Goal: Task Accomplishment & Management: Use online tool/utility

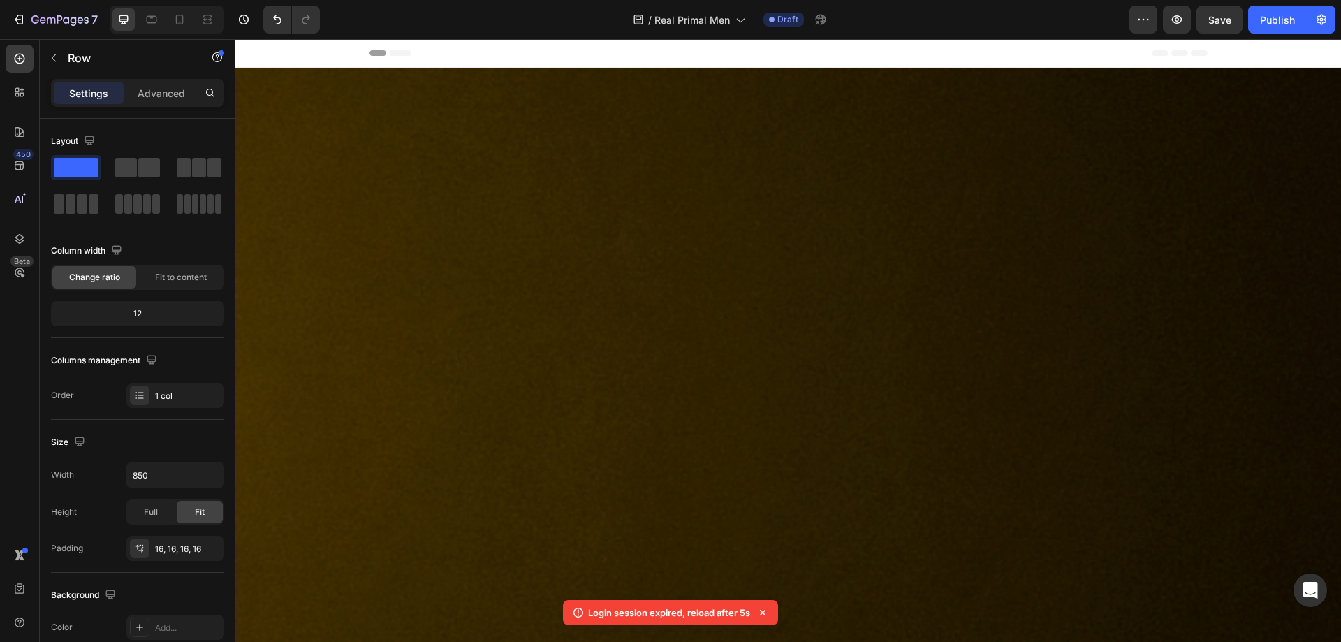
scroll to position [3932, 0]
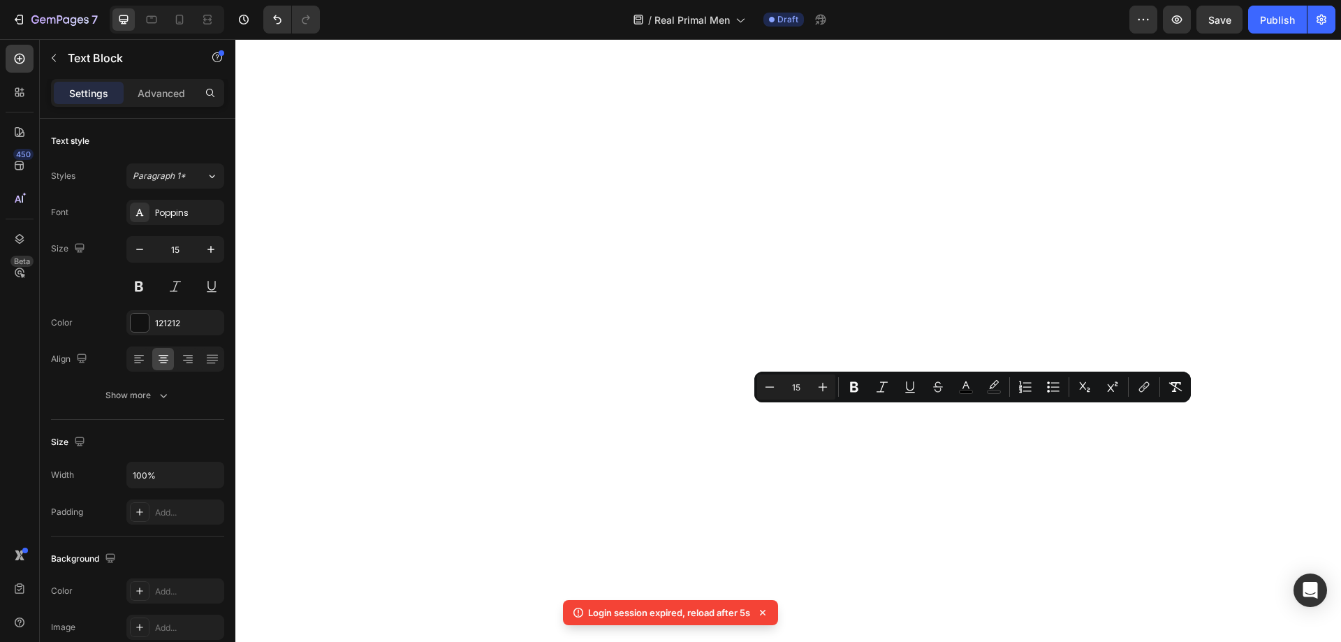
scroll to position [3939, 0]
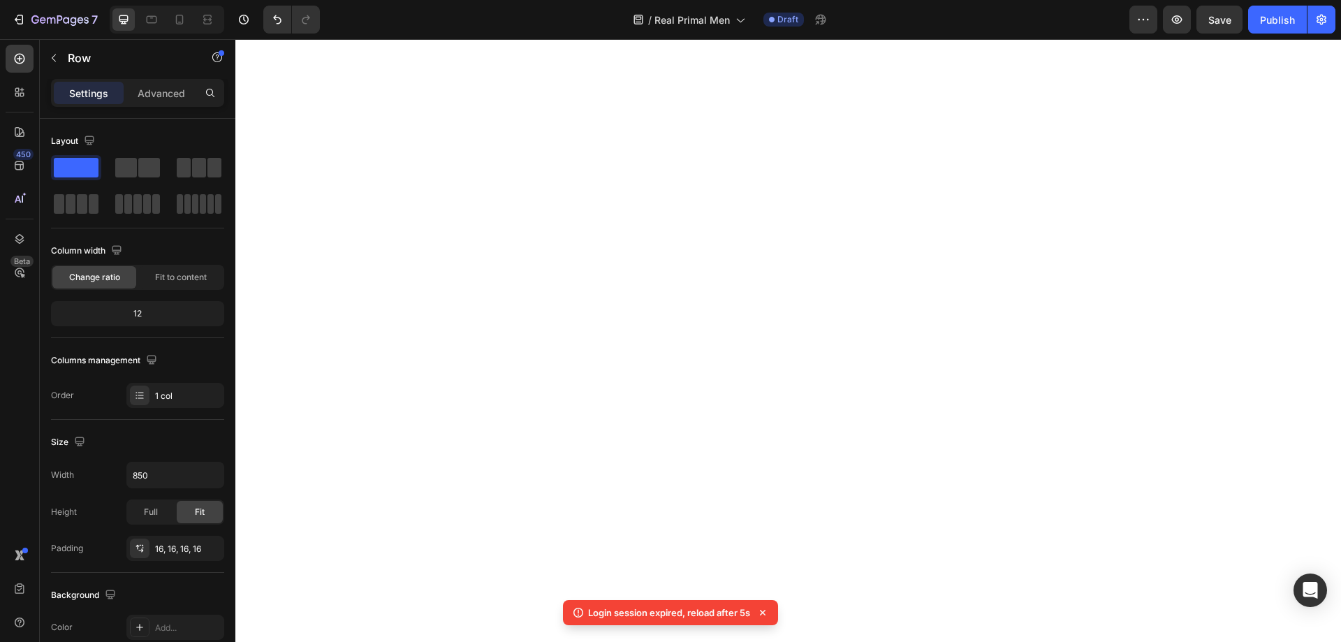
click at [1217, 30] on button "Save" at bounding box center [1219, 20] width 46 height 28
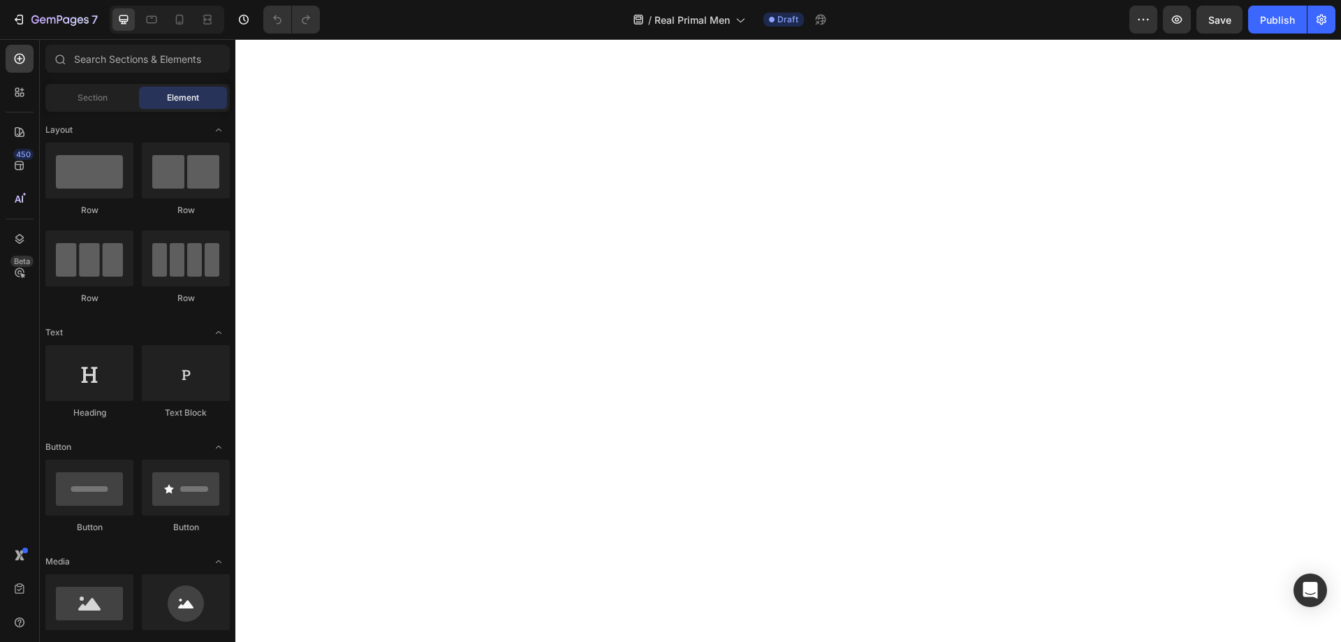
scroll to position [4050, 0]
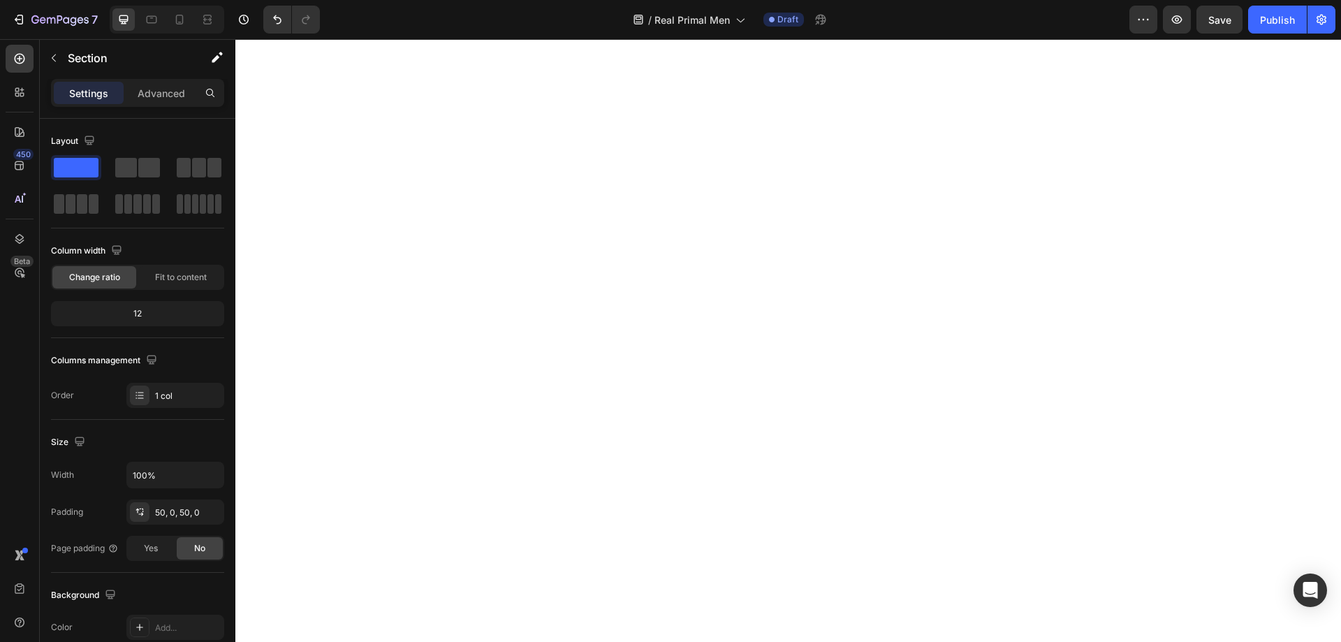
click at [1211, 16] on span "Save" at bounding box center [1219, 20] width 23 height 12
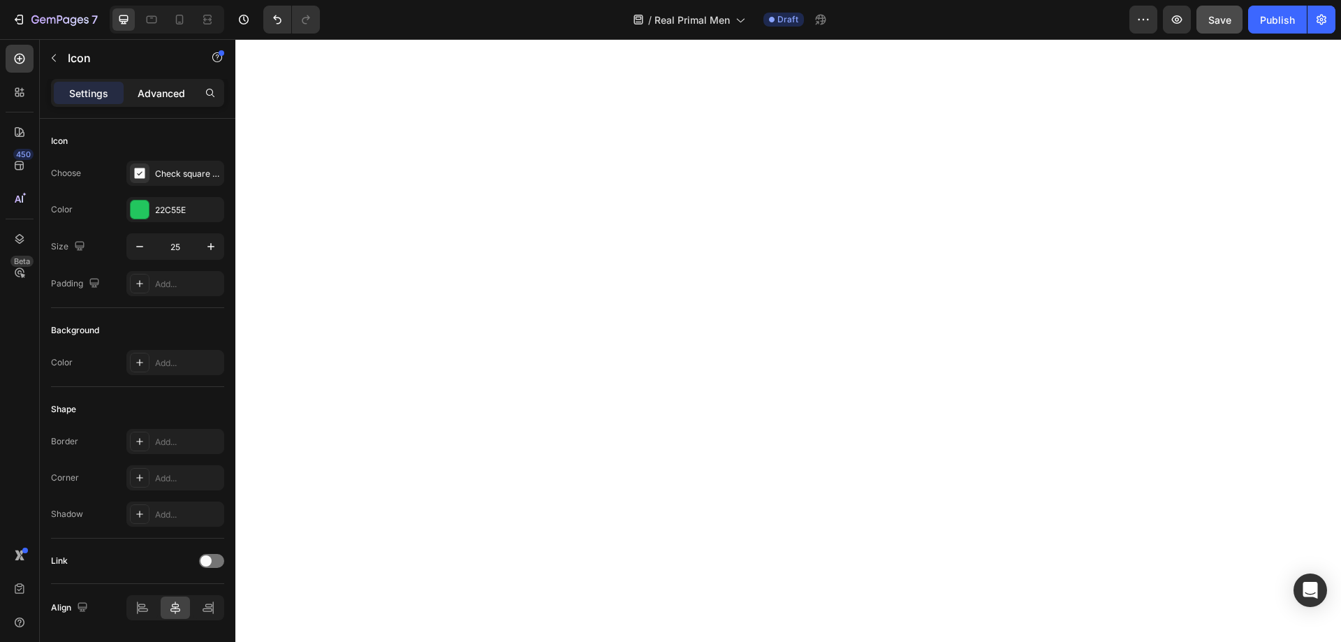
click at [156, 89] on p "Advanced" at bounding box center [161, 93] width 47 height 15
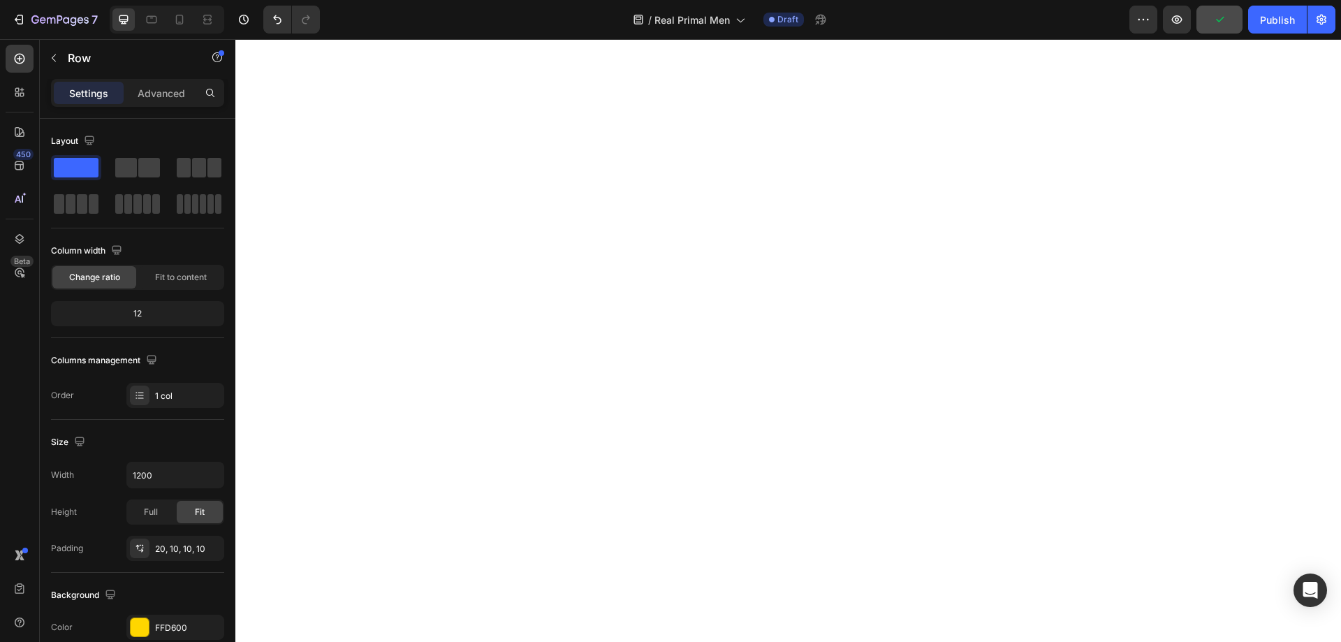
click at [203, 547] on button "button" at bounding box center [209, 548] width 17 height 17
click at [163, 552] on div "Add..." at bounding box center [188, 549] width 66 height 13
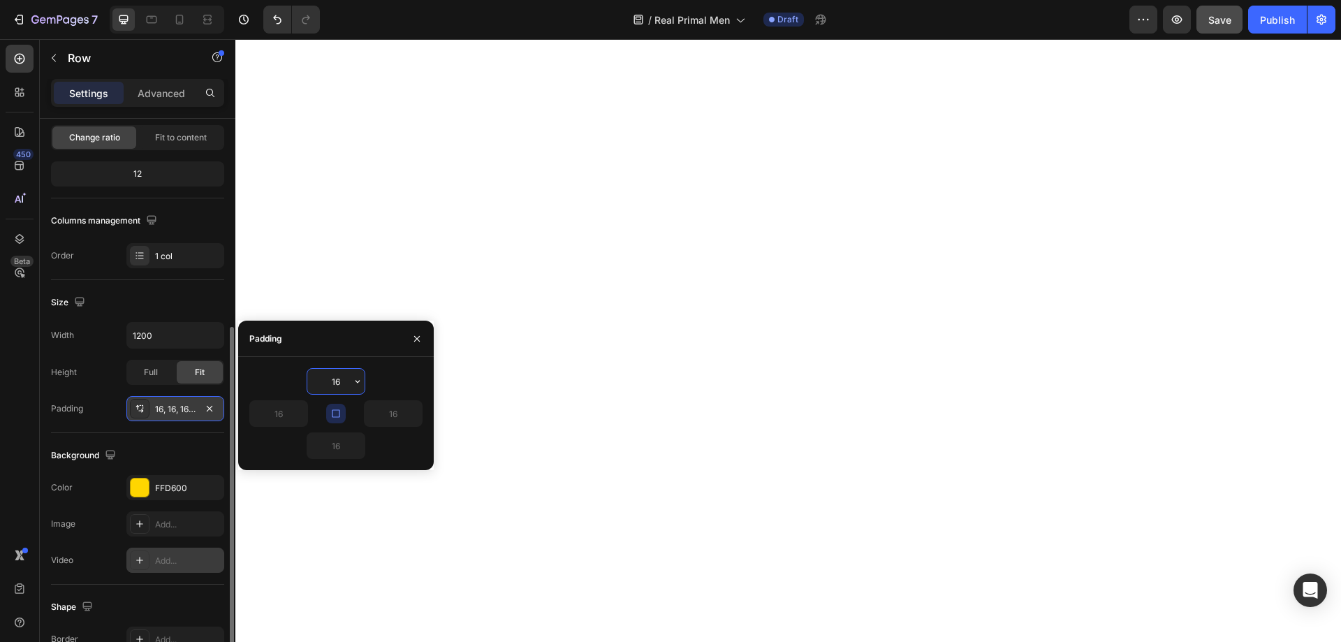
scroll to position [210, 0]
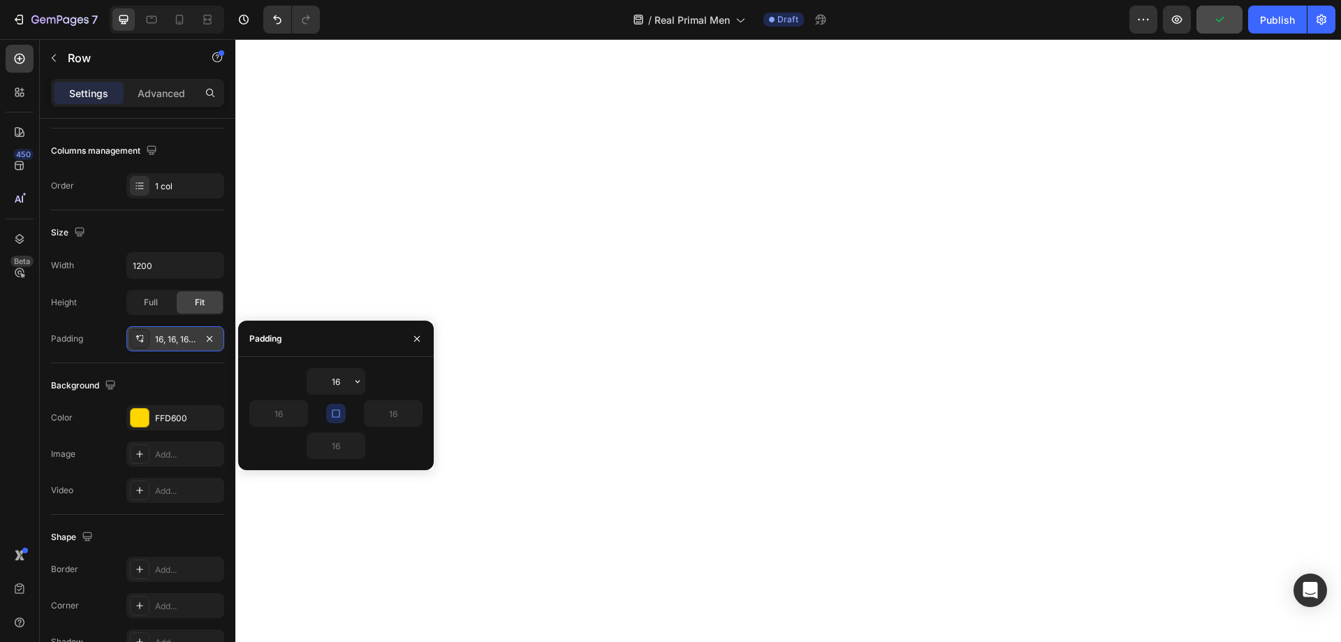
click at [172, 337] on div "16, 16, 16, 16" at bounding box center [175, 339] width 41 height 13
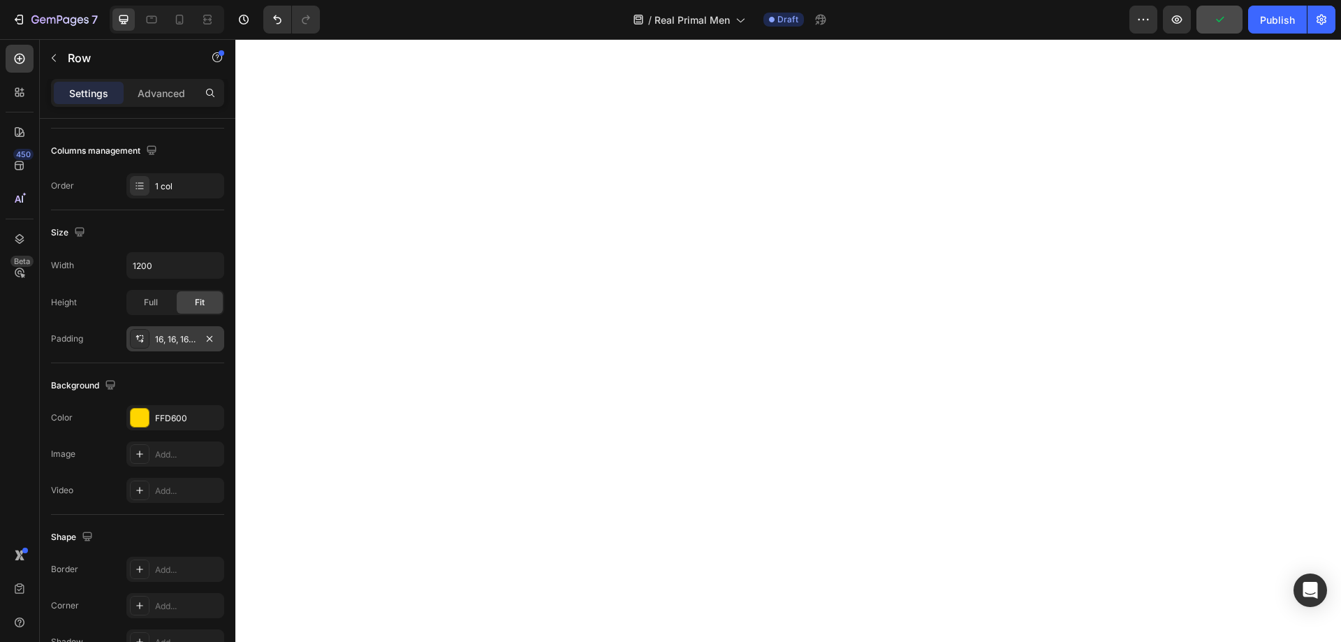
click at [198, 337] on div "16, 16, 16, 16" at bounding box center [175, 338] width 98 height 25
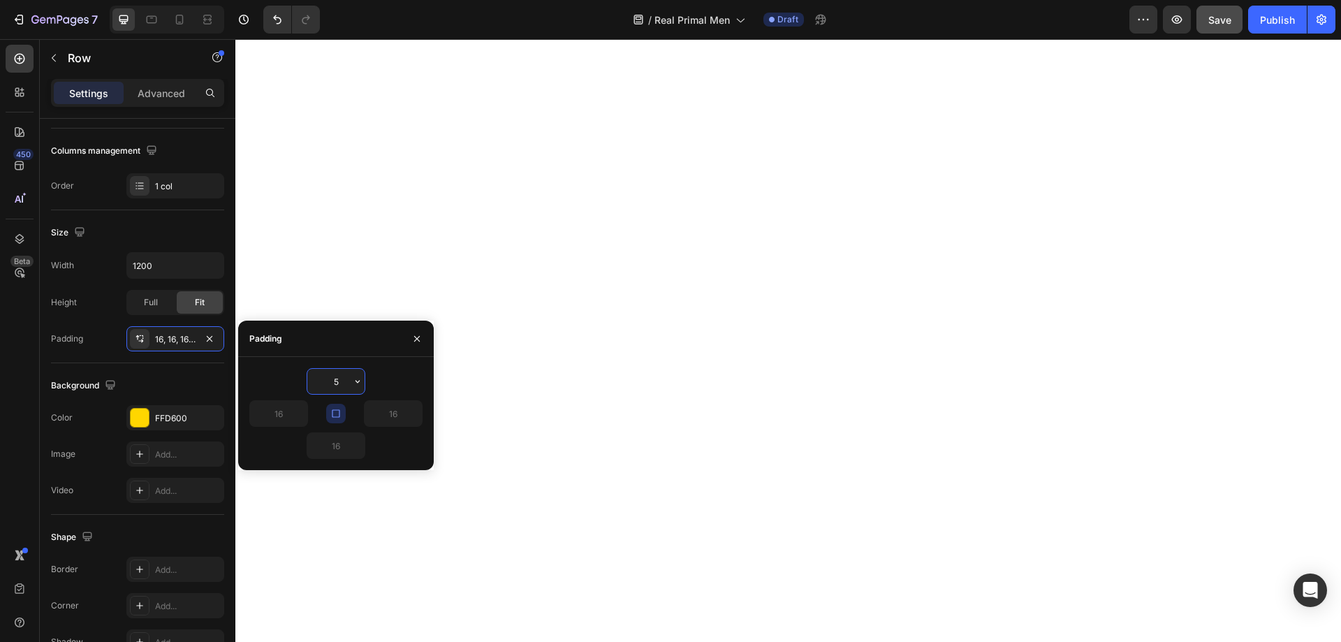
drag, startPoint x: 343, startPoint y: 390, endPoint x: 323, endPoint y: 388, distance: 20.4
click at [323, 388] on input "5" at bounding box center [335, 381] width 57 height 25
type input "8"
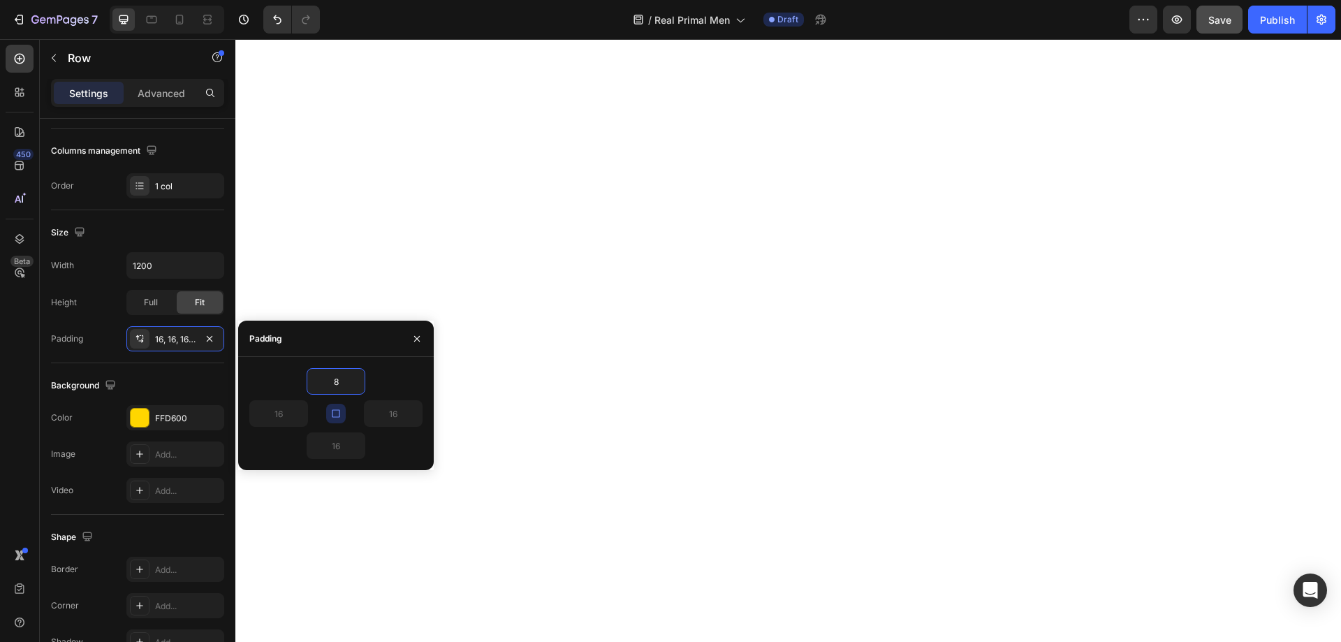
type input "8"
click at [388, 374] on div "8" at bounding box center [335, 381] width 173 height 27
click at [330, 376] on input "8" at bounding box center [335, 381] width 57 height 25
type input "10"
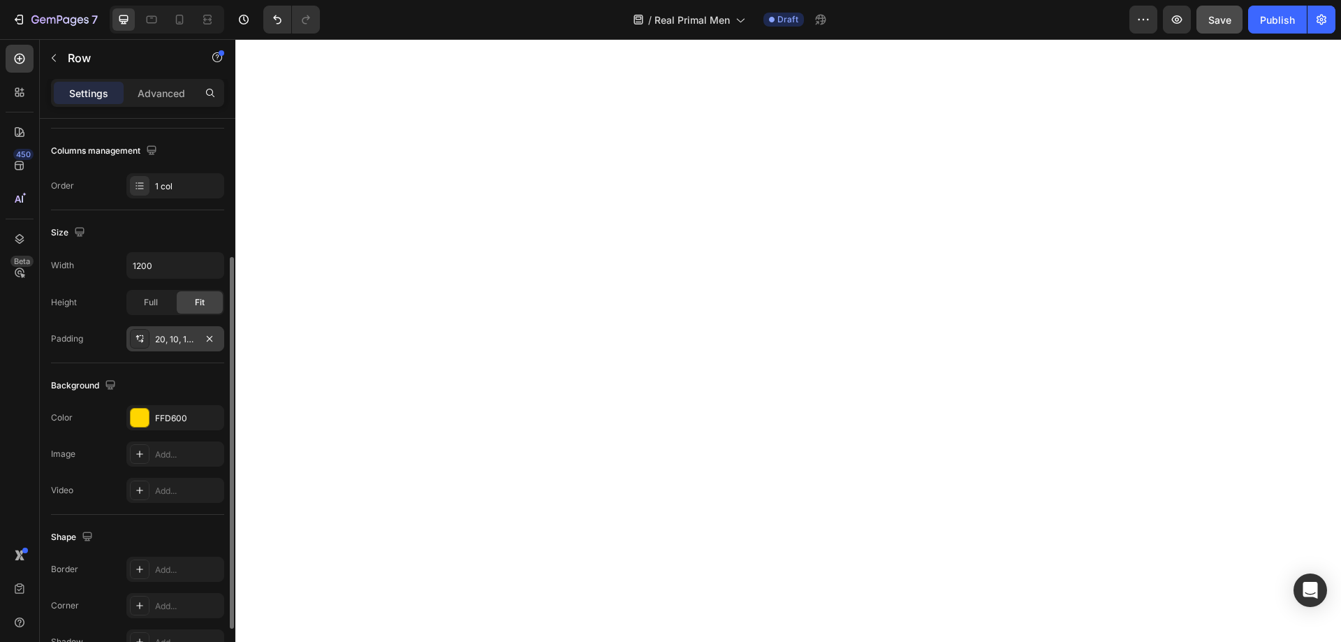
click at [195, 346] on div "20, 10, 10, 10" at bounding box center [175, 338] width 98 height 25
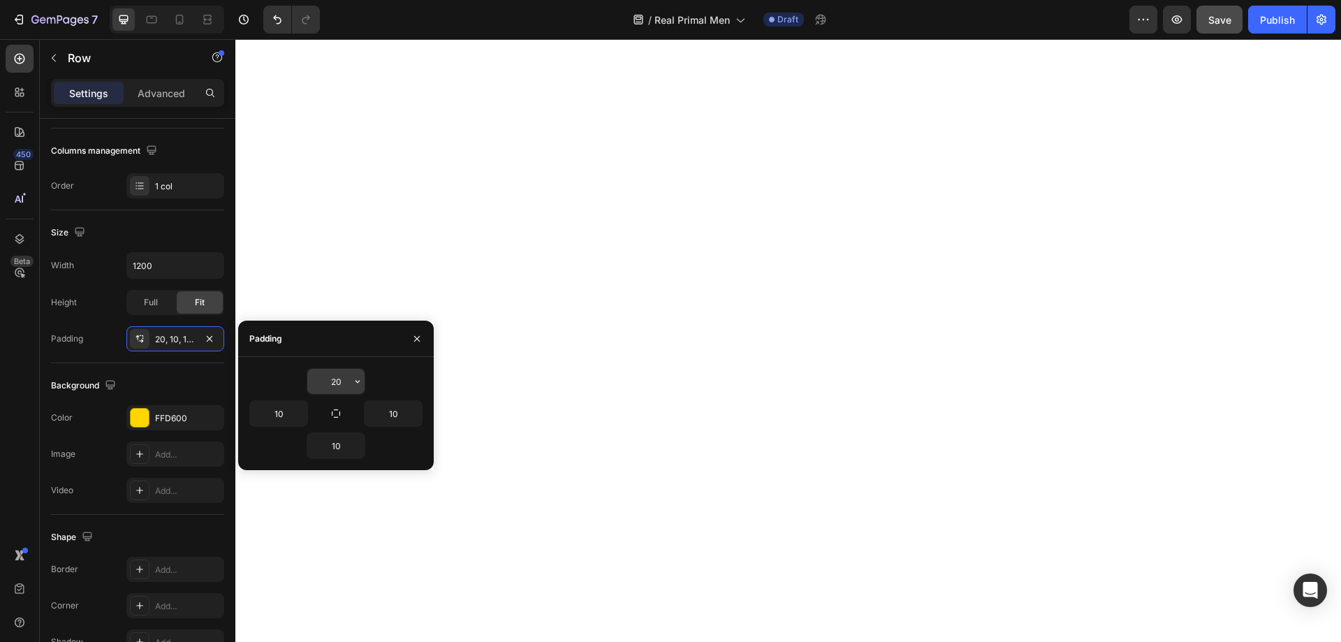
click at [339, 390] on input "20" at bounding box center [335, 381] width 57 height 25
type input "10"
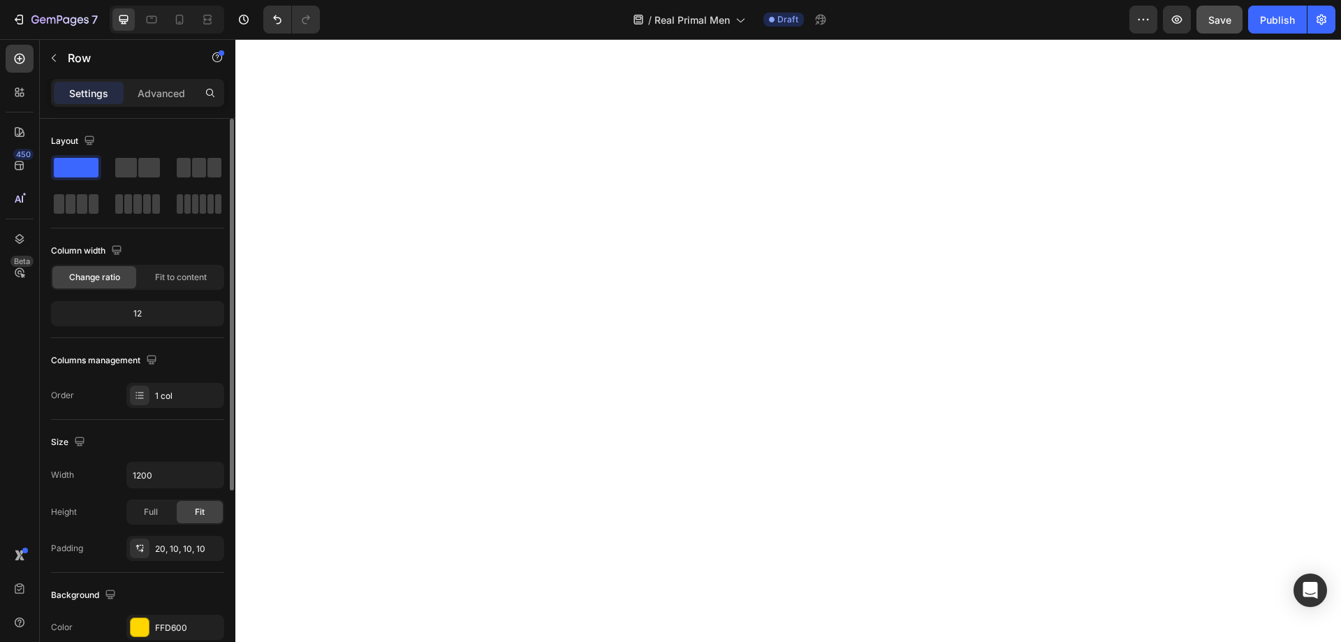
click at [162, 552] on div "20, 10, 10, 10" at bounding box center [175, 549] width 41 height 13
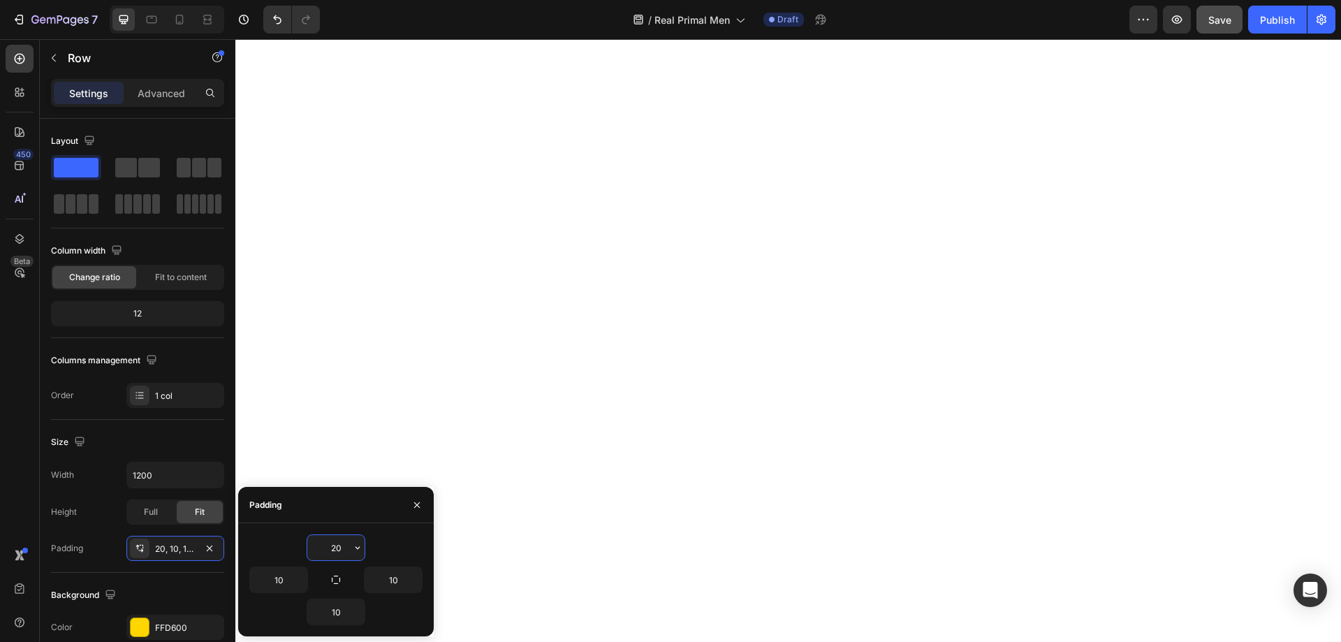
click at [339, 550] on input "20" at bounding box center [335, 547] width 57 height 25
type input "10"
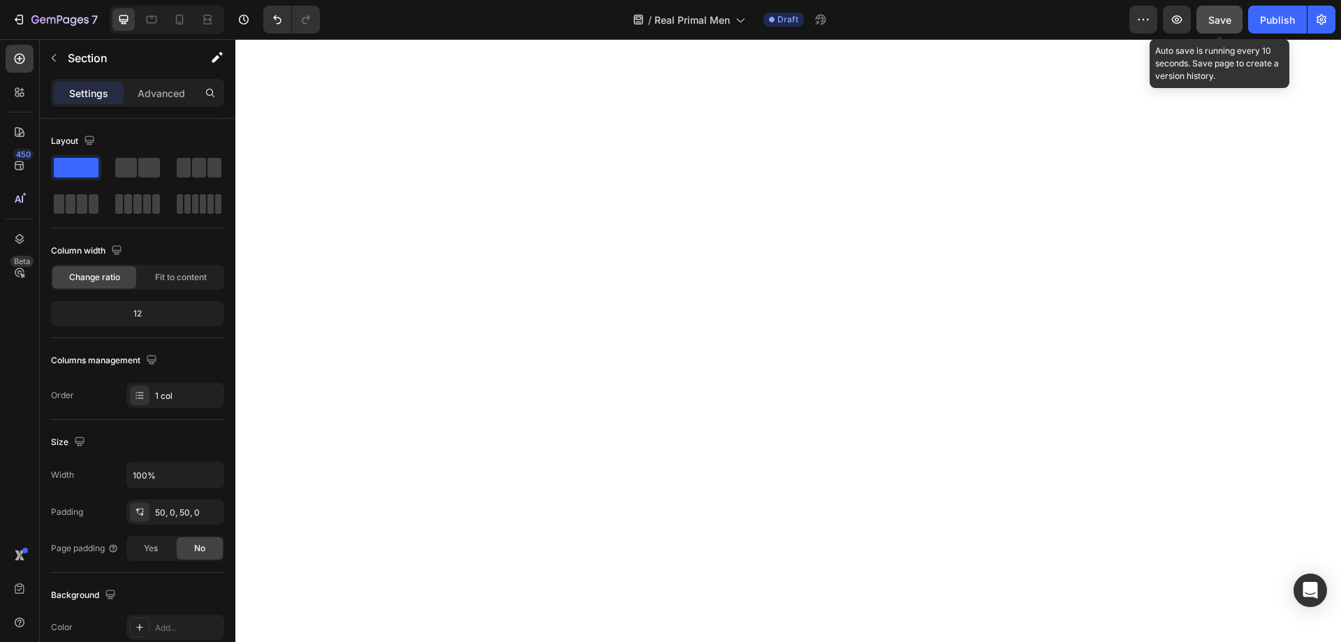
click at [1234, 17] on button "Save" at bounding box center [1219, 20] width 46 height 28
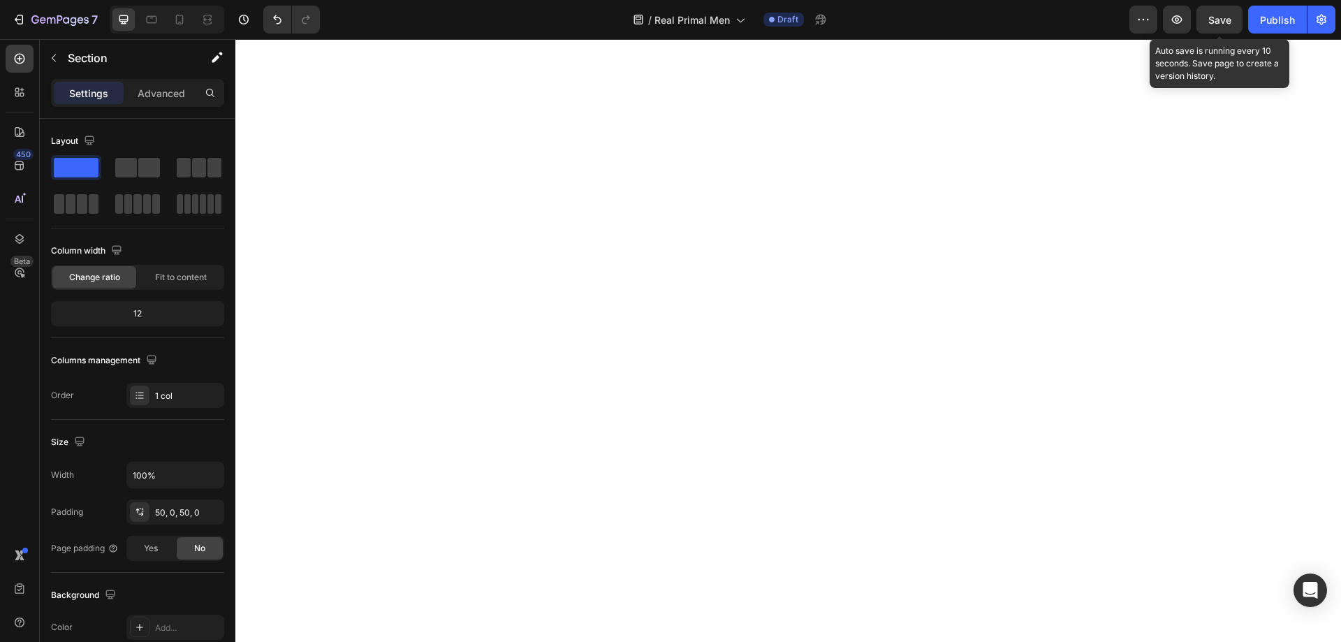
click at [1214, 13] on div "Save" at bounding box center [1219, 20] width 23 height 15
click at [1214, 13] on button "button" at bounding box center [1219, 20] width 46 height 28
click at [1214, 12] on button "button" at bounding box center [1219, 20] width 46 height 28
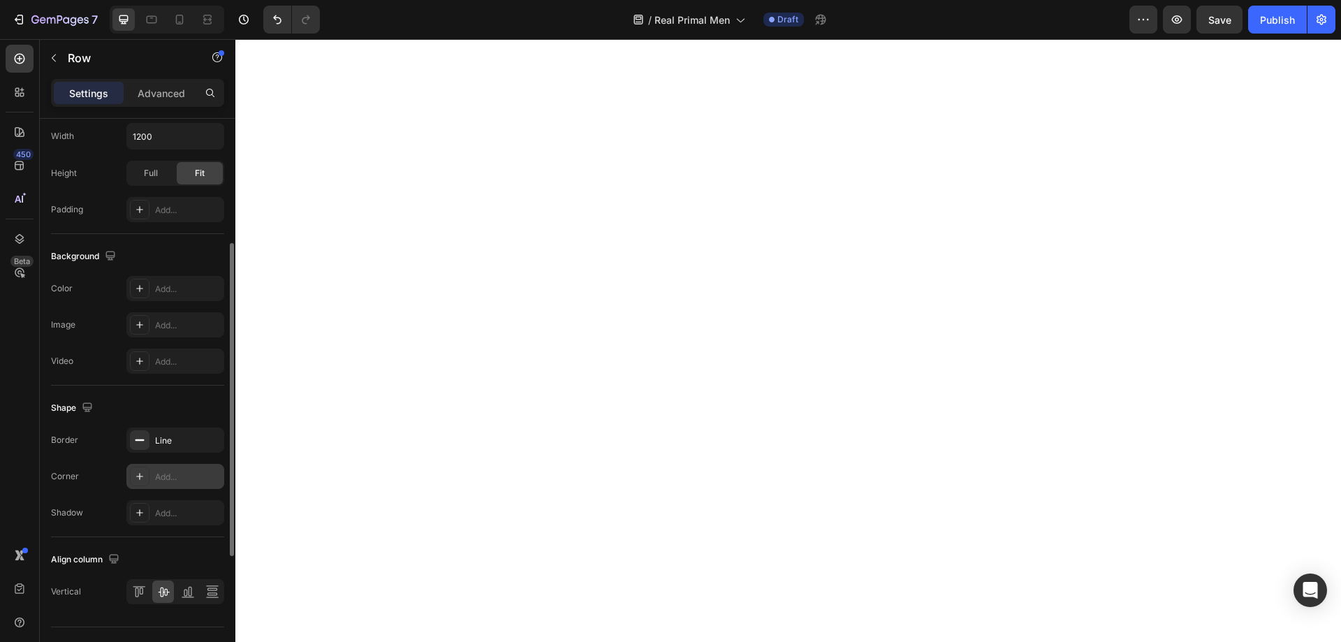
scroll to position [448, 0]
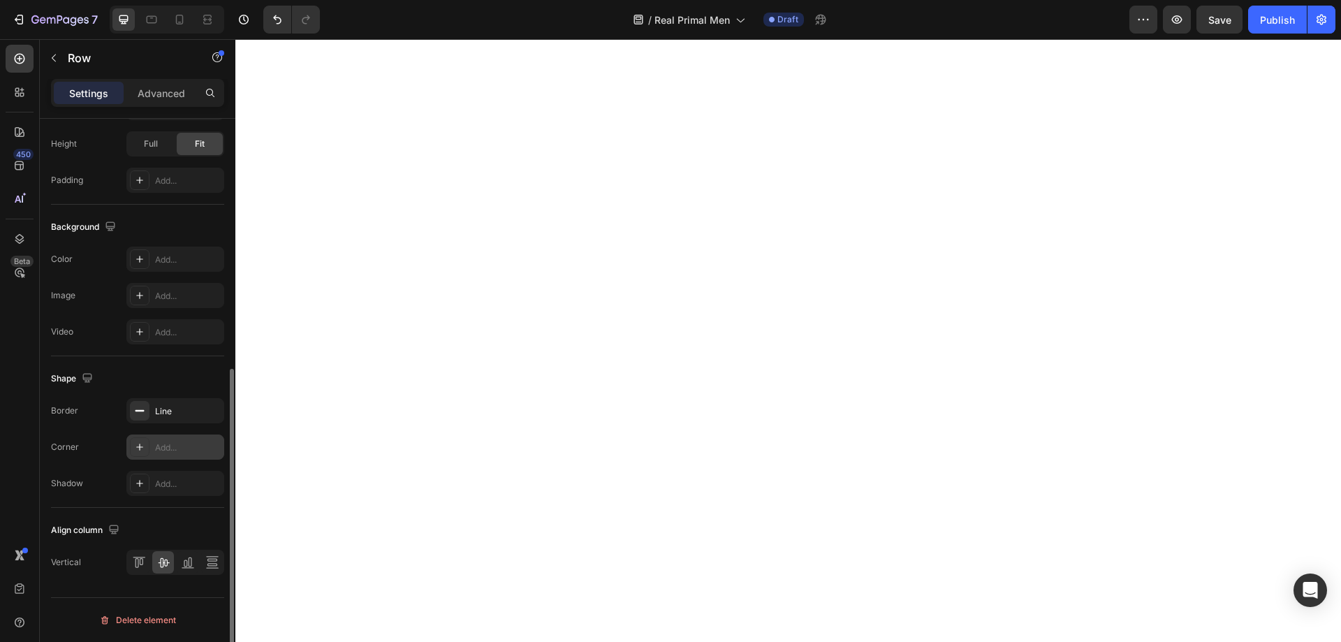
click at [194, 447] on div "Add..." at bounding box center [188, 447] width 66 height 13
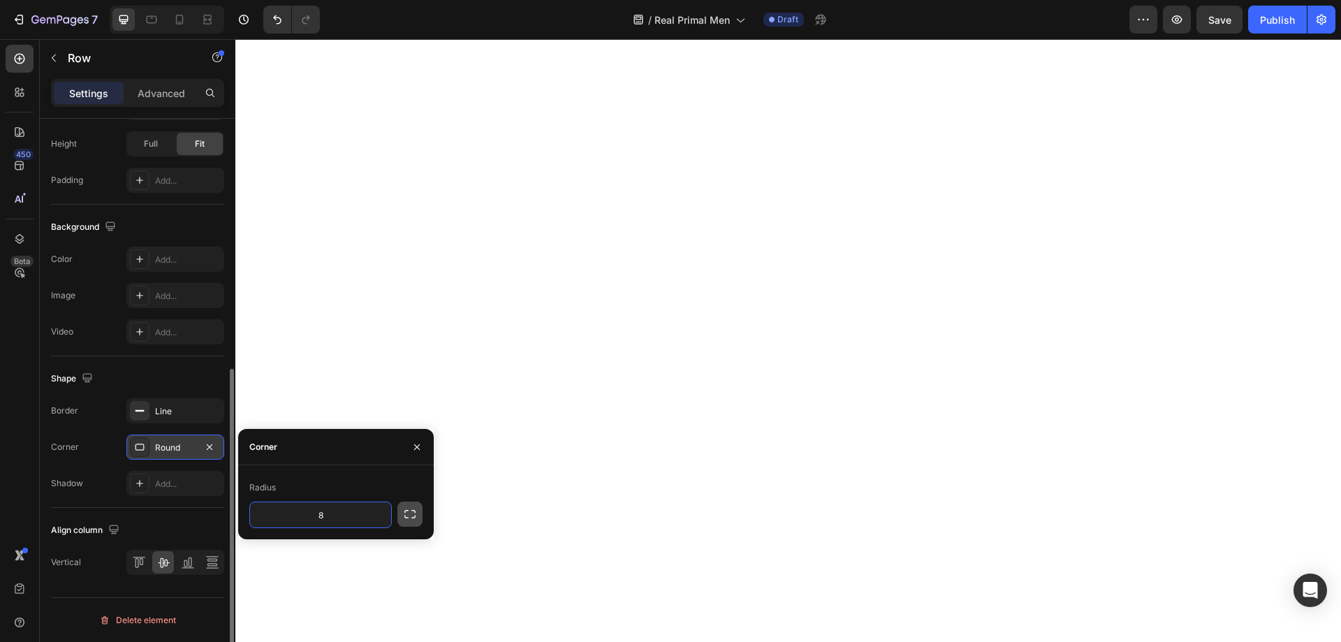
click at [409, 515] on icon "button" at bounding box center [410, 514] width 14 height 14
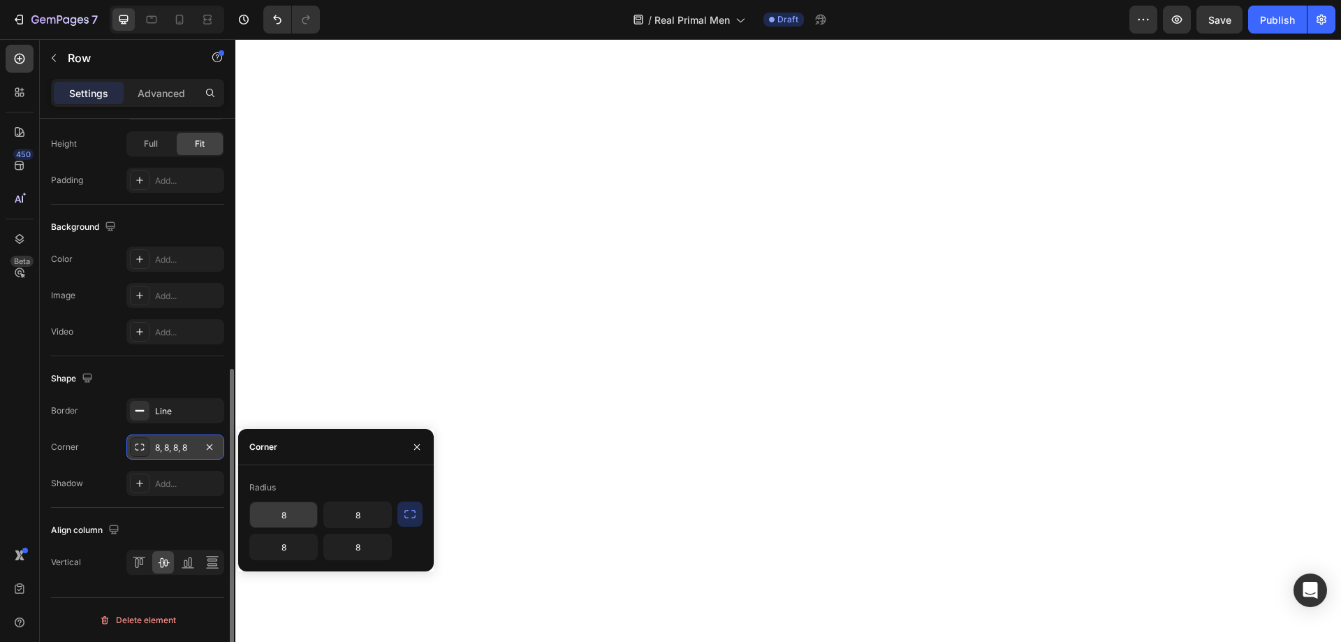
click at [299, 520] on input "8" at bounding box center [283, 514] width 67 height 25
drag, startPoint x: 295, startPoint y: 517, endPoint x: 270, endPoint y: 514, distance: 25.3
click at [270, 514] on input "80" at bounding box center [283, 514] width 67 height 25
type input "0"
click at [355, 514] on input "8" at bounding box center [357, 514] width 67 height 25
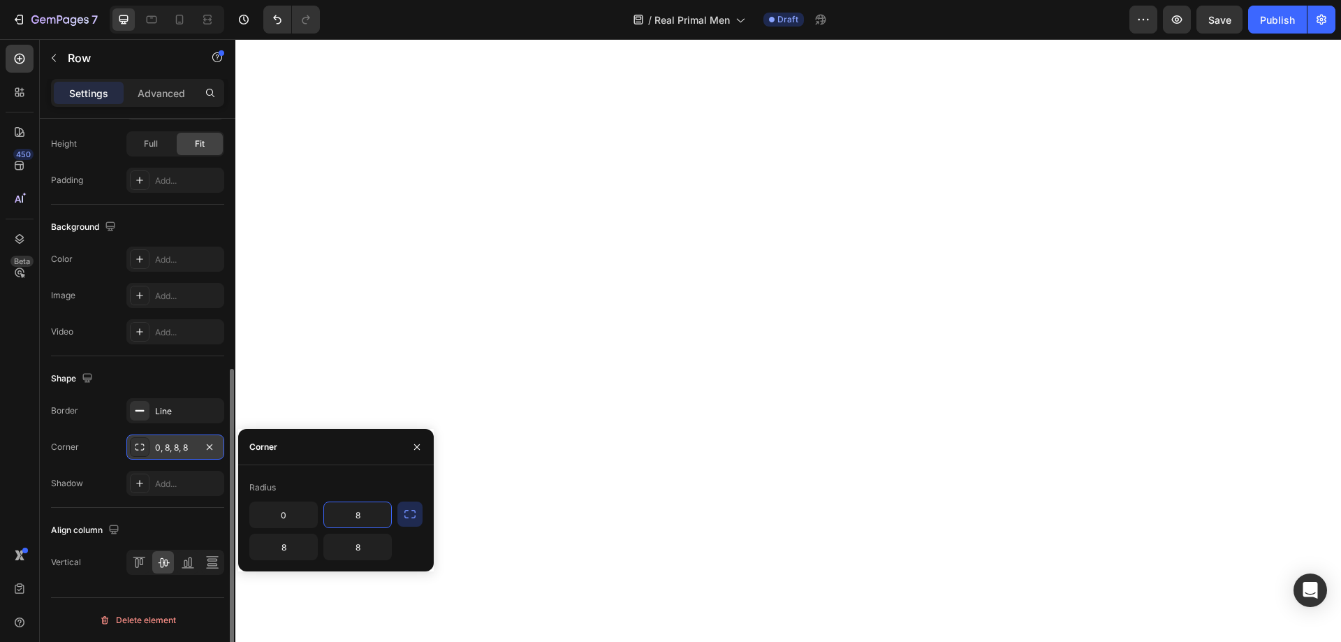
type input "0"
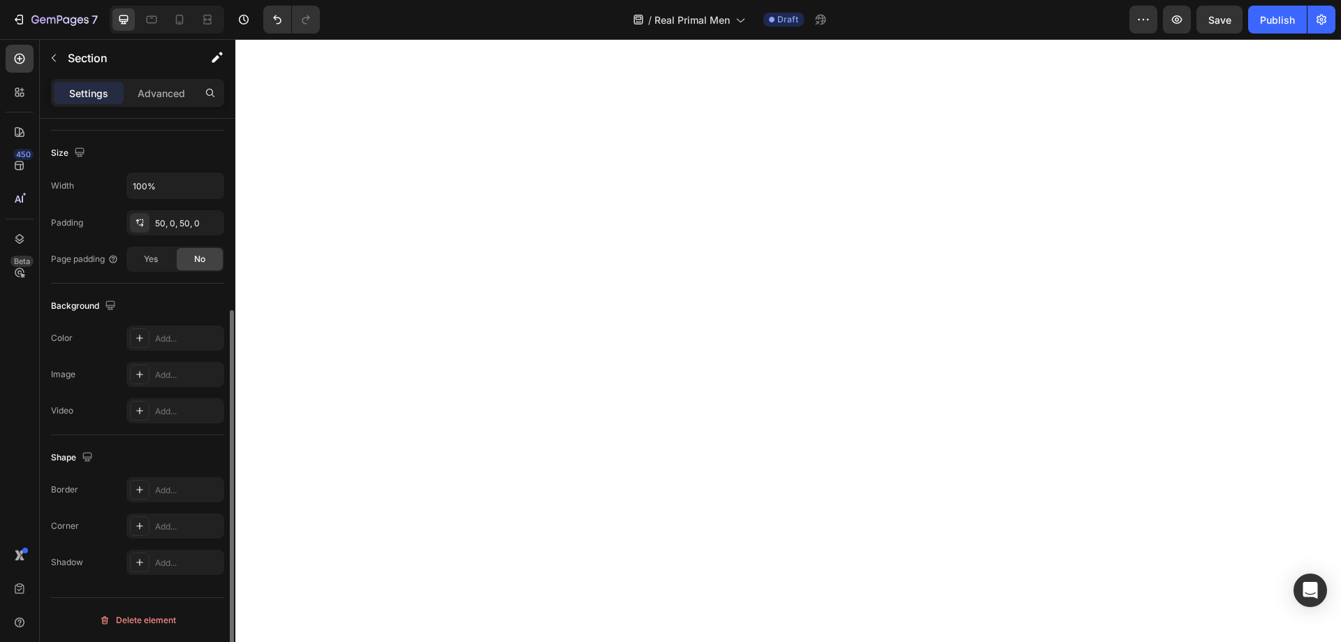
scroll to position [0, 0]
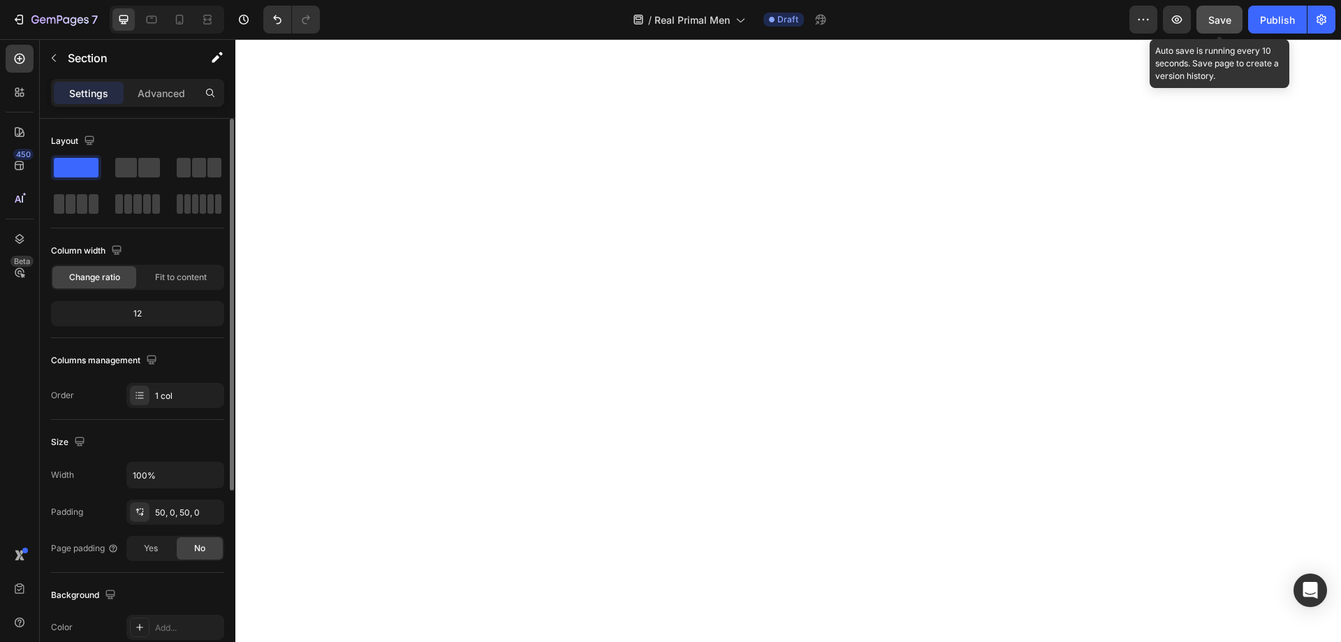
drag, startPoint x: 1221, startPoint y: 11, endPoint x: 1190, endPoint y: 31, distance: 37.4
click at [1221, 12] on button "Save" at bounding box center [1219, 20] width 46 height 28
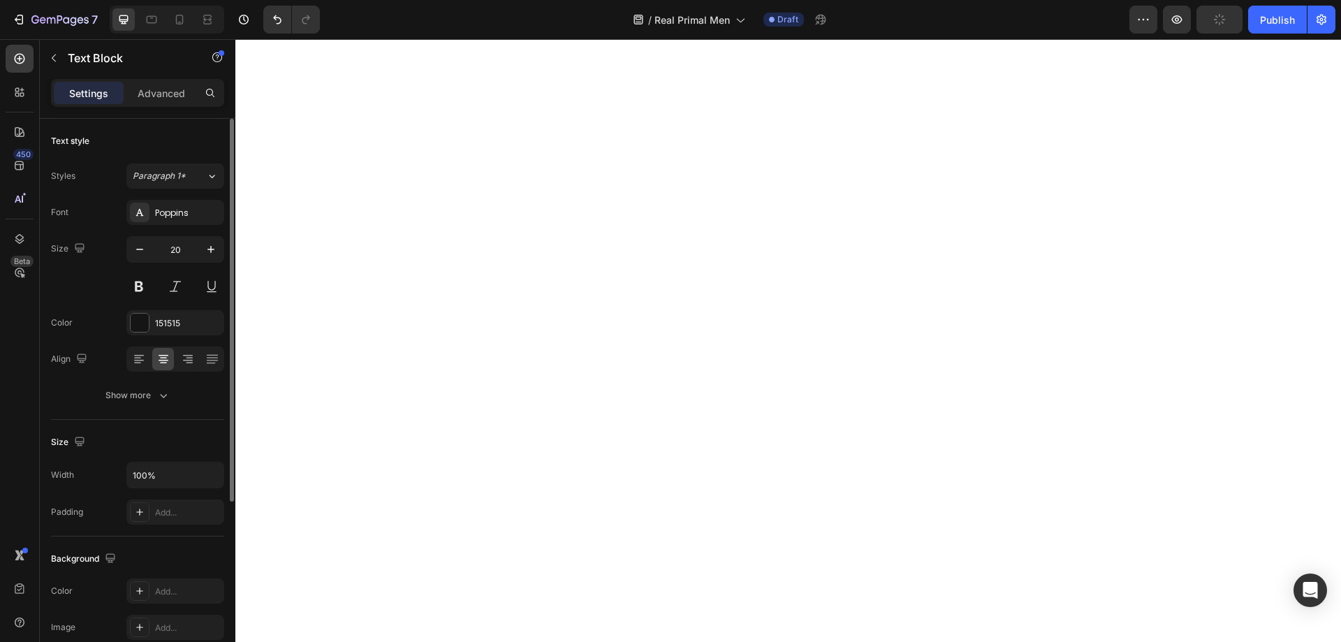
click at [207, 240] on button "button" at bounding box center [210, 249] width 25 height 25
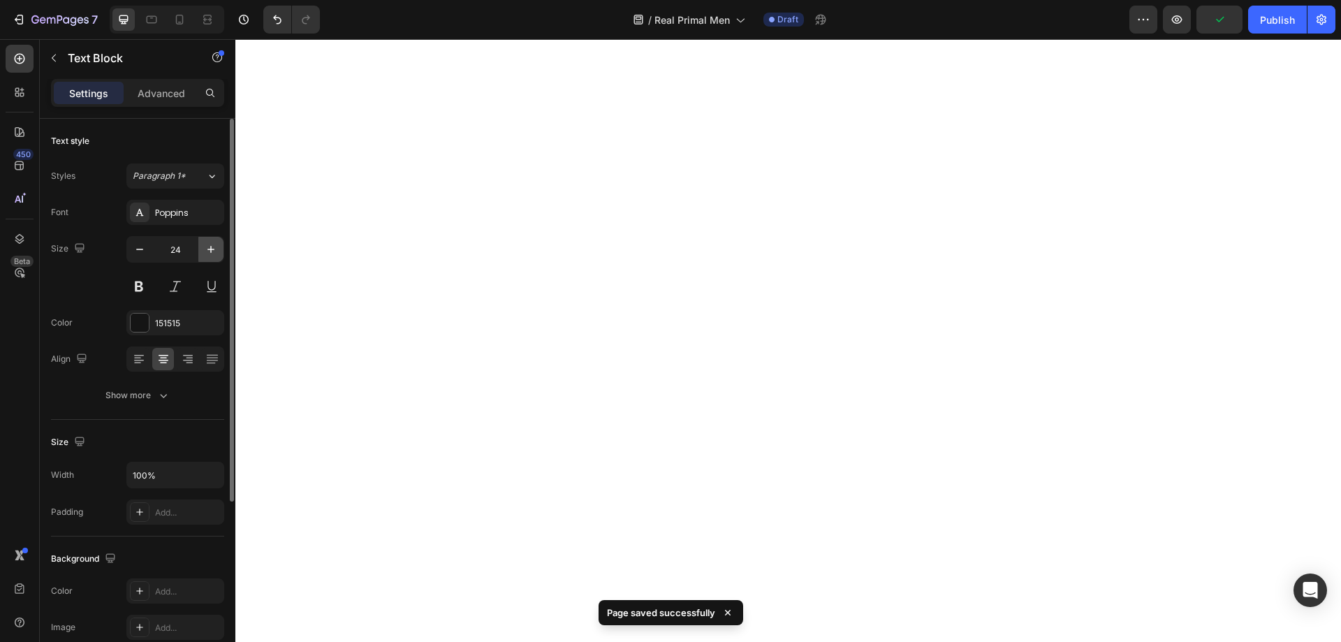
click at [207, 240] on button "button" at bounding box center [210, 249] width 25 height 25
type input "26"
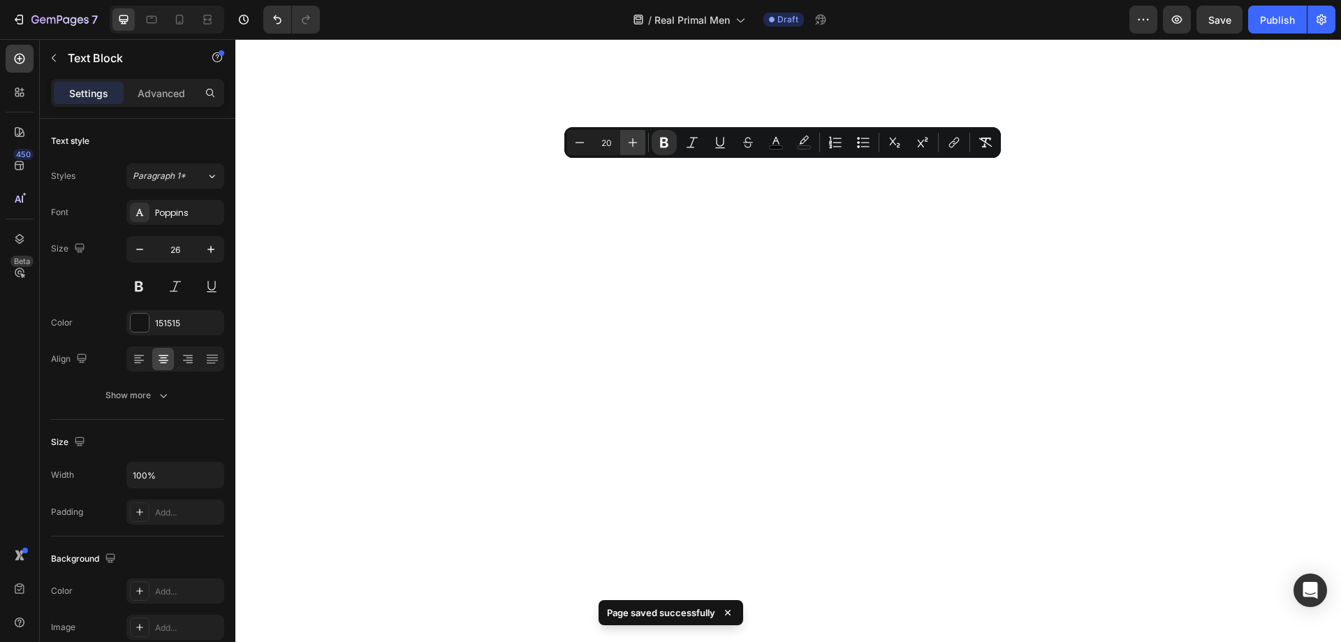
click at [630, 140] on icon "Editor contextual toolbar" at bounding box center [633, 142] width 14 height 14
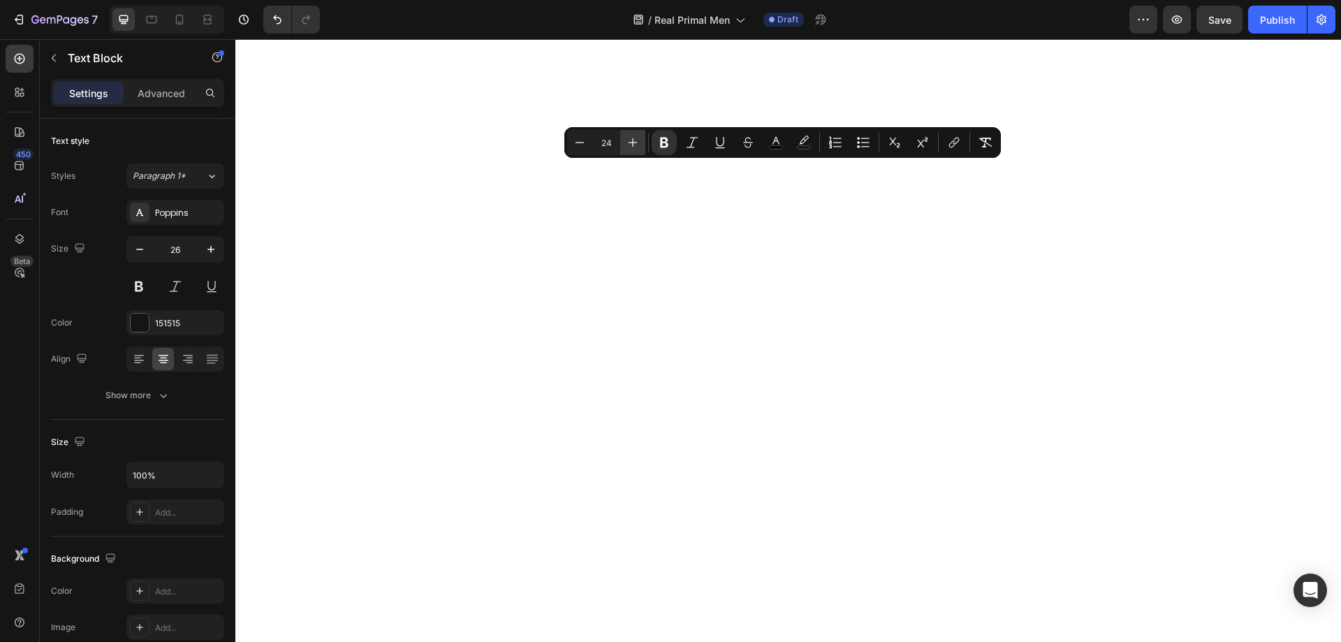
type input "25"
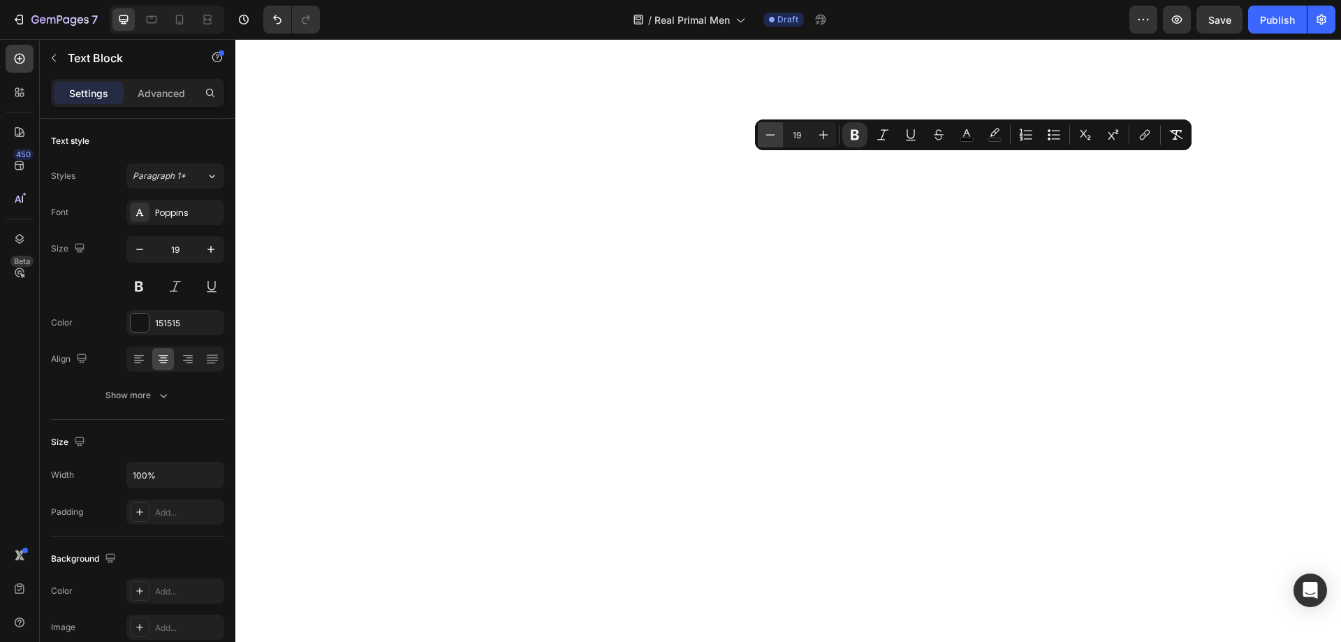
click at [772, 140] on icon "Editor contextual toolbar" at bounding box center [770, 135] width 14 height 14
type input "18"
click at [145, 241] on button "button" at bounding box center [139, 249] width 25 height 25
type input "18"
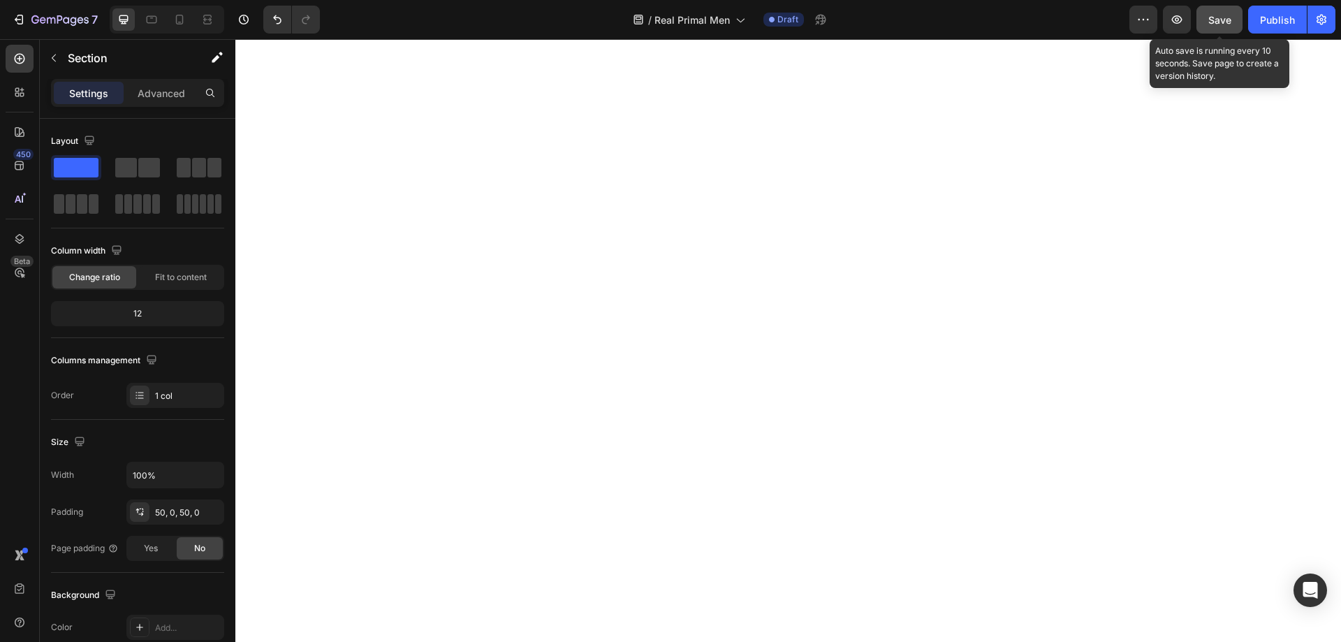
click at [1235, 20] on button "Save" at bounding box center [1219, 20] width 46 height 28
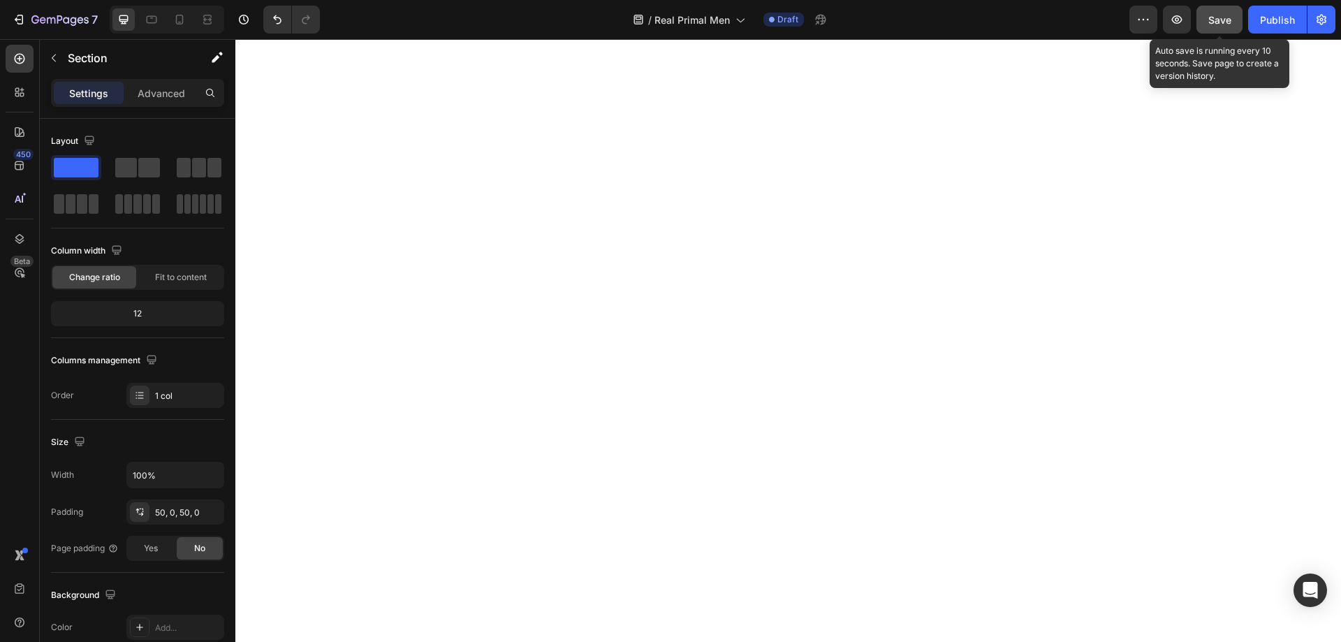
click at [1234, 14] on button "Save" at bounding box center [1219, 20] width 46 height 28
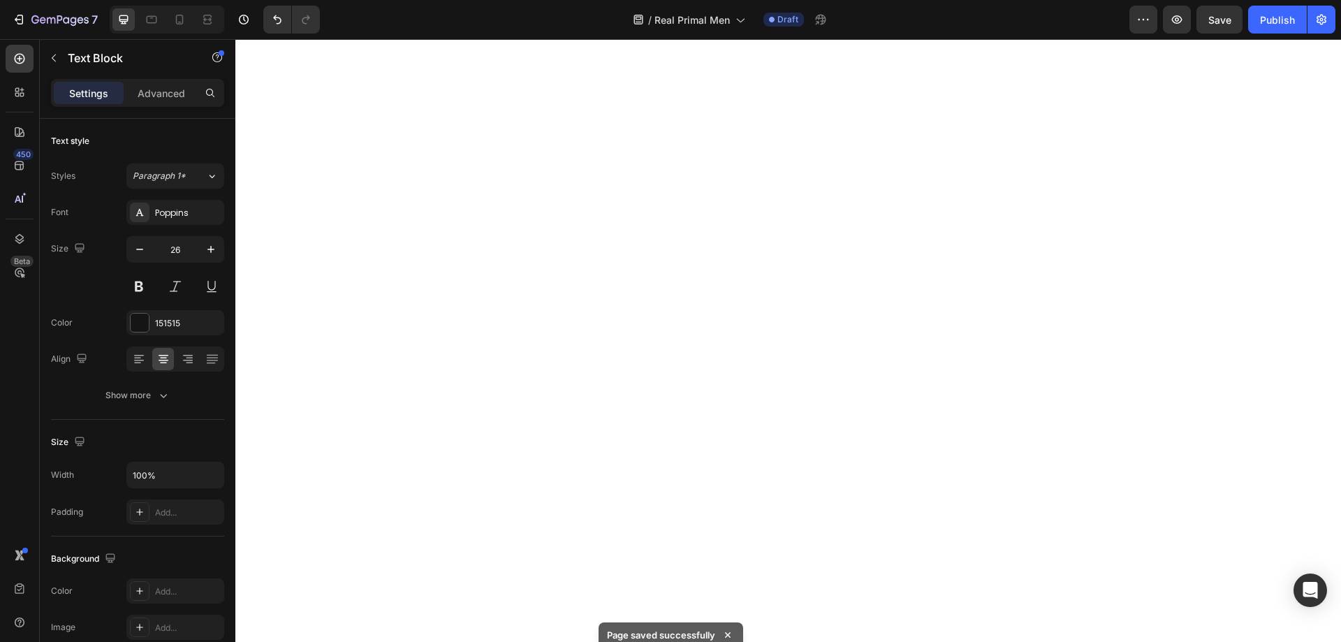
click at [148, 97] on p "Advanced" at bounding box center [161, 93] width 47 height 15
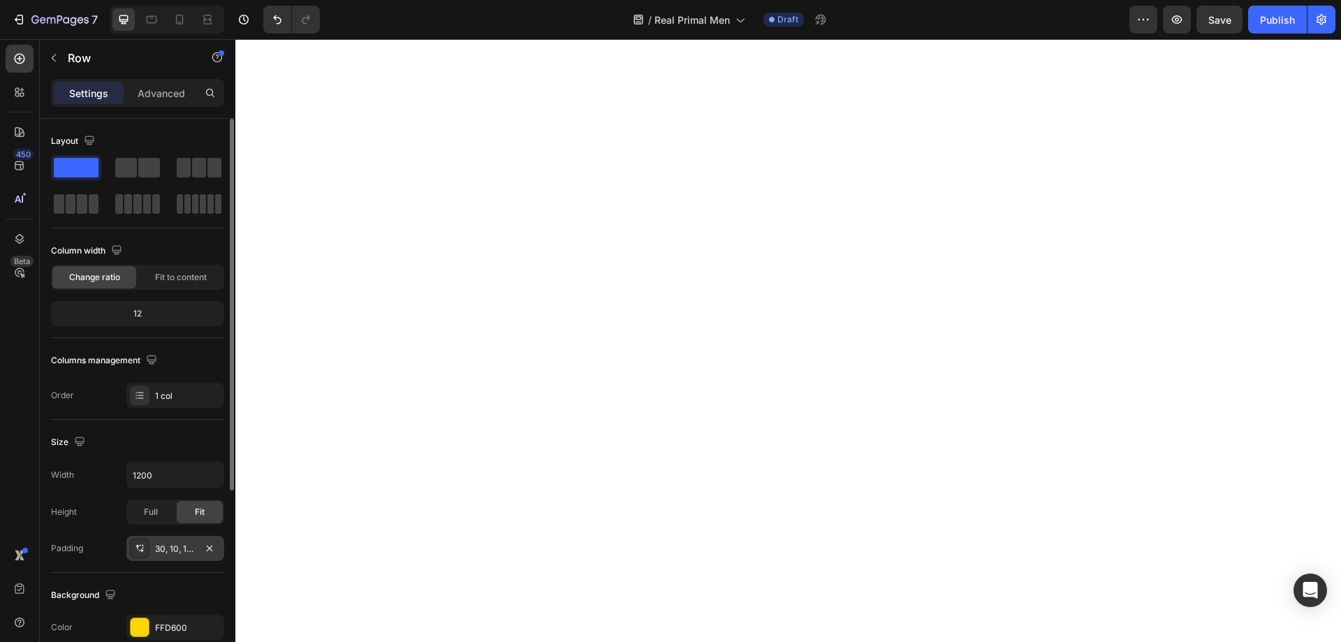
click at [171, 547] on div "30, 10, 10, 10" at bounding box center [175, 549] width 41 height 13
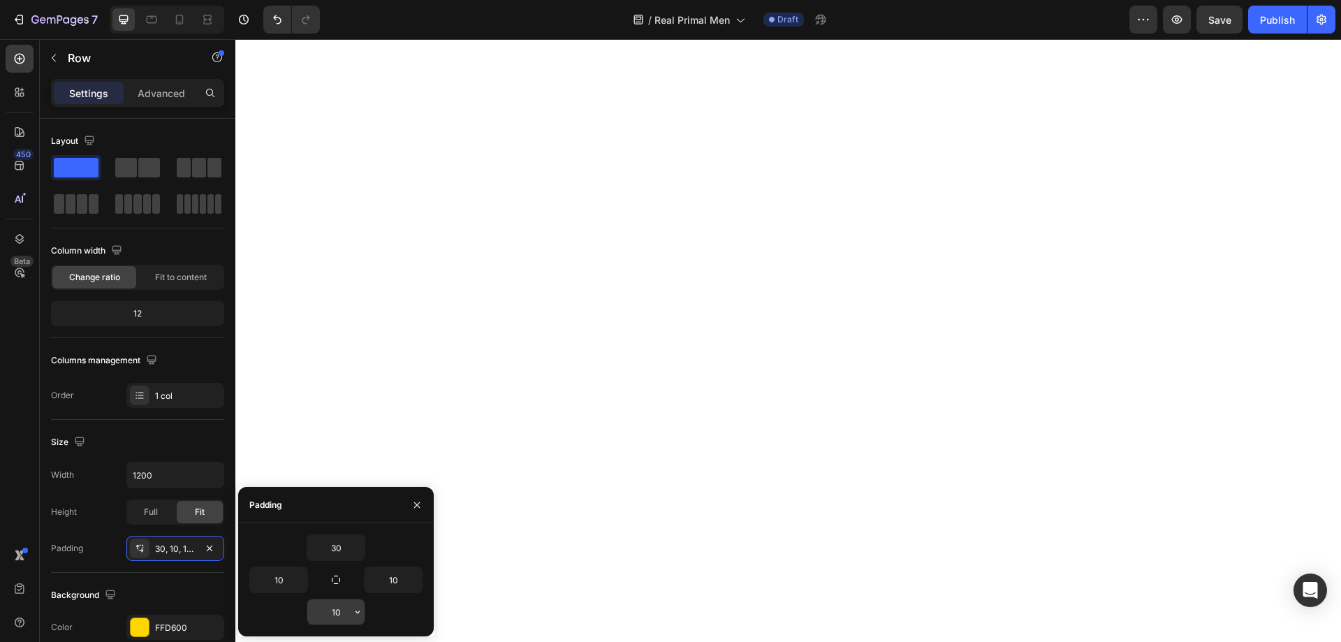
click at [333, 605] on input "10" at bounding box center [335, 611] width 57 height 25
type input "20"
click at [336, 550] on input "30" at bounding box center [335, 547] width 57 height 25
type input "20"
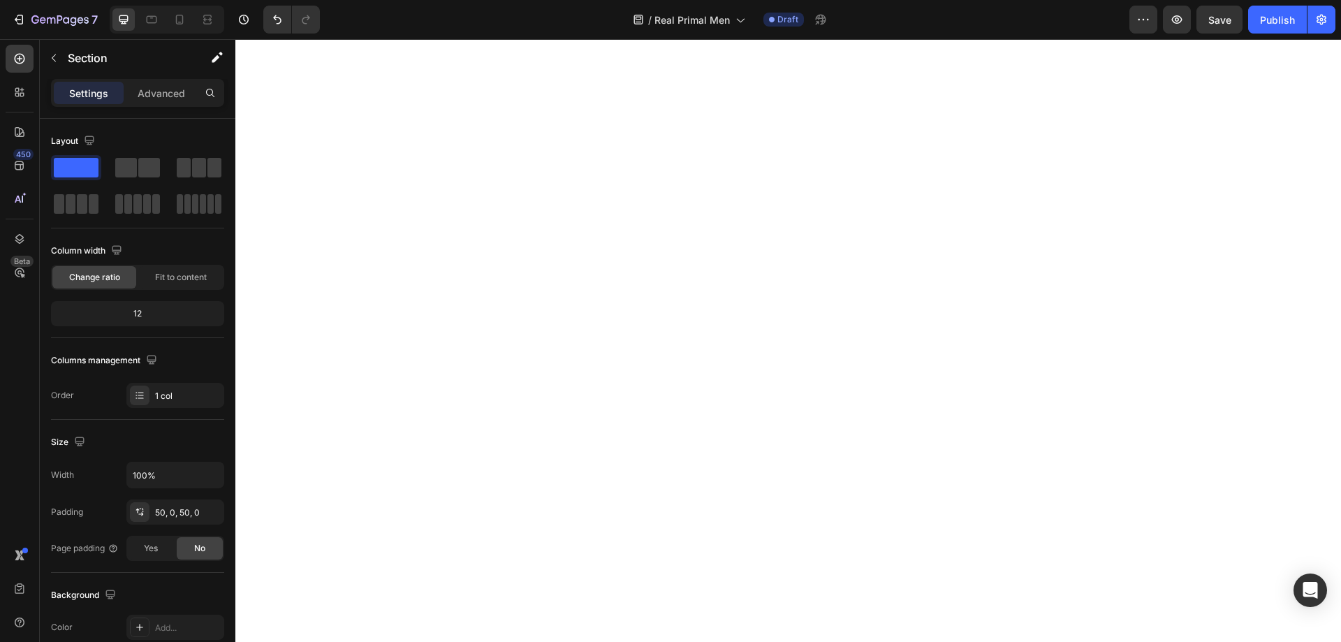
click at [1226, 13] on div "Save" at bounding box center [1219, 20] width 23 height 15
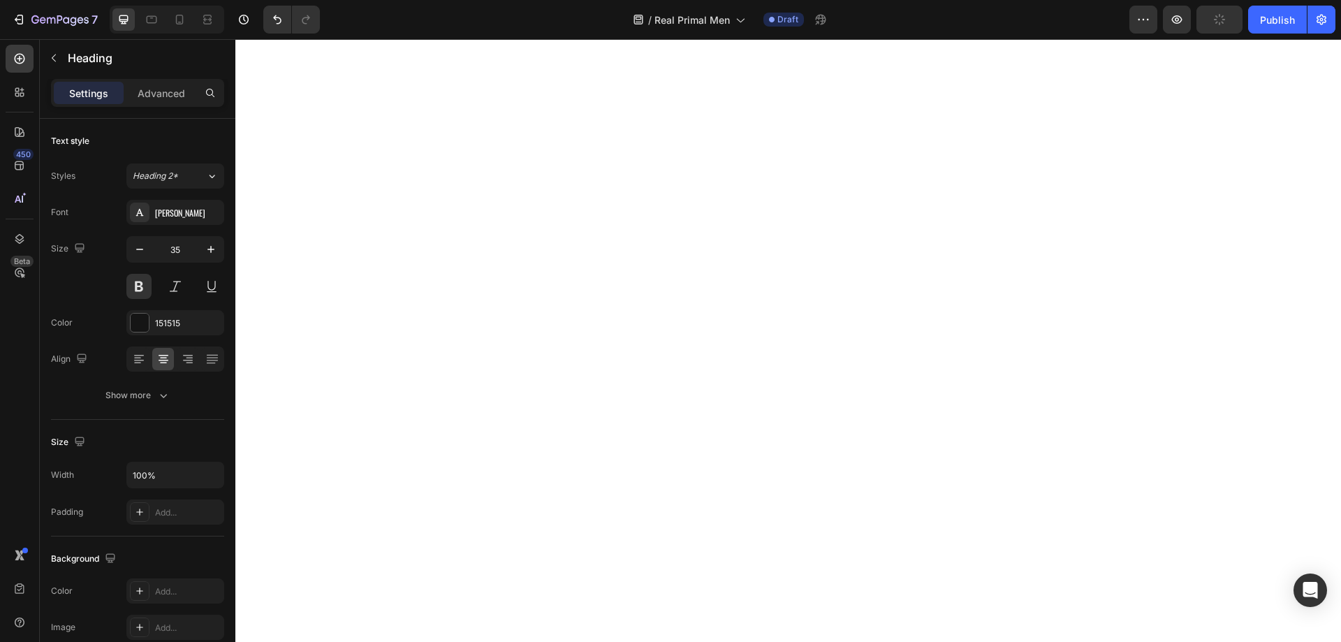
click at [166, 97] on p "Advanced" at bounding box center [161, 93] width 47 height 15
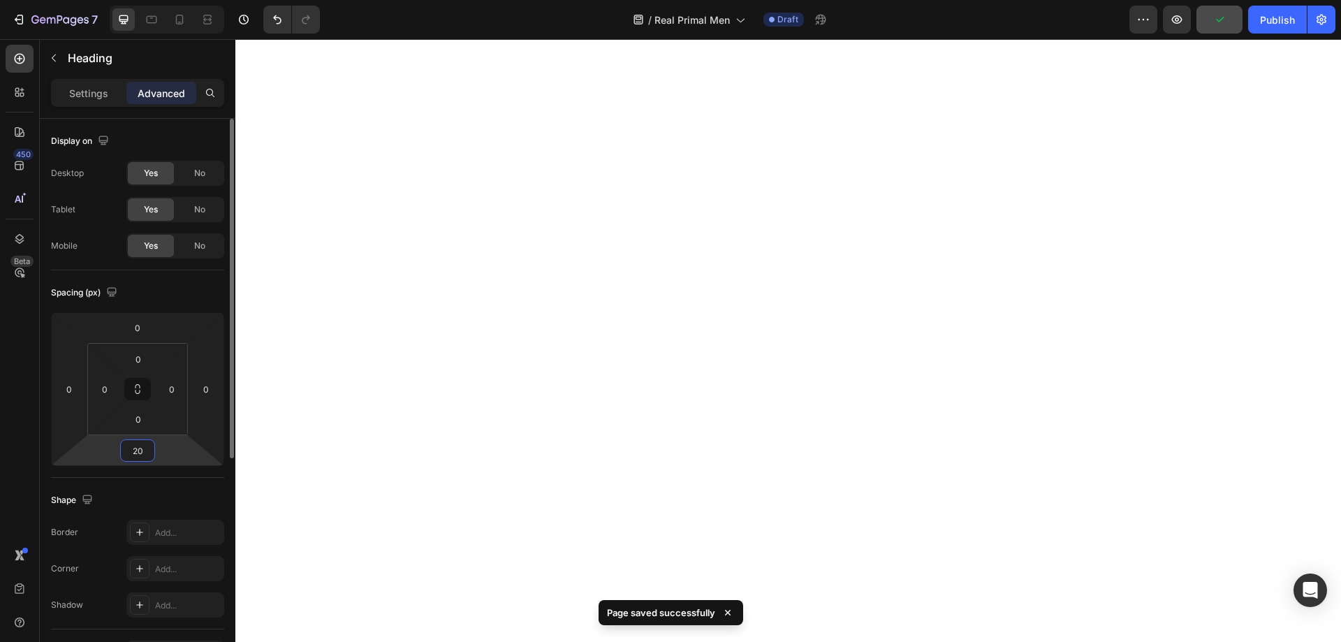
click at [143, 456] on input "20" at bounding box center [138, 450] width 28 height 21
type input "30"
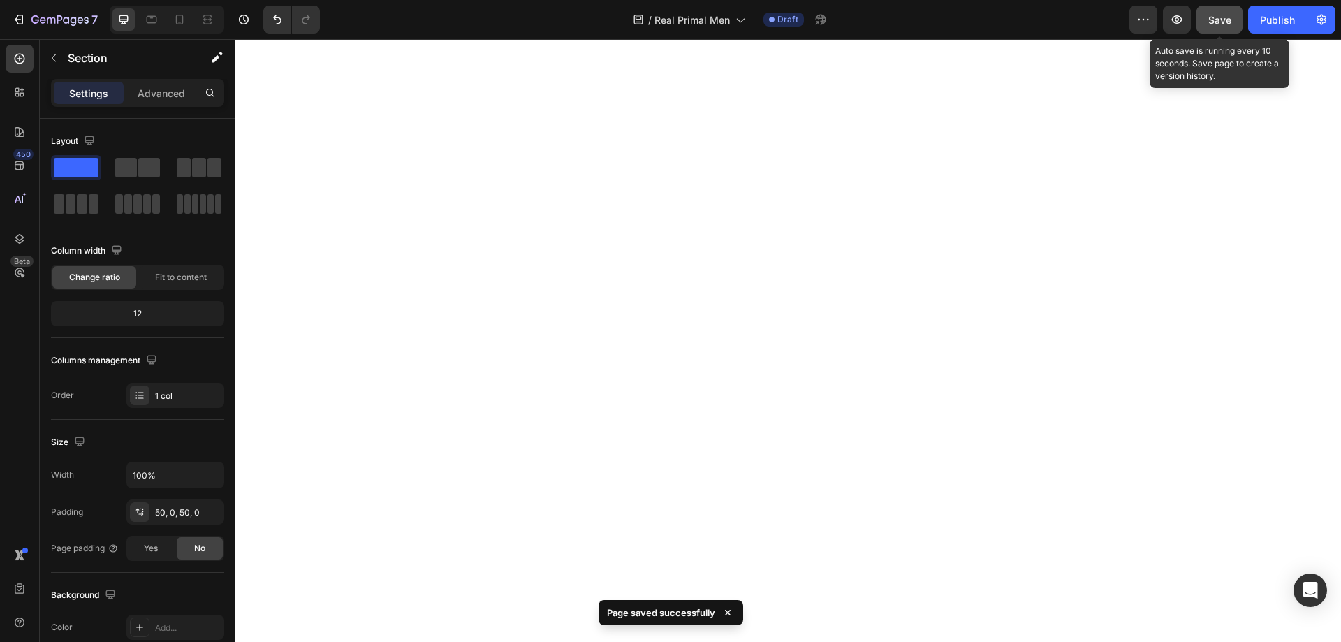
click at [1210, 22] on span "Save" at bounding box center [1219, 20] width 23 height 12
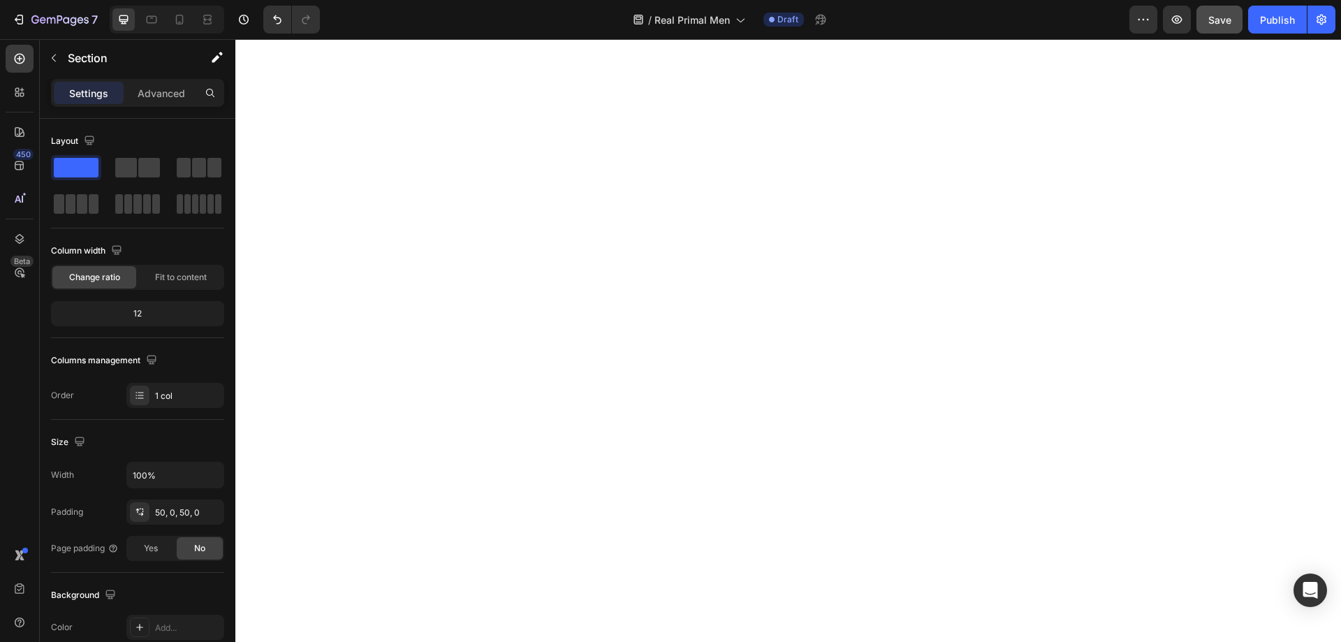
click at [26, 84] on div at bounding box center [20, 92] width 28 height 28
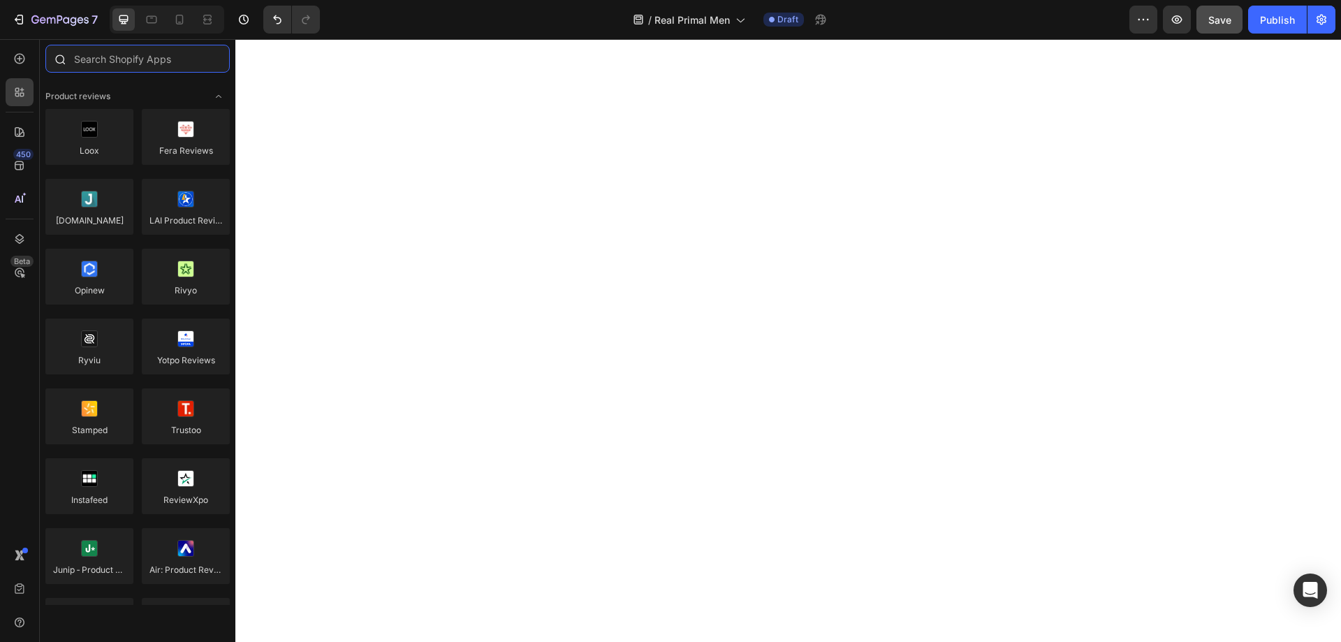
click at [116, 70] on input "text" at bounding box center [137, 59] width 184 height 28
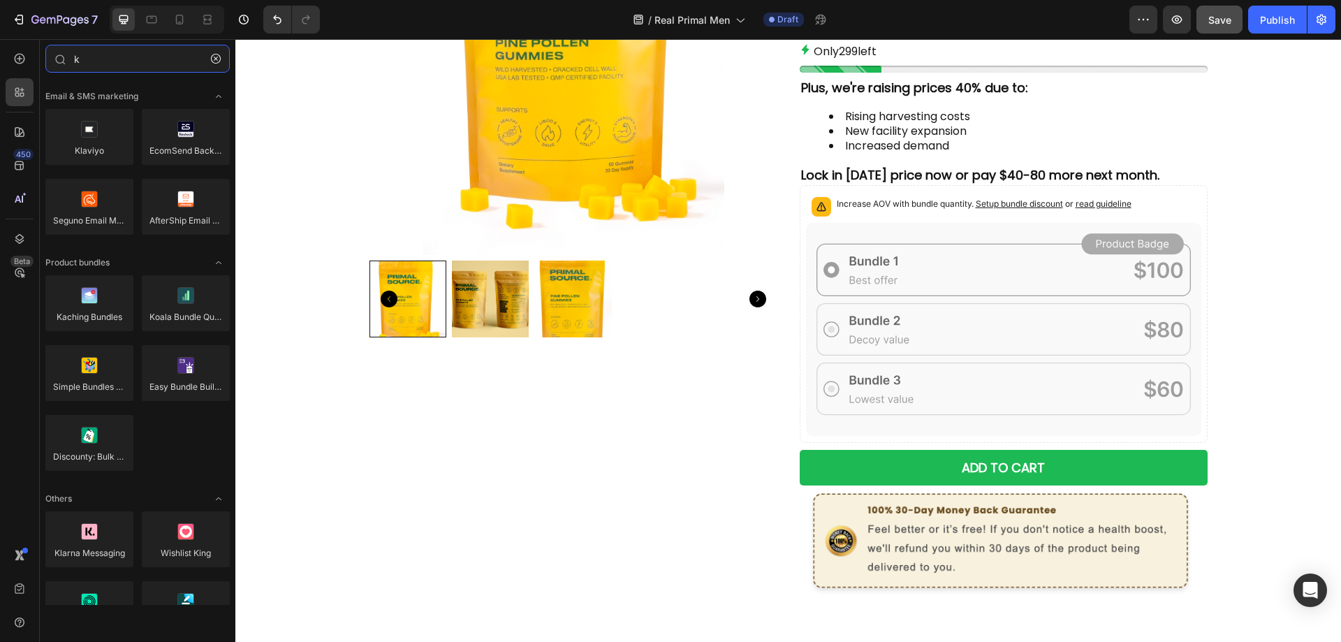
scroll to position [7193, 0]
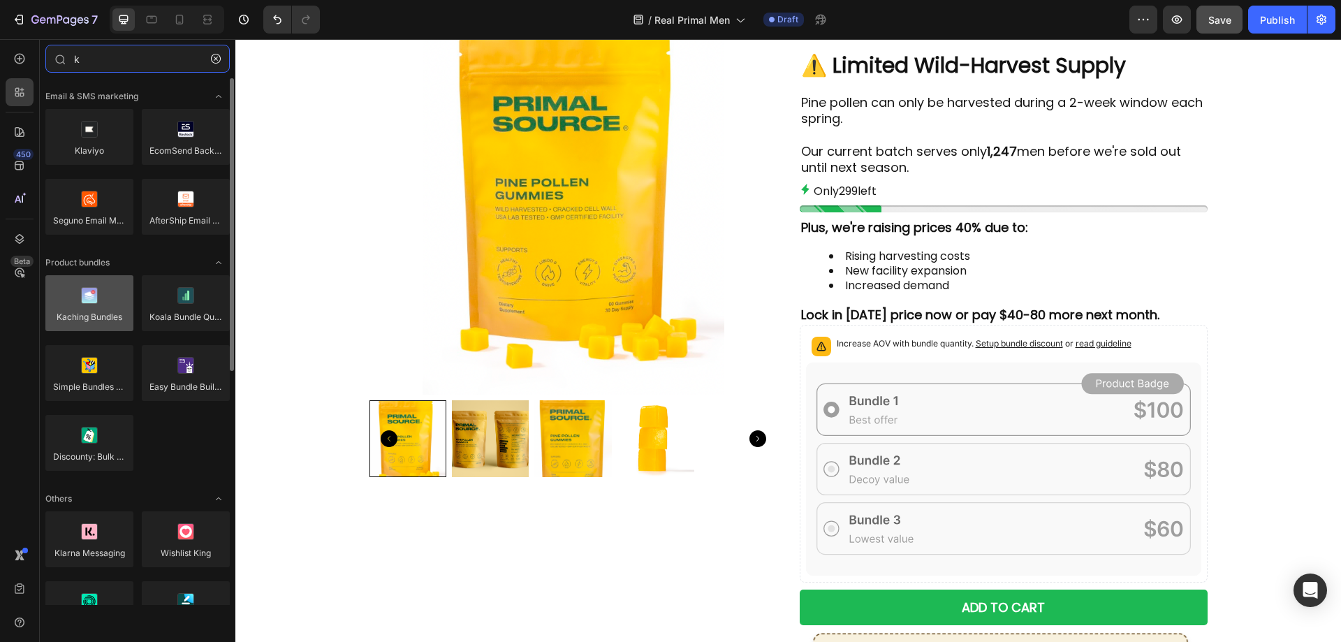
type input "k"
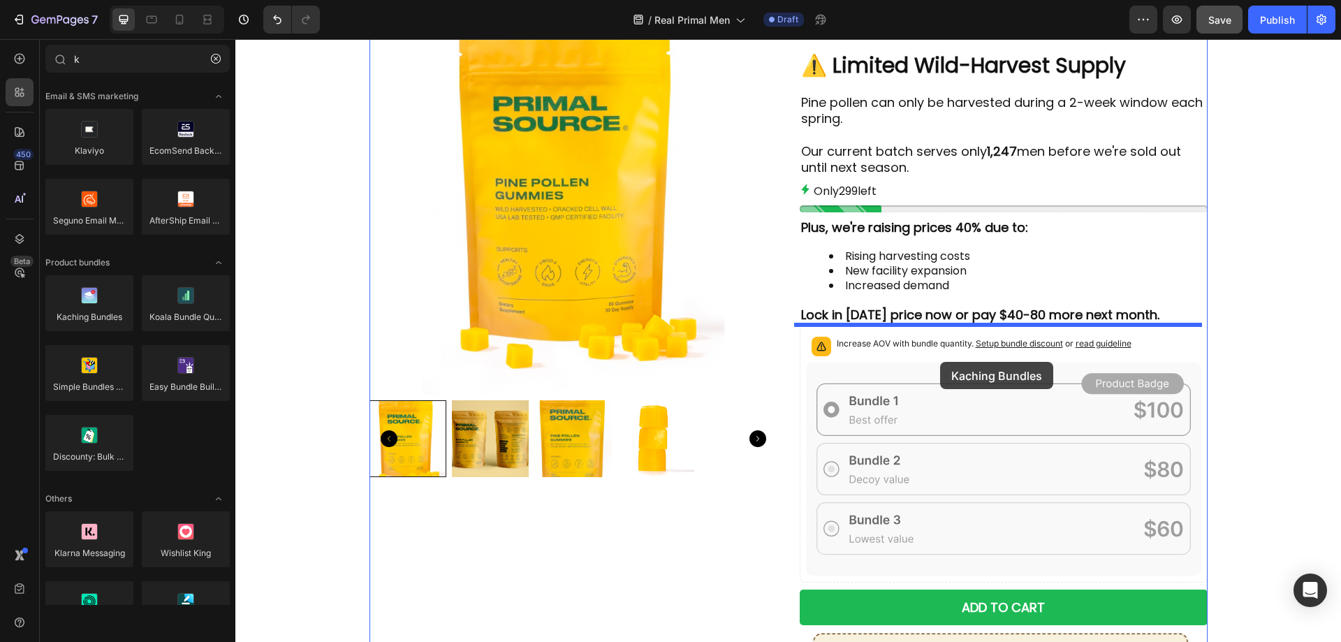
drag, startPoint x: 328, startPoint y: 348, endPoint x: 940, endPoint y: 362, distance: 612.6
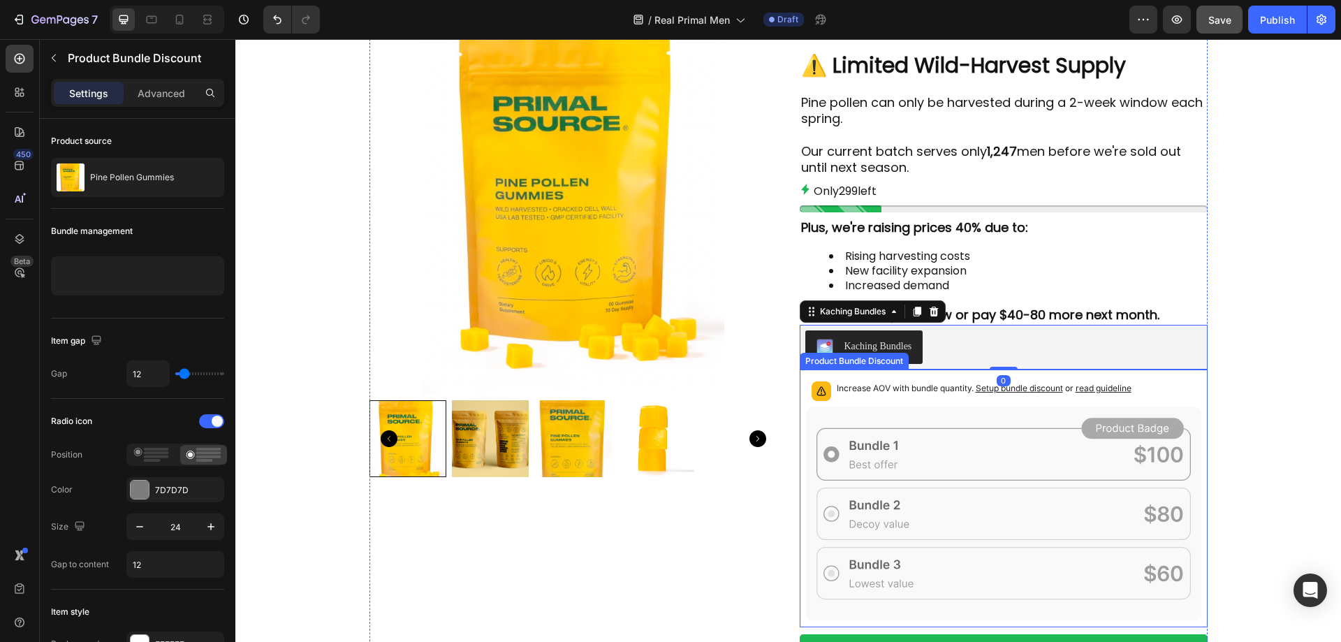
click at [942, 464] on icon at bounding box center [1003, 514] width 395 height 214
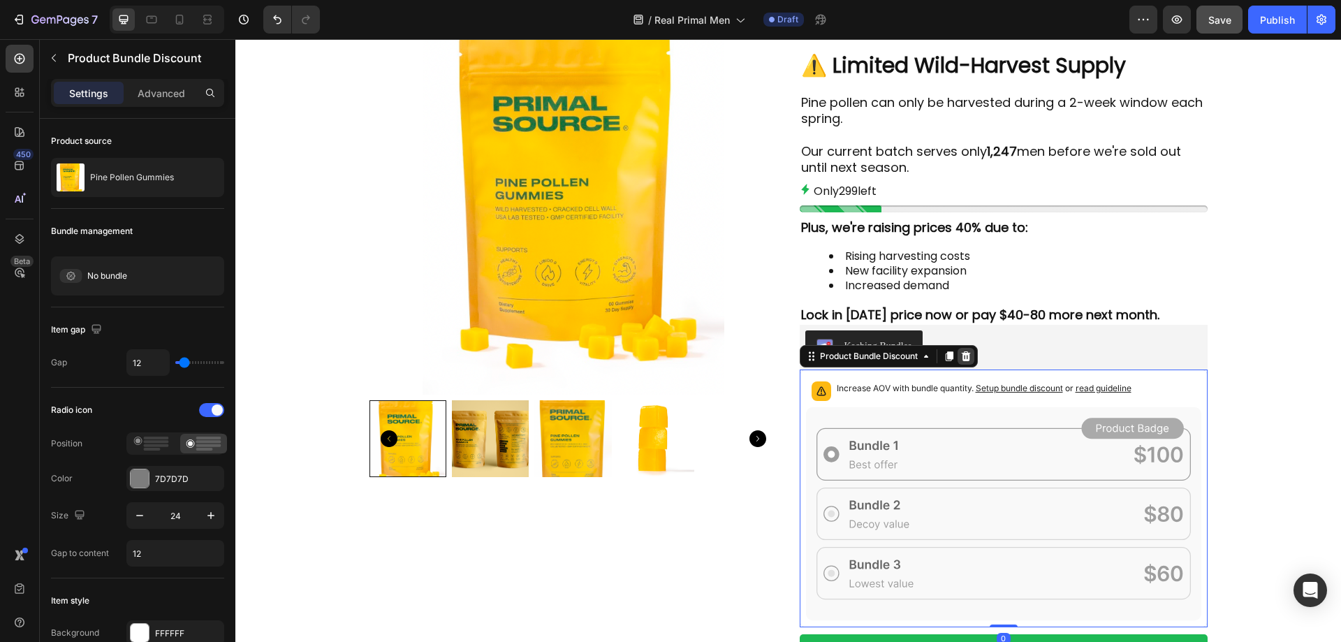
click at [962, 359] on icon at bounding box center [965, 356] width 9 height 10
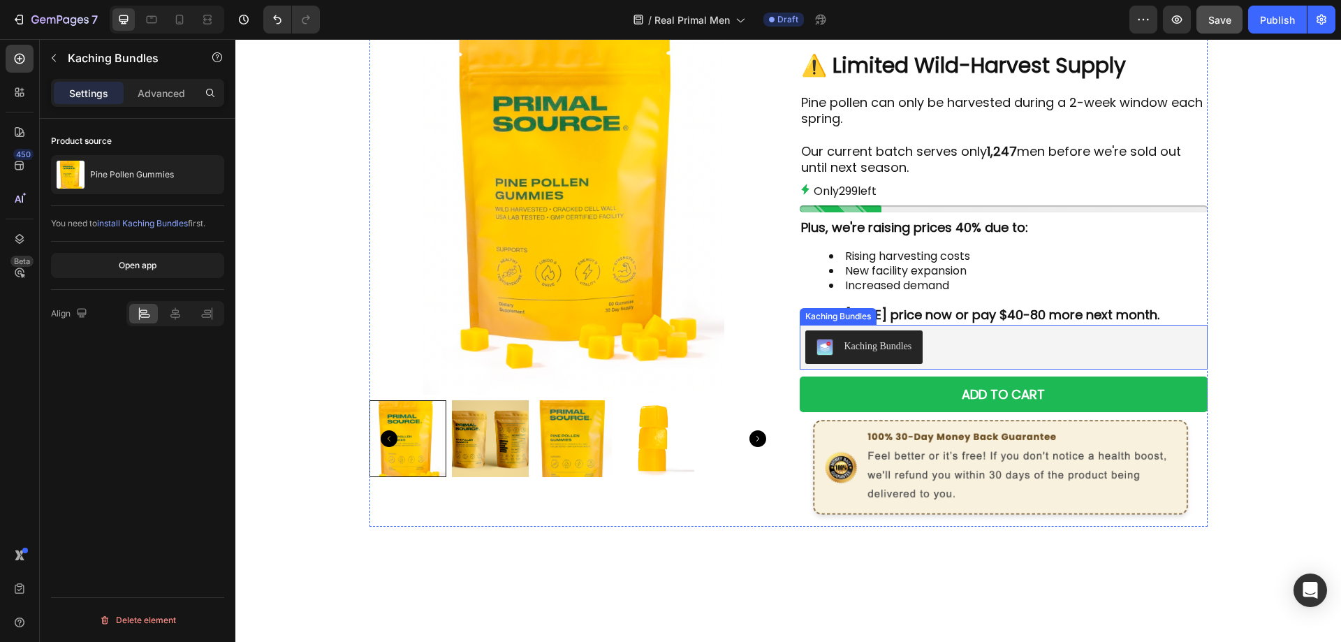
click at [1116, 342] on div "Kaching Bundles" at bounding box center [1003, 347] width 397 height 34
click at [168, 86] on p "Advanced" at bounding box center [161, 93] width 47 height 15
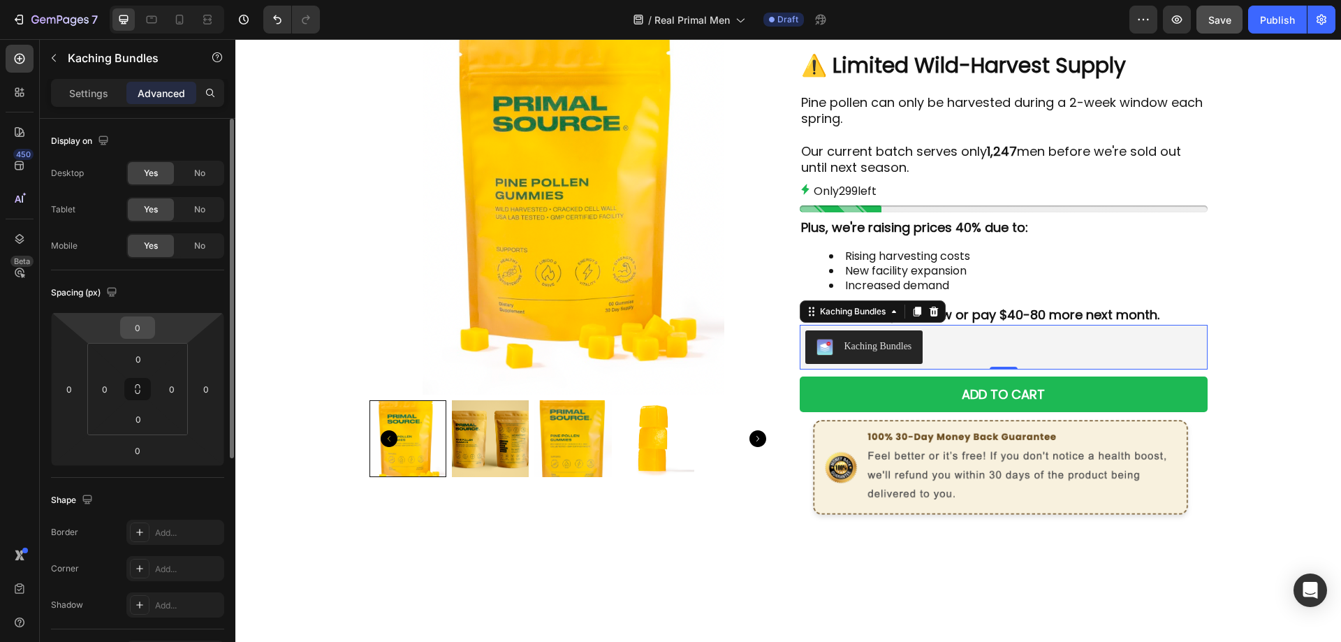
click at [136, 331] on input "0" at bounding box center [138, 327] width 28 height 21
click at [132, 327] on input "0" at bounding box center [138, 327] width 28 height 21
type input "10"
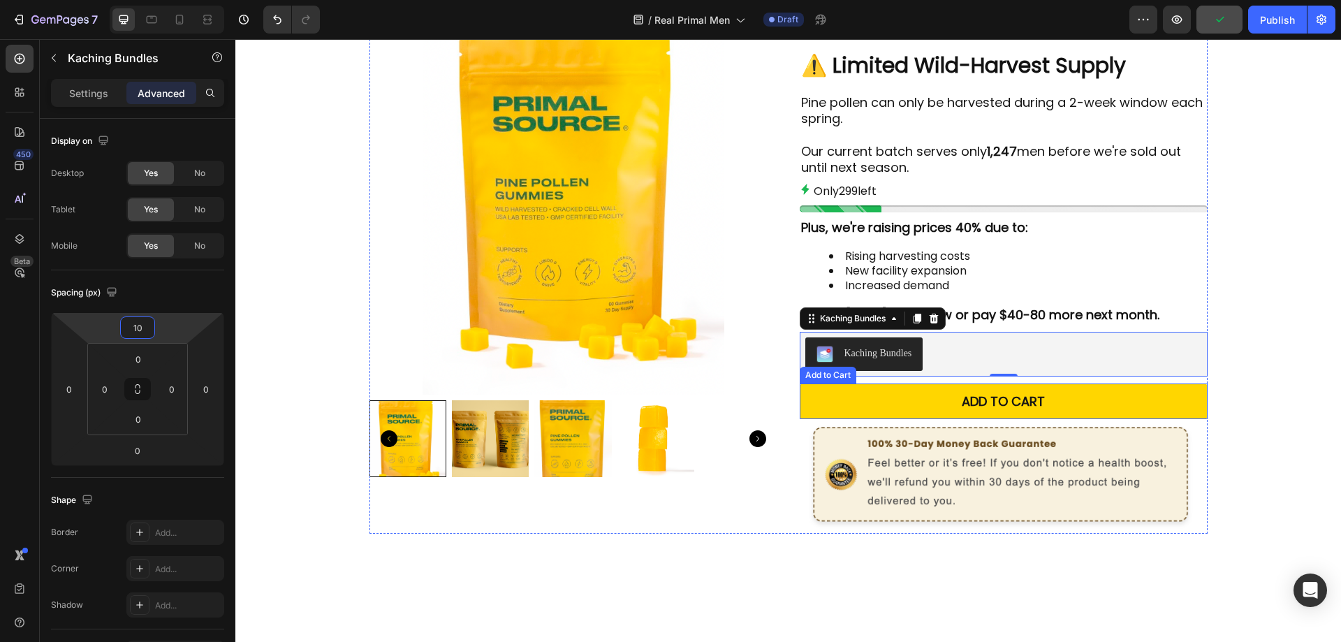
click at [1131, 383] on button "Add to cart" at bounding box center [1004, 401] width 408 height 36
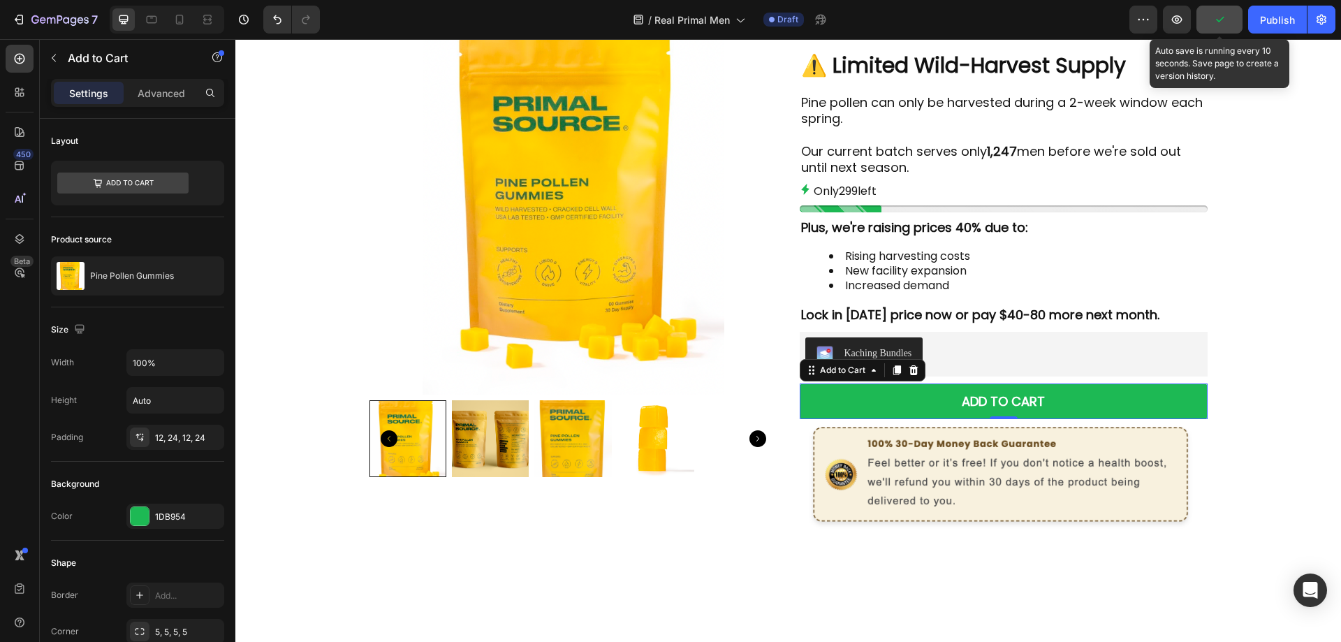
click at [1230, 19] on button "button" at bounding box center [1219, 20] width 46 height 28
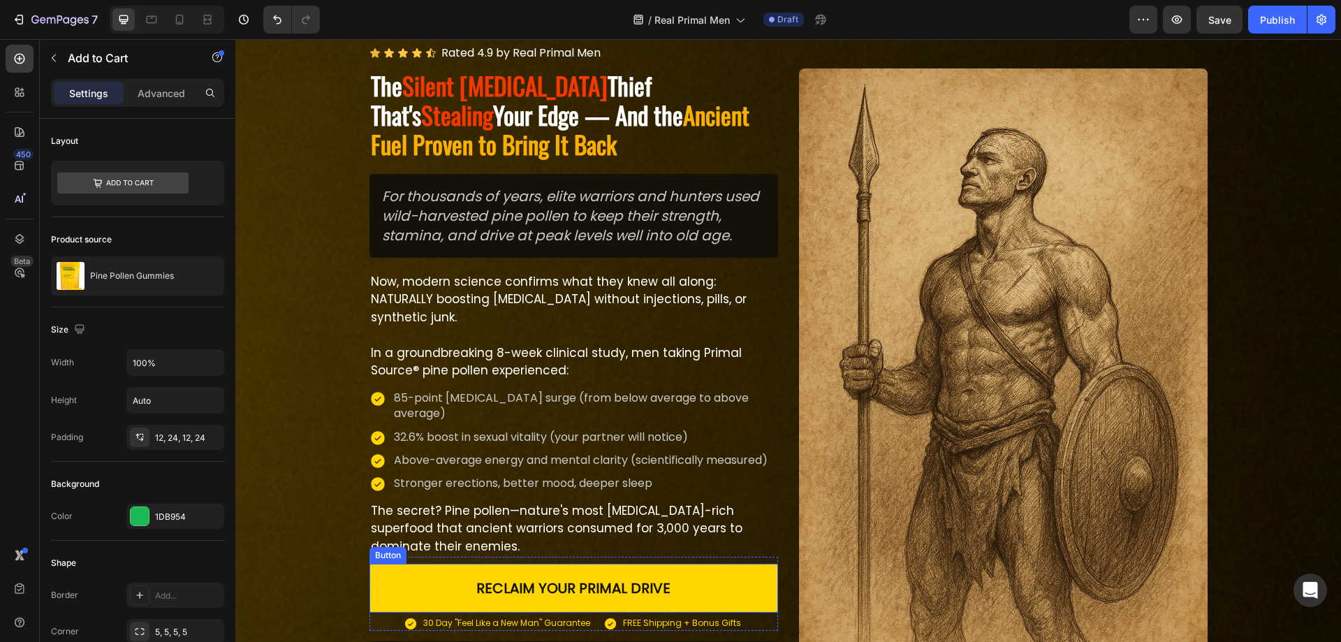
scroll to position [0, 0]
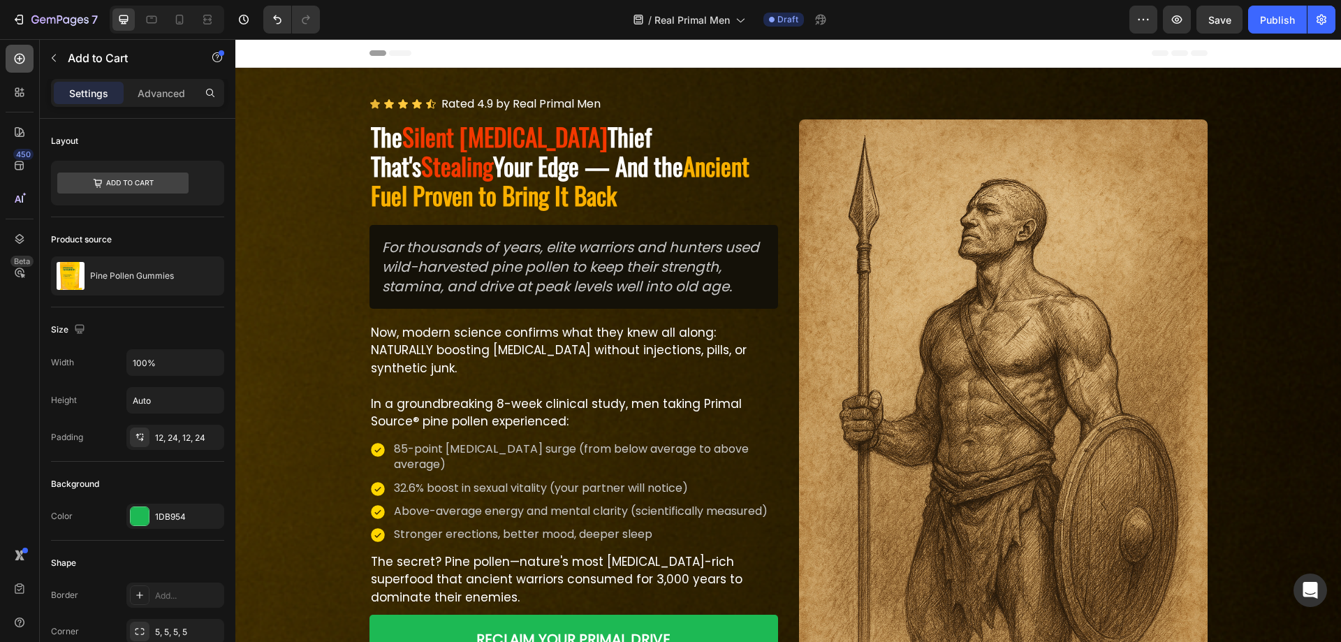
click at [23, 59] on icon at bounding box center [20, 59] width 14 height 14
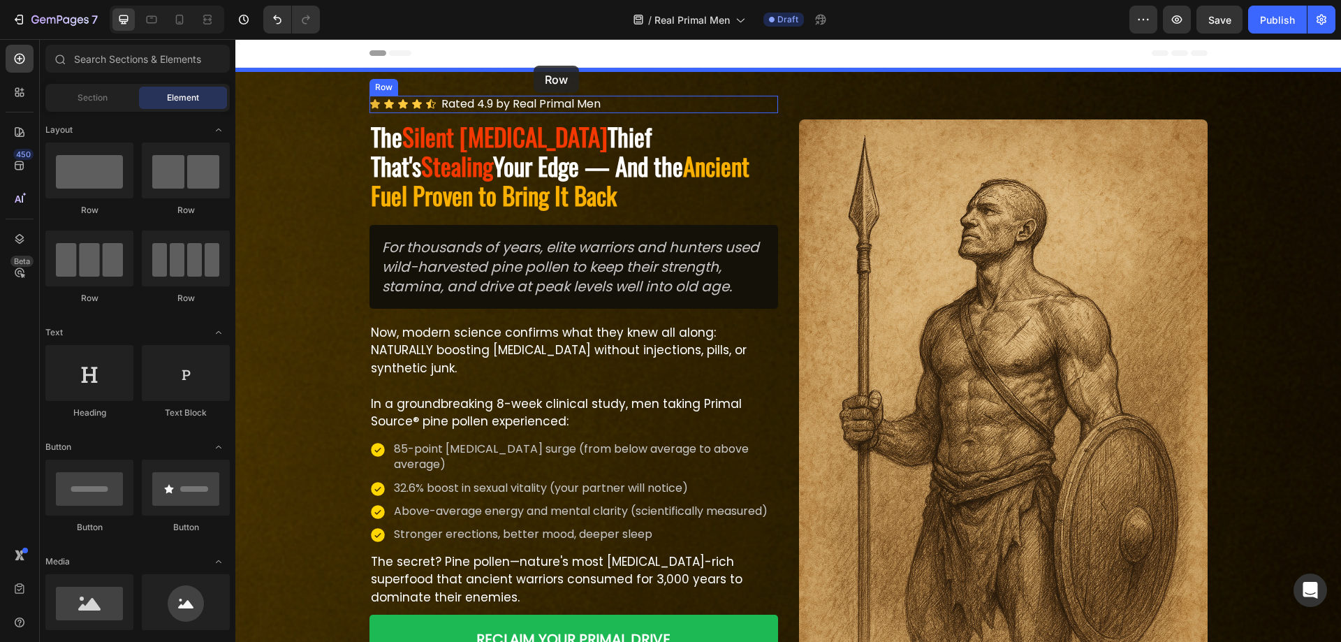
drag, startPoint x: 337, startPoint y: 224, endPoint x: 534, endPoint y: 66, distance: 252.8
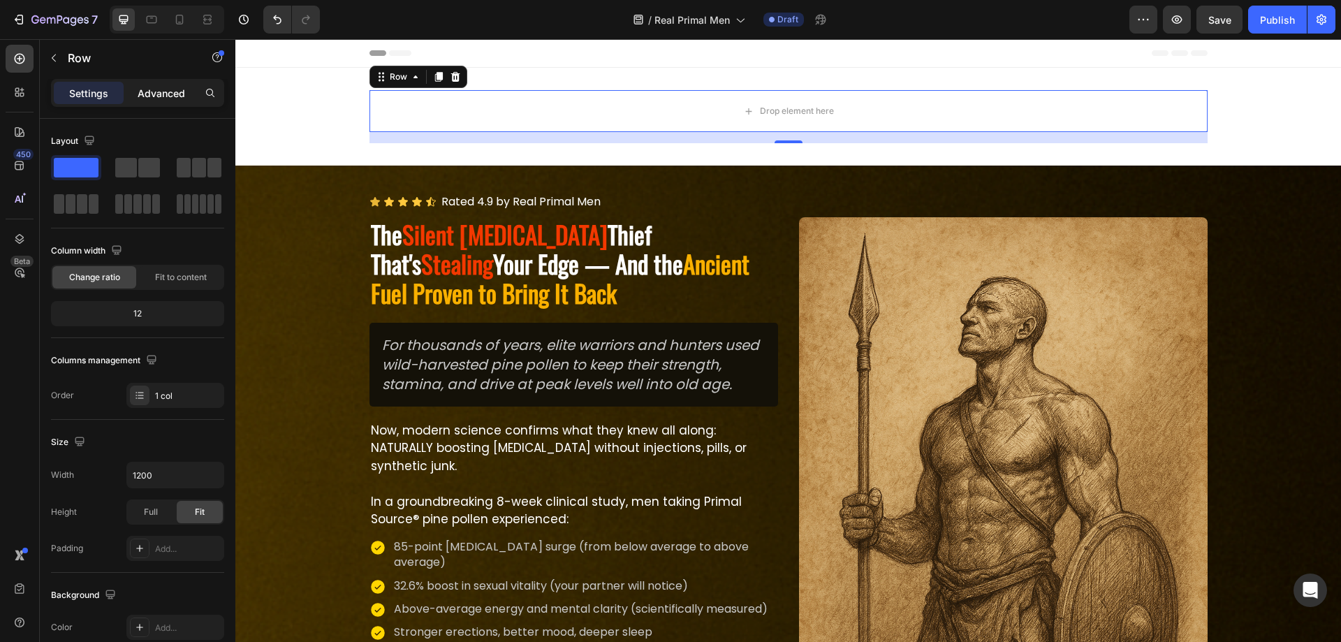
click at [154, 91] on p "Advanced" at bounding box center [161, 93] width 47 height 15
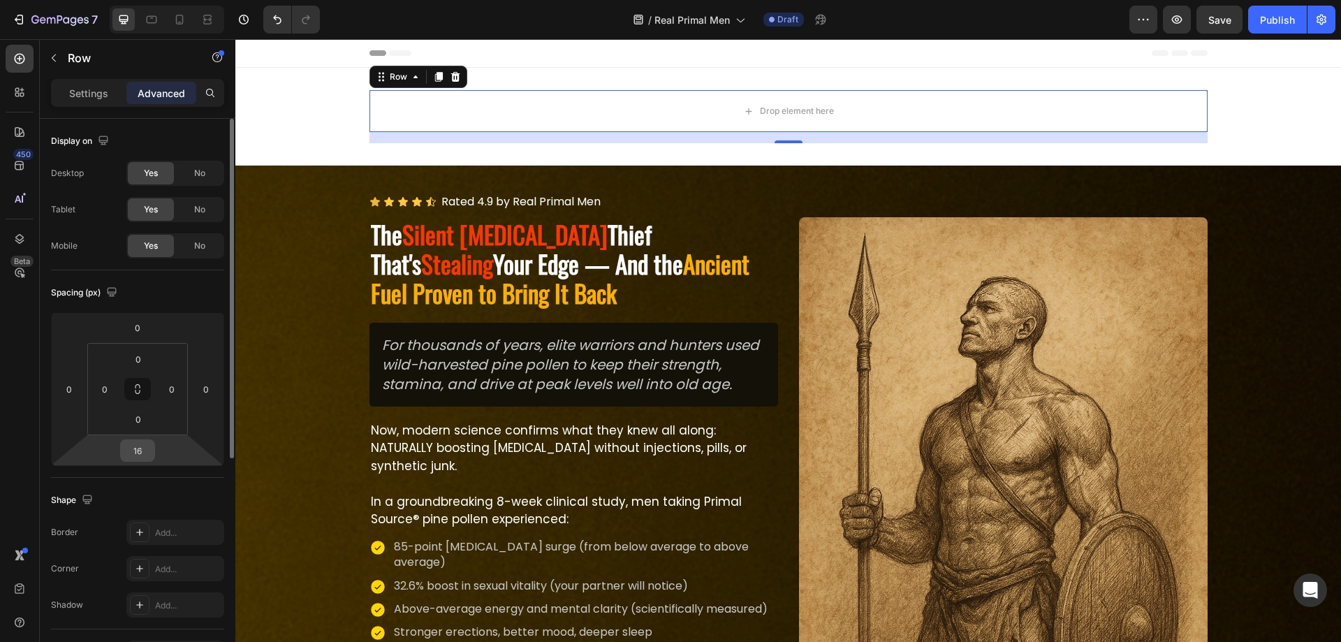
click at [133, 457] on input "16" at bounding box center [138, 450] width 28 height 21
type input "0"
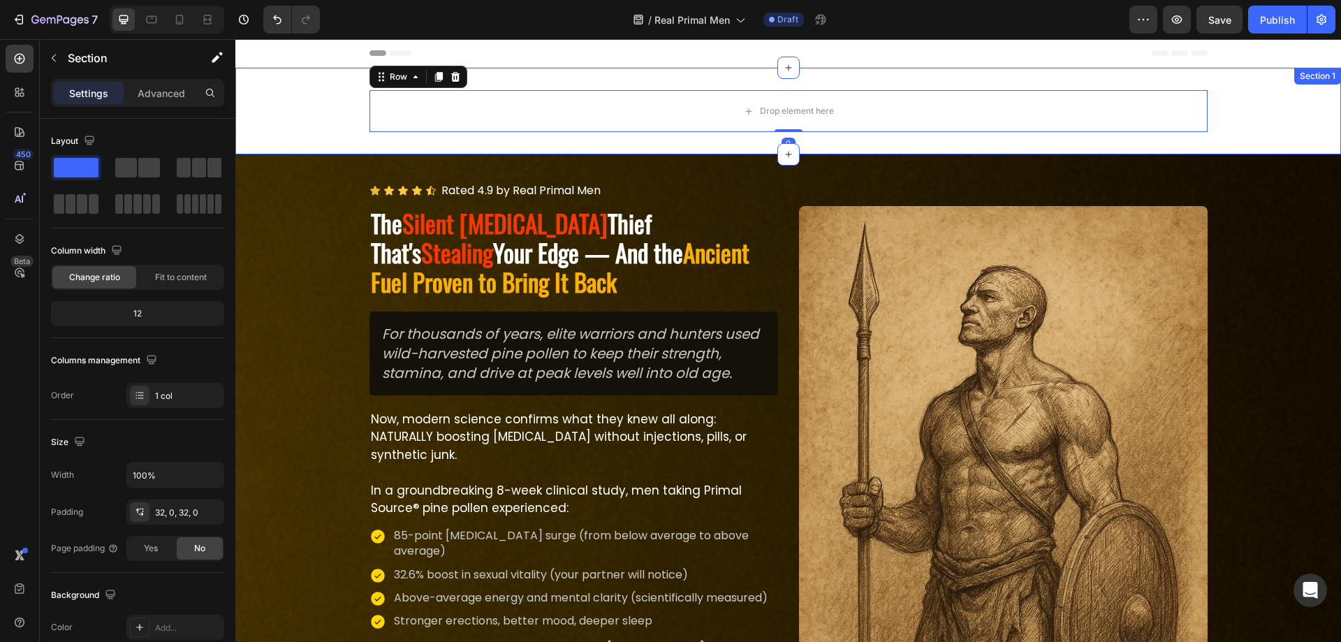
click at [273, 105] on div "Drop element here Row 0" at bounding box center [787, 111] width 1105 height 42
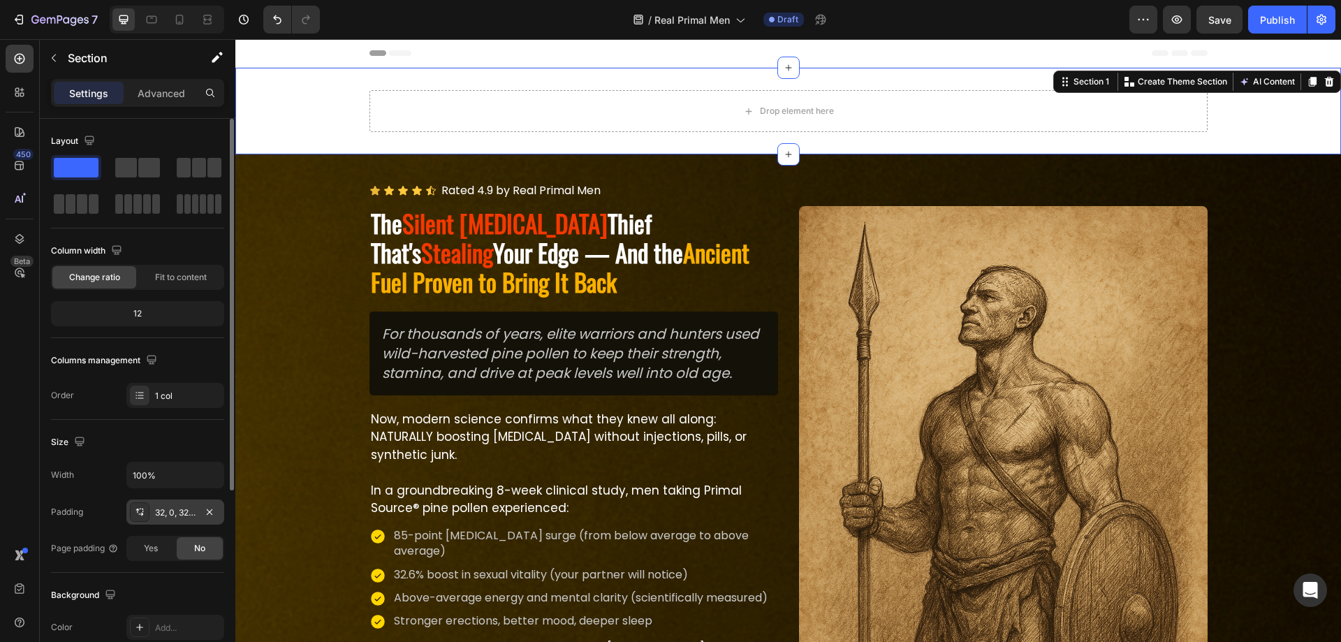
click at [161, 512] on div "32, 0, 32, 0" at bounding box center [175, 512] width 41 height 13
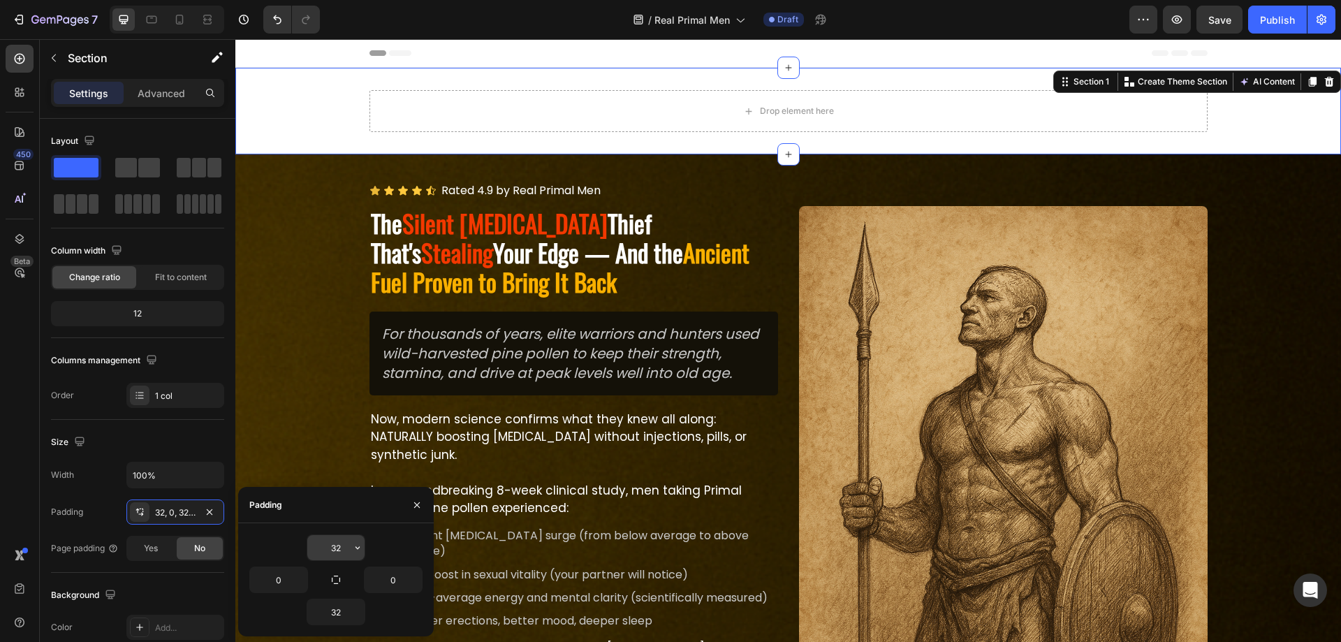
click at [340, 554] on input "32" at bounding box center [335, 547] width 57 height 25
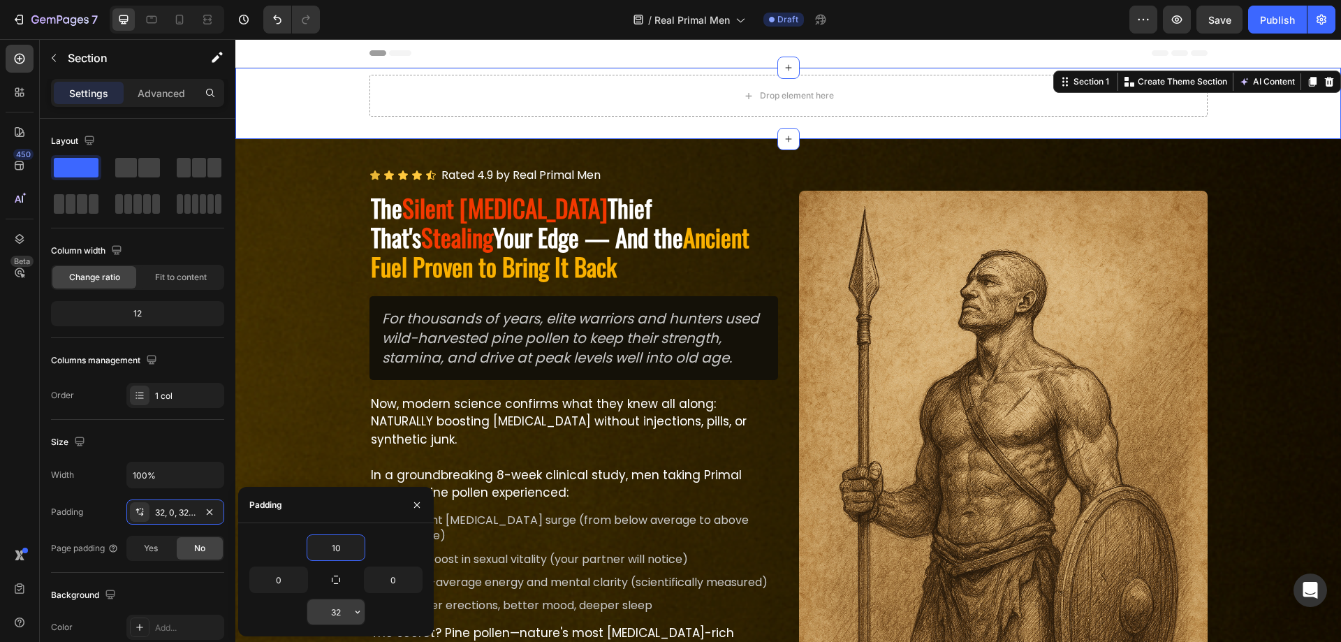
type input "10"
click at [343, 609] on input "32" at bounding box center [335, 611] width 57 height 25
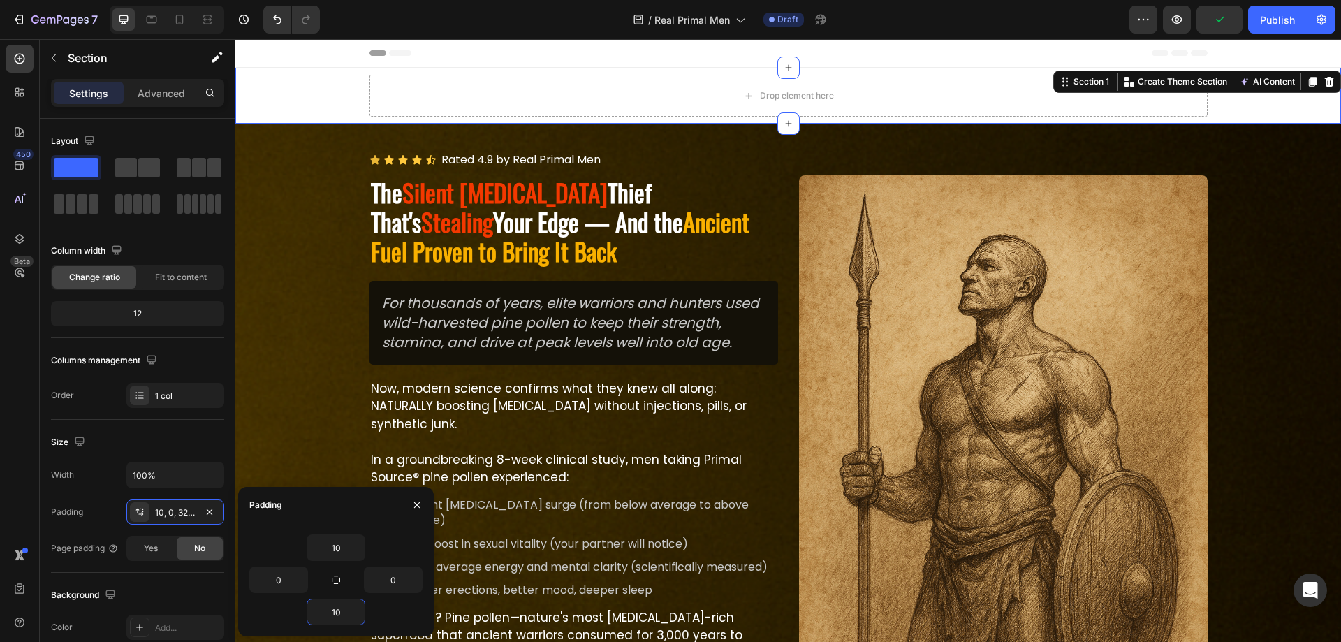
type input "10"
click at [286, 94] on div "Drop element here Row" at bounding box center [787, 96] width 1105 height 42
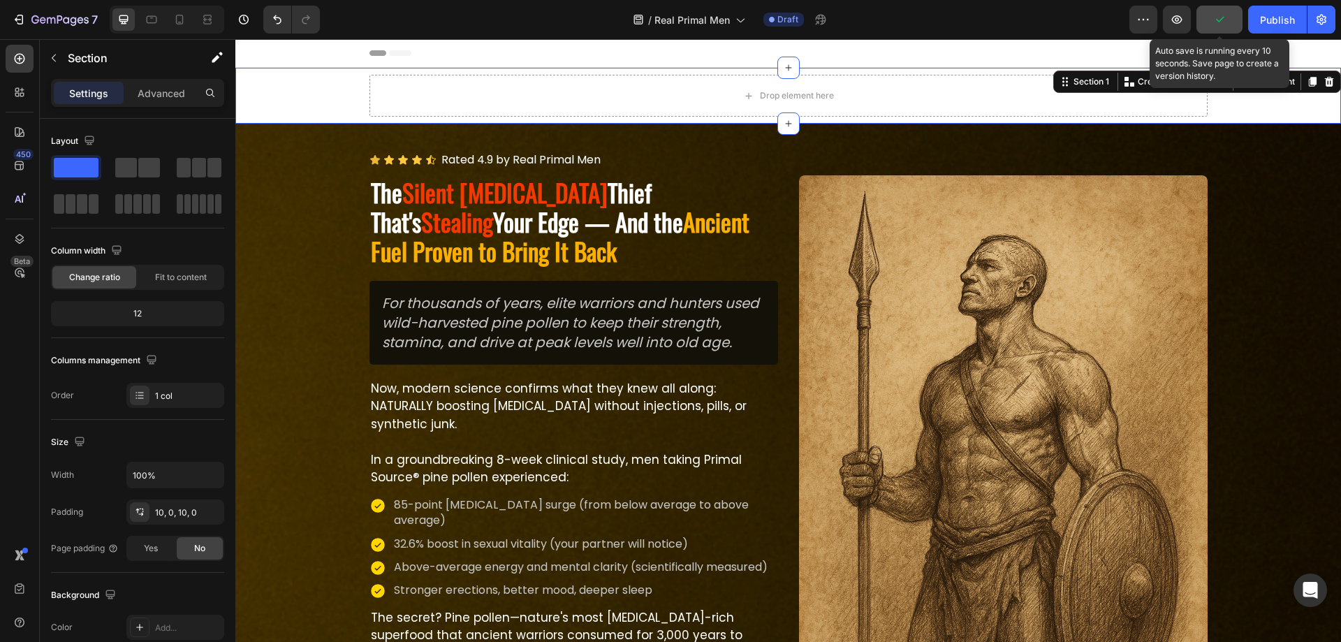
click at [1232, 15] on button "button" at bounding box center [1219, 20] width 46 height 28
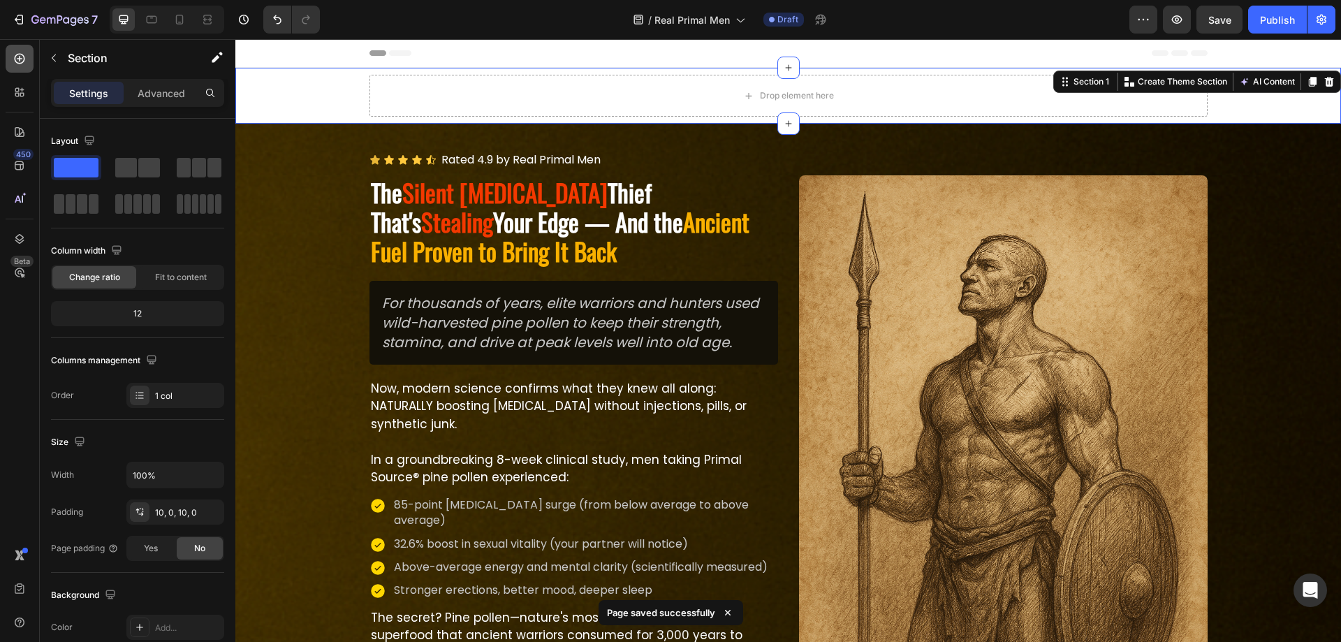
click at [15, 59] on icon at bounding box center [20, 59] width 10 height 10
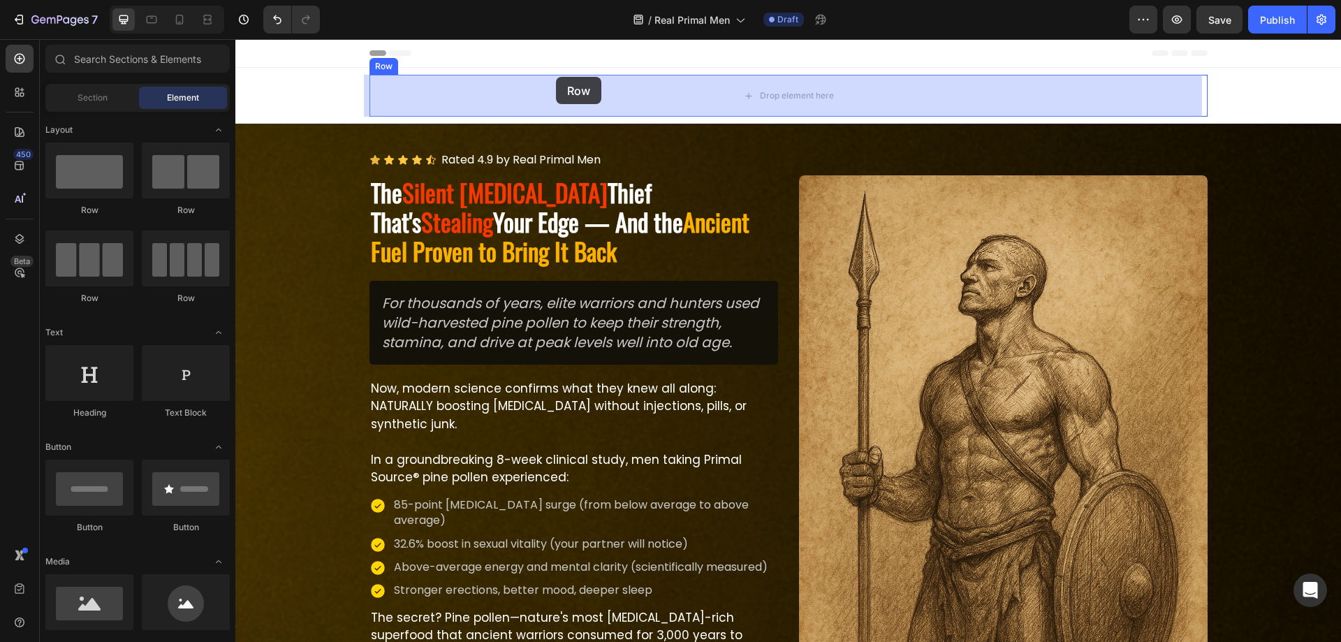
drag, startPoint x: 410, startPoint y: 219, endPoint x: 556, endPoint y: 77, distance: 204.0
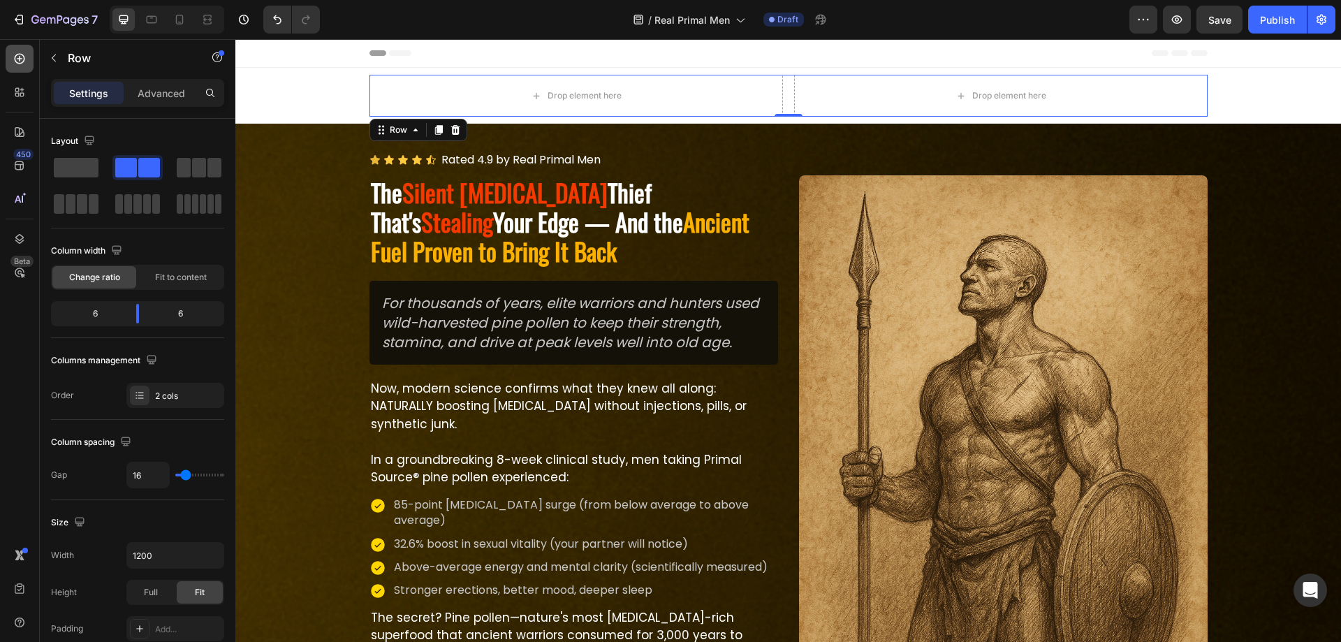
click at [27, 58] on div at bounding box center [20, 59] width 28 height 28
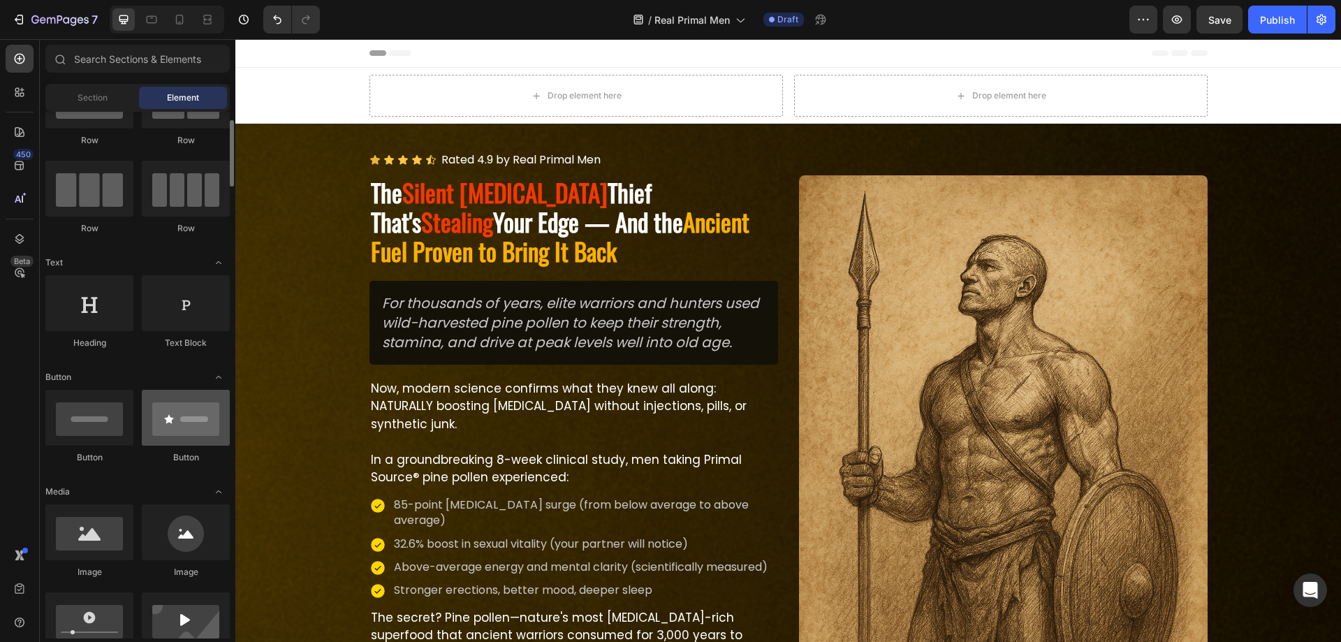
scroll to position [210, 0]
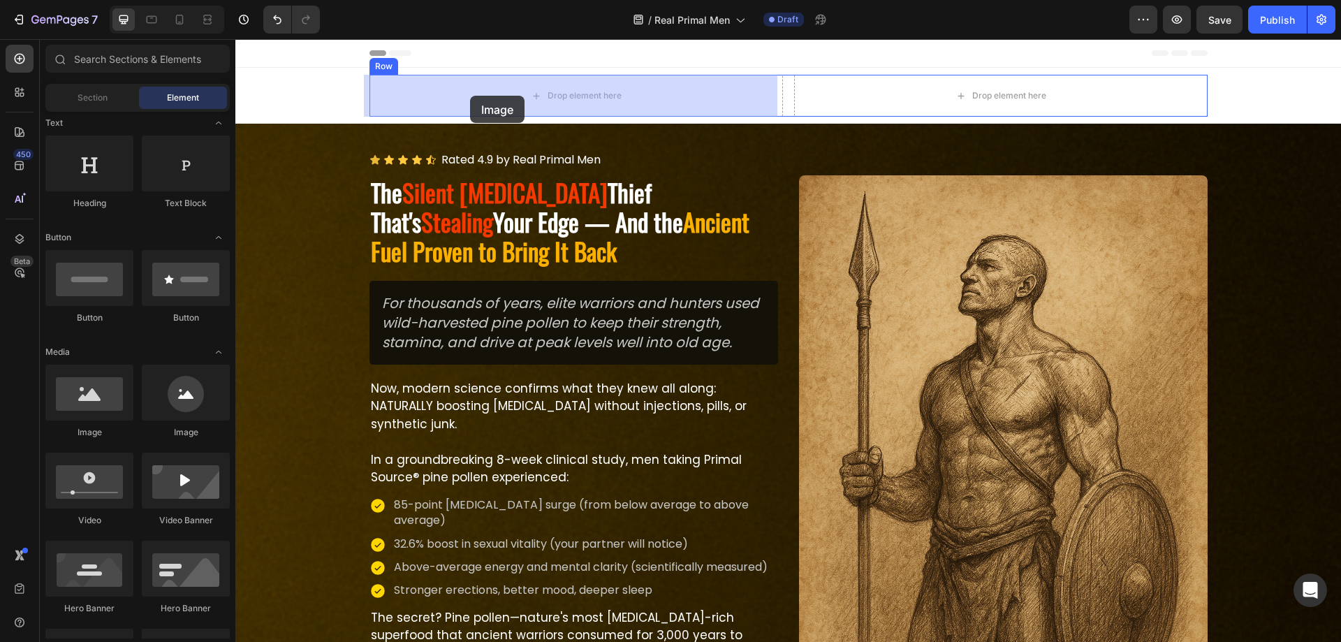
drag, startPoint x: 321, startPoint y: 446, endPoint x: 468, endPoint y: 116, distance: 361.4
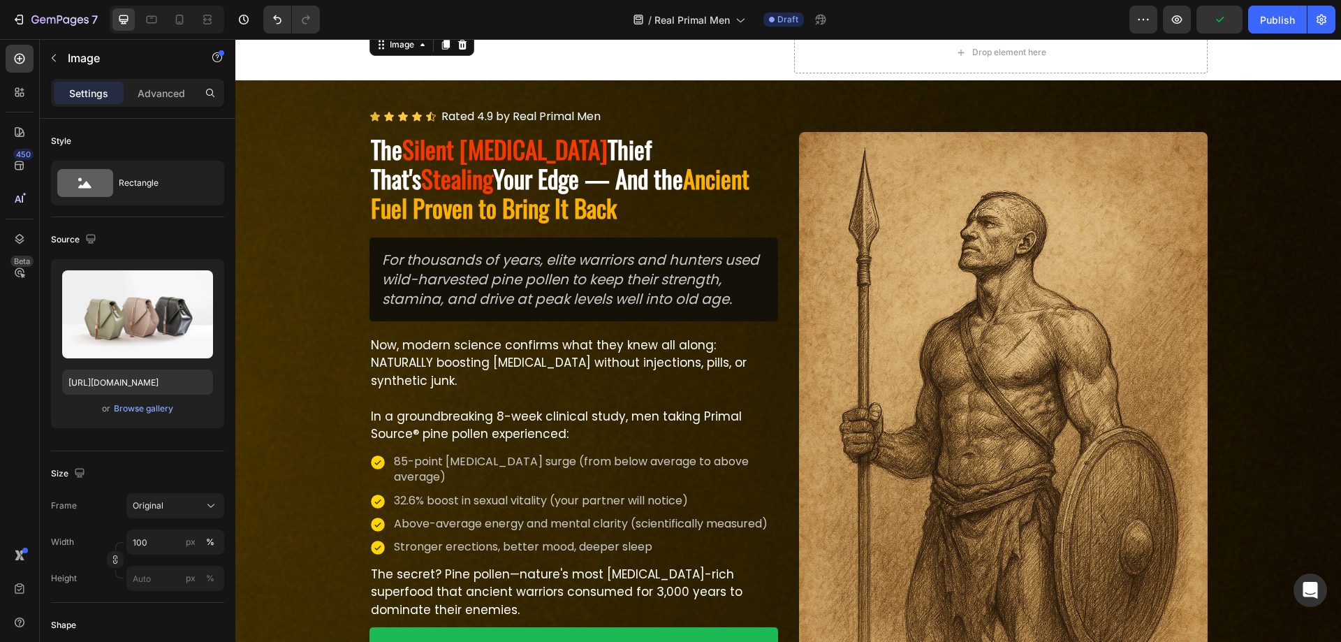
scroll to position [0, 0]
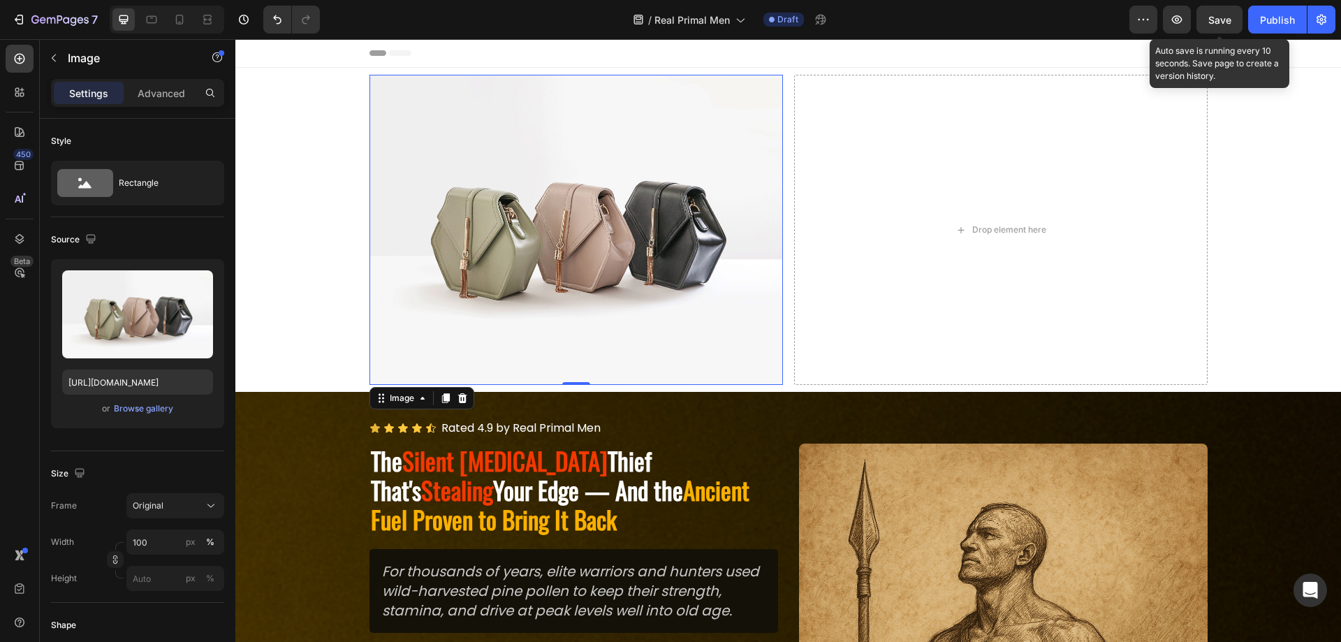
click at [1213, 17] on span "Save" at bounding box center [1219, 20] width 23 height 12
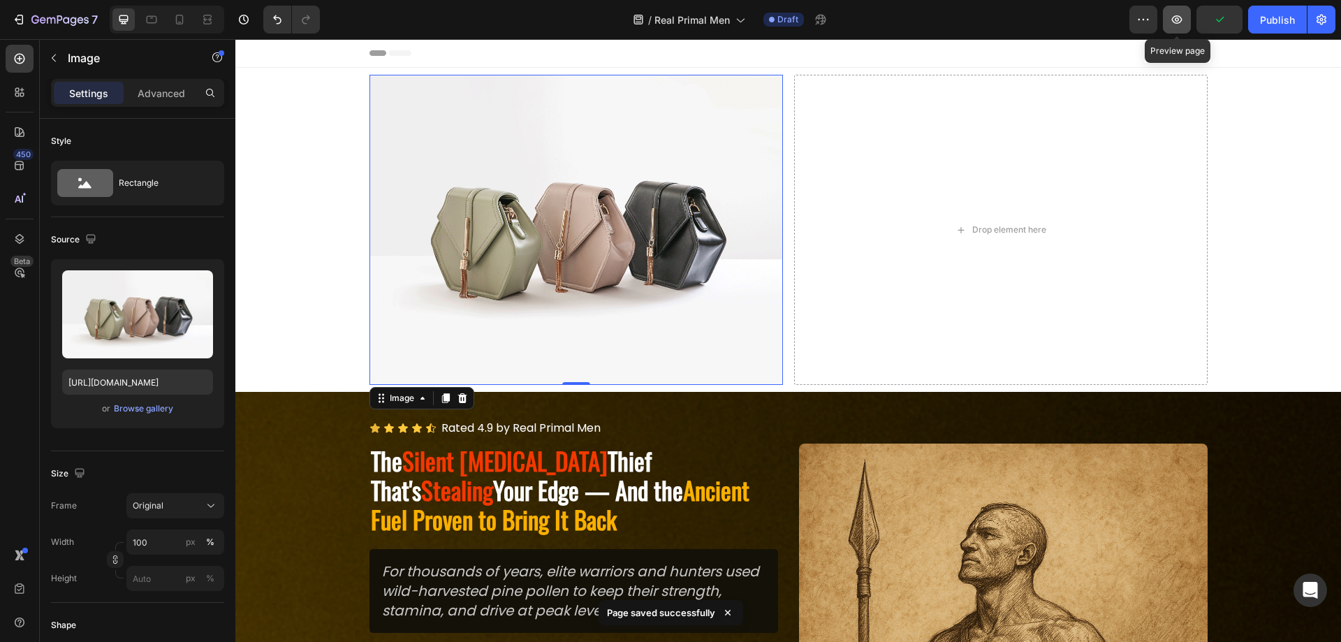
click at [1170, 20] on icon "button" at bounding box center [1177, 20] width 14 height 14
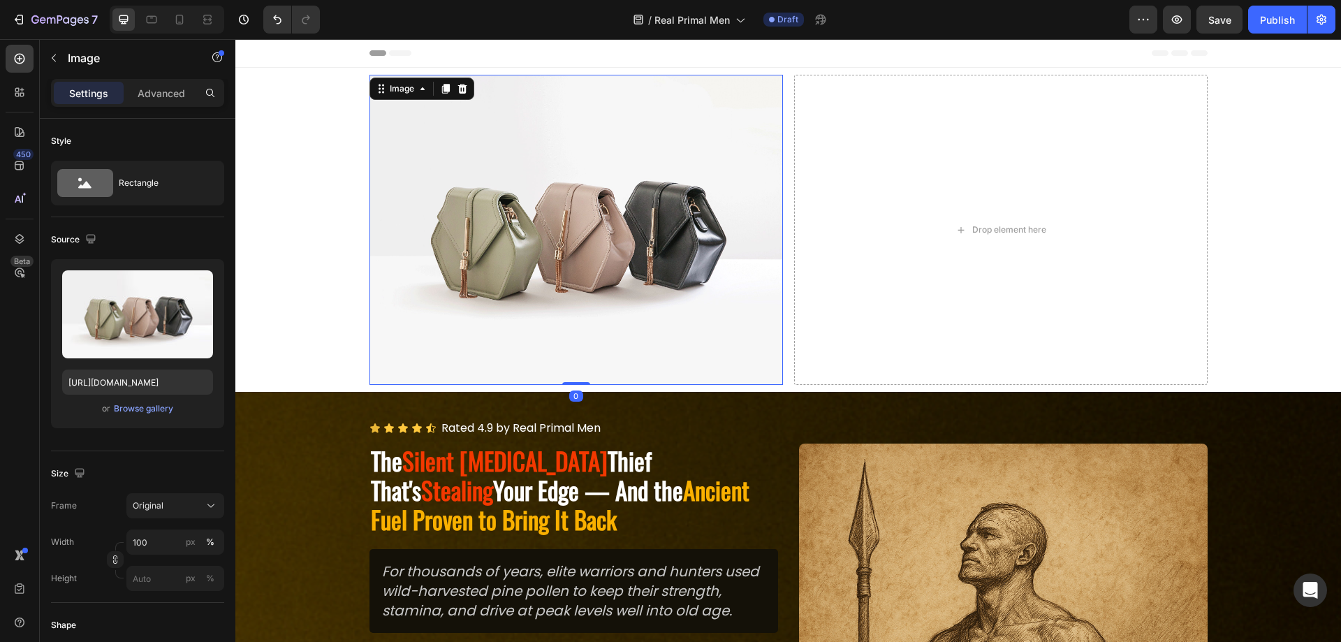
click at [578, 230] on img at bounding box center [575, 230] width 413 height 310
click at [457, 92] on icon at bounding box center [461, 89] width 9 height 10
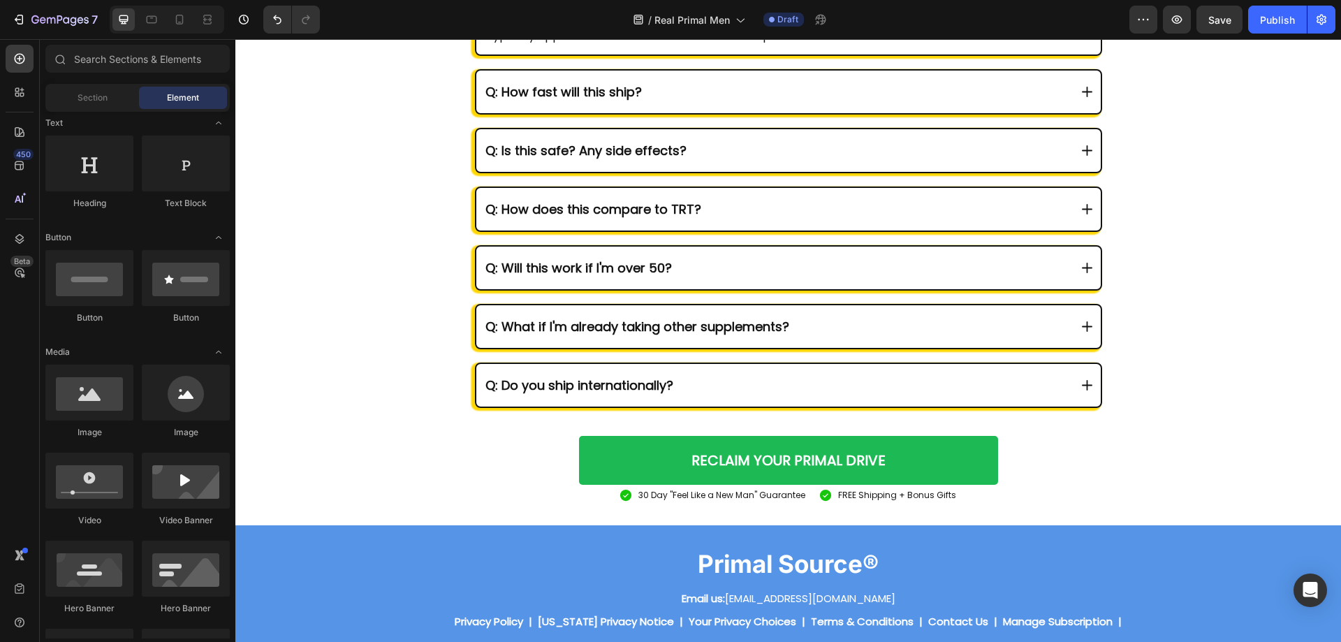
scroll to position [8310, 0]
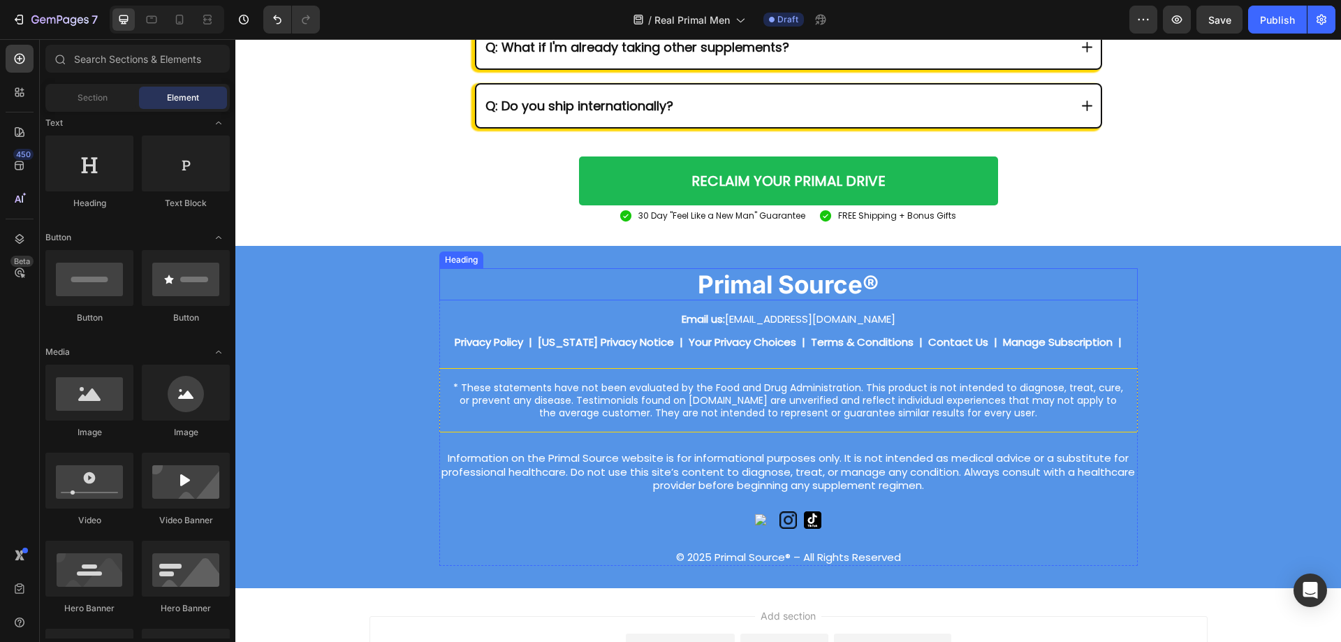
click at [795, 277] on h2 "Primal Source®" at bounding box center [788, 284] width 698 height 32
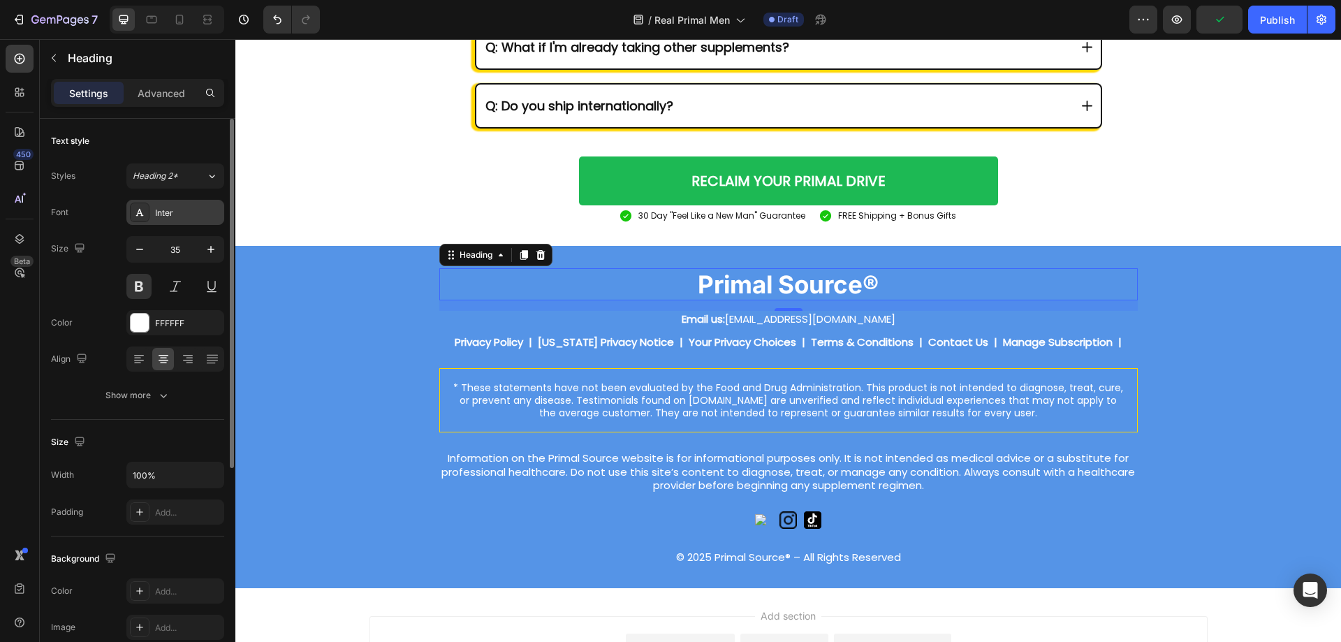
click at [193, 207] on div "Inter" at bounding box center [188, 213] width 66 height 13
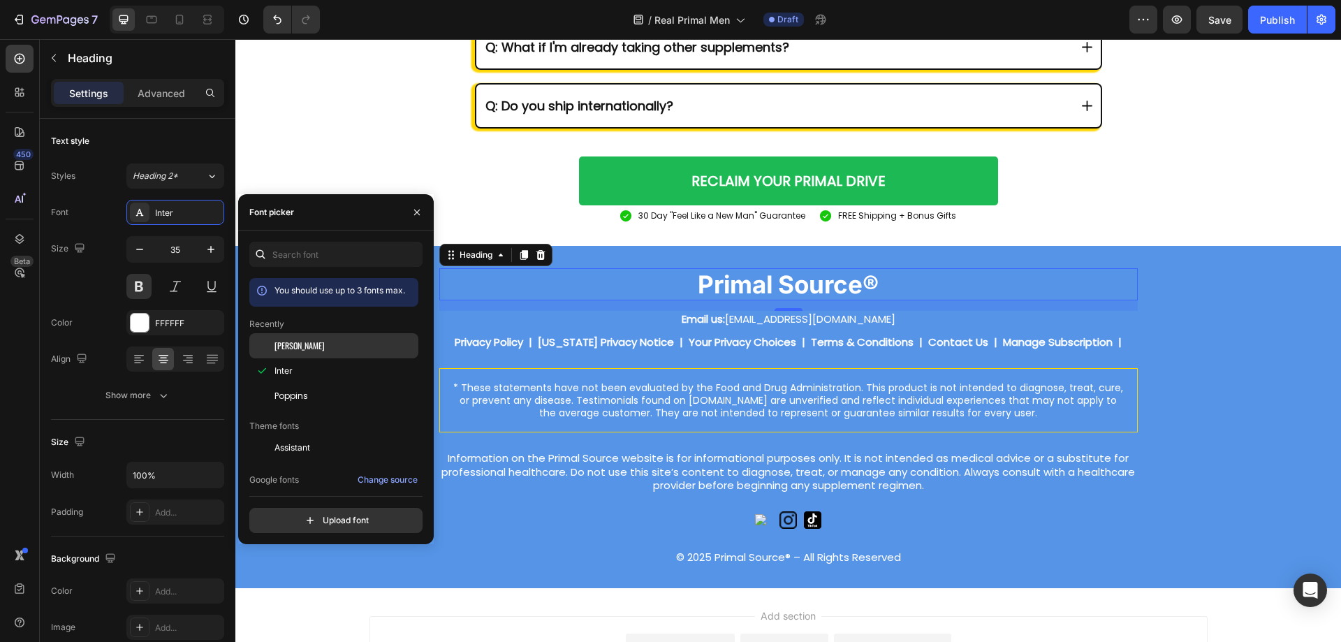
click at [306, 435] on div "[PERSON_NAME]" at bounding box center [333, 447] width 169 height 25
click at [518, 249] on icon at bounding box center [523, 254] width 11 height 11
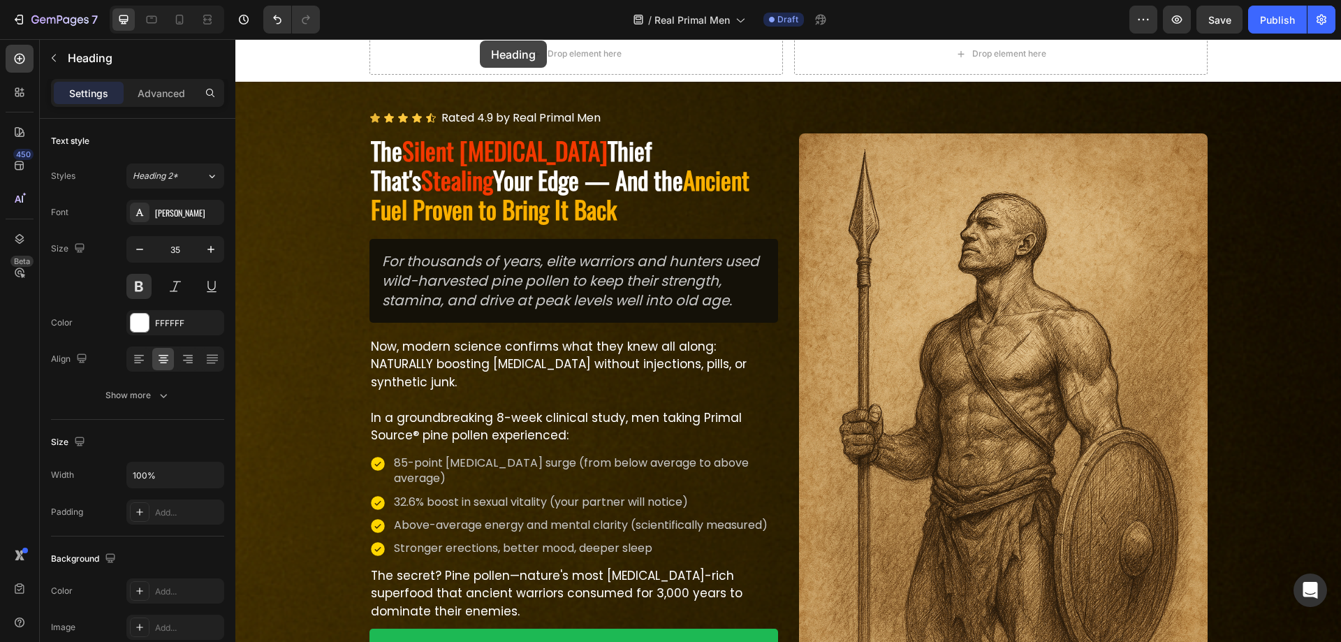
scroll to position [0, 0]
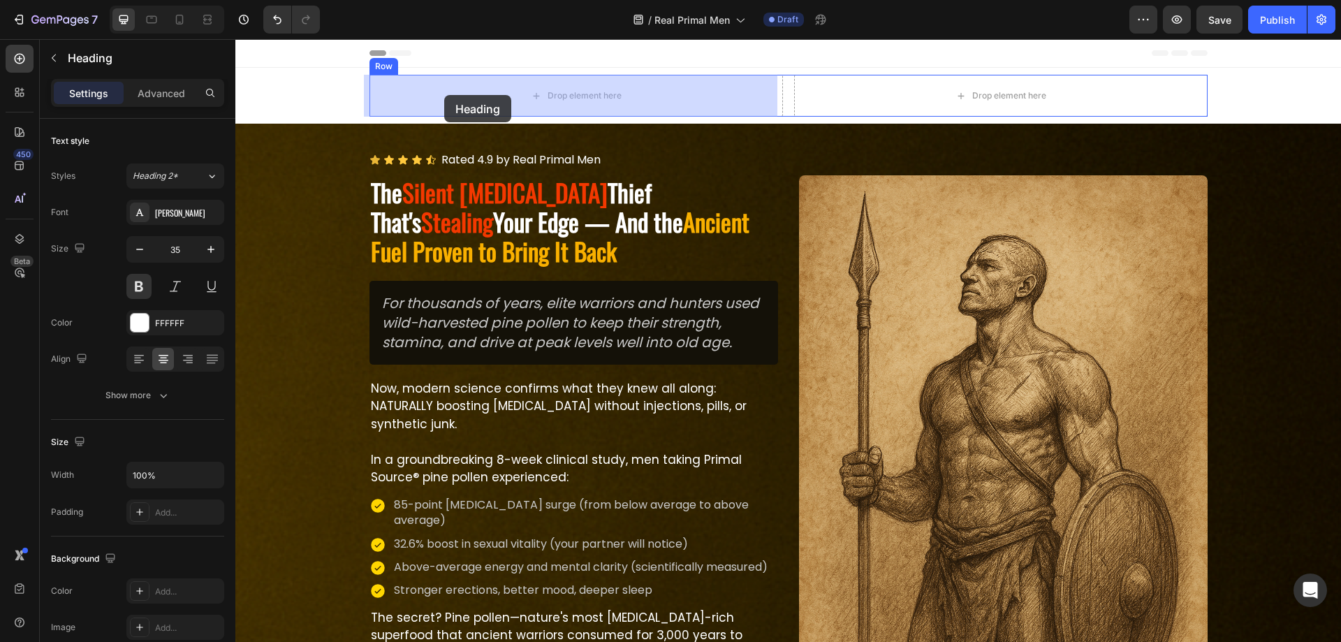
drag, startPoint x: 467, startPoint y: 297, endPoint x: 444, endPoint y: 95, distance: 203.8
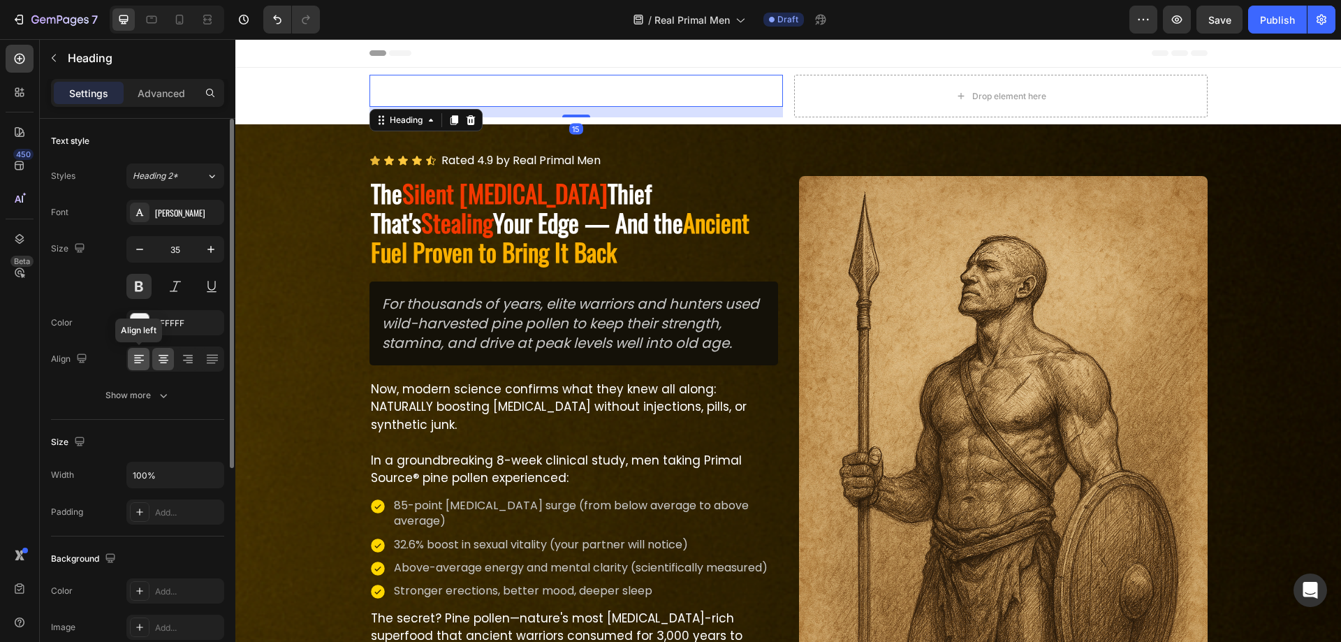
click at [143, 356] on icon at bounding box center [139, 359] width 14 height 14
click at [145, 325] on div at bounding box center [140, 323] width 18 height 18
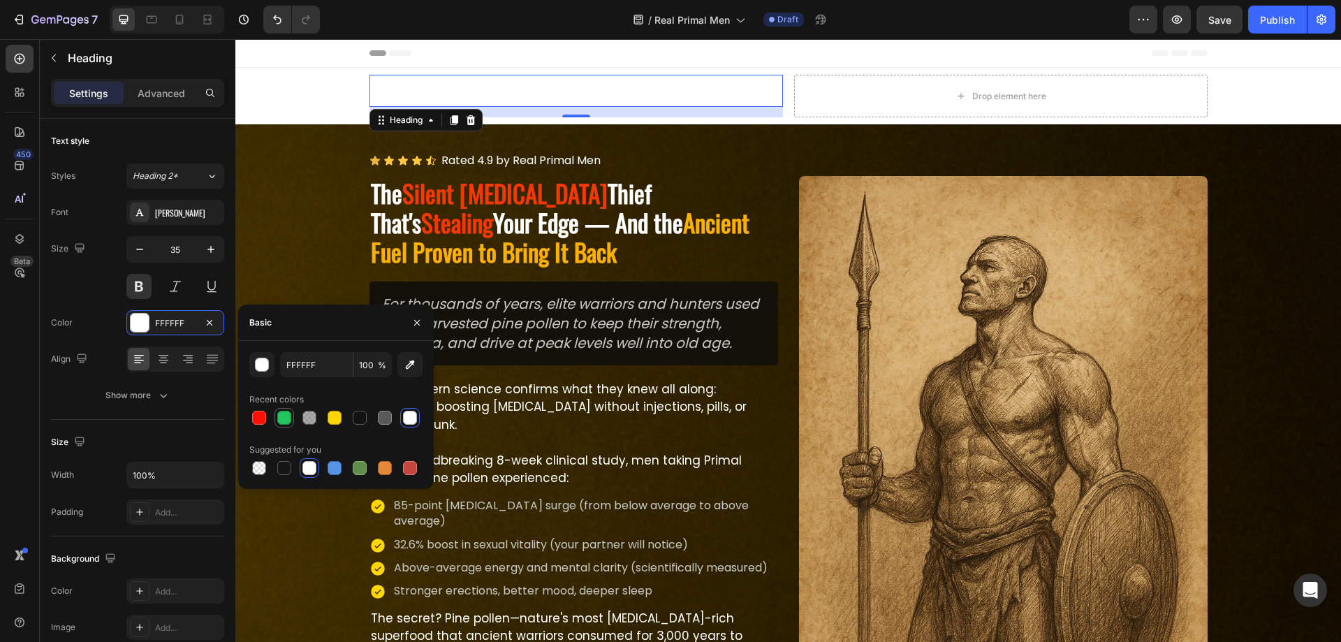
click at [286, 425] on div at bounding box center [284, 417] width 17 height 17
type input "22C55E"
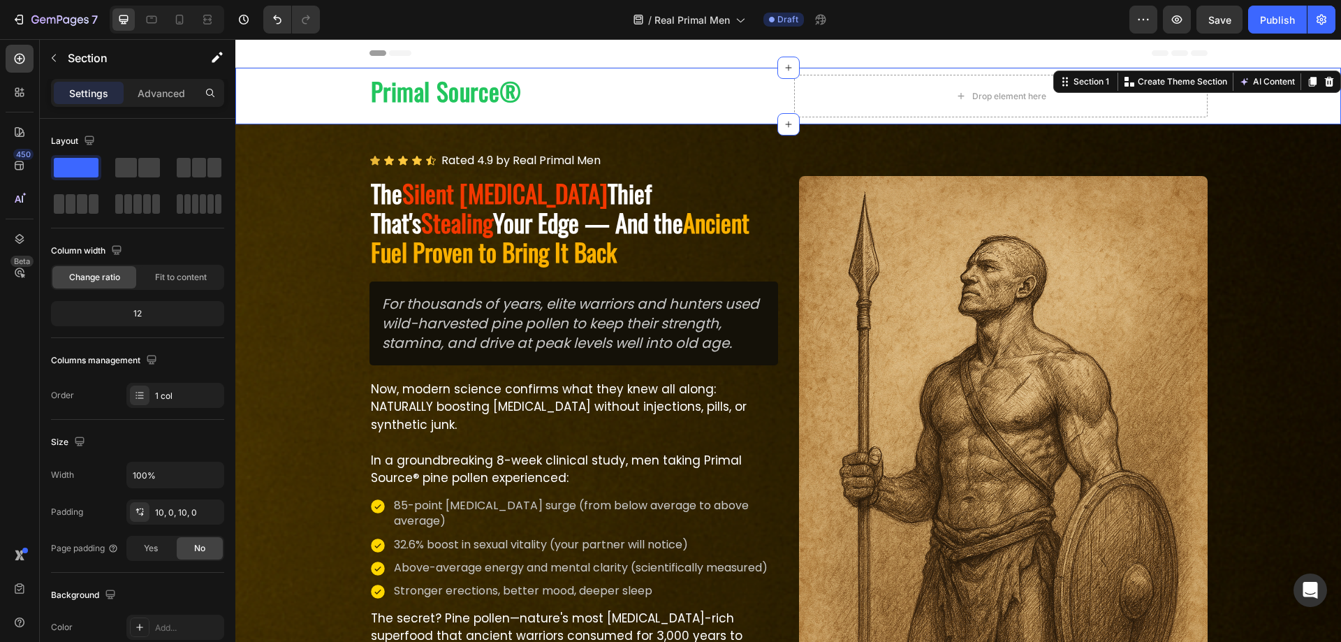
click at [316, 94] on div "Primal Source® Heading Drop element here Row Row" at bounding box center [787, 96] width 1105 height 43
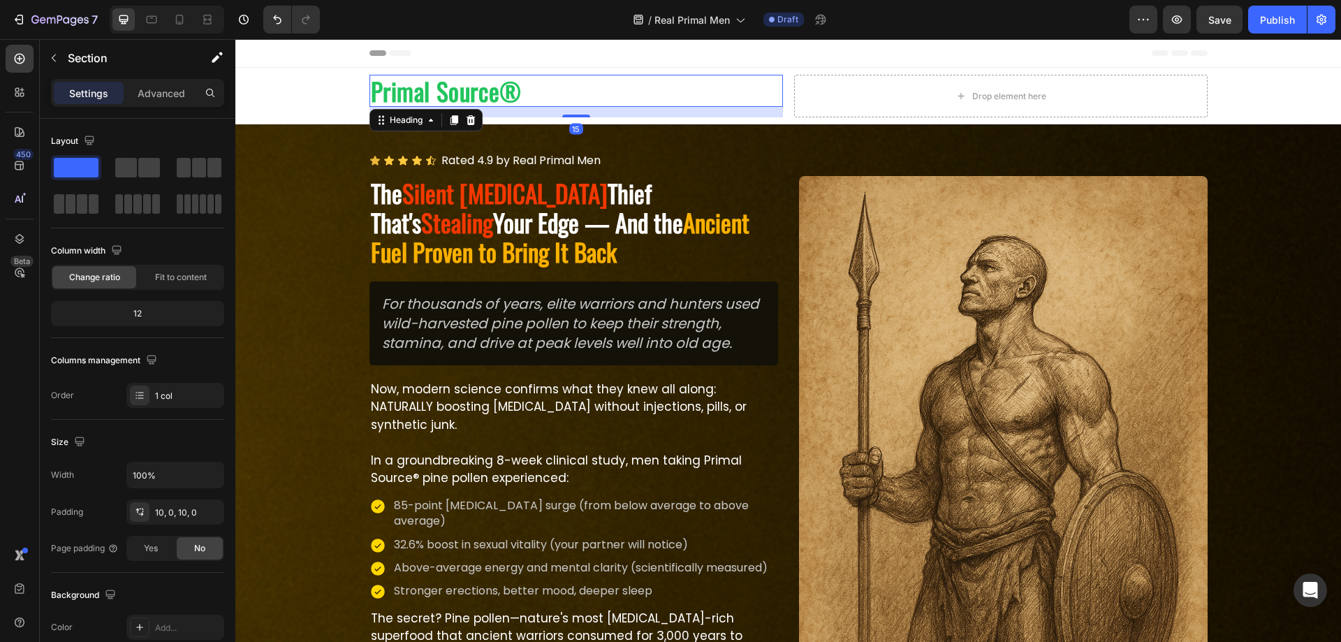
click at [427, 86] on h2 "Primal Source®" at bounding box center [575, 91] width 413 height 32
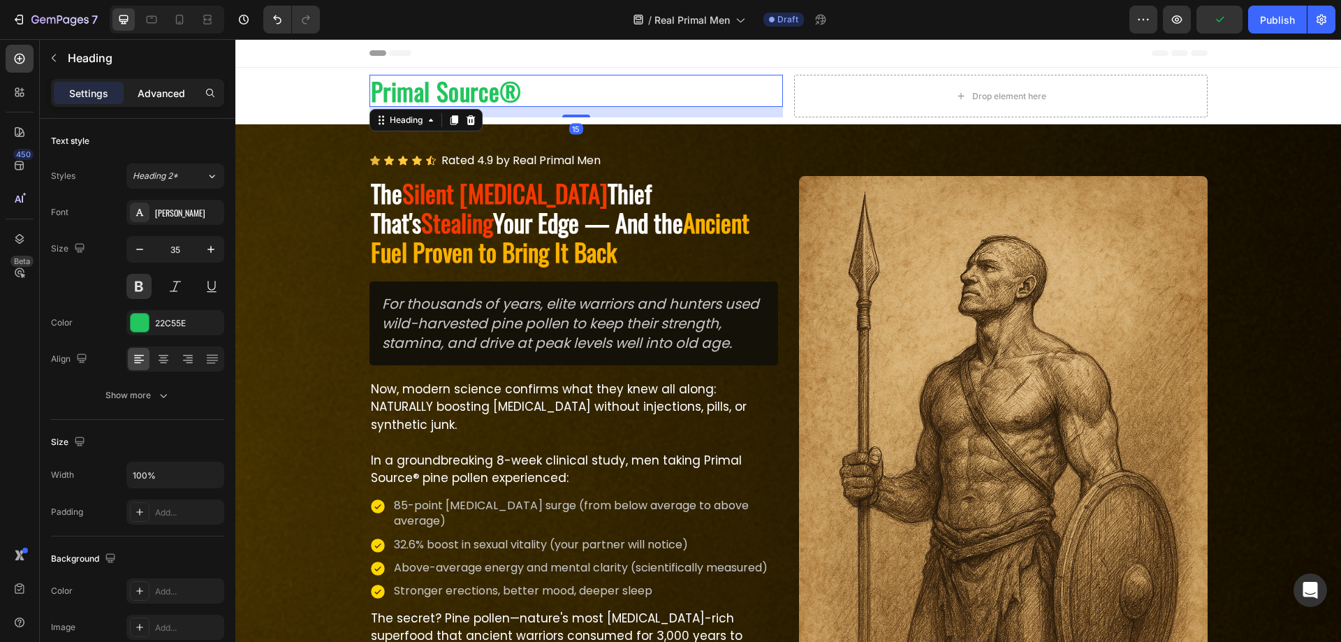
click at [163, 90] on p "Advanced" at bounding box center [161, 93] width 47 height 15
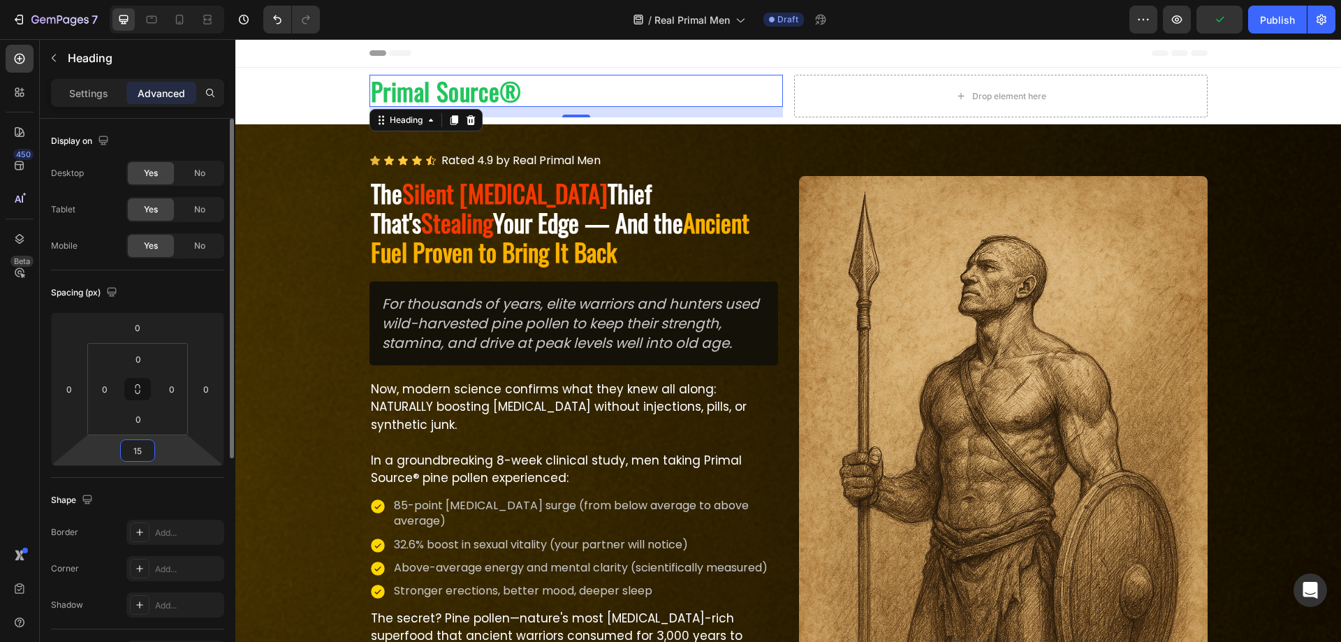
click at [144, 446] on input "15" at bounding box center [138, 450] width 28 height 21
type input "0"
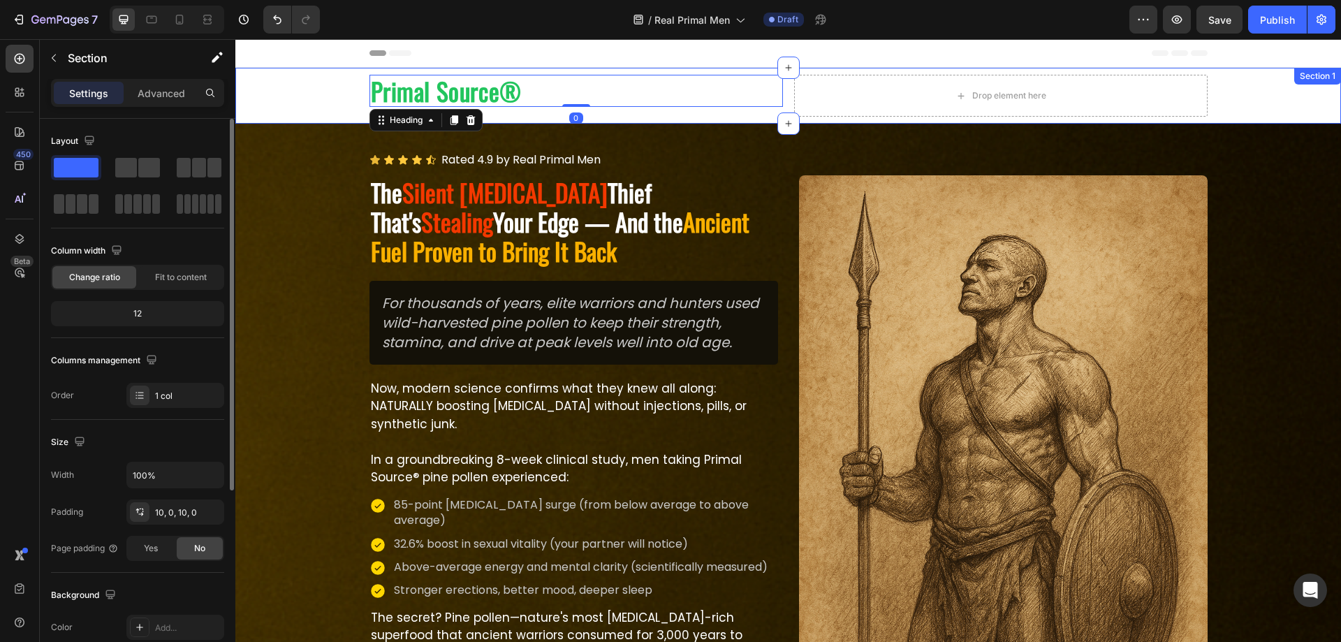
click at [329, 91] on div "Primal Source® Heading 0 Drop element here Row Row" at bounding box center [787, 96] width 1105 height 42
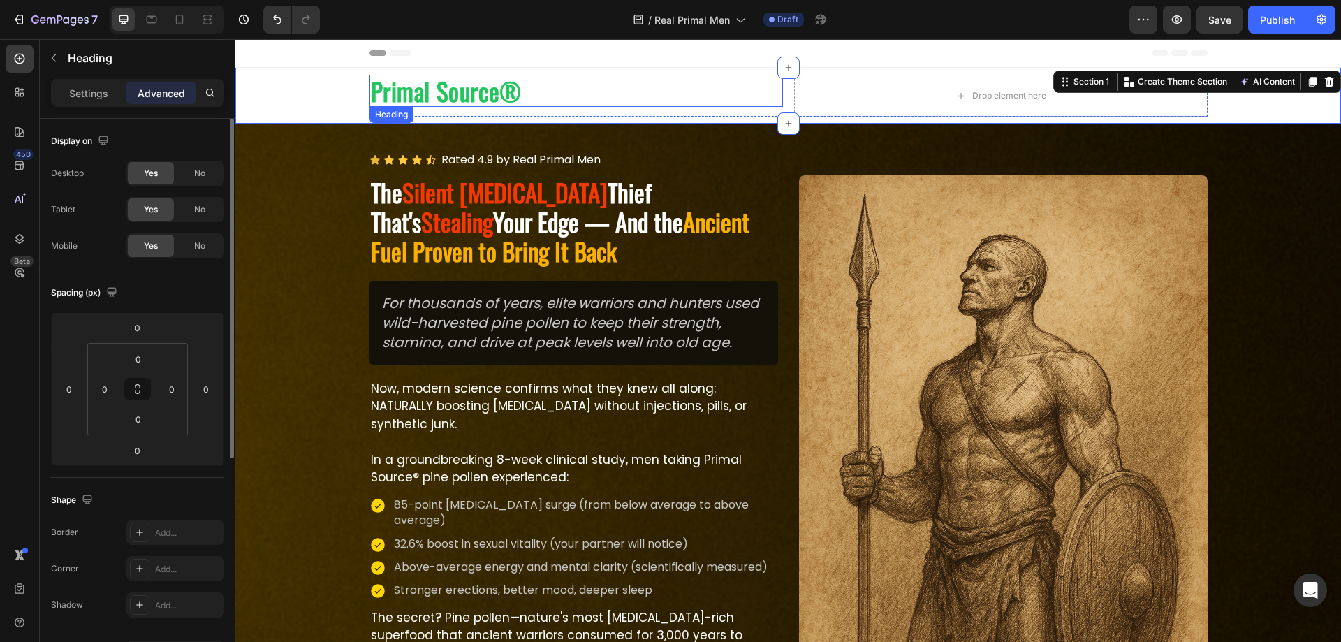
click at [454, 94] on h2 "Primal Source®" at bounding box center [575, 91] width 413 height 32
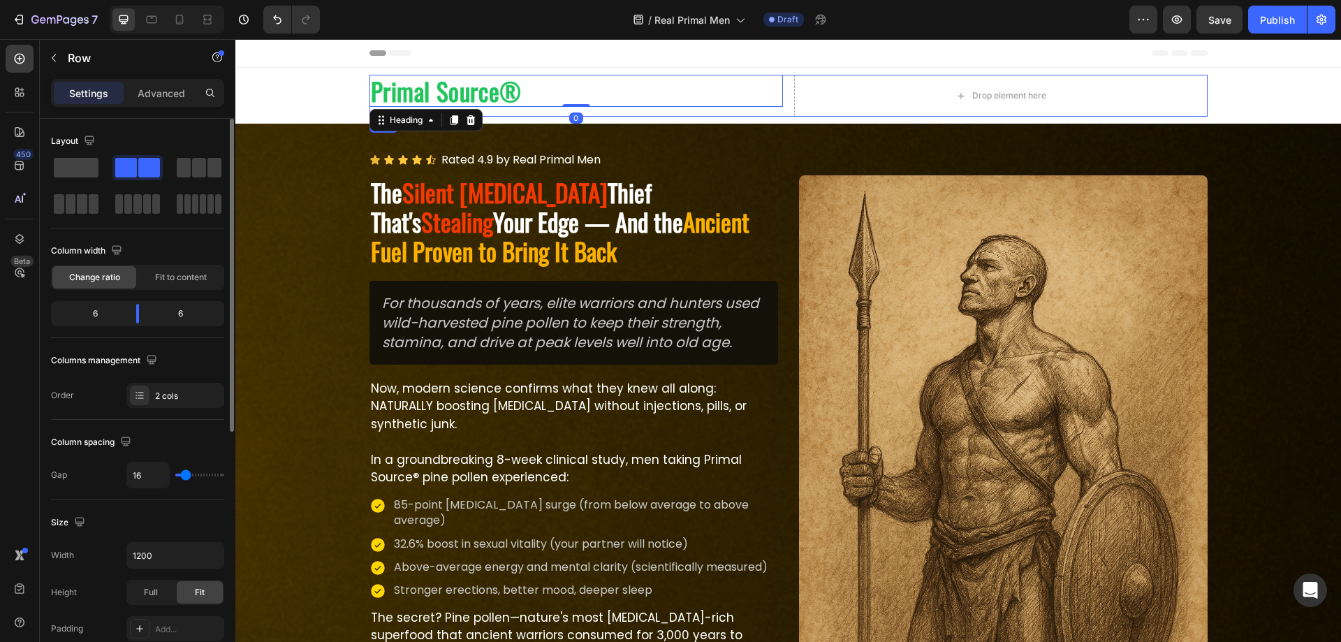
click at [760, 110] on div "Primal Source® Heading 0" at bounding box center [575, 96] width 413 height 42
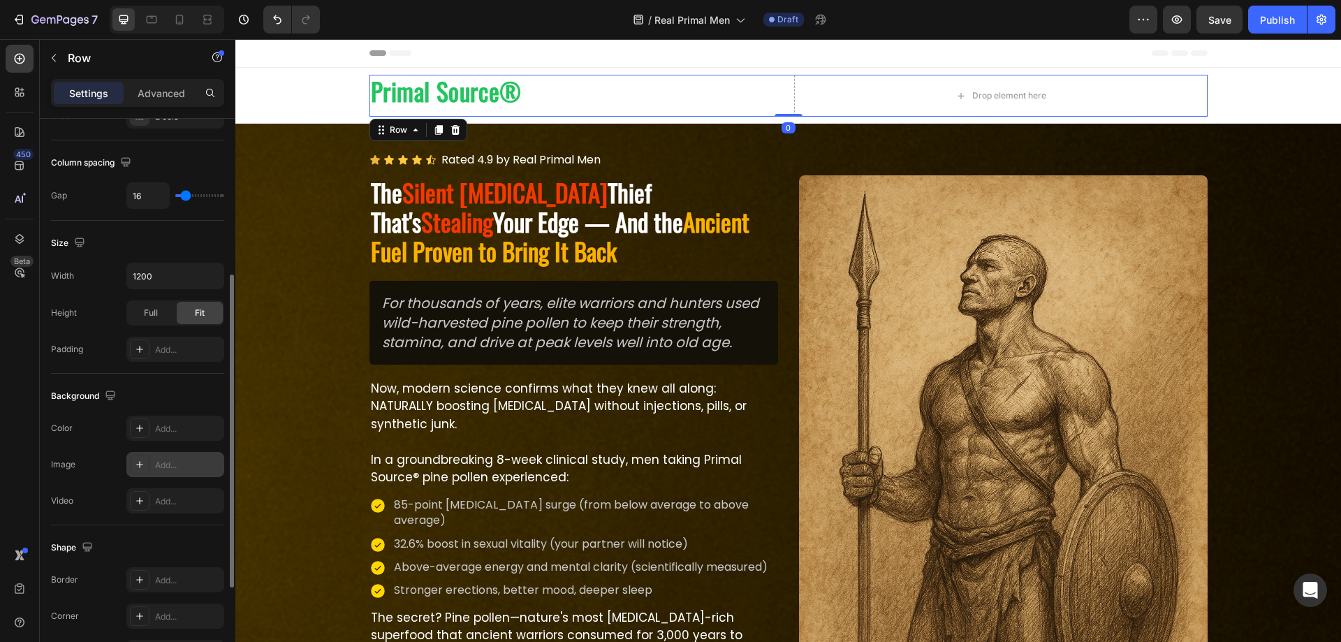
scroll to position [448, 0]
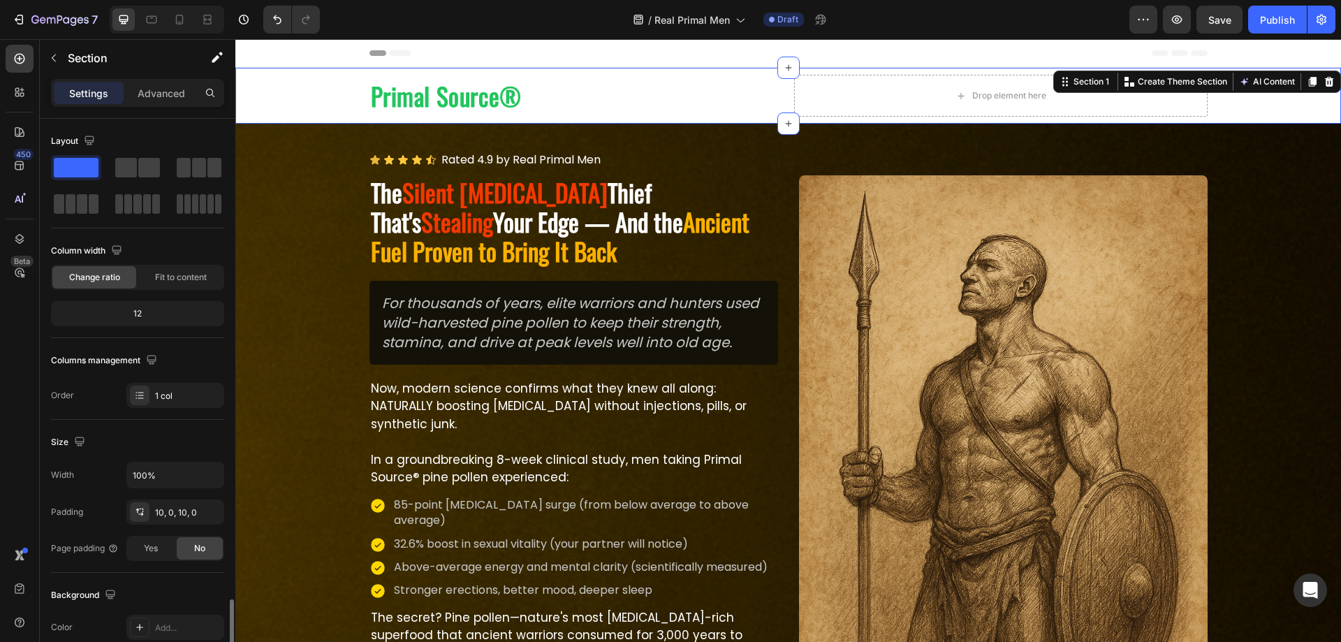
click at [336, 100] on div "Primal Source® Heading Drop element here Row Row" at bounding box center [787, 96] width 1105 height 42
click at [1228, 14] on span "Save" at bounding box center [1219, 20] width 23 height 12
click at [10, 57] on div at bounding box center [20, 59] width 28 height 28
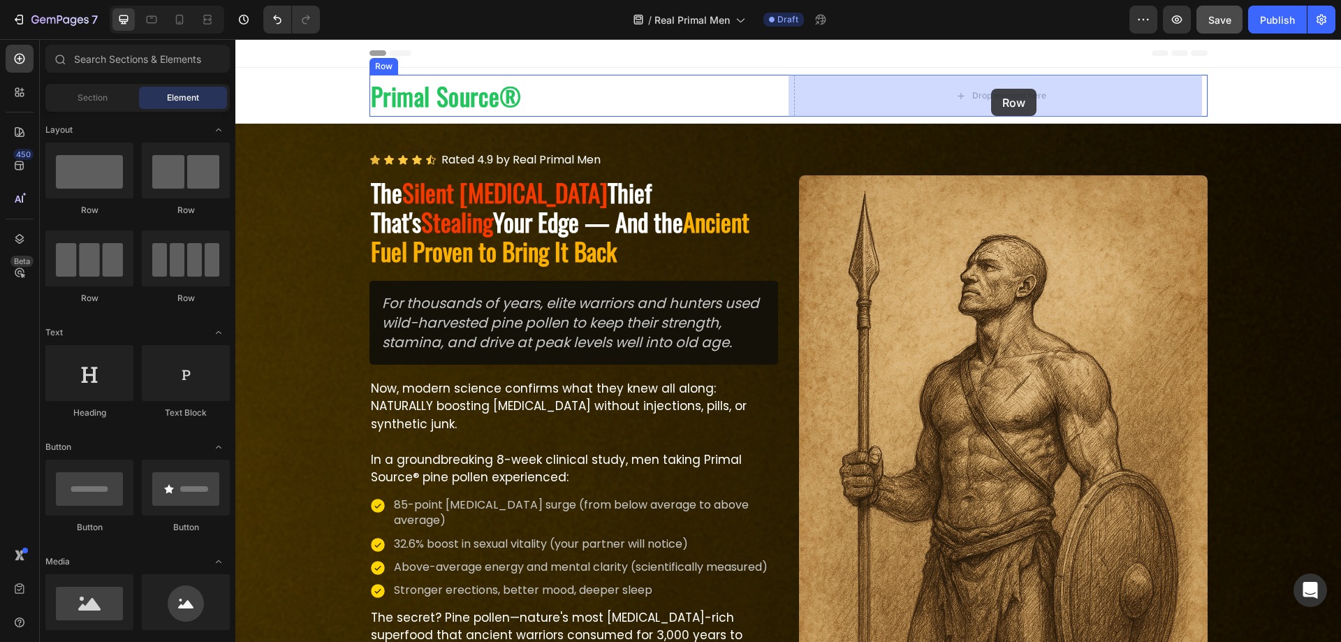
drag, startPoint x: 410, startPoint y: 290, endPoint x: 991, endPoint y: 89, distance: 614.8
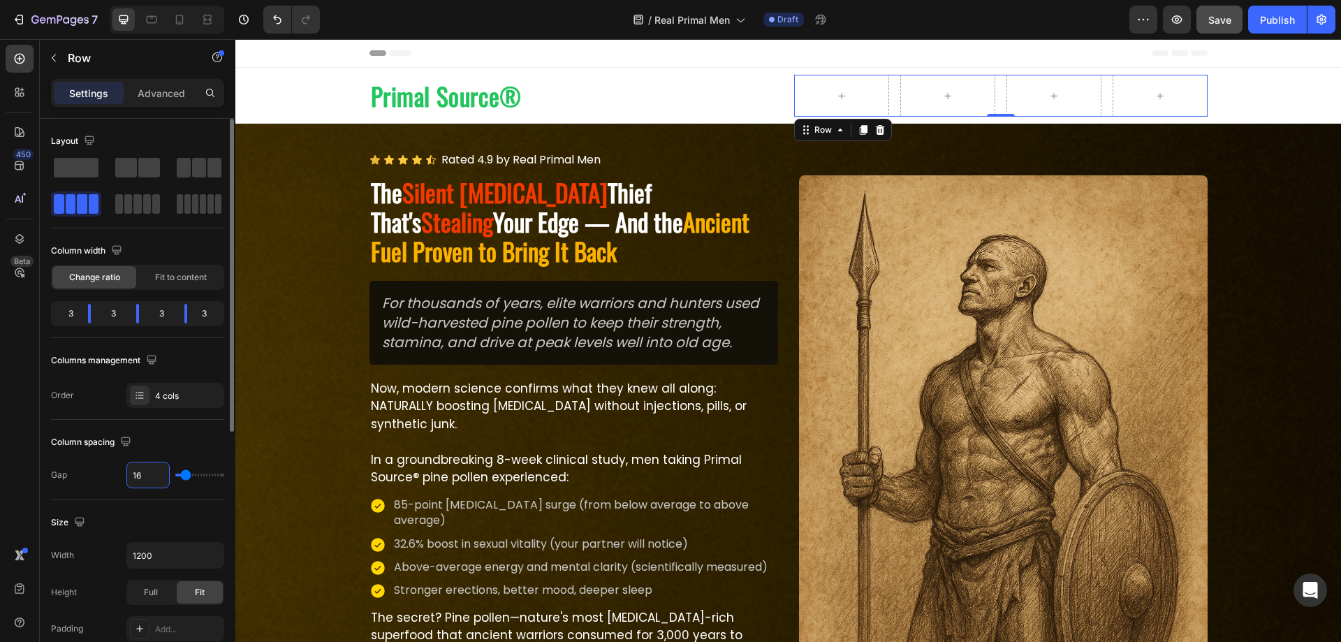
click at [148, 478] on input "16" at bounding box center [148, 474] width 42 height 25
type input "1"
type input "10"
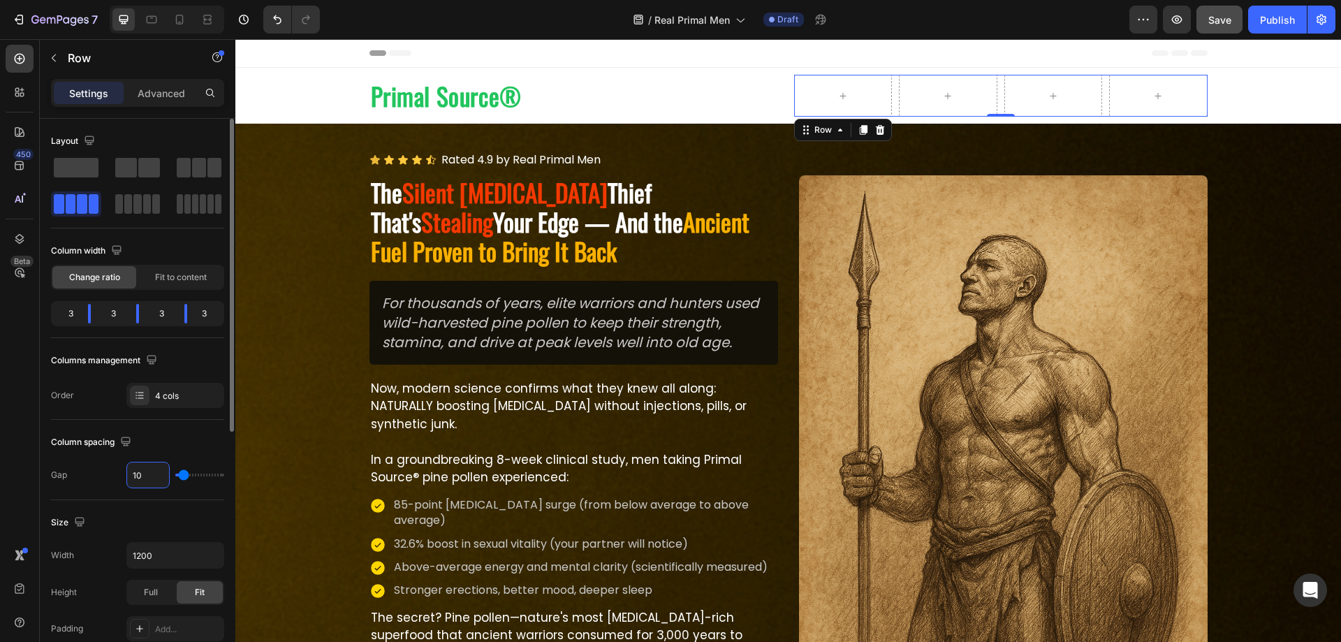
type input "10"
click at [163, 441] on div "Column spacing" at bounding box center [137, 442] width 173 height 22
click at [22, 61] on icon at bounding box center [20, 59] width 14 height 14
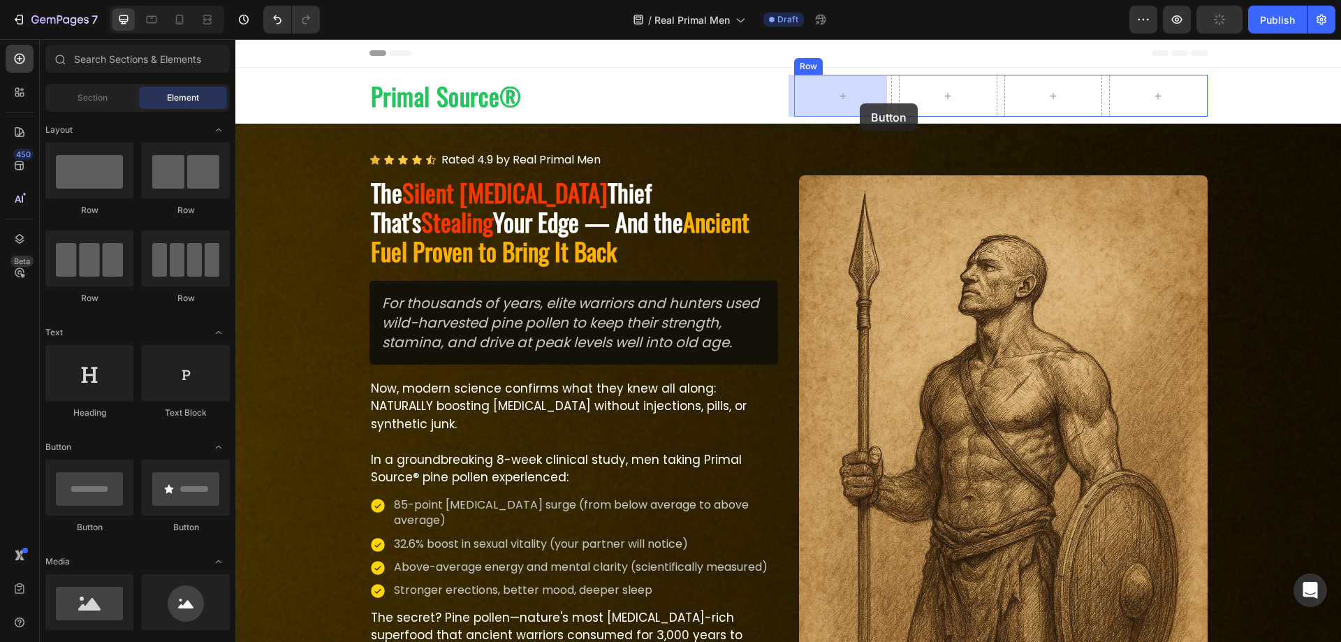
drag, startPoint x: 330, startPoint y: 531, endPoint x: 860, endPoint y: 103, distance: 680.9
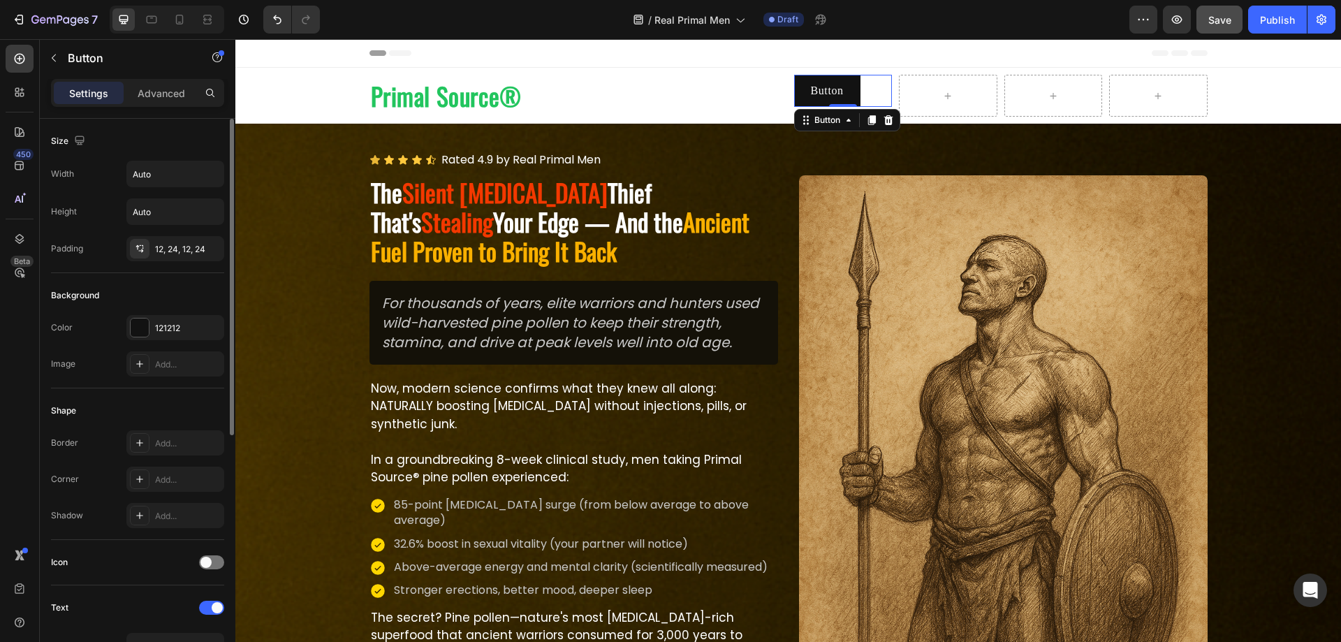
click at [176, 388] on div "Size Width Auto Height Auto Padding 12, 24, 12, 24" at bounding box center [137, 464] width 173 height 152
click at [174, 171] on input "Auto" at bounding box center [175, 173] width 96 height 25
click at [167, 216] on input "Auto" at bounding box center [175, 211] width 96 height 25
click at [170, 185] on input "Auto" at bounding box center [175, 173] width 96 height 25
click at [215, 178] on icon "button" at bounding box center [211, 174] width 14 height 14
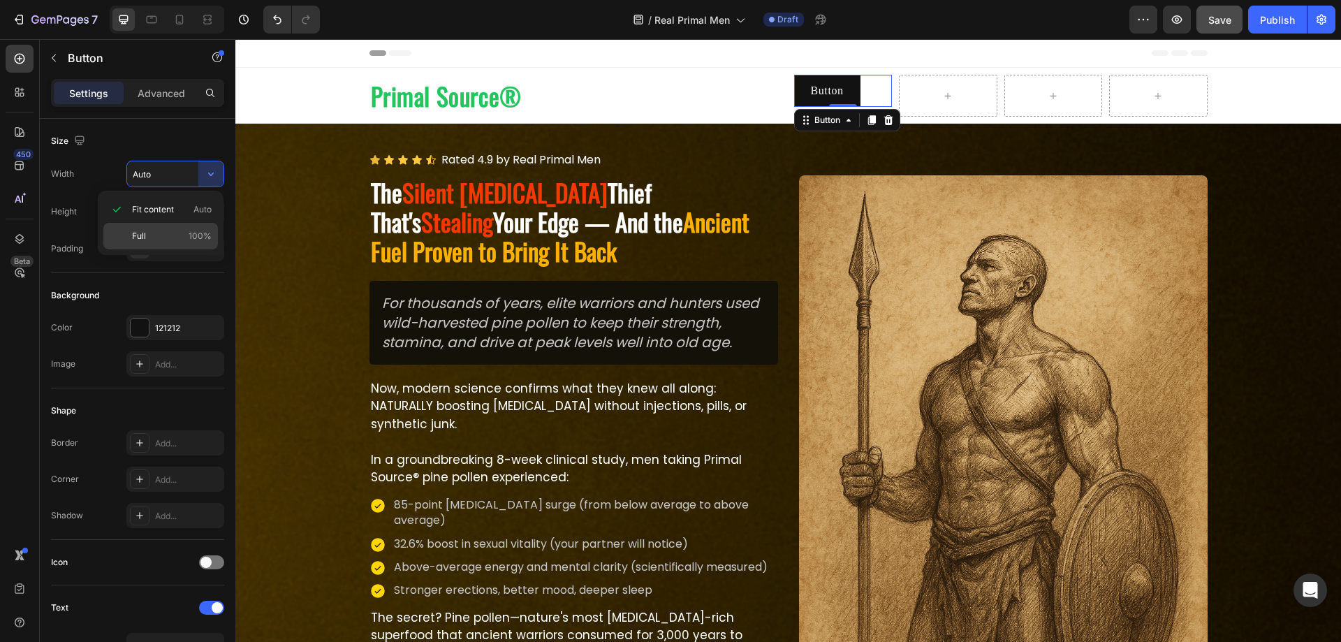
click at [172, 228] on div "Full 100%" at bounding box center [160, 236] width 115 height 27
type input "100%"
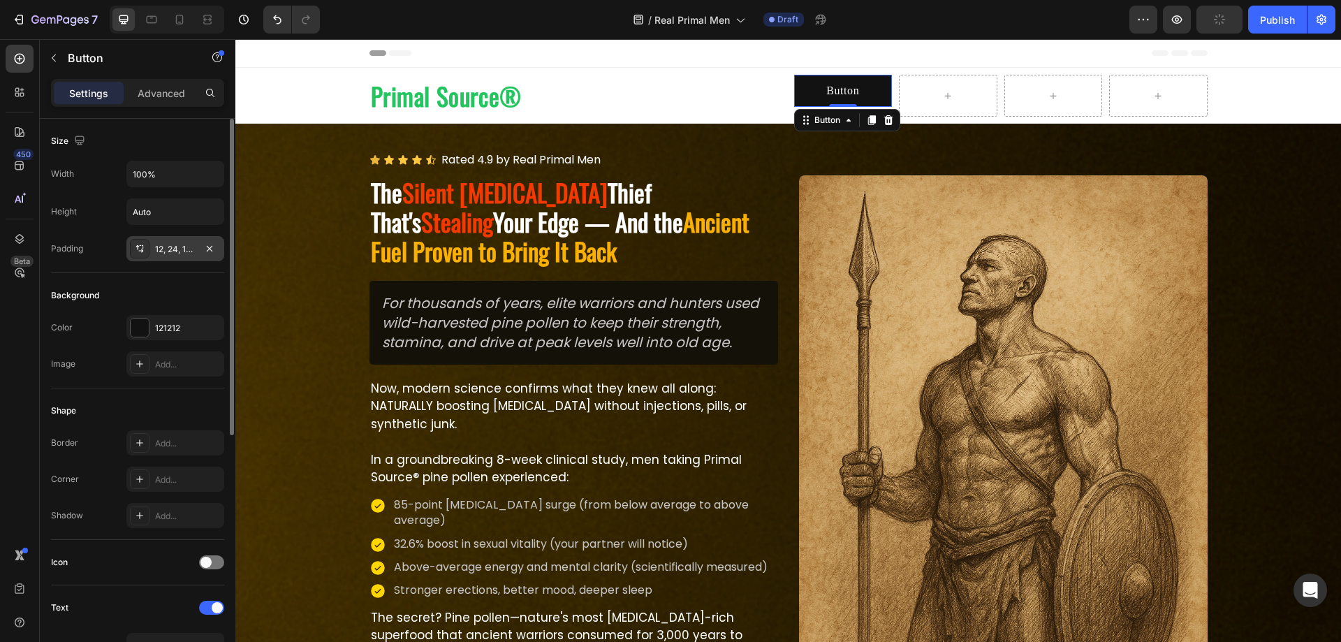
click at [184, 243] on div "12, 24, 12, 24" at bounding box center [175, 249] width 41 height 13
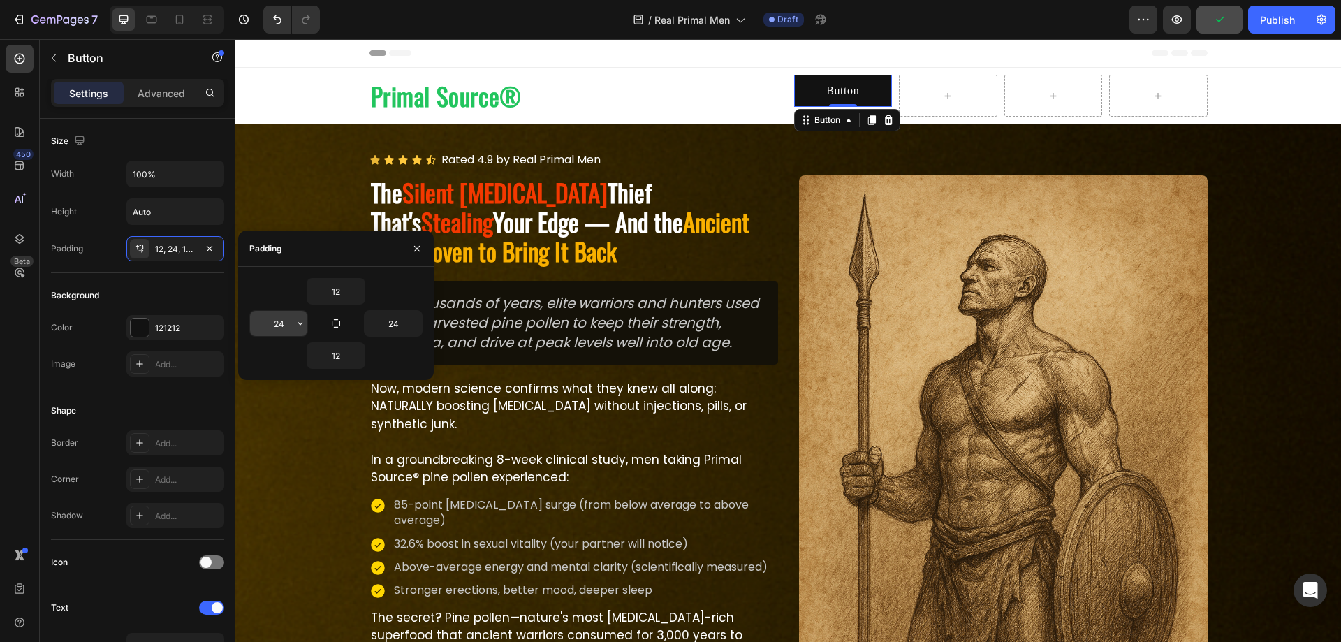
click at [287, 321] on input "24" at bounding box center [278, 323] width 57 height 25
type input "15"
click at [399, 321] on input "24" at bounding box center [393, 323] width 57 height 25
type input "15"
click at [336, 297] on input "12" at bounding box center [335, 291] width 57 height 25
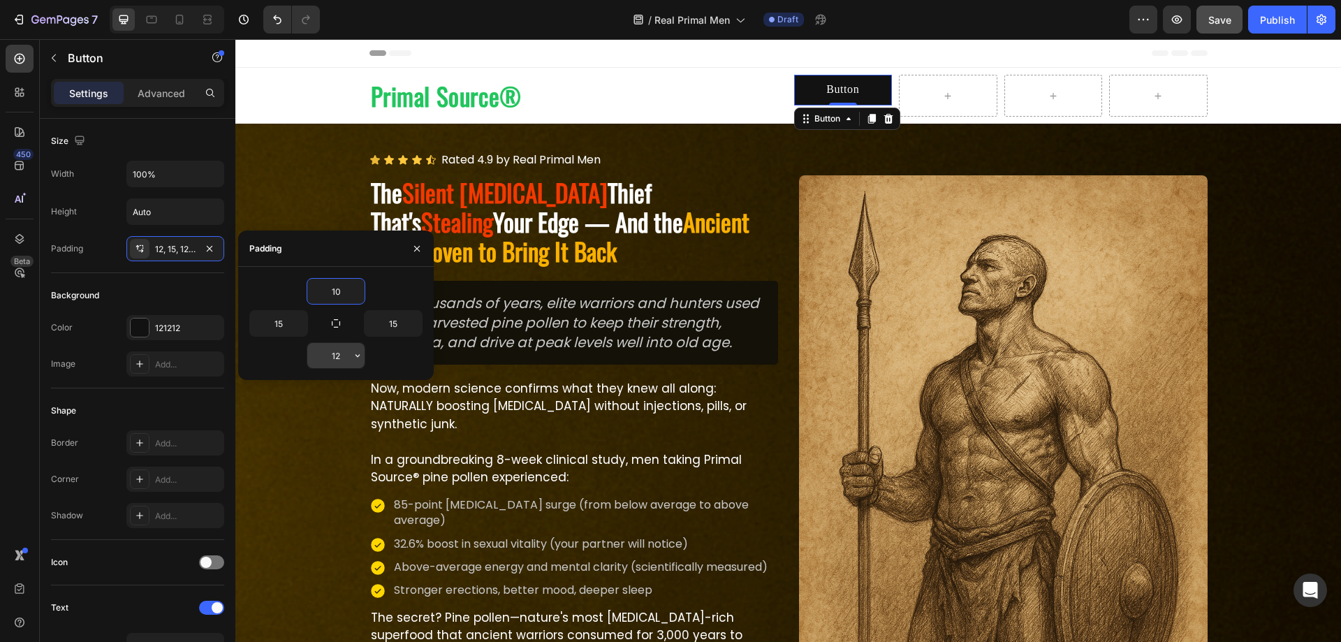
type input "10"
click at [336, 357] on input "12" at bounding box center [335, 355] width 57 height 25
type input "10"
click at [116, 389] on div "Shape Border Add... Corner Add... Shadow Add..." at bounding box center [137, 464] width 173 height 152
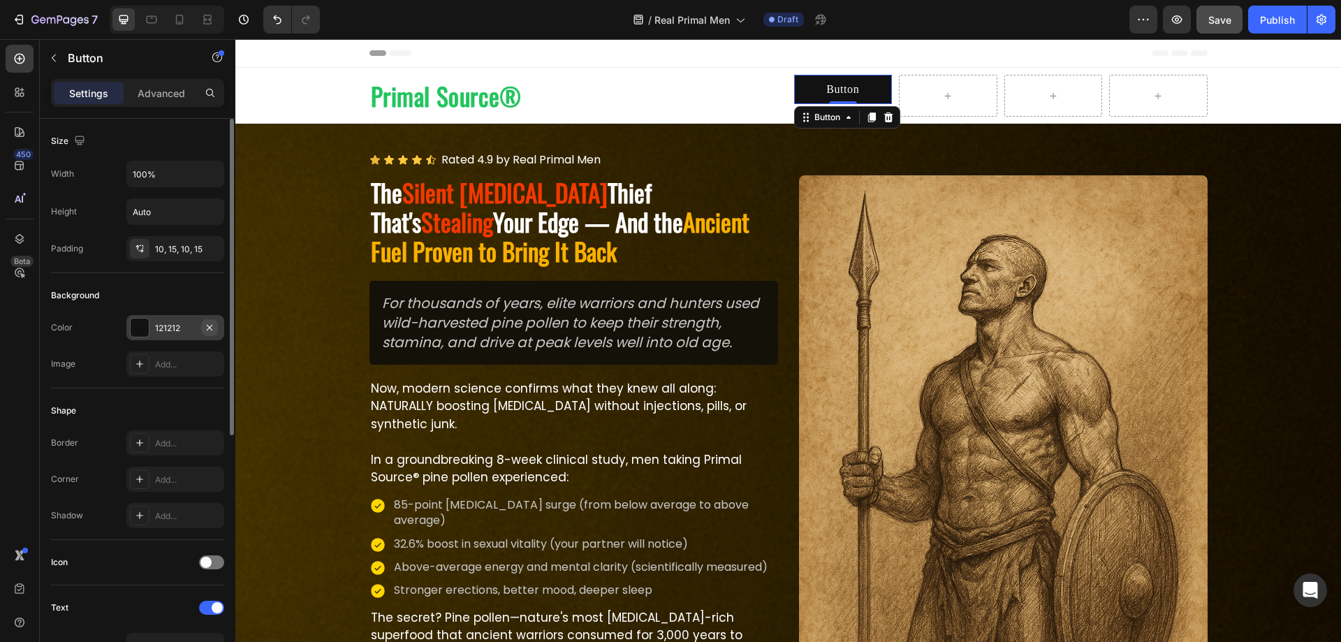
click at [205, 324] on icon "button" at bounding box center [209, 327] width 11 height 11
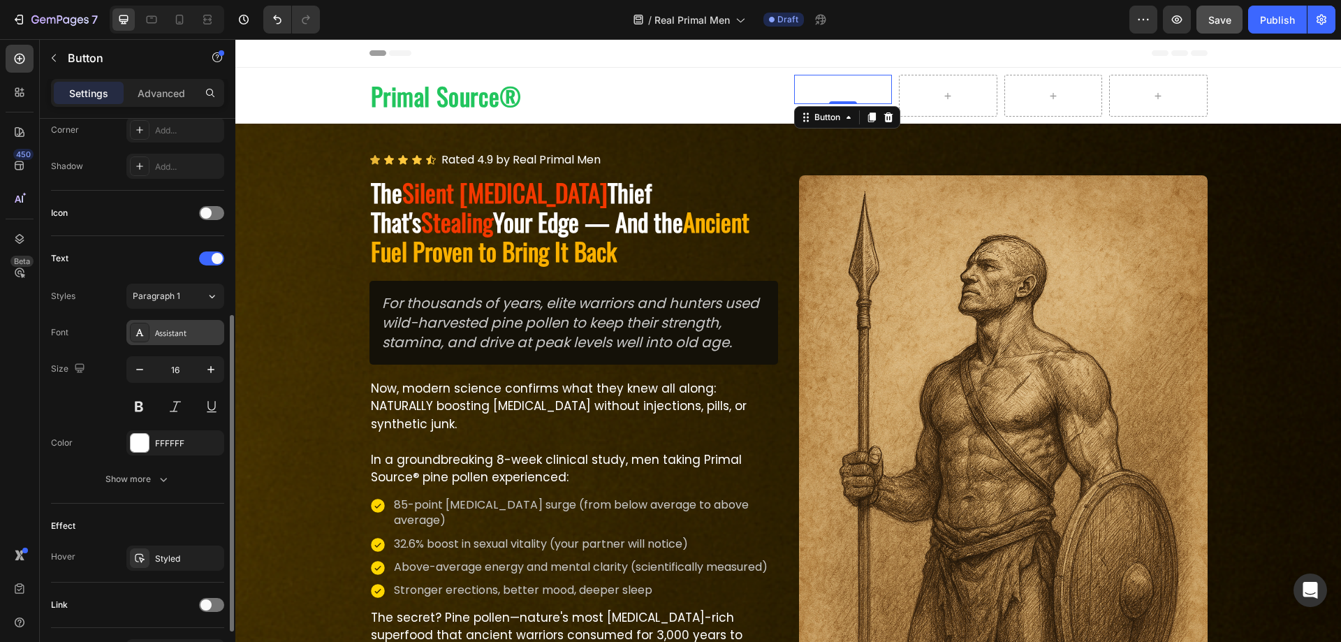
click at [189, 335] on div "Assistant" at bounding box center [188, 333] width 66 height 13
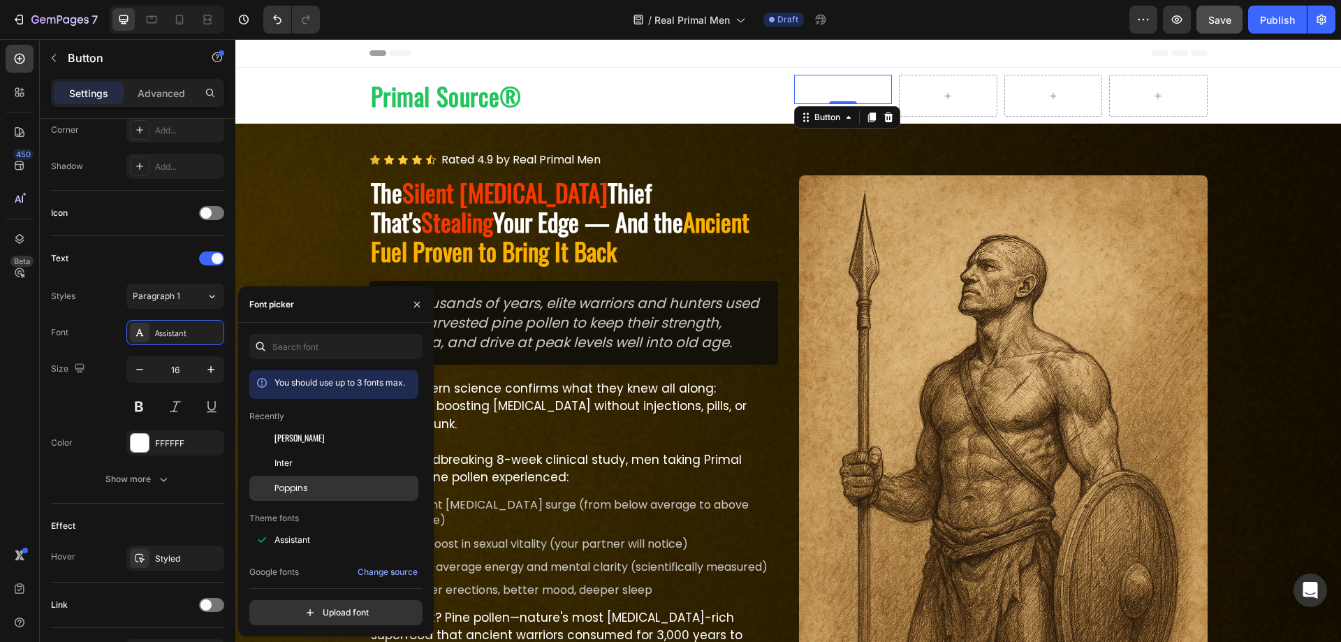
click at [299, 486] on span "Poppins" at bounding box center [291, 488] width 34 height 13
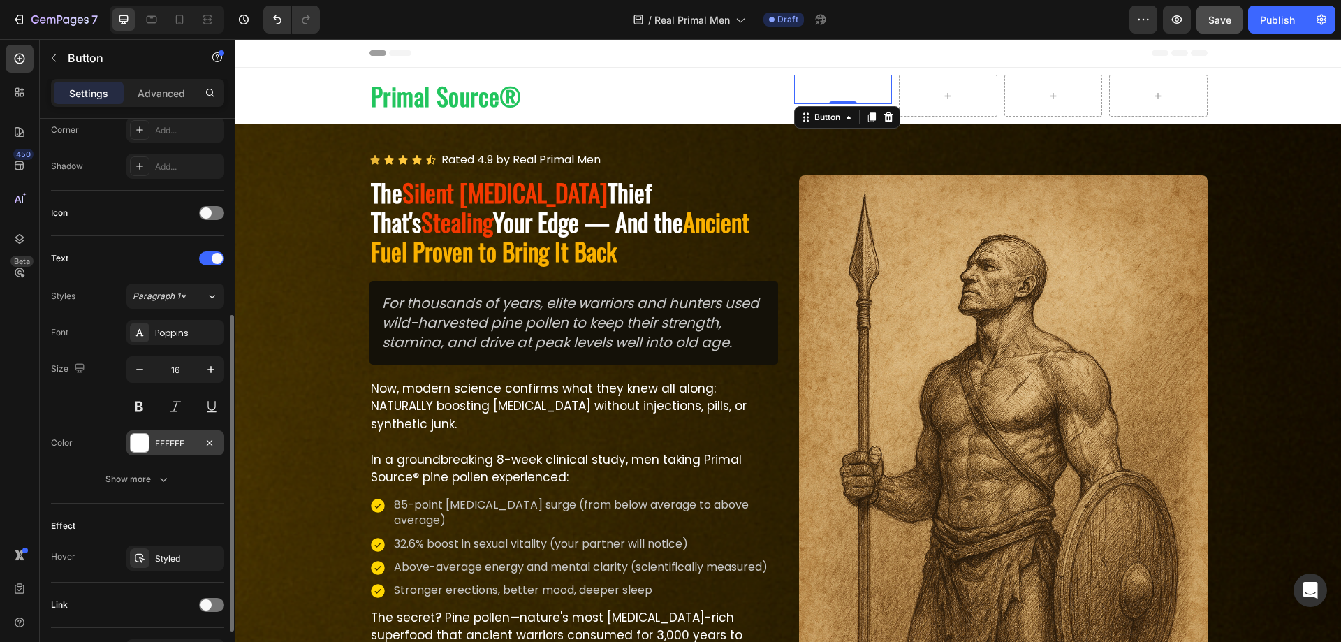
click at [179, 446] on div "FFFFFF" at bounding box center [175, 443] width 41 height 13
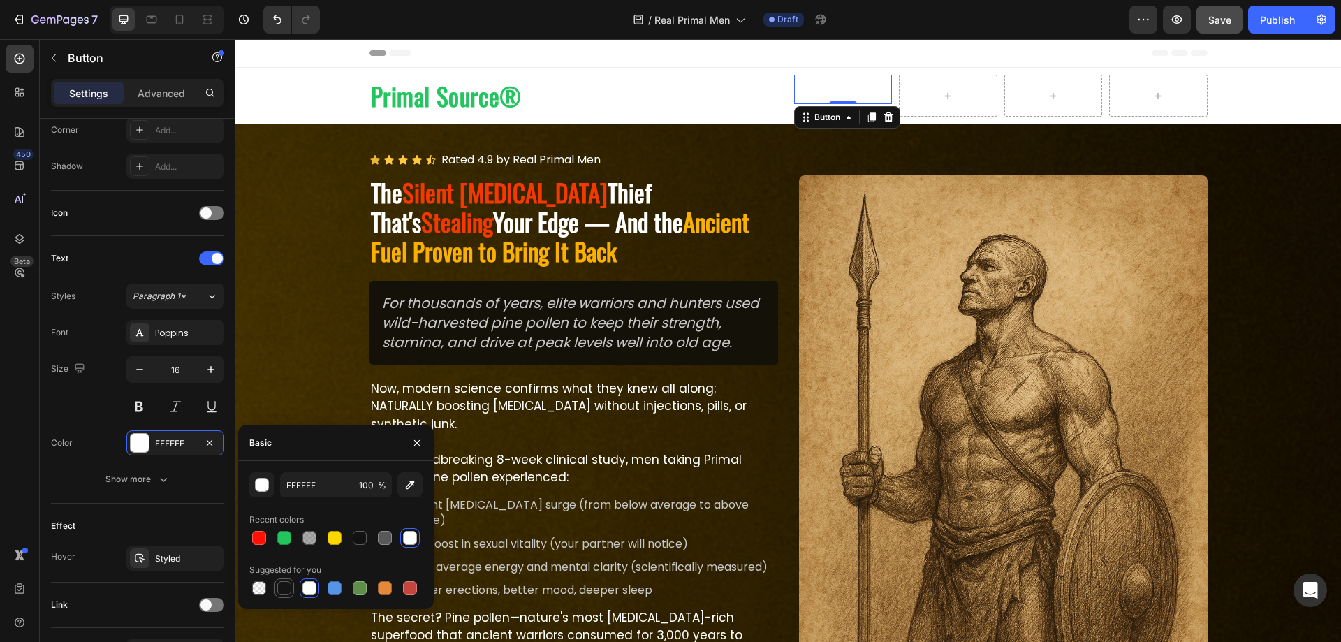
click at [280, 585] on div at bounding box center [284, 588] width 14 height 14
click at [364, 538] on div at bounding box center [360, 538] width 14 height 14
type input "121212"
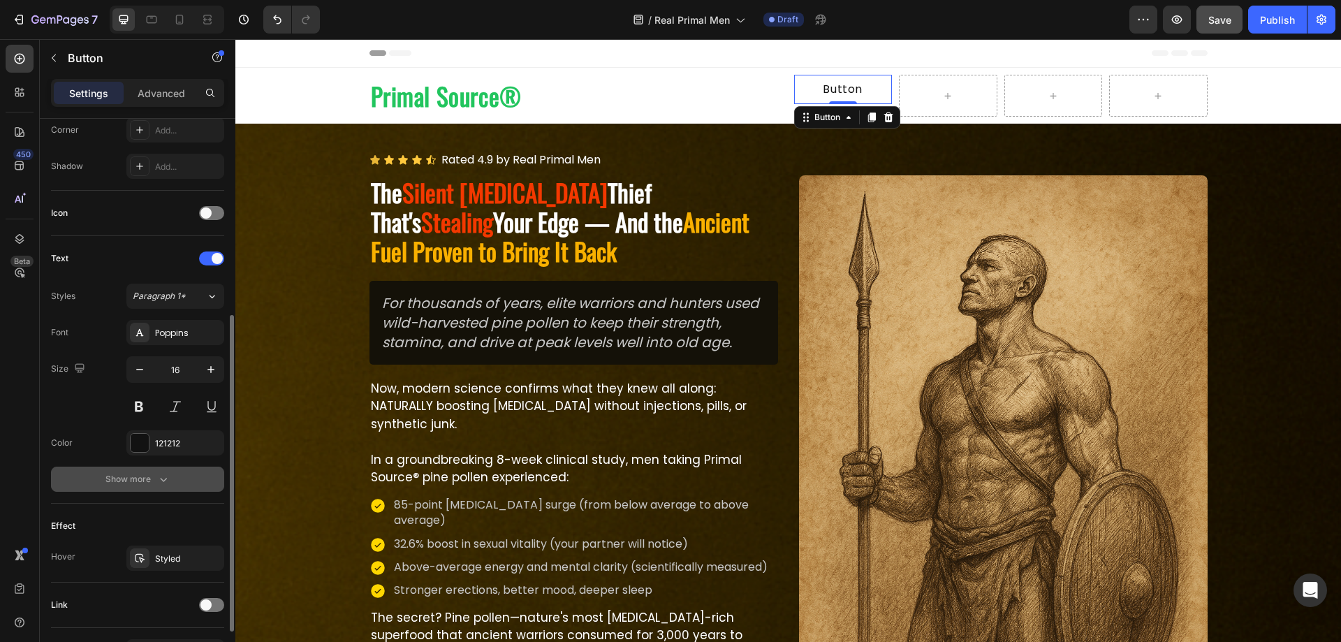
click at [161, 475] on icon "button" at bounding box center [163, 479] width 14 height 14
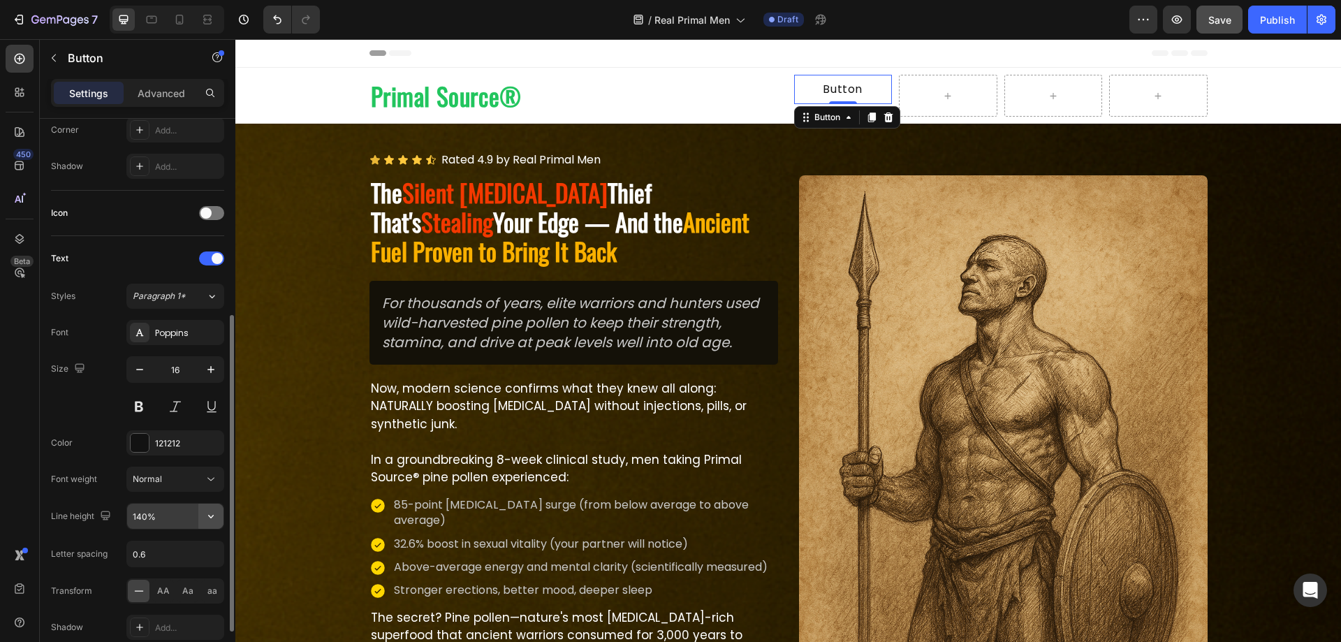
click at [215, 517] on icon "button" at bounding box center [211, 516] width 14 height 14
click at [214, 517] on icon "button" at bounding box center [211, 516] width 14 height 14
click at [168, 420] on p "130%" at bounding box center [172, 424] width 80 height 13
type input "130%"
click at [801, 86] on button "Button" at bounding box center [843, 89] width 98 height 29
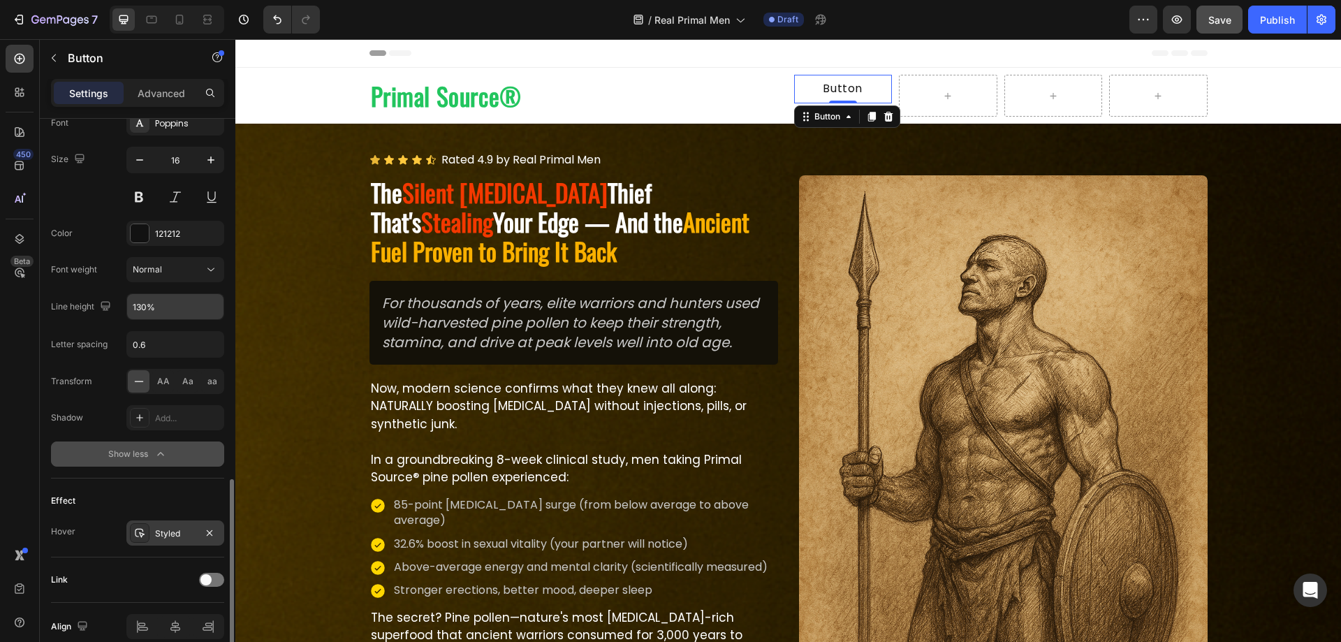
scroll to position [623, 0]
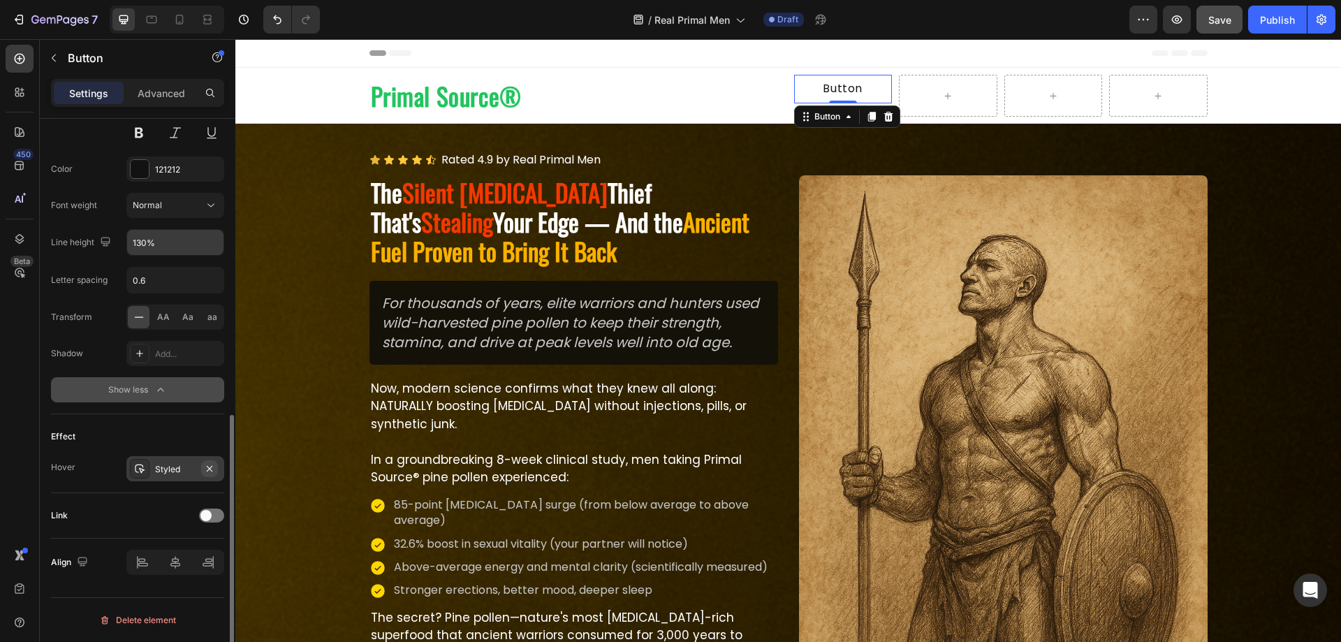
click at [205, 465] on icon "button" at bounding box center [209, 468] width 11 height 11
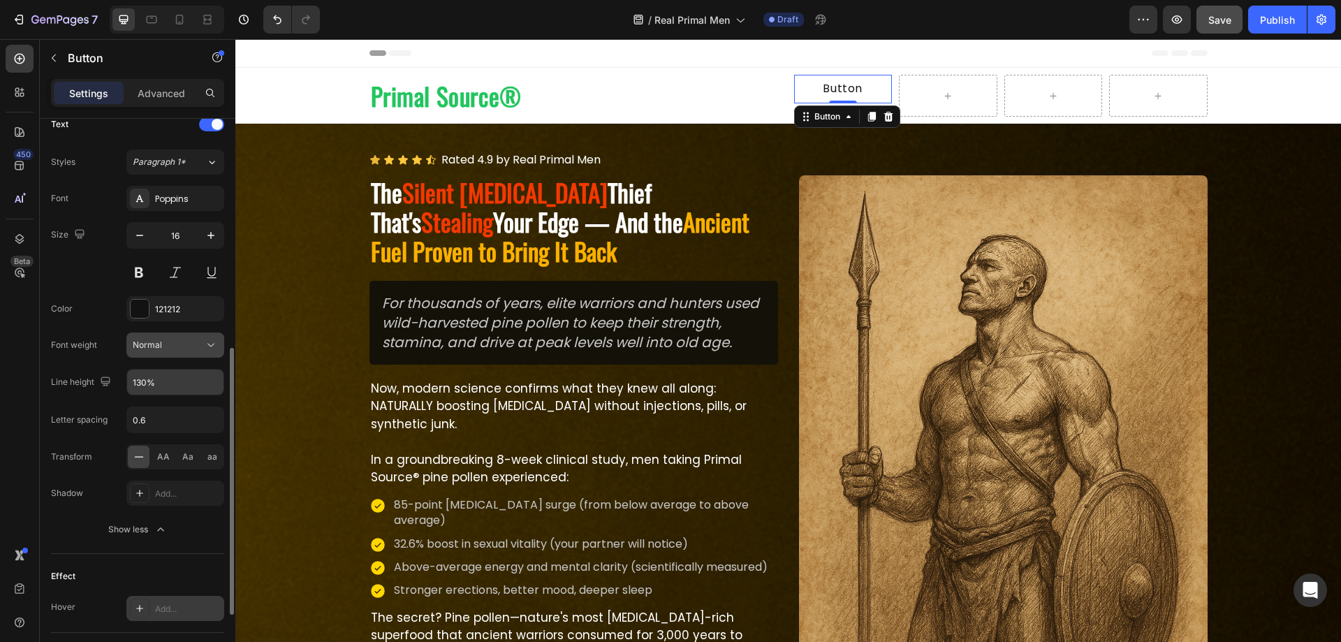
click at [172, 344] on div "Normal" at bounding box center [168, 345] width 71 height 13
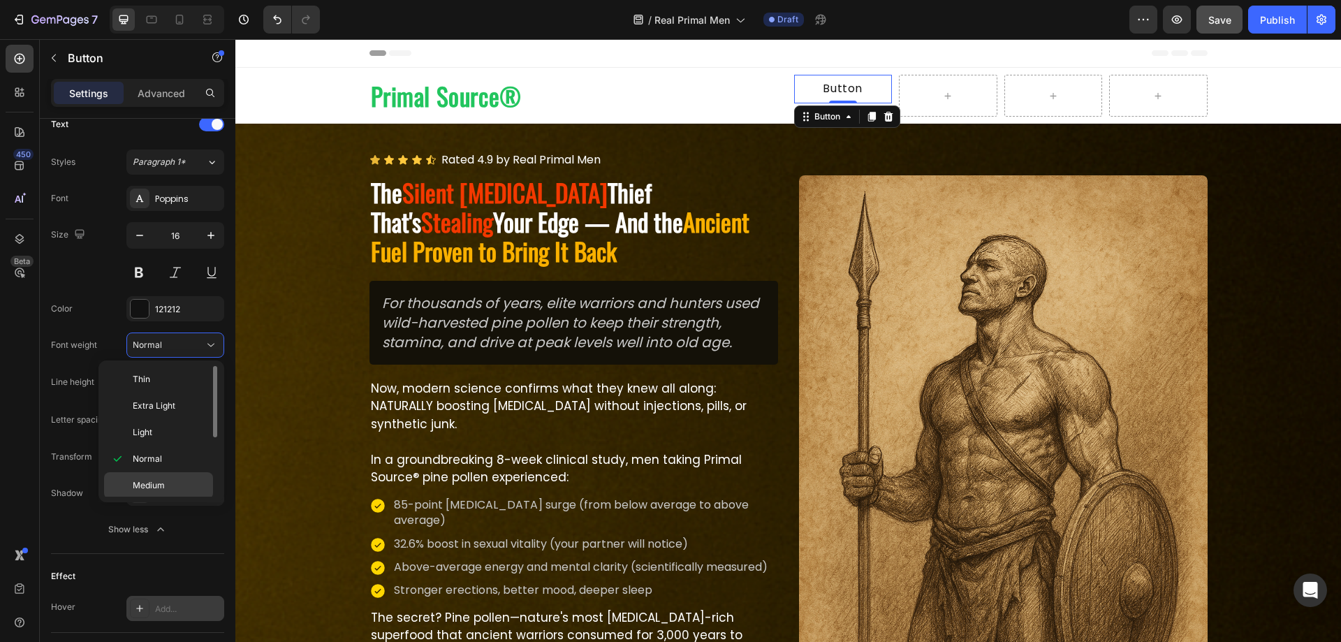
click at [160, 480] on span "Medium" at bounding box center [149, 485] width 32 height 13
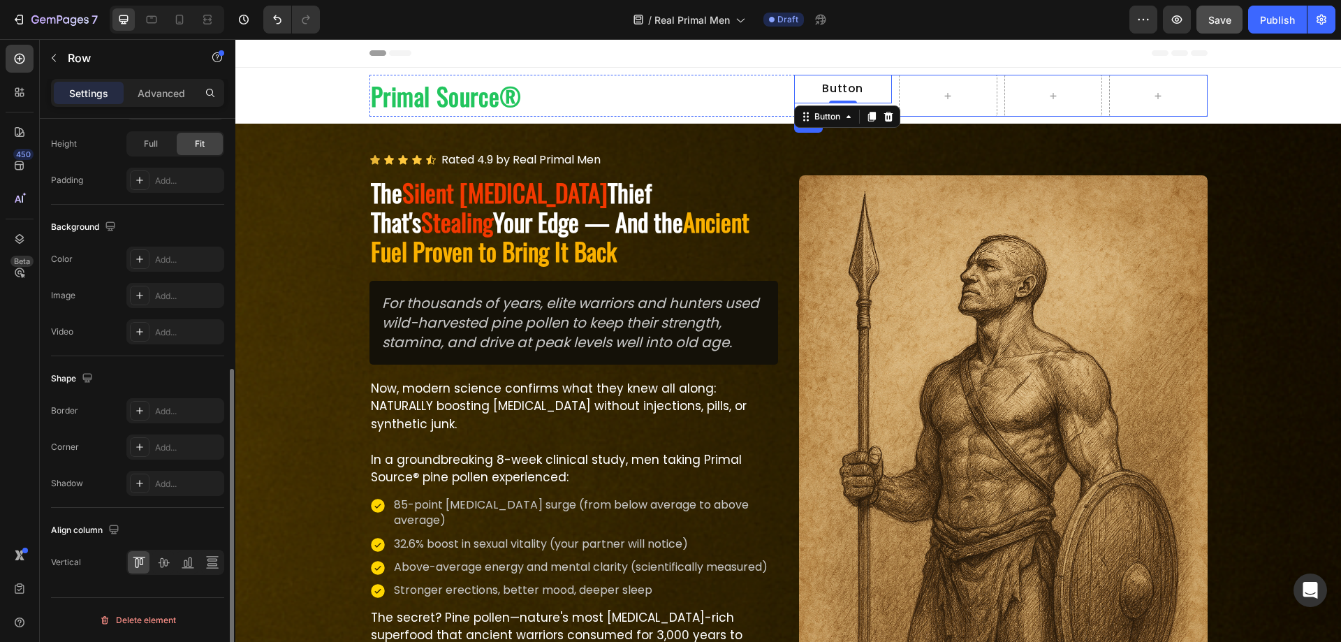
scroll to position [0, 0]
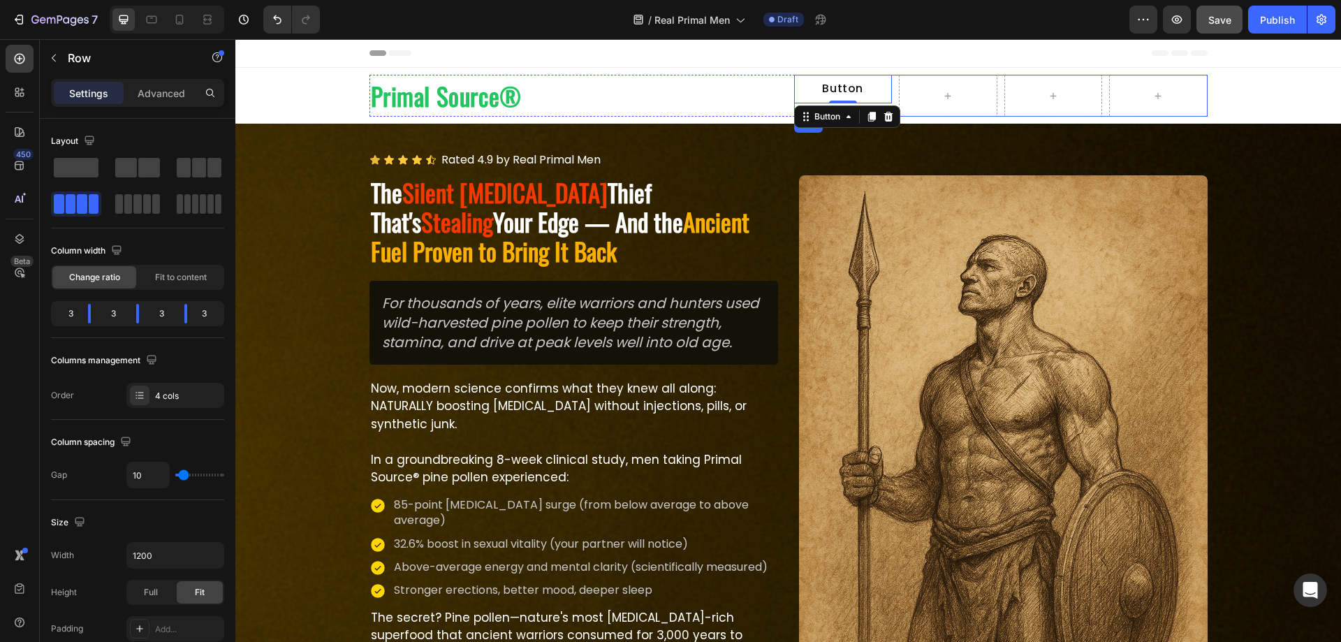
click at [892, 82] on div "Button Button 0 Row" at bounding box center [1000, 96] width 413 height 42
click at [853, 86] on p "Button" at bounding box center [842, 89] width 41 height 15
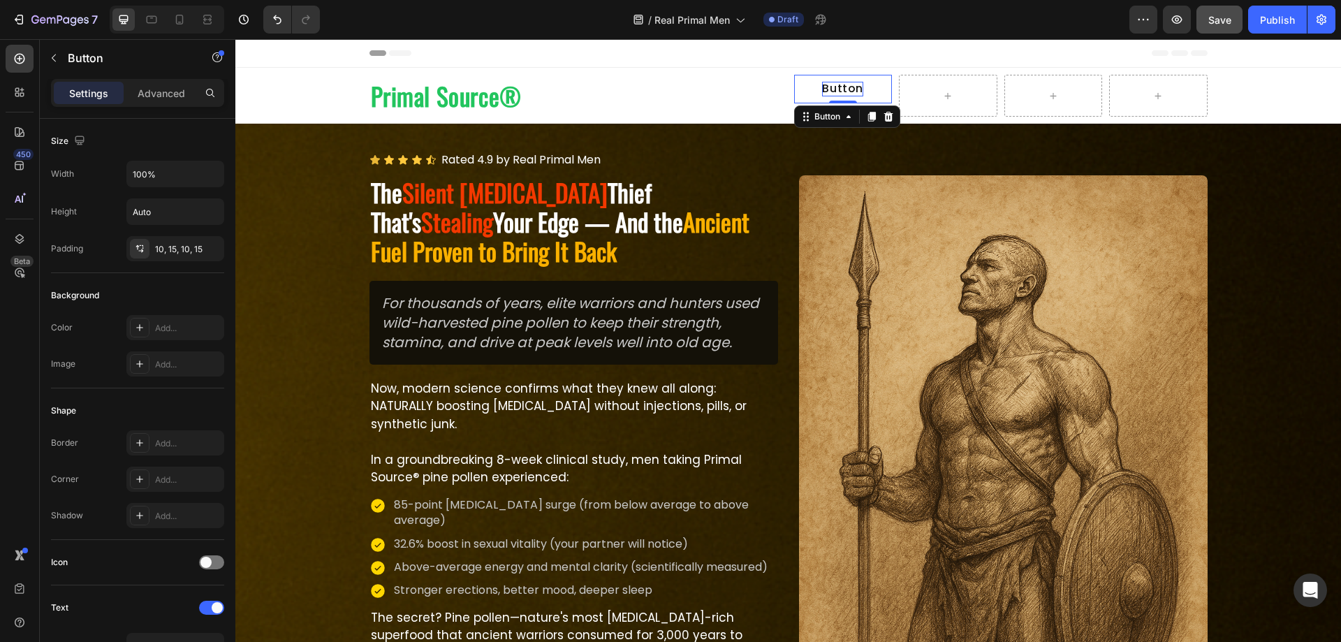
click at [853, 86] on p "Button" at bounding box center [842, 89] width 41 height 15
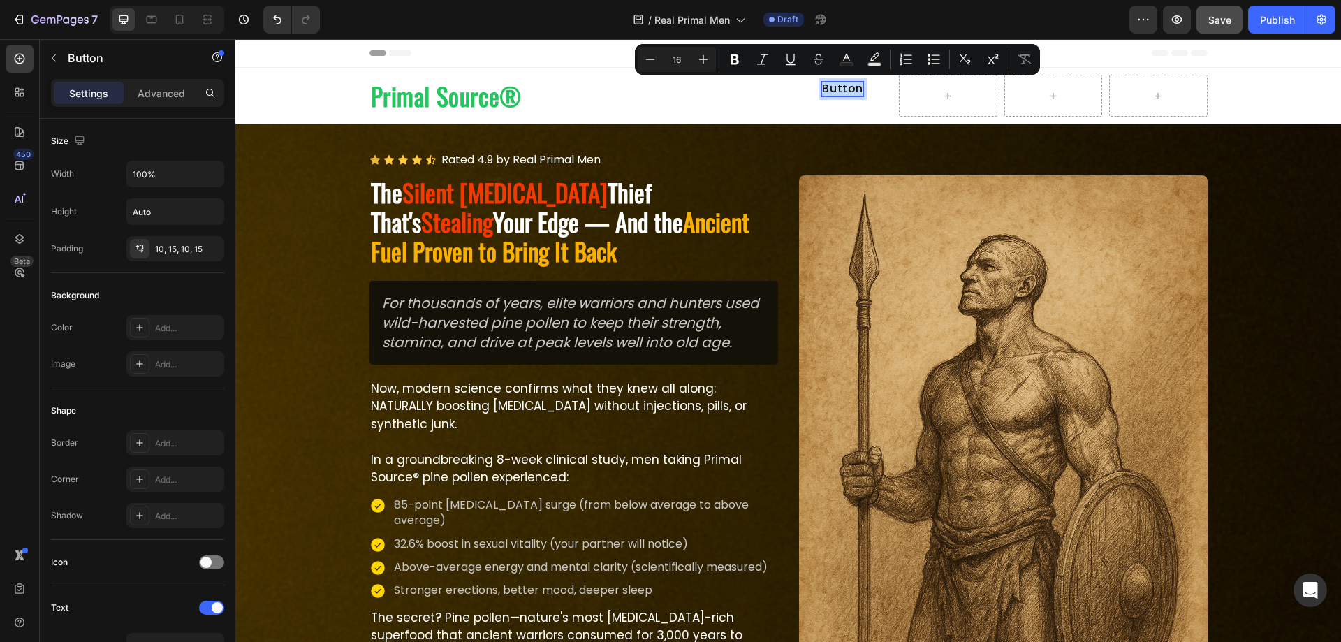
click at [853, 86] on p "Button" at bounding box center [842, 89] width 41 height 15
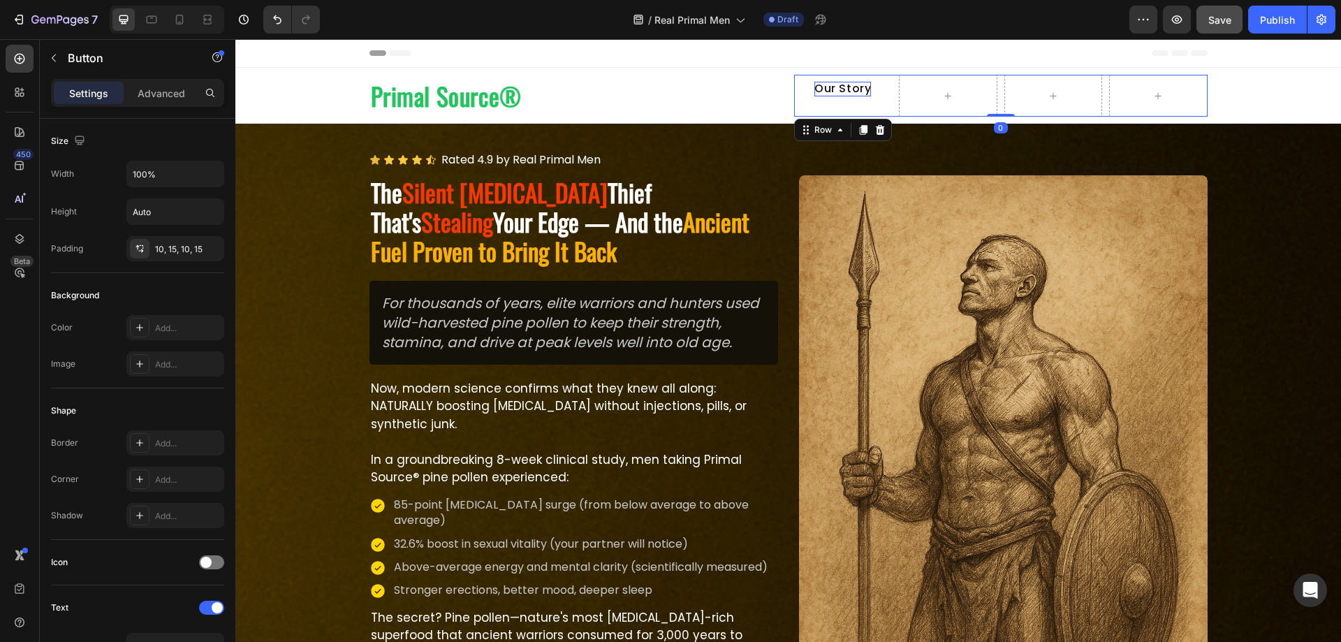
click at [889, 94] on div "Our Story Button Row 0" at bounding box center [1000, 96] width 413 height 42
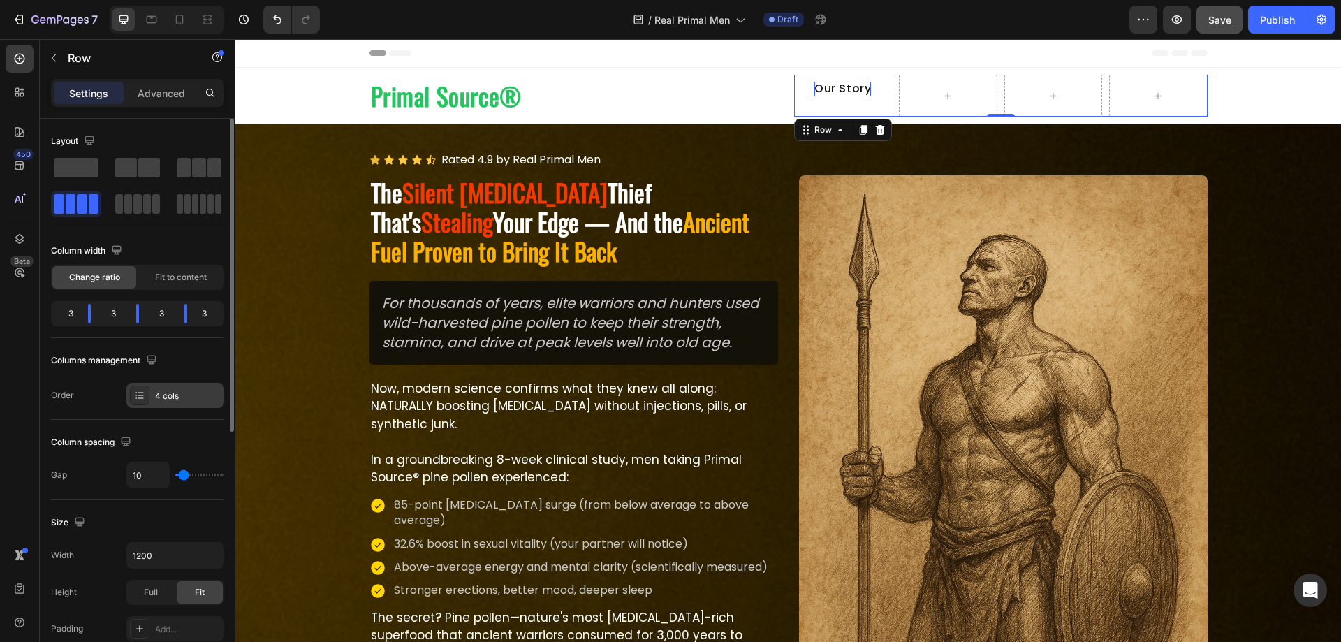
click at [169, 398] on div "4 cols" at bounding box center [188, 396] width 66 height 13
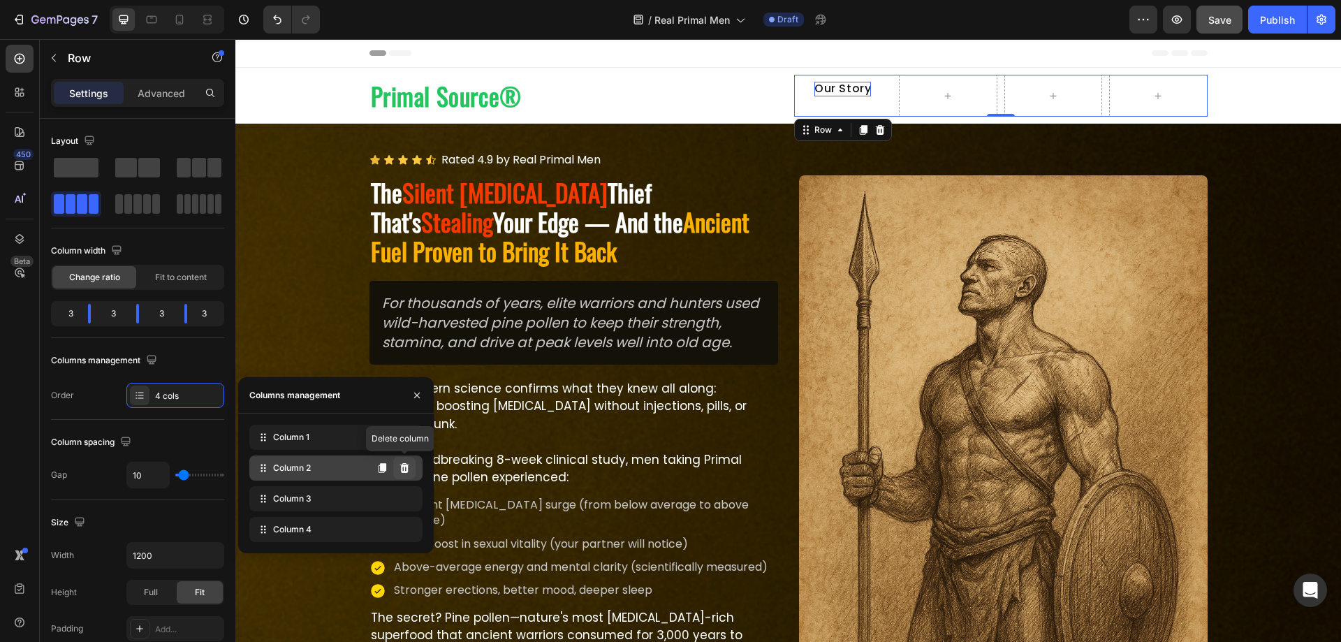
click at [406, 474] on button at bounding box center [404, 468] width 22 height 22
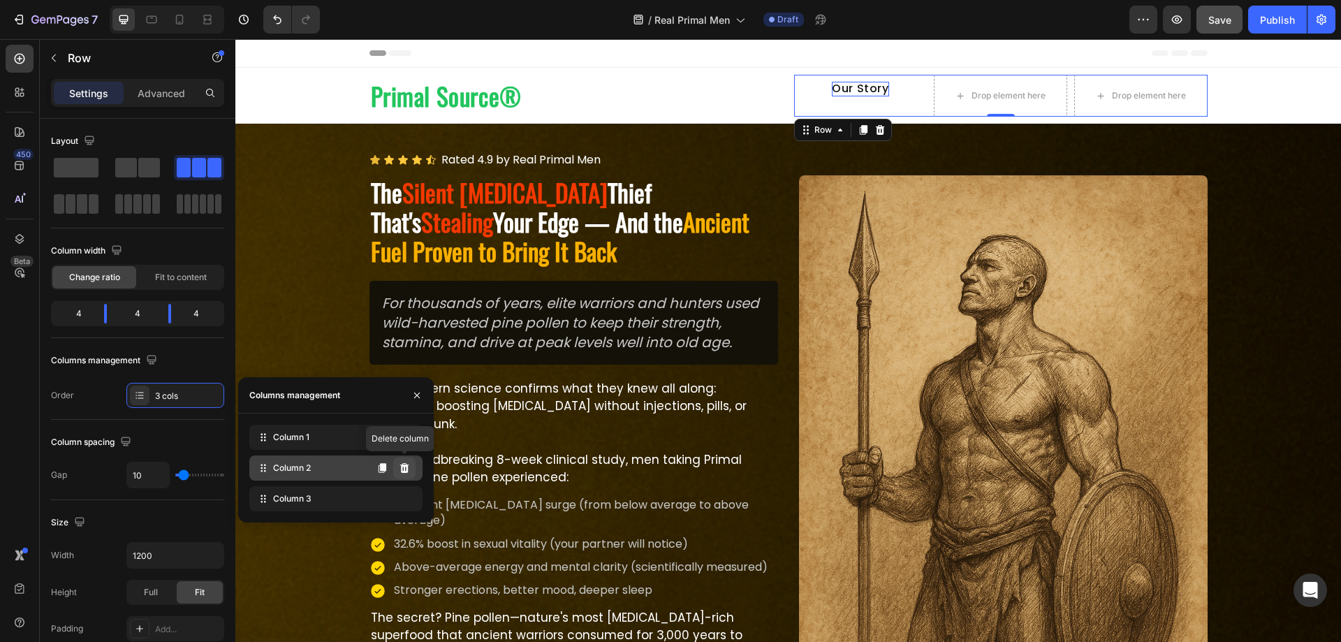
click at [406, 467] on icon at bounding box center [404, 468] width 9 height 10
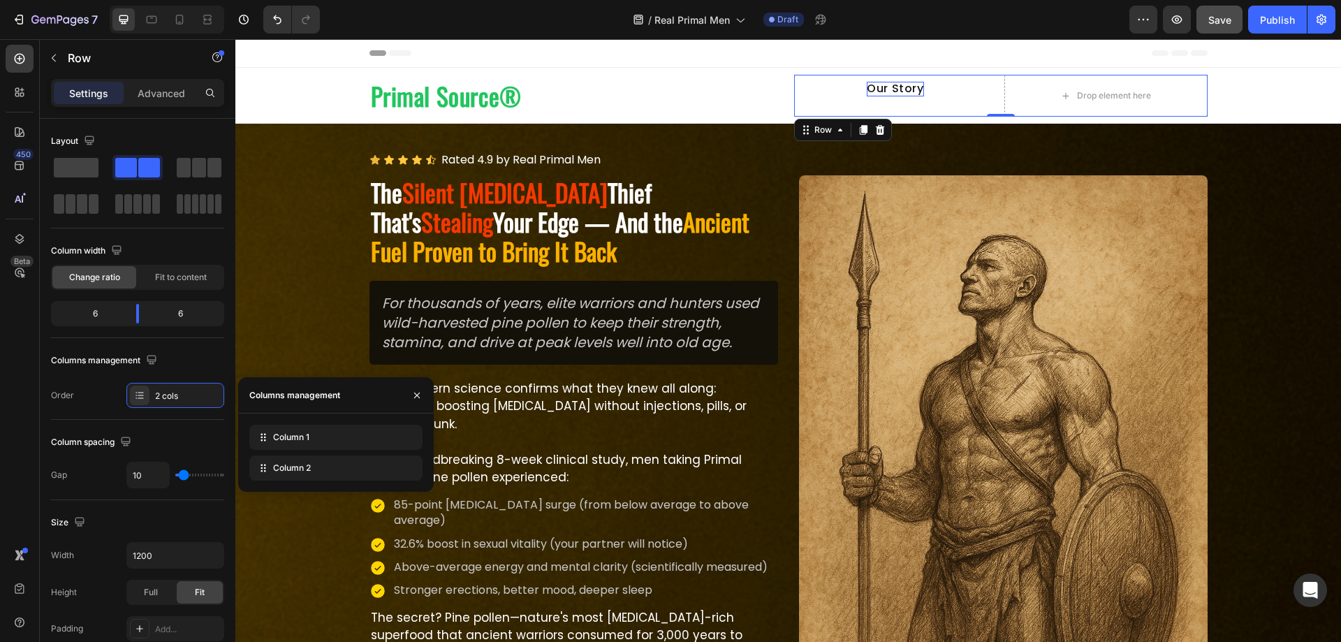
click at [0, 0] on icon at bounding box center [0, 0] width 0 height 0
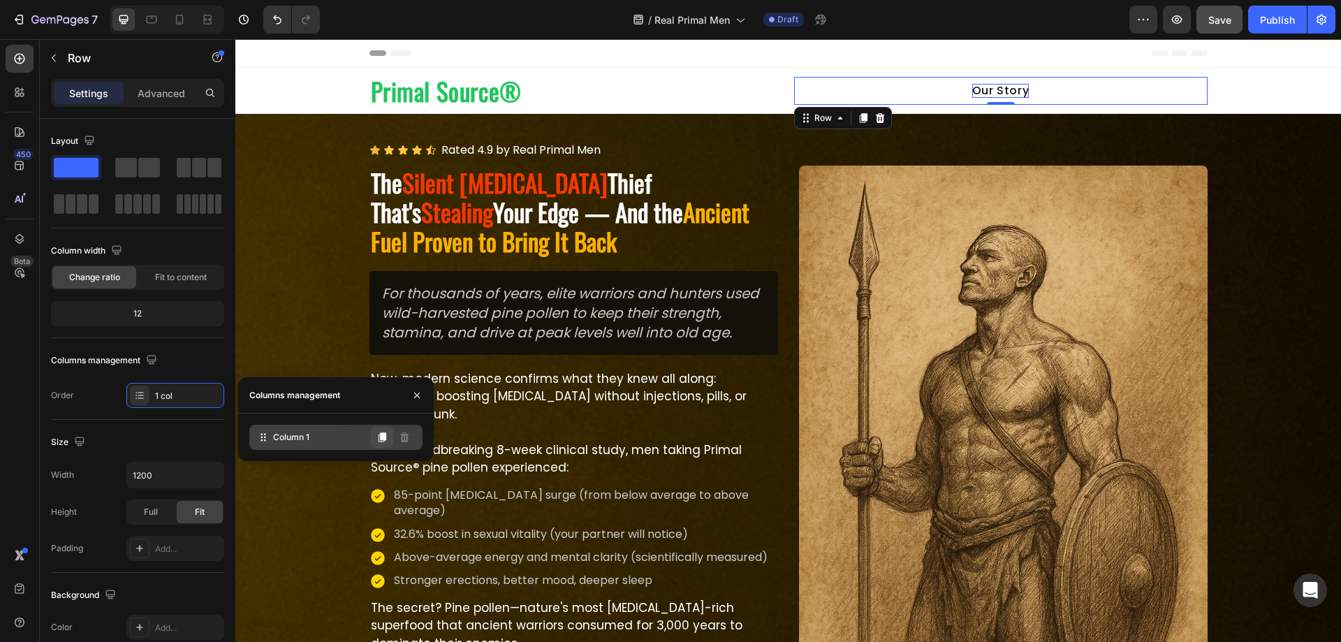
click at [384, 443] on button at bounding box center [382, 437] width 22 height 22
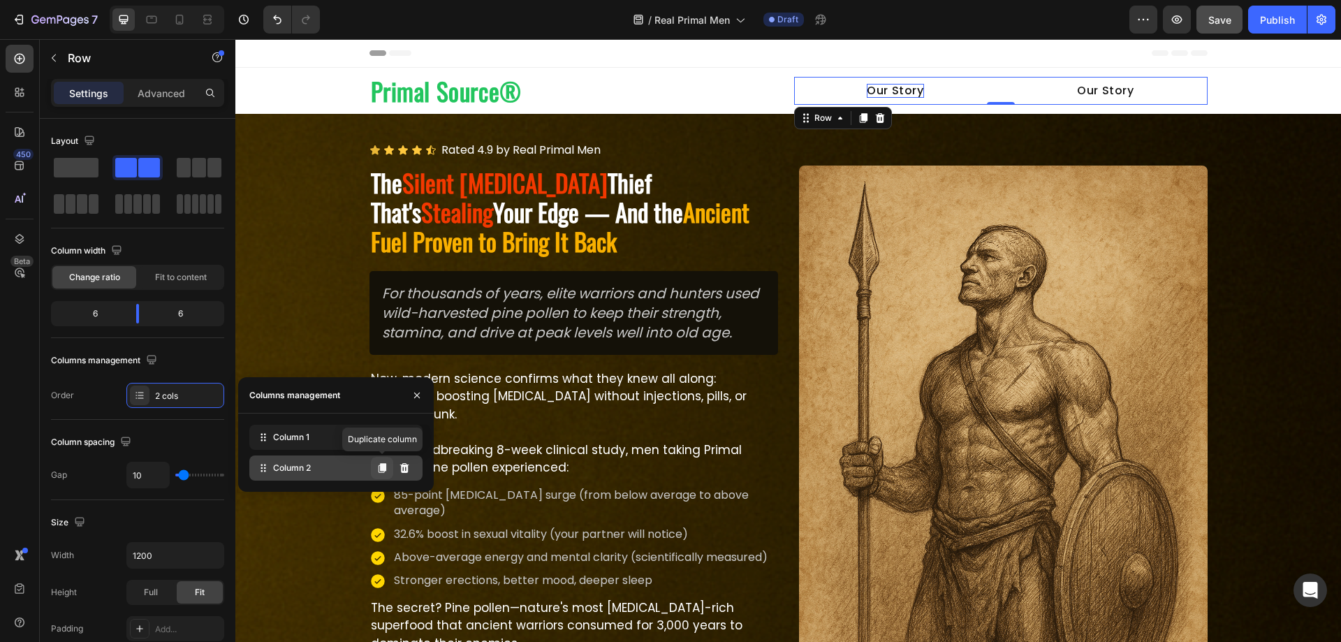
click at [377, 467] on icon at bounding box center [381, 467] width 11 height 11
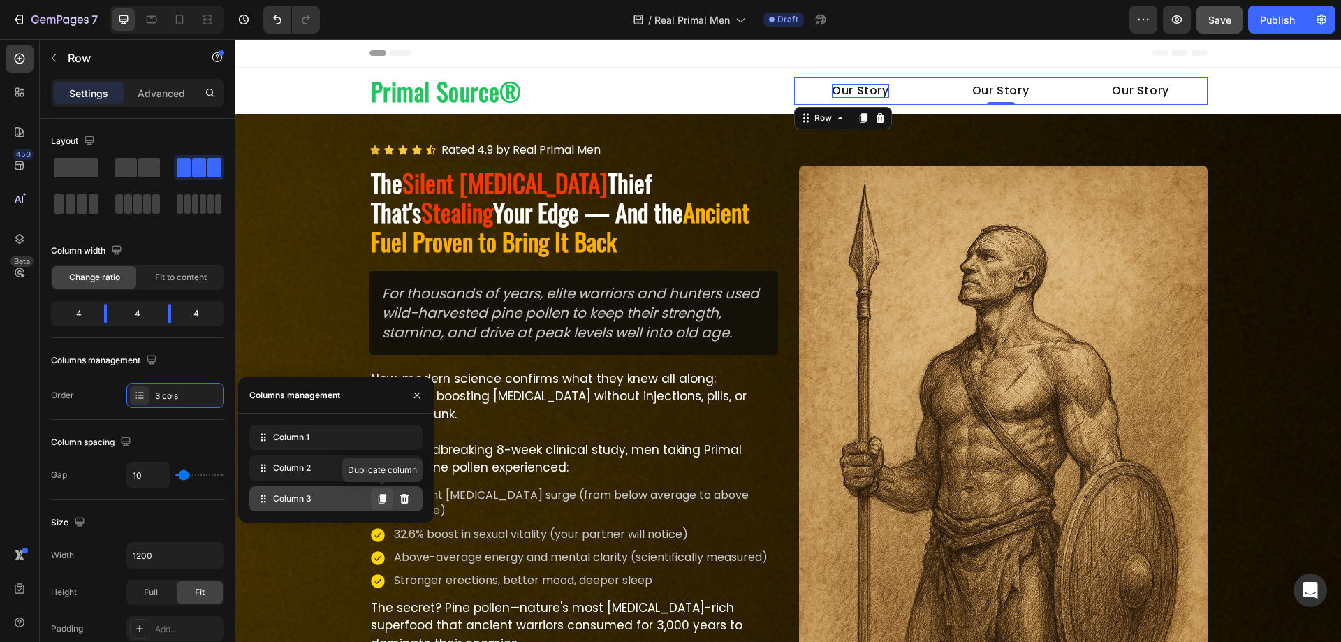
click at [377, 499] on icon at bounding box center [381, 498] width 11 height 11
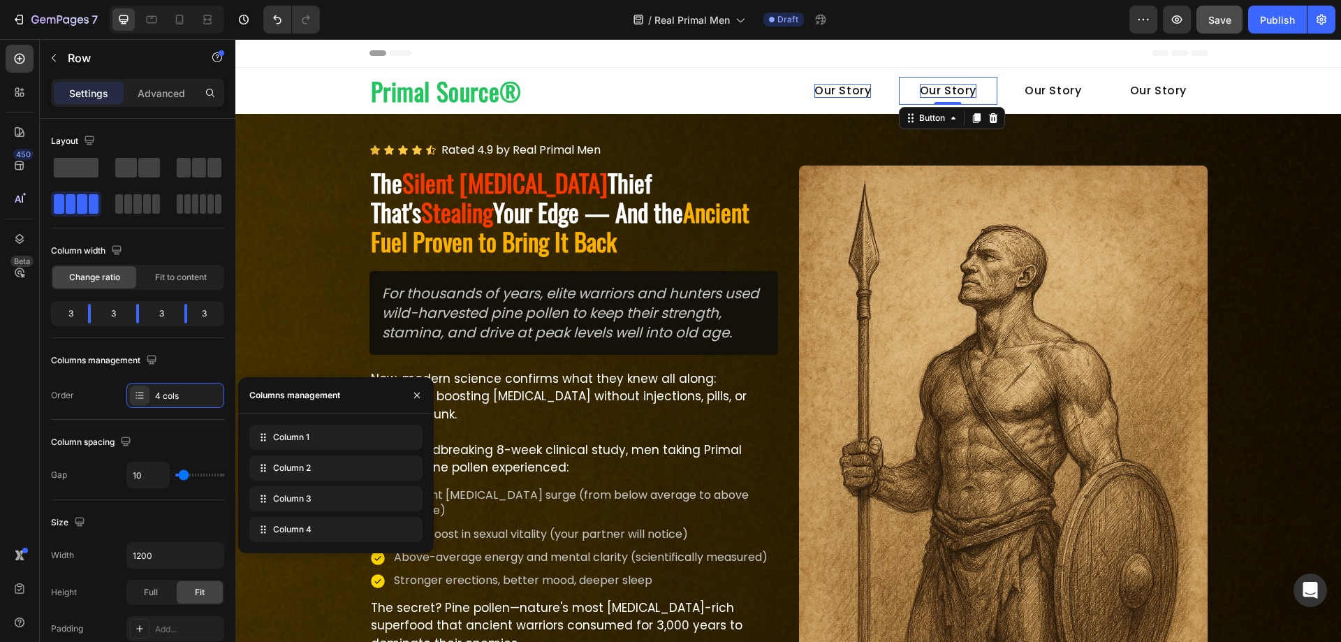
click at [924, 86] on p "Our Story" at bounding box center [948, 91] width 57 height 15
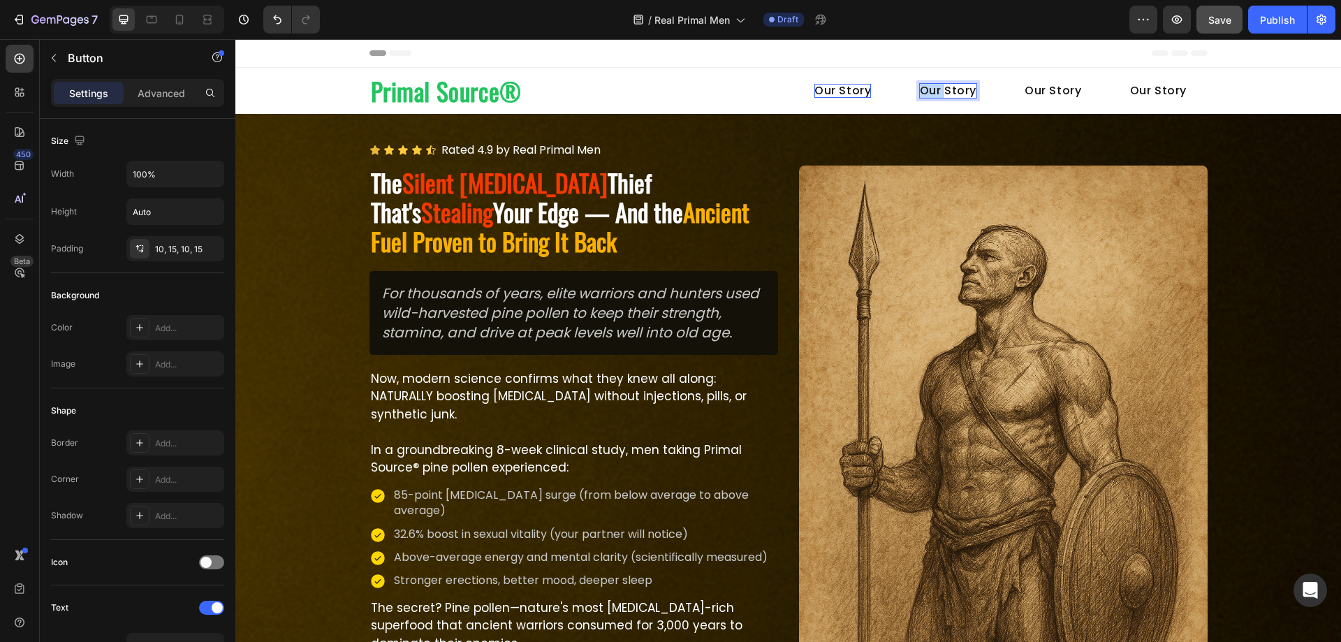
click at [924, 86] on p "Our Story" at bounding box center [948, 91] width 57 height 15
click at [1038, 87] on p "Our Story" at bounding box center [1052, 91] width 57 height 15
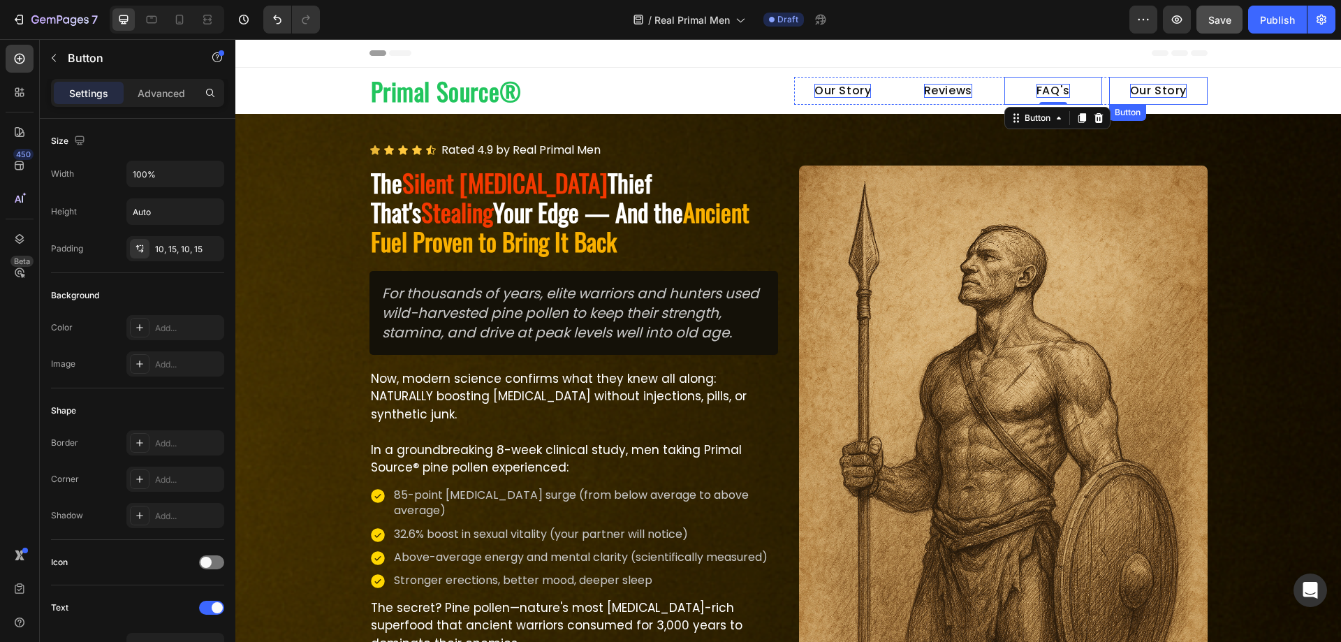
click at [1147, 92] on p "Our Story" at bounding box center [1158, 91] width 57 height 15
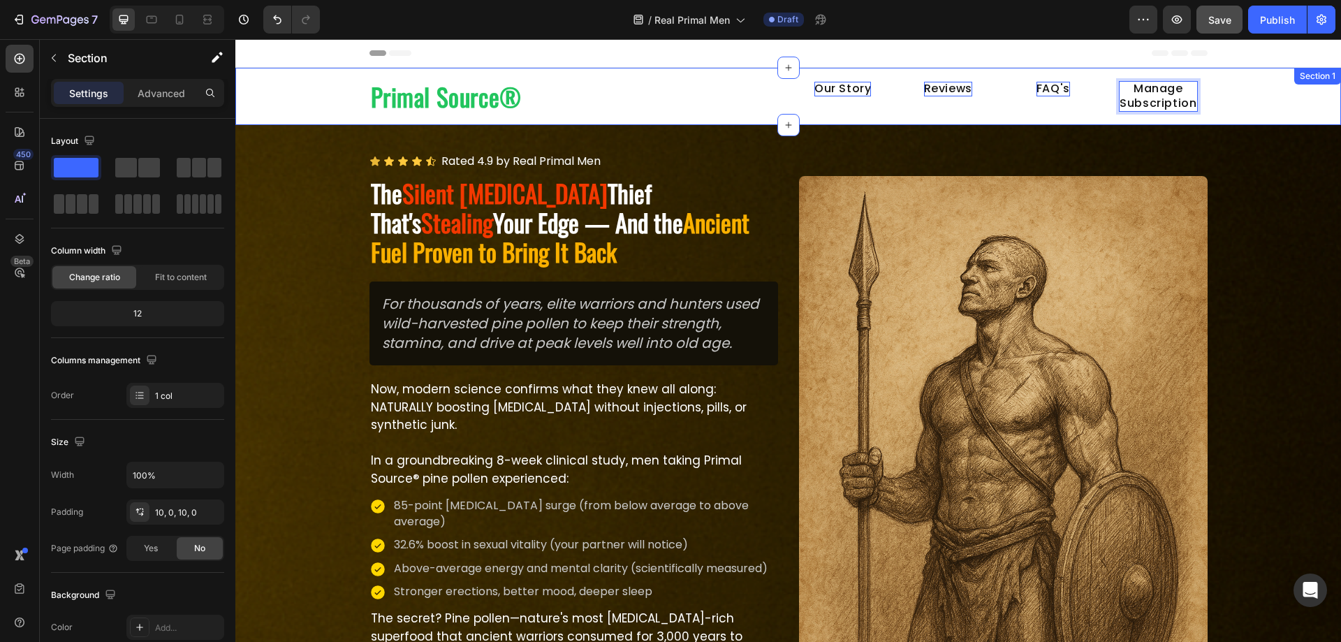
click at [1219, 91] on div "Primal Source® Heading Our Story Button Reviews Button FAQ's Button Manage Subs…" at bounding box center [787, 96] width 1105 height 57
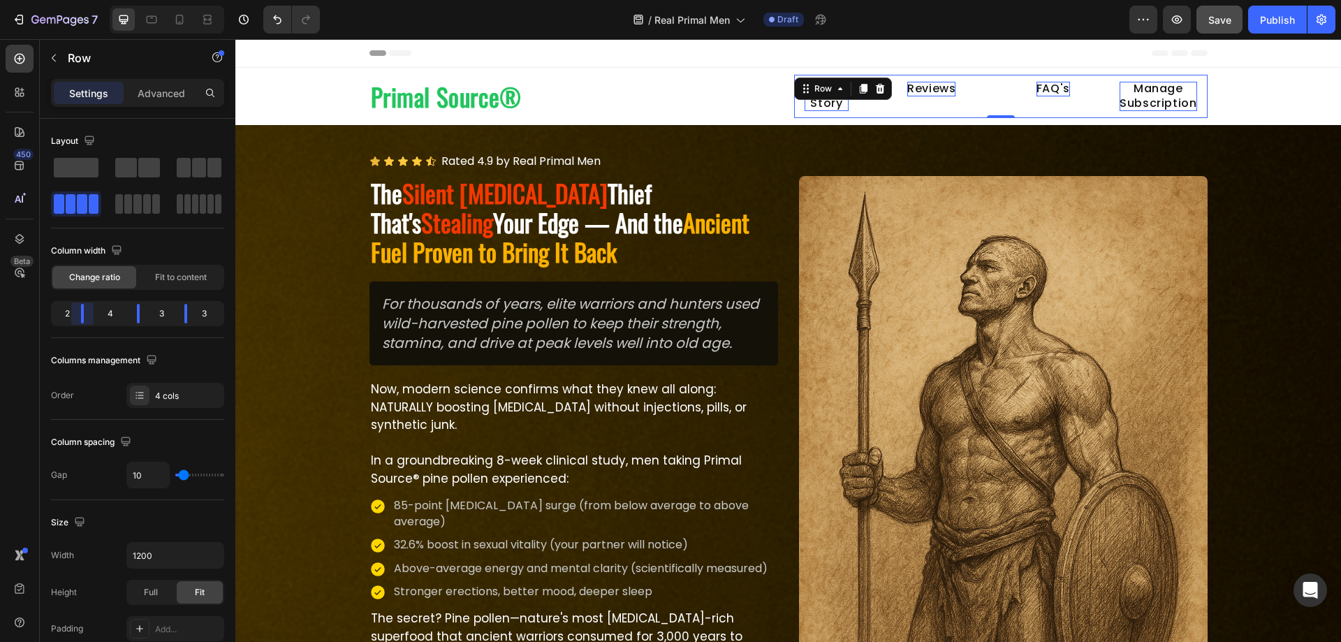
drag, startPoint x: 88, startPoint y: 316, endPoint x: 79, endPoint y: 312, distance: 9.7
click at [79, 0] on body "7 Version history / Real Primal Men Draft Preview Save Publish 450 Beta Section…" at bounding box center [670, 0] width 1341 height 0
click at [91, 0] on body "7 Version history / Real Primal Men Draft Preview Save Publish 450 Beta Section…" at bounding box center [670, 0] width 1341 height 0
drag, startPoint x: 179, startPoint y: 310, endPoint x: 170, endPoint y: 309, distance: 8.5
click at [170, 0] on body "7 Version history / Real Primal Men Draft Preview Publish 450 Beta Sections(30)…" at bounding box center [670, 0] width 1341 height 0
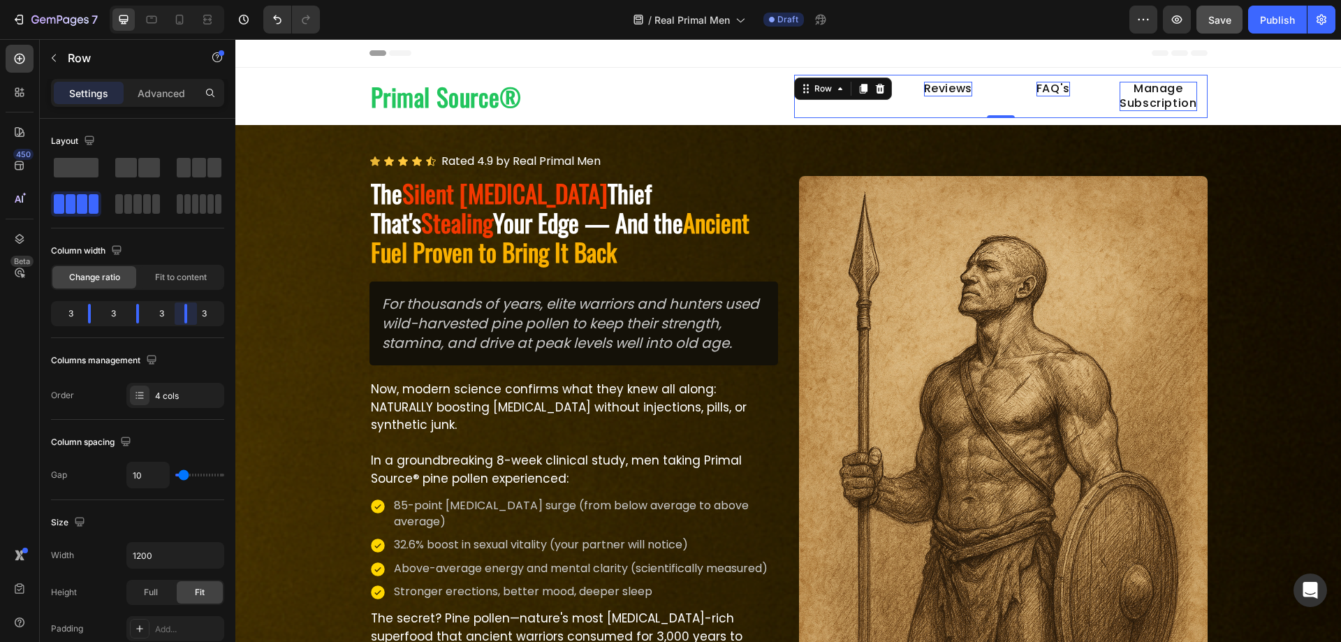
drag, startPoint x: 170, startPoint y: 309, endPoint x: 177, endPoint y: 309, distance: 7.0
click at [177, 0] on body "7 Version history / Real Primal Men Draft Preview Save Publish 450 Beta Section…" at bounding box center [670, 0] width 1341 height 0
click at [184, 280] on span "Fit to content" at bounding box center [181, 277] width 52 height 13
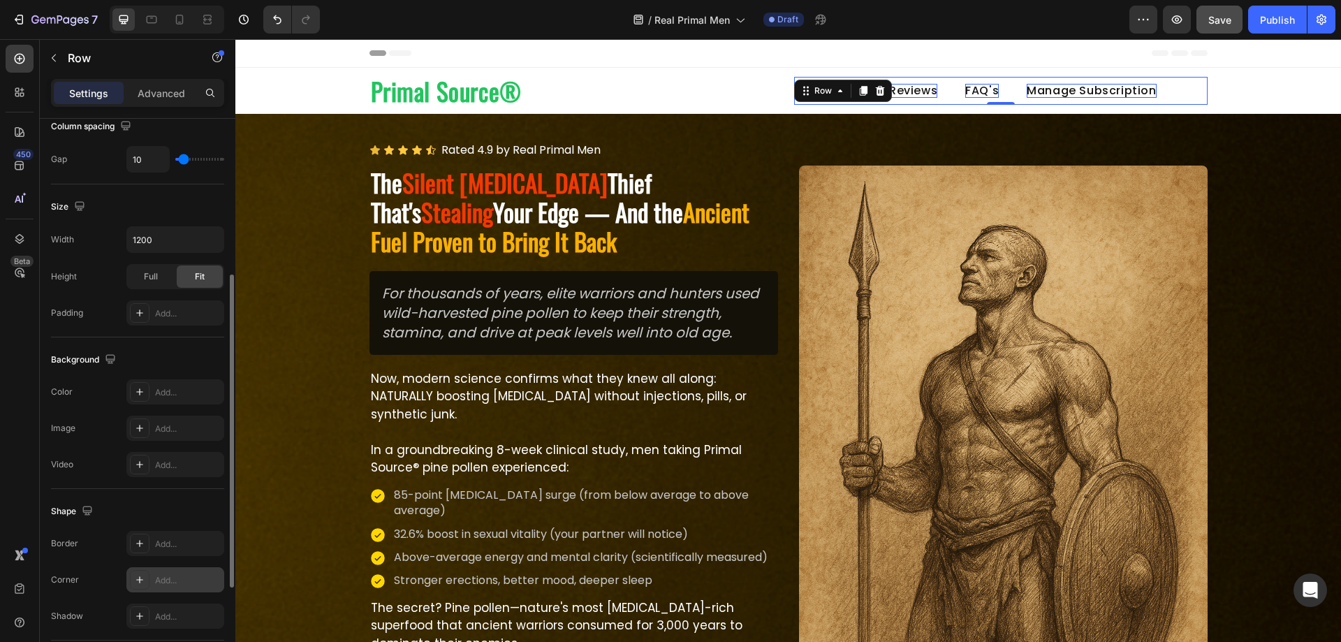
scroll to position [448, 0]
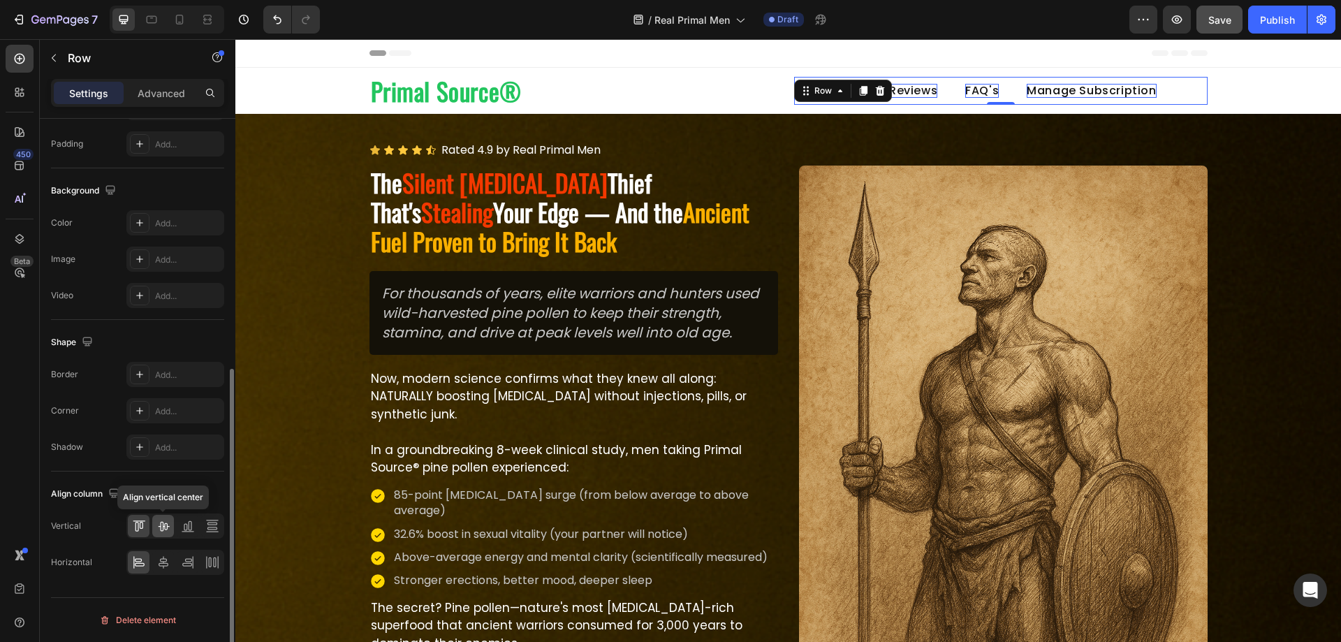
click at [170, 536] on div at bounding box center [163, 526] width 22 height 22
click at [166, 566] on icon at bounding box center [163, 562] width 14 height 14
click at [195, 561] on div at bounding box center [188, 562] width 22 height 22
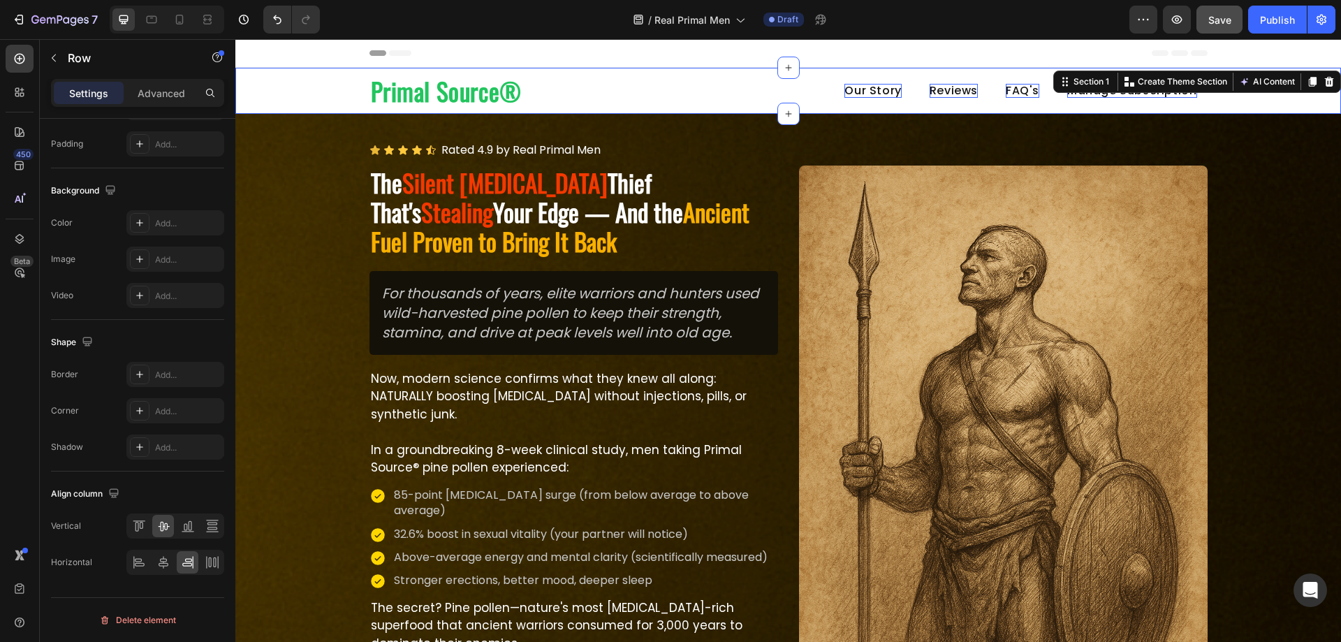
scroll to position [0, 0]
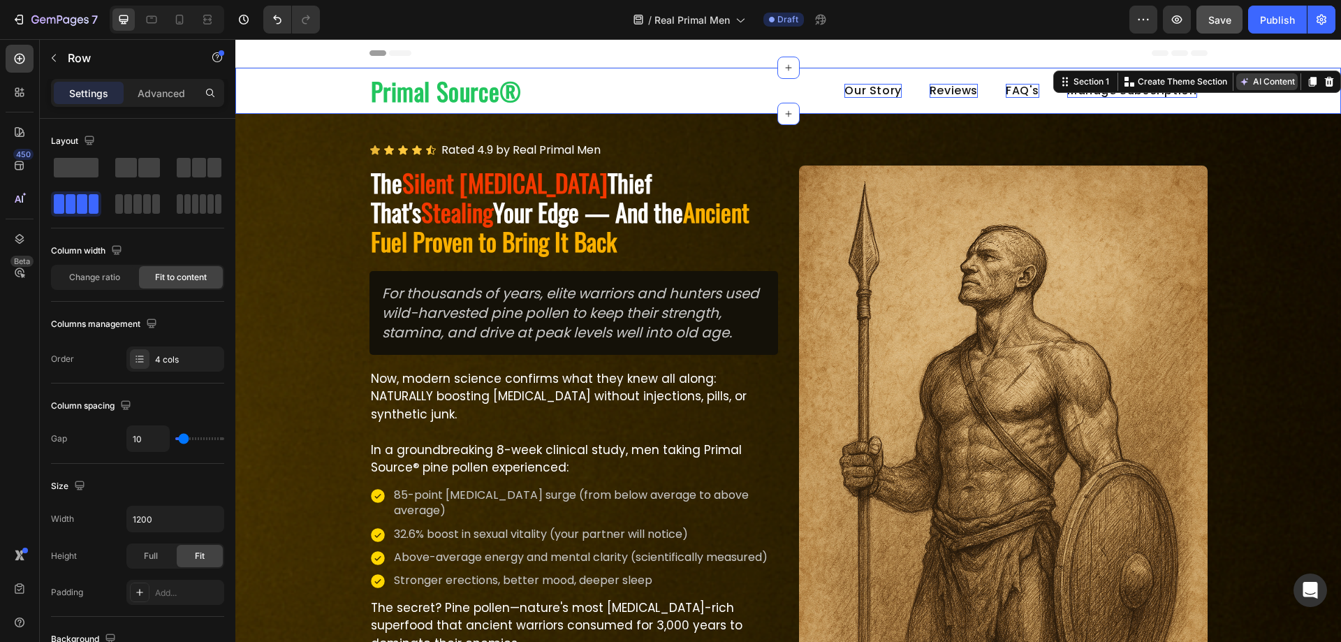
click at [1227, 88] on div "Primal Source® Heading Our Story Button Reviews Button FAQ's Button Manage Subs…" at bounding box center [787, 91] width 1105 height 46
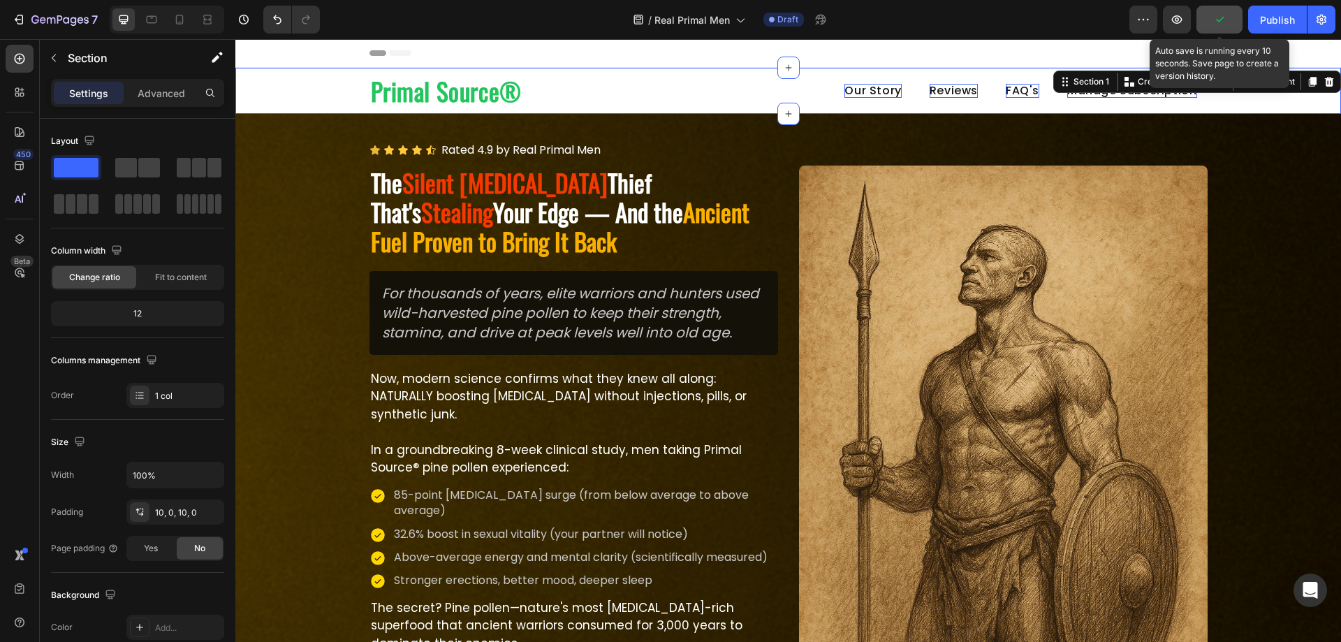
click at [1223, 14] on icon "button" at bounding box center [1219, 20] width 14 height 14
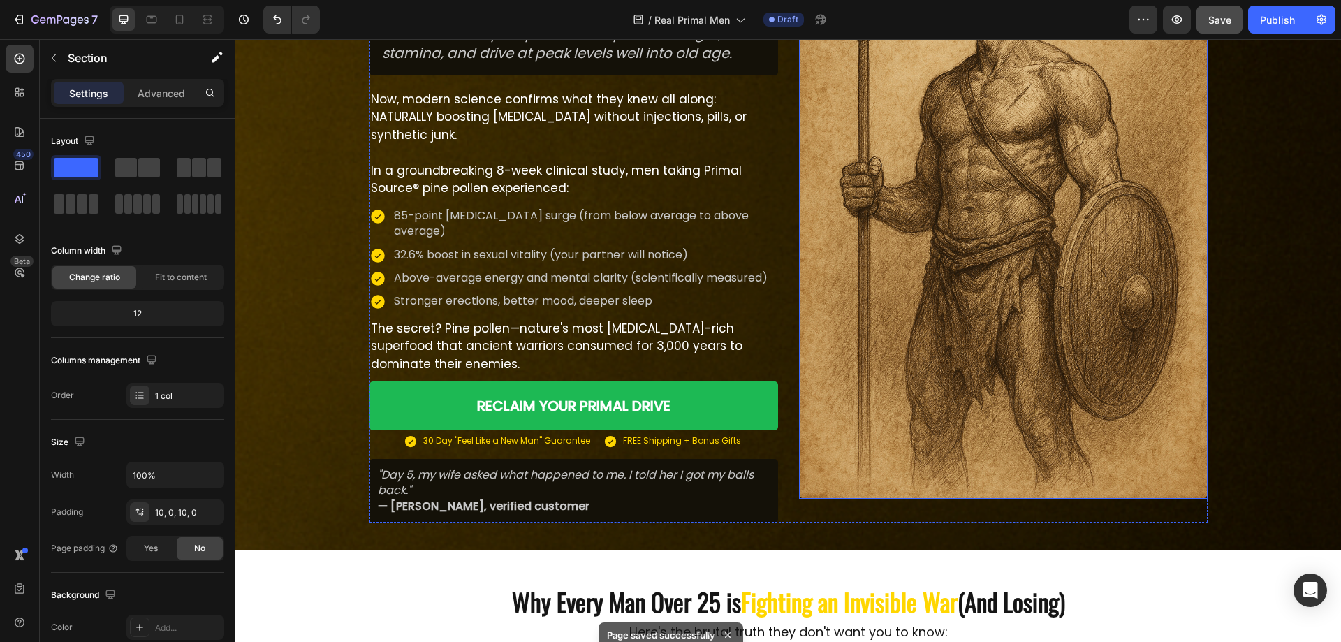
scroll to position [559, 0]
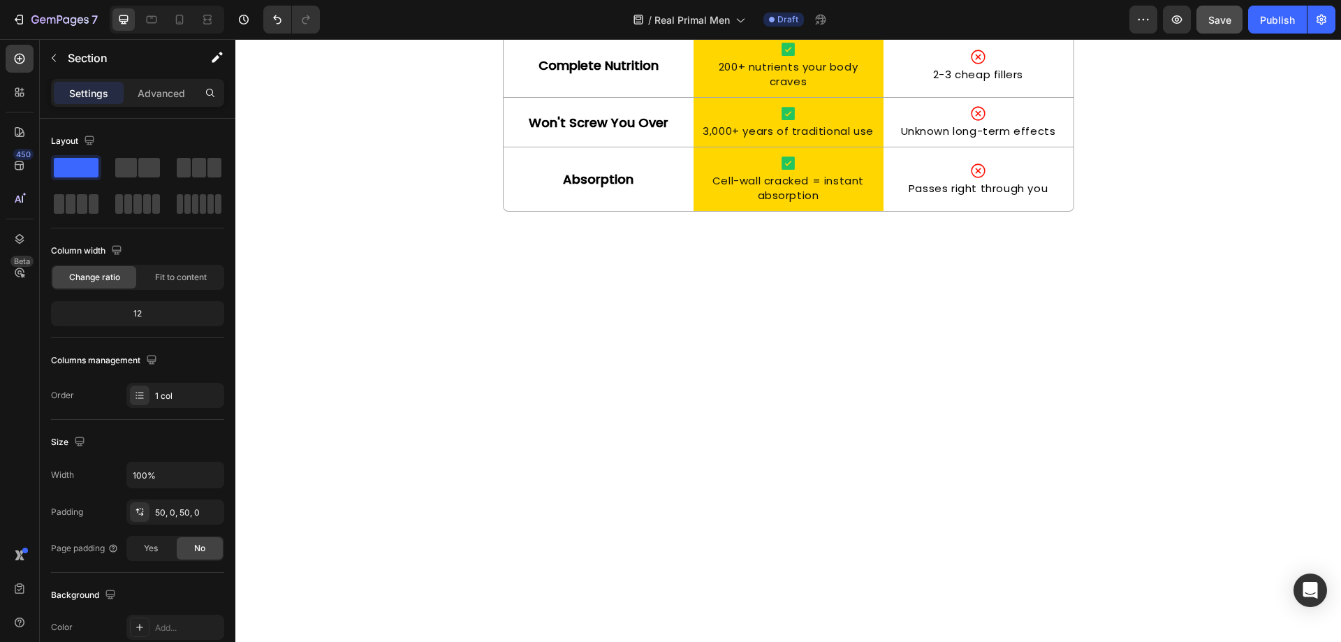
scroll to position [3562, 0]
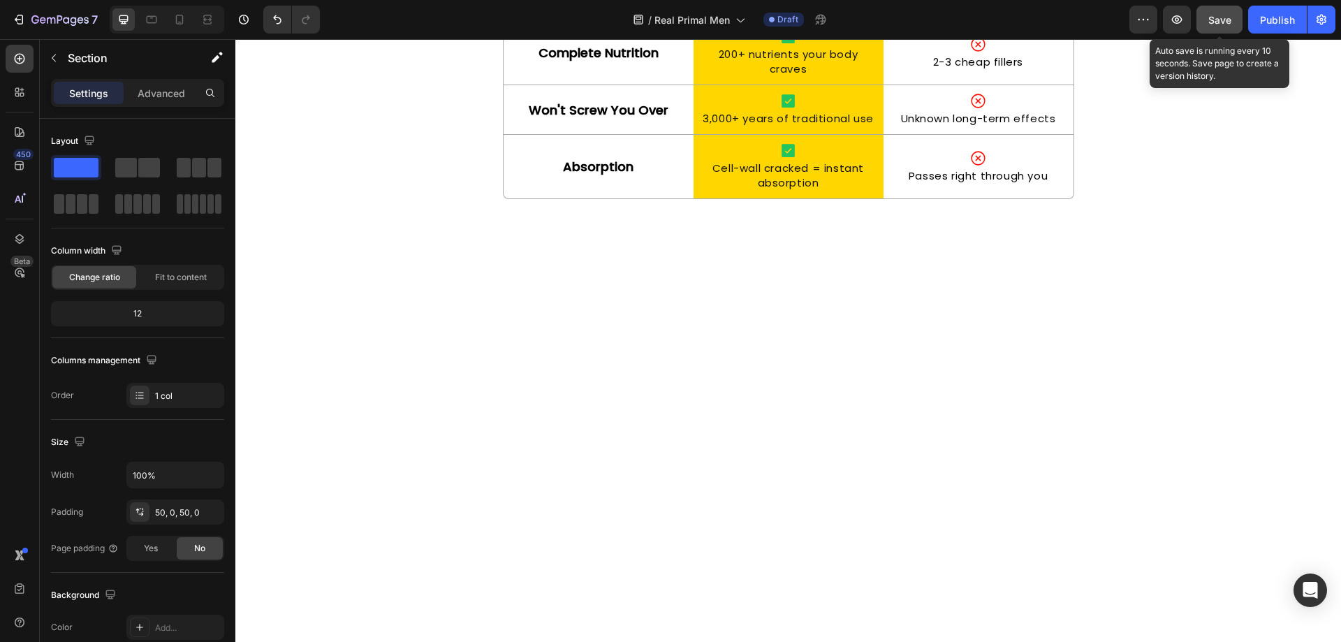
click at [1228, 19] on span "Save" at bounding box center [1219, 20] width 23 height 12
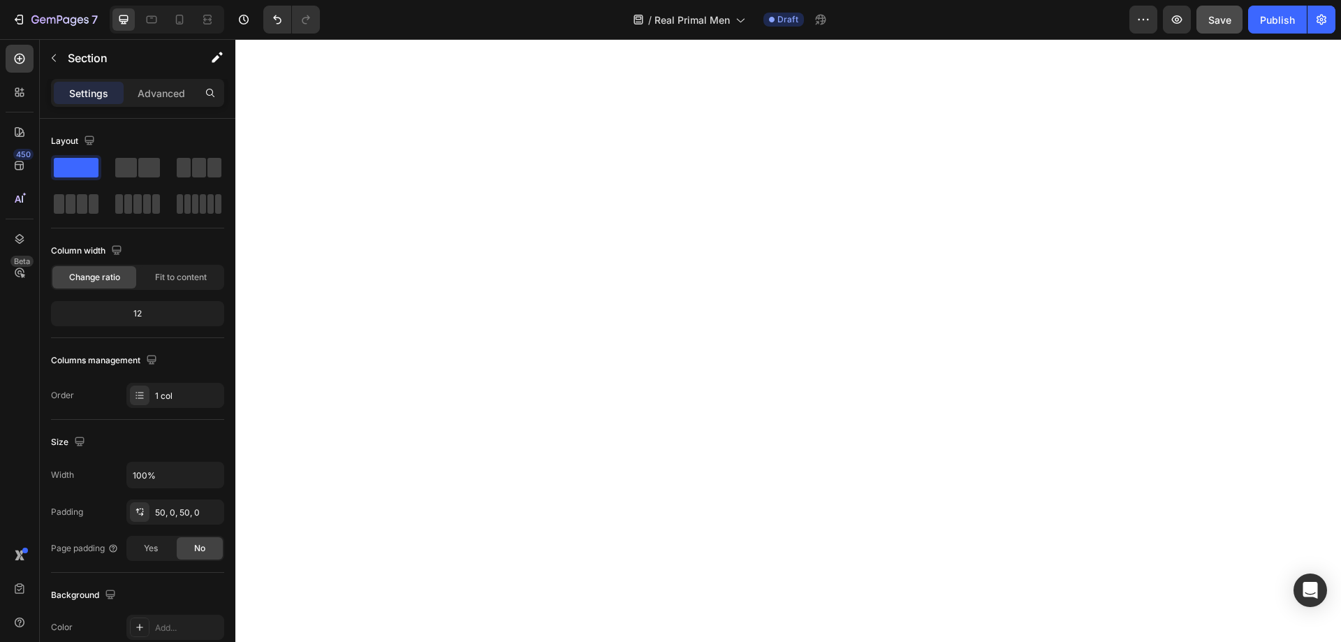
scroll to position [4609, 0]
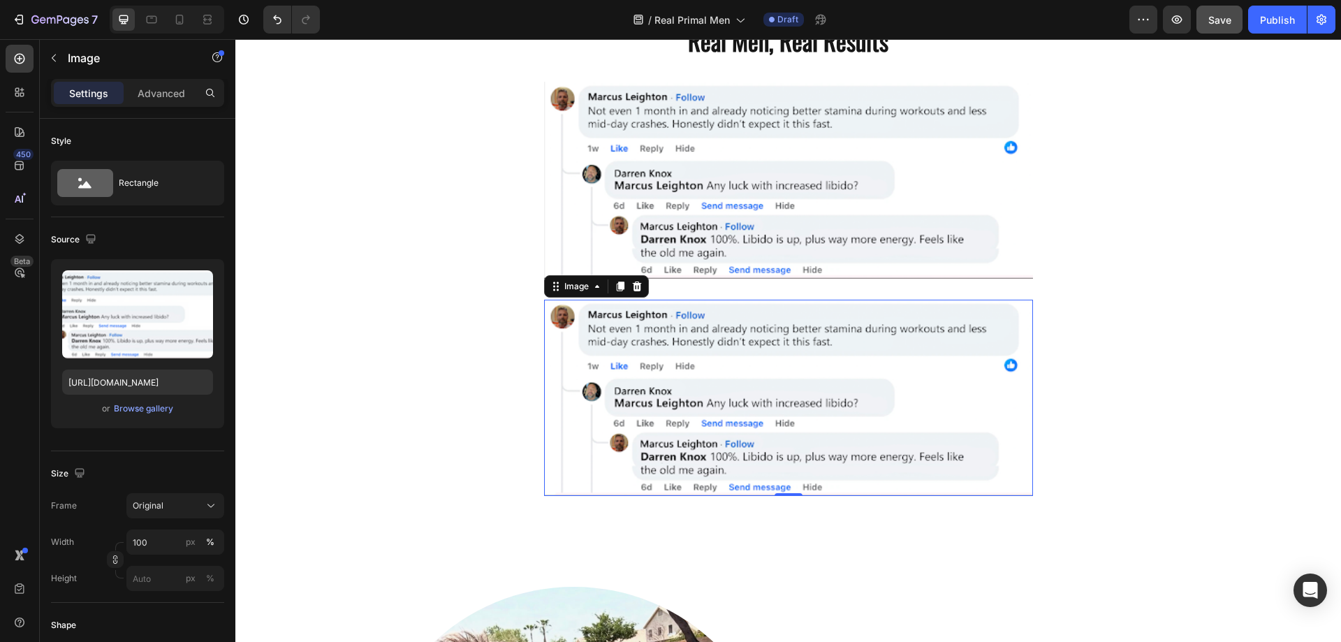
click at [638, 310] on img at bounding box center [788, 398] width 489 height 197
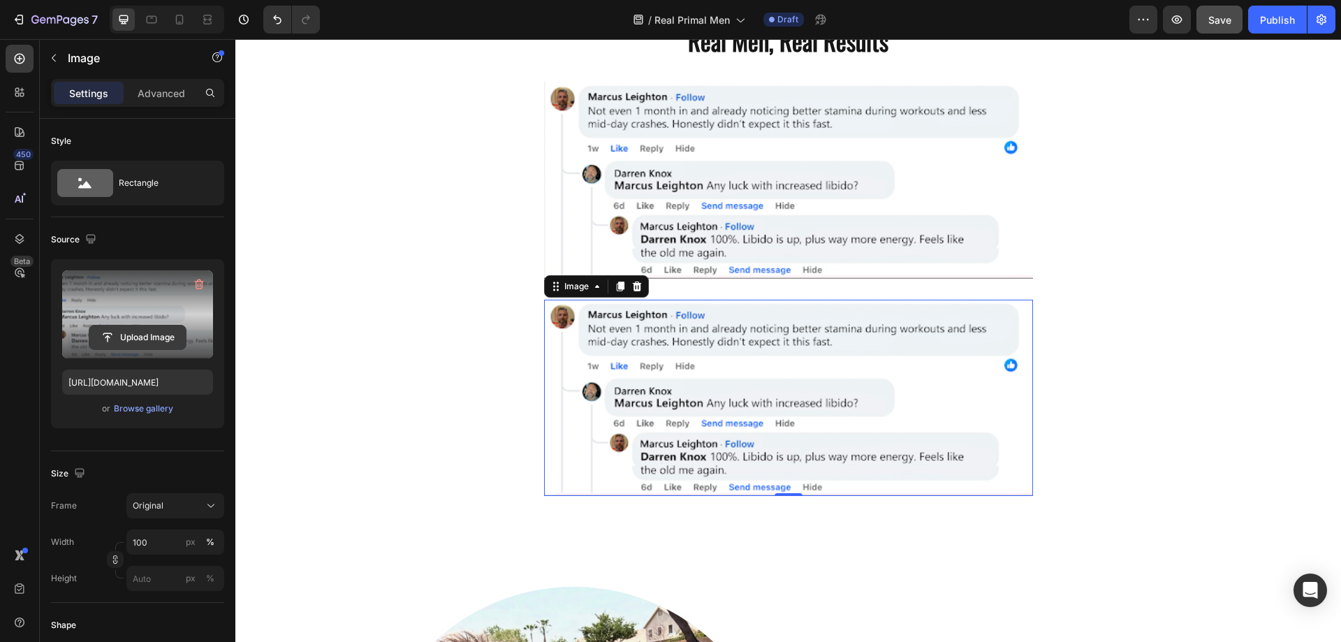
click at [142, 332] on input "file" at bounding box center [137, 337] width 96 height 24
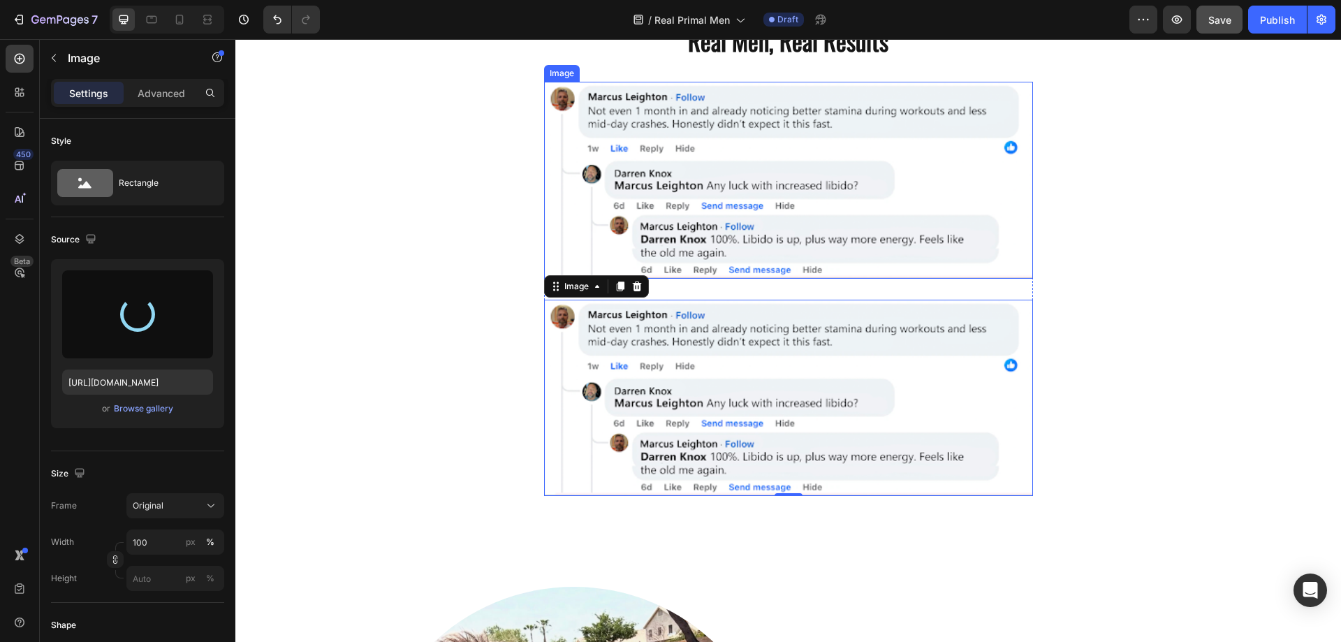
type input "[URL][DOMAIN_NAME]"
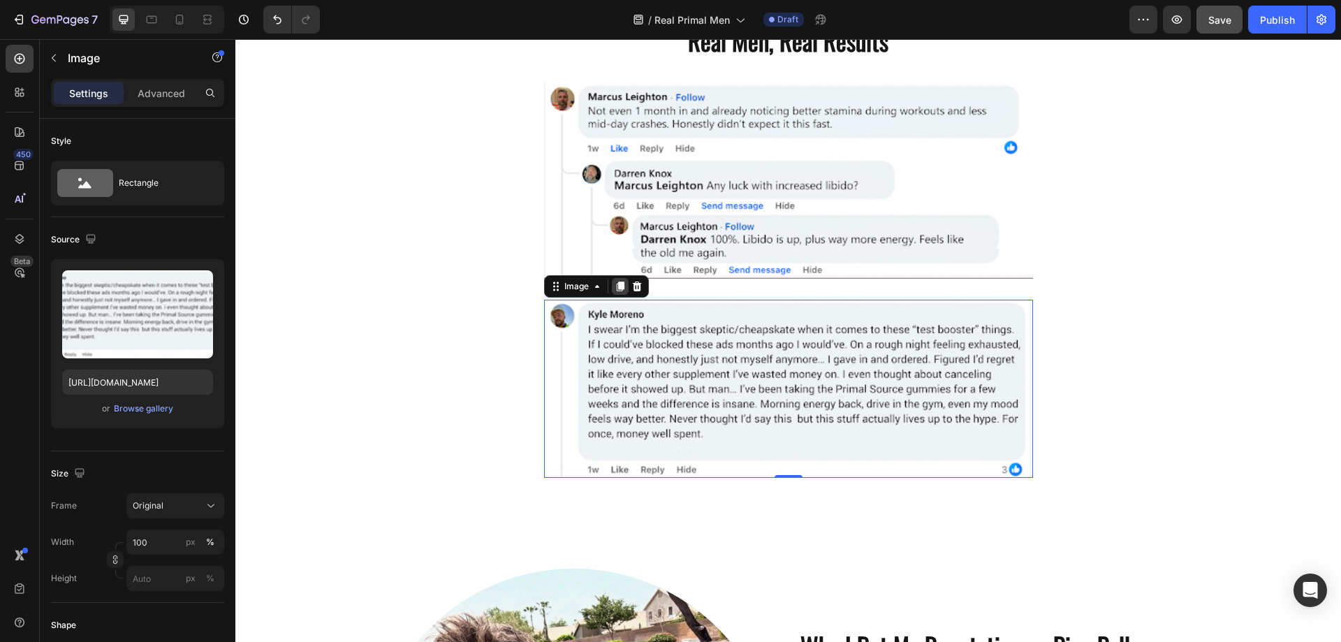
click at [616, 286] on icon at bounding box center [620, 286] width 8 height 10
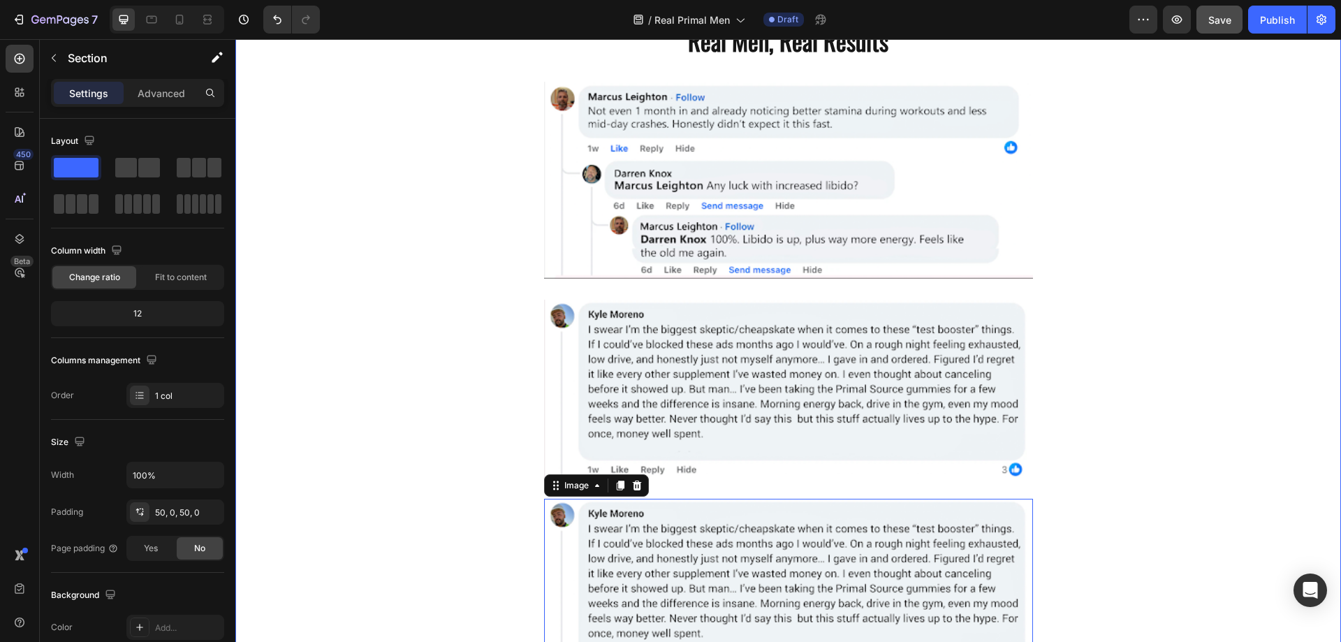
click at [1070, 269] on div "Real Men, Real Results Heading Row Image Image Image 0 Row" at bounding box center [787, 345] width 1105 height 664
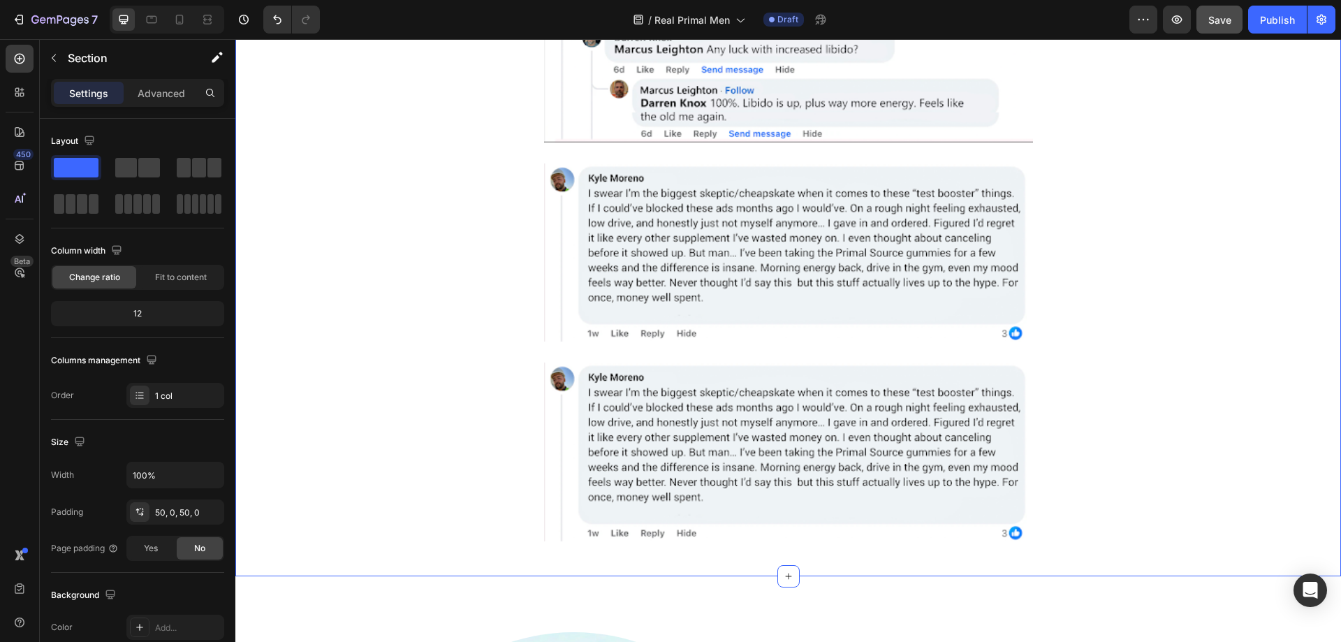
scroll to position [4749, 0]
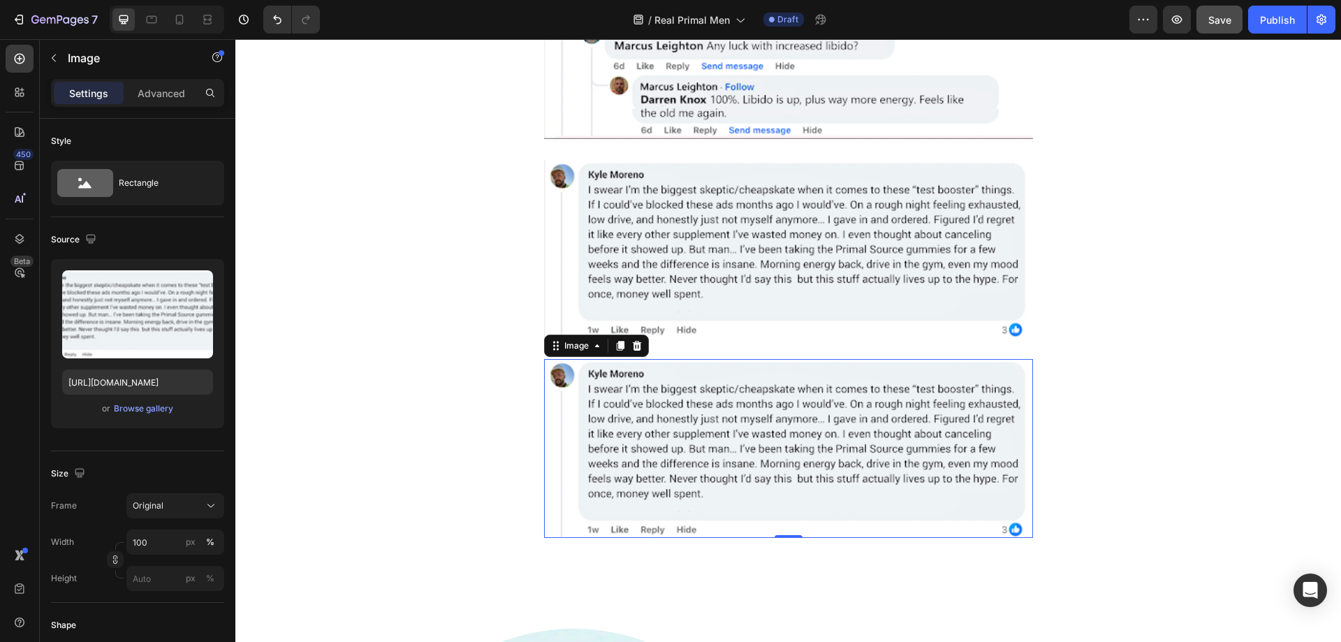
click at [658, 406] on img at bounding box center [788, 448] width 489 height 179
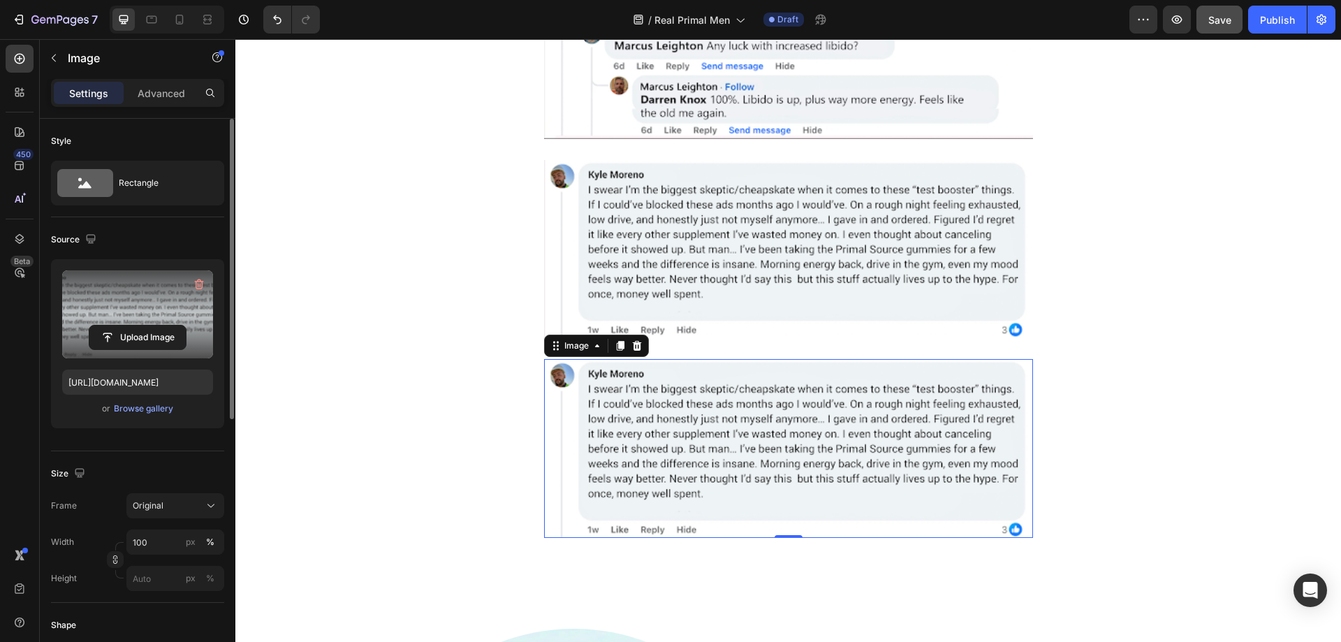
click at [149, 323] on label at bounding box center [137, 314] width 151 height 88
click at [149, 325] on input "file" at bounding box center [137, 337] width 96 height 24
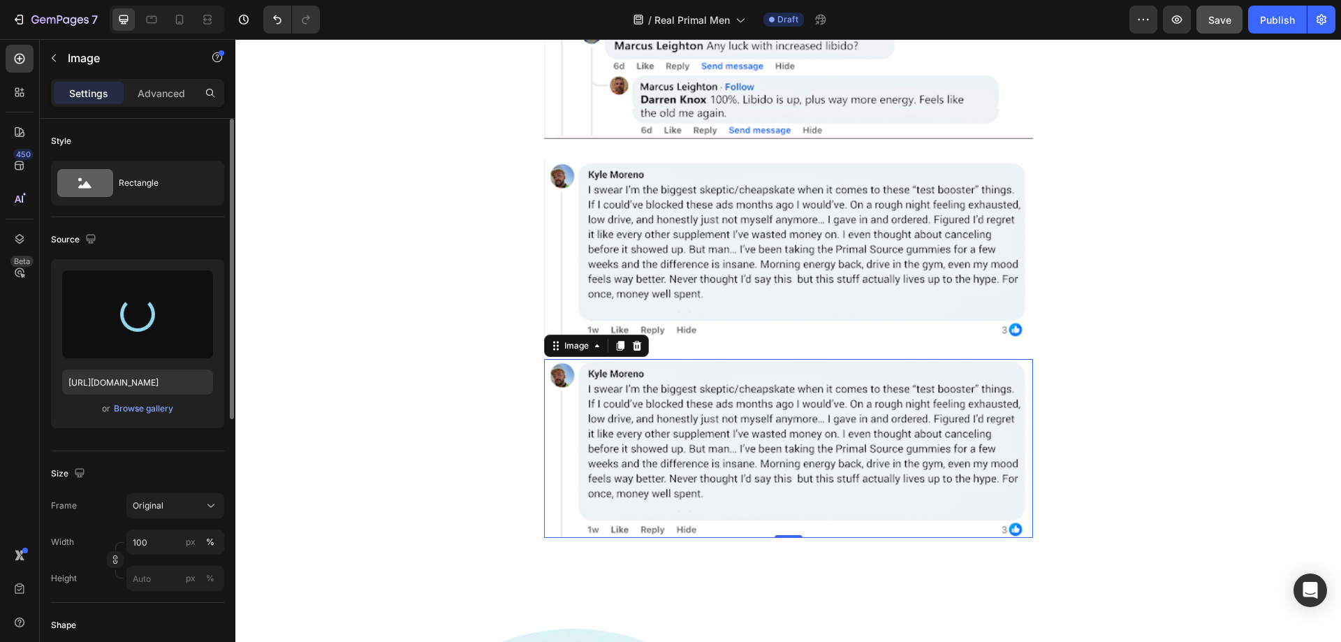
type input "[URL][DOMAIN_NAME]"
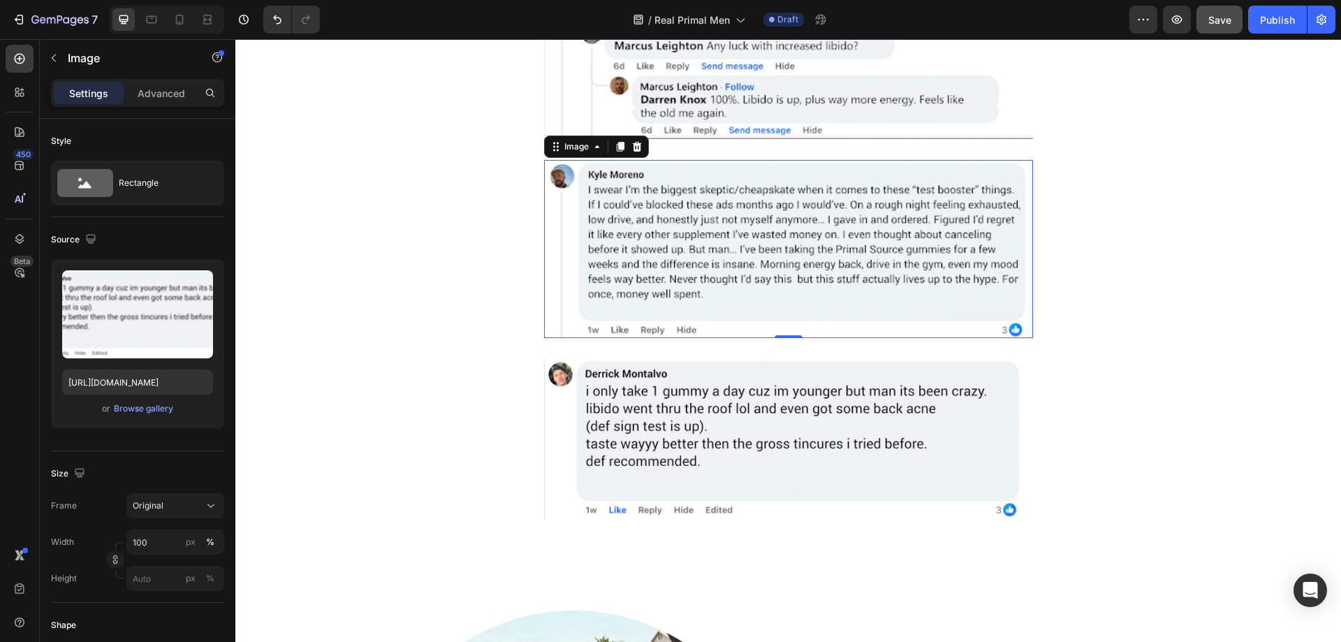
click at [638, 225] on img at bounding box center [788, 249] width 489 height 179
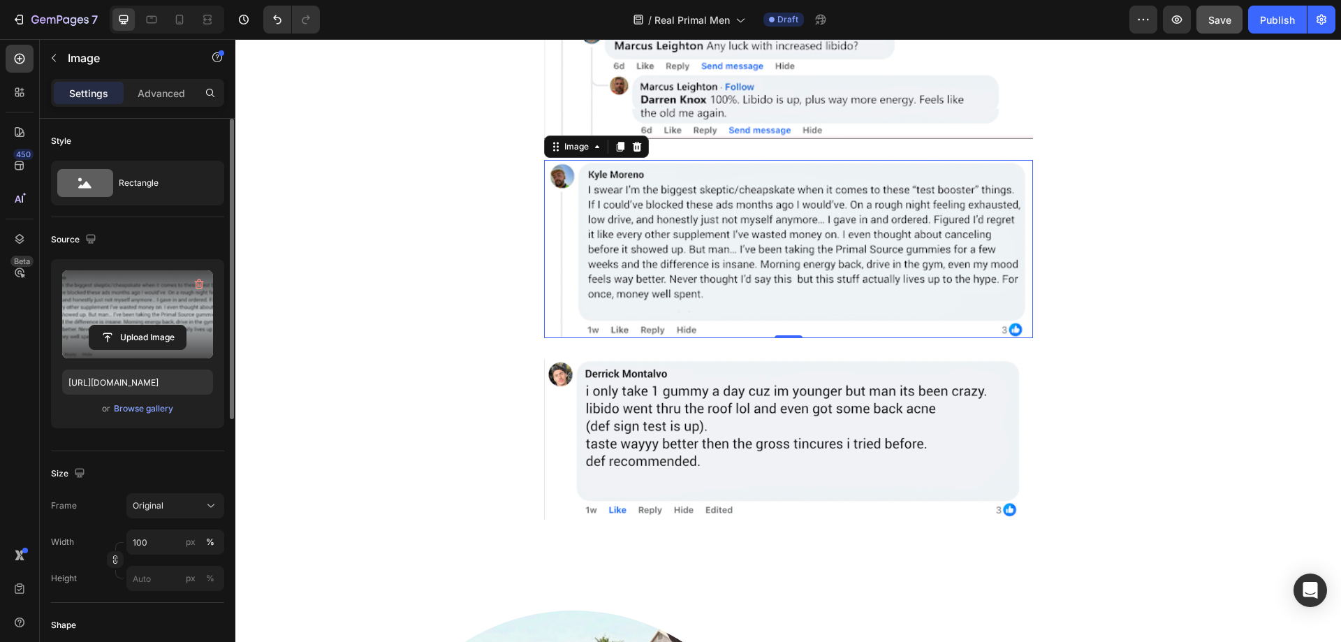
click at [136, 322] on label at bounding box center [137, 314] width 151 height 88
click at [136, 325] on input "file" at bounding box center [137, 337] width 96 height 24
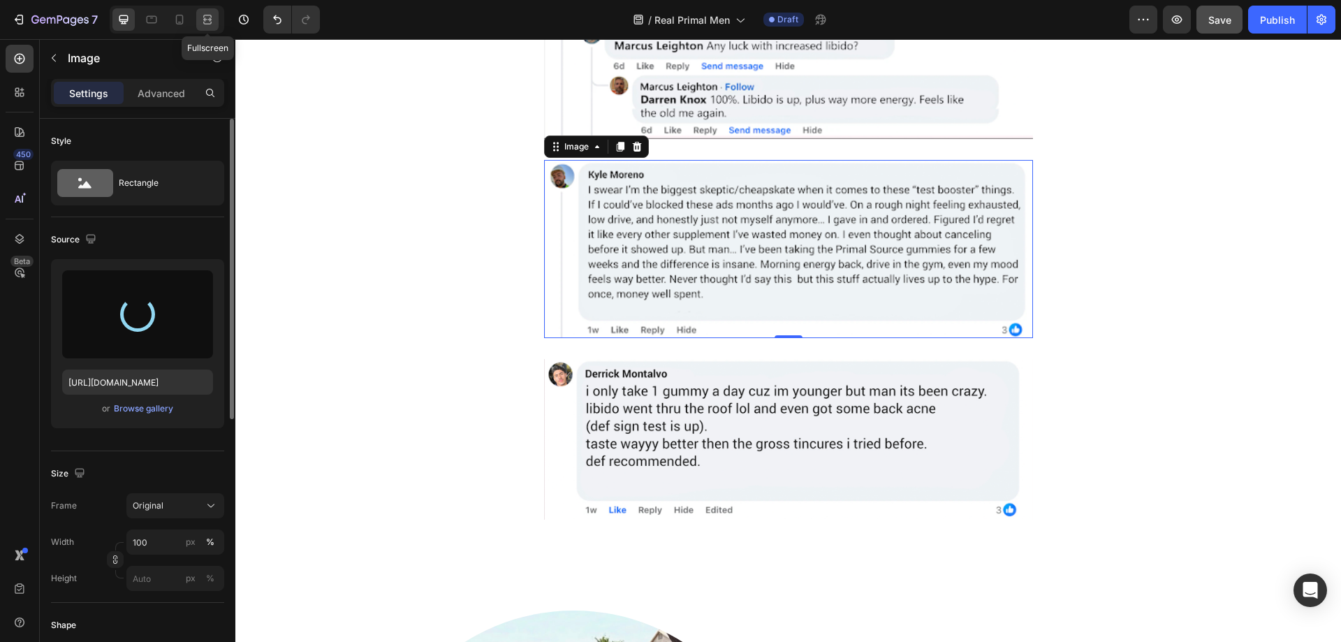
type input "[URL][DOMAIN_NAME]"
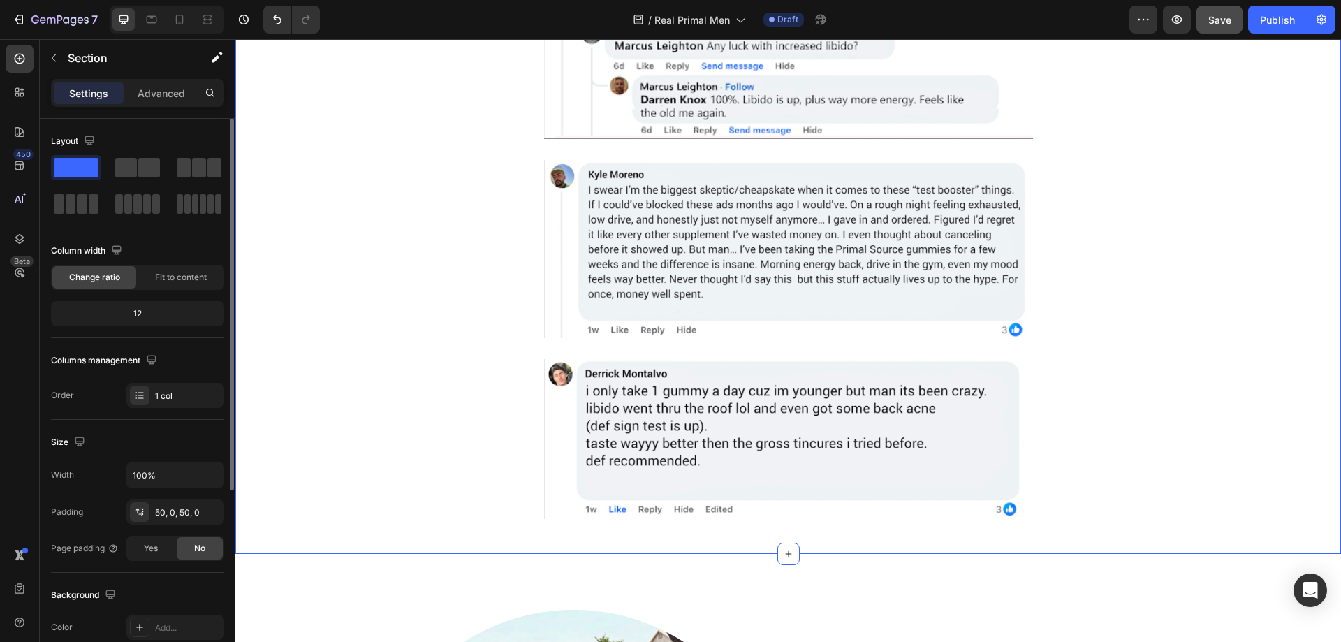
click at [473, 225] on div "Real Men, Real Results Heading Row Image Image Image Row" at bounding box center [787, 196] width 1105 height 645
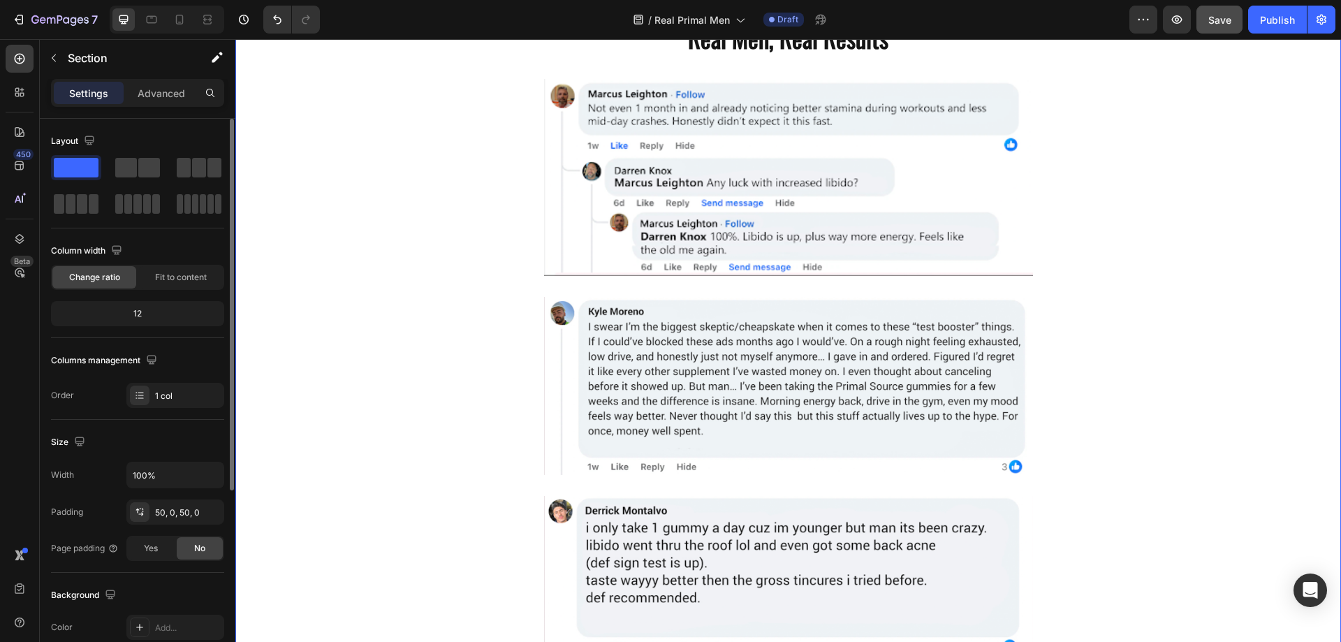
scroll to position [4609, 0]
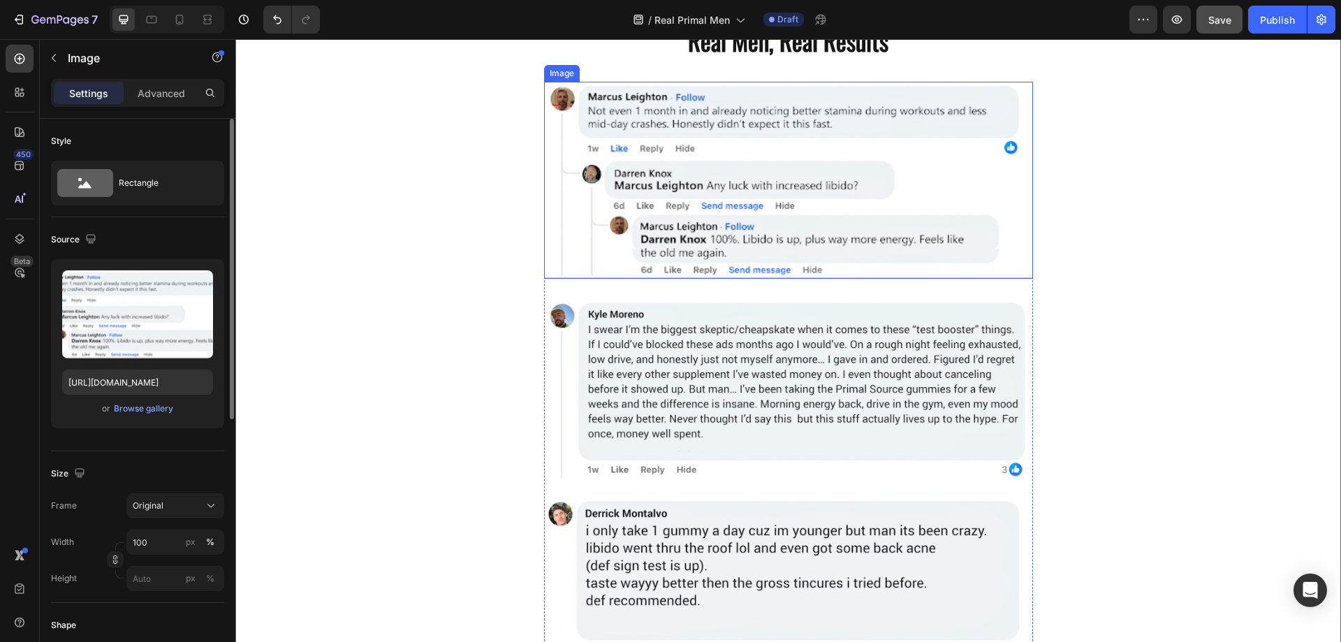
click at [744, 158] on img at bounding box center [788, 180] width 489 height 197
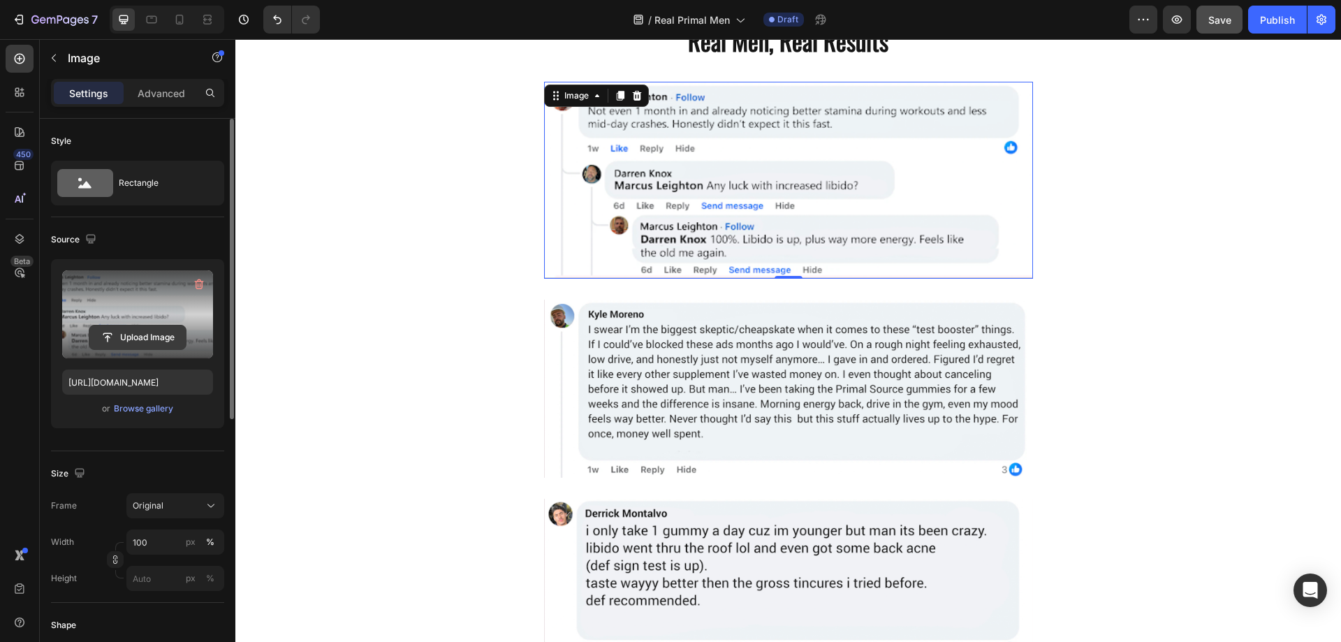
click at [115, 330] on input "file" at bounding box center [137, 337] width 96 height 24
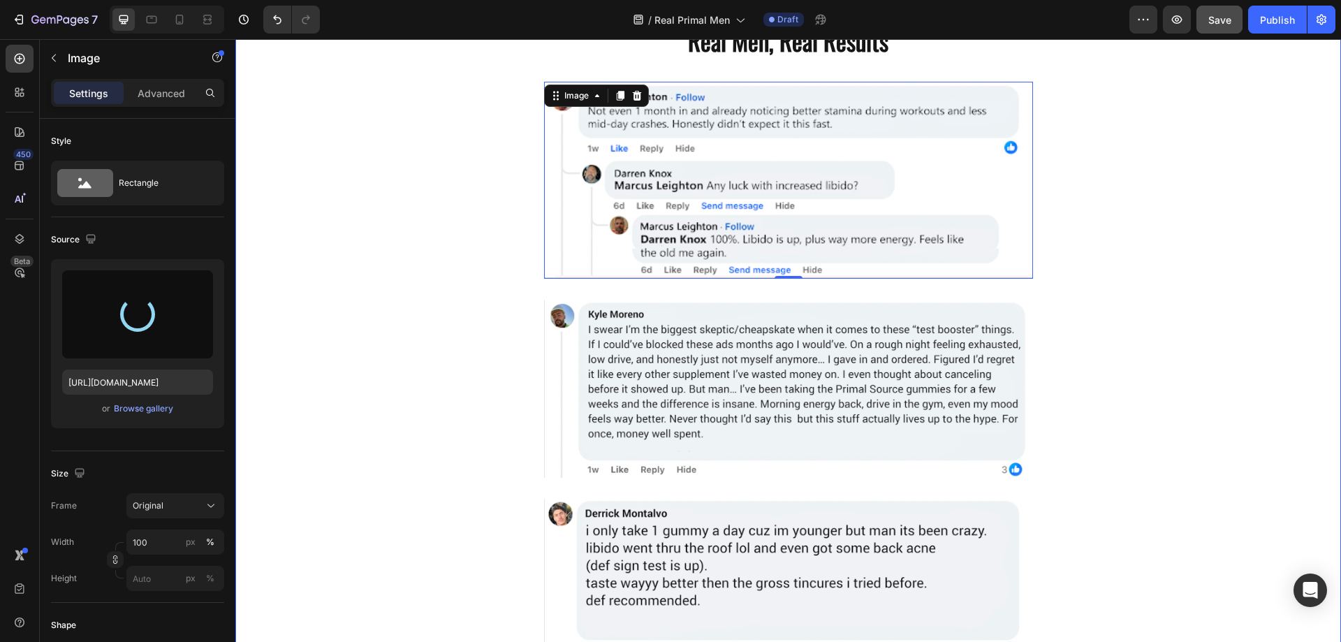
type input "[URL][DOMAIN_NAME]"
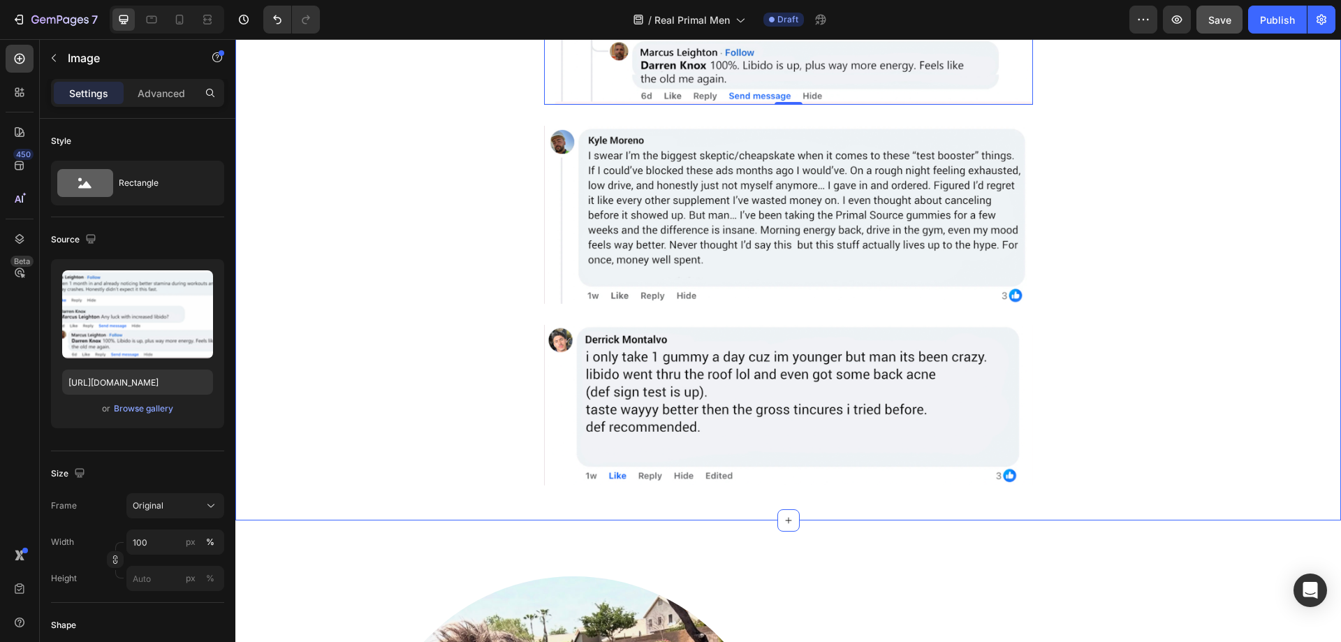
scroll to position [4888, 0]
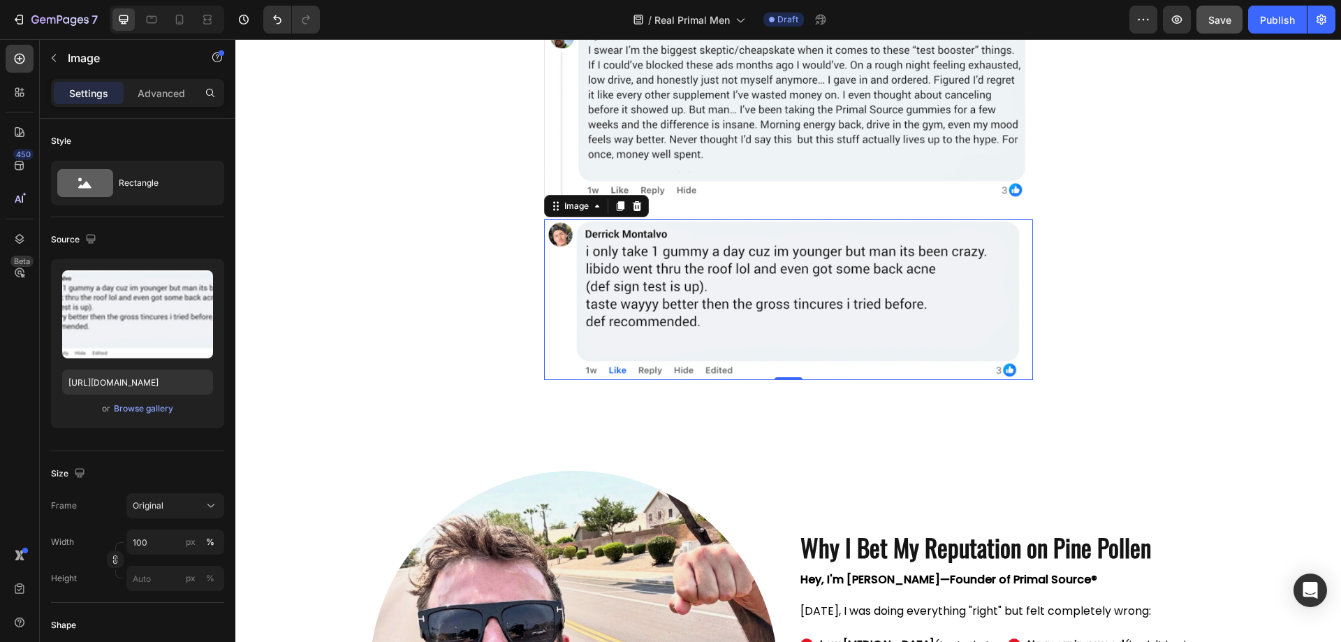
click at [586, 247] on img at bounding box center [788, 299] width 489 height 161
click at [616, 205] on icon at bounding box center [620, 206] width 8 height 10
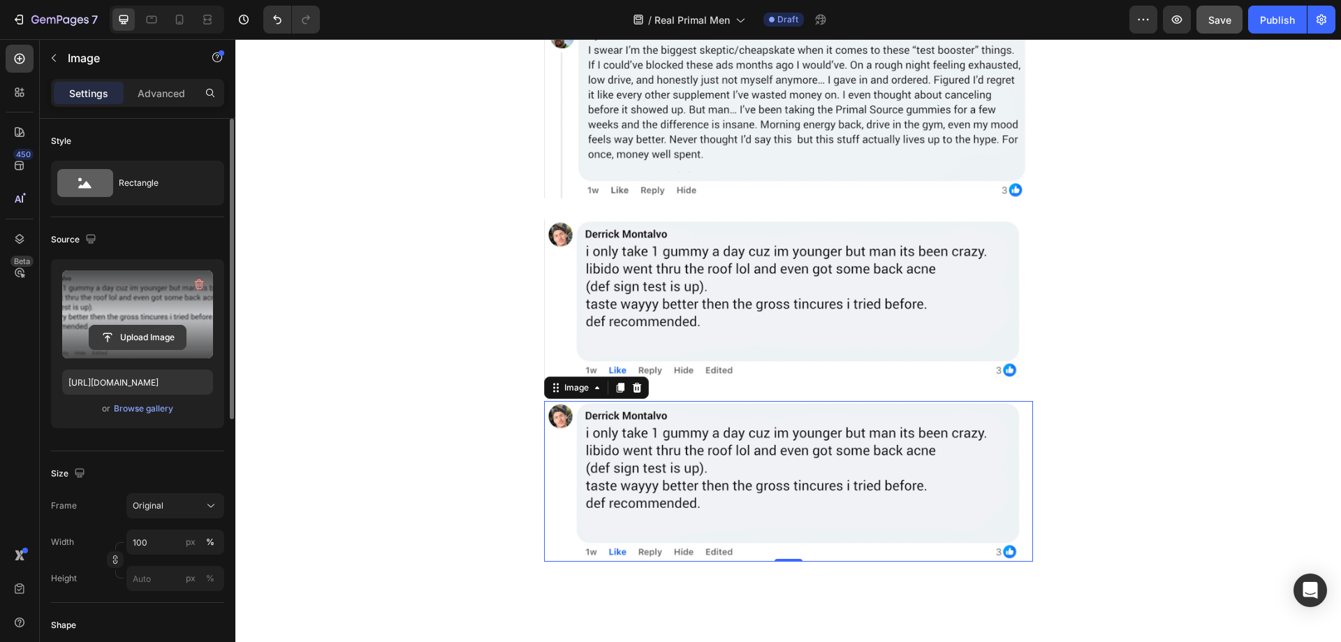
click at [154, 325] on button "Upload Image" at bounding box center [138, 337] width 98 height 25
click at [131, 325] on button "Upload Image" at bounding box center [138, 337] width 98 height 25
click at [129, 339] on input "file" at bounding box center [137, 337] width 96 height 24
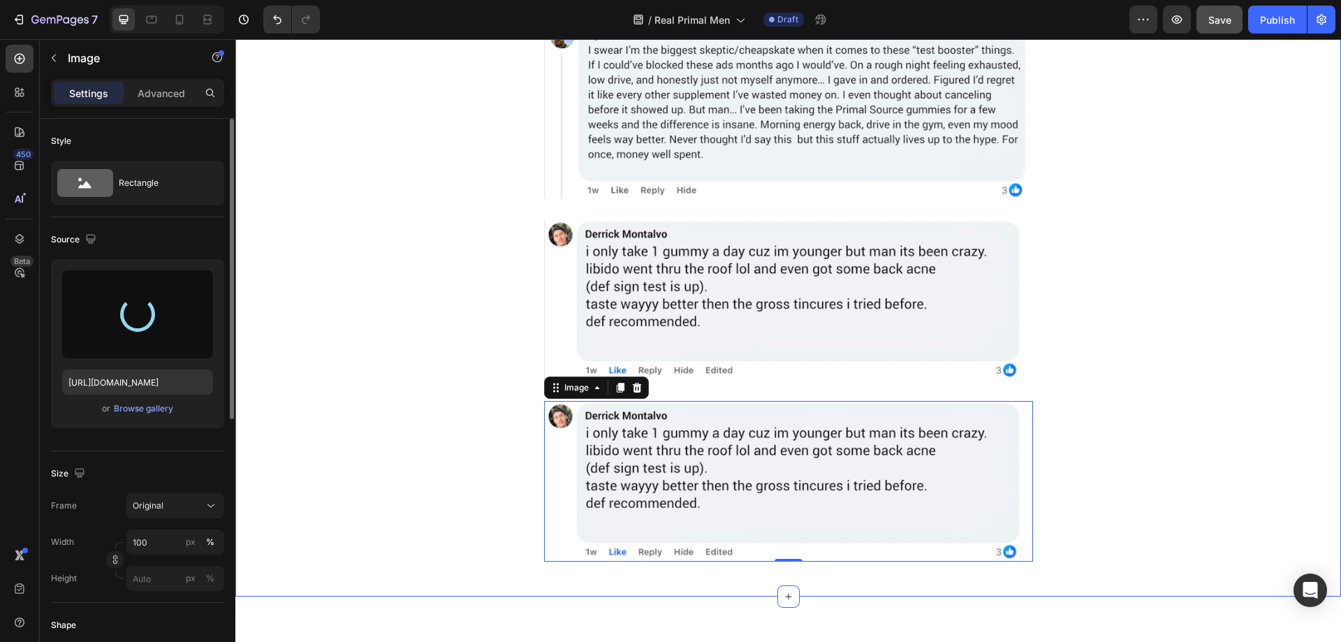
type input "[URL][DOMAIN_NAME]"
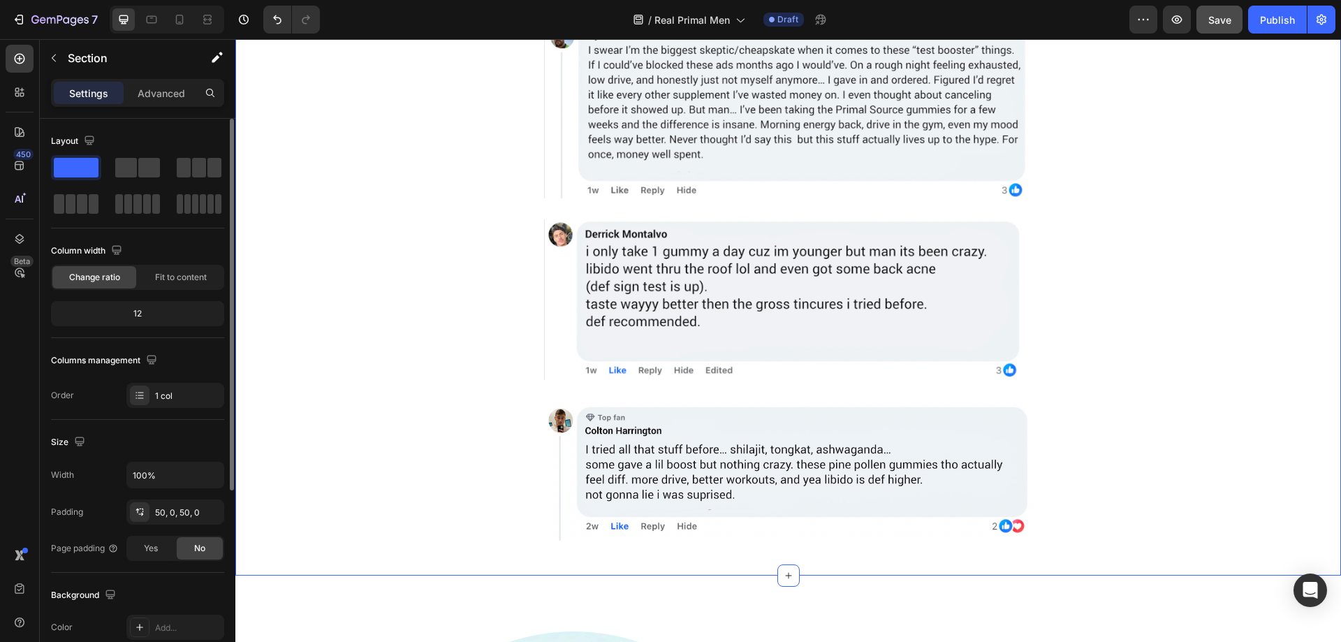
click at [313, 251] on div "Real Men, Real Results Heading Row Image Image Image Image Row" at bounding box center [787, 137] width 1105 height 807
click at [1224, 29] on button "Save" at bounding box center [1219, 20] width 46 height 28
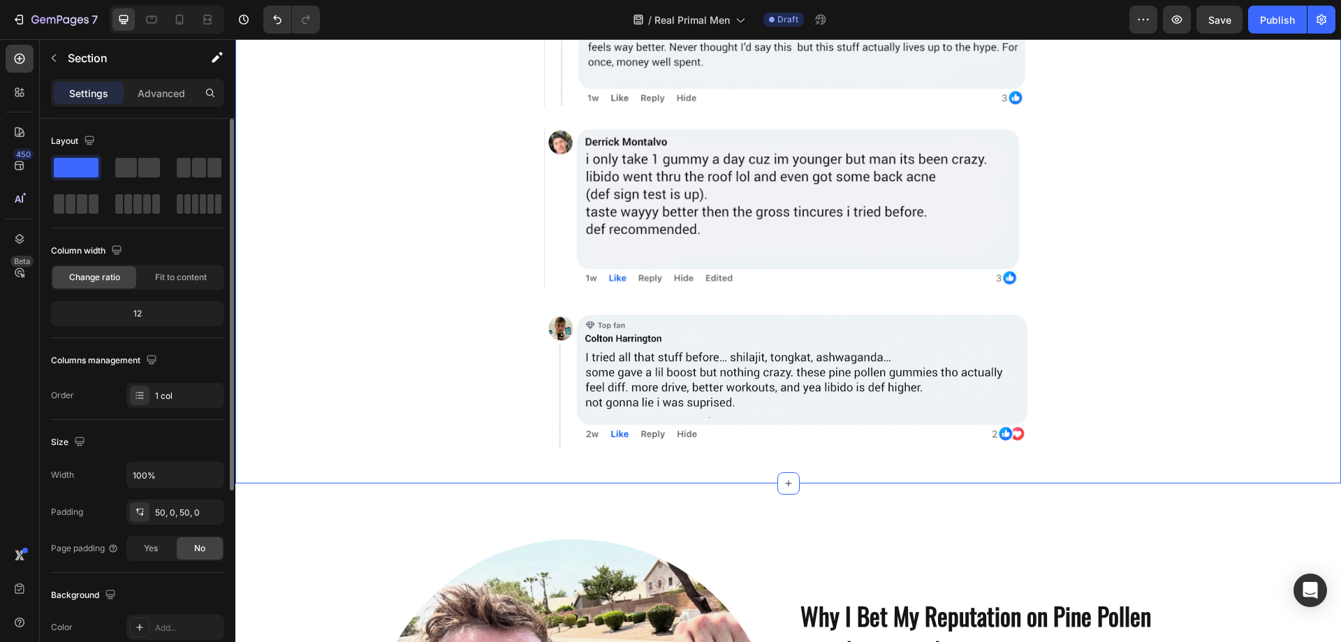
scroll to position [5098, 0]
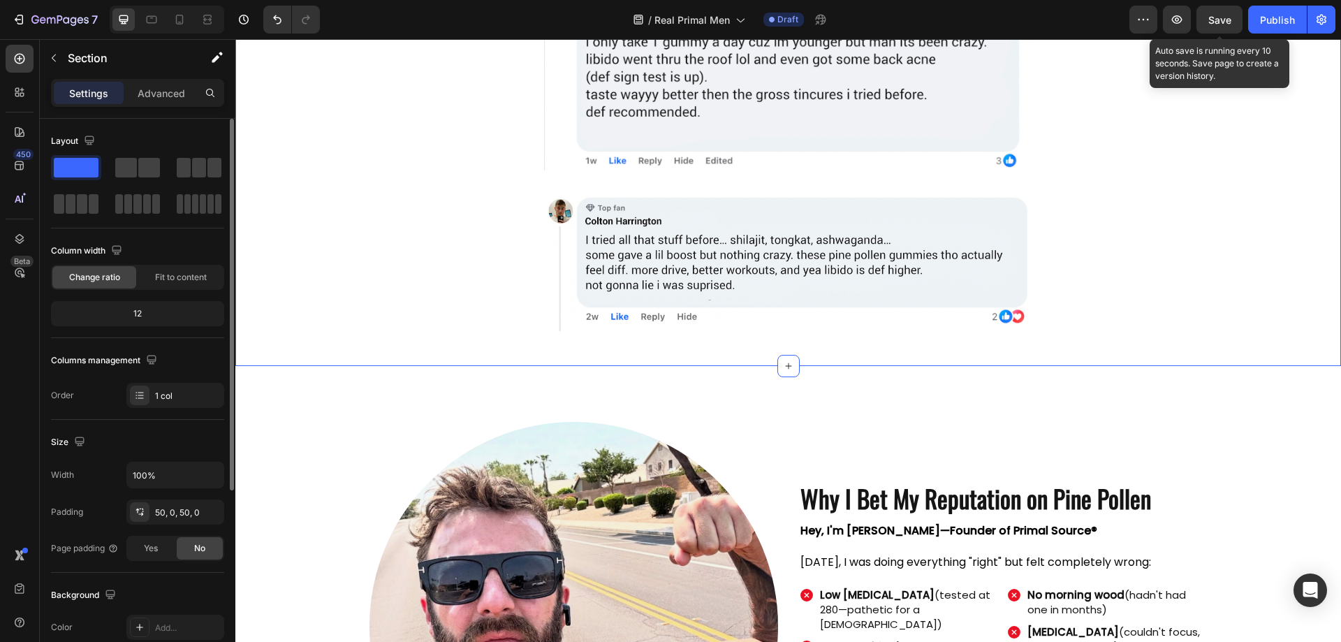
click at [1214, 27] on div "Save" at bounding box center [1219, 20] width 23 height 15
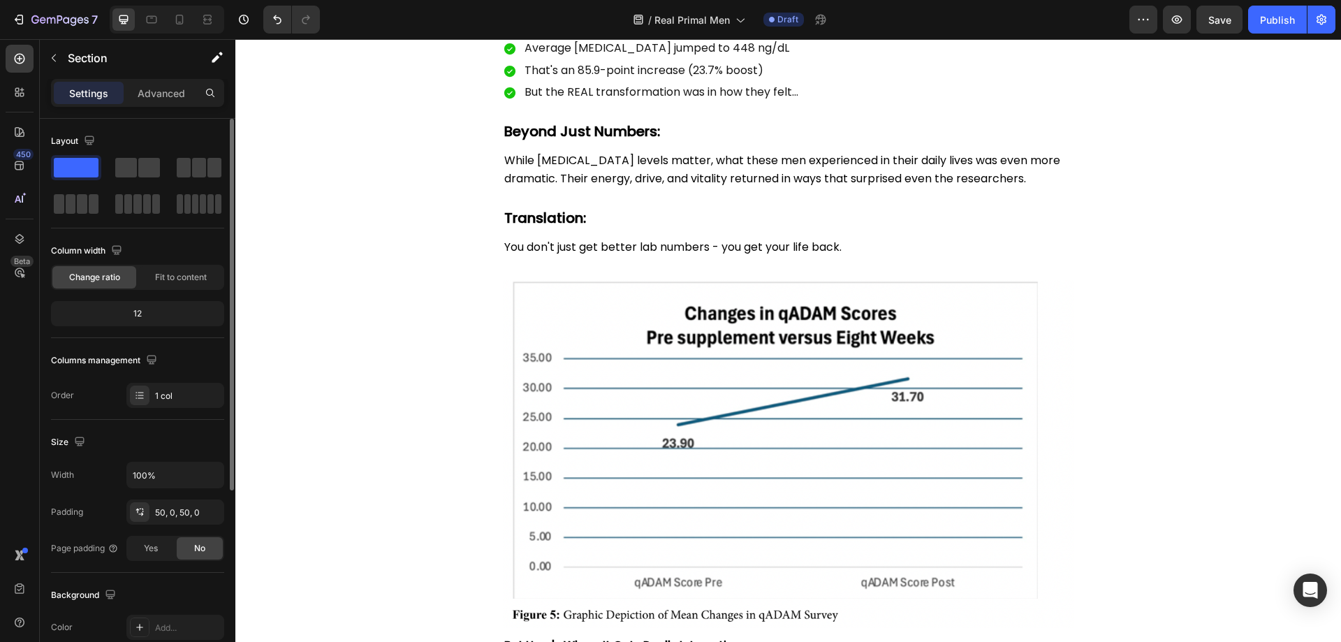
scroll to position [2483, 0]
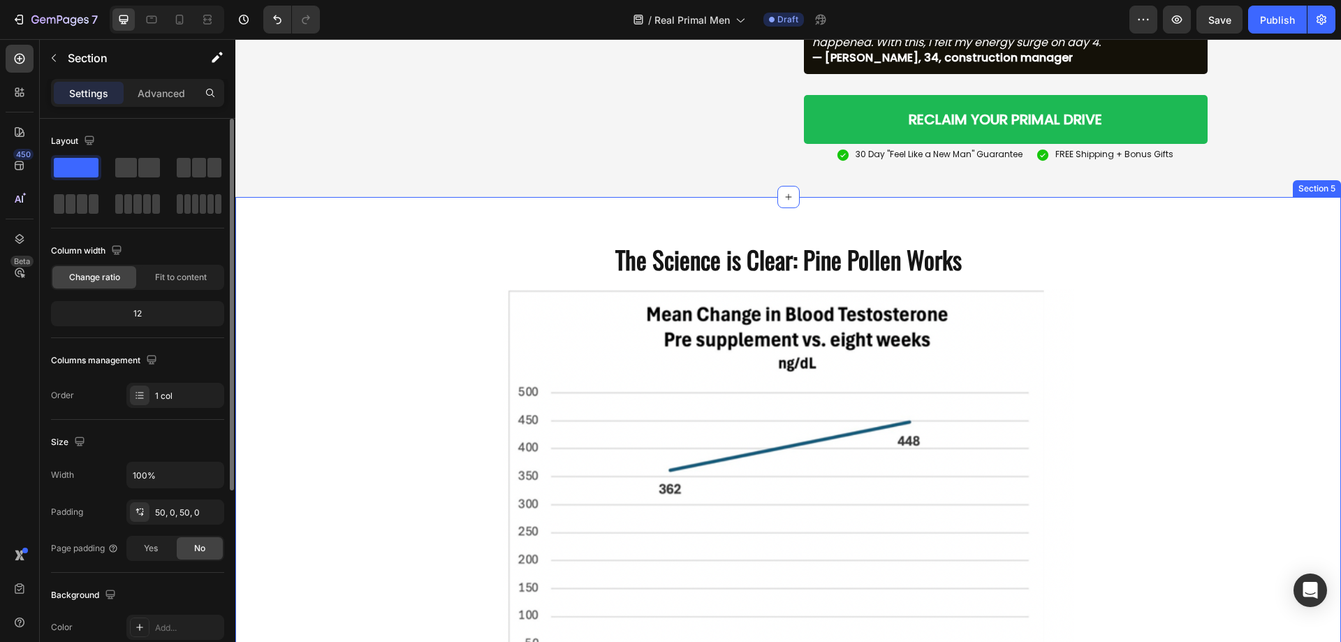
click at [1309, 189] on icon at bounding box center [1313, 184] width 8 height 10
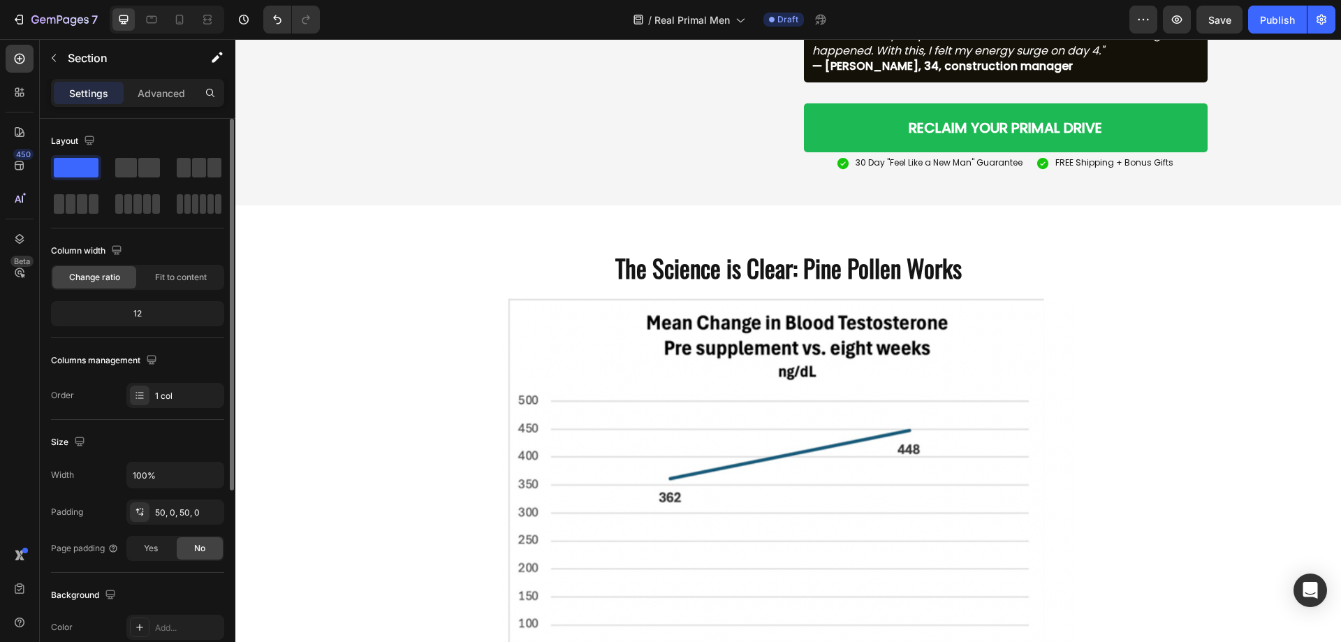
scroll to position [2335, 0]
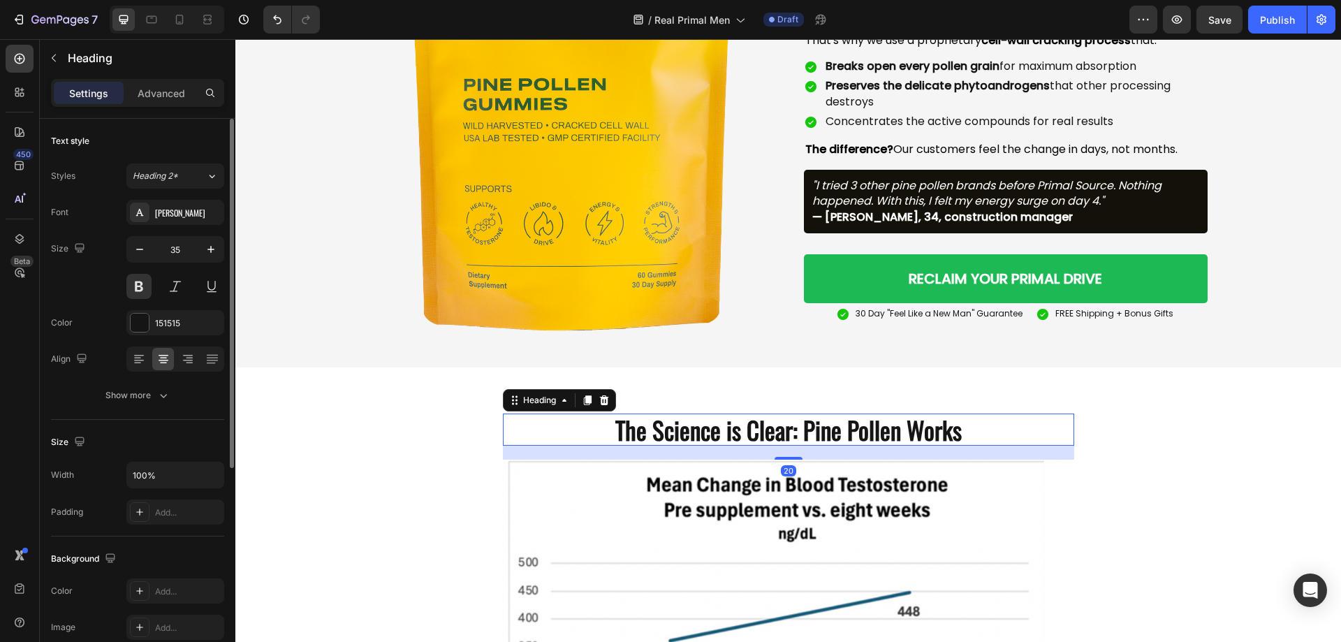
click at [769, 432] on h2 "The Science is Clear: Pine Pollen Works" at bounding box center [788, 429] width 571 height 32
click at [759, 434] on h2 "The Science is Clear: Pine Pollen Works" at bounding box center [788, 429] width 571 height 32
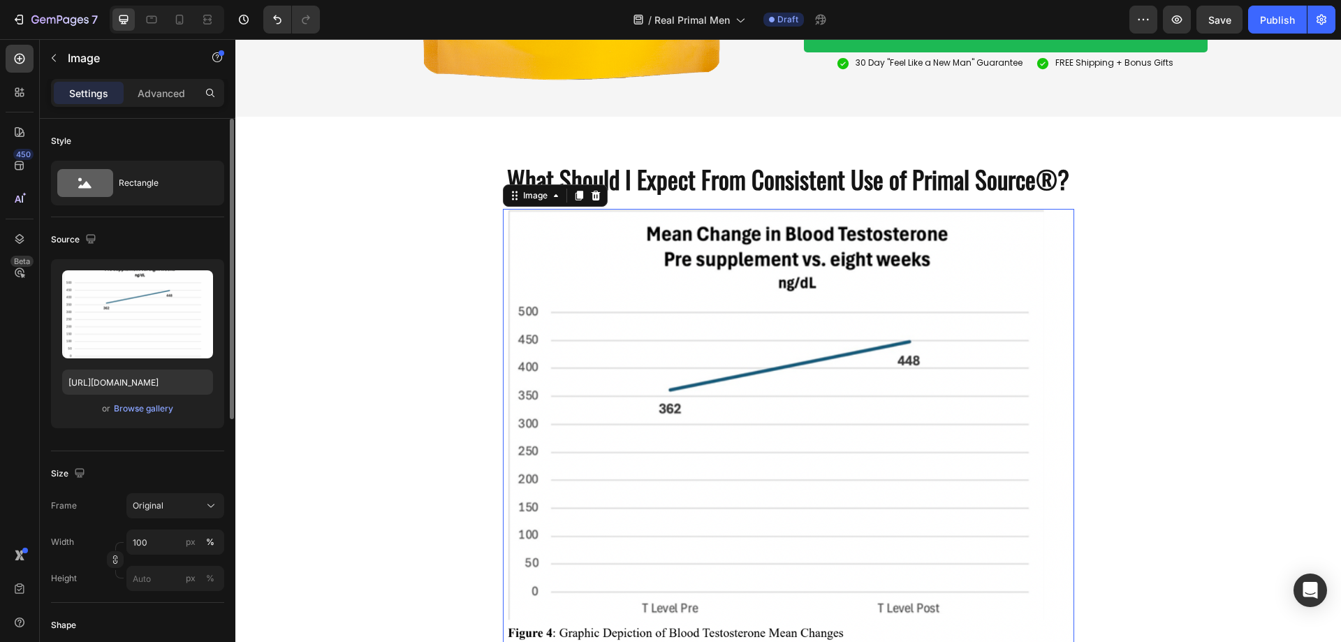
scroll to position [2614, 0]
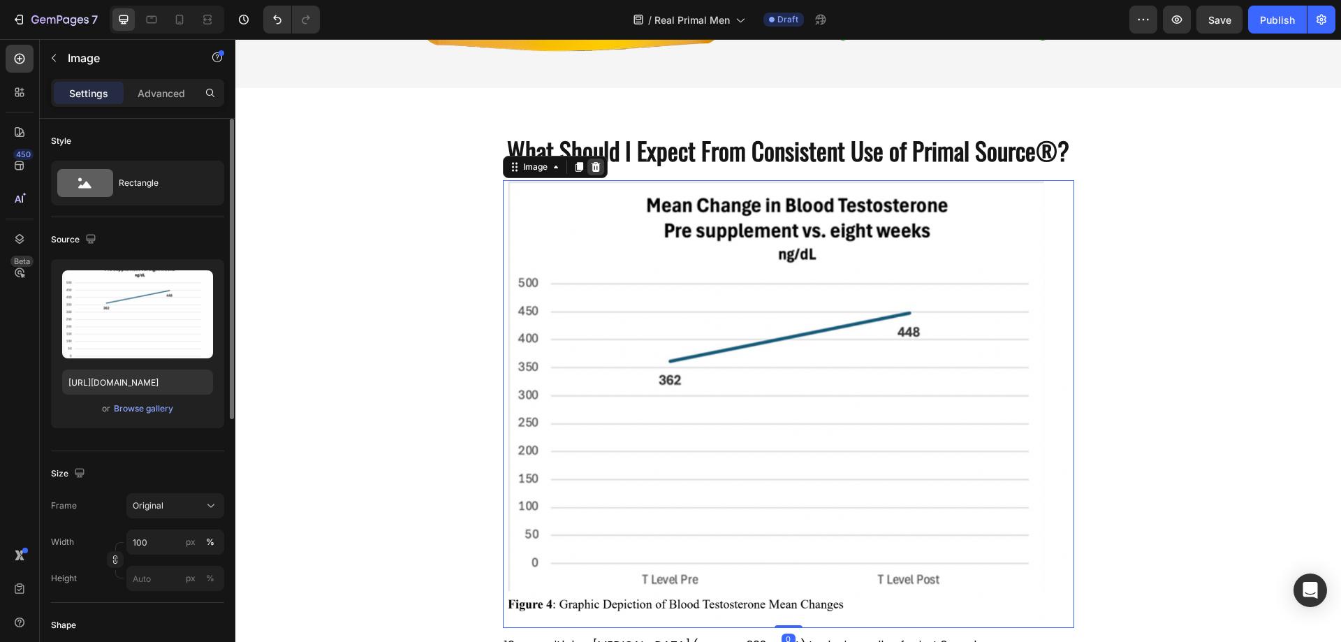
click at [591, 166] on icon at bounding box center [595, 166] width 9 height 10
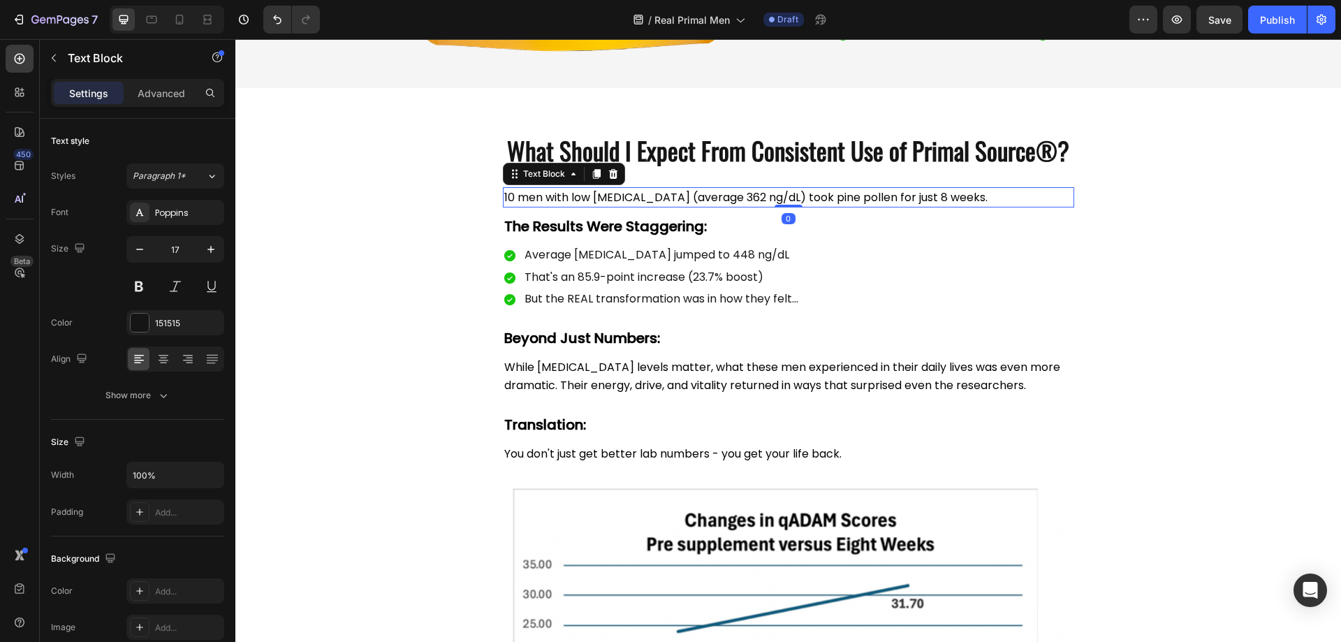
click at [506, 198] on span "10 men with low [MEDICAL_DATA] (average 362 ng/dL) took pine pollen for just 8 …" at bounding box center [745, 197] width 483 height 16
click at [608, 178] on icon at bounding box center [612, 173] width 9 height 10
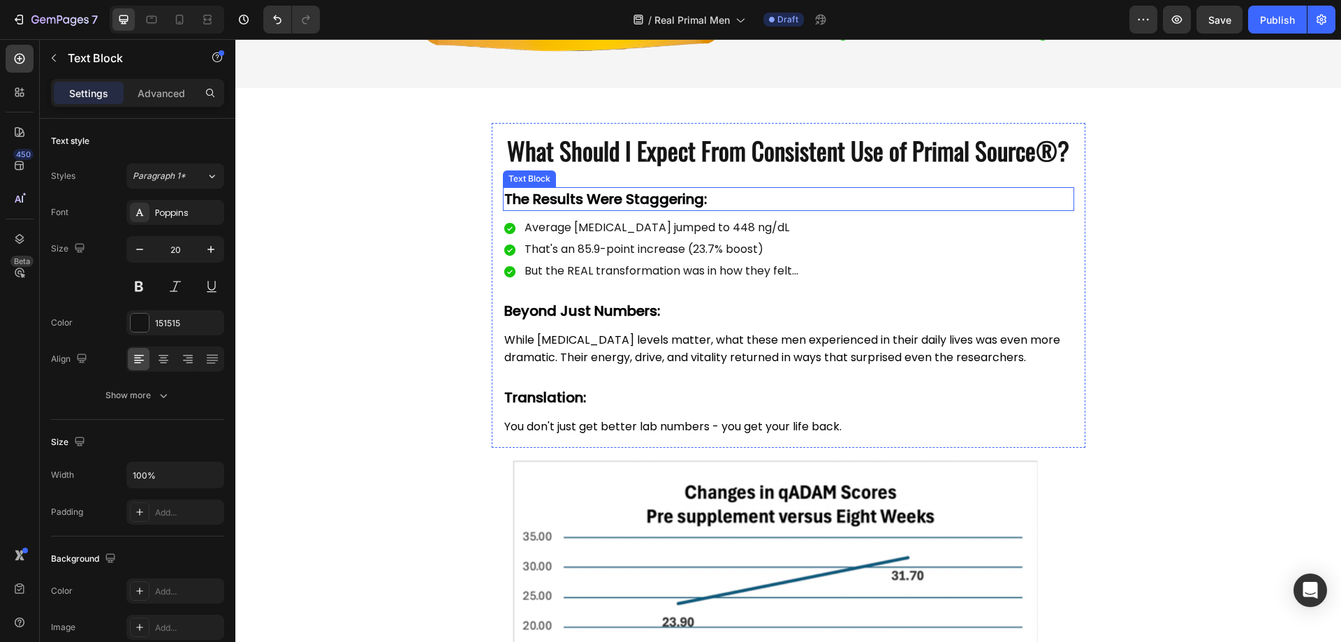
click at [638, 194] on strong "The Results Were Staggering:" at bounding box center [605, 199] width 203 height 20
click at [608, 172] on icon at bounding box center [612, 173] width 9 height 10
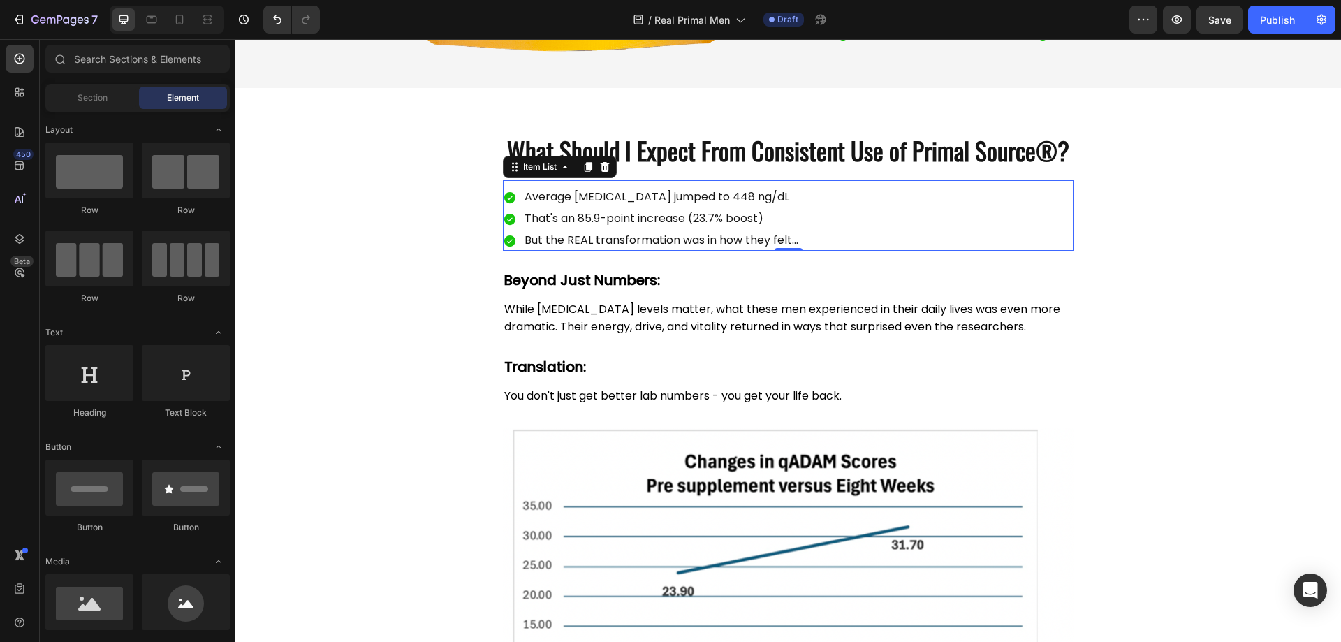
click at [840, 205] on div "Average [MEDICAL_DATA] jumped to 448 ng/dL That's an 85.9-point increase (23.7%…" at bounding box center [788, 219] width 571 height 64
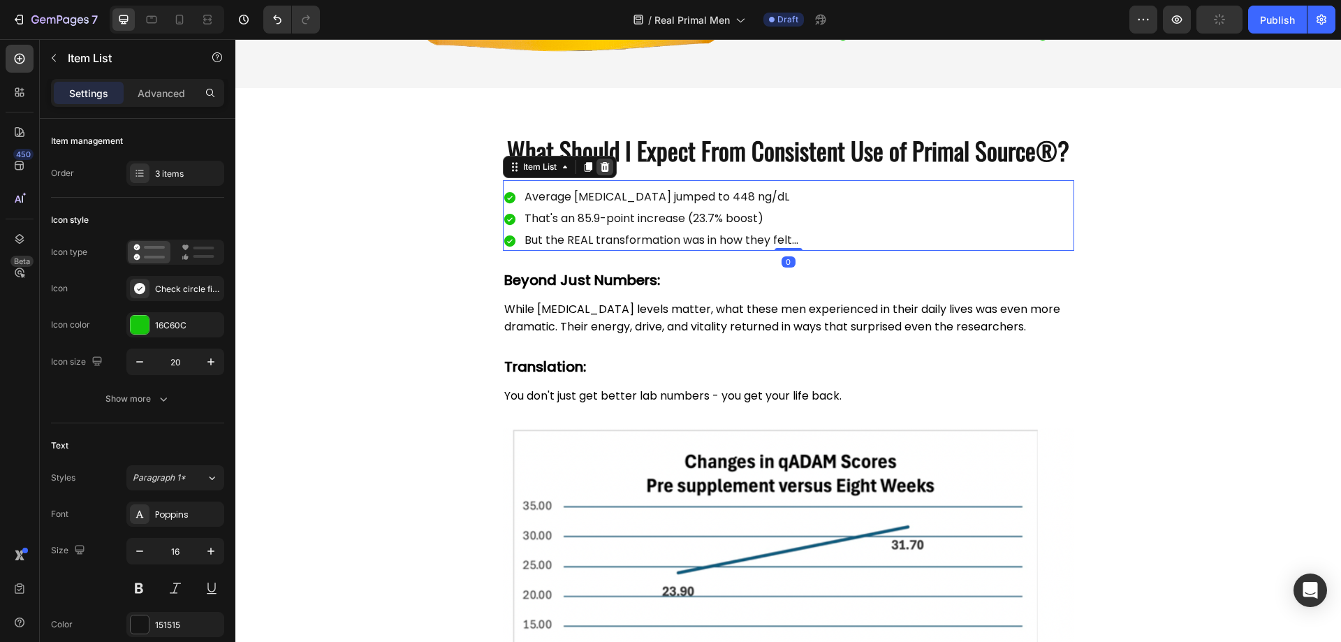
click at [604, 163] on icon at bounding box center [604, 166] width 9 height 10
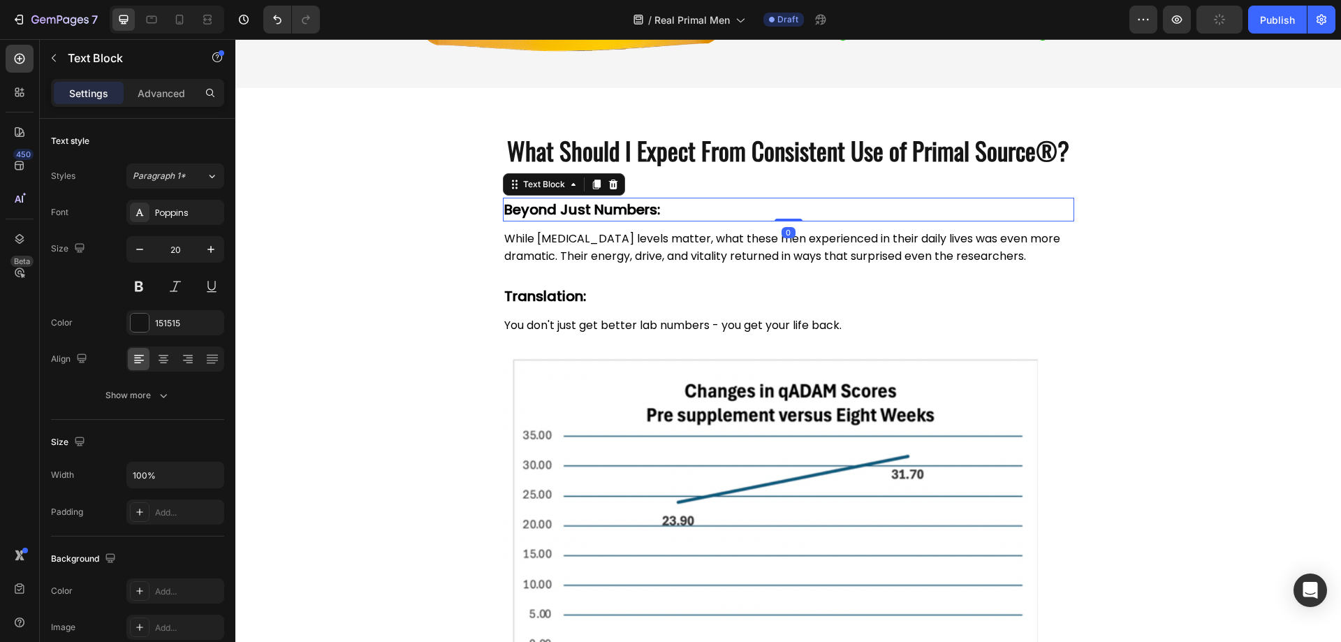
click at [719, 201] on p "Beyond Just Numbers:" at bounding box center [788, 209] width 568 height 21
click at [612, 186] on icon at bounding box center [613, 184] width 11 height 11
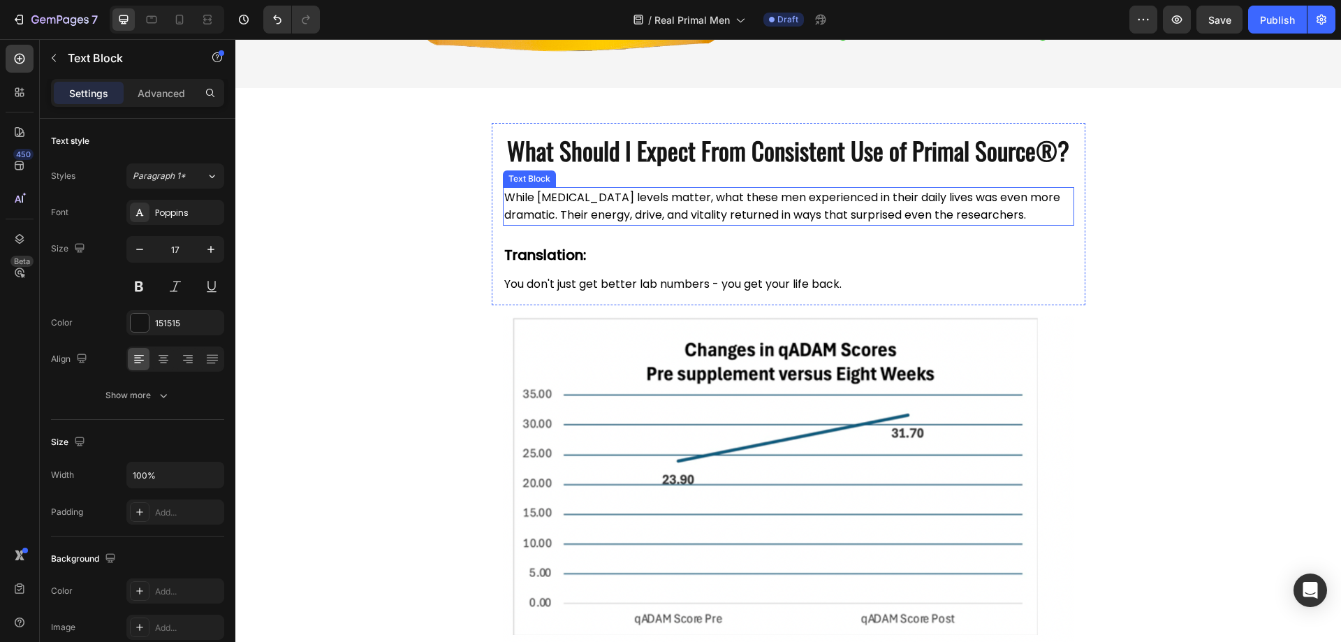
click at [591, 218] on span "While [MEDICAL_DATA] levels matter, what these men experienced in their daily l…" at bounding box center [782, 206] width 556 height 34
click at [608, 170] on icon at bounding box center [612, 173] width 9 height 10
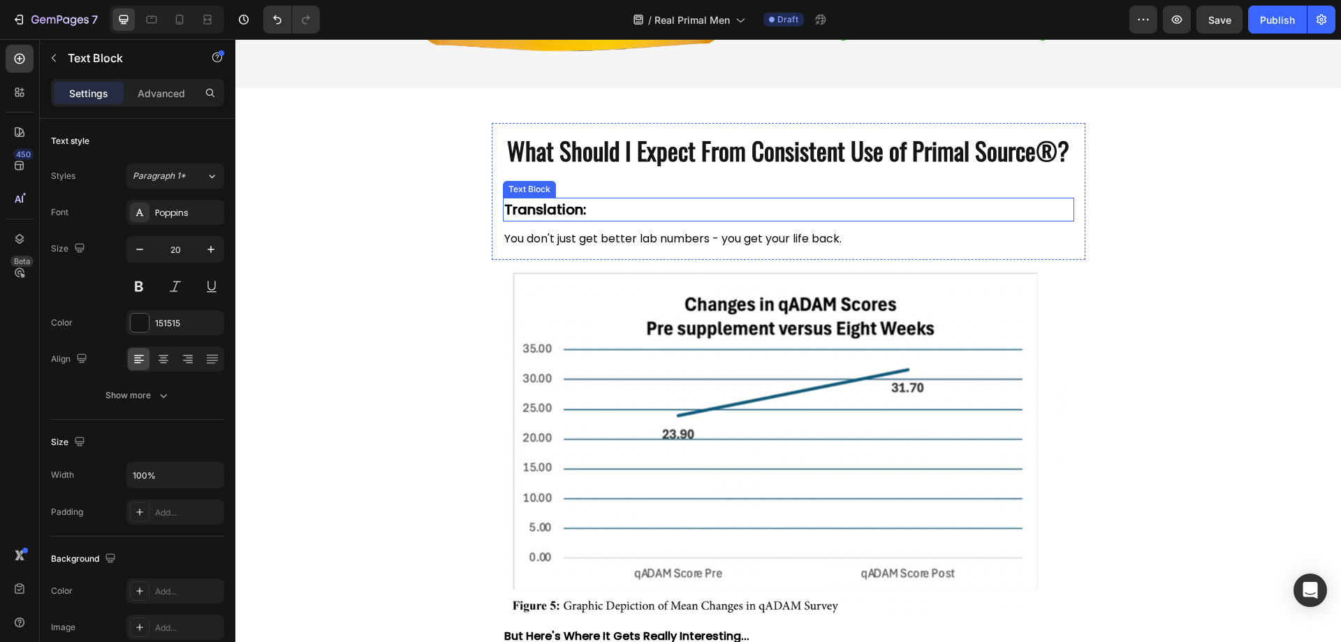
click at [578, 207] on strong "Translation:" at bounding box center [545, 210] width 82 height 20
click at [609, 179] on icon at bounding box center [613, 184] width 11 height 11
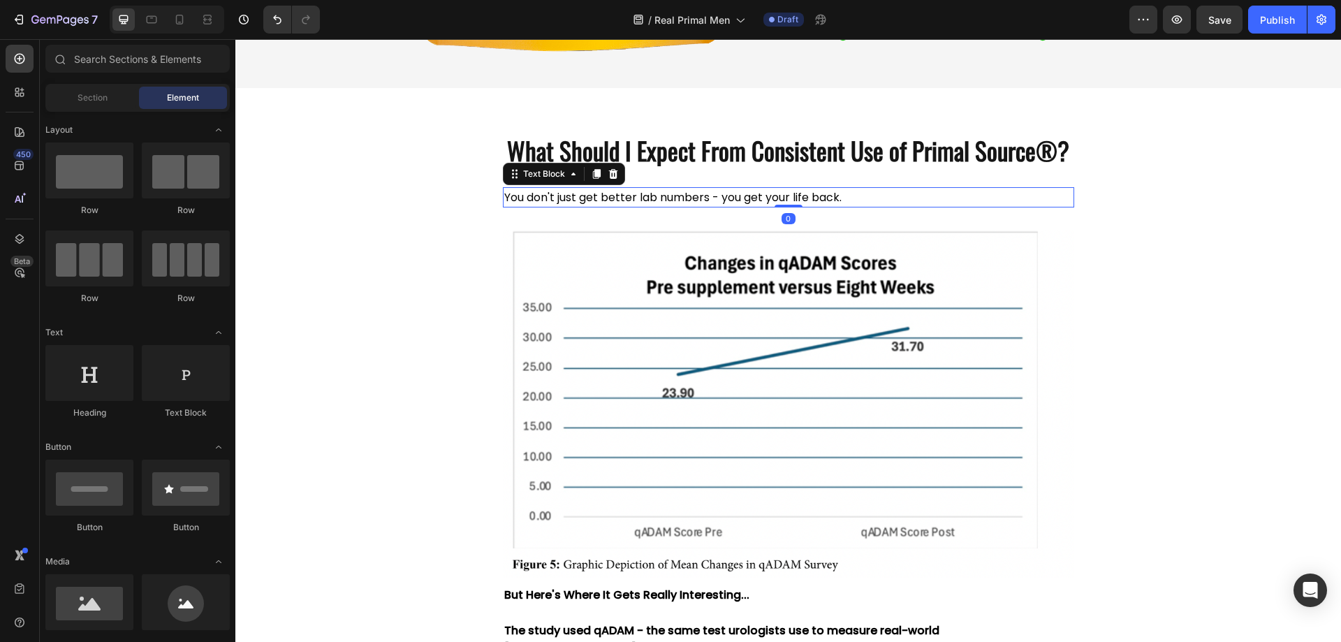
click at [596, 200] on span "You don't just get better lab numbers - you get your life back." at bounding box center [672, 197] width 337 height 16
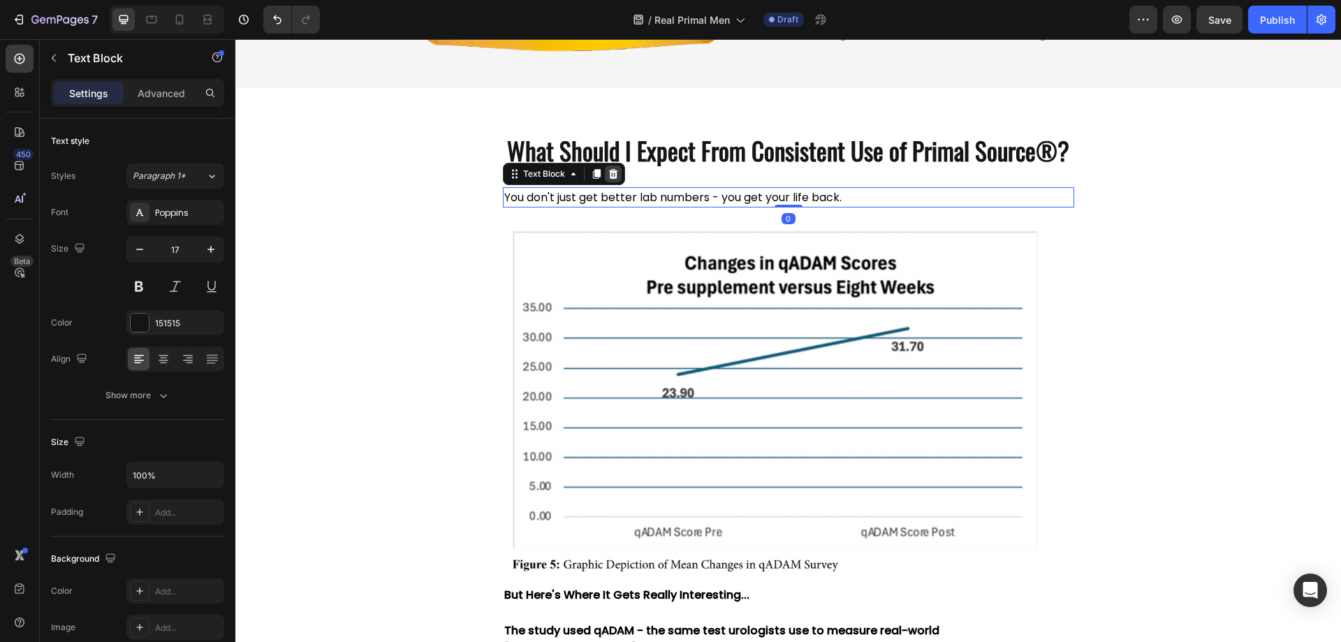
click at [608, 176] on icon at bounding box center [613, 173] width 11 height 11
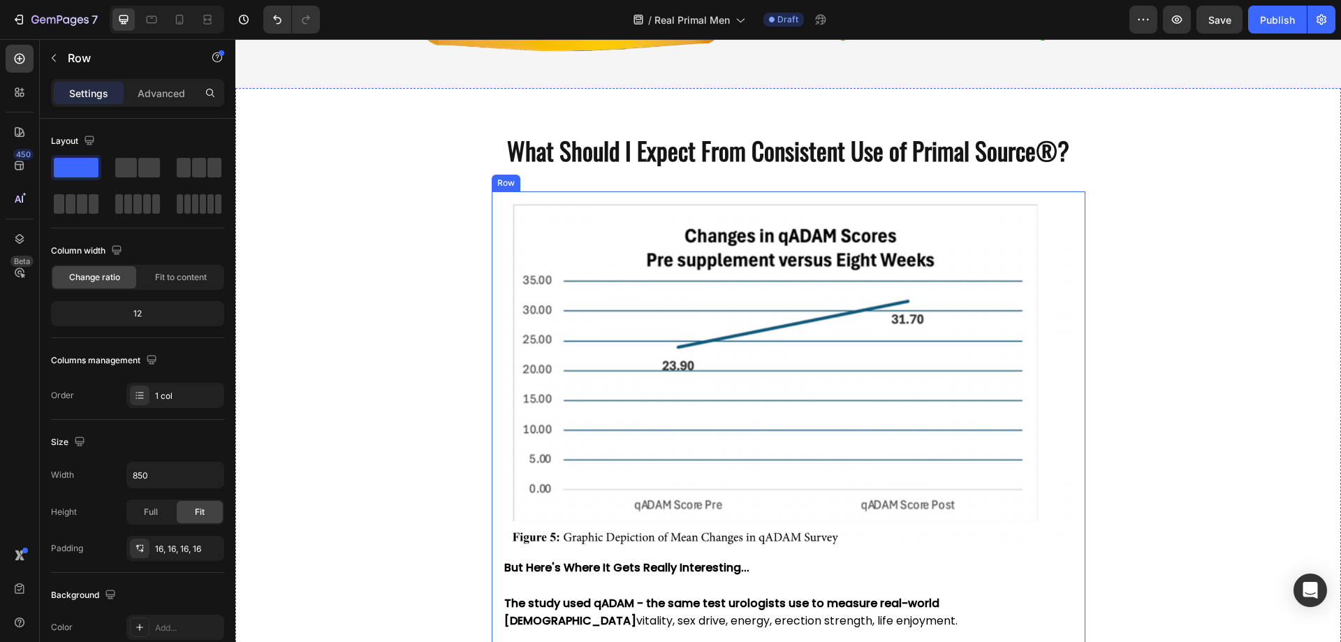
click at [492, 204] on div "Image But Here's Where It Gets Really Interesting... The study used qADAM - the…" at bounding box center [789, 510] width 594 height 639
click at [572, 179] on icon at bounding box center [577, 177] width 11 height 11
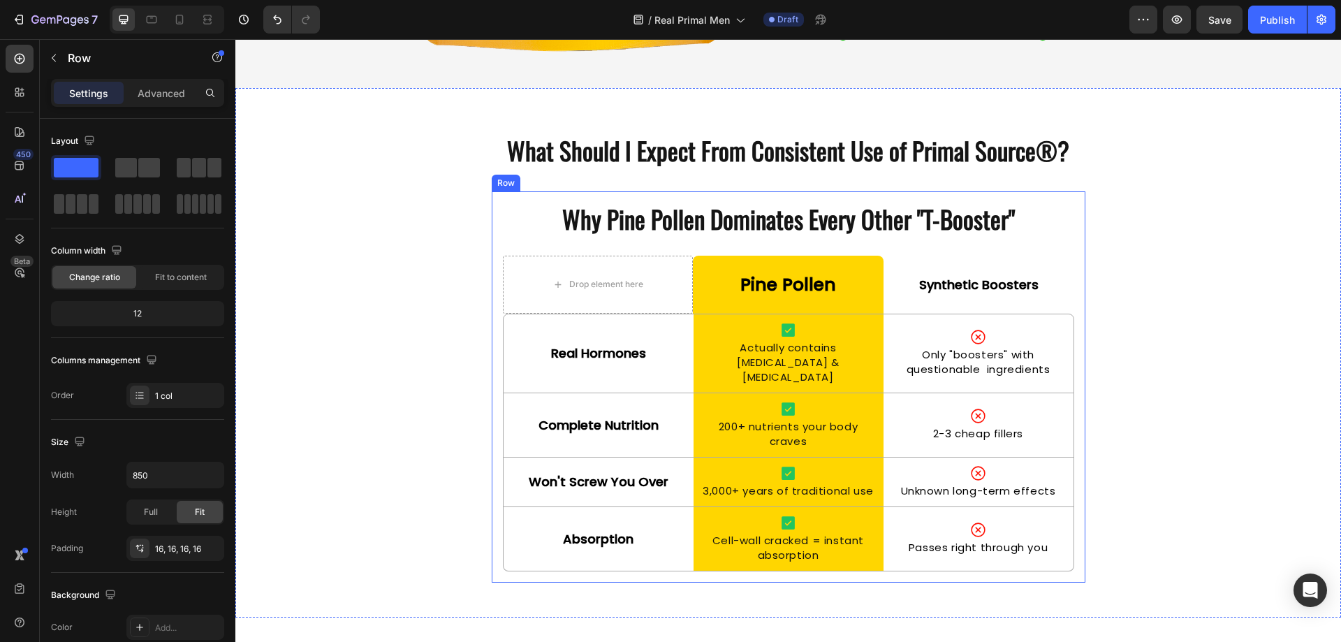
click at [495, 252] on div "Why Pine Pollen Dominates Every Other "T-Booster" Heading Drop element here Pin…" at bounding box center [789, 386] width 594 height 391
click at [578, 172] on div at bounding box center [577, 178] width 17 height 17
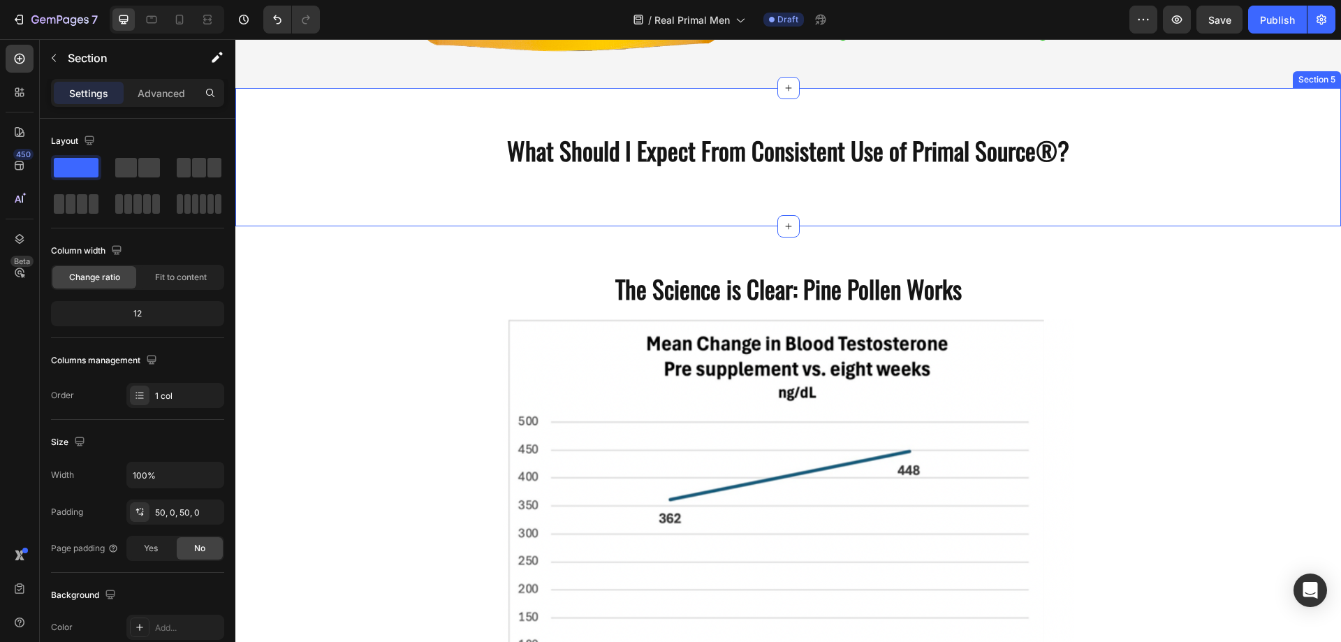
click at [441, 205] on div "What Should I Expect From Consistent Use of Primal Source®? Heading Row Section…" at bounding box center [787, 157] width 1105 height 138
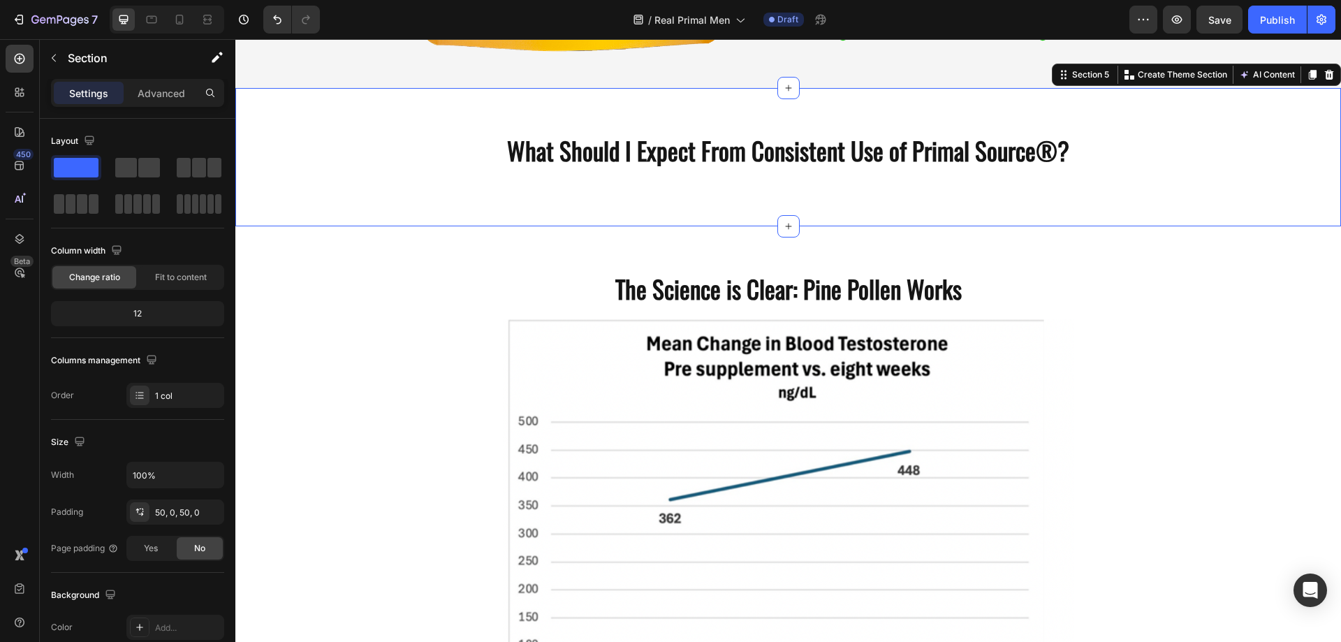
click at [447, 186] on div "What Should I Expect From Consistent Use of Primal Source®? Heading Row" at bounding box center [787, 157] width 1105 height 68
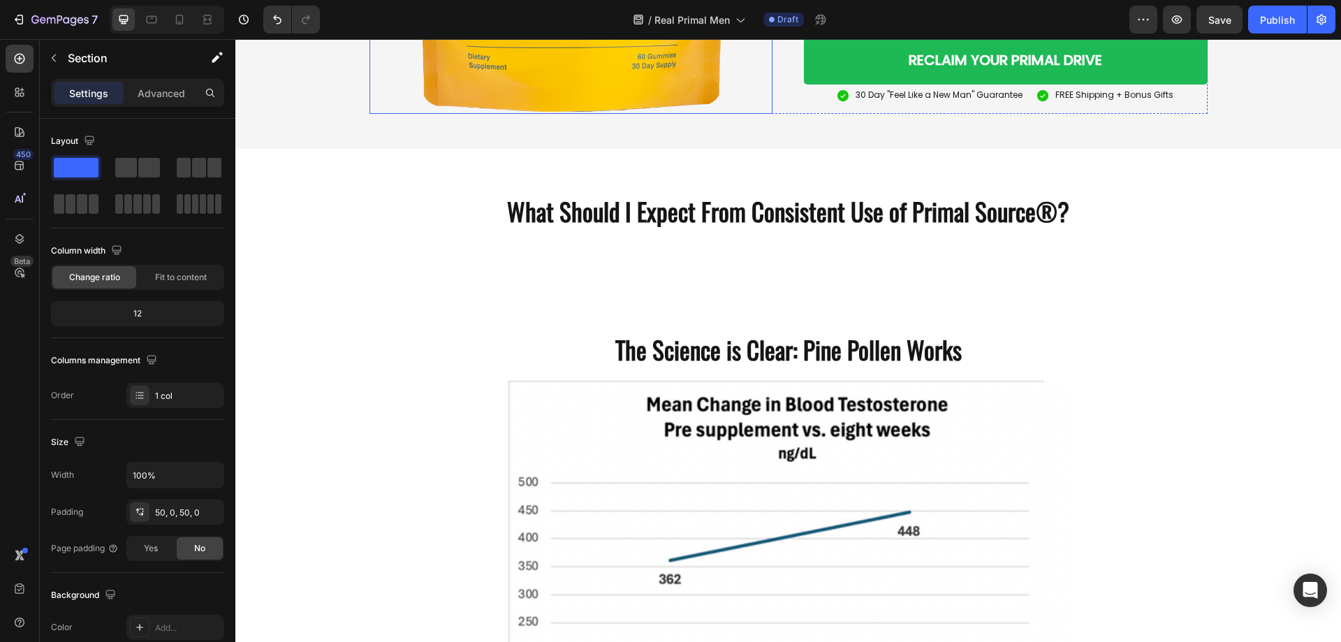
scroll to position [2684, 0]
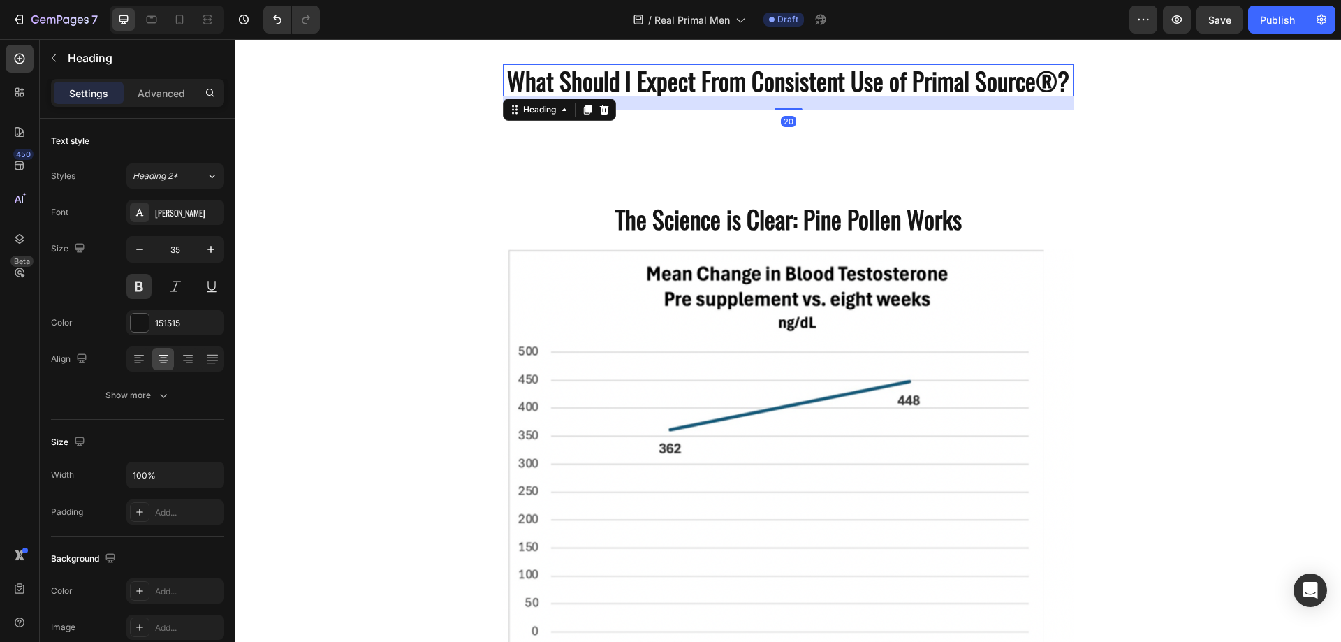
click at [604, 77] on h2 "What Should I Expect From Consistent Use of Primal Source®?" at bounding box center [788, 80] width 571 height 32
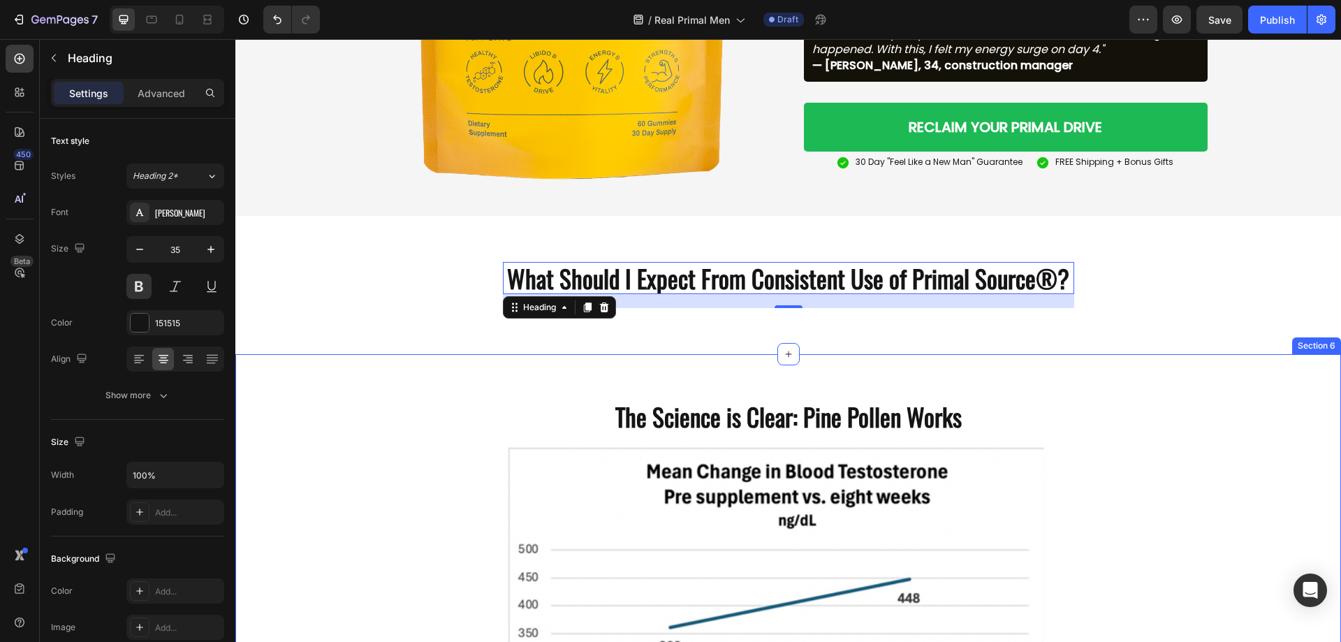
scroll to position [2485, 0]
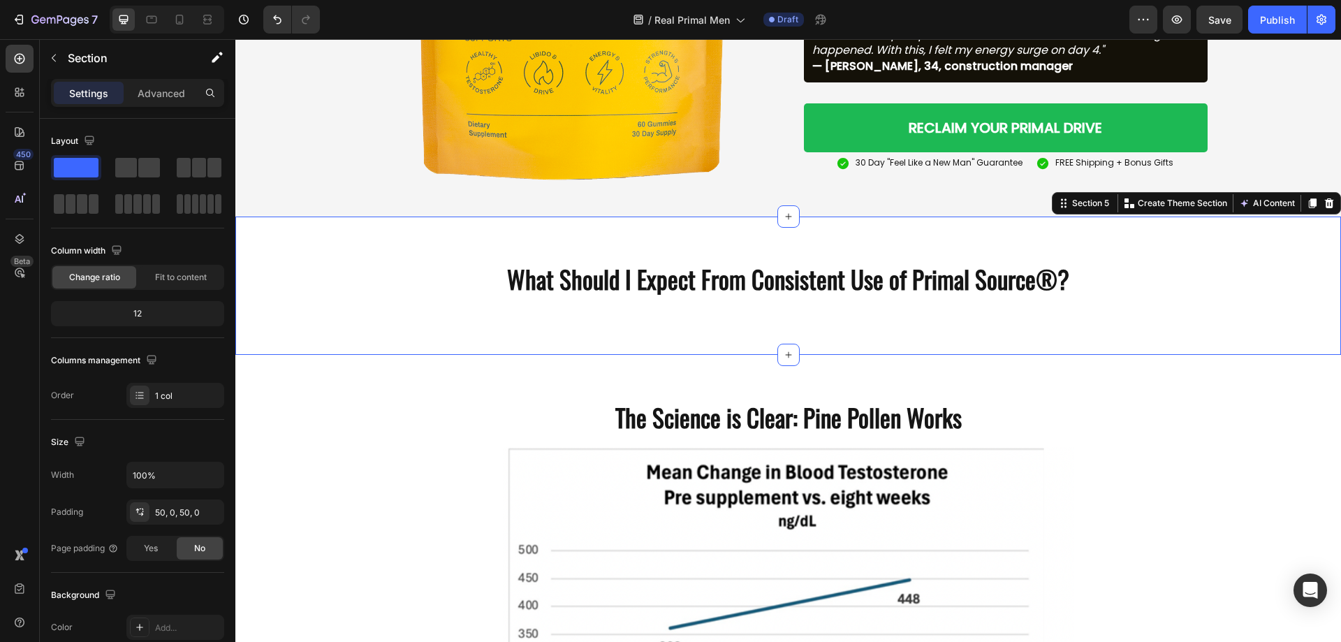
click at [341, 259] on div "What Should I Expect From Consistent Use of Primal Source®? Heading Row" at bounding box center [787, 285] width 1105 height 68
click at [20, 59] on icon at bounding box center [20, 59] width 10 height 10
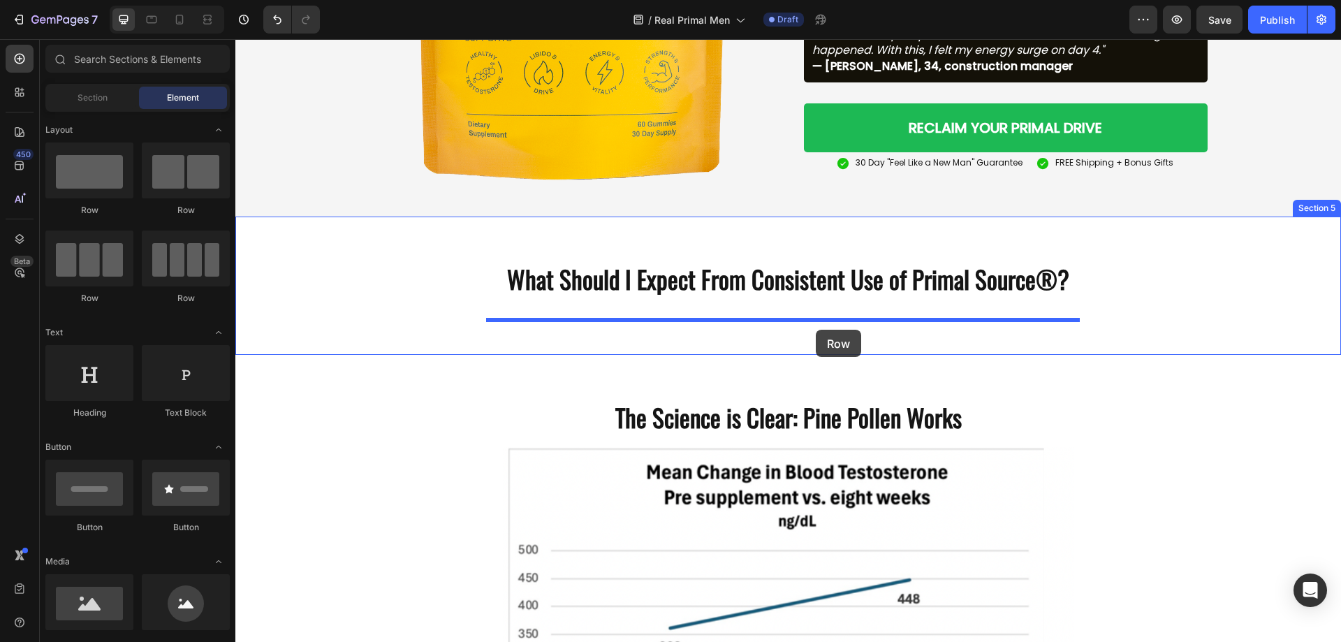
drag, startPoint x: 316, startPoint y: 302, endPoint x: 816, endPoint y: 330, distance: 500.8
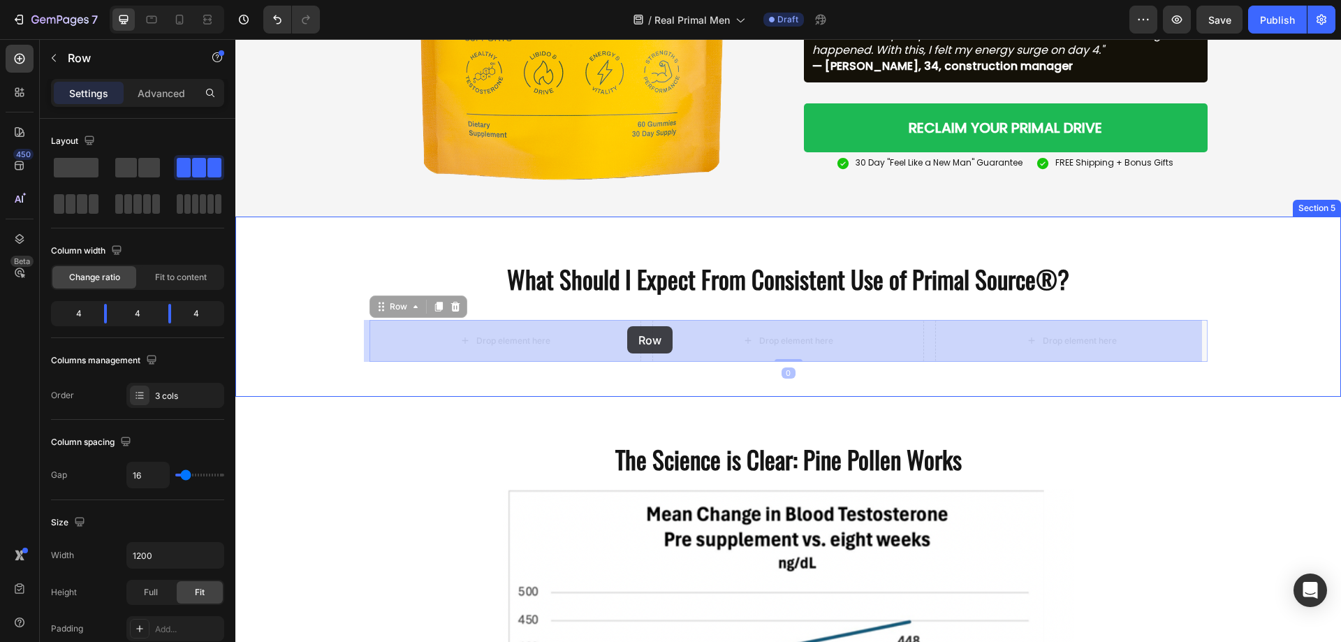
drag, startPoint x: 390, startPoint y: 306, endPoint x: 627, endPoint y: 326, distance: 238.3
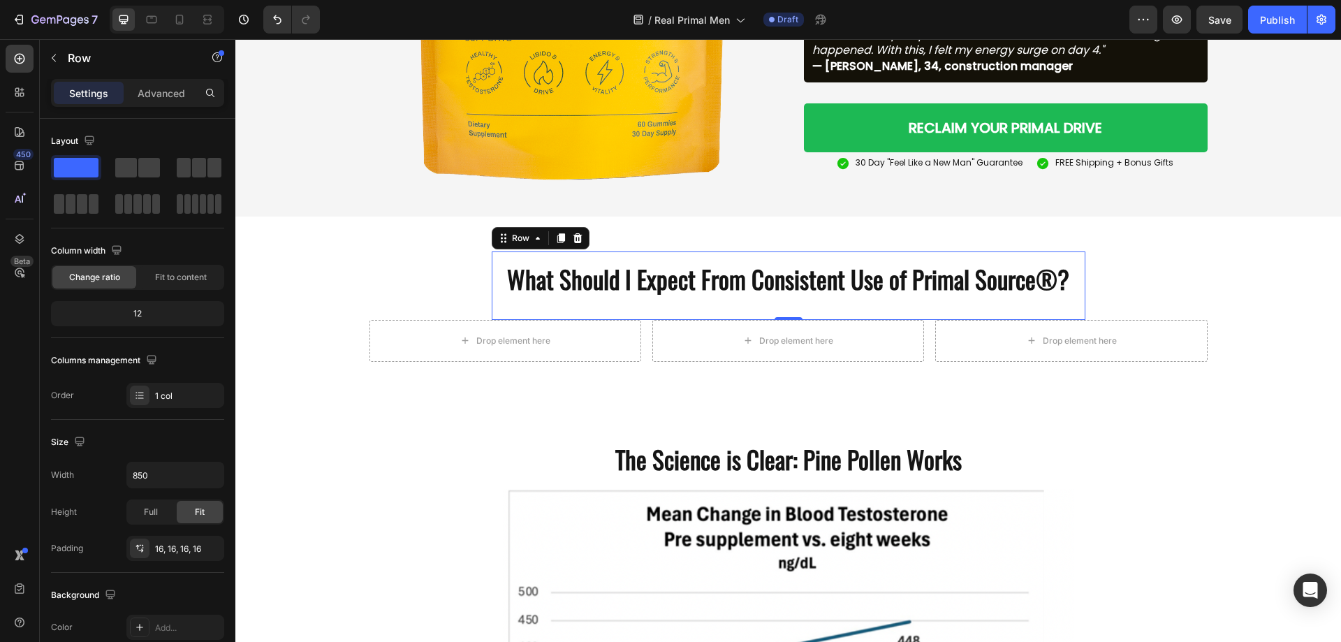
click at [503, 300] on div "What Should I Expect From Consistent Use of Primal Source®? Heading" at bounding box center [788, 286] width 571 height 46
click at [377, 323] on div "Drop element here" at bounding box center [505, 341] width 272 height 42
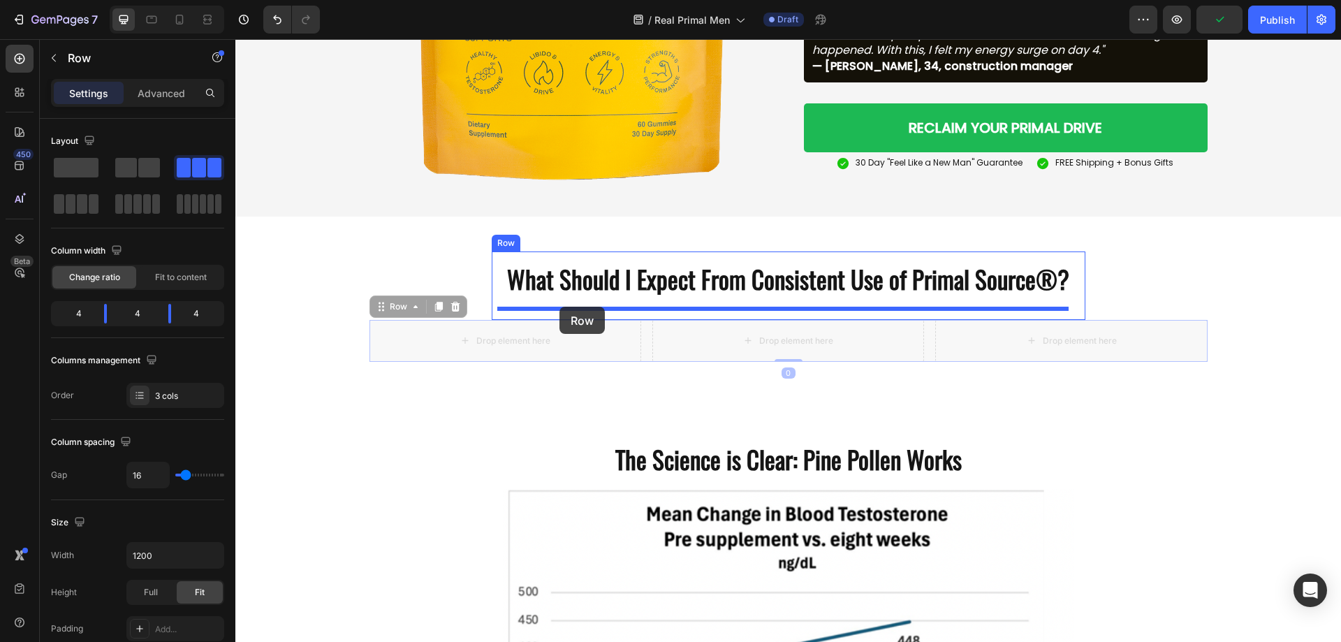
drag, startPoint x: 378, startPoint y: 311, endPoint x: 559, endPoint y: 307, distance: 181.6
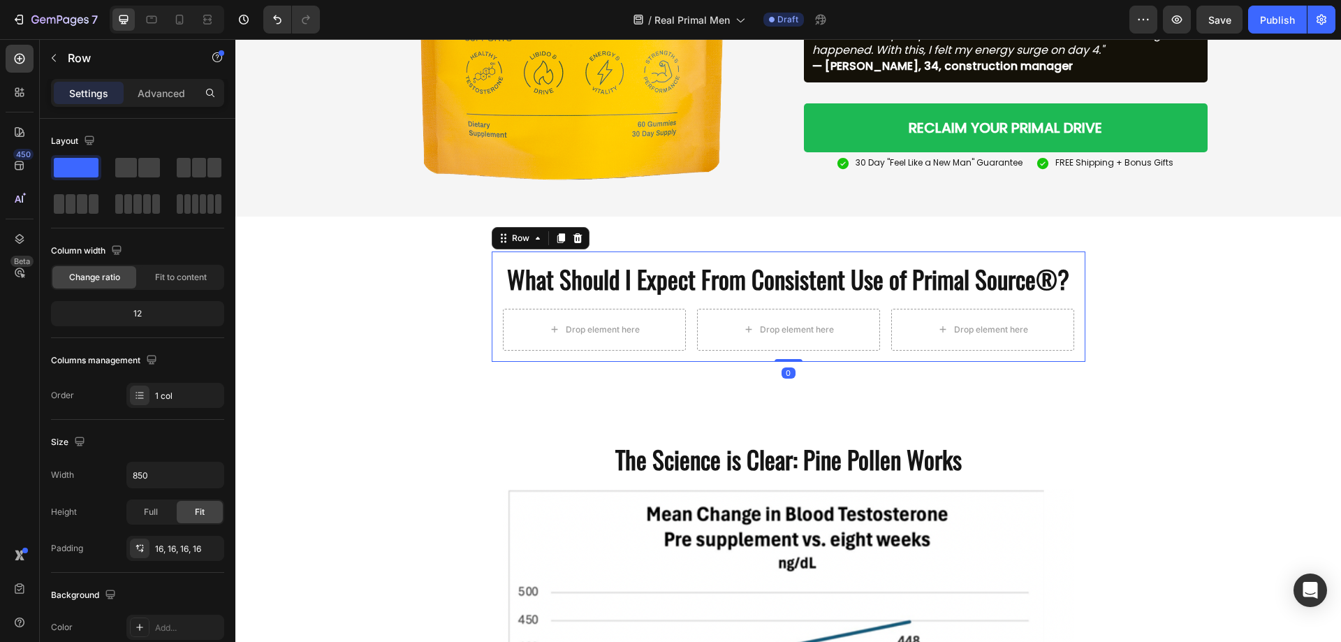
click at [492, 345] on div "What Should I Expect From Consistent Use of Primal Source®? Heading Drop elemen…" at bounding box center [789, 306] width 594 height 110
click at [216, 546] on button "button" at bounding box center [209, 548] width 17 height 17
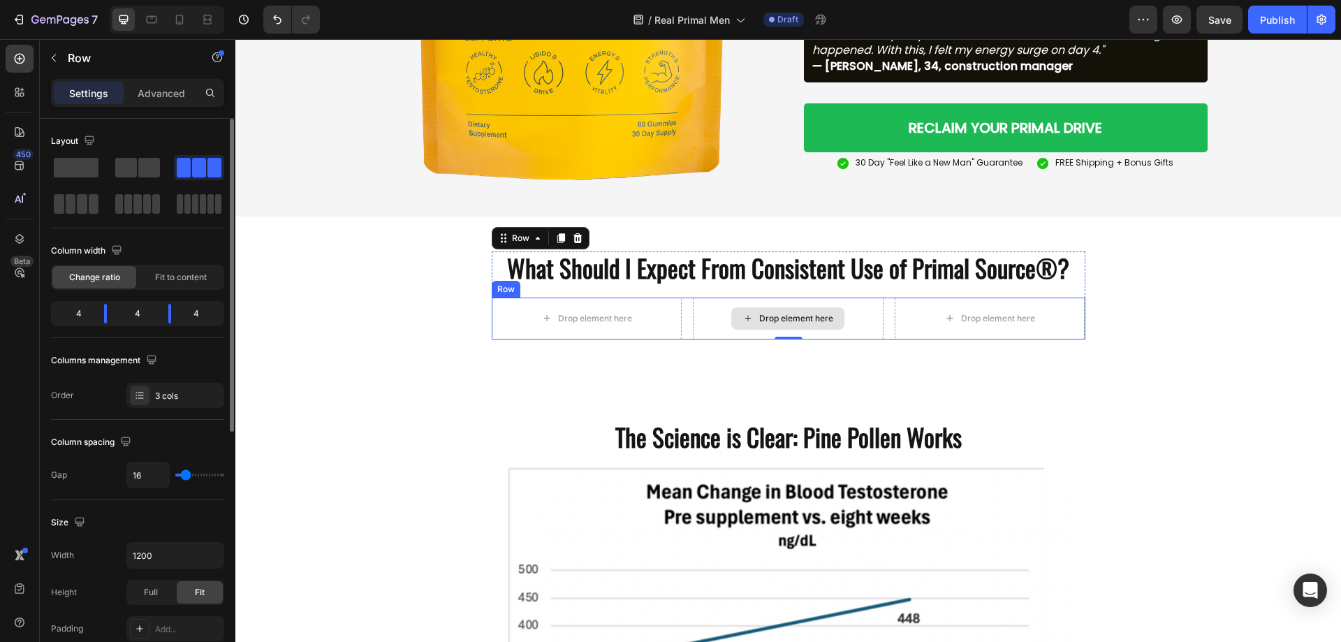
click at [693, 309] on div "Drop element here" at bounding box center [788, 318] width 191 height 42
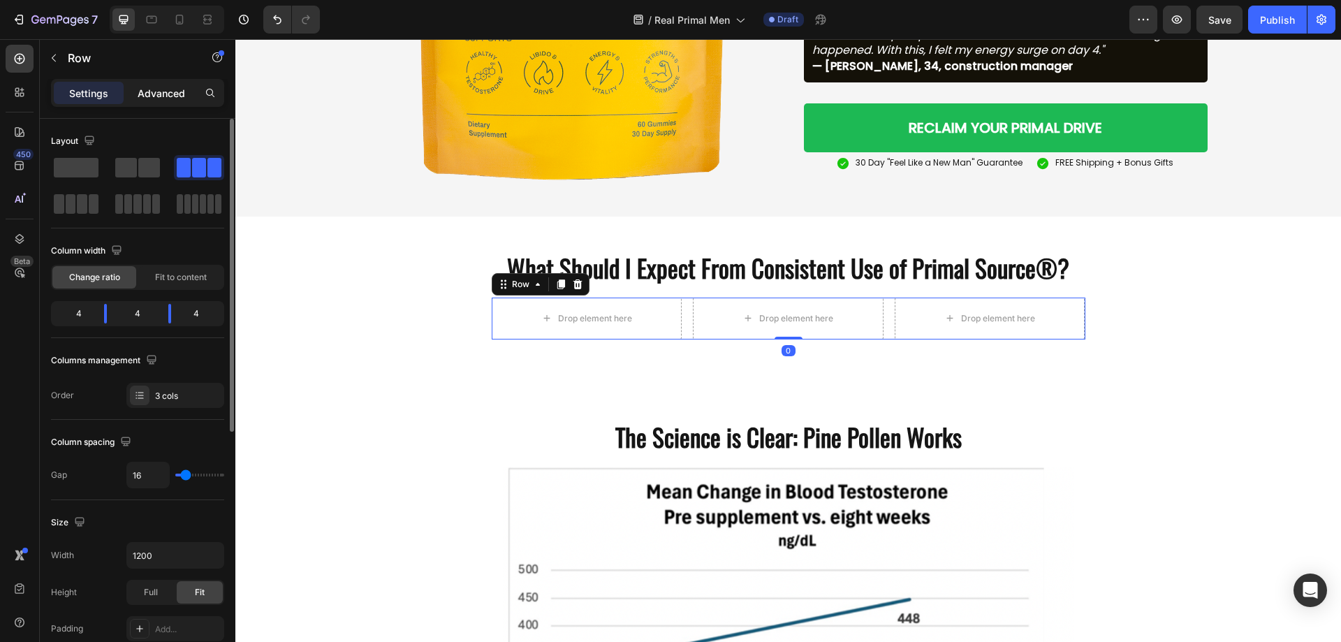
click at [181, 98] on p "Advanced" at bounding box center [161, 93] width 47 height 15
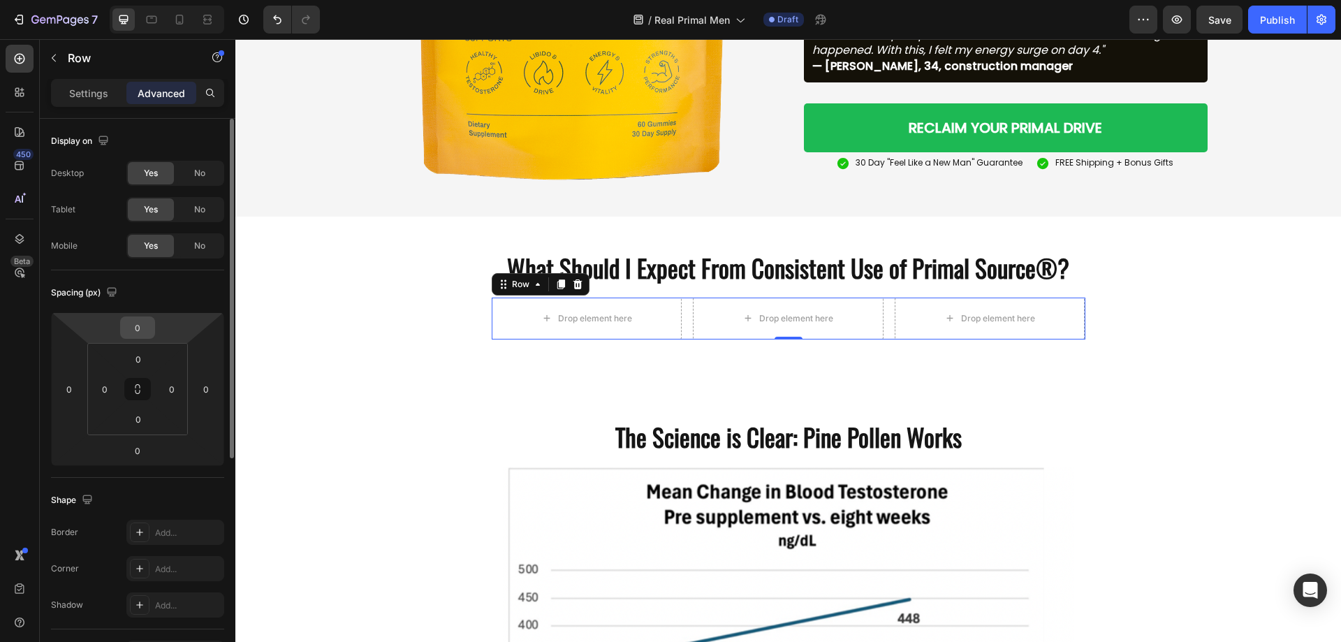
click at [145, 327] on input "0" at bounding box center [138, 327] width 28 height 21
click at [135, 329] on input "0" at bounding box center [138, 327] width 28 height 21
type input "50"
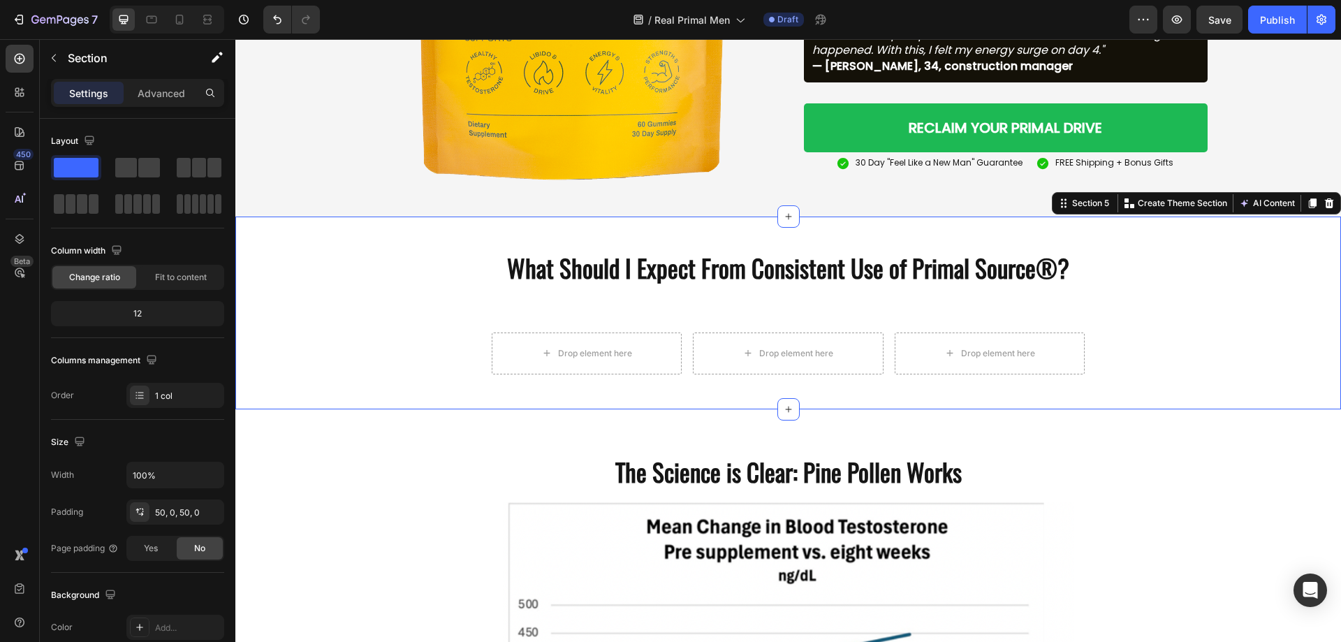
click at [453, 317] on div "What Should I Expect From Consistent Use of Primal Source®? Heading Drop elemen…" at bounding box center [787, 312] width 1105 height 123
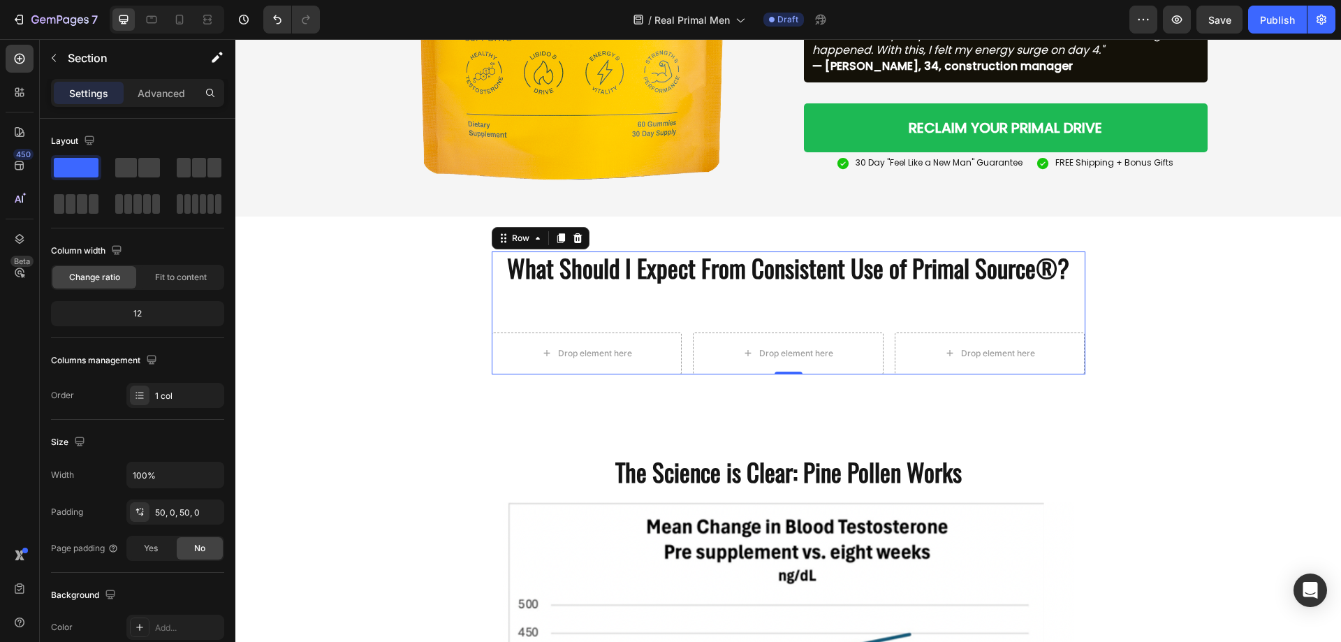
click at [543, 311] on div "What Should I Expect From Consistent Use of Primal Source®? Heading Drop elemen…" at bounding box center [789, 312] width 594 height 123
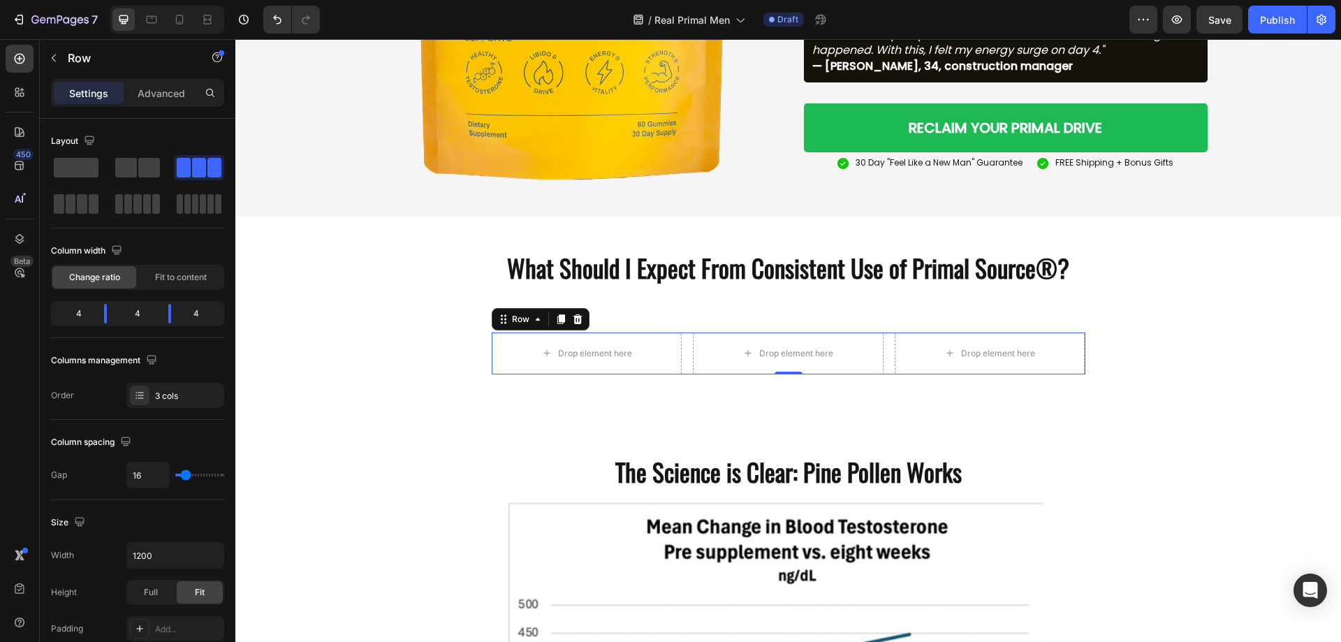
click at [686, 348] on div "Drop element here Drop element here Drop element here Row 0" at bounding box center [789, 353] width 594 height 42
click at [73, 171] on span at bounding box center [76, 168] width 45 height 20
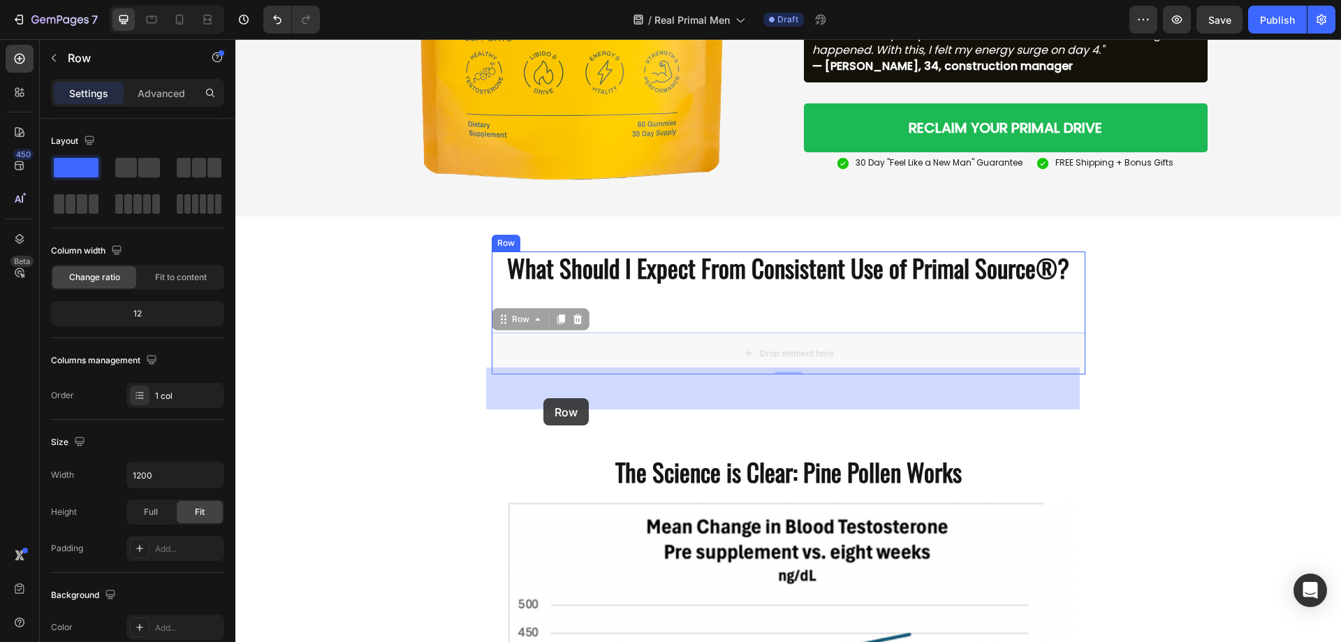
drag, startPoint x: 494, startPoint y: 320, endPoint x: 544, endPoint y: 398, distance: 93.0
drag, startPoint x: 500, startPoint y: 318, endPoint x: 508, endPoint y: 385, distance: 67.6
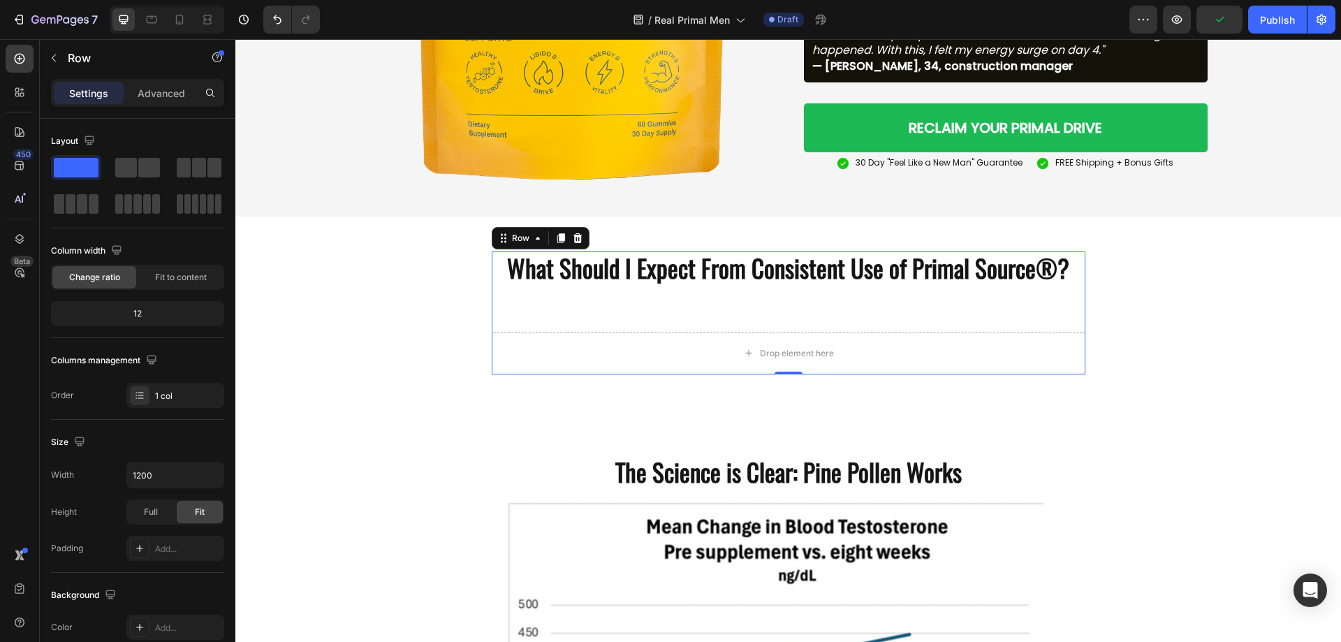
click at [704, 312] on div "What Should I Expect From Consistent Use of Primal Source®? Heading Drop elemen…" at bounding box center [789, 312] width 594 height 123
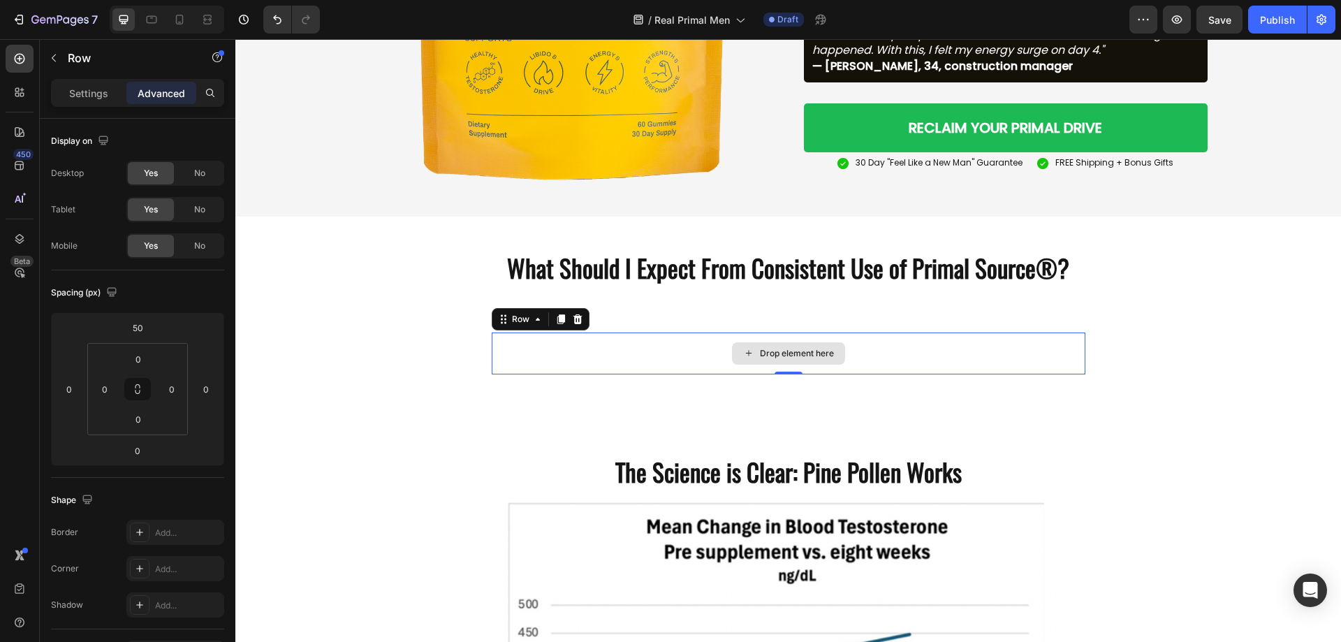
click at [539, 347] on div "Drop element here" at bounding box center [789, 353] width 594 height 42
click at [84, 98] on p "Settings" at bounding box center [88, 93] width 39 height 15
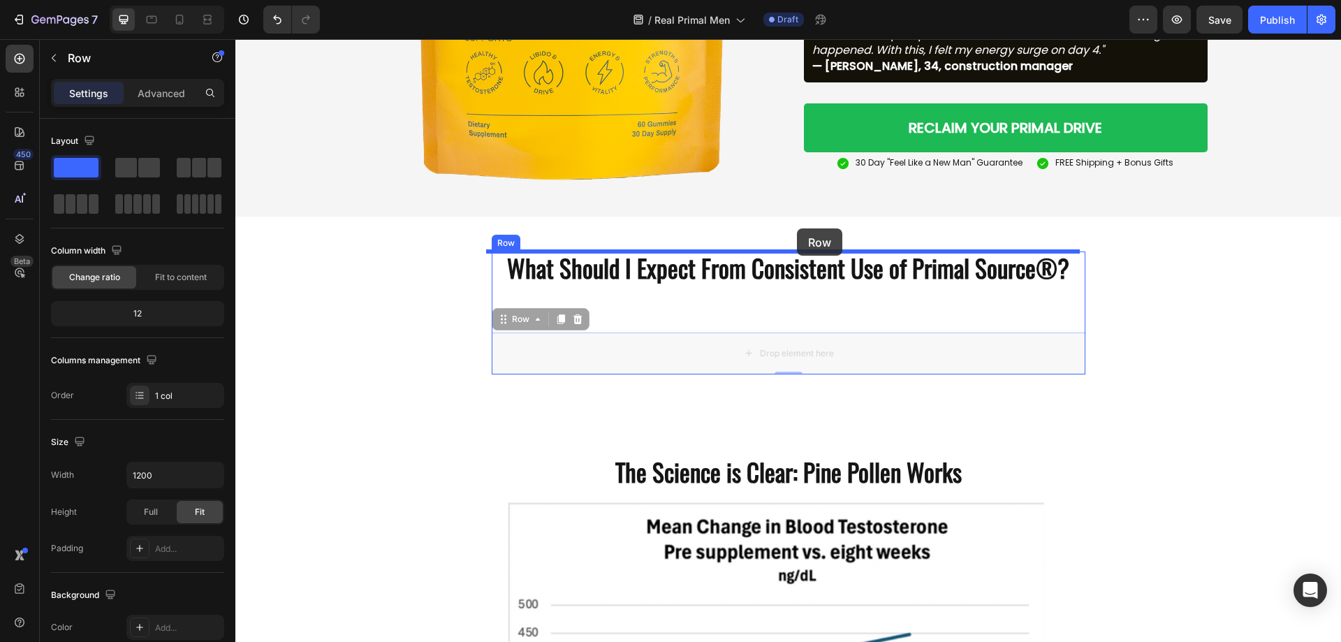
drag, startPoint x: 486, startPoint y: 321, endPoint x: 797, endPoint y: 228, distance: 324.1
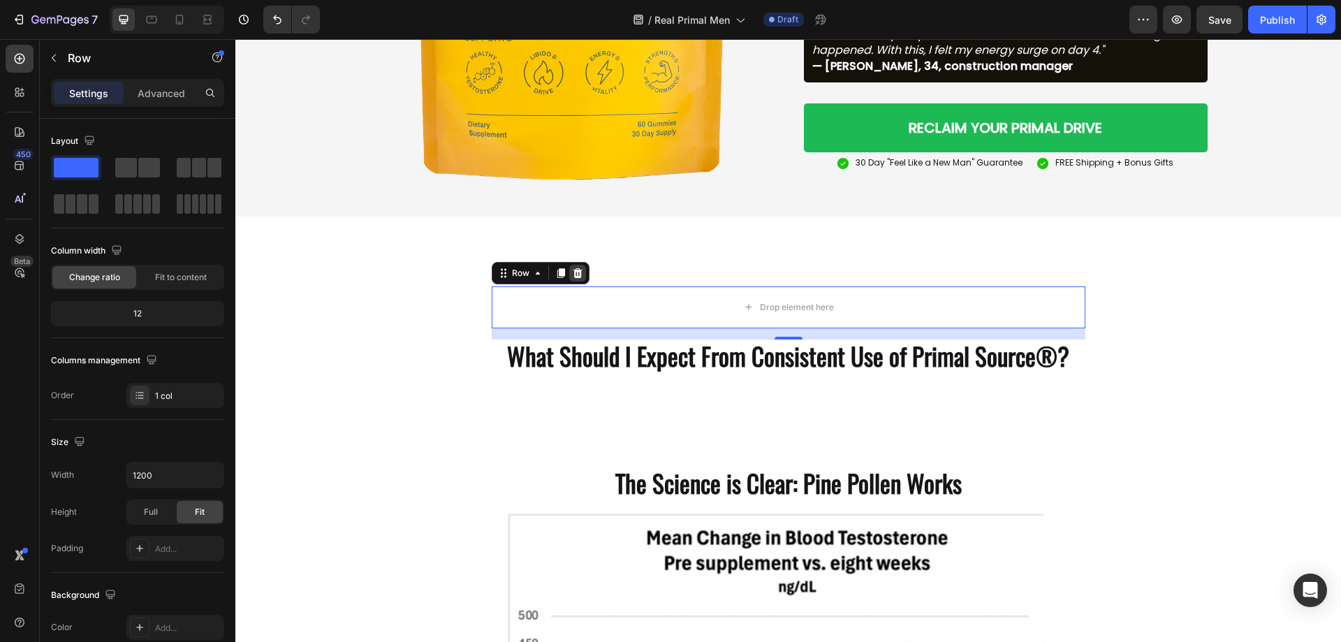
click at [573, 272] on icon at bounding box center [577, 272] width 11 height 11
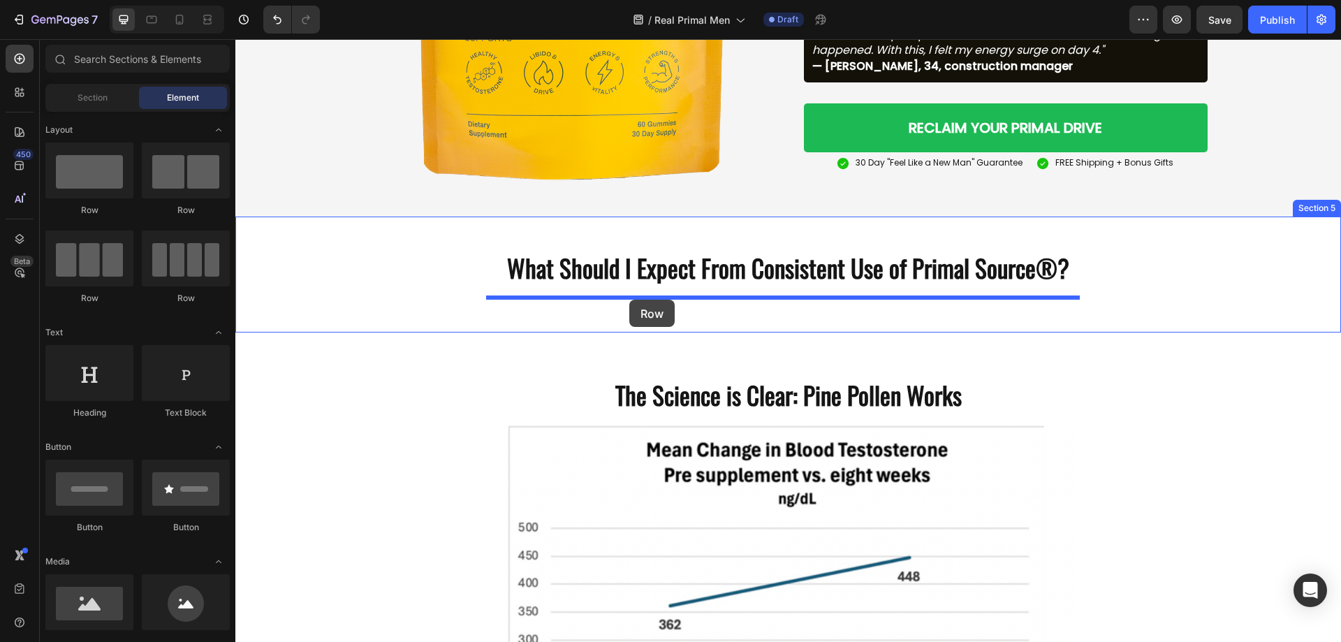
drag, startPoint x: 314, startPoint y: 209, endPoint x: 629, endPoint y: 300, distance: 328.4
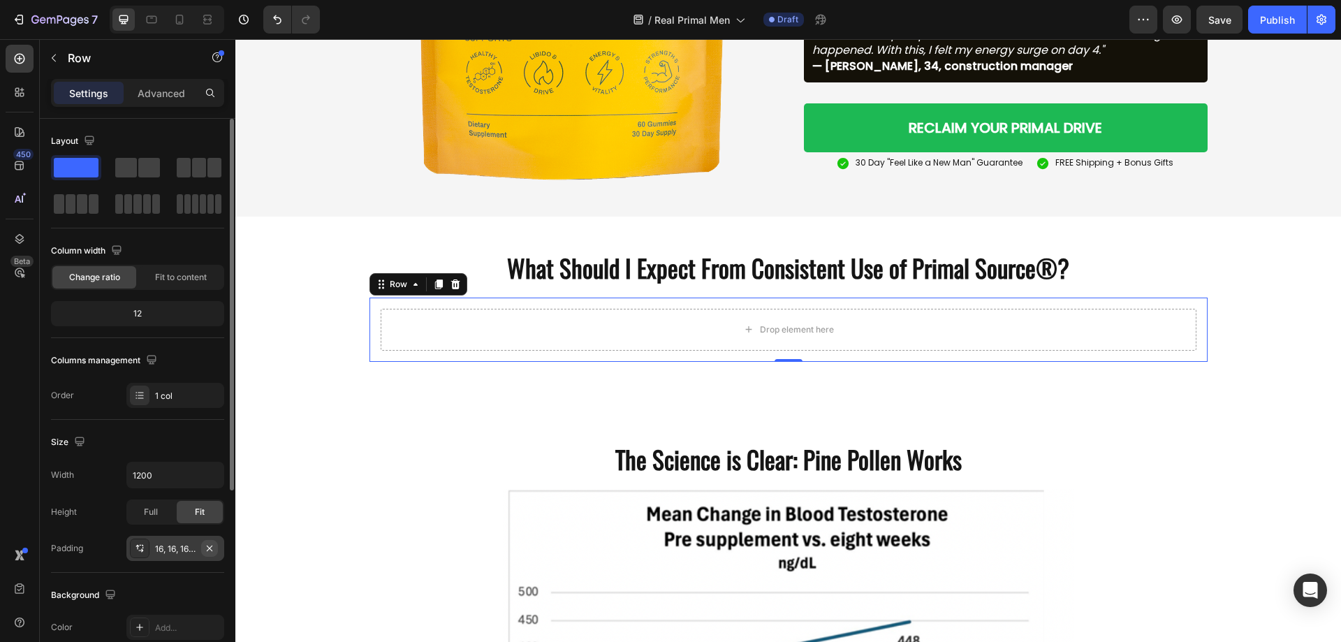
click at [207, 548] on icon "button" at bounding box center [209, 548] width 11 height 11
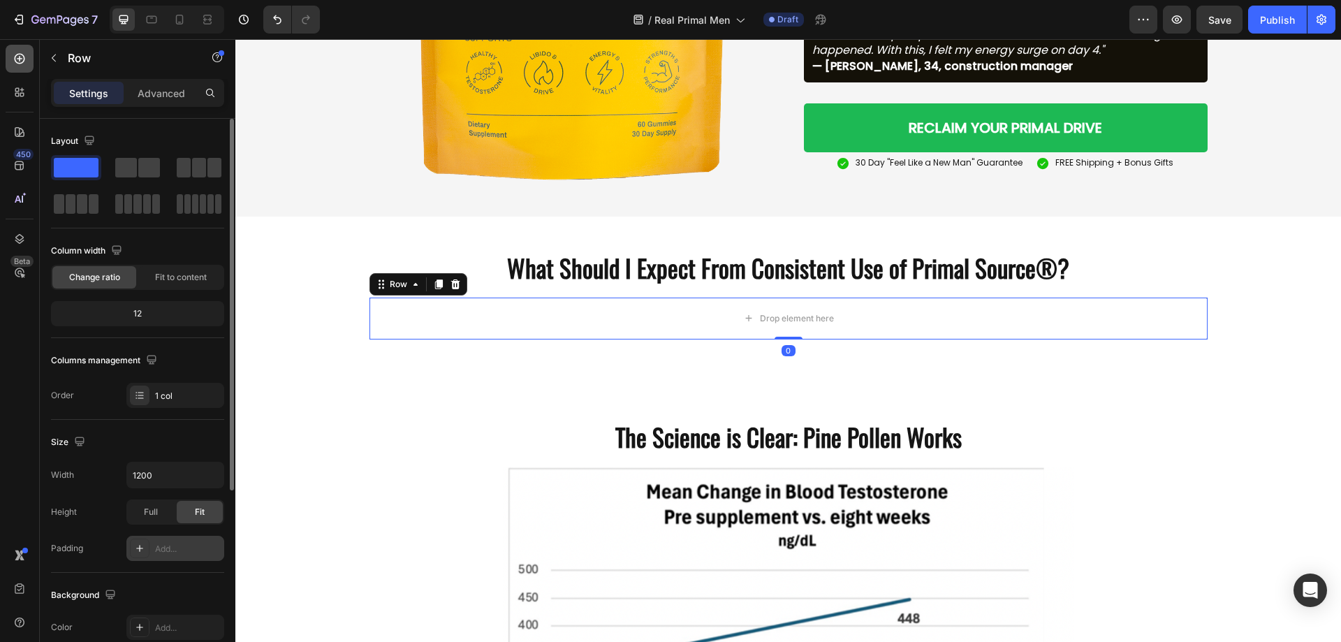
click at [20, 52] on icon at bounding box center [20, 59] width 14 height 14
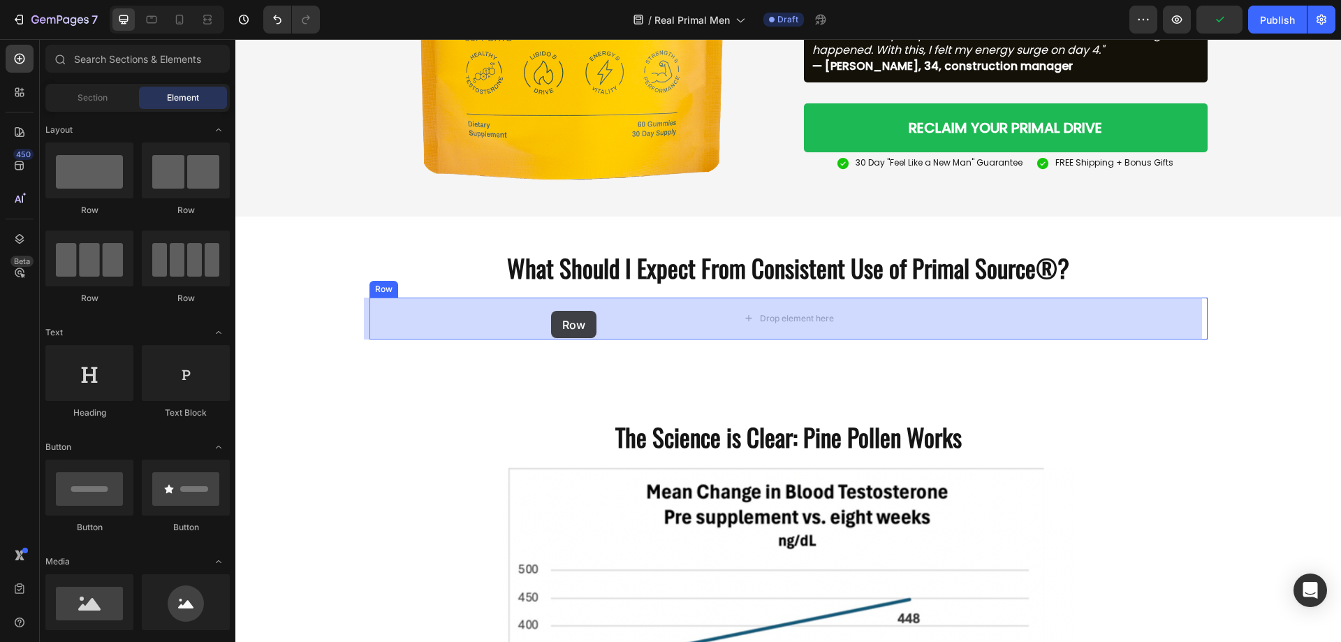
drag, startPoint x: 323, startPoint y: 300, endPoint x: 551, endPoint y: 311, distance: 227.9
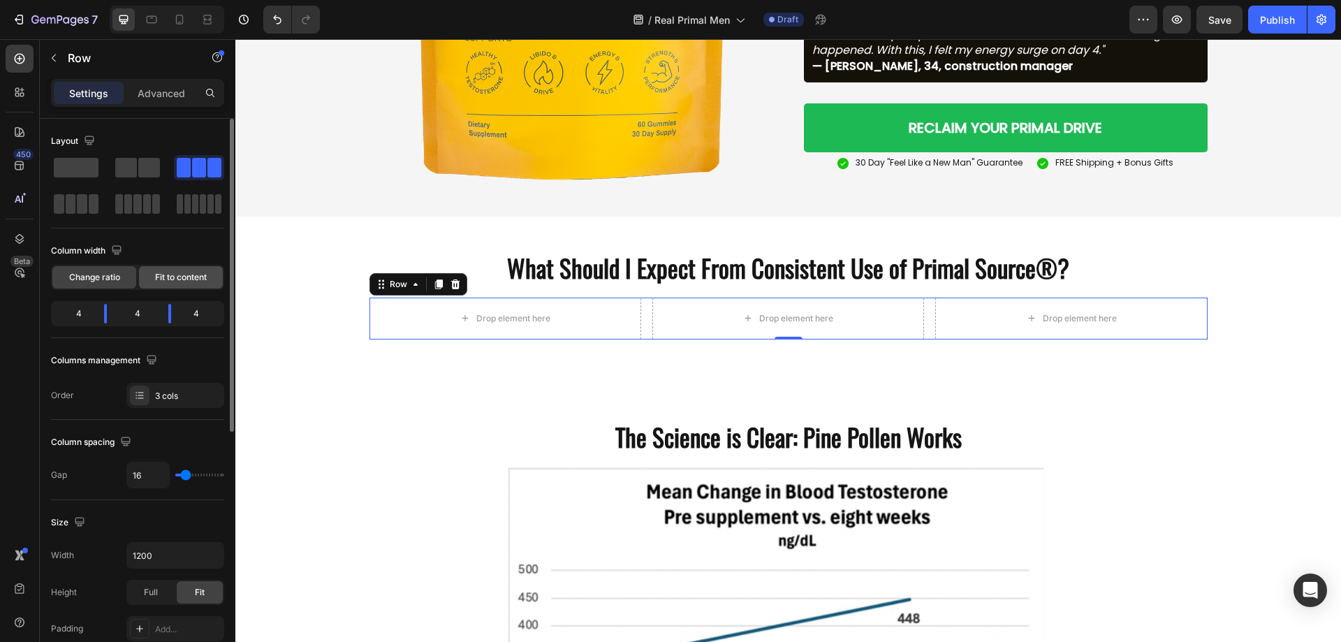
click at [169, 271] on span "Fit to content" at bounding box center [181, 277] width 52 height 13
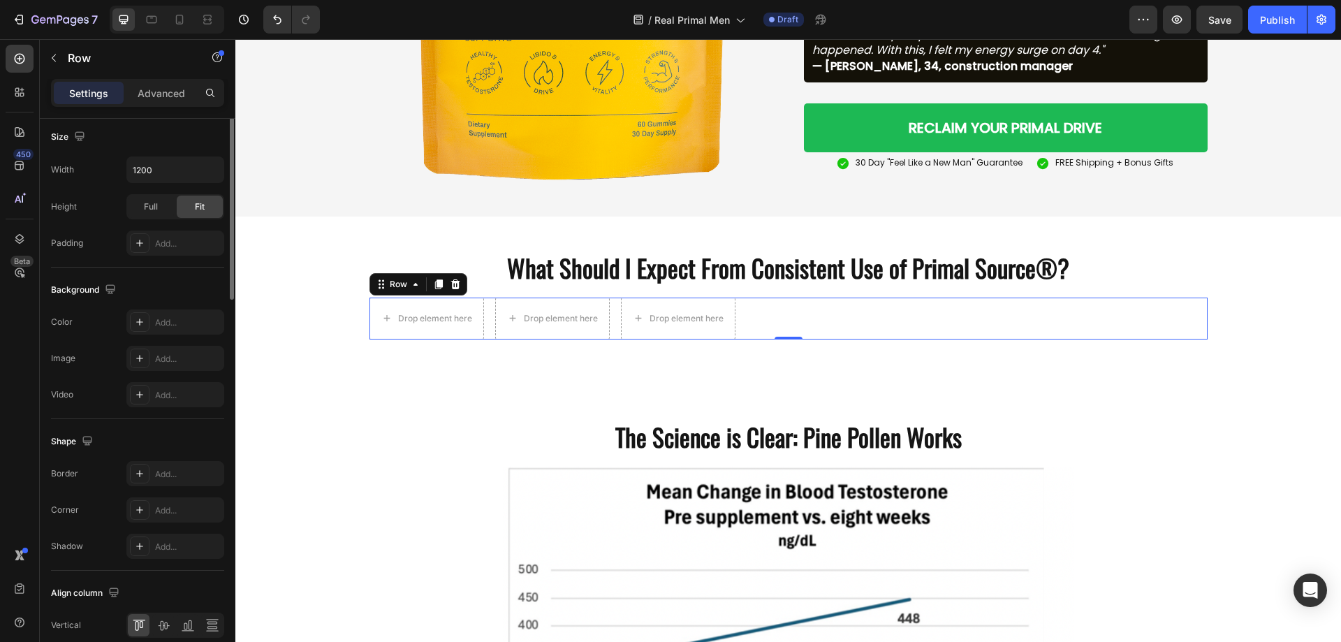
scroll to position [448, 0]
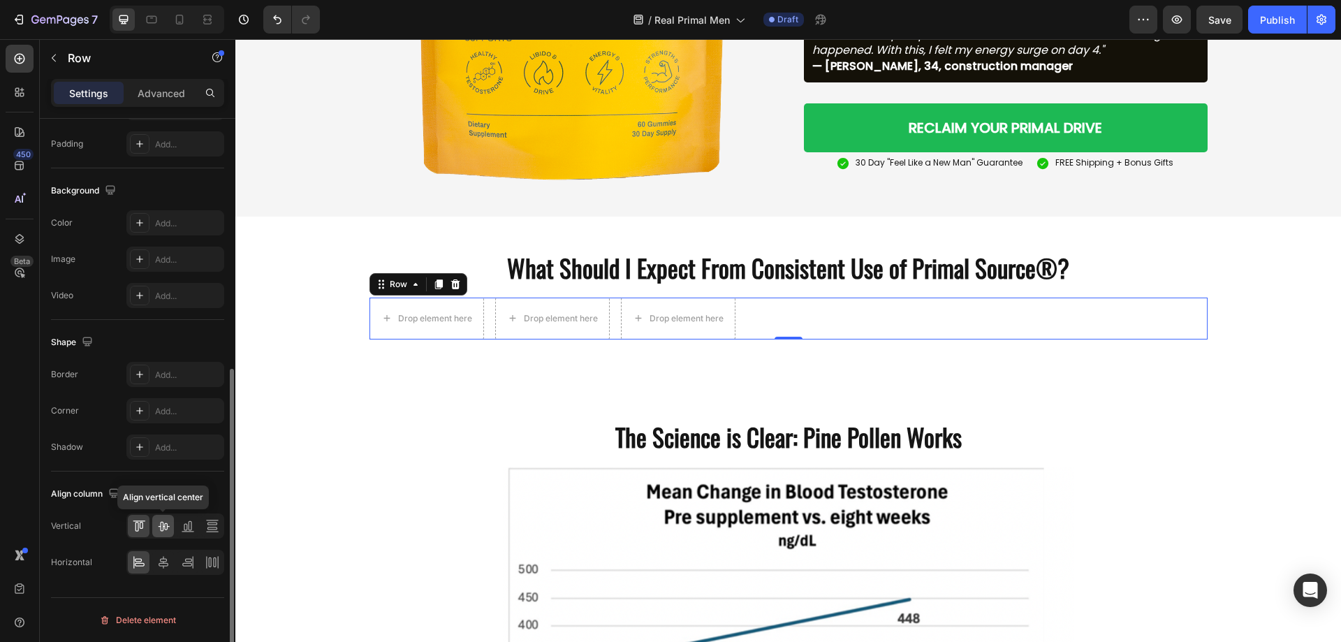
click at [160, 517] on div at bounding box center [163, 526] width 22 height 22
click at [171, 572] on div at bounding box center [163, 562] width 22 height 22
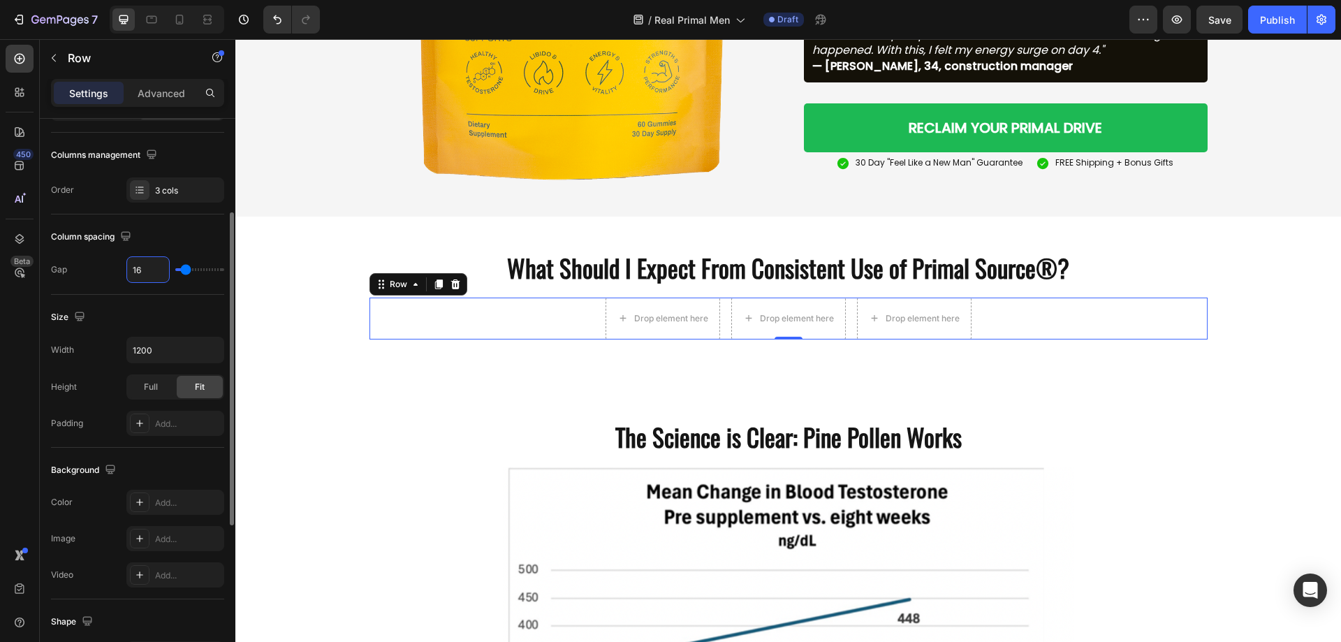
click at [151, 271] on input "16" at bounding box center [148, 269] width 42 height 25
type input "1"
type input "10"
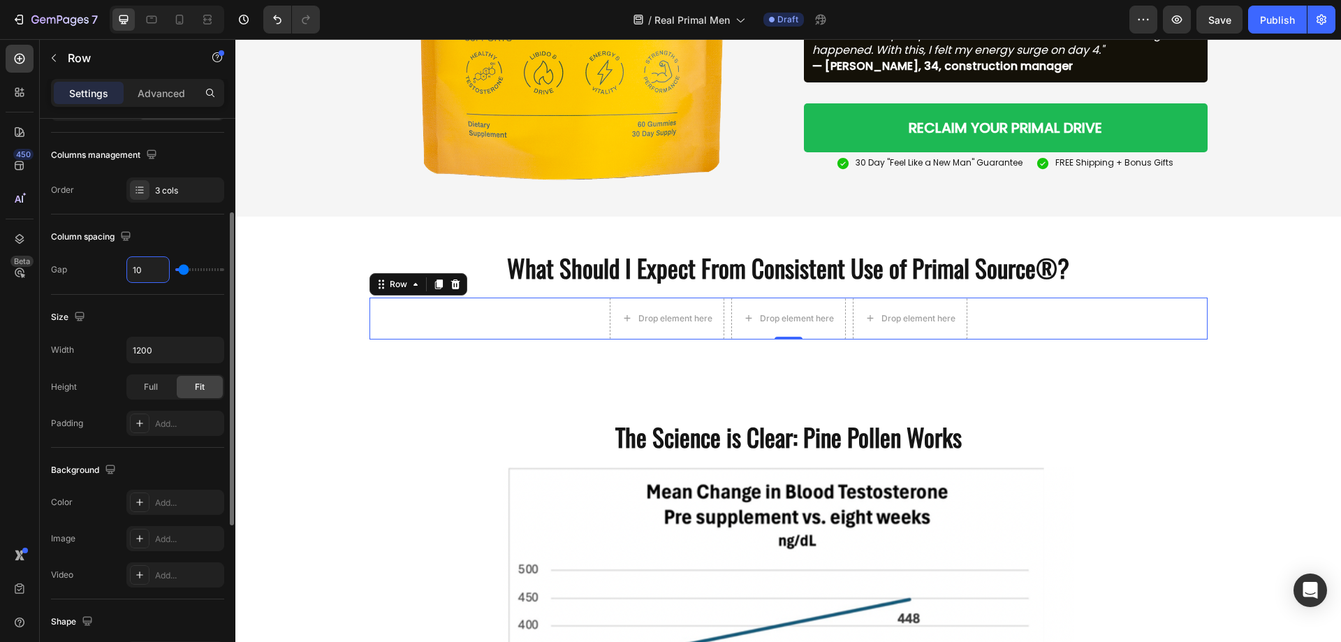
type input "10"
click at [148, 307] on div "Size" at bounding box center [137, 317] width 173 height 22
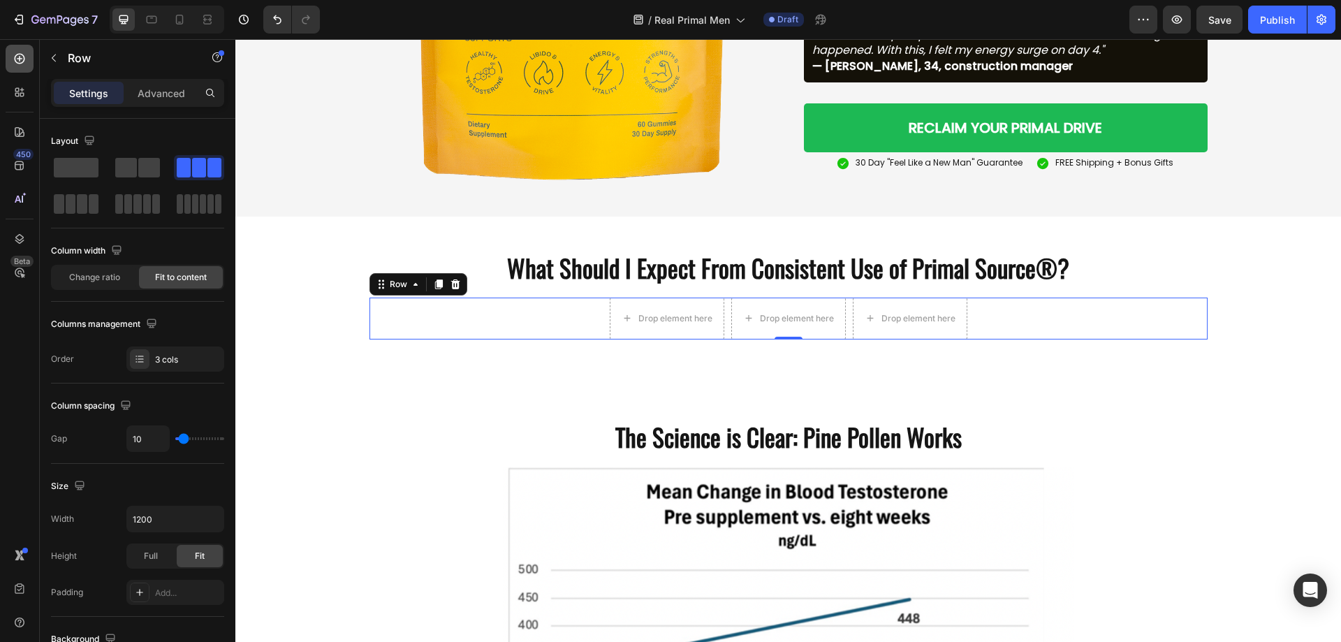
click at [21, 56] on icon at bounding box center [20, 59] width 14 height 14
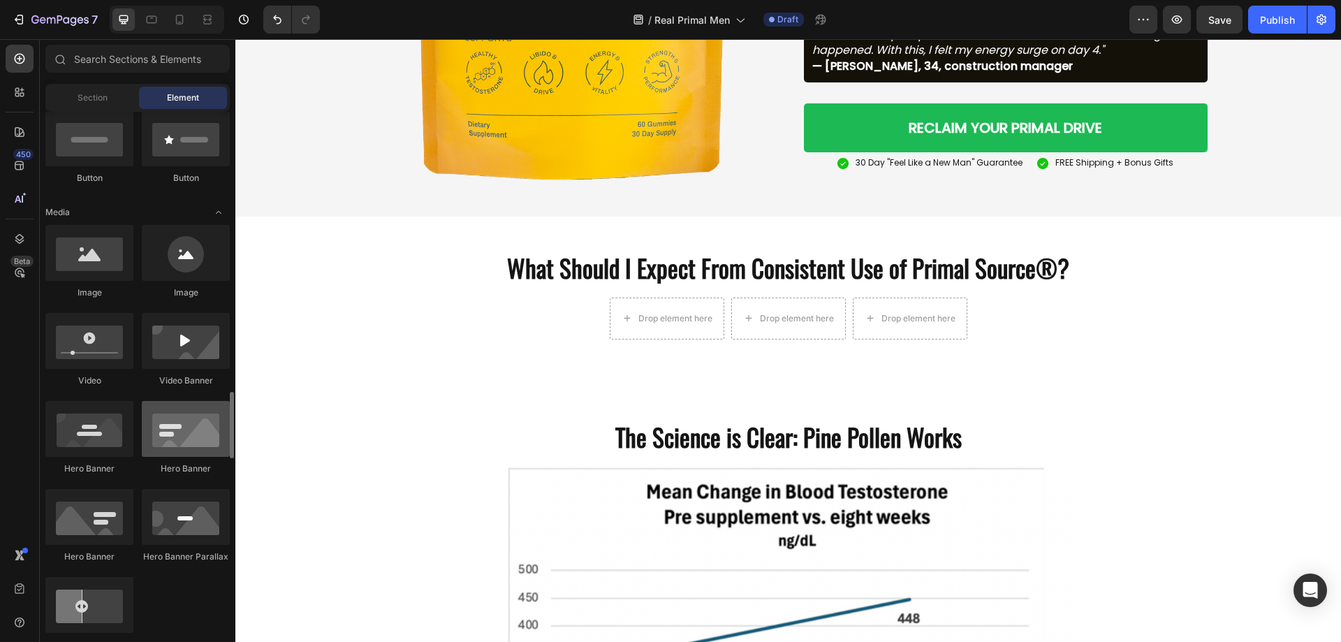
scroll to position [698, 0]
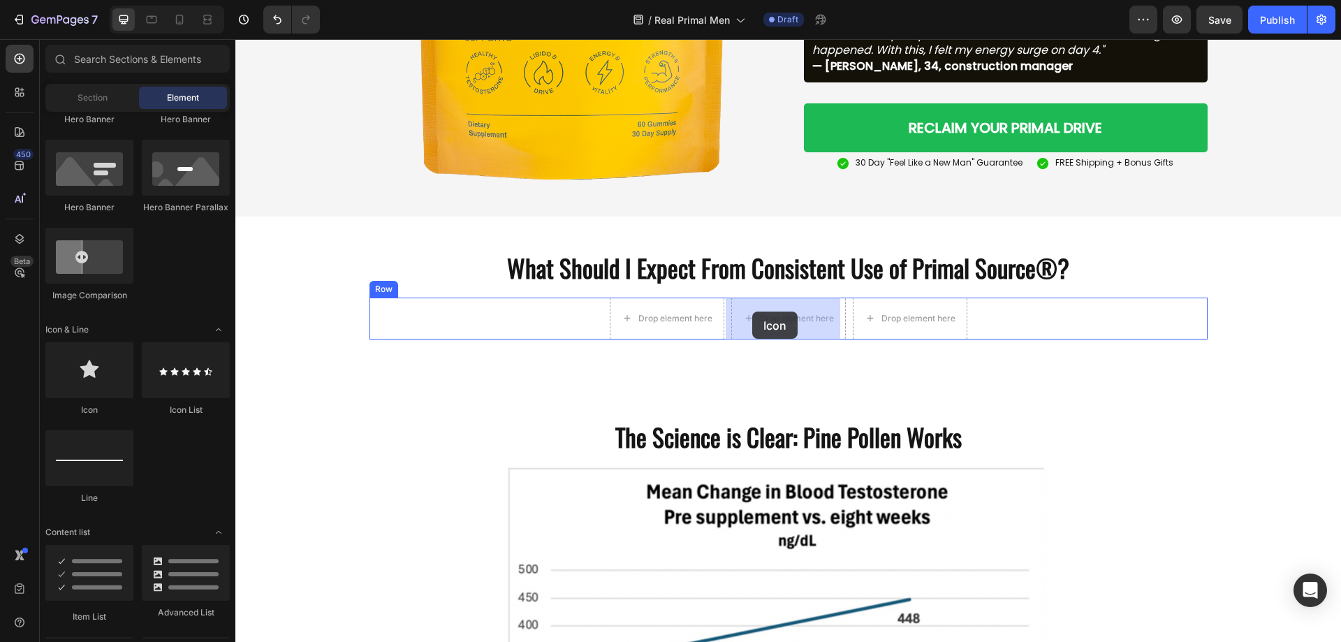
drag, startPoint x: 330, startPoint y: 425, endPoint x: 752, endPoint y: 311, distance: 437.4
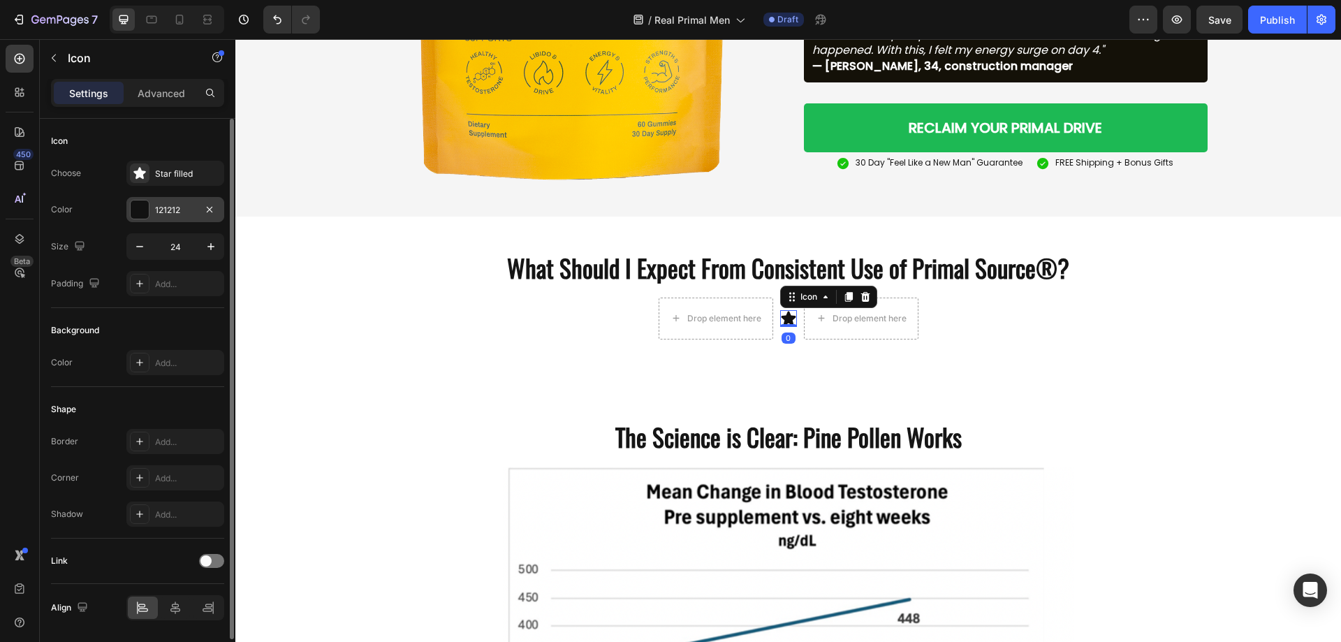
click at [178, 207] on div "121212" at bounding box center [175, 210] width 41 height 13
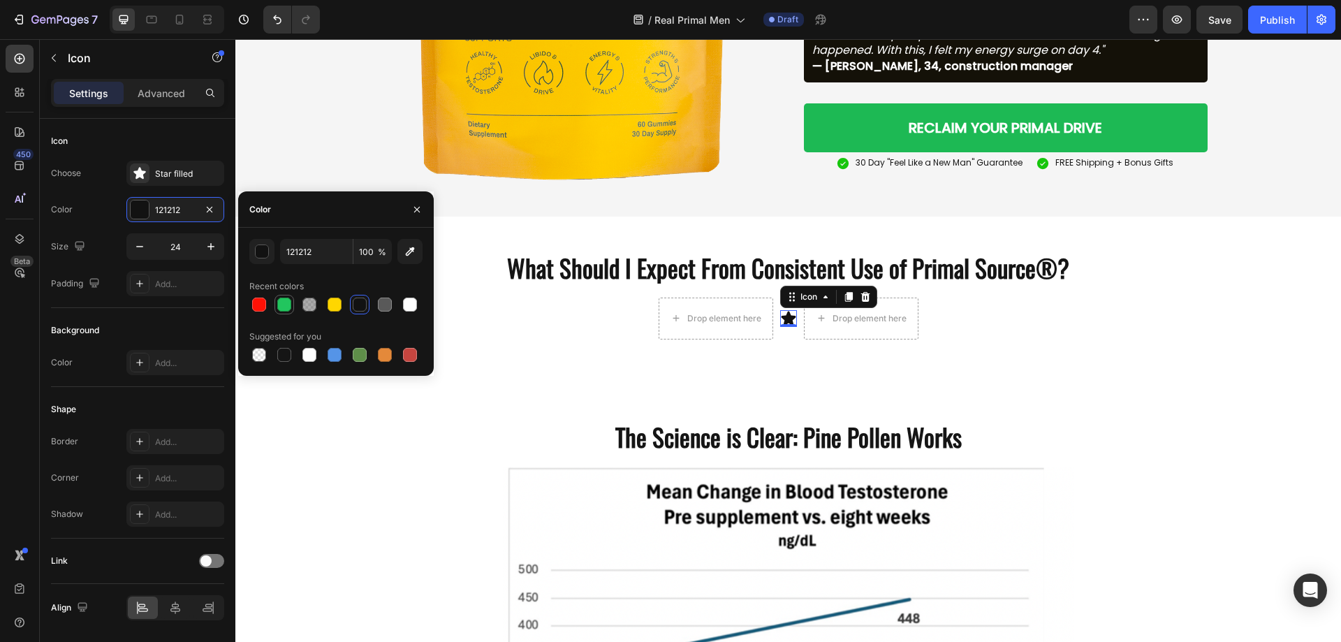
click at [277, 309] on div at bounding box center [284, 304] width 17 height 17
type input "22C55E"
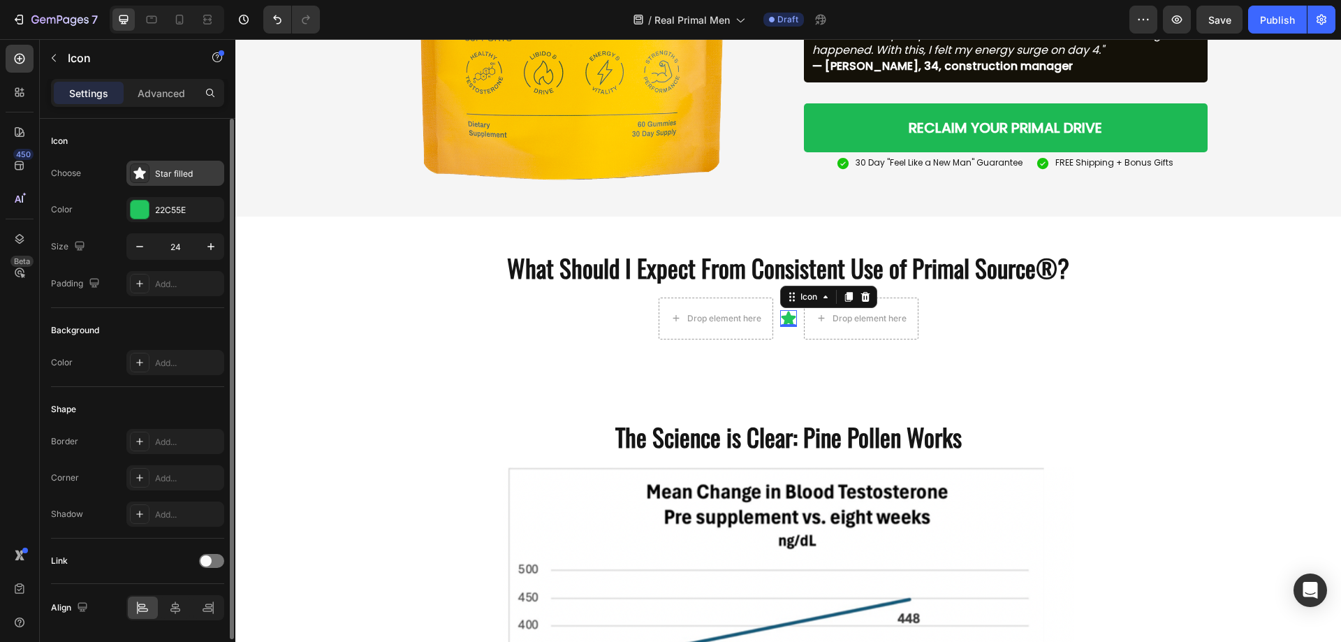
click at [164, 166] on div "Star filled" at bounding box center [175, 173] width 98 height 25
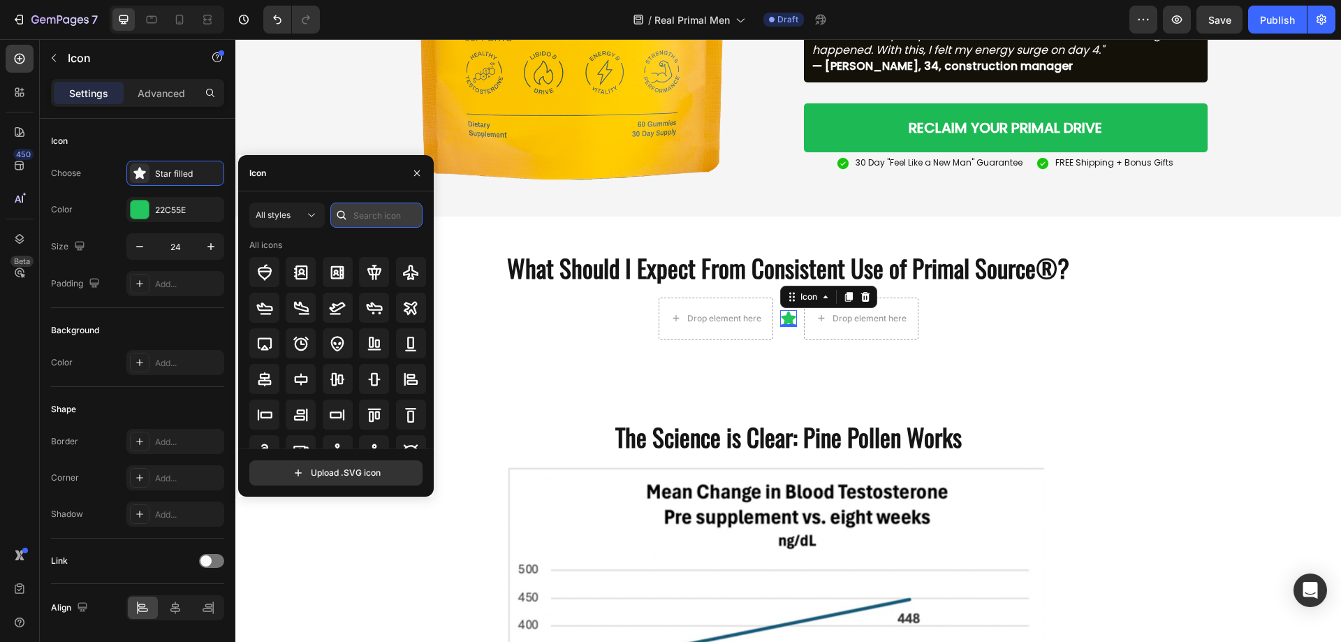
click at [366, 219] on input "text" at bounding box center [376, 215] width 92 height 25
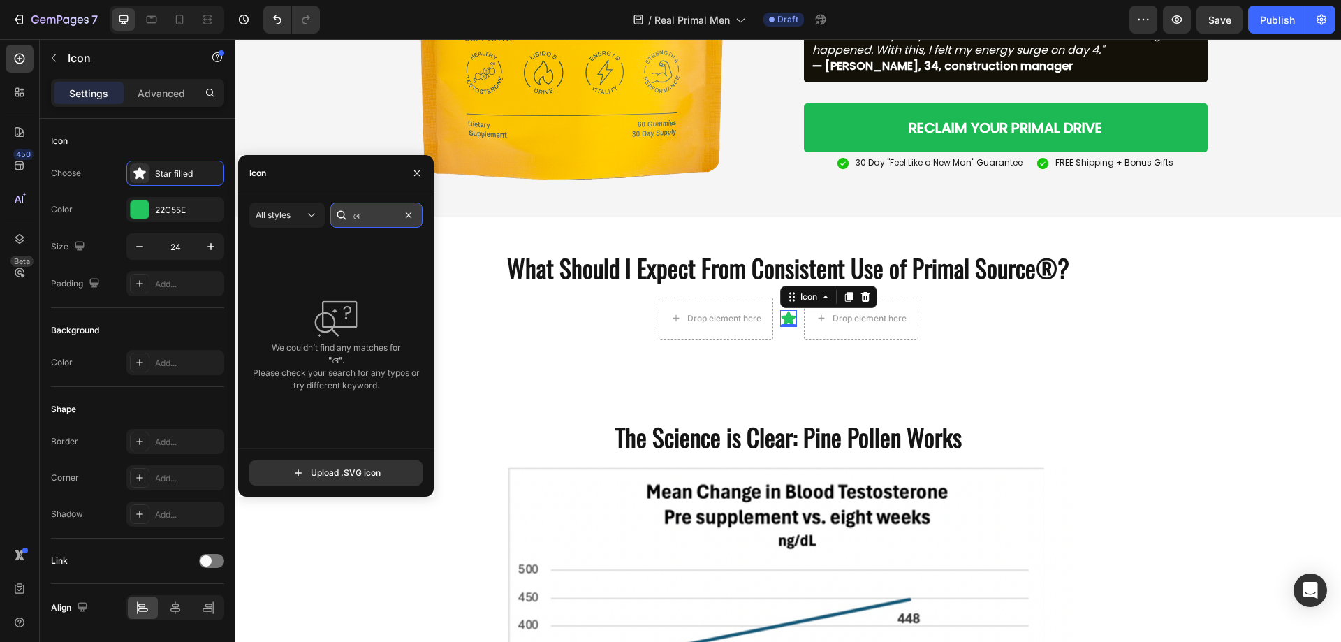
type input "ব"
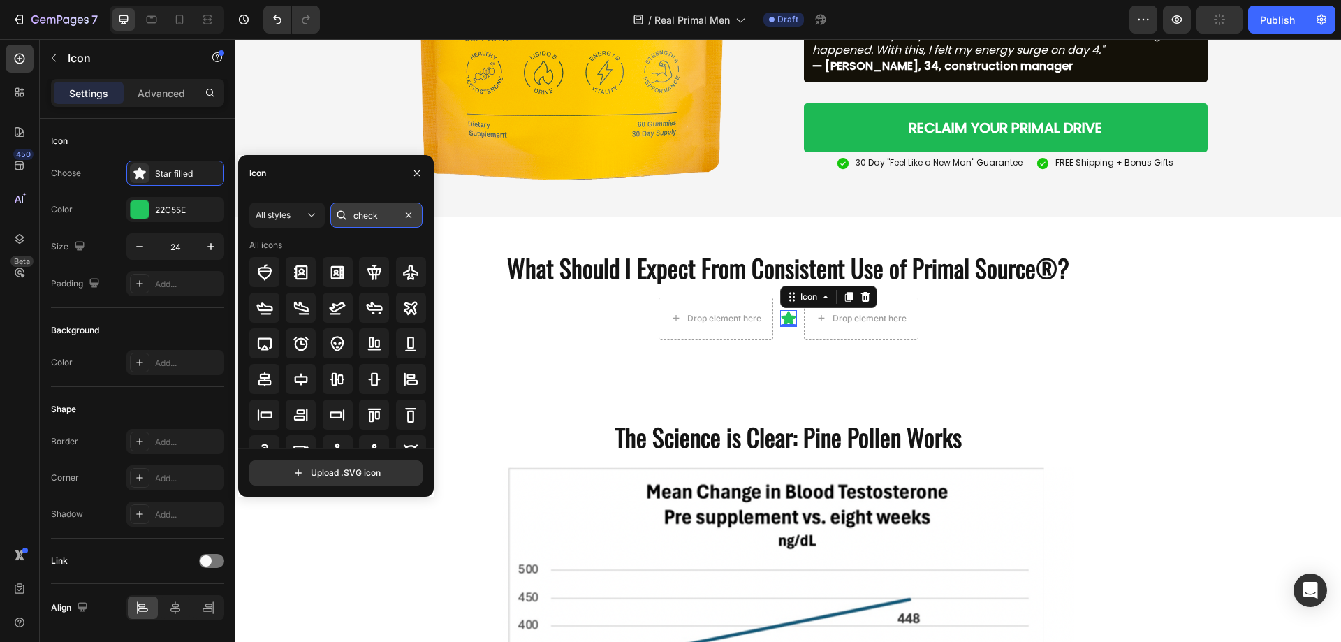
type input "check"
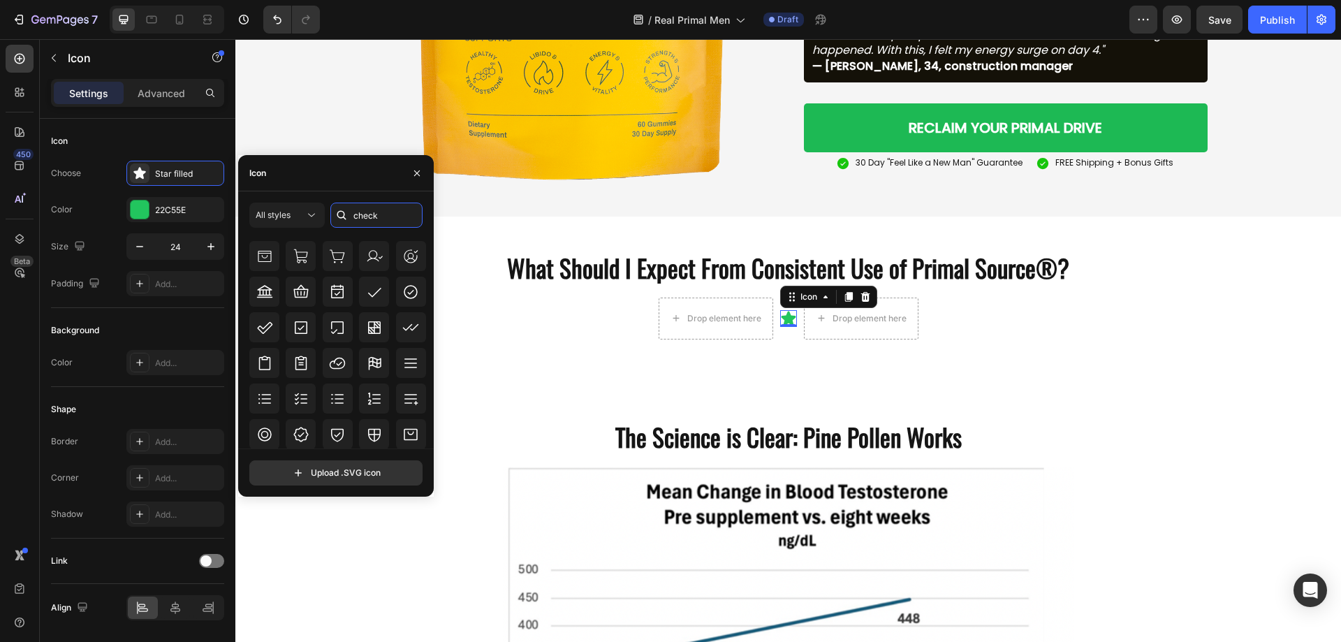
scroll to position [454, 0]
click at [410, 406] on div at bounding box center [411, 398] width 30 height 30
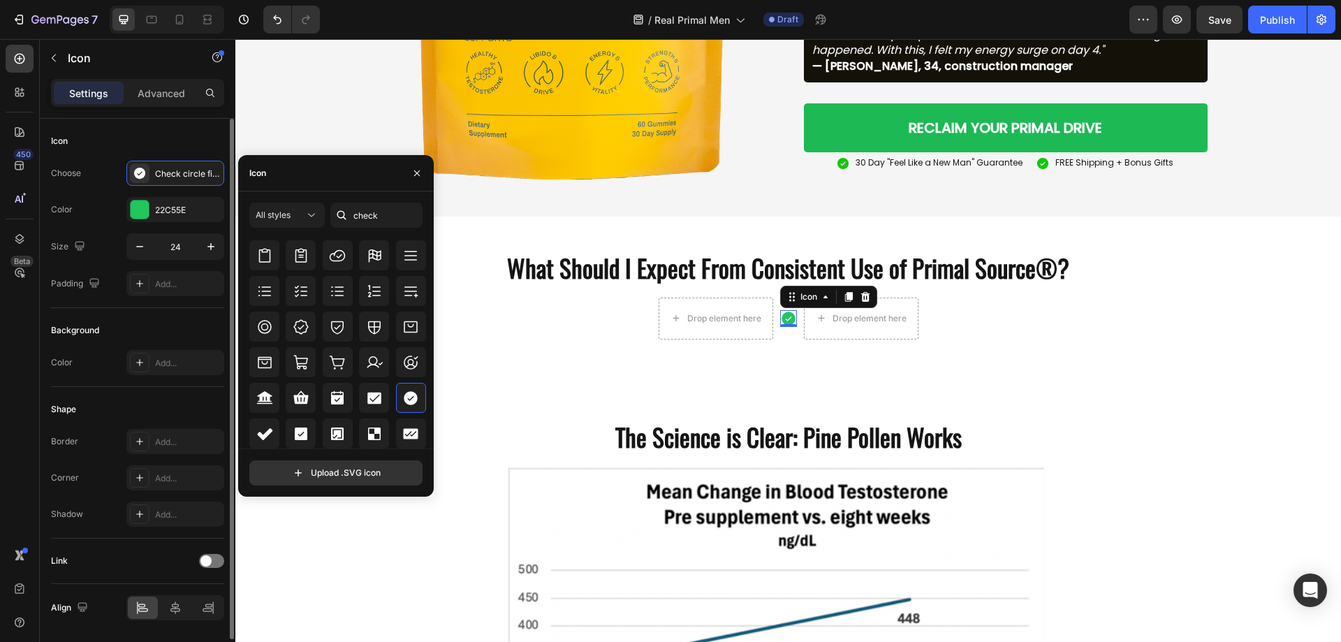
click at [149, 326] on div "Background" at bounding box center [137, 330] width 173 height 22
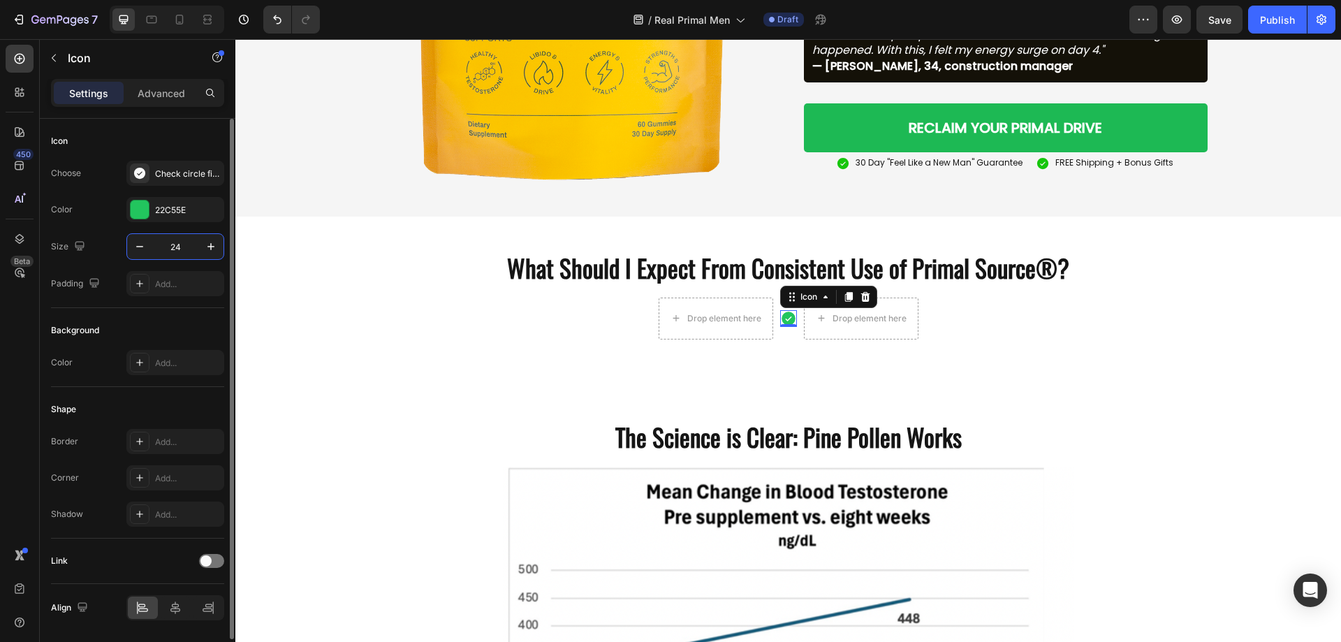
click at [182, 235] on input "24" at bounding box center [175, 246] width 46 height 25
click at [210, 244] on icon "button" at bounding box center [211, 247] width 14 height 14
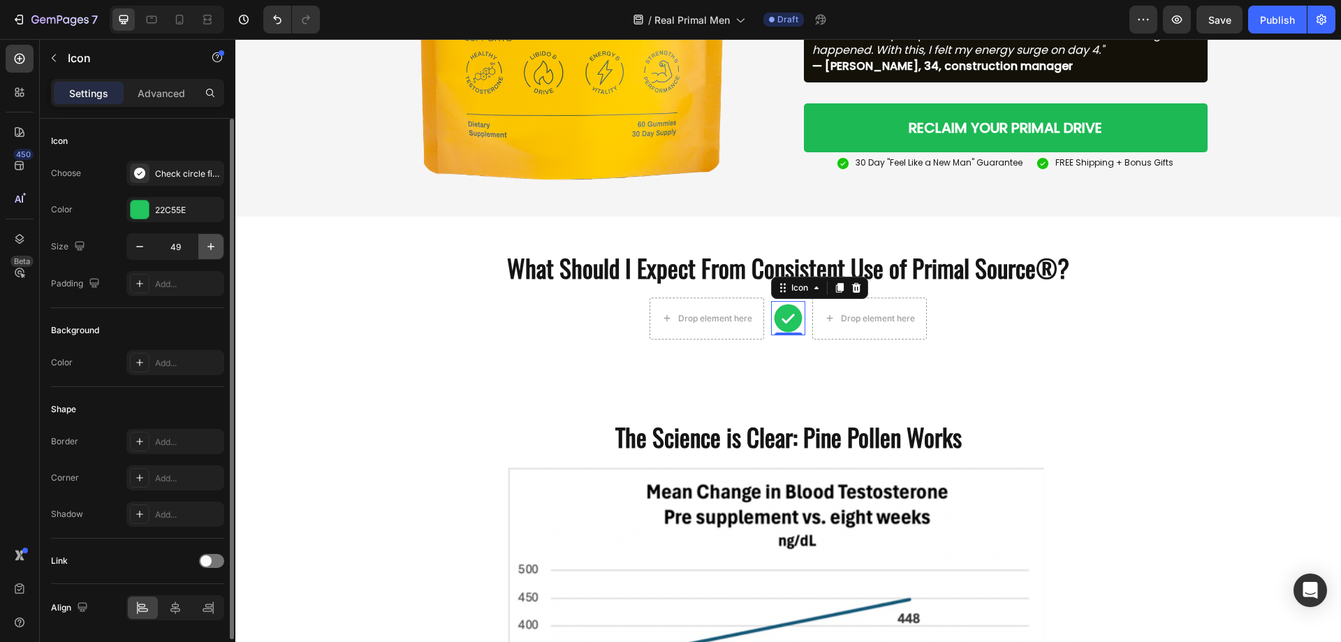
click at [210, 244] on icon "button" at bounding box center [211, 247] width 14 height 14
type input "50"
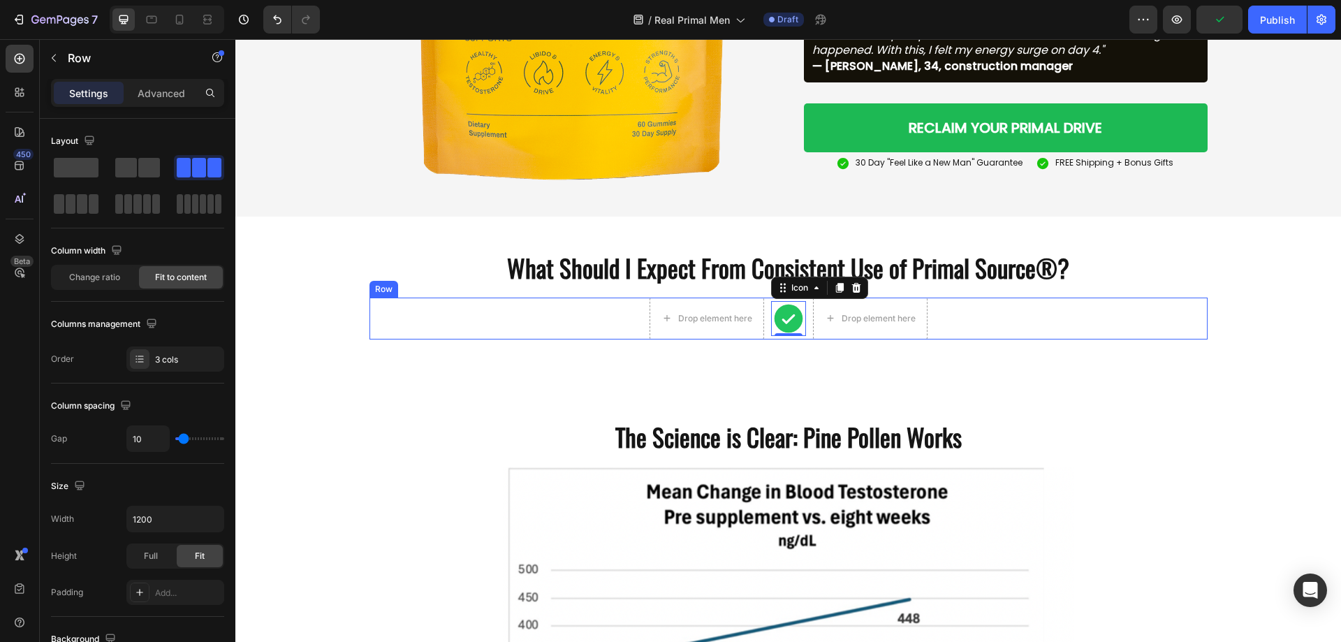
click at [758, 323] on div "Drop element here Icon 0 Drop element here Row" at bounding box center [788, 318] width 838 height 42
click at [166, 97] on p "Advanced" at bounding box center [161, 93] width 47 height 15
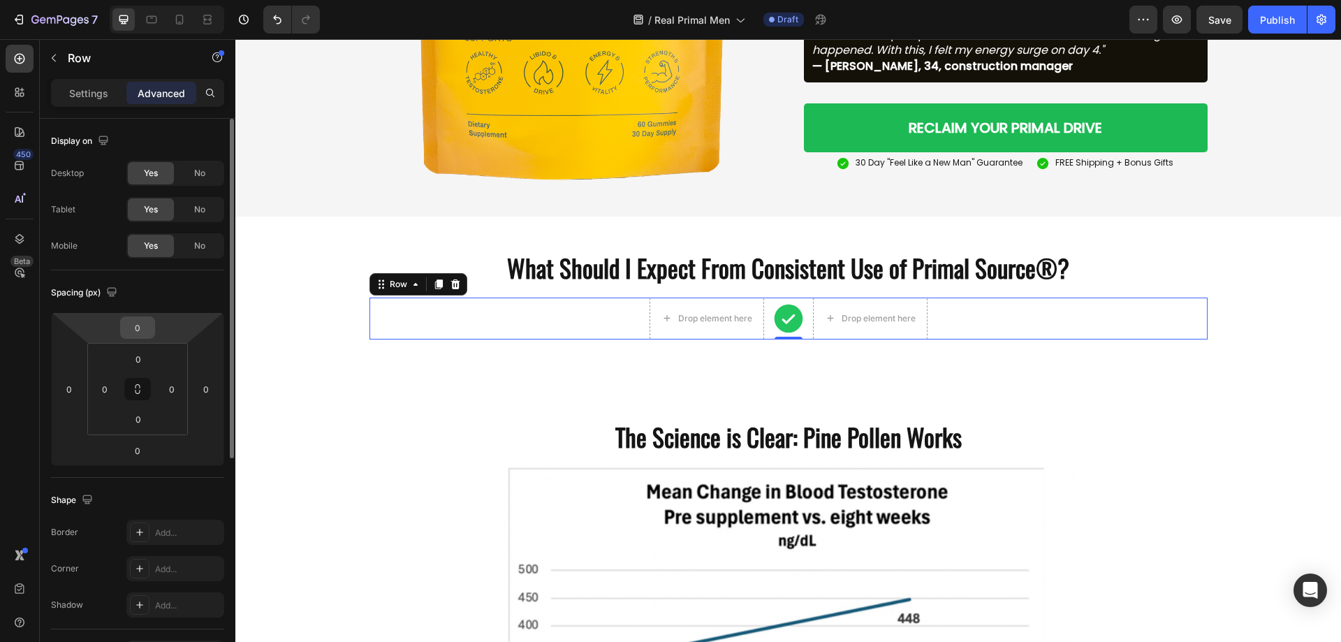
click at [145, 325] on input "0" at bounding box center [138, 327] width 28 height 21
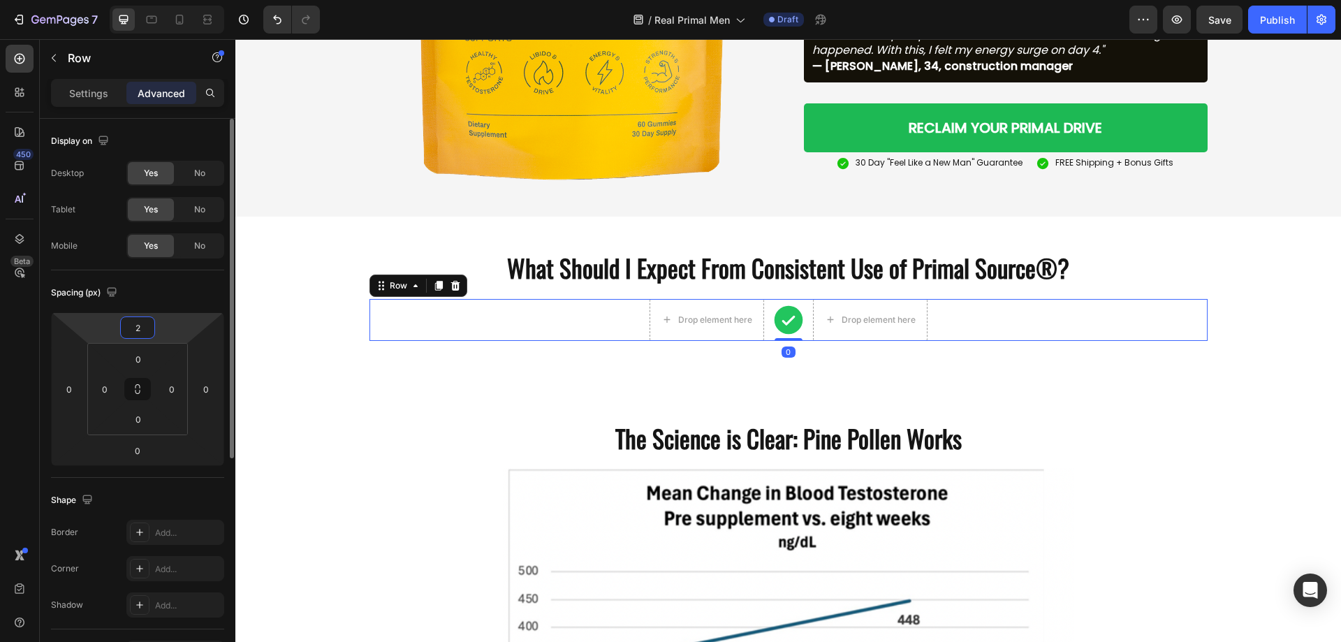
type input "20"
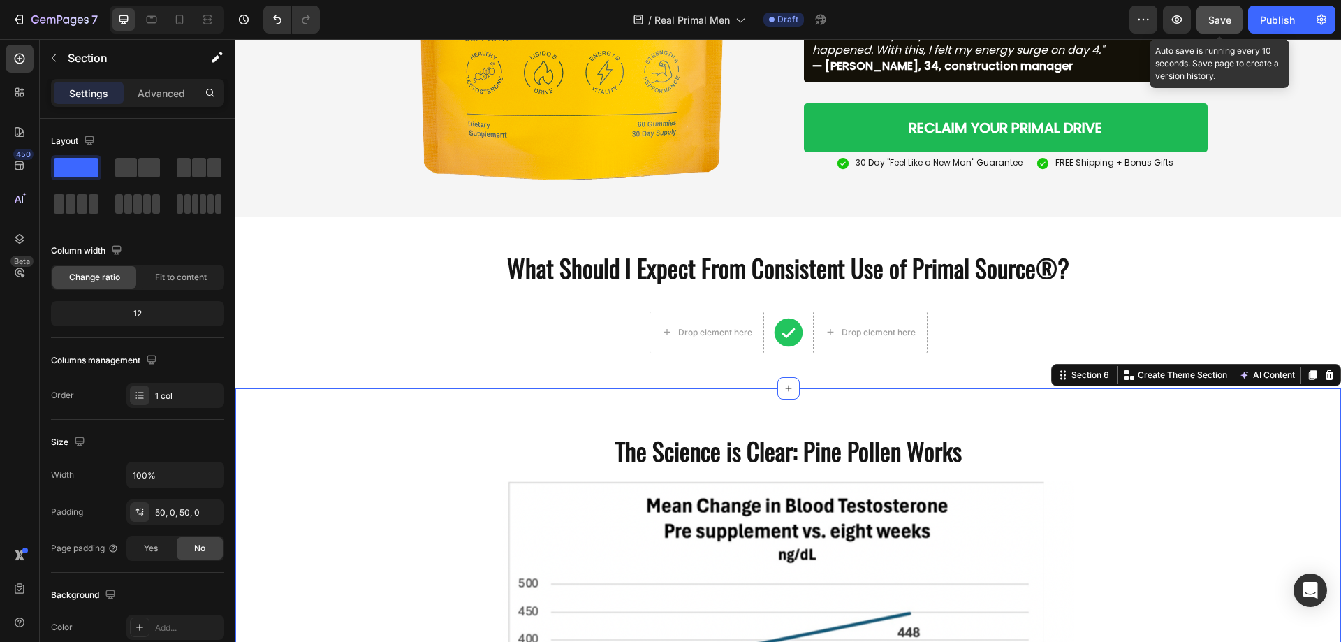
click at [1219, 20] on span "Save" at bounding box center [1219, 20] width 23 height 12
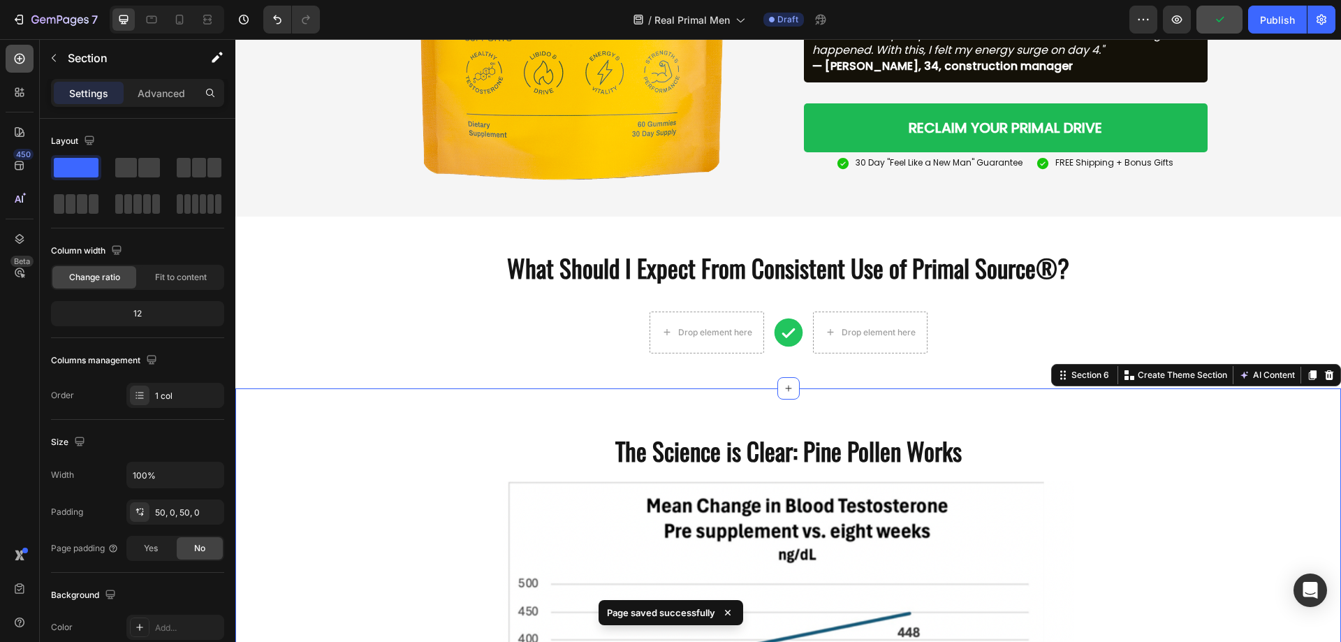
click at [20, 63] on icon at bounding box center [20, 59] width 10 height 10
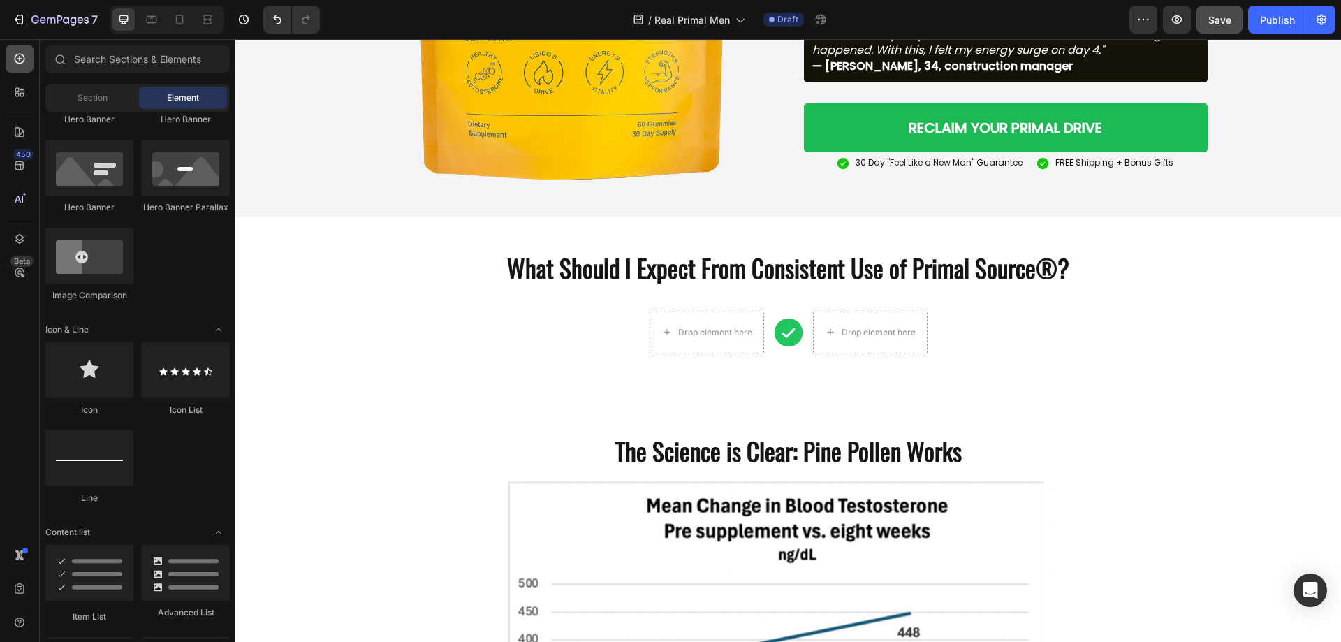
click at [26, 64] on icon at bounding box center [20, 59] width 14 height 14
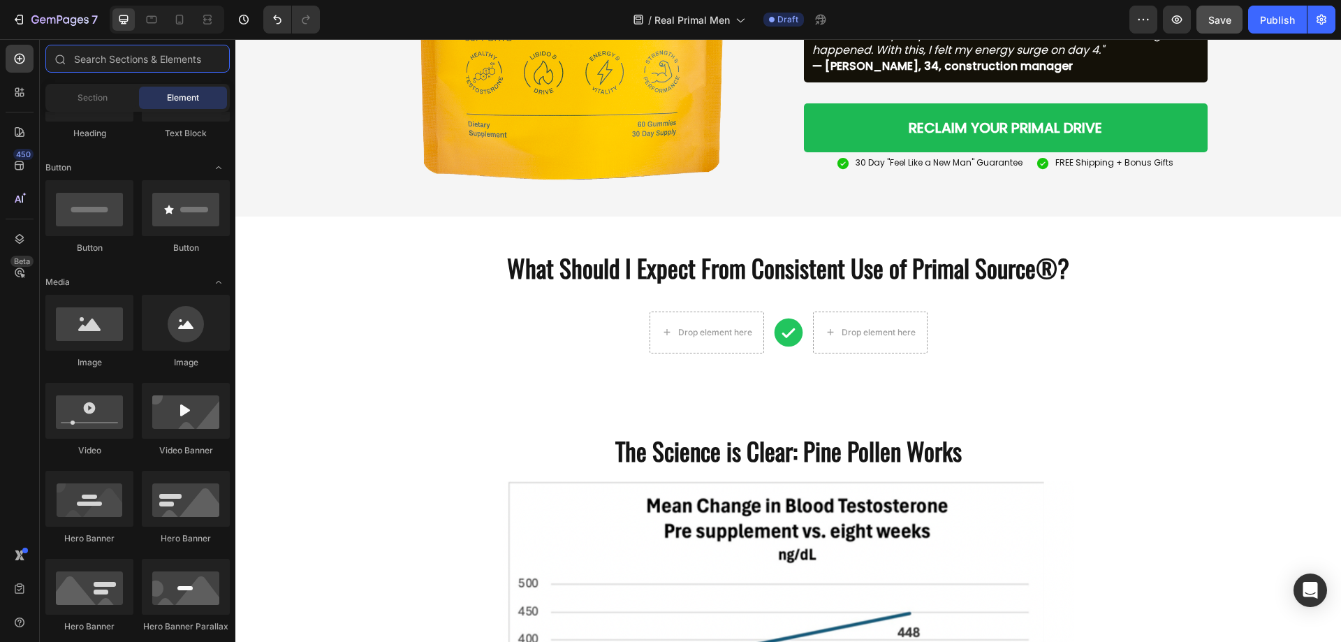
scroll to position [0, 0]
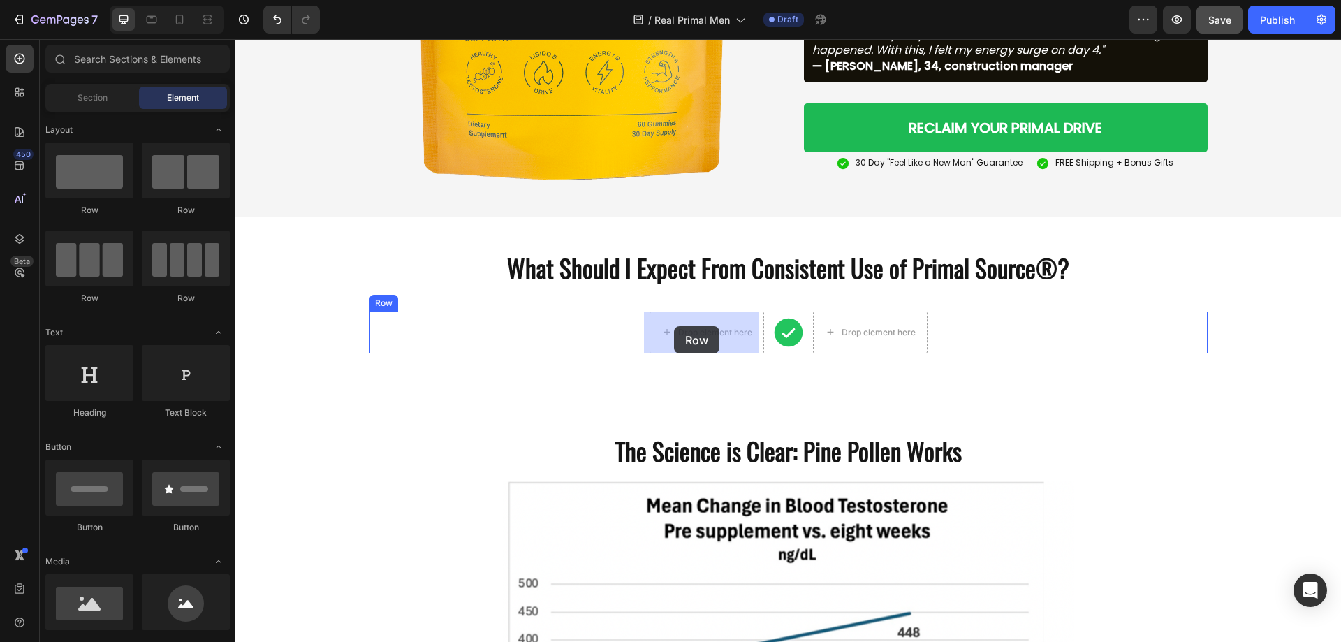
drag, startPoint x: 432, startPoint y: 217, endPoint x: 674, endPoint y: 326, distance: 265.0
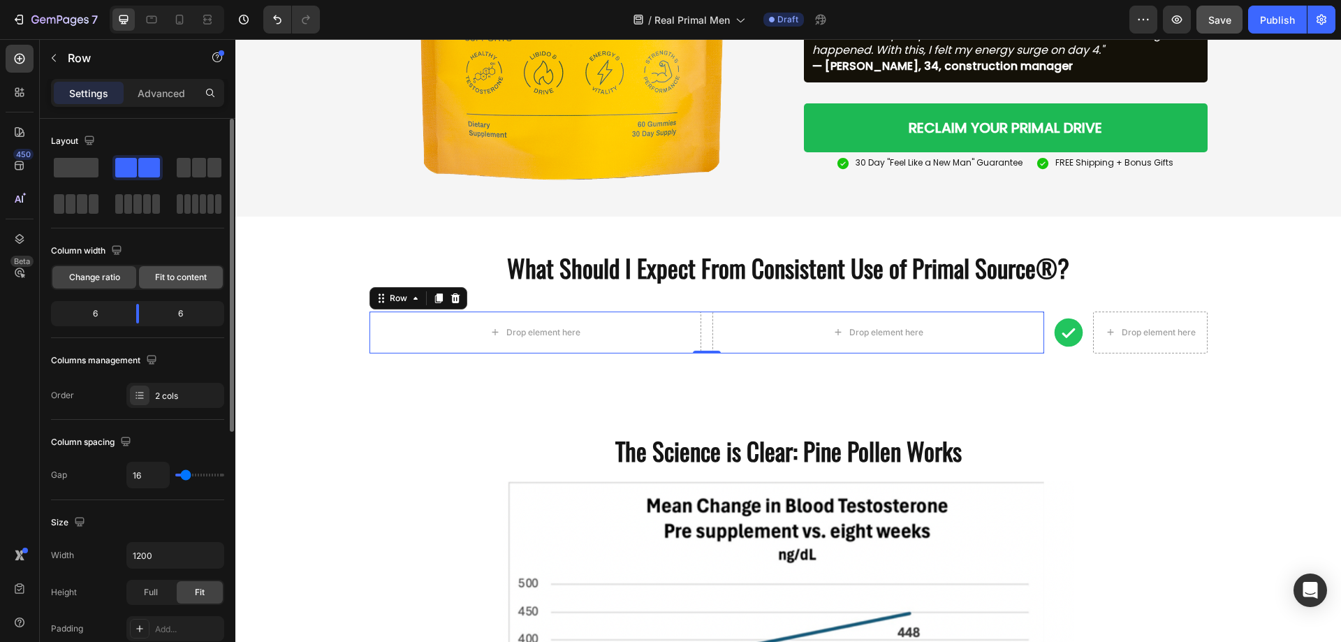
click at [184, 280] on span "Fit to content" at bounding box center [181, 277] width 52 height 13
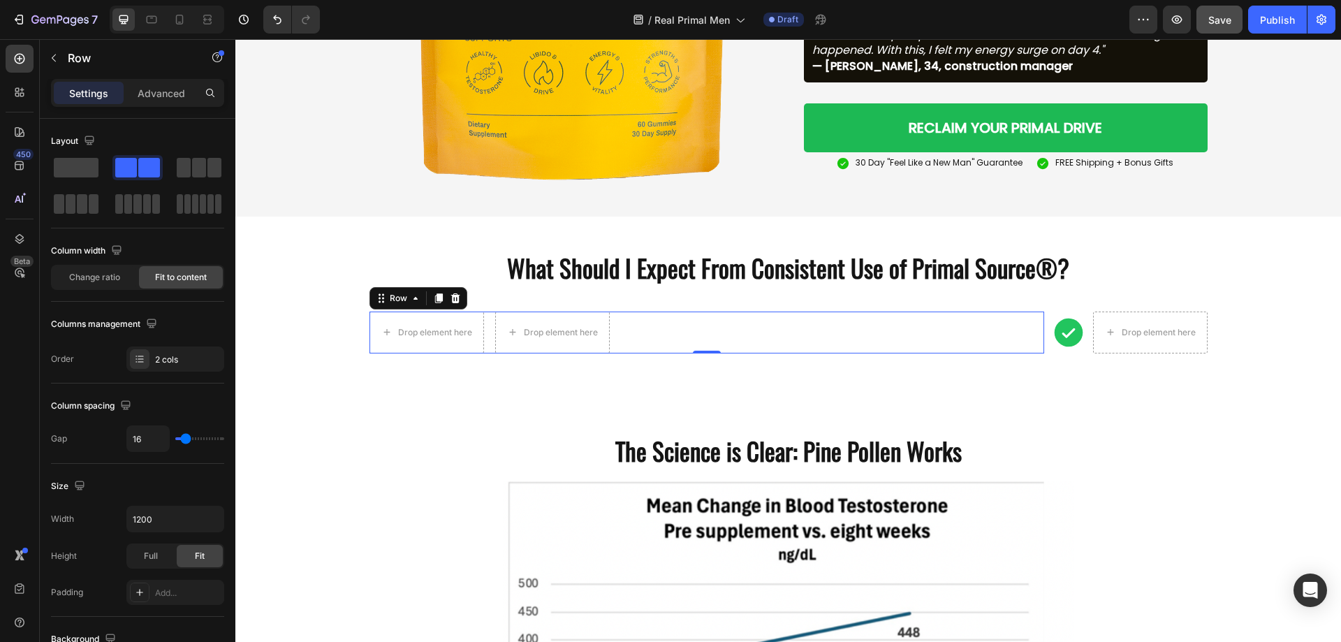
click at [886, 330] on div "Drop element here Drop element here Row 0" at bounding box center [706, 332] width 675 height 42
click at [436, 298] on icon at bounding box center [438, 298] width 8 height 10
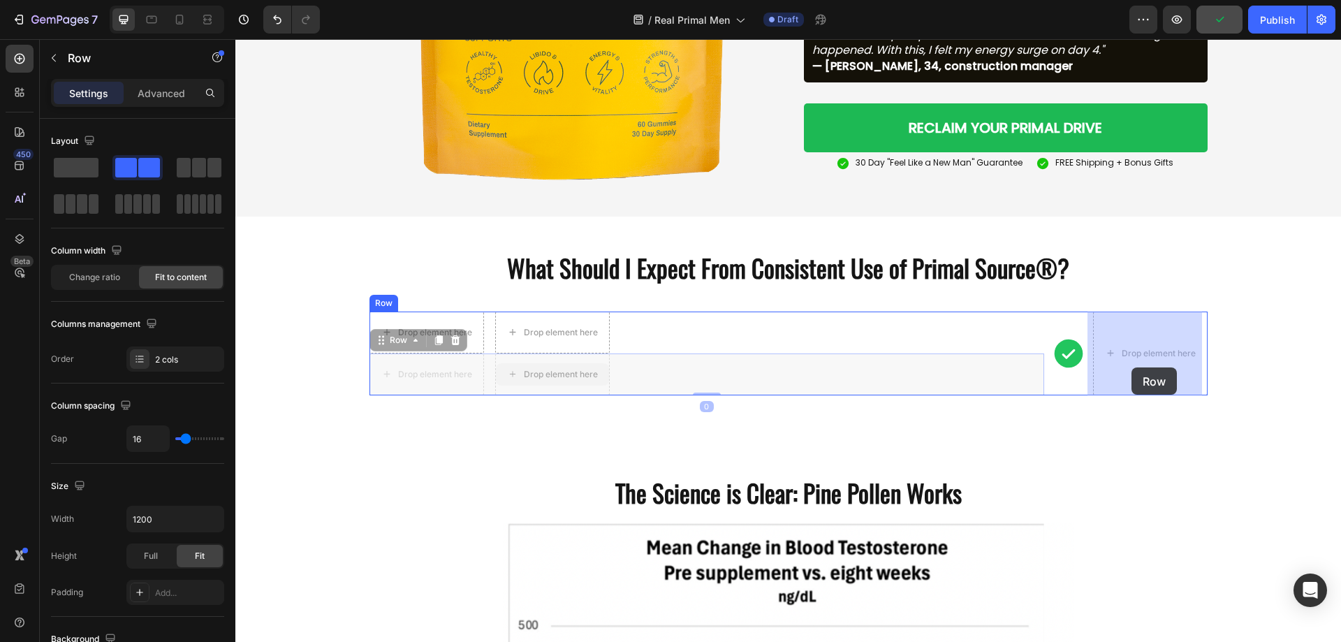
drag, startPoint x: 388, startPoint y: 345, endPoint x: 1131, endPoint y: 362, distance: 743.9
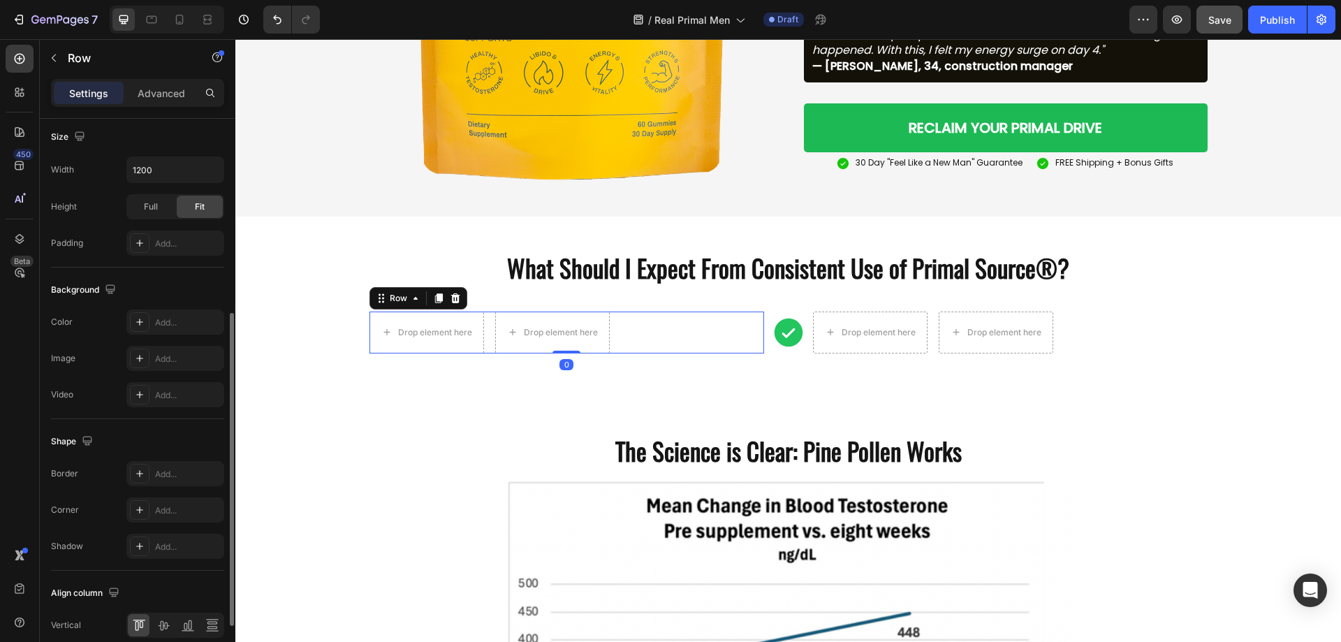
scroll to position [419, 0]
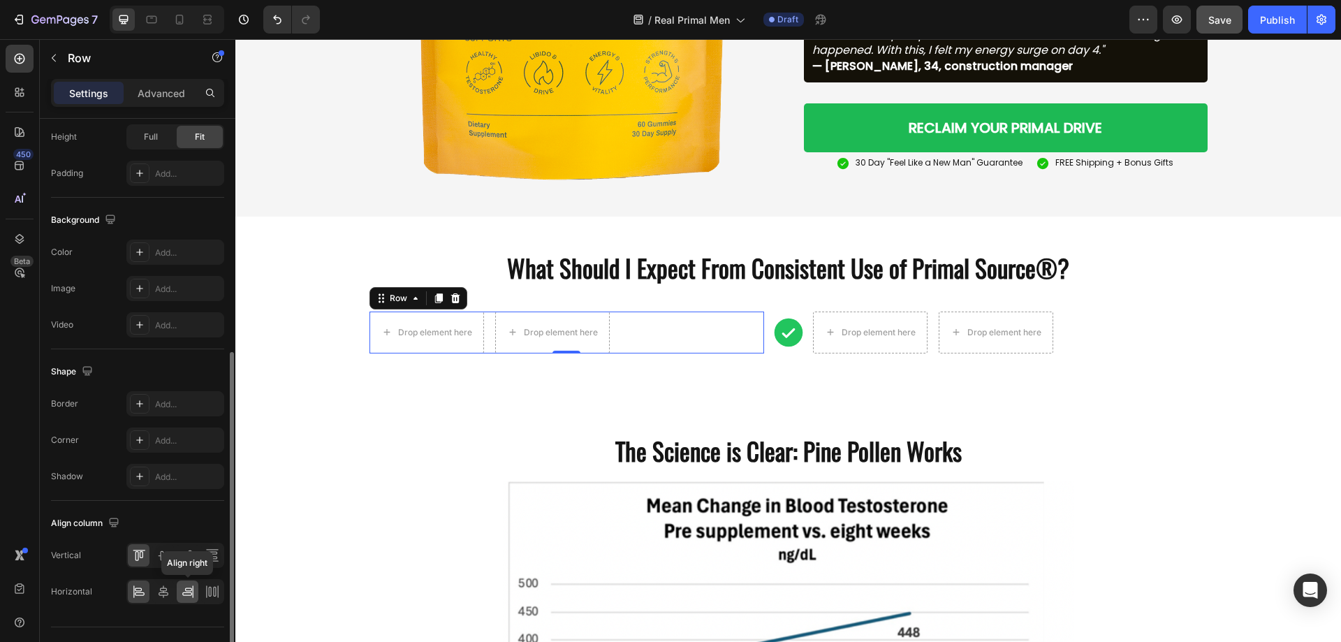
click at [185, 593] on icon at bounding box center [188, 592] width 14 height 14
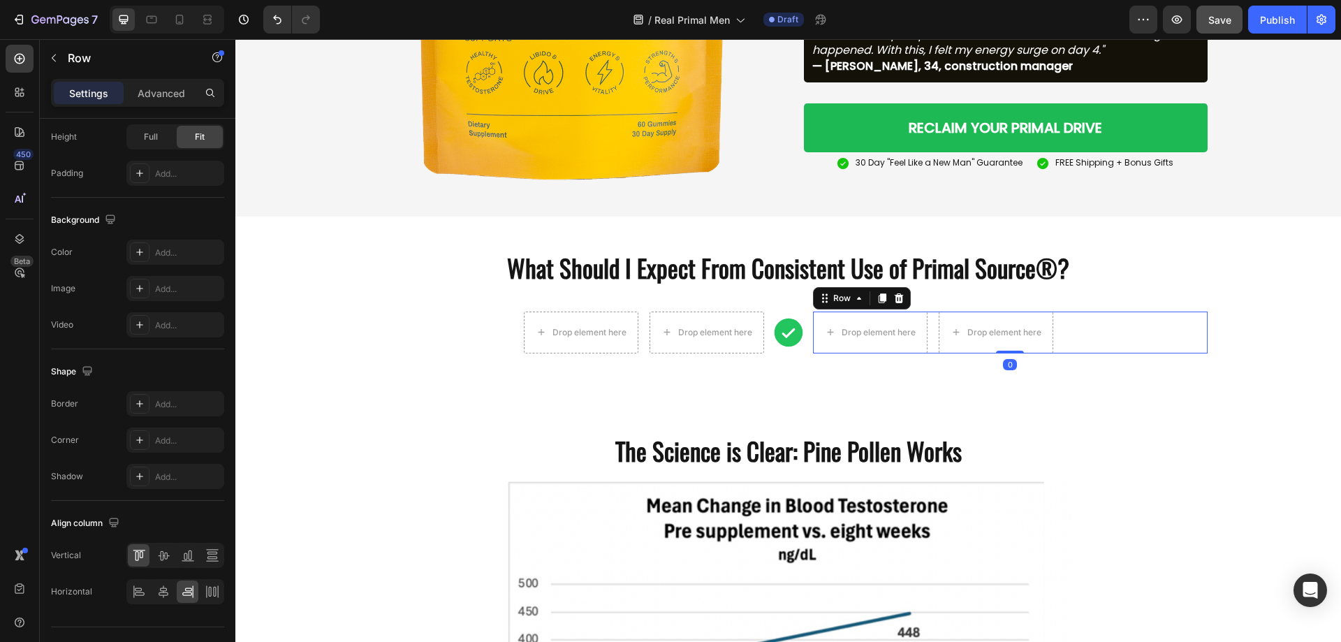
click at [924, 325] on div "Drop element here Drop element here Row 0" at bounding box center [1010, 332] width 395 height 42
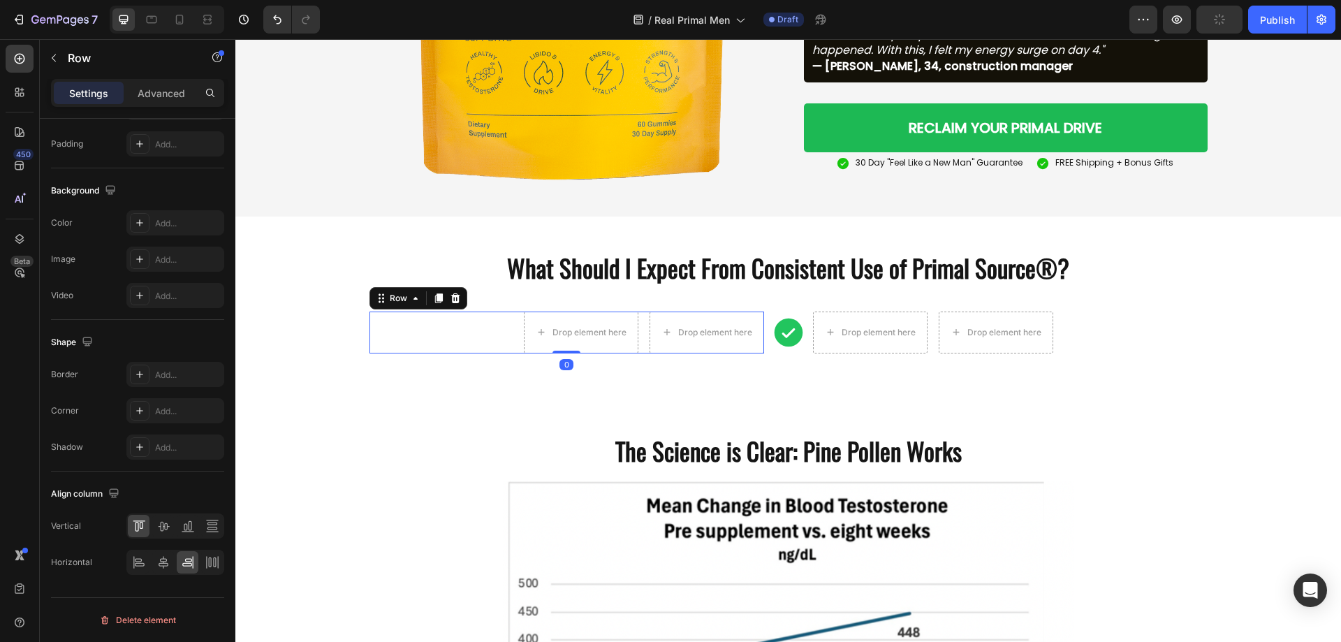
click at [633, 327] on div "Drop element here Drop element here Row 0" at bounding box center [566, 332] width 395 height 42
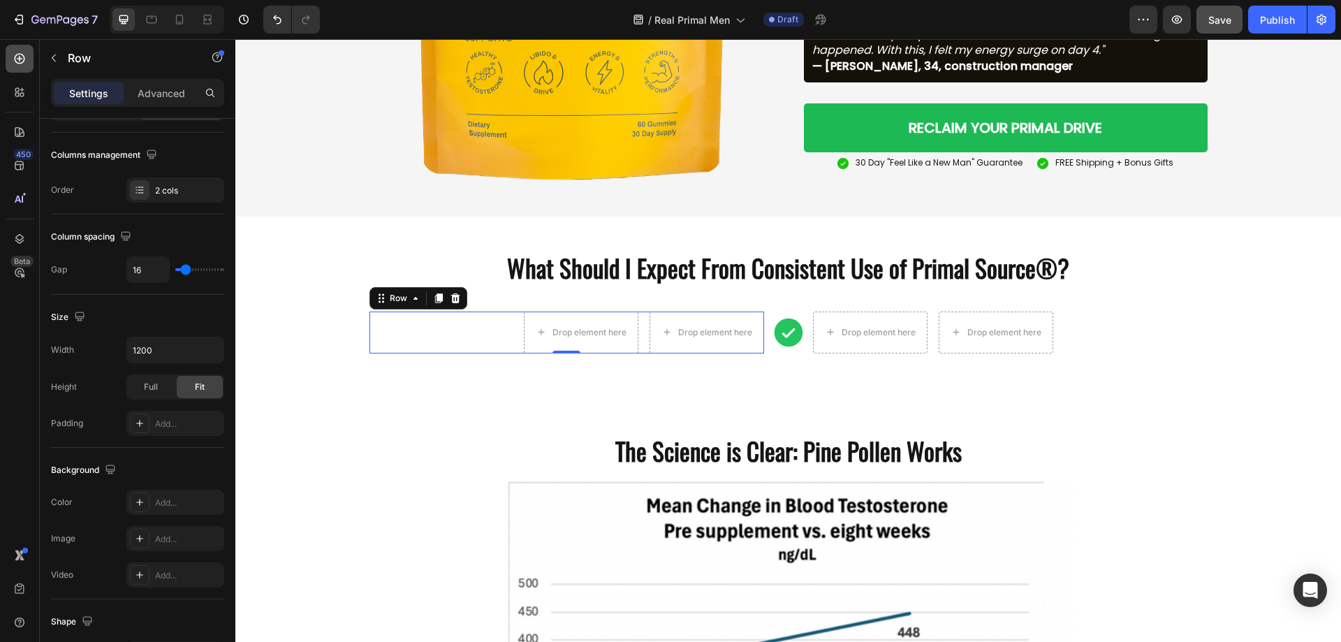
click at [20, 62] on icon at bounding box center [20, 59] width 14 height 14
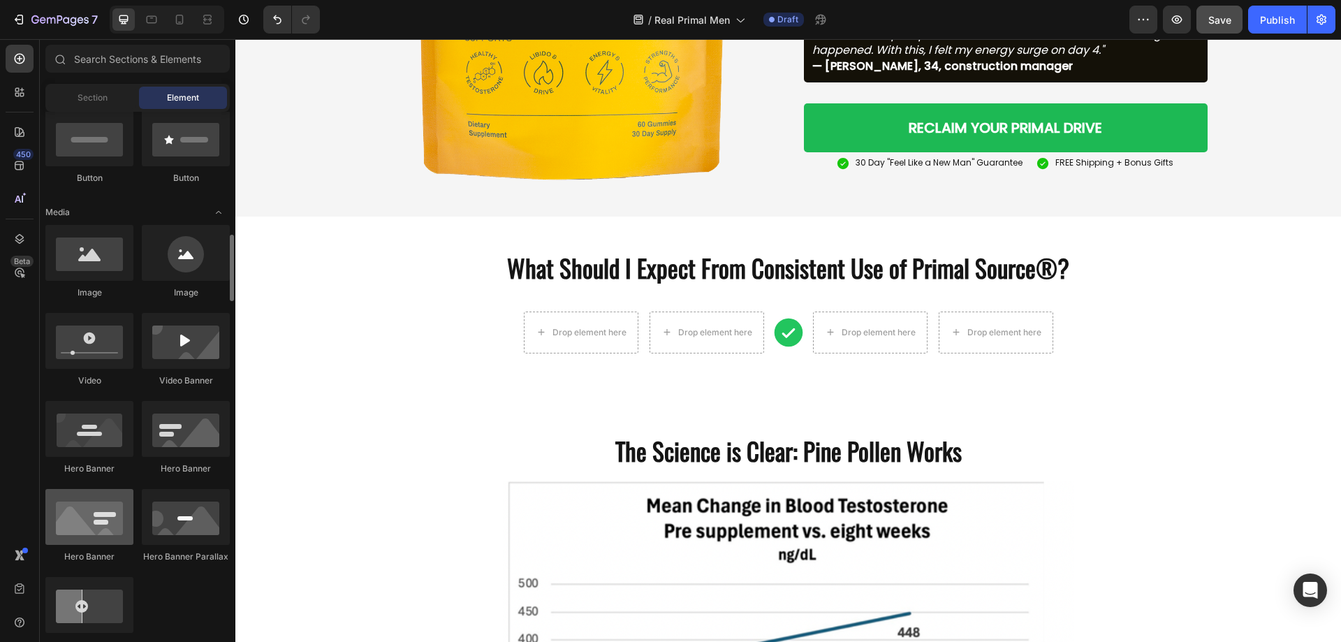
scroll to position [489, 0]
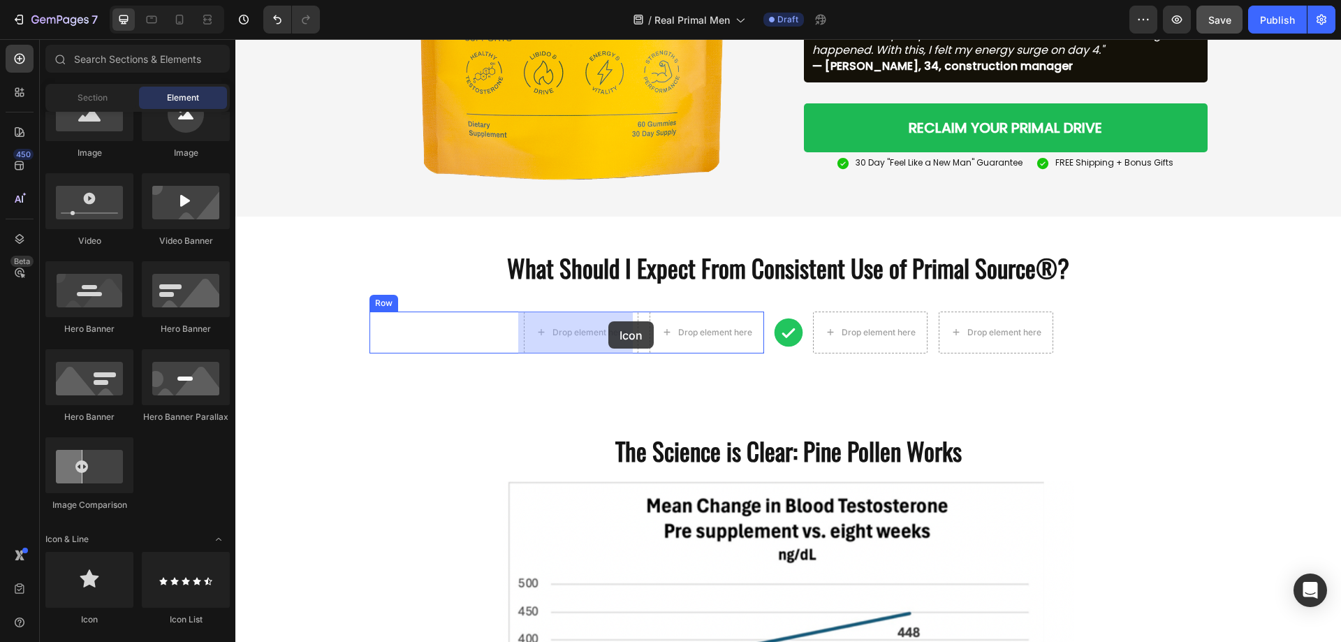
drag, startPoint x: 325, startPoint y: 619, endPoint x: 601, endPoint y: 322, distance: 405.7
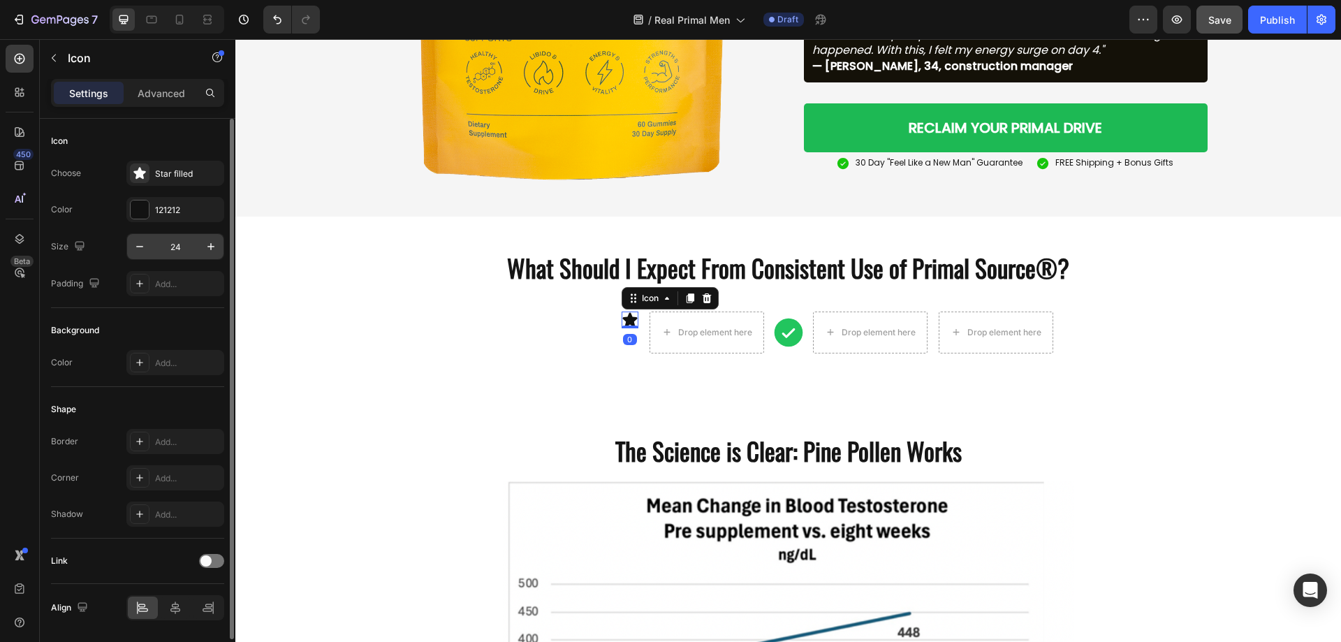
click at [183, 242] on input "24" at bounding box center [175, 246] width 46 height 25
type input "55"
click at [184, 172] on div "Star filled" at bounding box center [188, 174] width 66 height 13
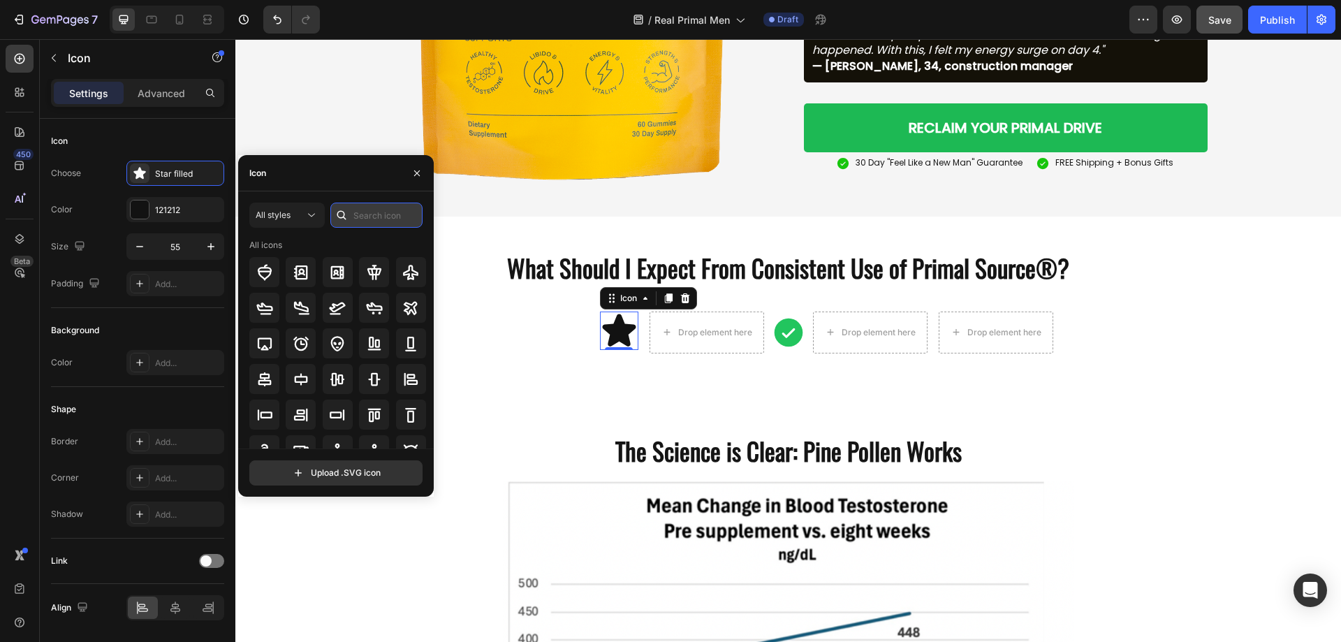
click at [369, 216] on input "text" at bounding box center [376, 215] width 92 height 25
paste input "alendar"
type input "calendar"
click at [265, 271] on icon at bounding box center [264, 272] width 17 height 17
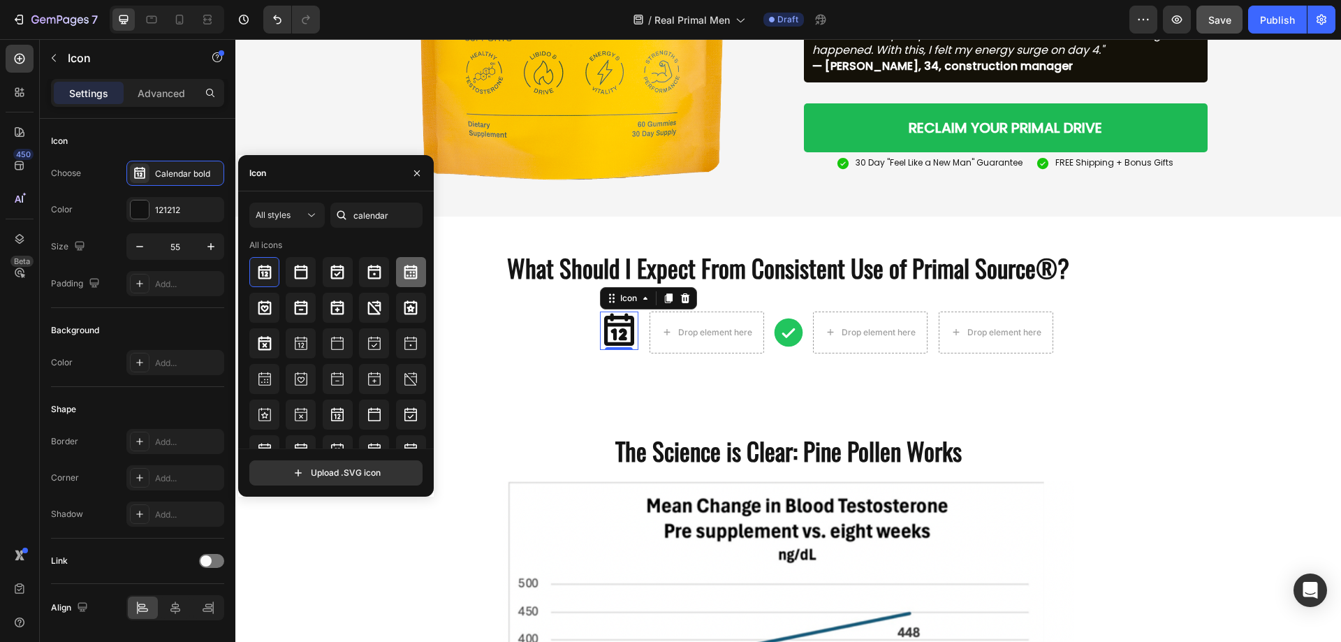
click at [414, 275] on icon at bounding box center [410, 272] width 17 height 17
drag, startPoint x: 138, startPoint y: 335, endPoint x: 149, endPoint y: 273, distance: 63.1
click at [138, 335] on div "Background" at bounding box center [137, 330] width 173 height 22
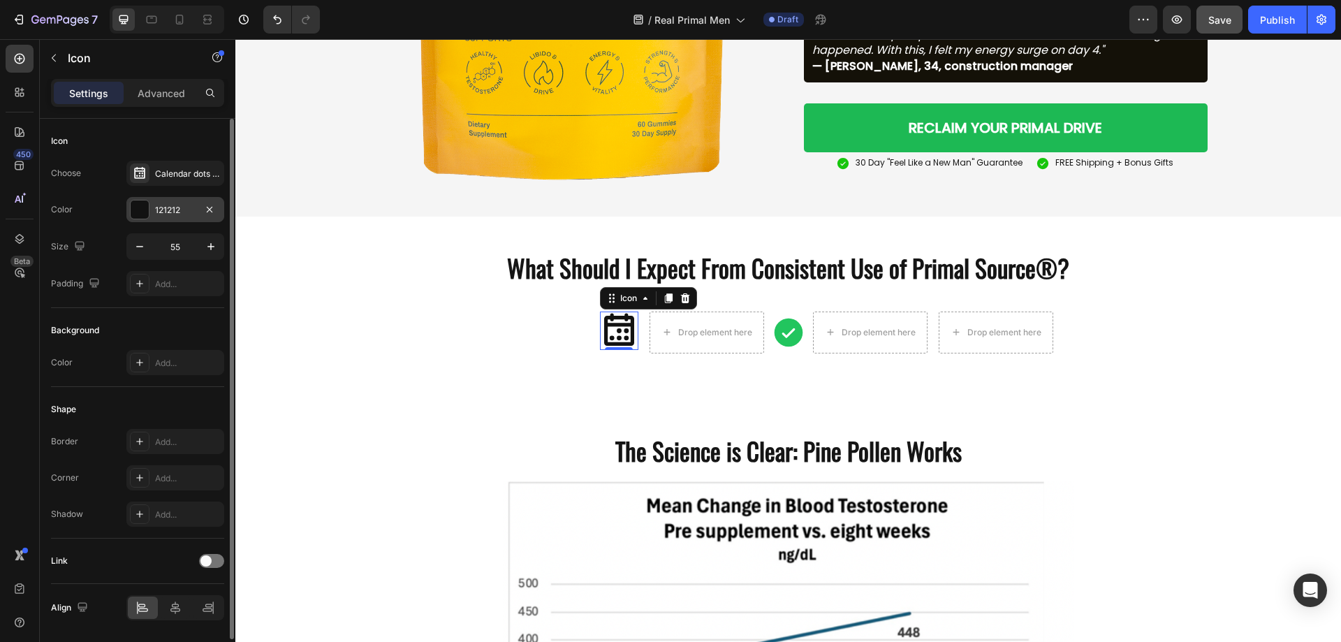
click at [144, 214] on div at bounding box center [140, 209] width 18 height 18
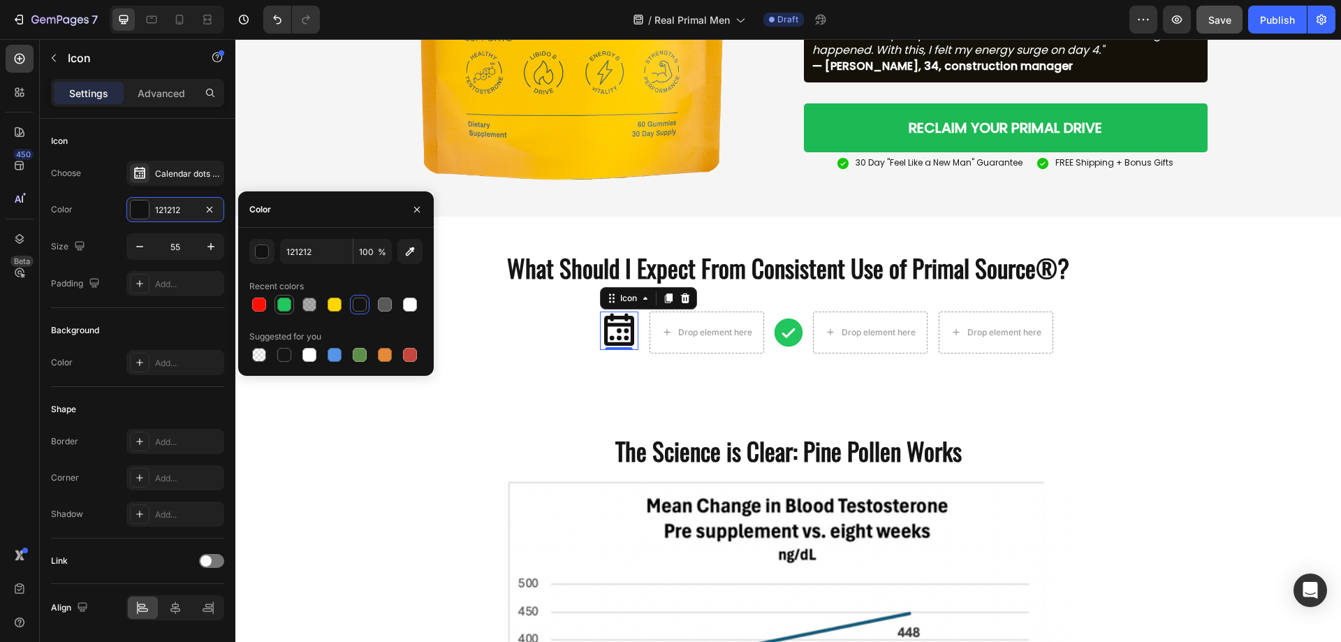
click at [283, 298] on div at bounding box center [284, 304] width 14 height 14
type input "22C55E"
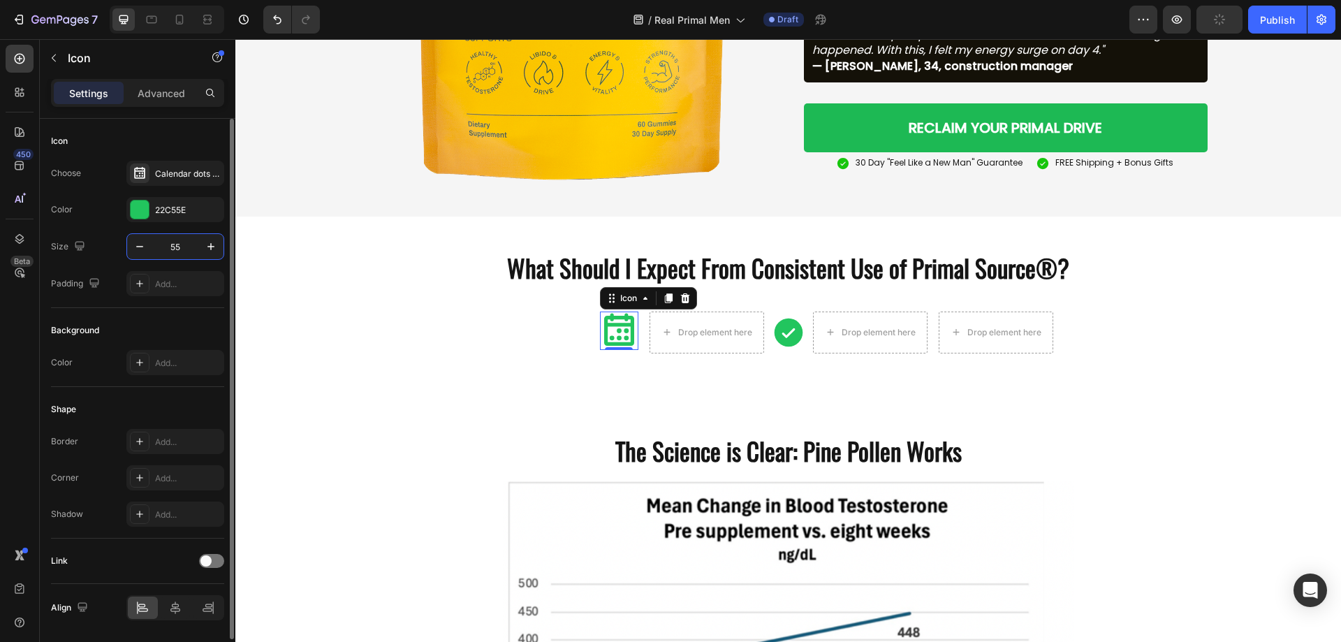
click at [184, 249] on input "55" at bounding box center [175, 246] width 46 height 25
drag, startPoint x: 187, startPoint y: 248, endPoint x: 122, endPoint y: 249, distance: 64.9
click at [122, 249] on div "Size 40" at bounding box center [137, 246] width 173 height 27
type input "45"
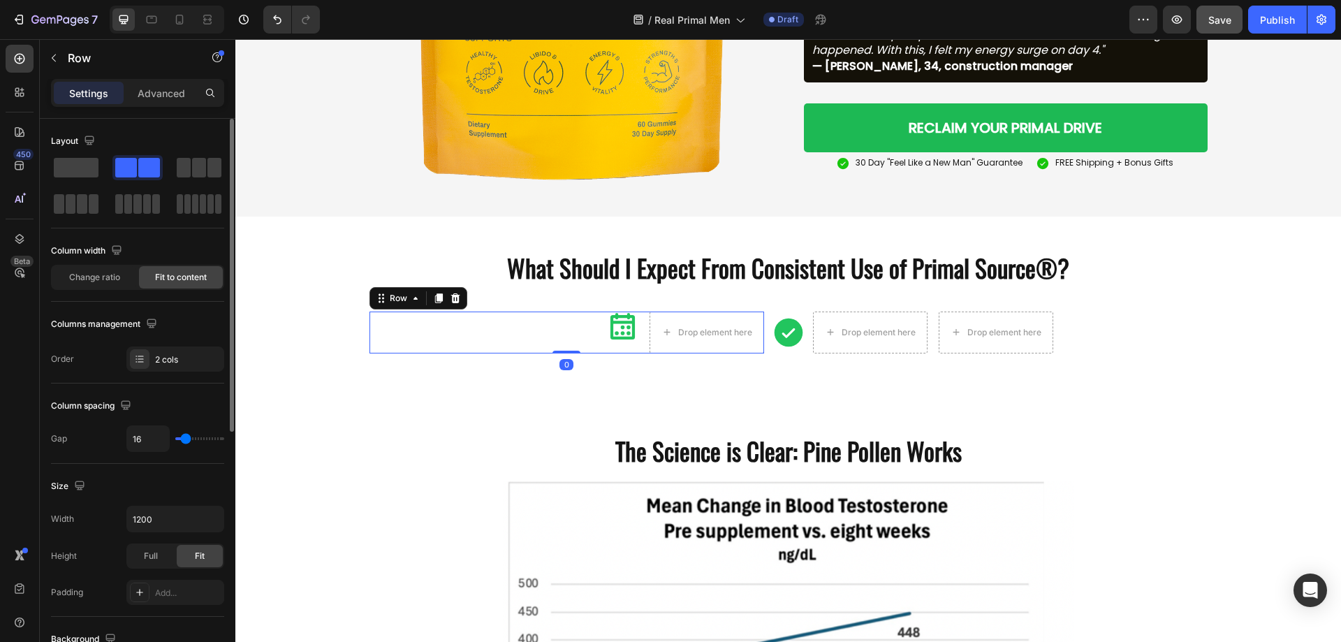
click at [639, 343] on div "Icon Drop element here Row 0" at bounding box center [566, 332] width 395 height 42
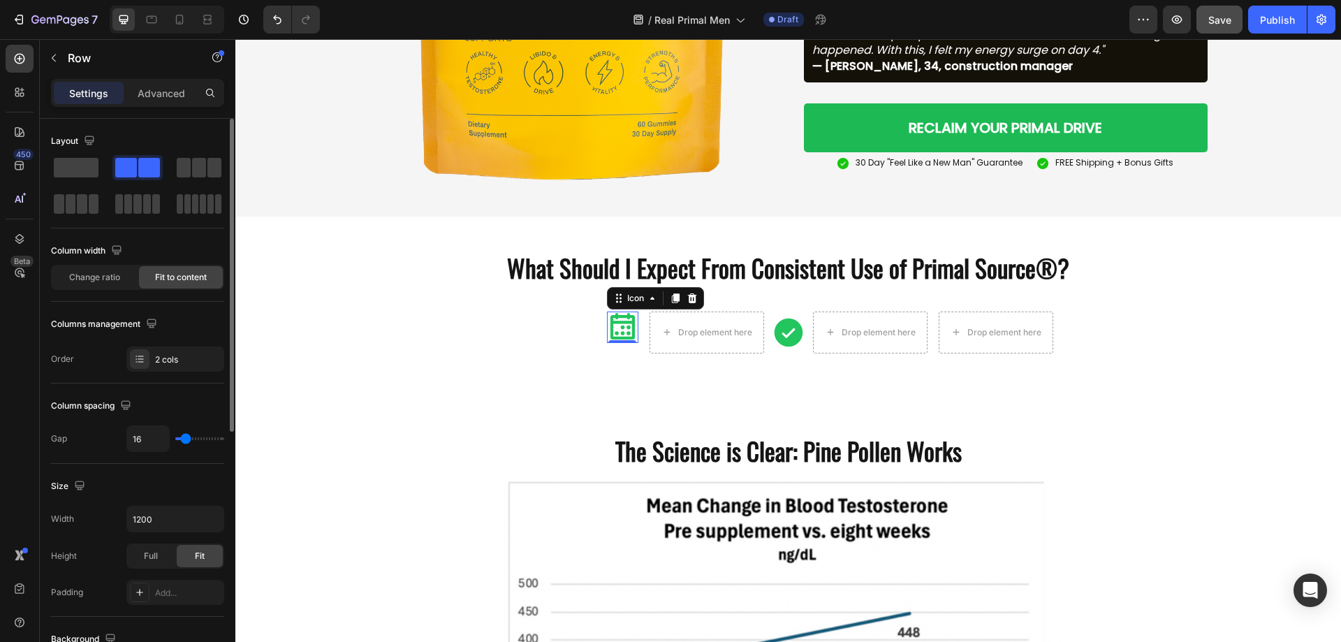
click at [627, 331] on icon at bounding box center [622, 326] width 24 height 27
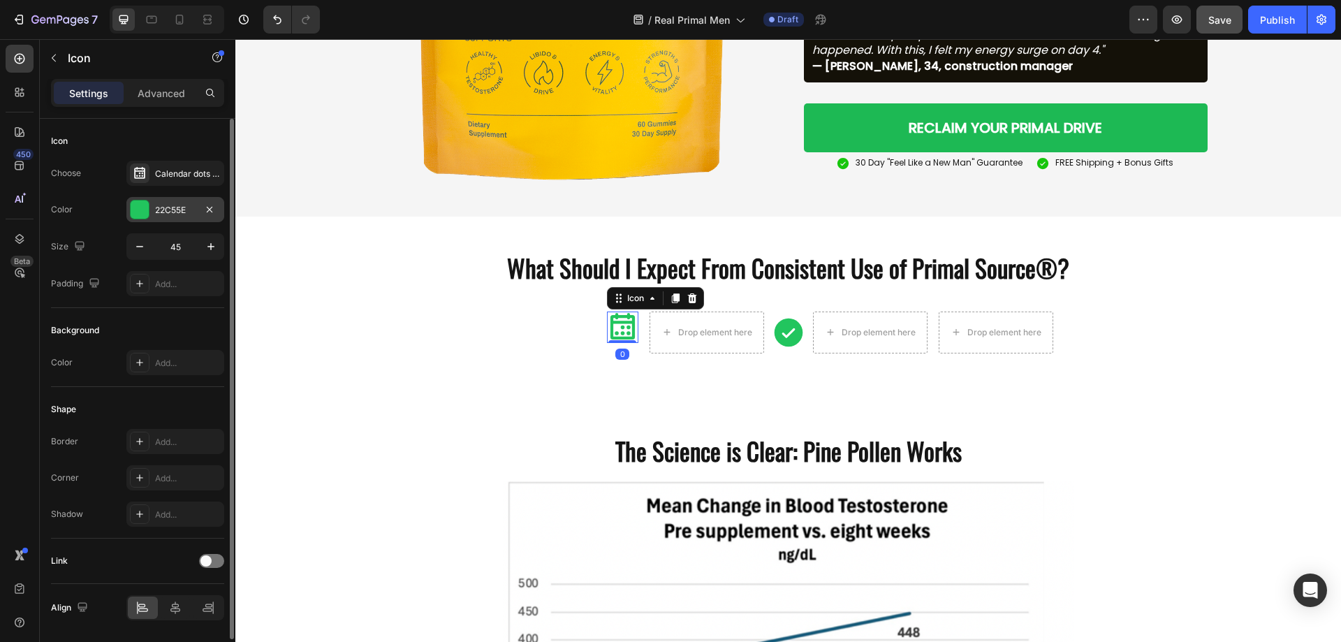
click at [154, 214] on div "22C55E" at bounding box center [175, 209] width 98 height 25
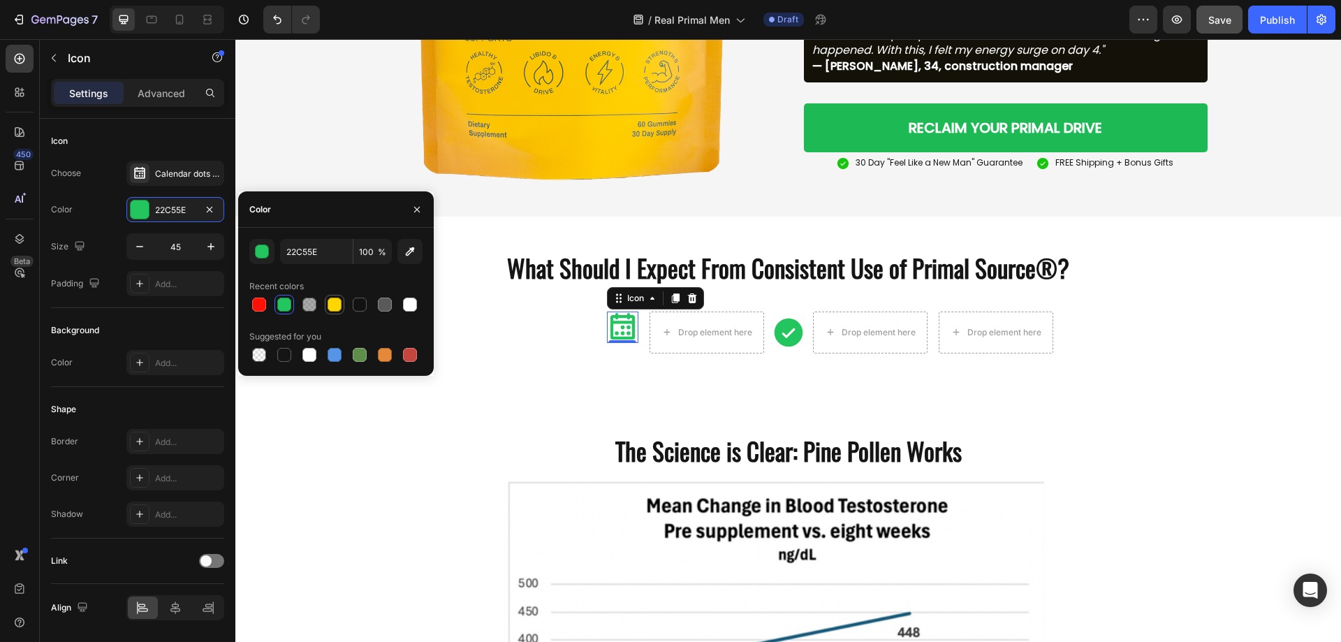
click at [327, 298] on div at bounding box center [334, 304] width 17 height 17
type input "FFD600"
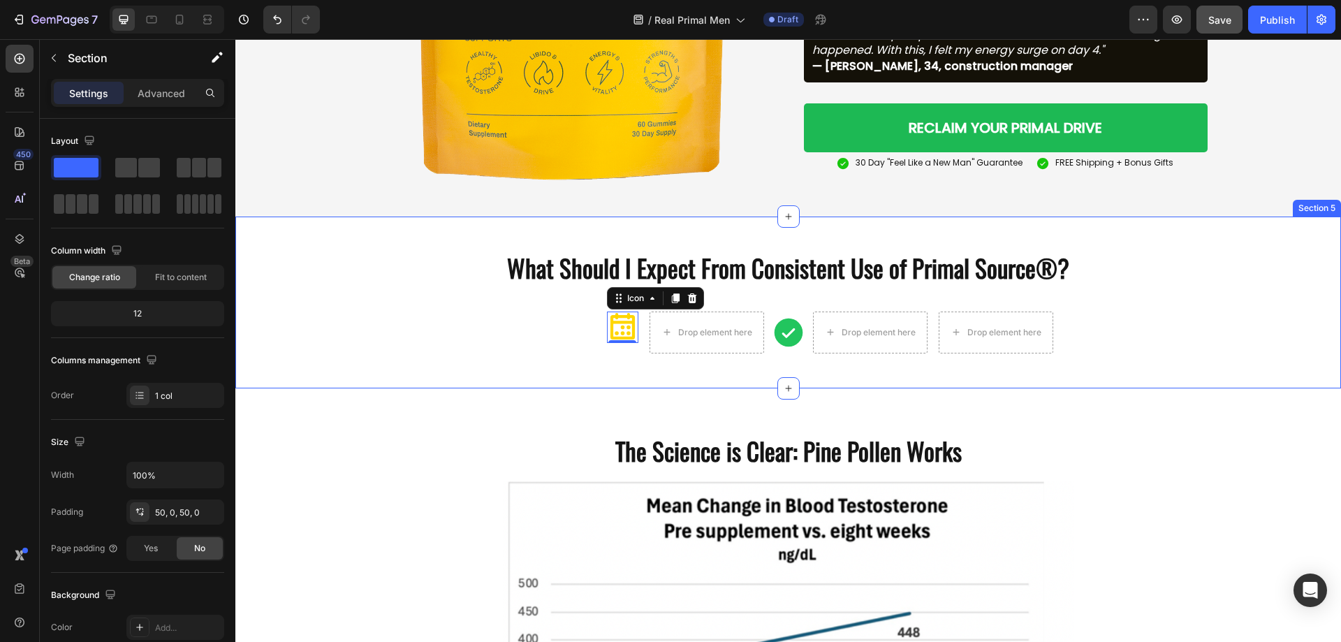
click at [582, 373] on div "What Should I Expect From Consistent Use of Primal Source®? Heading Row Icon 0 …" at bounding box center [787, 302] width 1105 height 172
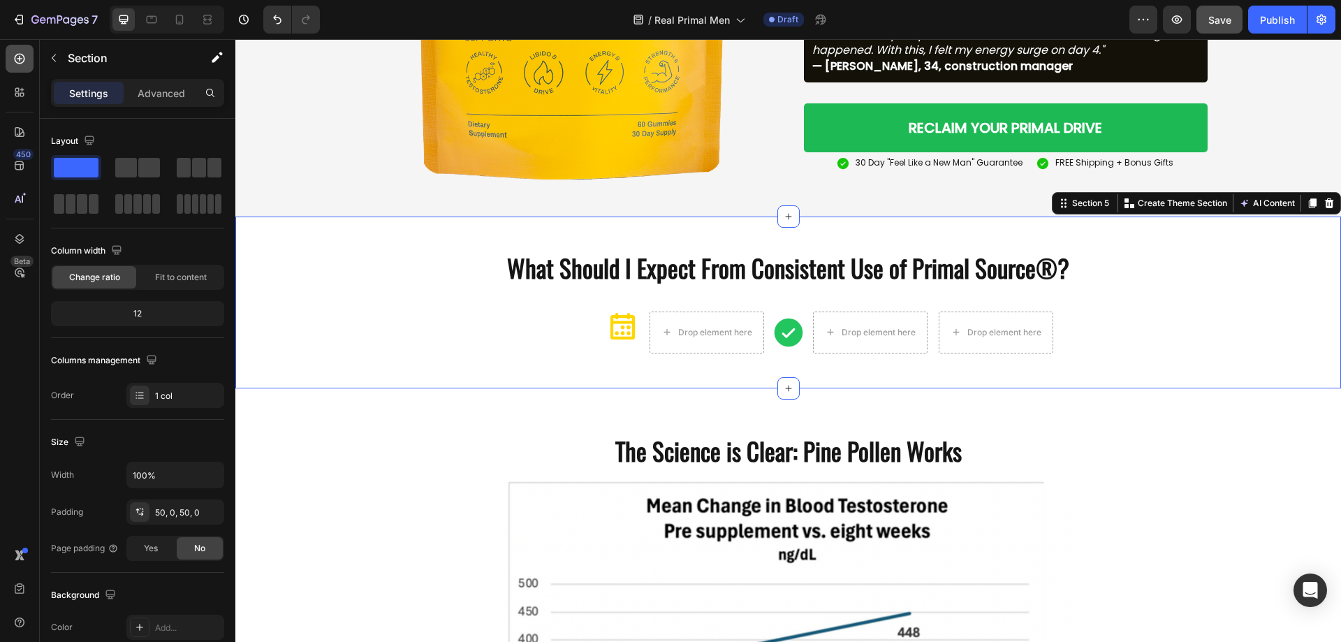
click at [25, 57] on icon at bounding box center [20, 59] width 14 height 14
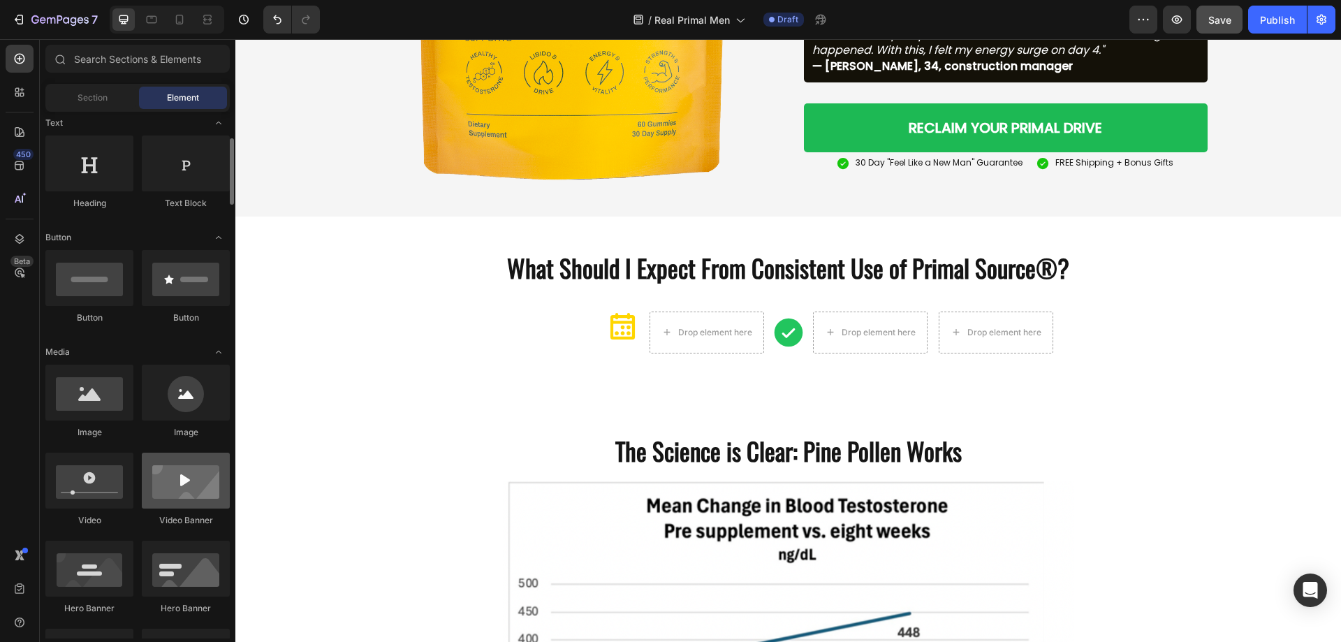
scroll to position [0, 0]
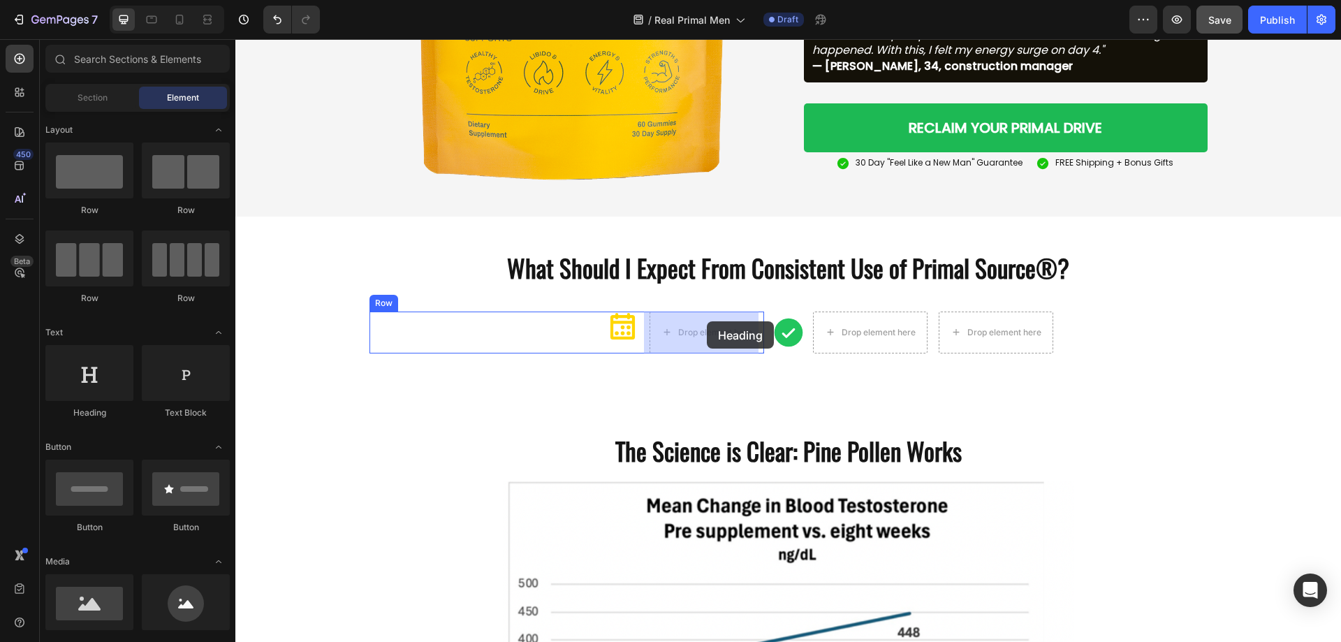
drag, startPoint x: 322, startPoint y: 427, endPoint x: 707, endPoint y: 321, distance: 399.0
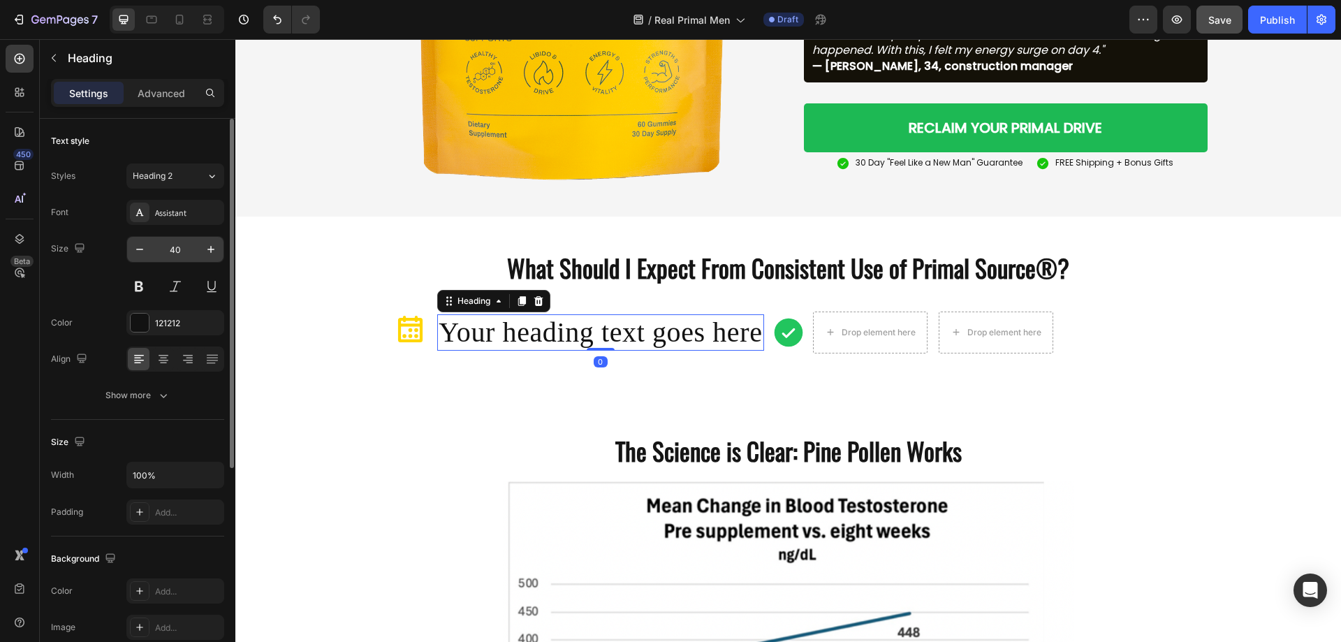
click at [185, 247] on input "40" at bounding box center [175, 249] width 46 height 25
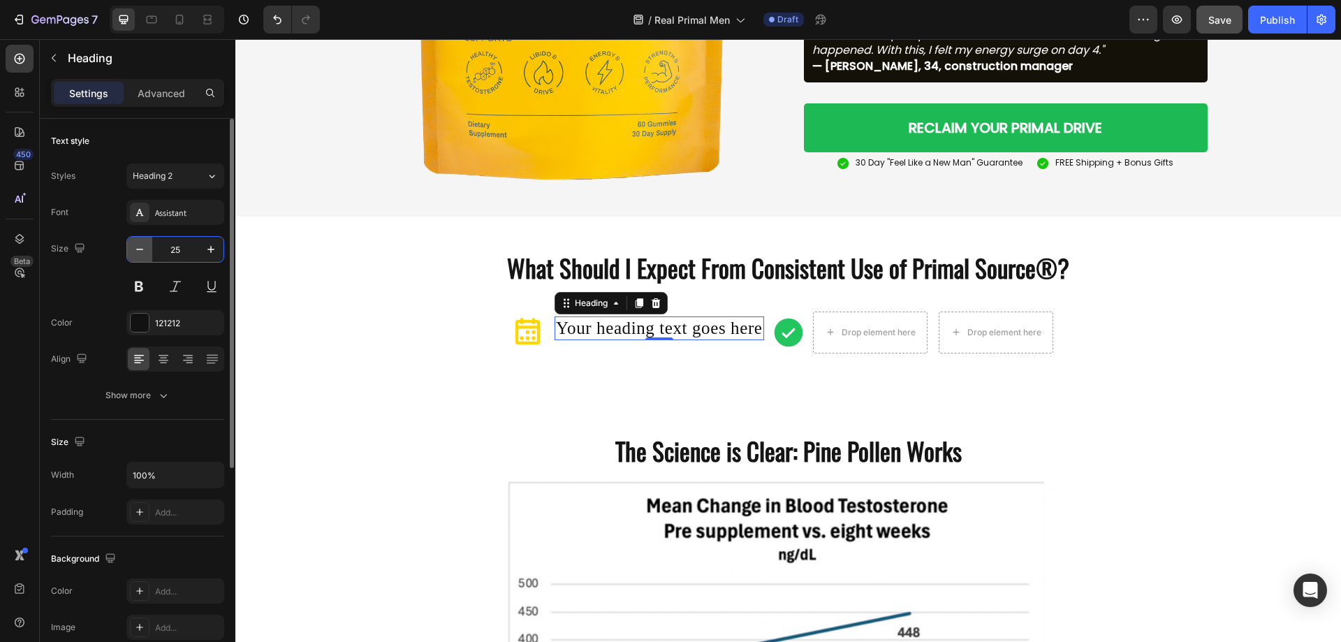
drag, startPoint x: 185, startPoint y: 247, endPoint x: 138, endPoint y: 244, distance: 46.8
click at [138, 244] on div "25" at bounding box center [175, 249] width 96 height 25
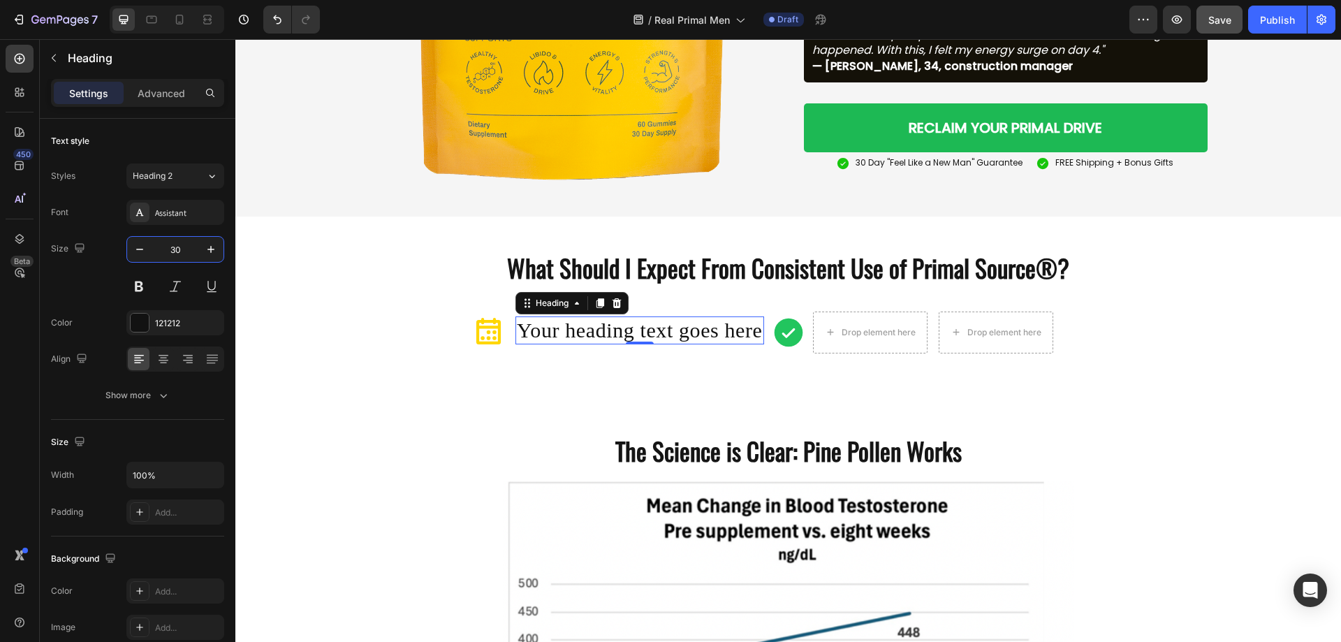
type input "30"
click at [649, 336] on h2 "Your heading text goes here" at bounding box center [639, 330] width 248 height 28
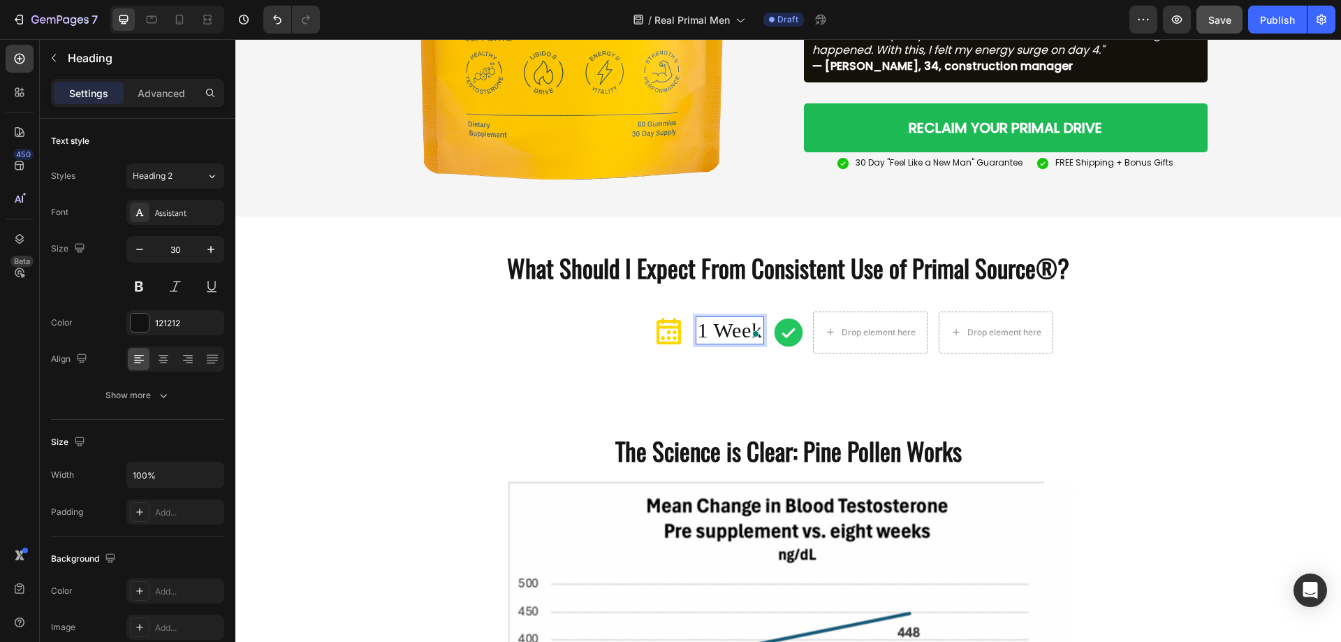
scroll to position [2481, 0]
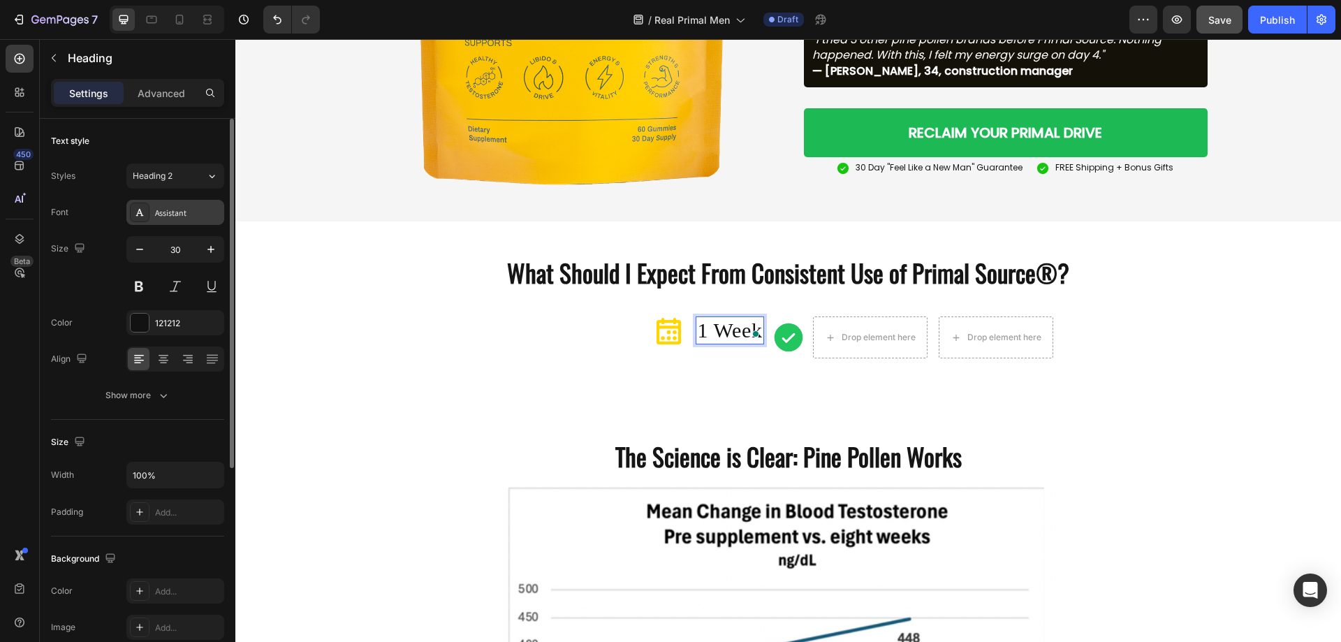
click at [176, 216] on div "Assistant" at bounding box center [188, 213] width 66 height 13
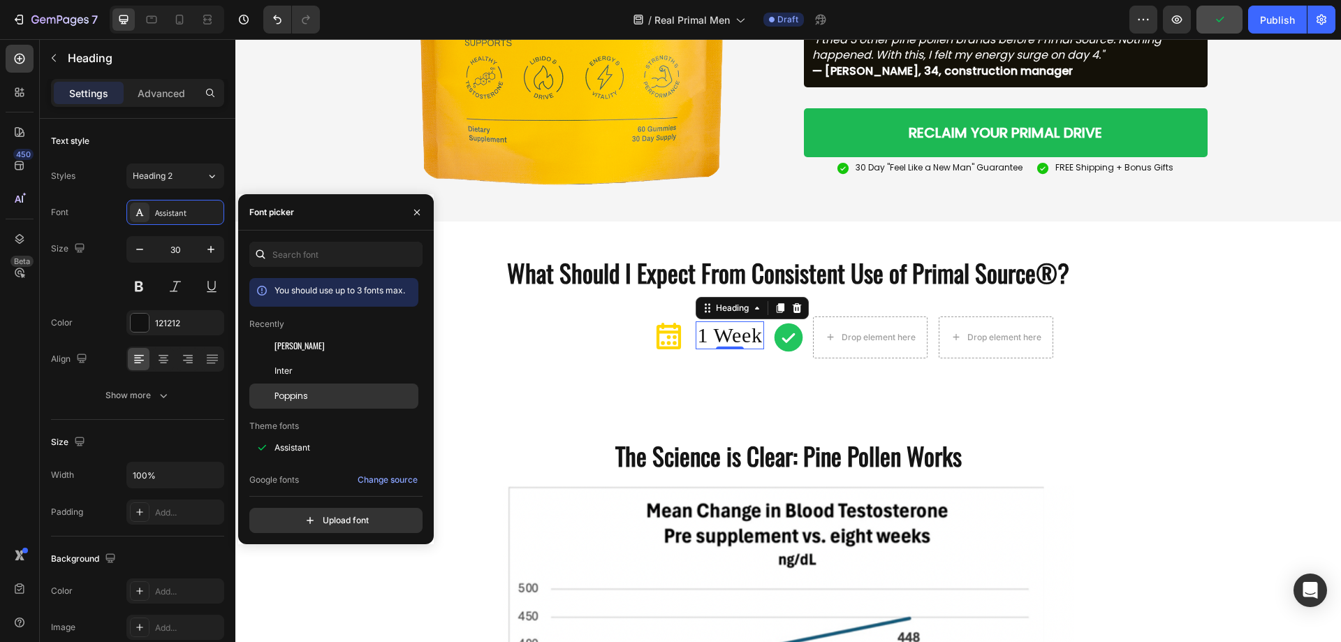
click at [320, 397] on div "Poppins" at bounding box center [344, 396] width 141 height 13
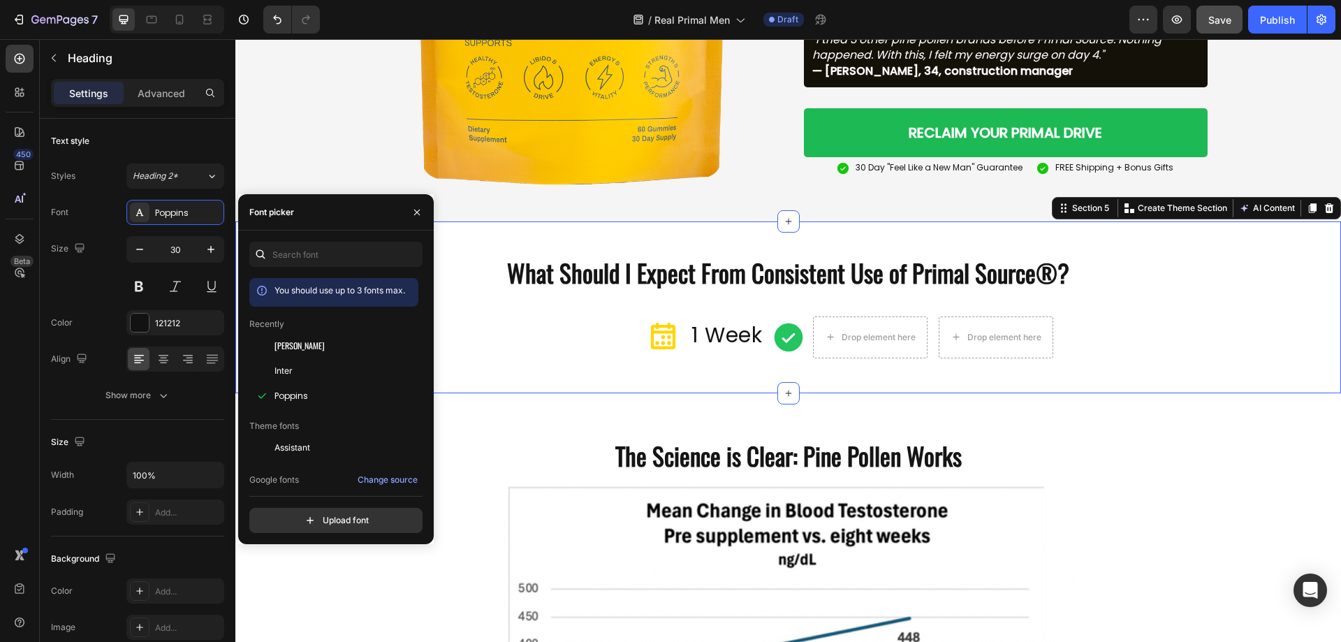
click at [756, 368] on div "What Should I Expect From Consistent Use of Primal Source®? Heading Row Icon 1 …" at bounding box center [787, 307] width 1105 height 172
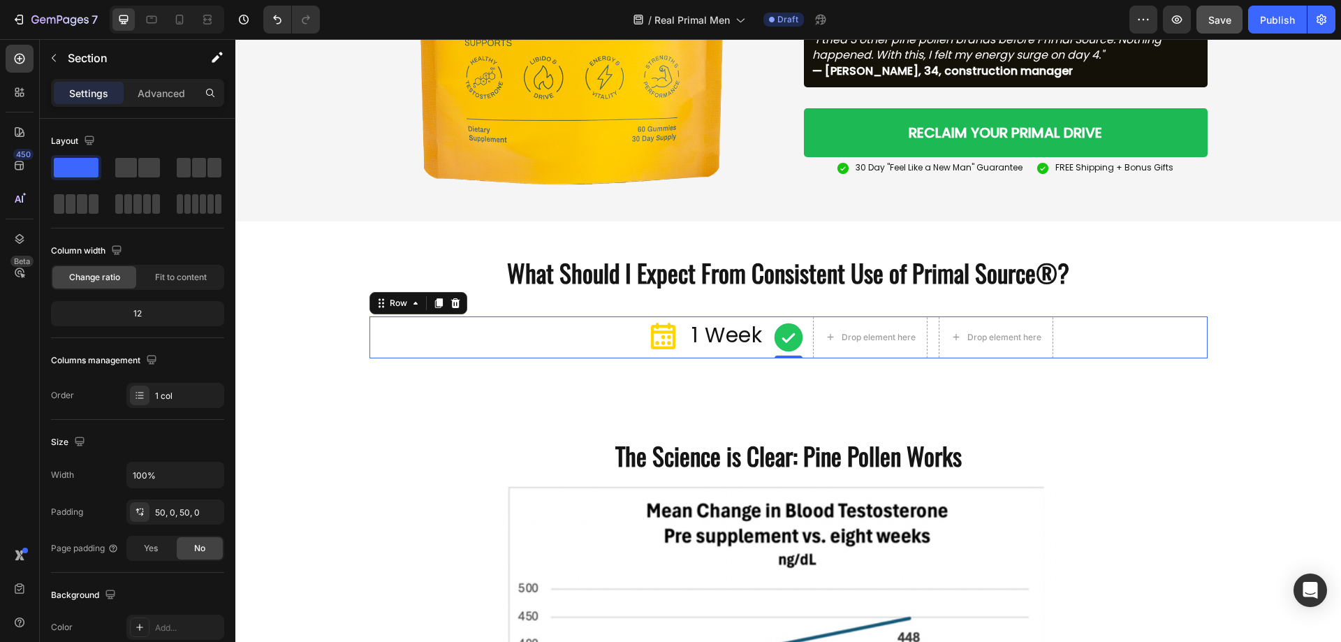
click at [758, 352] on div "Icon 1 Week Heading Row Icon Drop element here Drop element here Row Row 0" at bounding box center [788, 337] width 838 height 42
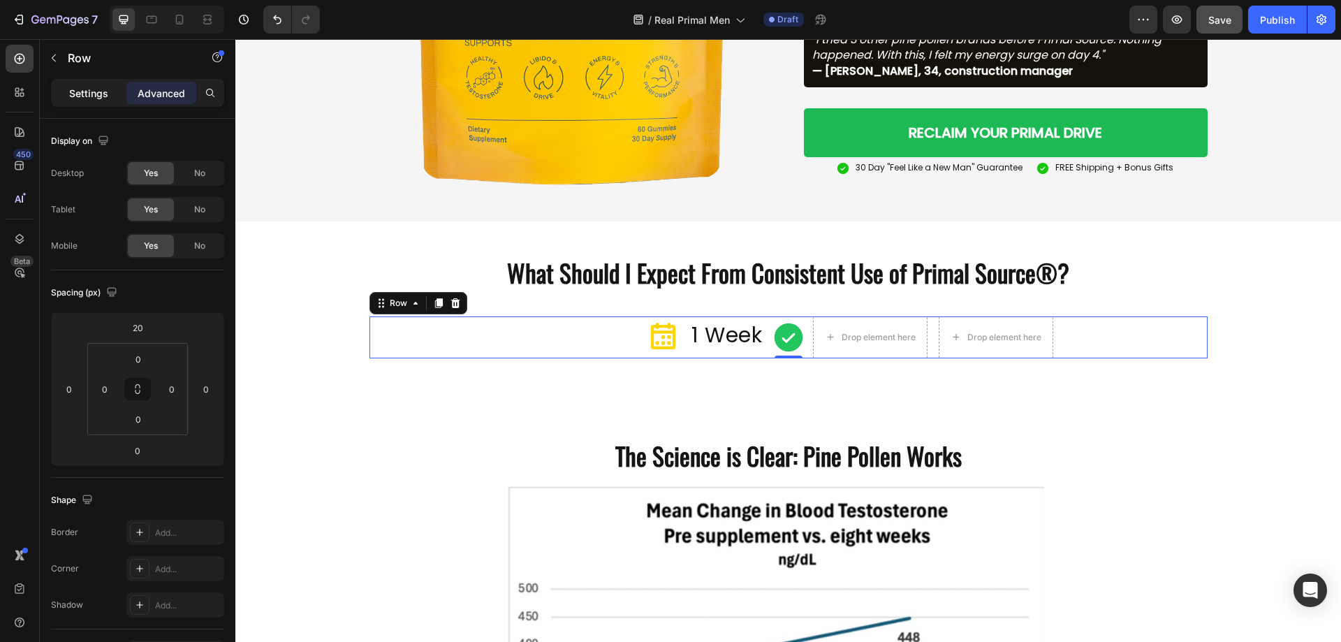
click at [94, 96] on p "Settings" at bounding box center [88, 93] width 39 height 15
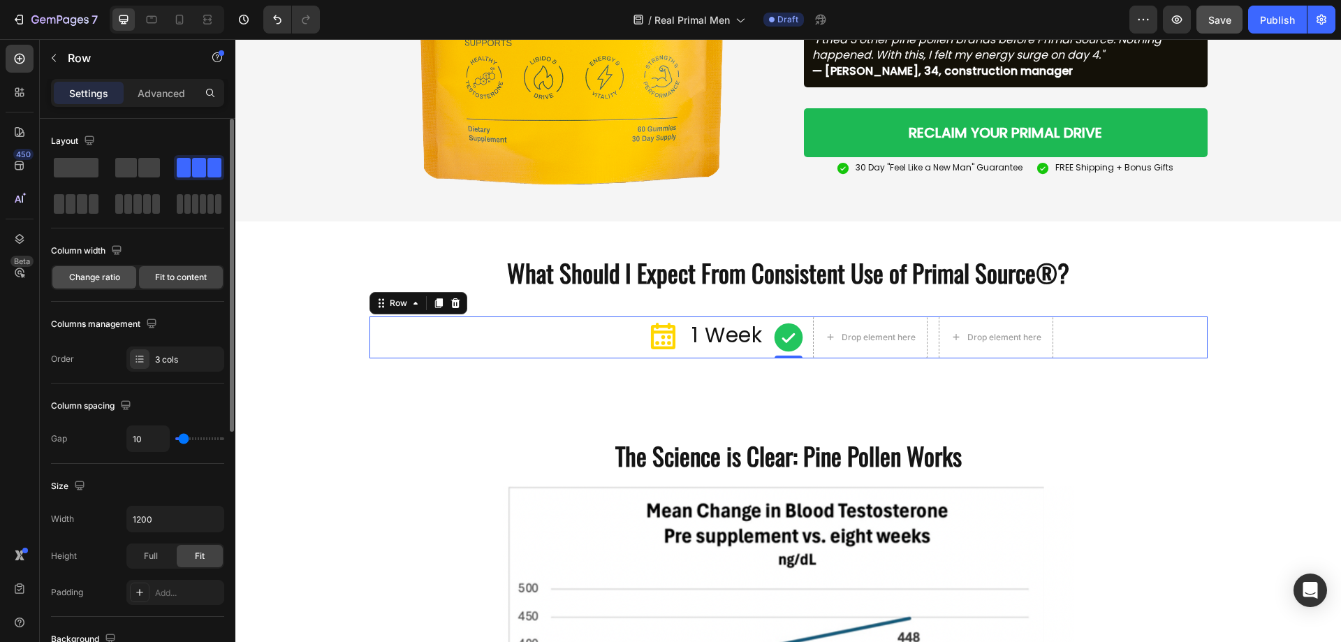
click at [124, 274] on div "Change ratio" at bounding box center [94, 277] width 84 height 22
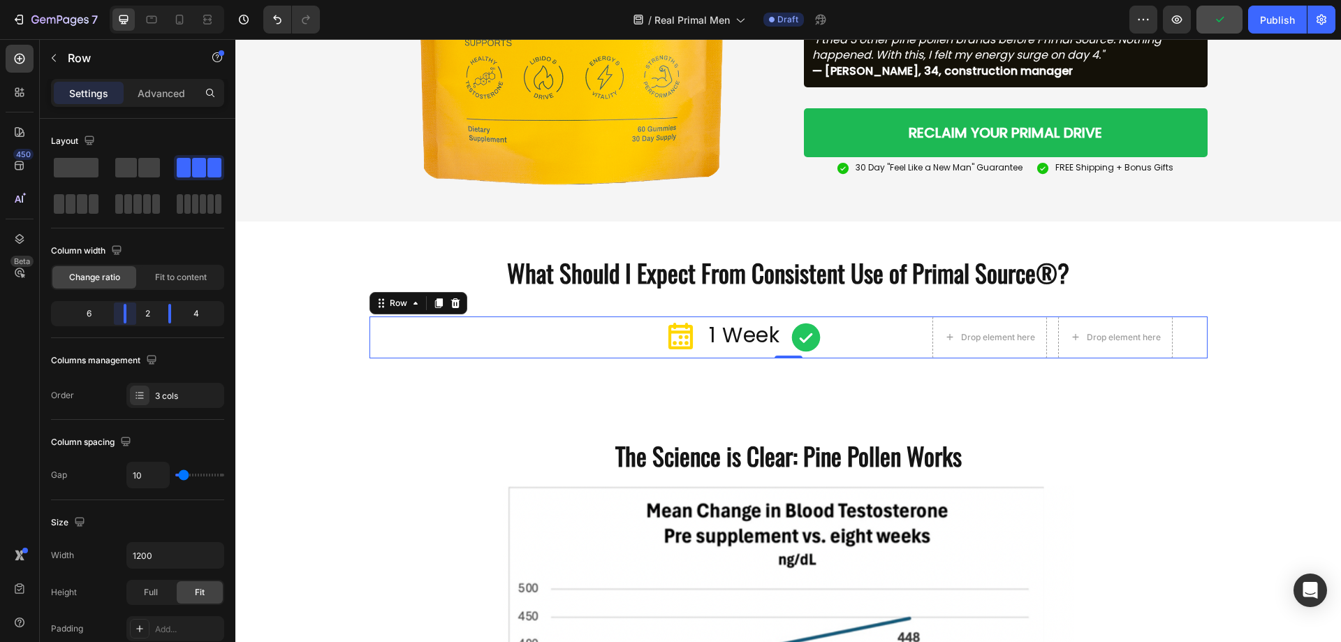
drag, startPoint x: 103, startPoint y: 311, endPoint x: 136, endPoint y: 311, distance: 32.8
click at [136, 0] on body "7 Version history / Real Primal Men Draft Preview Publish 450 Beta Sections(30)…" at bounding box center [670, 0] width 1341 height 0
drag, startPoint x: 168, startPoint y: 311, endPoint x: 117, endPoint y: 309, distance: 50.3
click at [149, 0] on body "7 Version history / Real Primal Men Draft Preview Save Publish 450 Beta Section…" at bounding box center [670, 0] width 1341 height 0
click at [119, 0] on body "7 Version history / Real Primal Men Draft Preview Save Publish 450 Beta Section…" at bounding box center [670, 0] width 1341 height 0
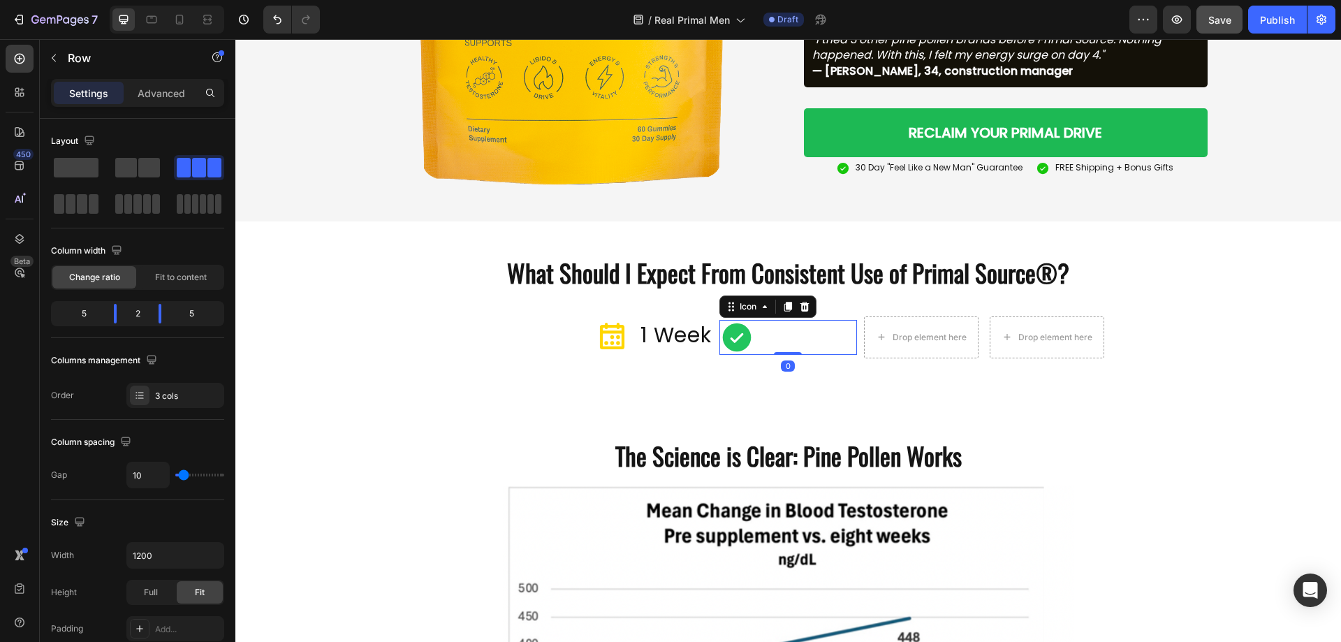
click at [774, 335] on div "Icon 0" at bounding box center [788, 337] width 138 height 35
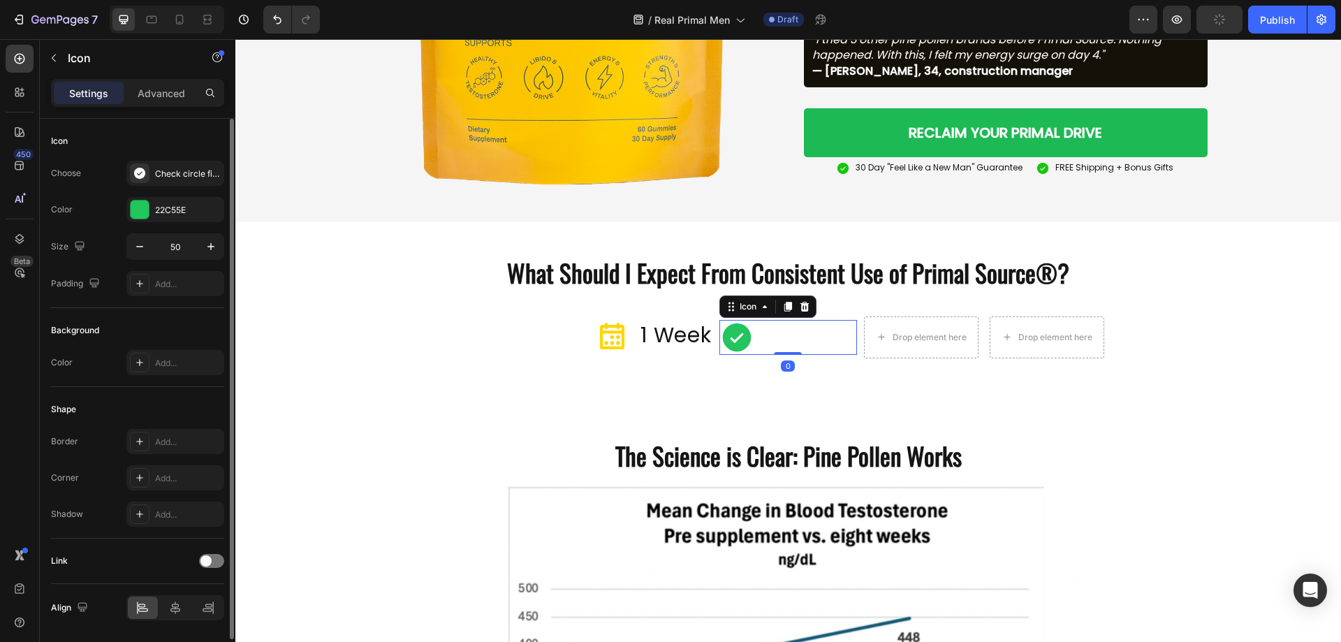
scroll to position [45, 0]
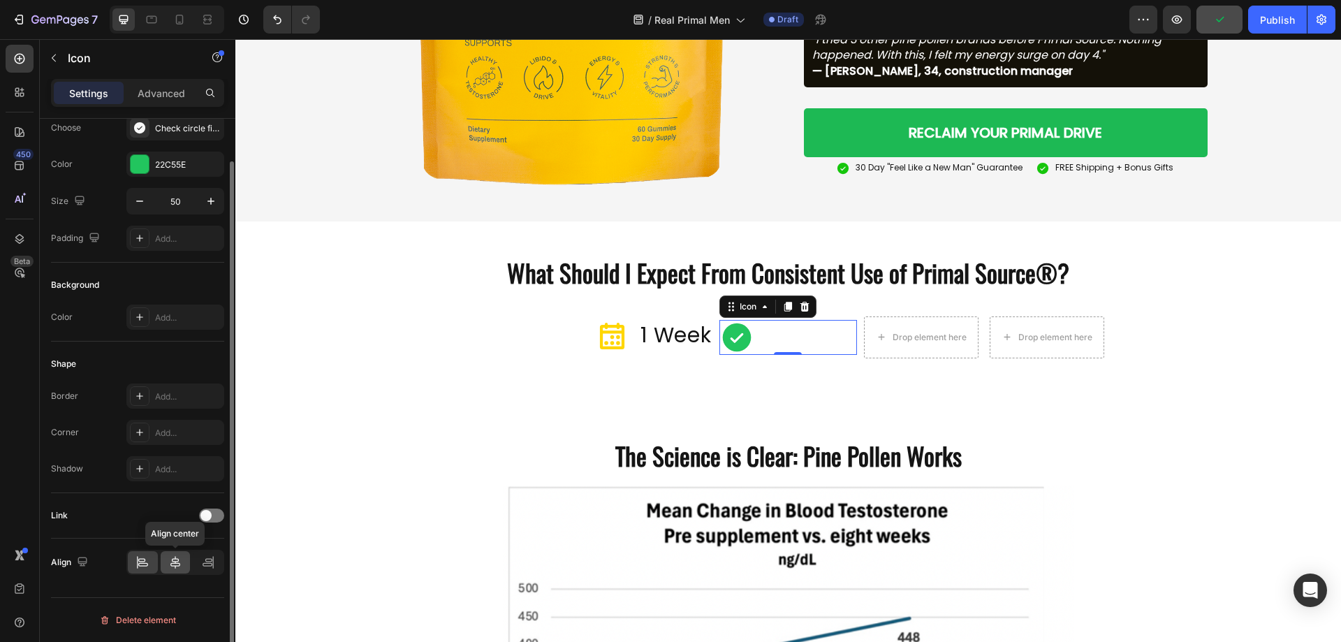
click at [172, 563] on icon at bounding box center [175, 562] width 14 height 14
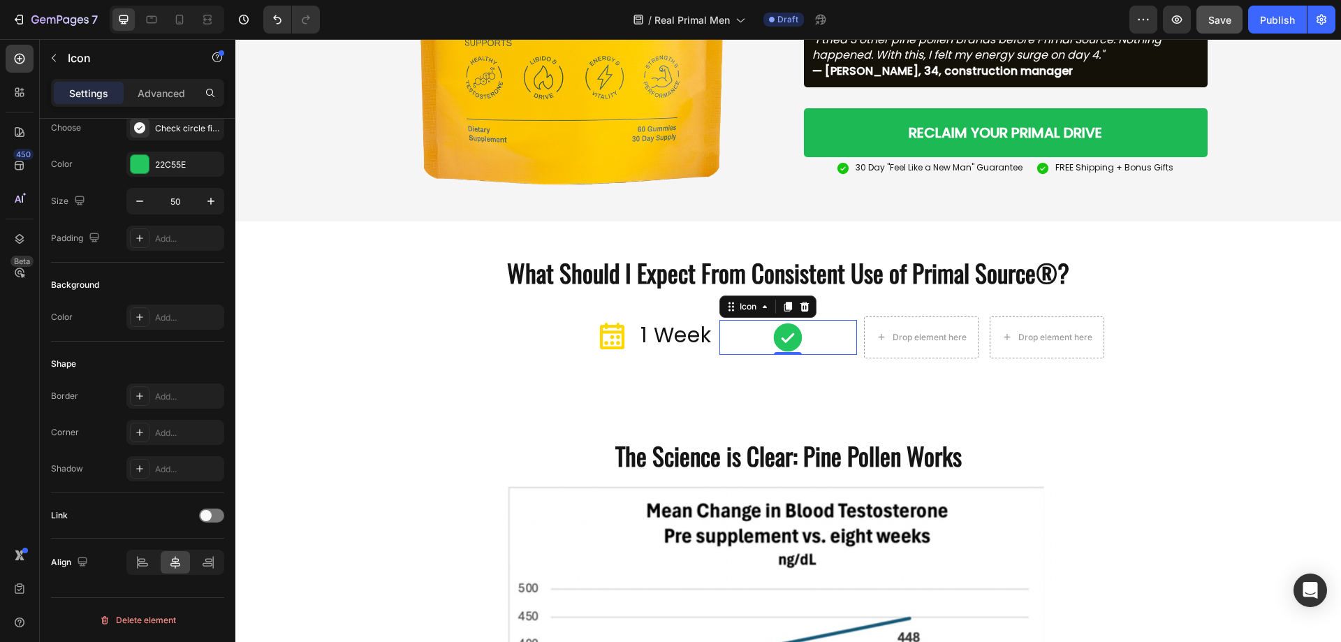
click at [781, 361] on div "0" at bounding box center [788, 365] width 14 height 11
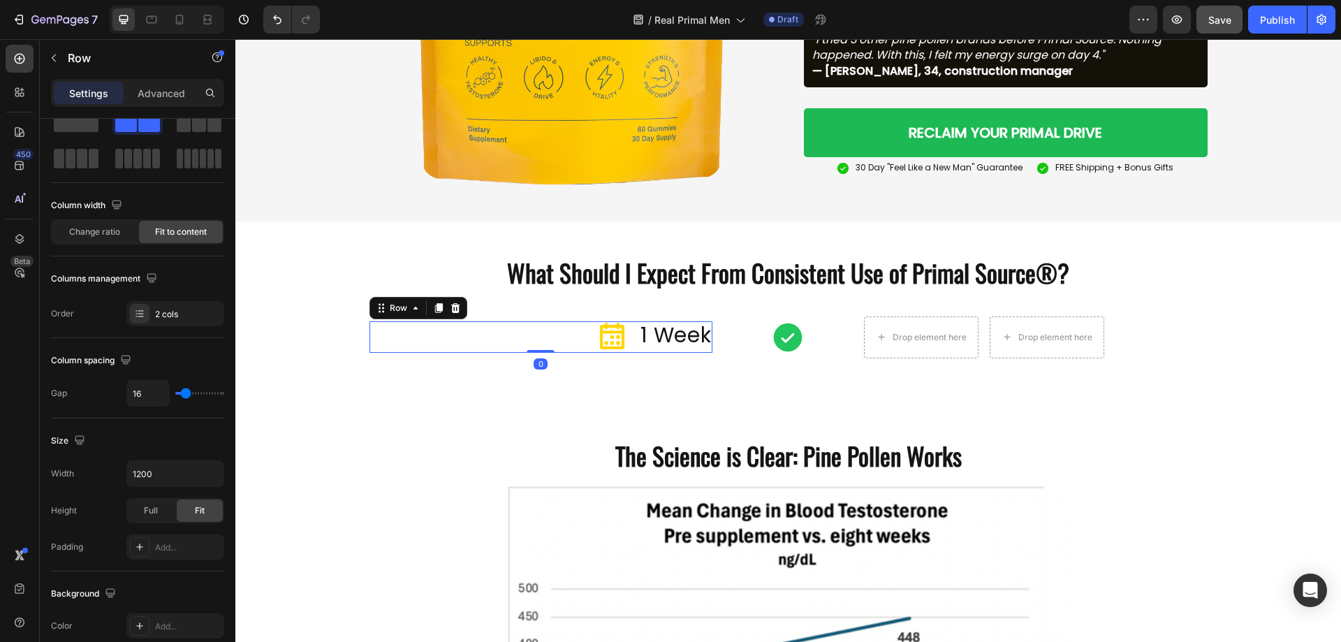
click at [705, 351] on div "1 Week Heading" at bounding box center [676, 336] width 74 height 31
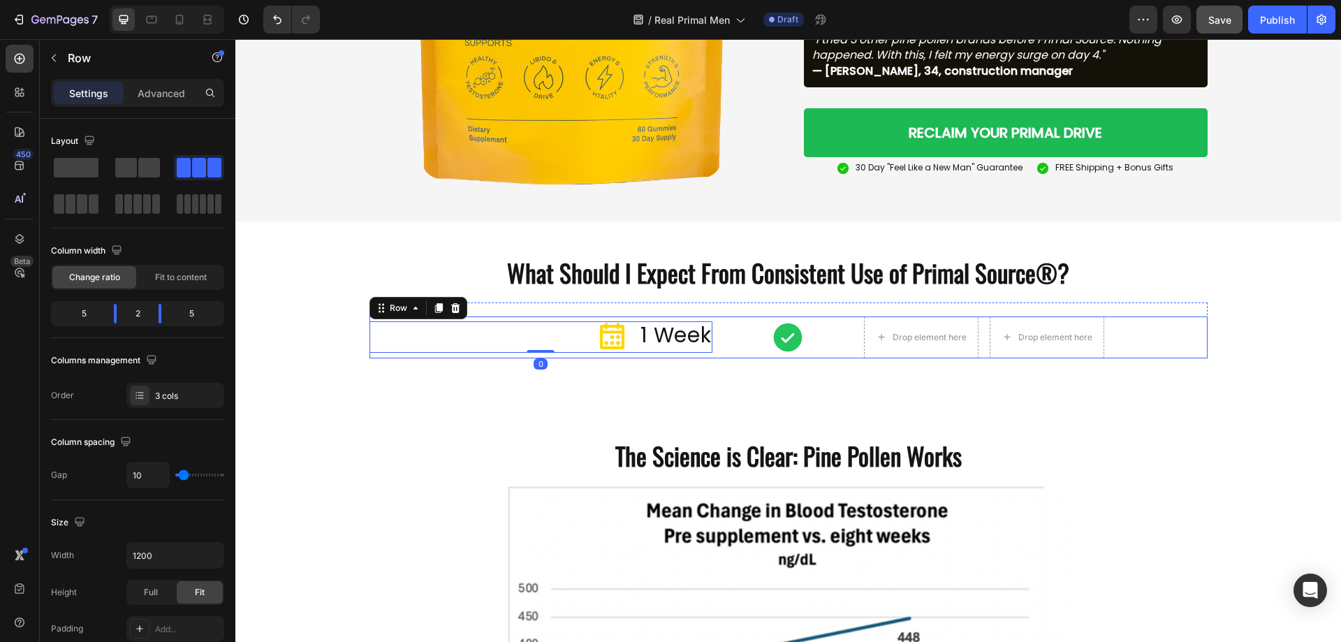
click at [710, 355] on div "Icon 1 Week Heading Row 0 Icon Drop element here Drop element here Row Row" at bounding box center [788, 337] width 838 height 42
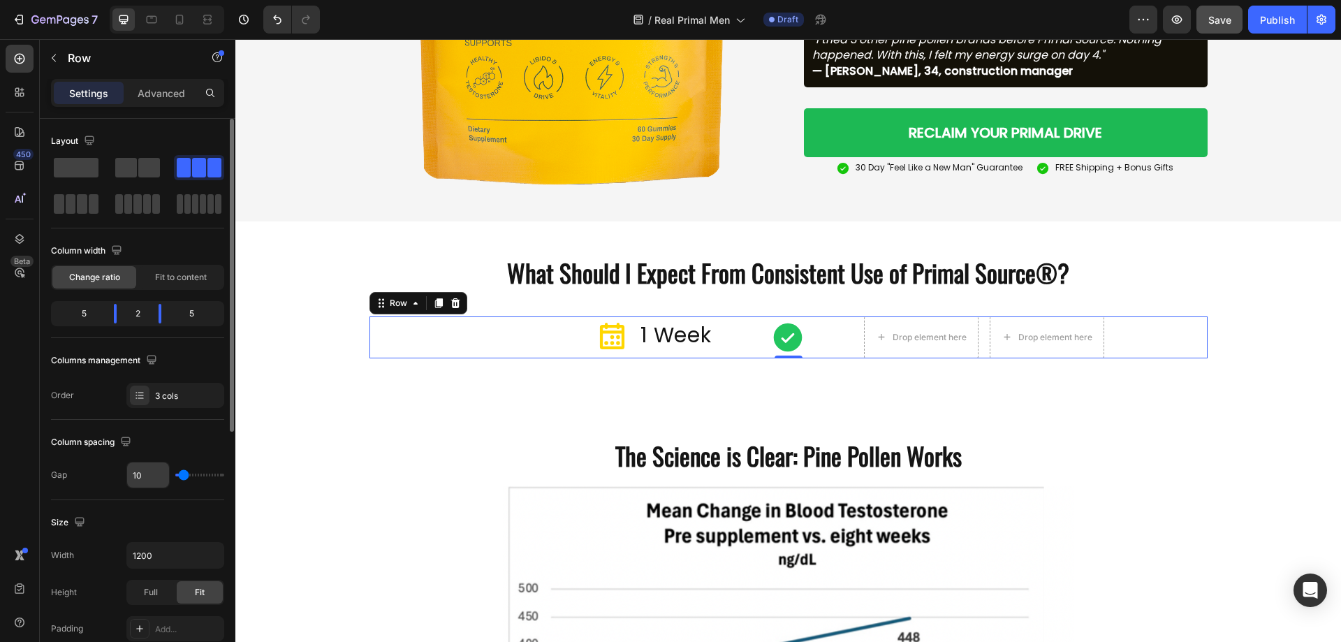
click at [151, 480] on input "10" at bounding box center [148, 474] width 42 height 25
type input "0"
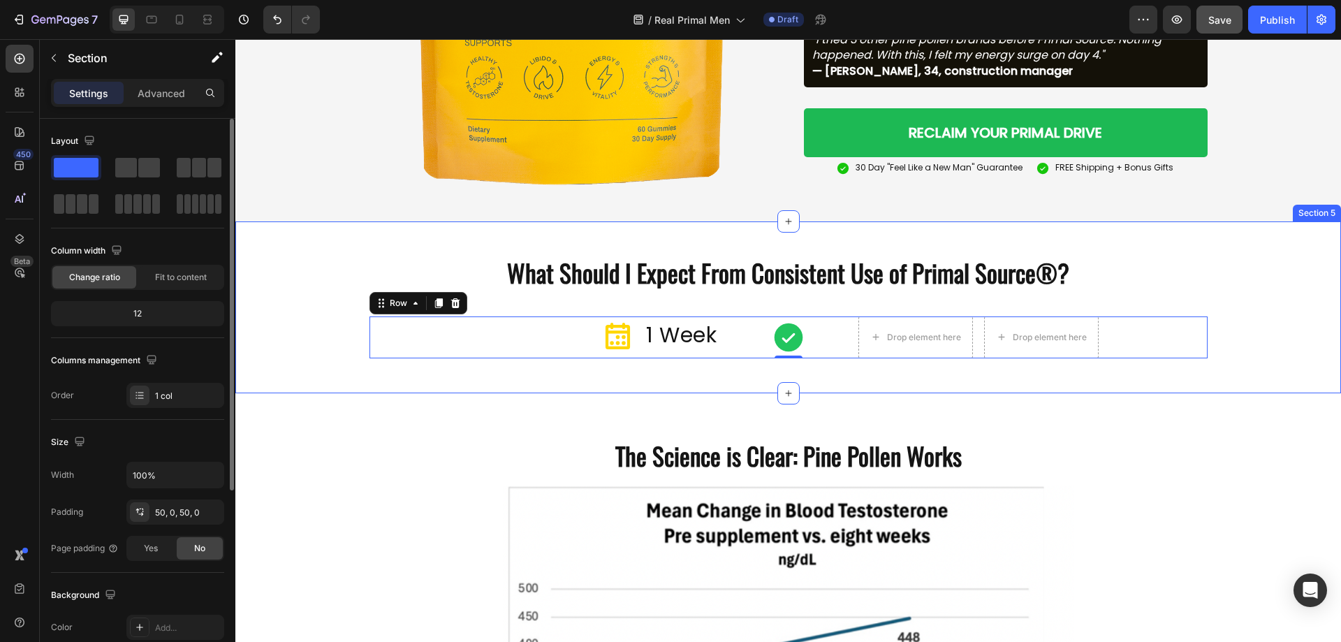
click at [742, 371] on div "What Should I Expect From Consistent Use of Primal Source®? Heading Row Icon 1 …" at bounding box center [787, 307] width 1105 height 172
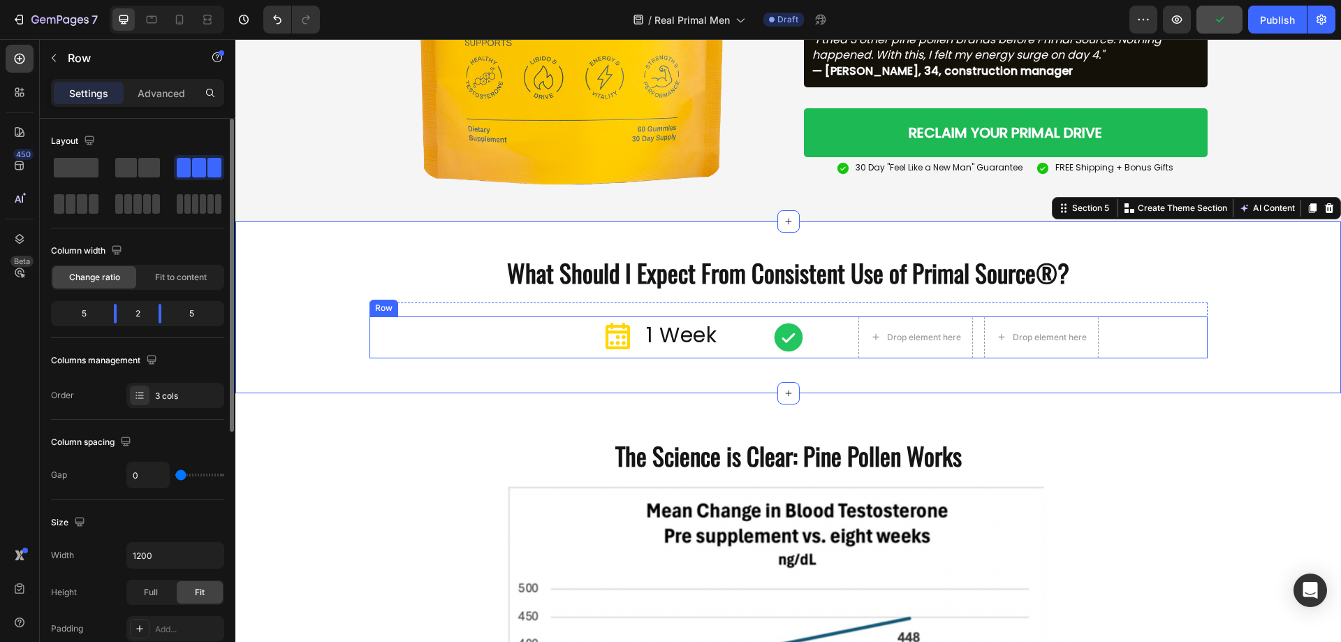
click at [462, 318] on div "Icon 1 Week Heading Row" at bounding box center [543, 337] width 349 height 42
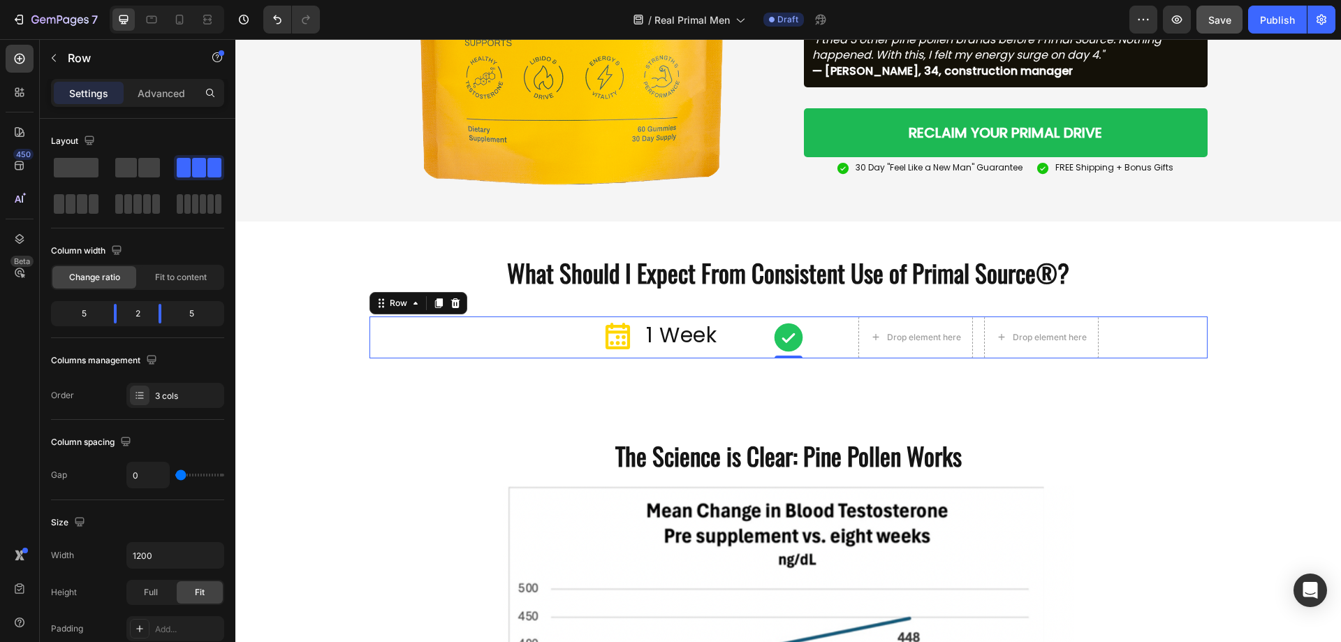
scroll to position [448, 0]
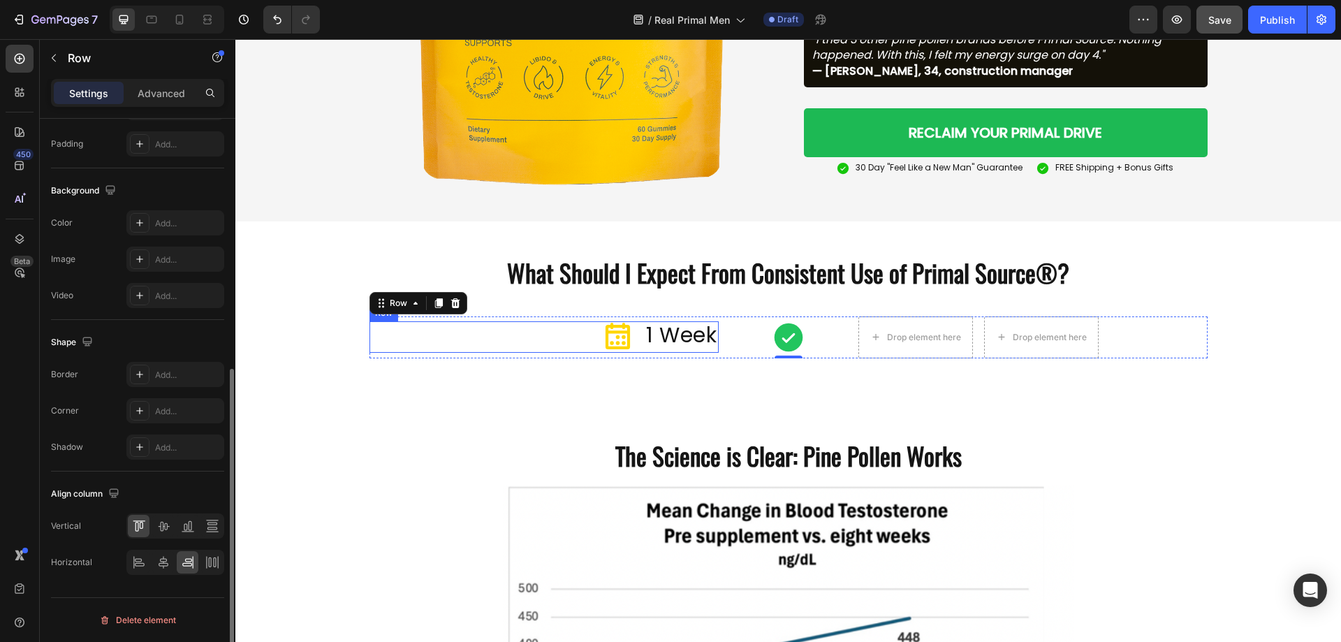
click at [652, 351] on div "1 Week Heading" at bounding box center [682, 336] width 74 height 31
click at [166, 561] on icon at bounding box center [164, 562] width 10 height 13
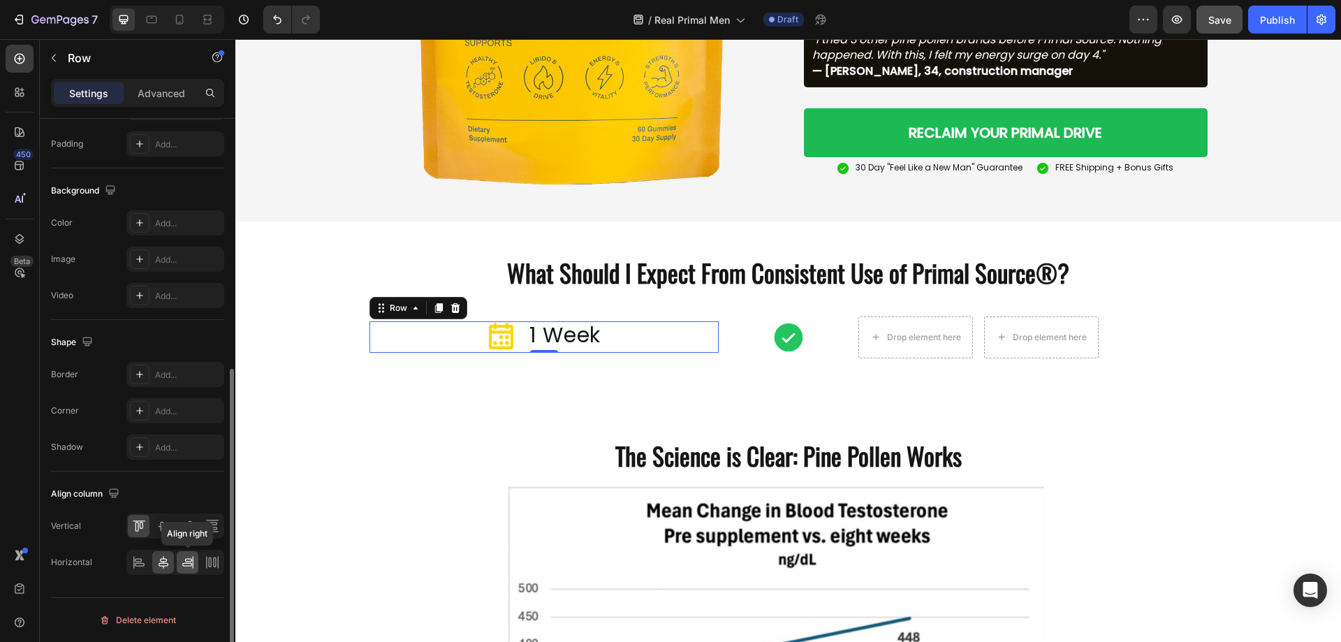
drag, startPoint x: 186, startPoint y: 565, endPoint x: 179, endPoint y: 557, distance: 11.4
click at [186, 566] on icon at bounding box center [188, 562] width 14 height 14
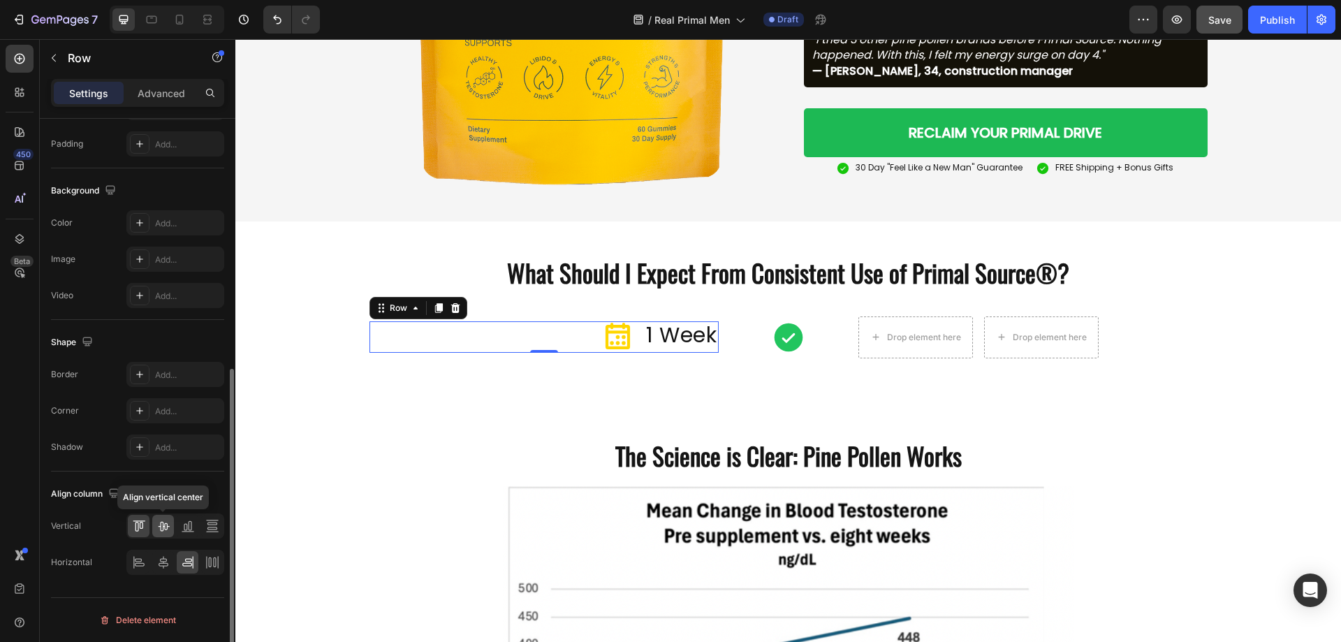
click at [172, 528] on div at bounding box center [163, 526] width 22 height 22
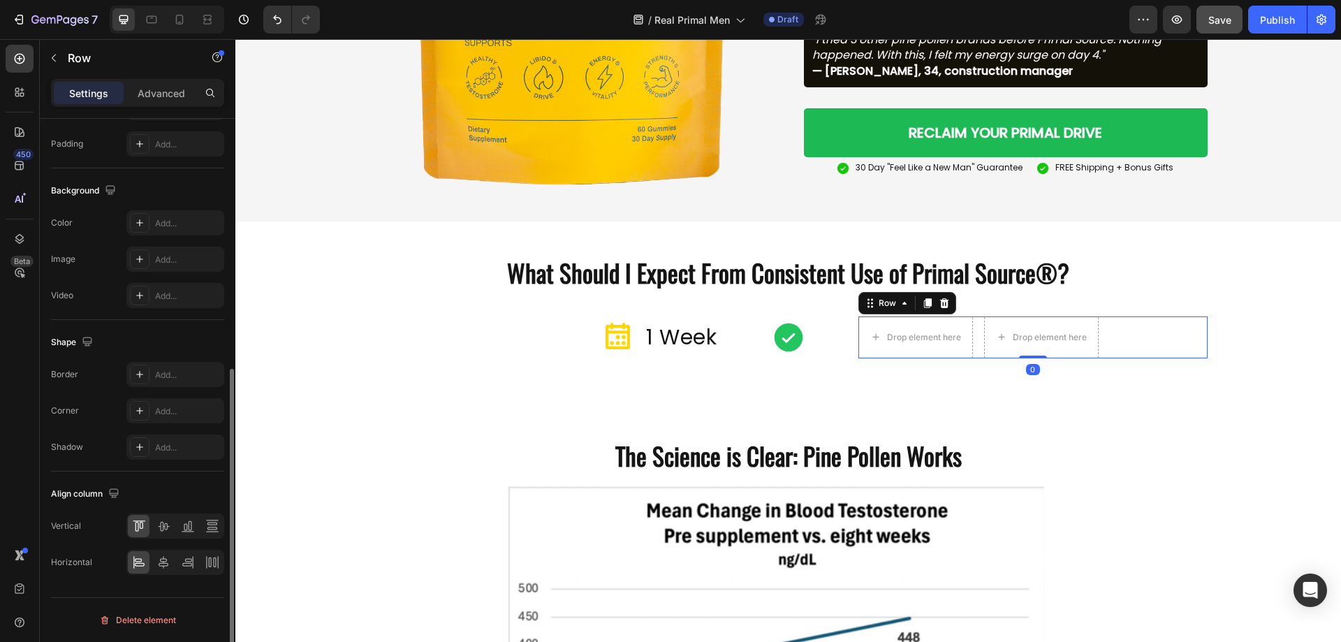
click at [974, 333] on div "Drop element here Drop element here Row 0" at bounding box center [1032, 337] width 349 height 42
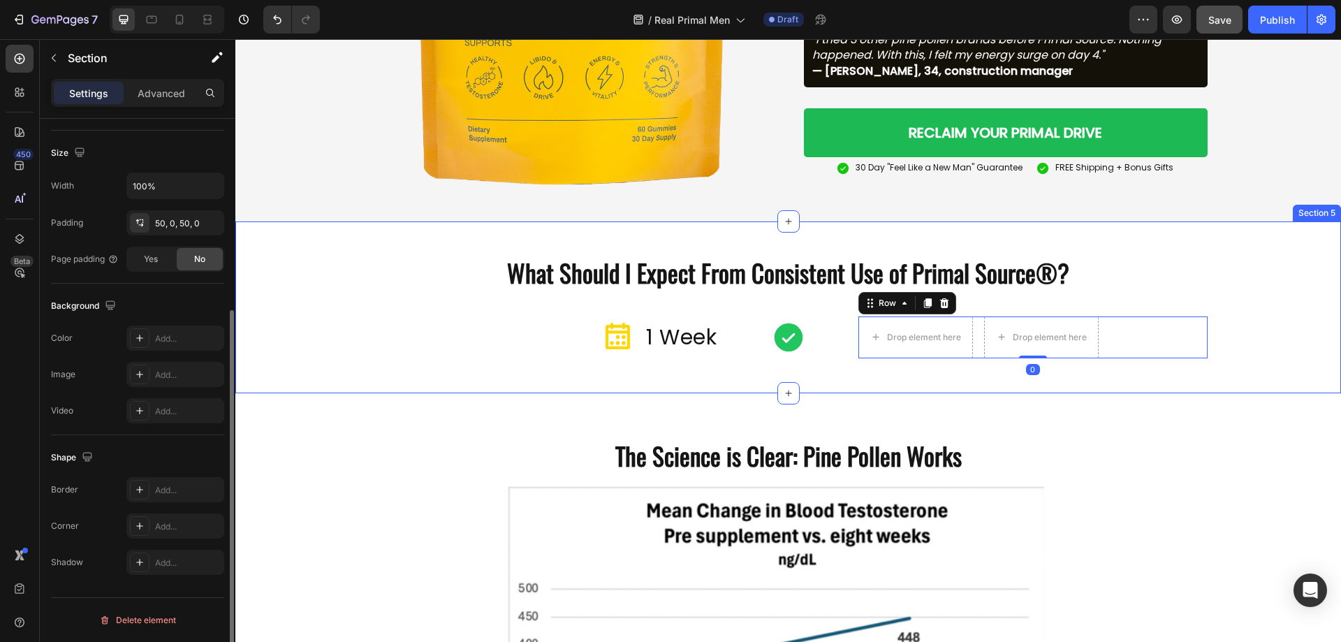
scroll to position [0, 0]
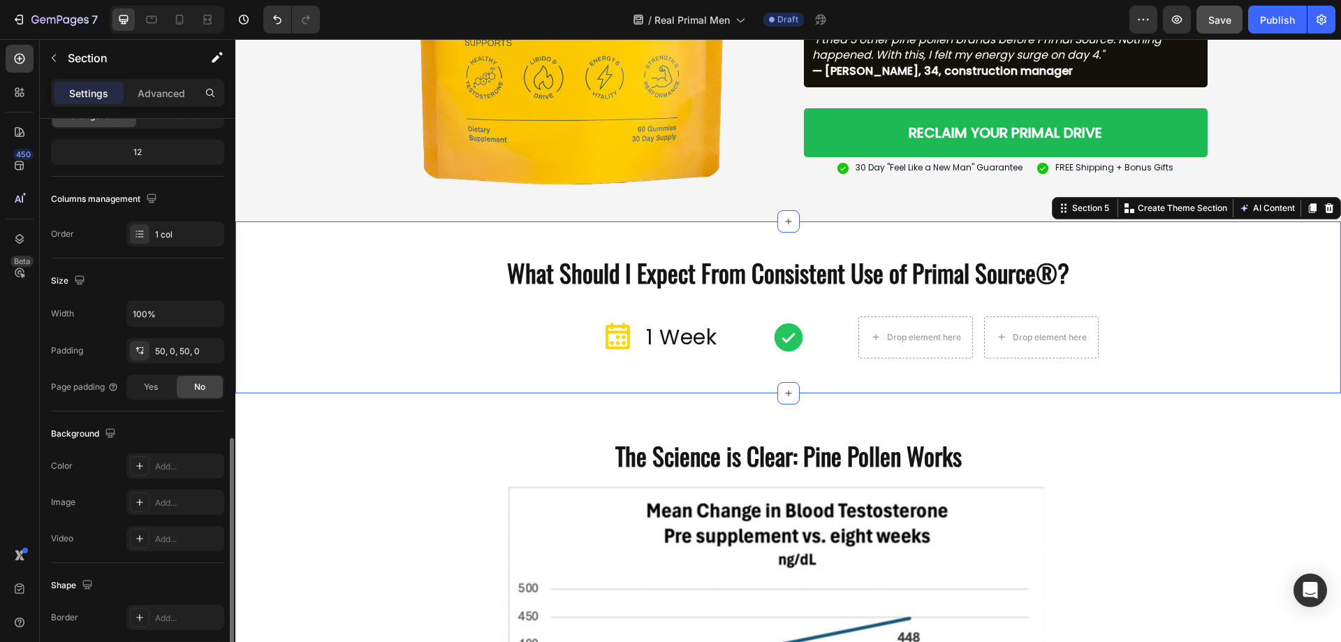
click at [1237, 332] on div "What Should I Expect From Consistent Use of Primal Source®? Heading Row Icon 1 …" at bounding box center [787, 307] width 1105 height 102
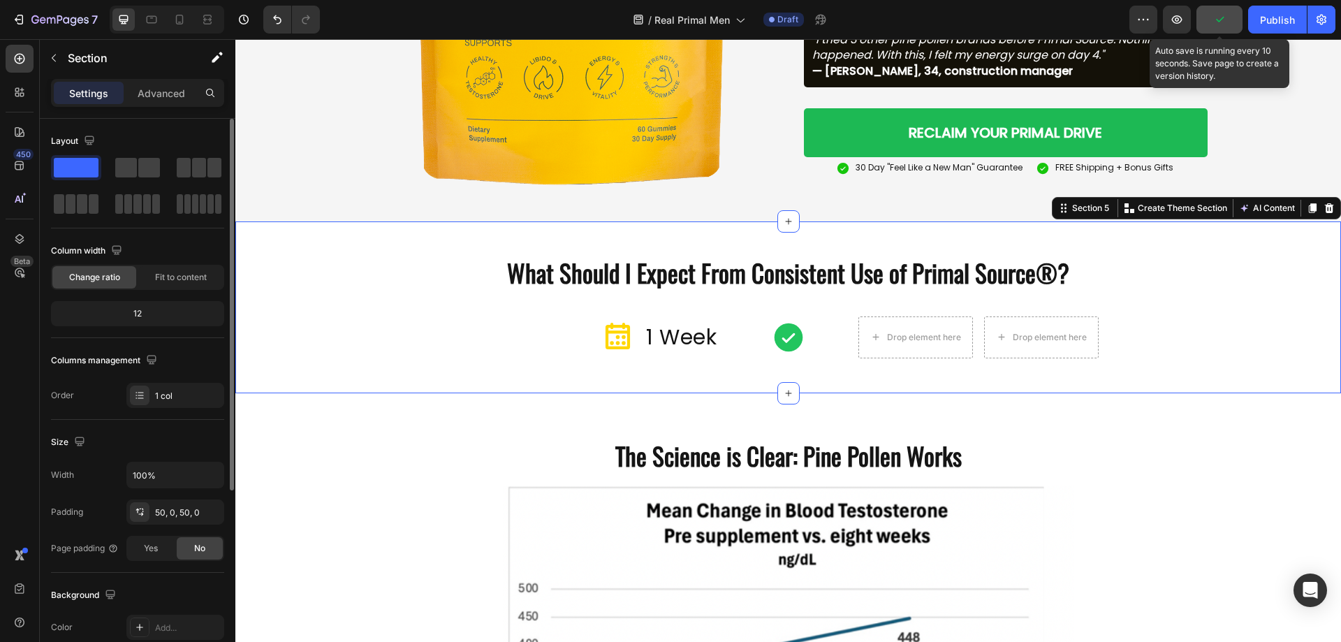
click at [1220, 12] on button "button" at bounding box center [1219, 20] width 46 height 28
click at [14, 63] on icon at bounding box center [20, 59] width 14 height 14
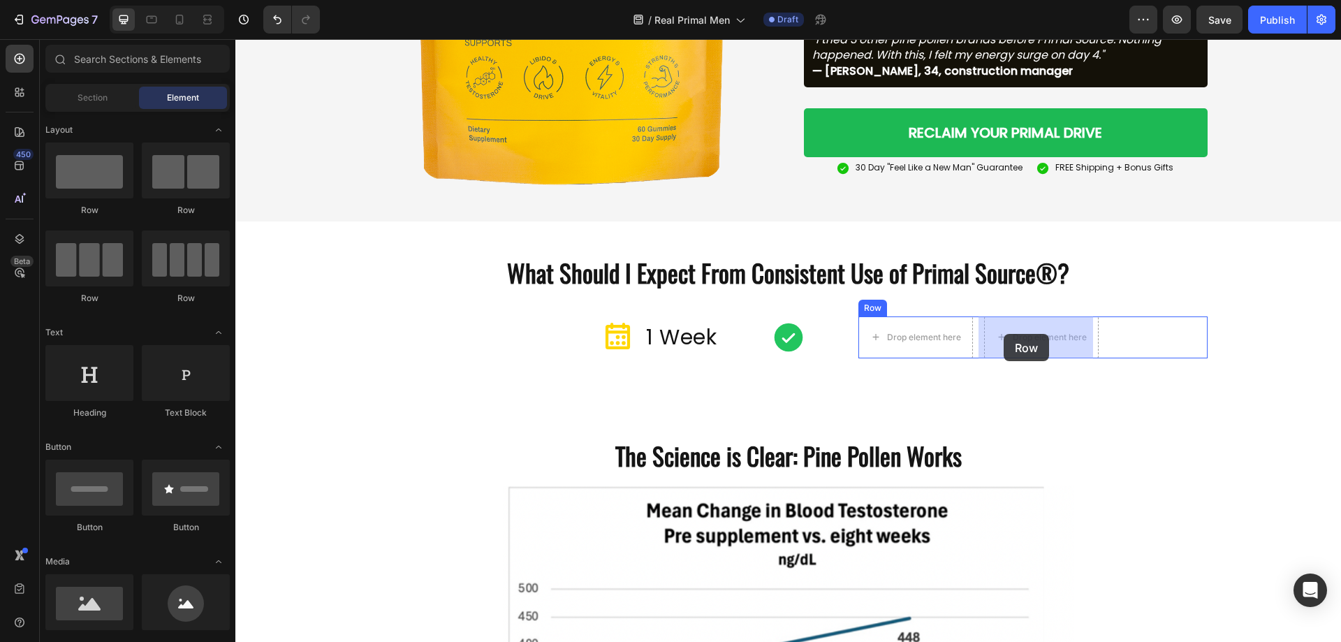
drag, startPoint x: 328, startPoint y: 219, endPoint x: 1003, endPoint y: 334, distance: 684.3
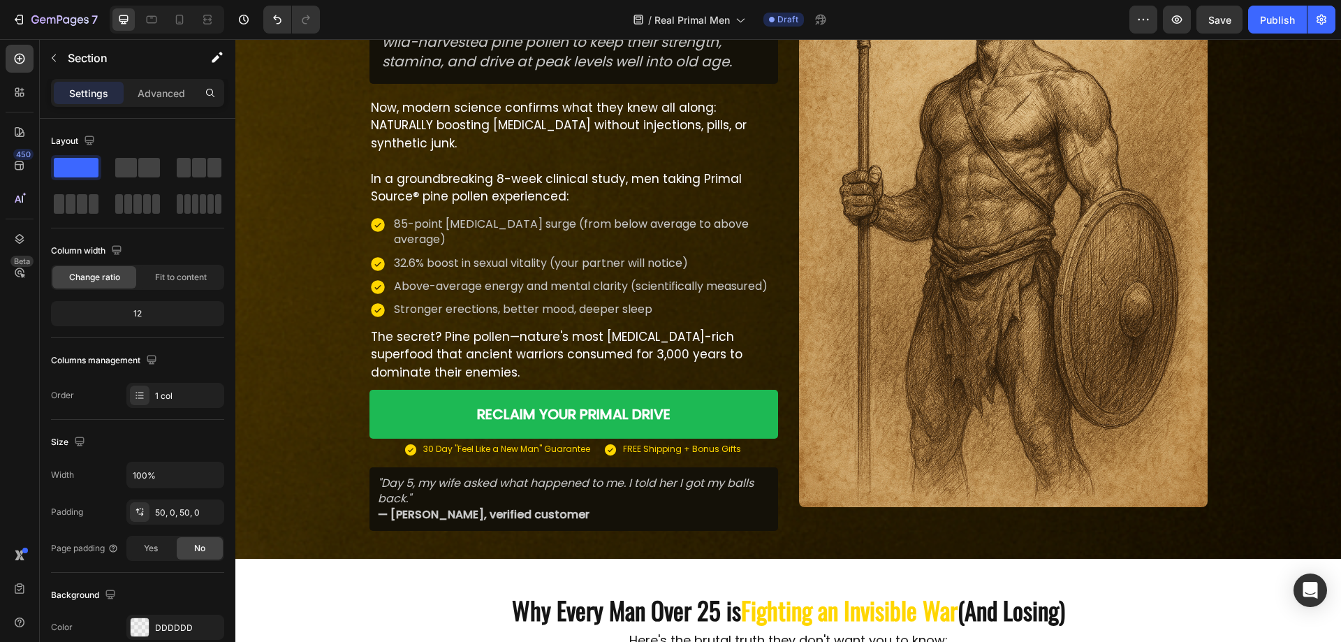
scroll to position [246, 0]
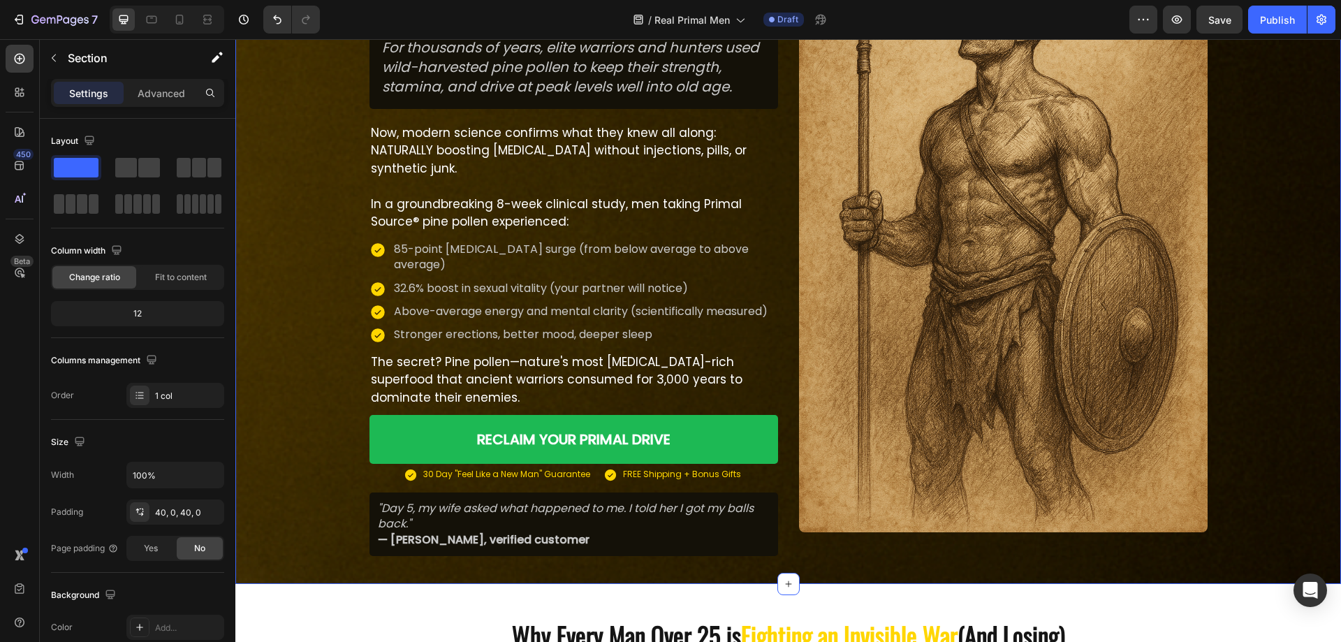
click at [272, 212] on div "Image Icon Icon Icon Icon Icon Icon List Rated 4.9 by Real Primal Men Text Bloc…" at bounding box center [787, 226] width 1105 height 660
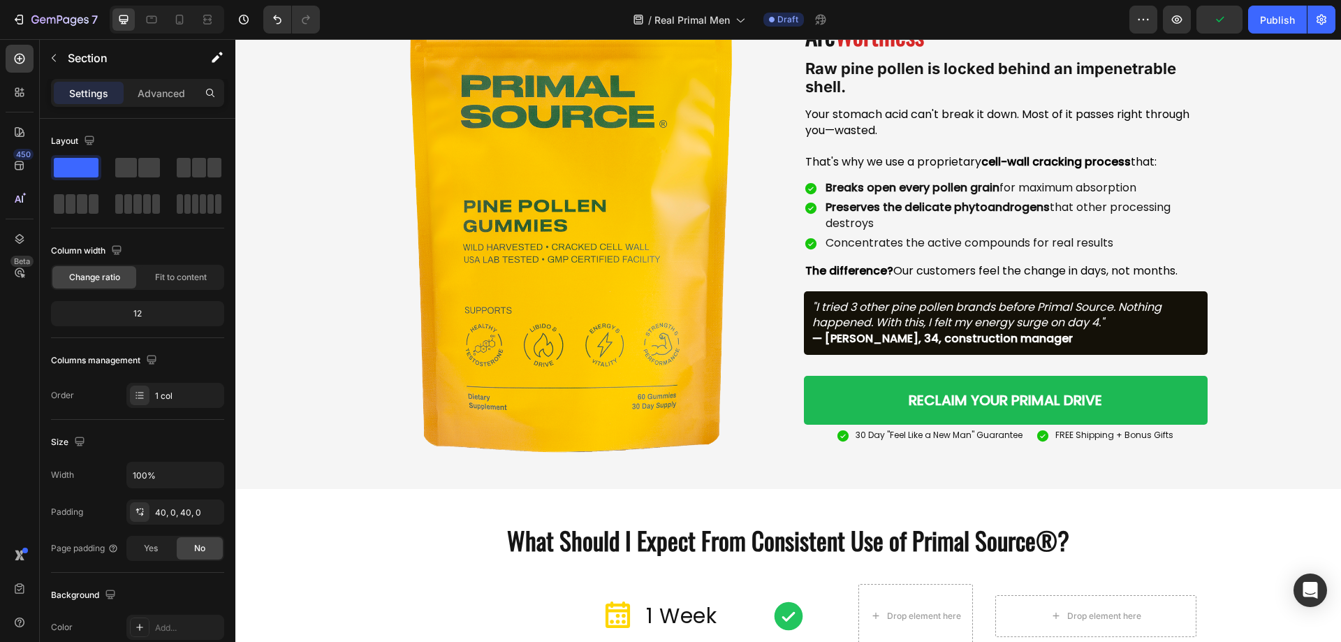
scroll to position [2481, 0]
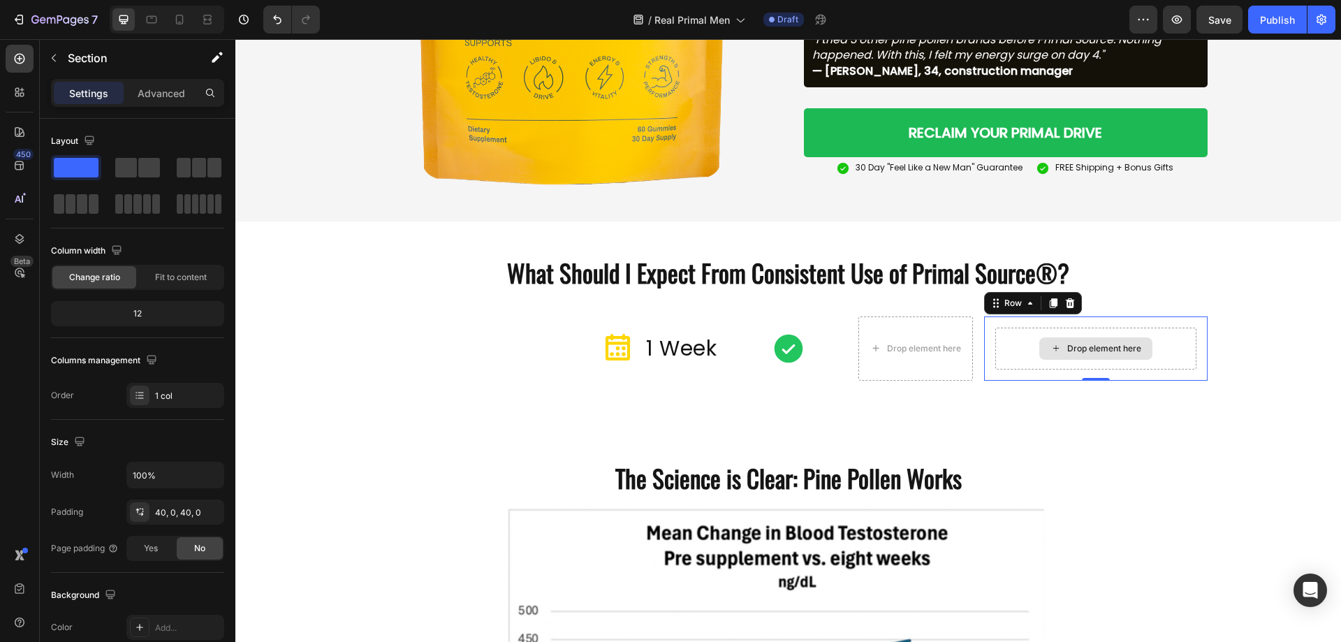
click at [1020, 349] on div "Drop element here" at bounding box center [1095, 349] width 201 height 42
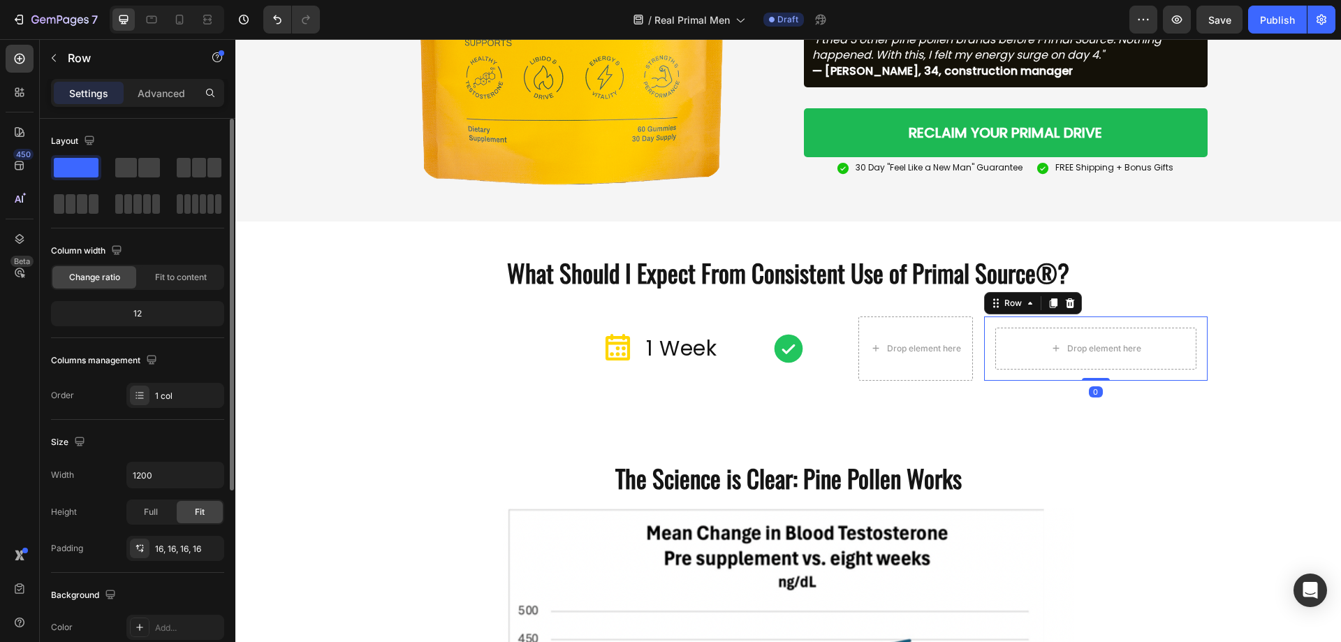
scroll to position [289, 0]
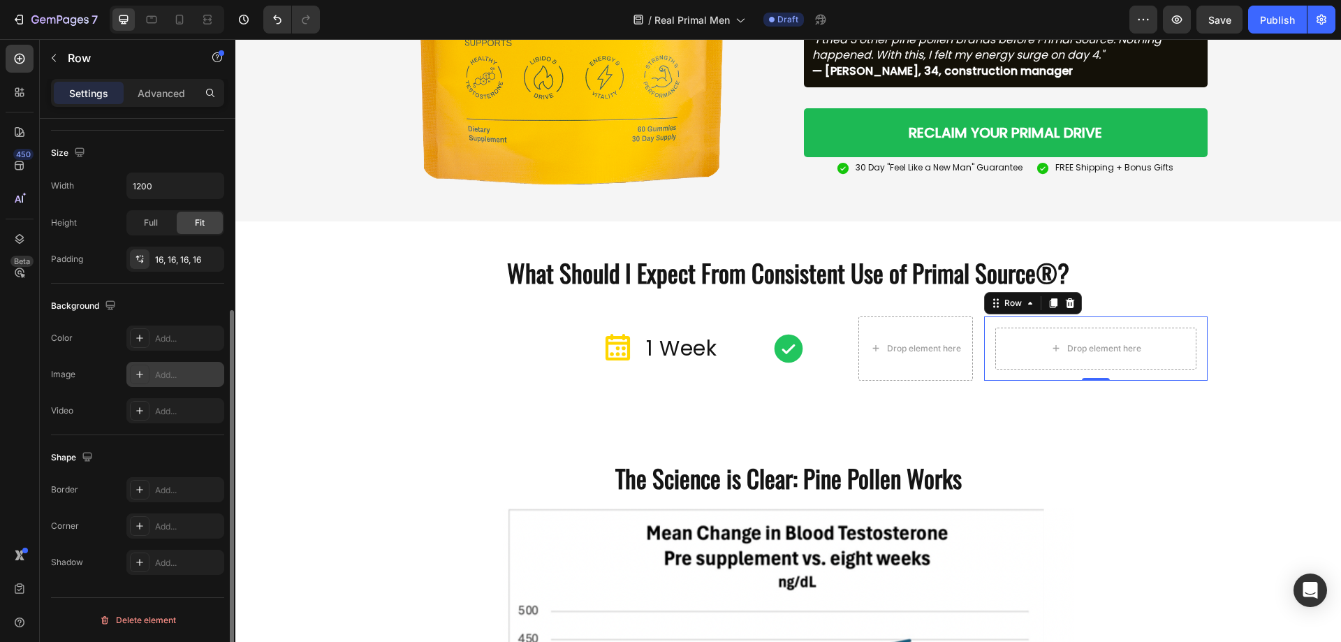
click at [164, 379] on div "Add..." at bounding box center [188, 375] width 66 height 13
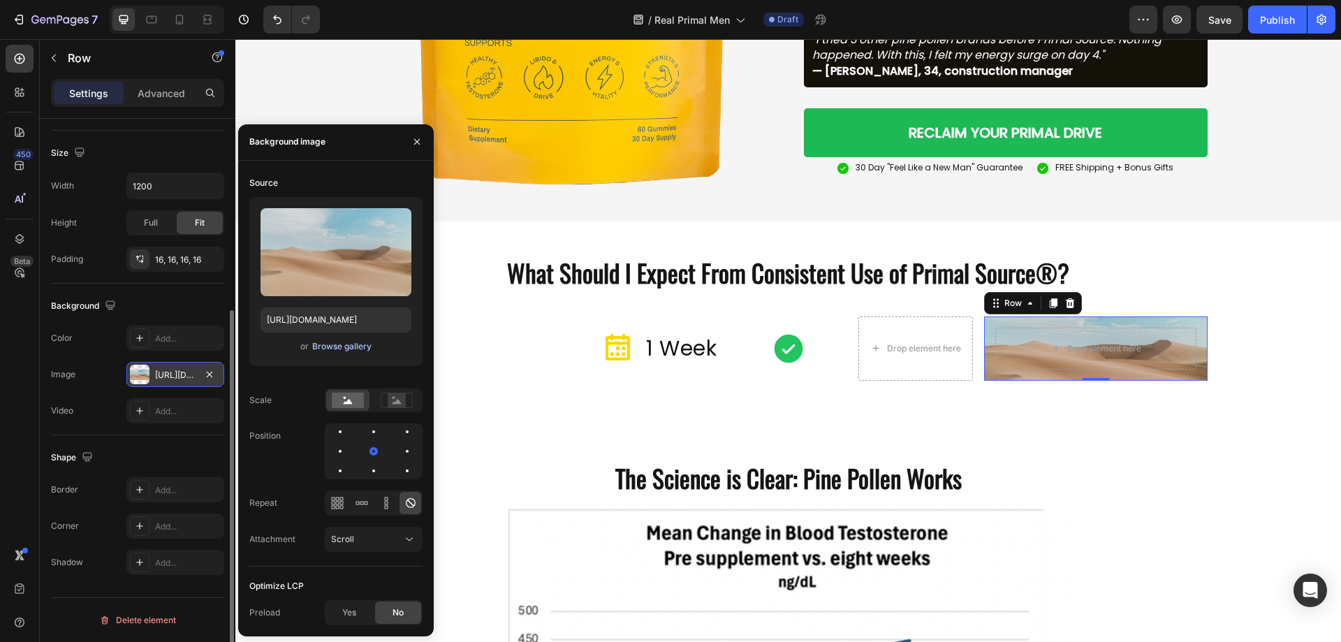
click at [342, 347] on div "Browse gallery" at bounding box center [341, 346] width 59 height 13
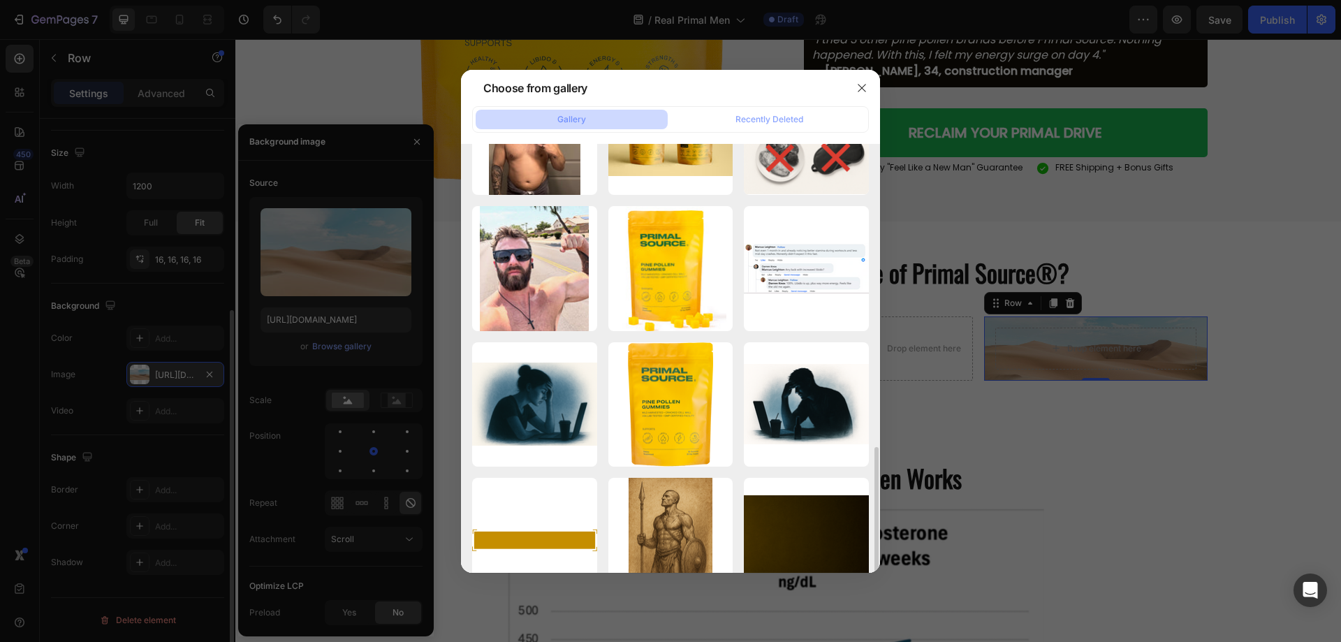
scroll to position [670, 0]
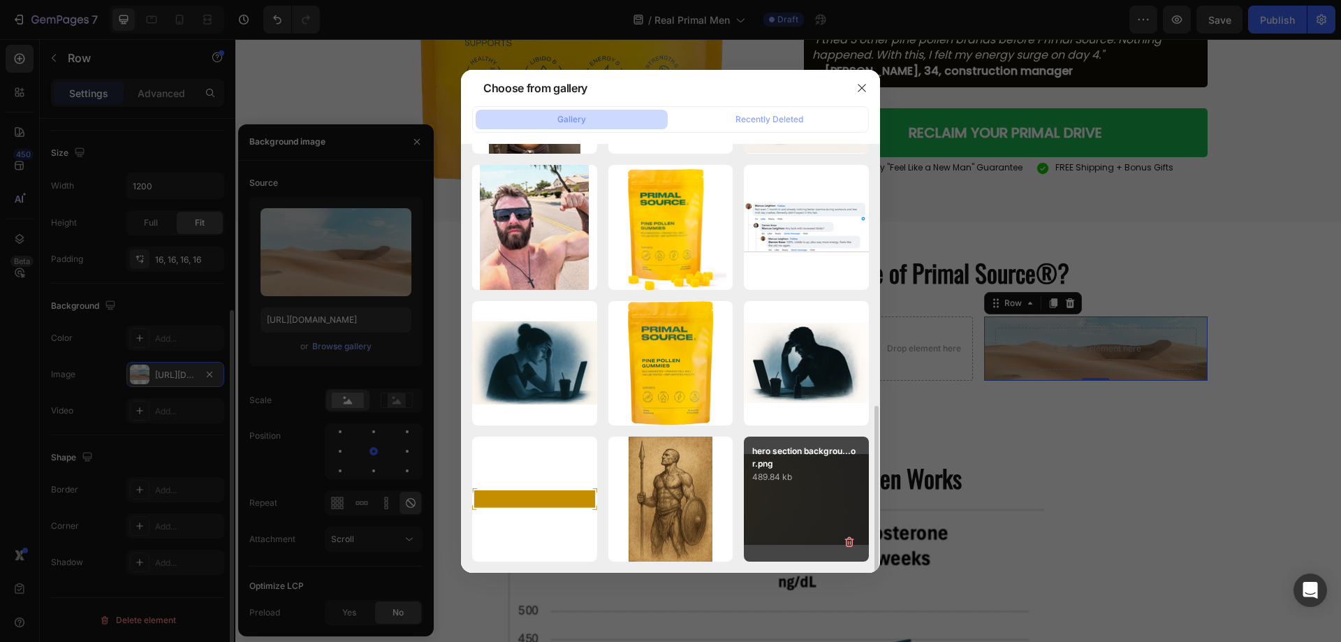
click at [832, 488] on div "hero section backgrou...or.png 489.84 kb" at bounding box center [806, 498] width 125 height 125
type input "[URL][DOMAIN_NAME]"
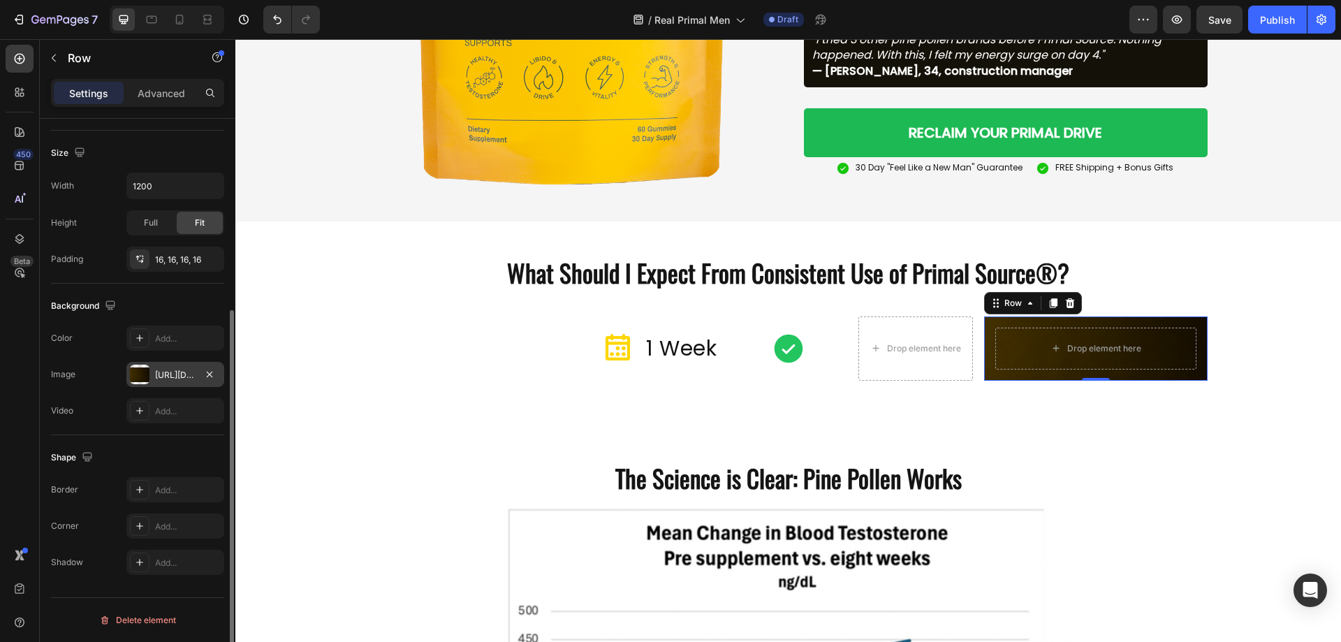
click at [145, 429] on div "Background The changes might be hidden by the video. Color Add... Image [URL][D…" at bounding box center [137, 360] width 173 height 152
click at [159, 500] on div "Add..." at bounding box center [175, 489] width 98 height 25
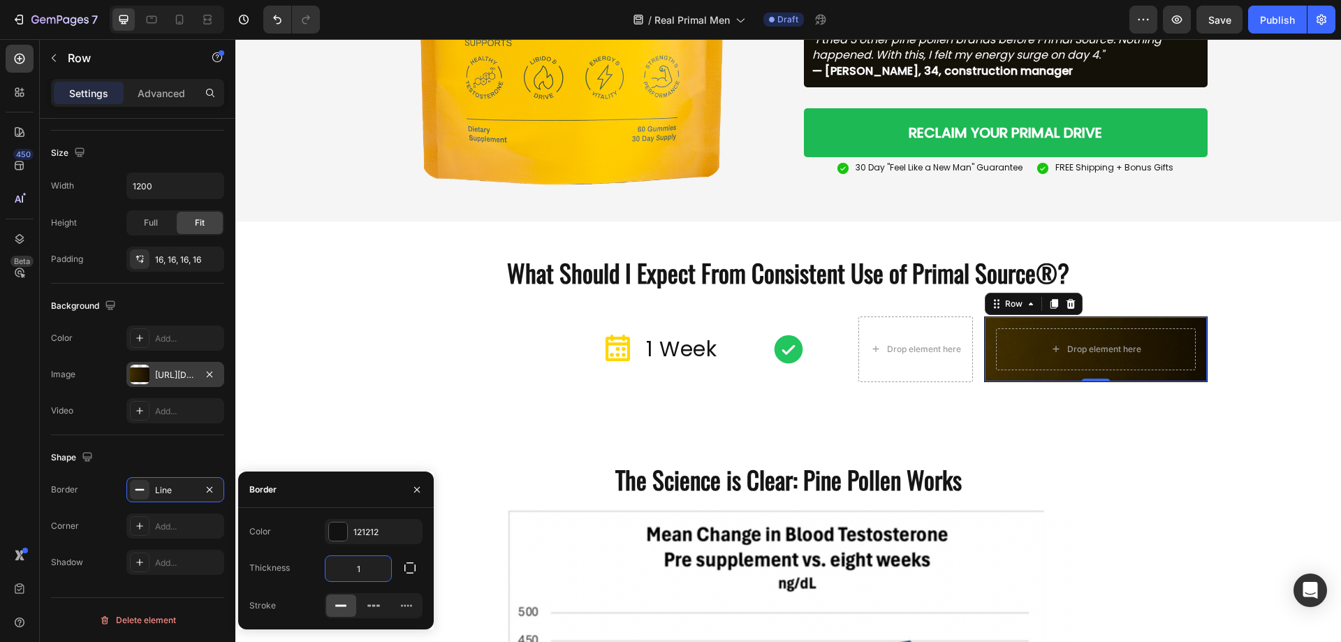
click at [372, 571] on input "1" at bounding box center [358, 568] width 66 height 25
type input "2"
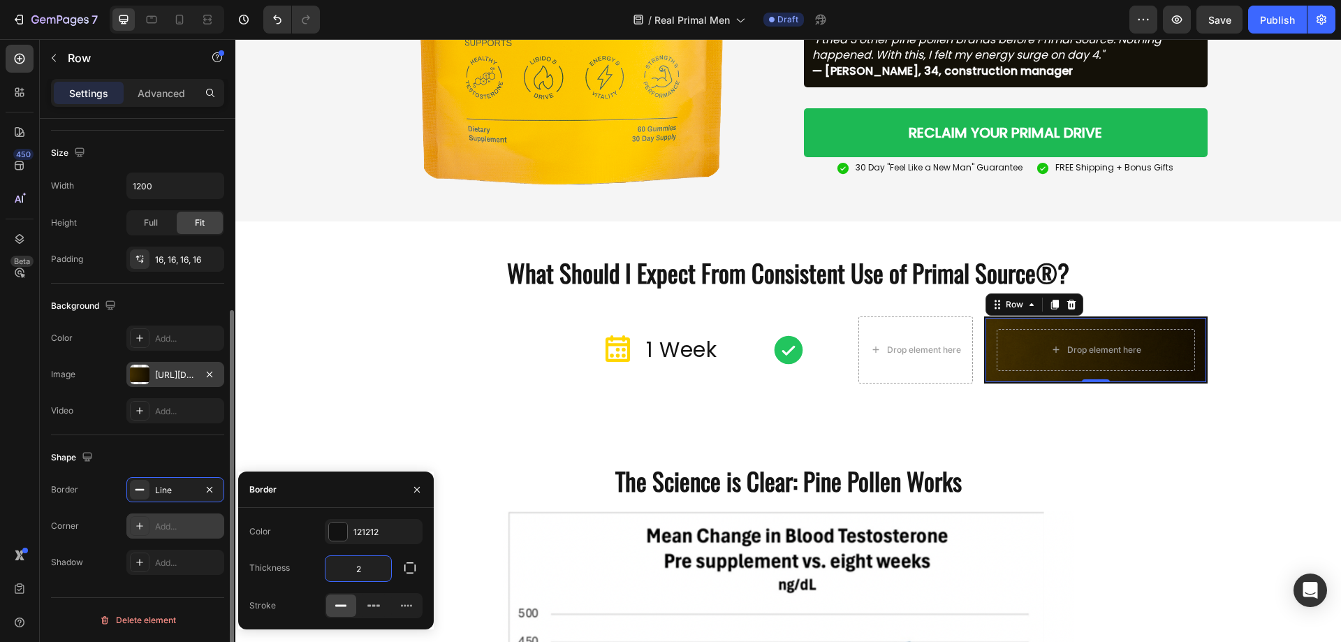
click at [163, 522] on div "Add..." at bounding box center [188, 526] width 66 height 13
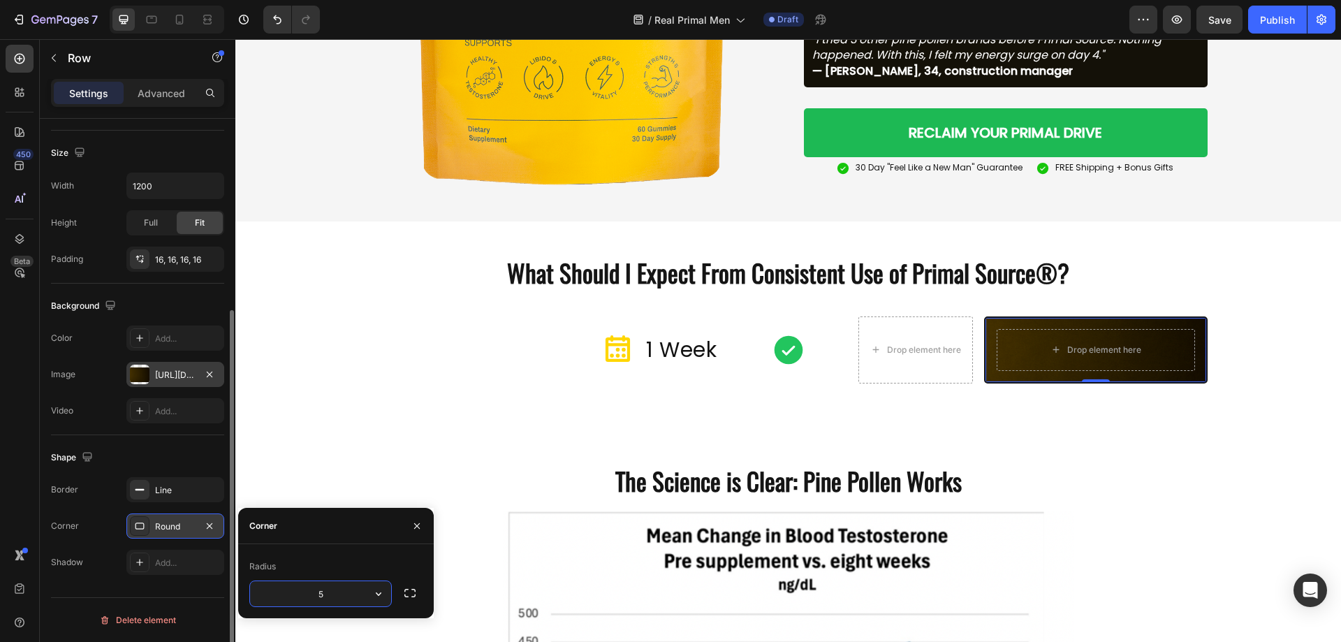
type input "5"
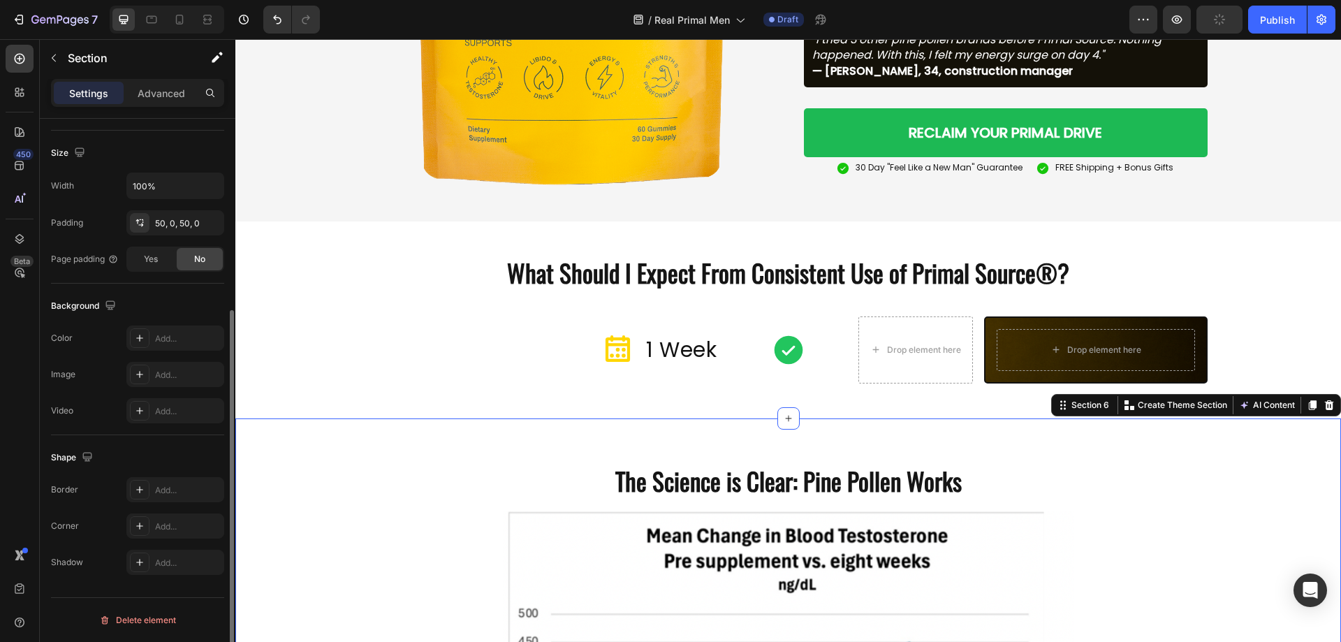
scroll to position [0, 0]
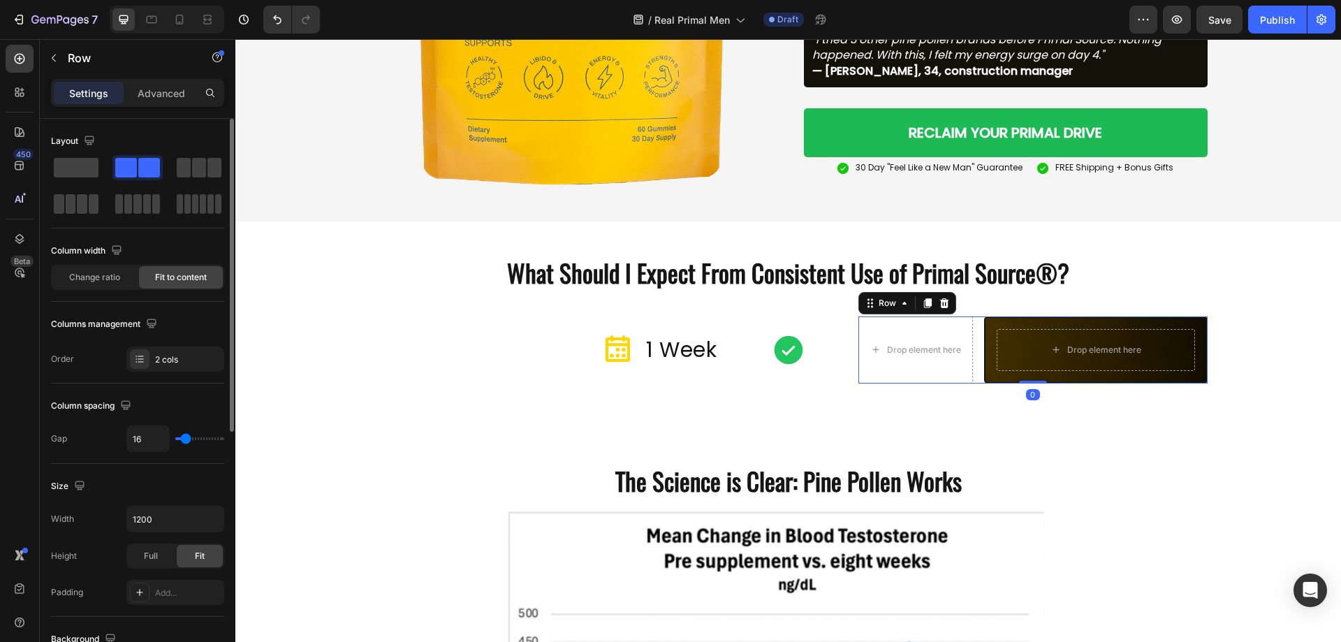
click at [973, 348] on div "Drop element here Drop element here Row Row 0" at bounding box center [1032, 349] width 349 height 67
click at [152, 427] on input "16" at bounding box center [148, 438] width 42 height 25
type input "0"
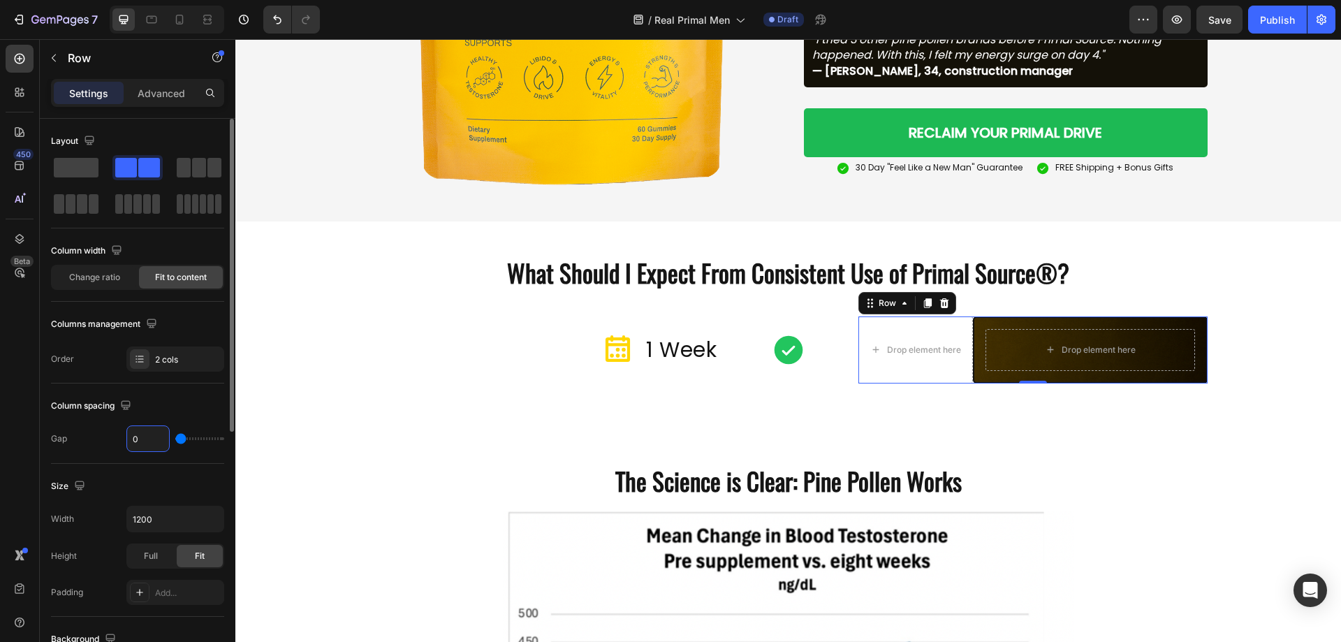
click at [172, 409] on div "Column spacing" at bounding box center [137, 406] width 173 height 22
click at [19, 59] on icon at bounding box center [20, 59] width 10 height 10
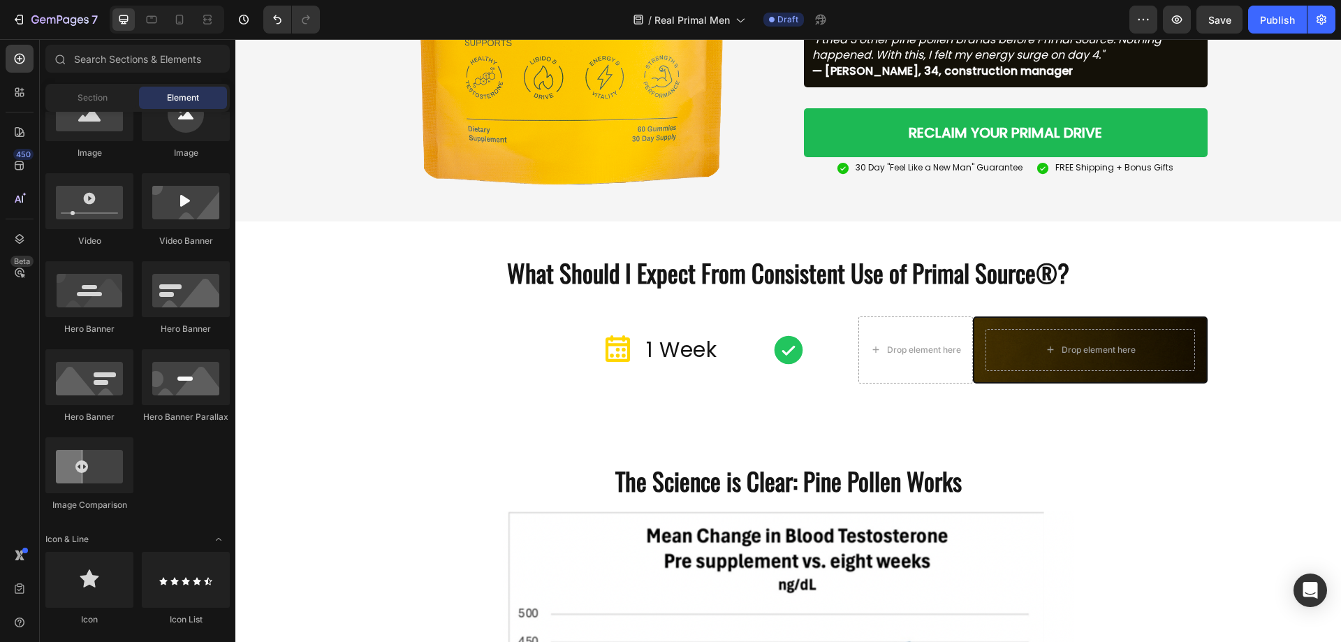
scroll to position [559, 0]
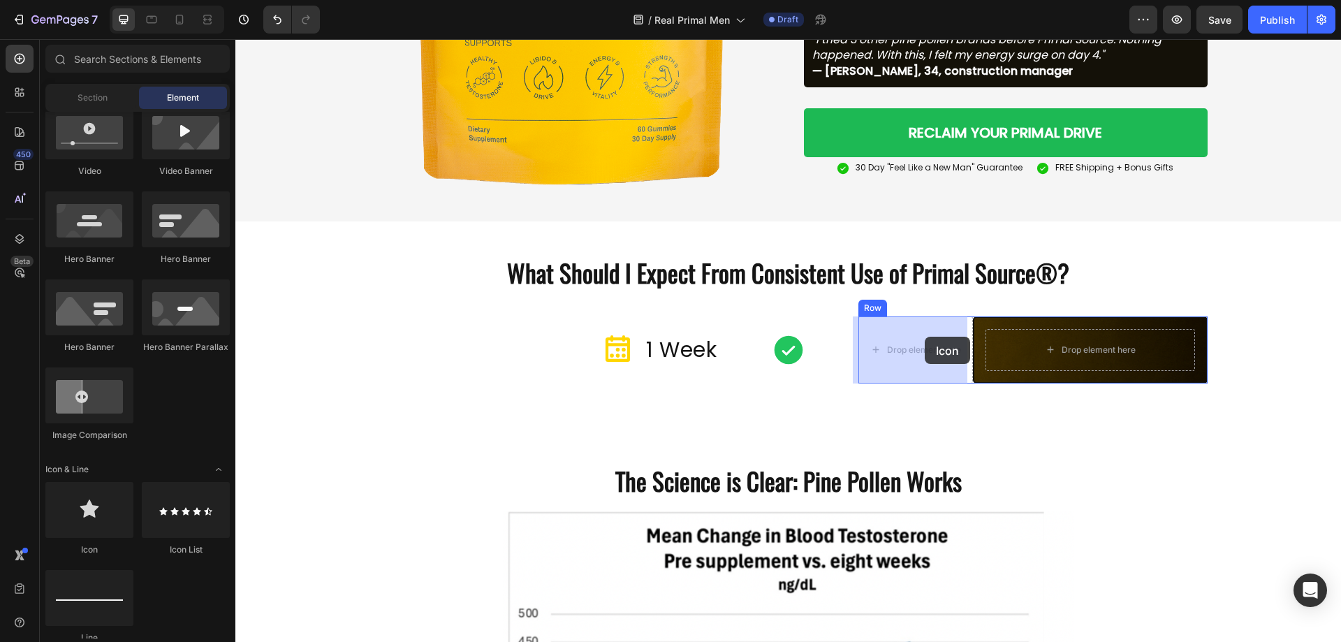
drag, startPoint x: 339, startPoint y: 544, endPoint x: 926, endPoint y: 344, distance: 619.7
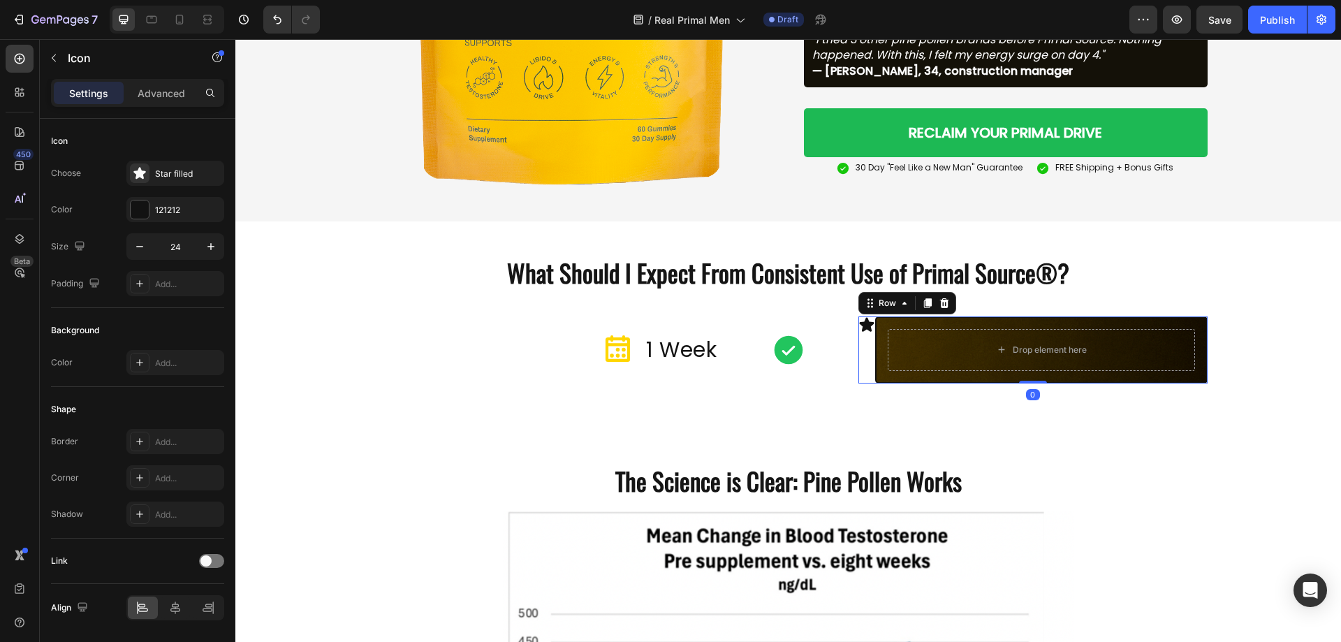
click at [858, 361] on div "Icon" at bounding box center [866, 349] width 17 height 67
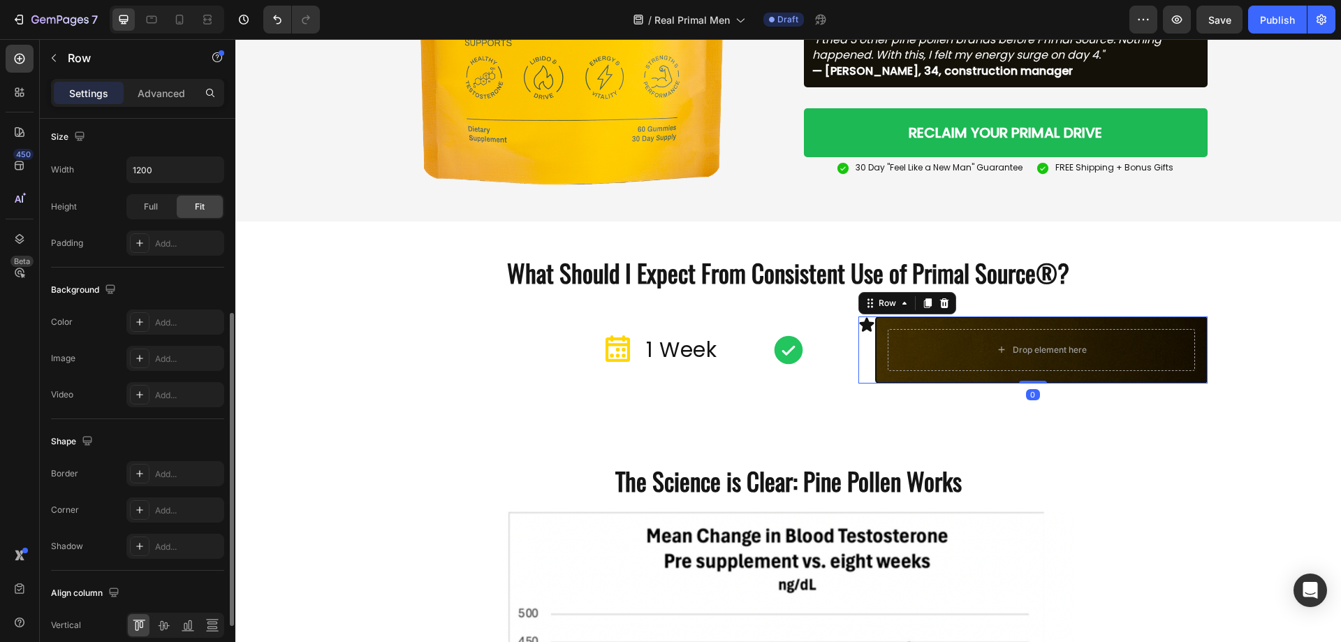
scroll to position [448, 0]
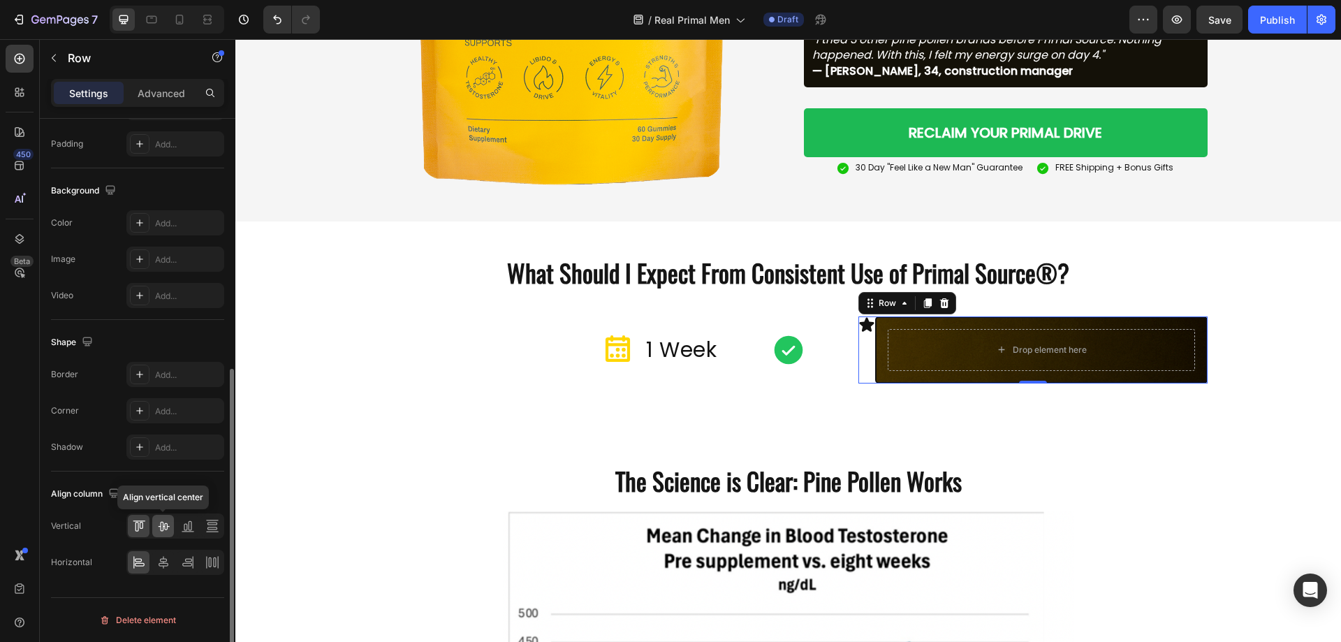
click at [159, 536] on div at bounding box center [163, 526] width 22 height 22
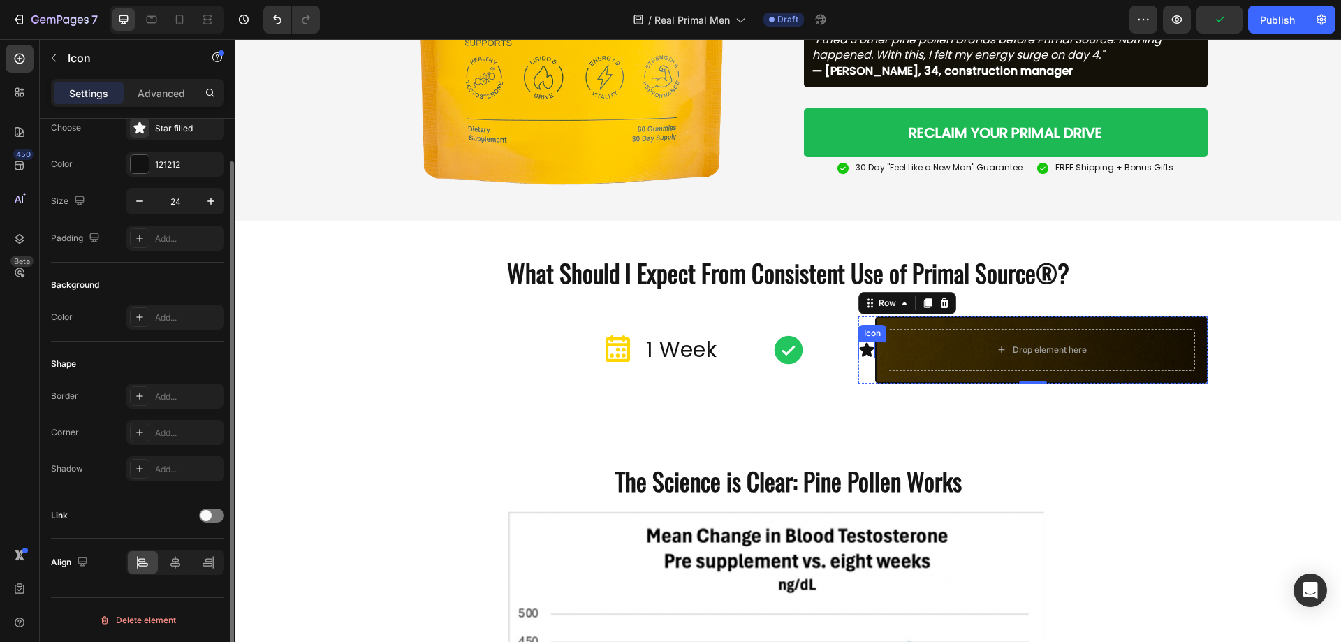
scroll to position [0, 0]
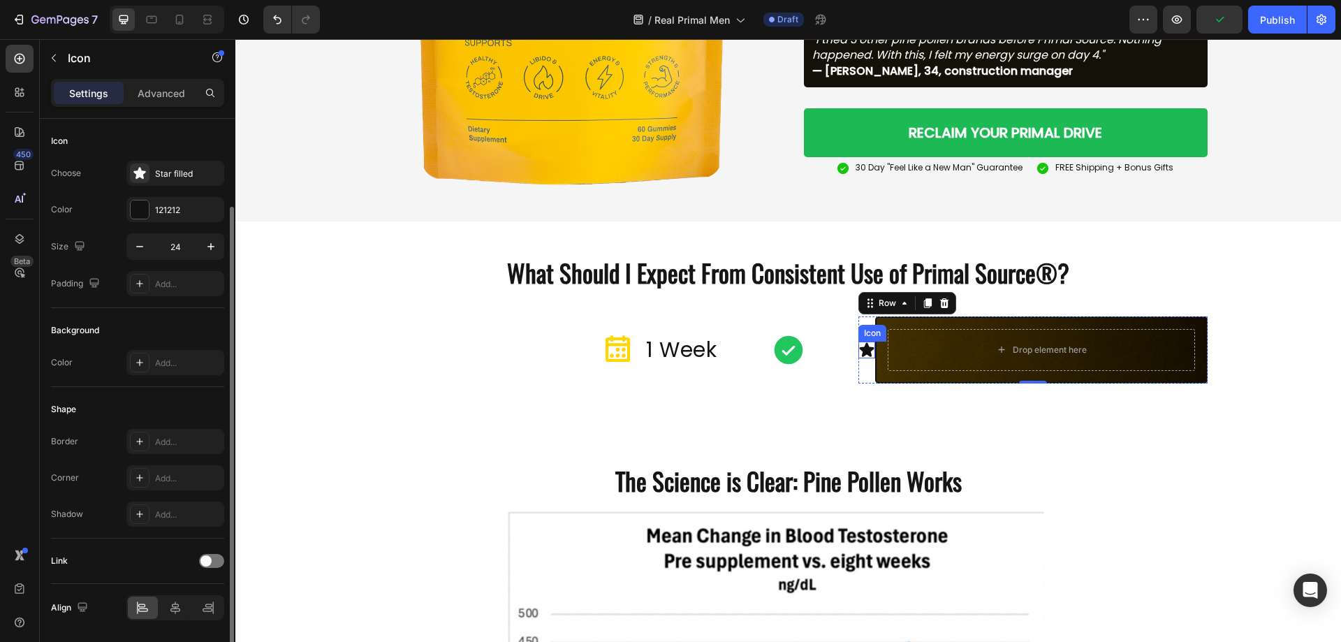
click at [860, 355] on div "Icon" at bounding box center [866, 349] width 17 height 17
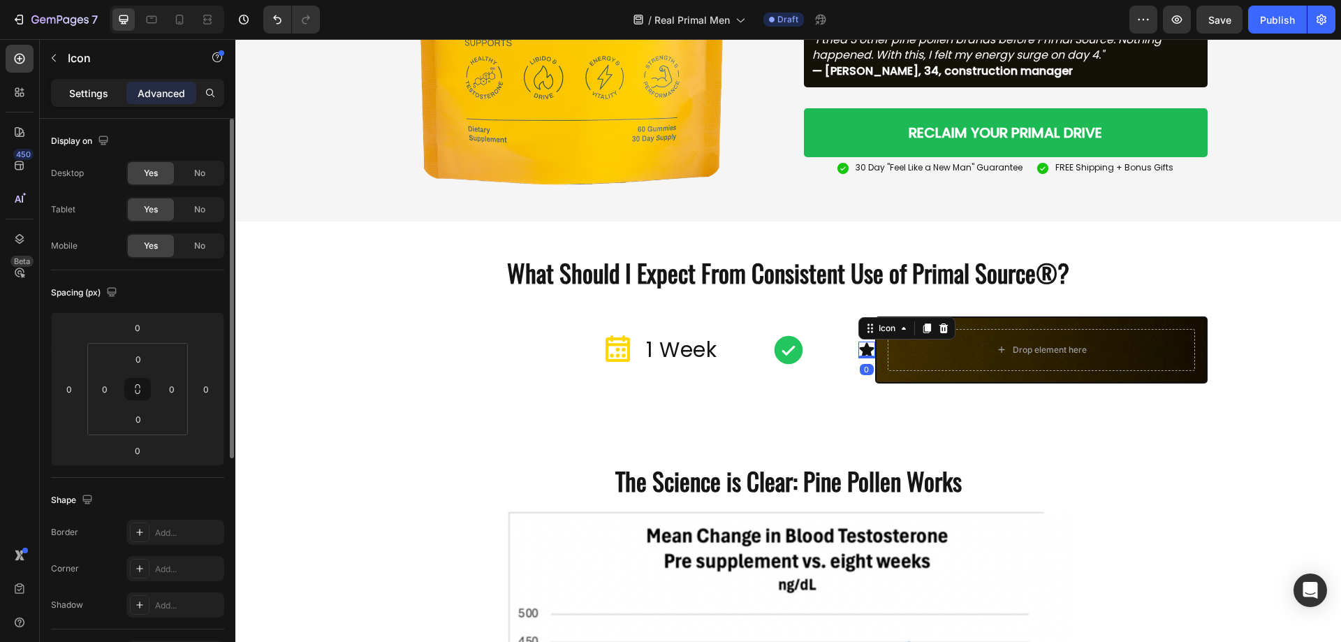
click at [91, 94] on p "Settings" at bounding box center [88, 93] width 39 height 15
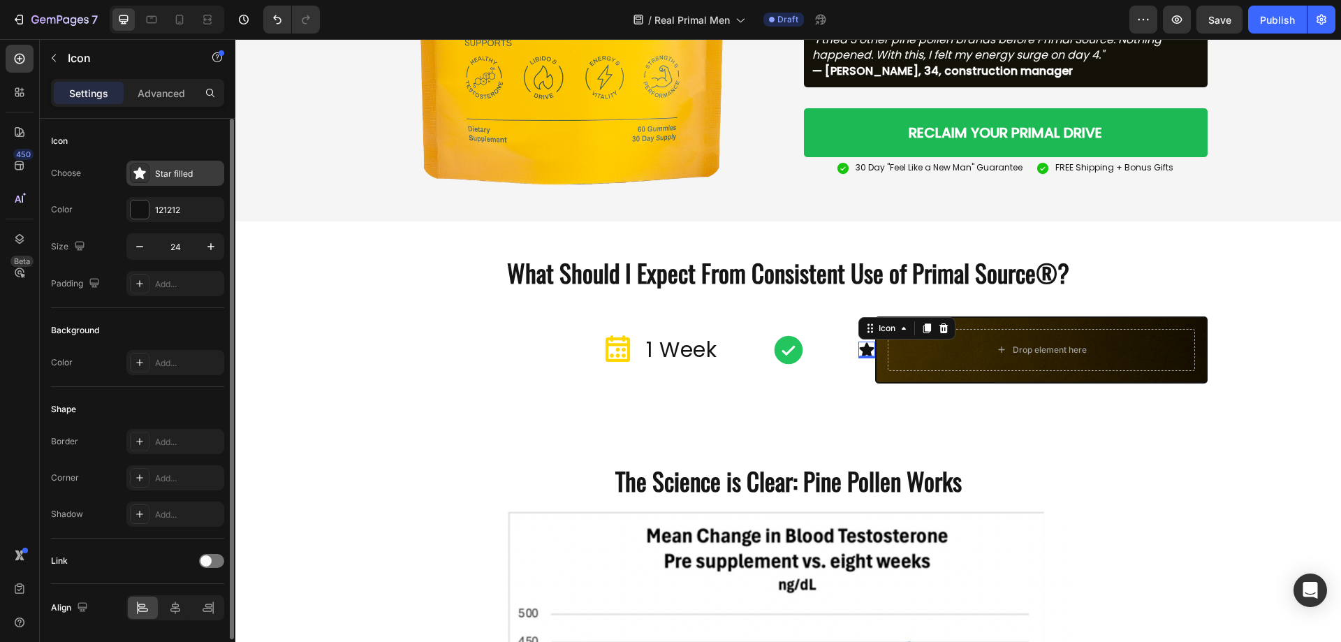
click at [169, 171] on div "Star filled" at bounding box center [188, 174] width 66 height 13
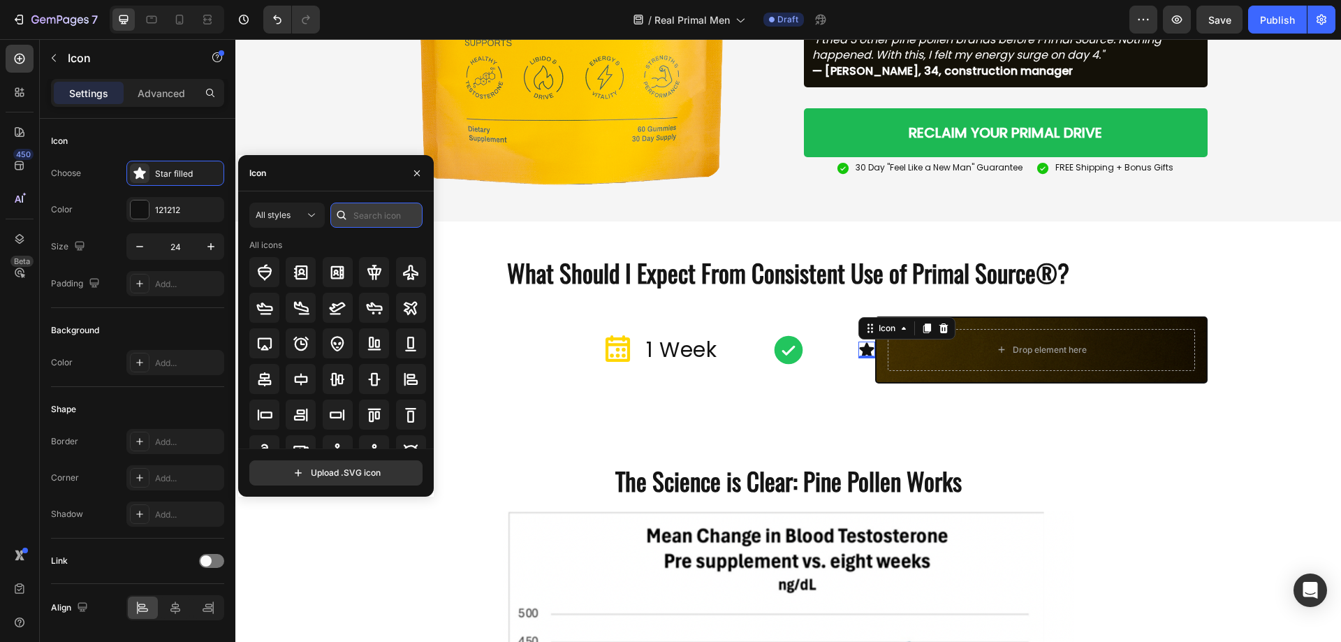
click at [392, 221] on input "text" at bounding box center [376, 215] width 92 height 25
type input "arrow"
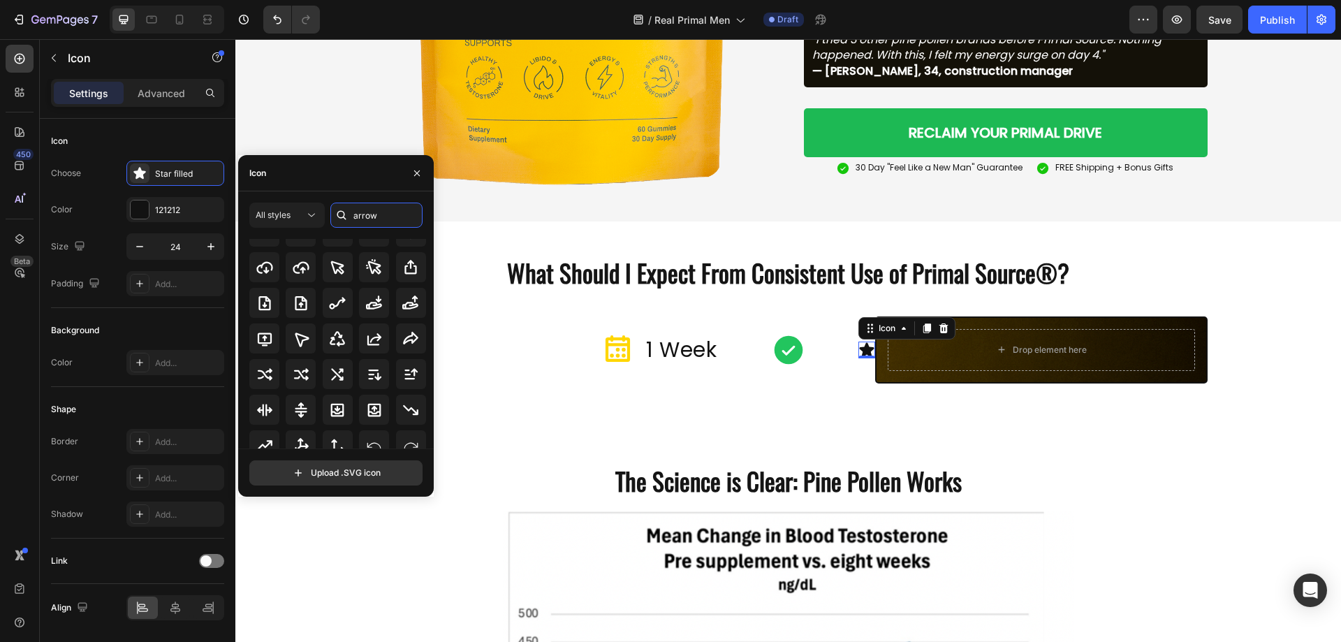
scroll to position [754, 0]
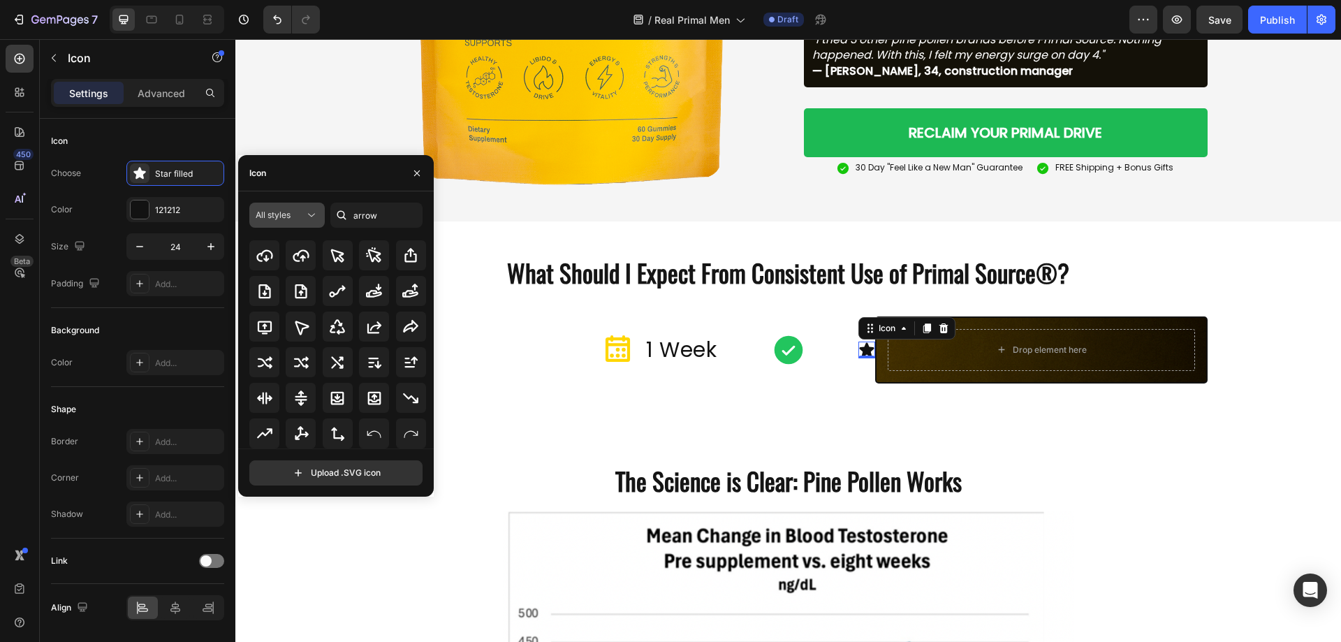
click at [315, 205] on button "All styles" at bounding box center [286, 215] width 75 height 25
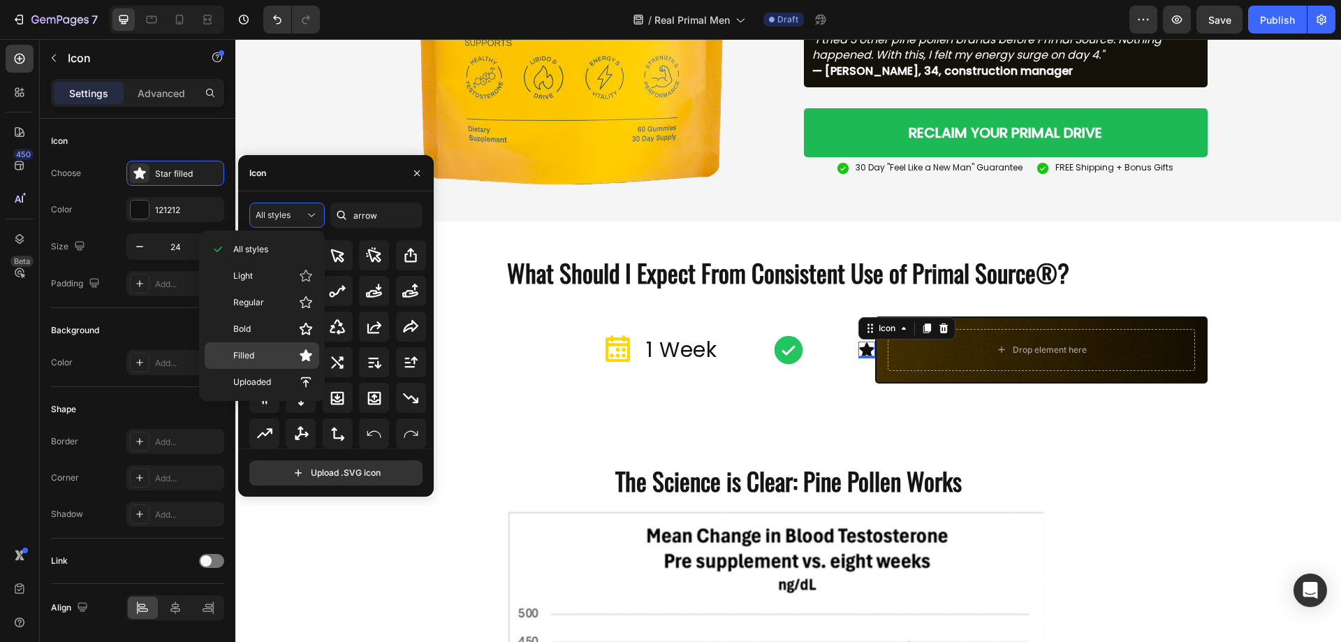
click at [290, 365] on div "Filled" at bounding box center [262, 355] width 115 height 27
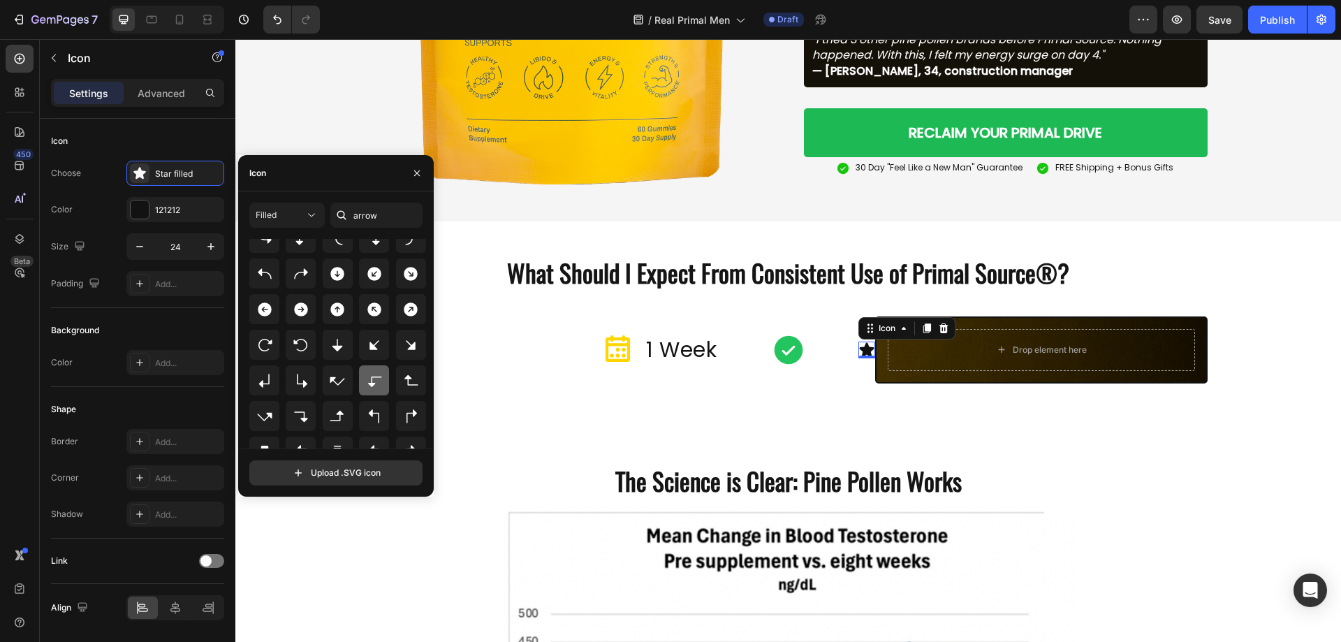
scroll to position [154, 0]
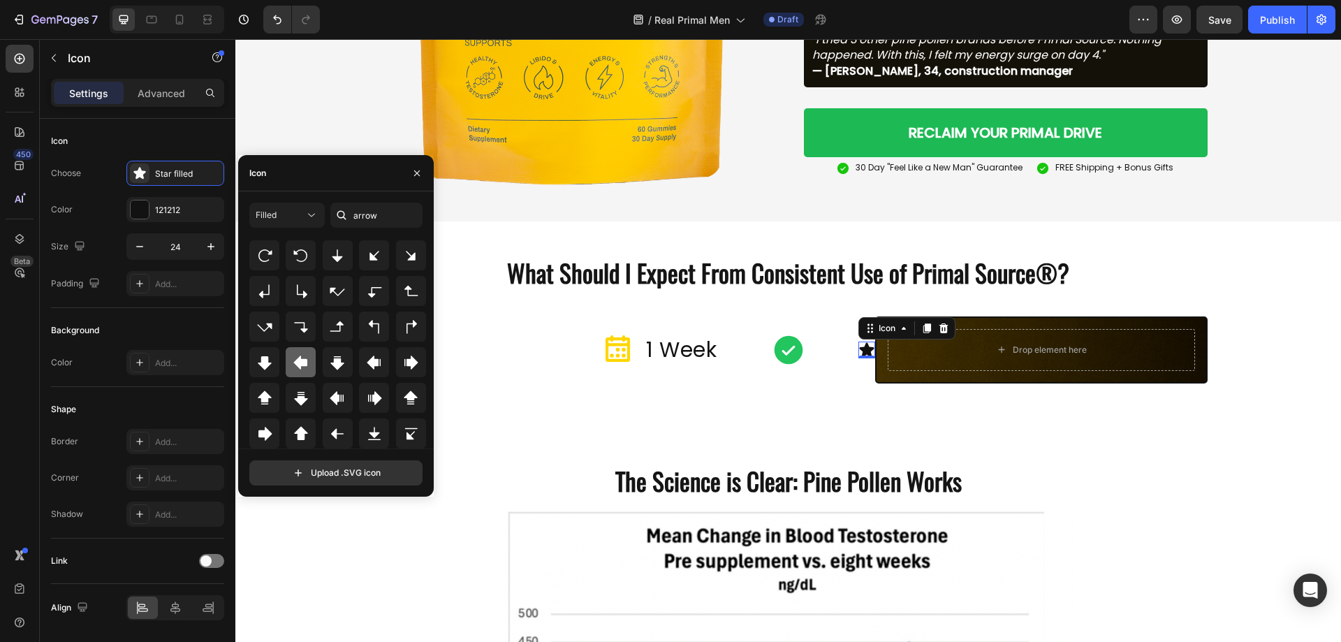
click at [298, 369] on icon at bounding box center [301, 362] width 17 height 17
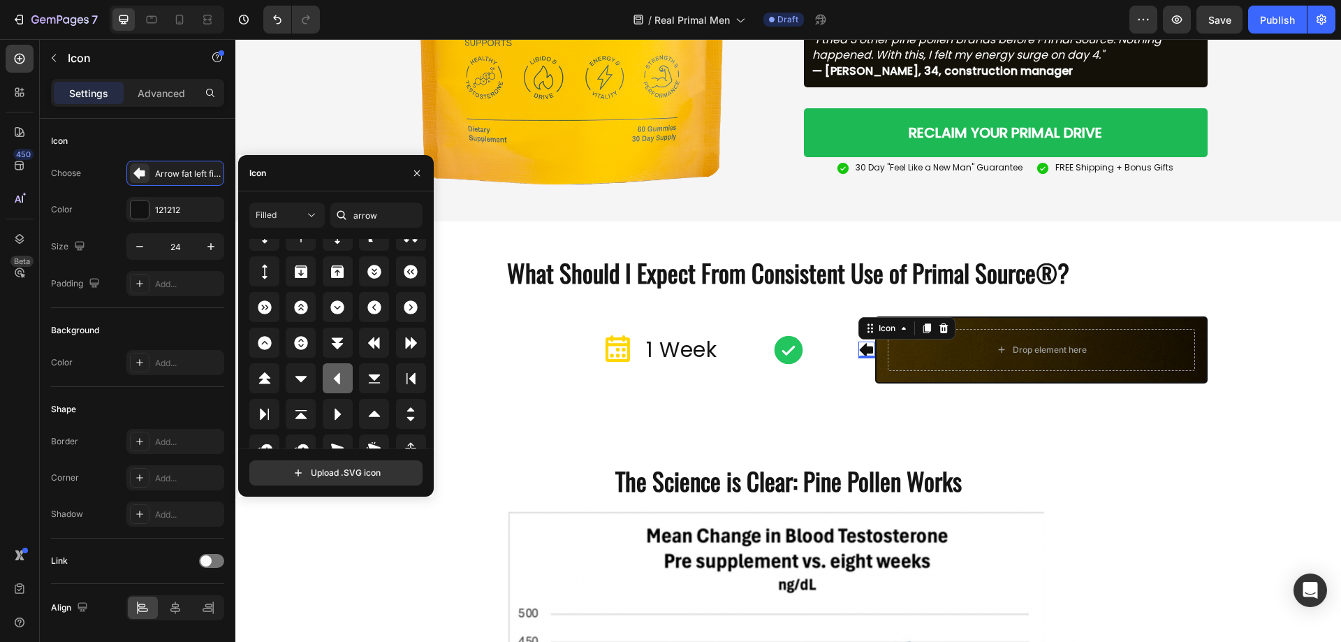
click at [337, 379] on icon at bounding box center [337, 378] width 6 height 12
click at [166, 326] on div "Background" at bounding box center [137, 330] width 173 height 22
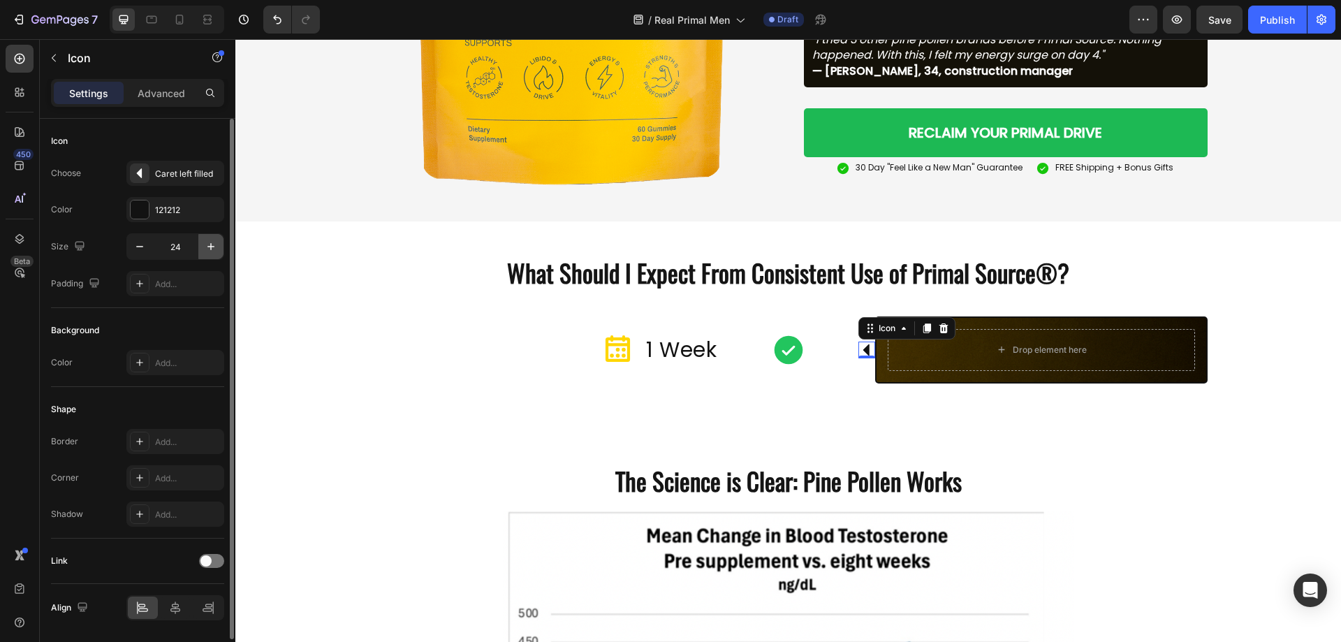
click at [203, 243] on button "button" at bounding box center [210, 246] width 25 height 25
click at [204, 248] on icon "button" at bounding box center [211, 247] width 14 height 14
click at [205, 248] on icon "button" at bounding box center [211, 247] width 14 height 14
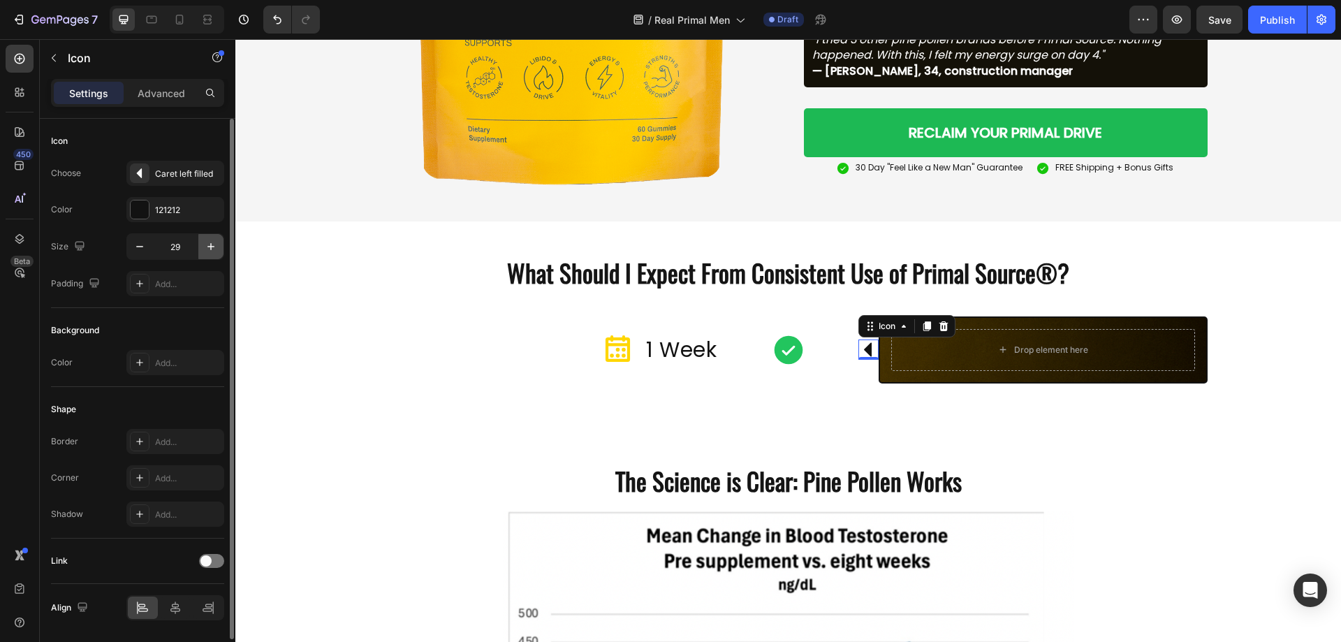
click at [205, 248] on icon "button" at bounding box center [211, 247] width 14 height 14
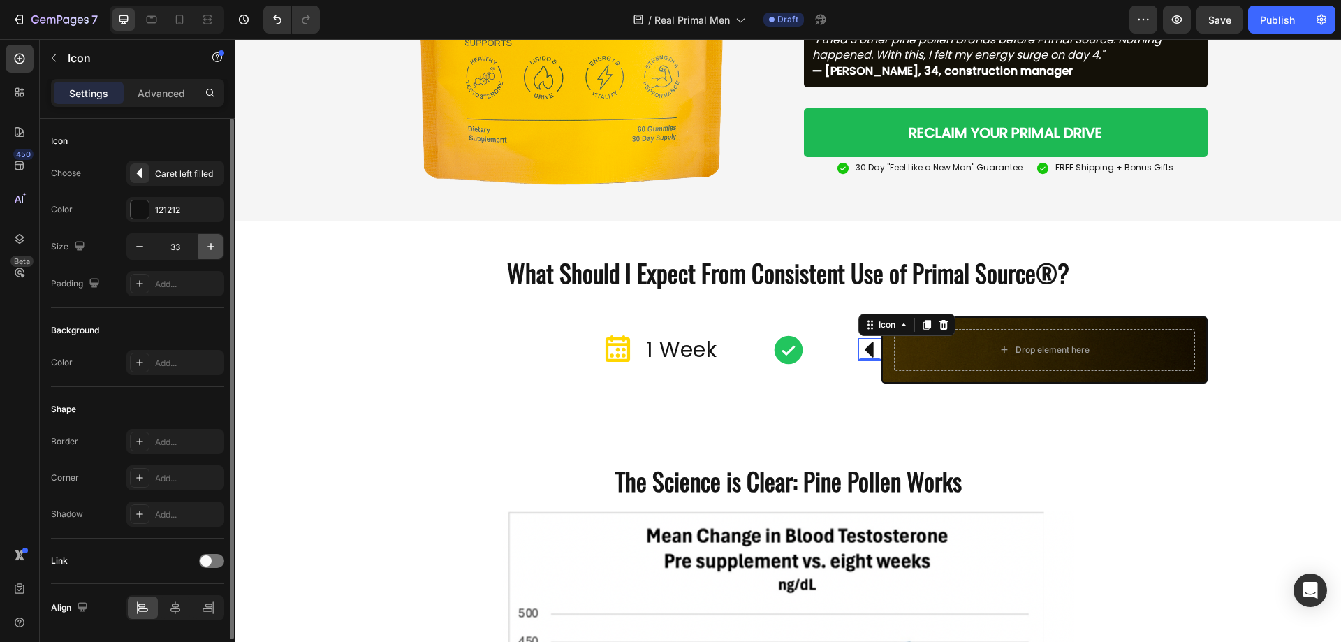
type input "34"
click at [165, 91] on p "Advanced" at bounding box center [161, 93] width 47 height 15
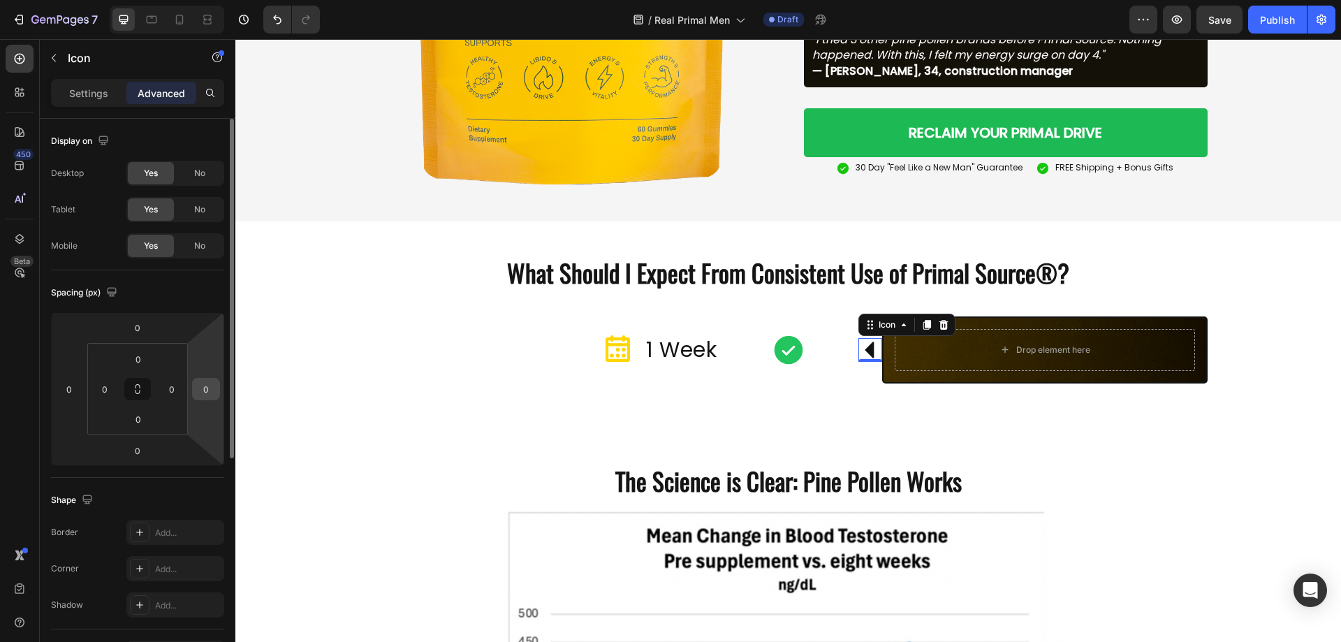
click at [203, 392] on input "0" at bounding box center [206, 389] width 21 height 21
click at [212, 391] on input "-10" at bounding box center [206, 389] width 21 height 21
type input "-12"
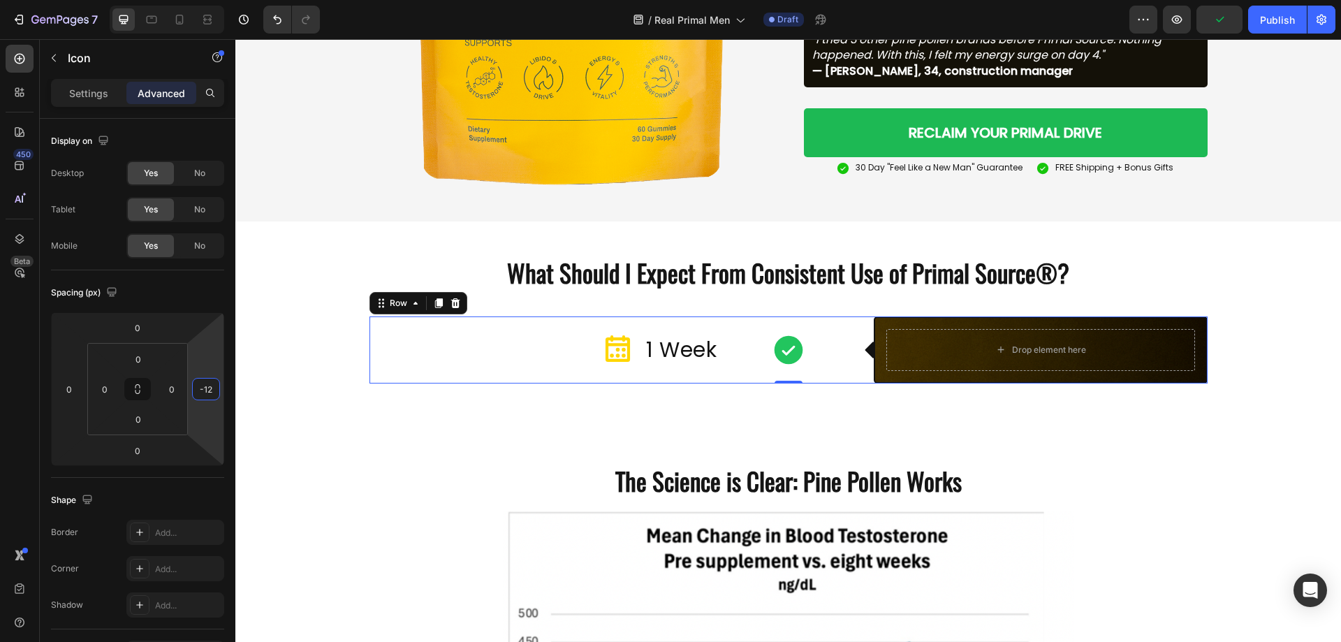
click at [504, 380] on div "Icon 1 Week Heading Row" at bounding box center [543, 349] width 349 height 67
click at [864, 355] on icon at bounding box center [870, 350] width 24 height 24
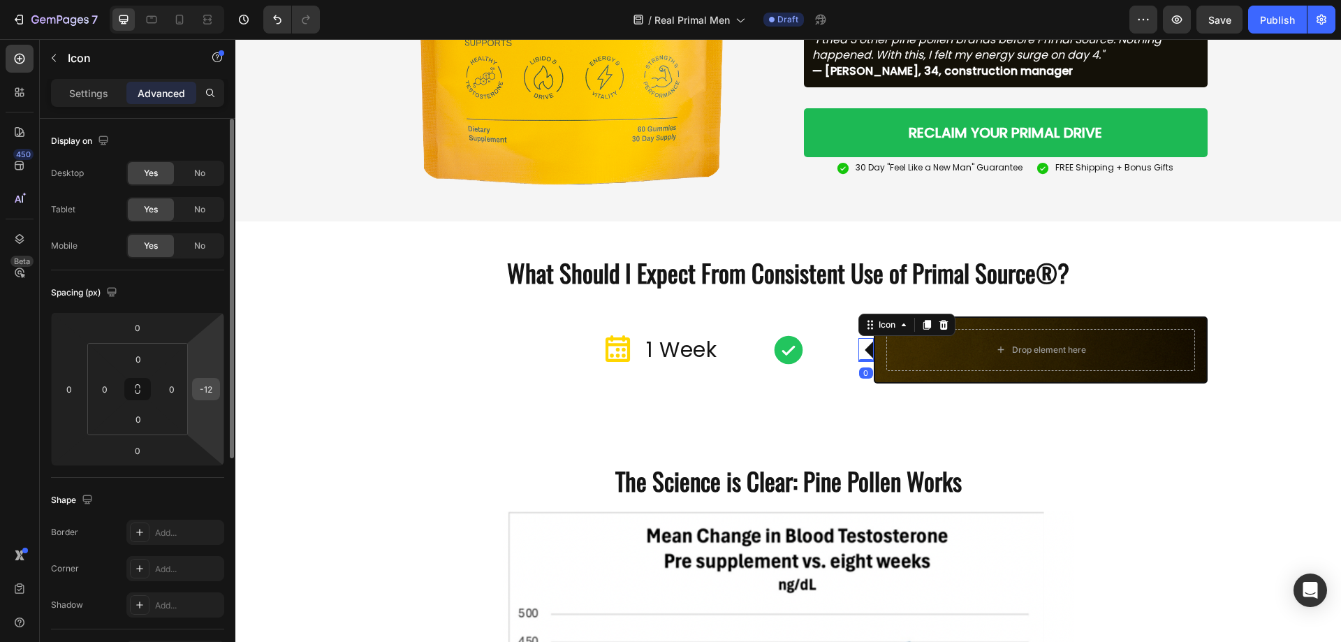
click at [211, 391] on input "-12" at bounding box center [206, 389] width 21 height 21
type input "-14"
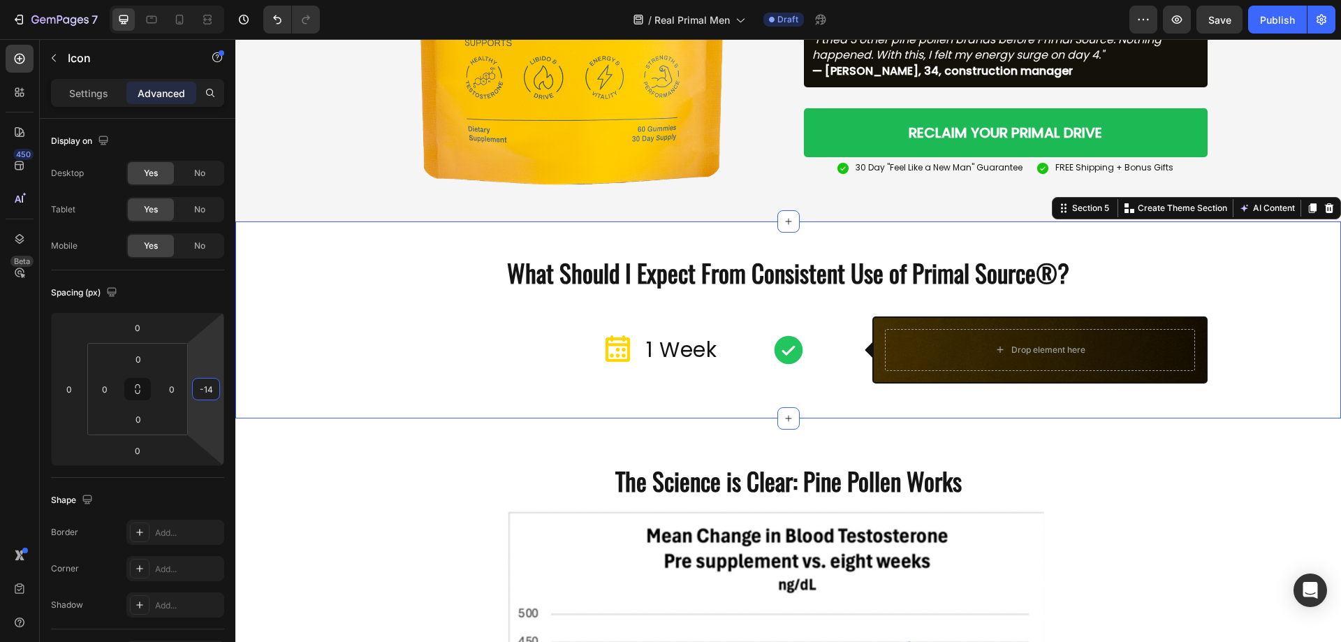
click at [902, 414] on div "What Should I Expect From Consistent Use of Primal Source®? Heading Row Icon 1 …" at bounding box center [787, 319] width 1105 height 197
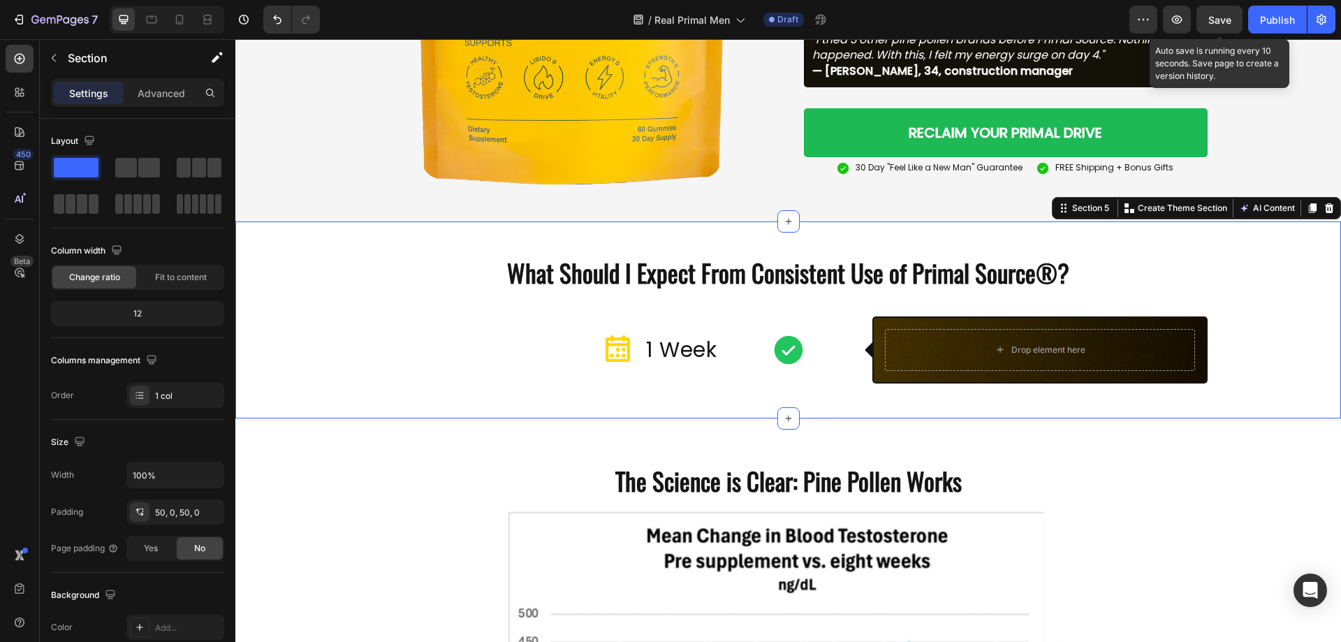
click at [1225, 20] on span "Save" at bounding box center [1219, 20] width 23 height 12
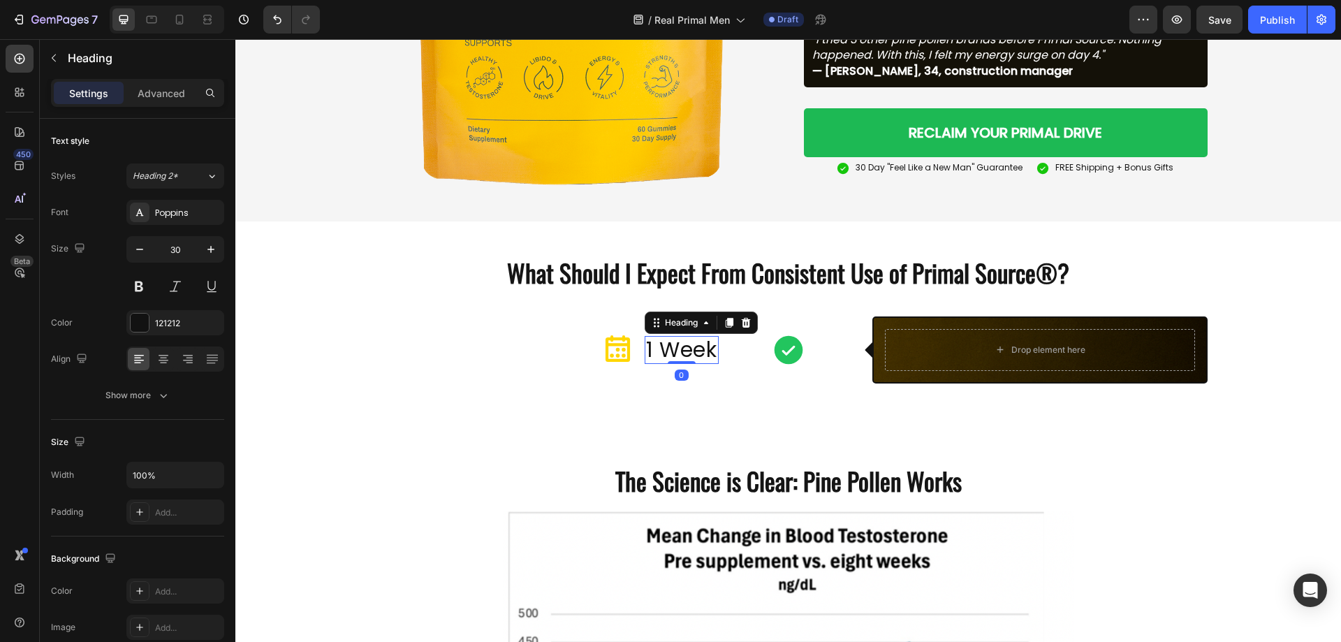
click at [677, 346] on h2 "1 Week" at bounding box center [682, 350] width 74 height 28
click at [726, 323] on icon at bounding box center [730, 323] width 8 height 10
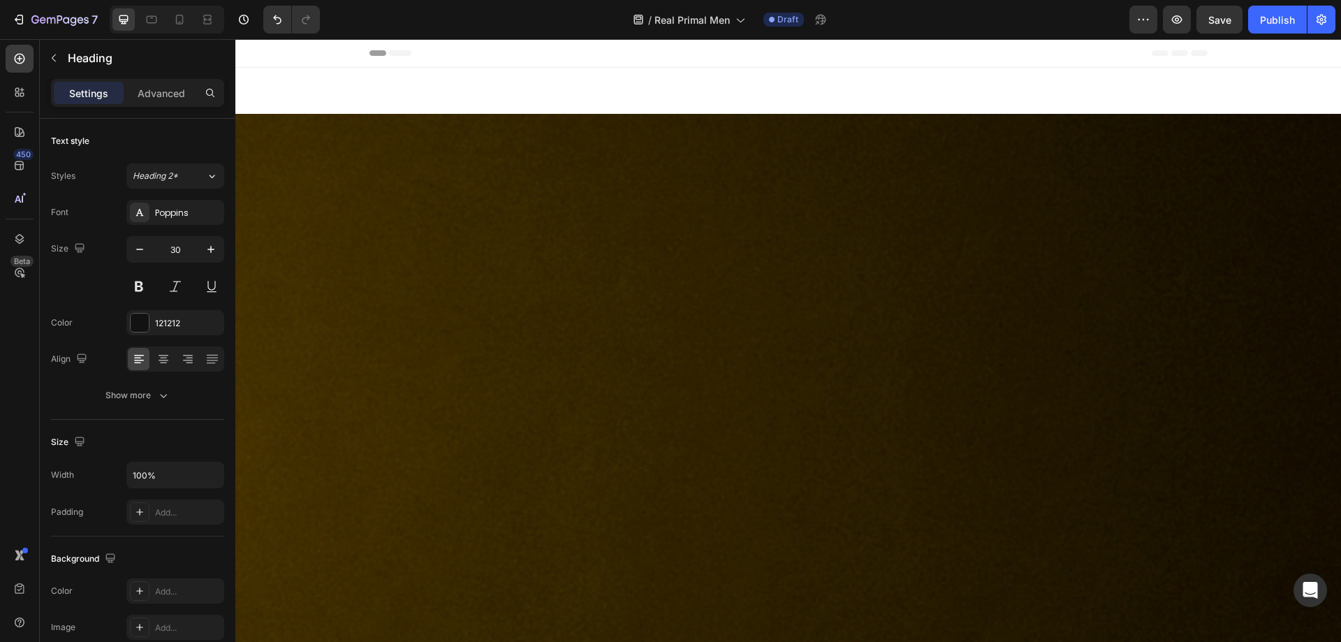
scroll to position [2481, 0]
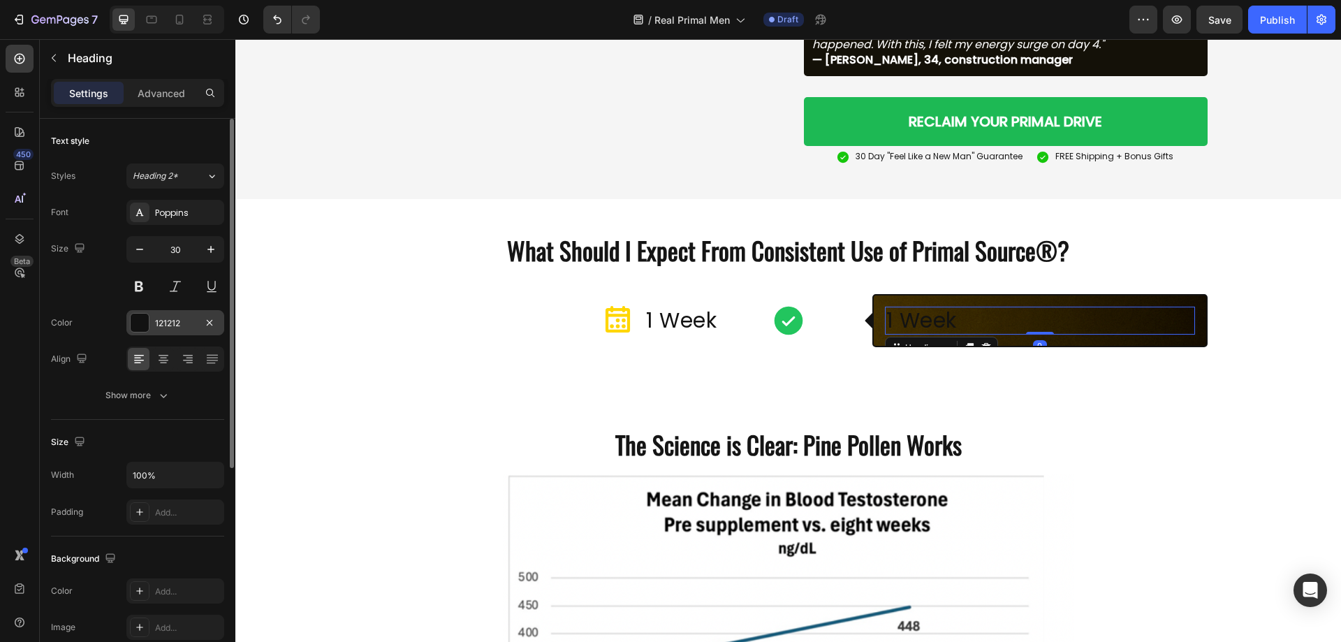
click at [159, 320] on div "121212" at bounding box center [175, 323] width 41 height 13
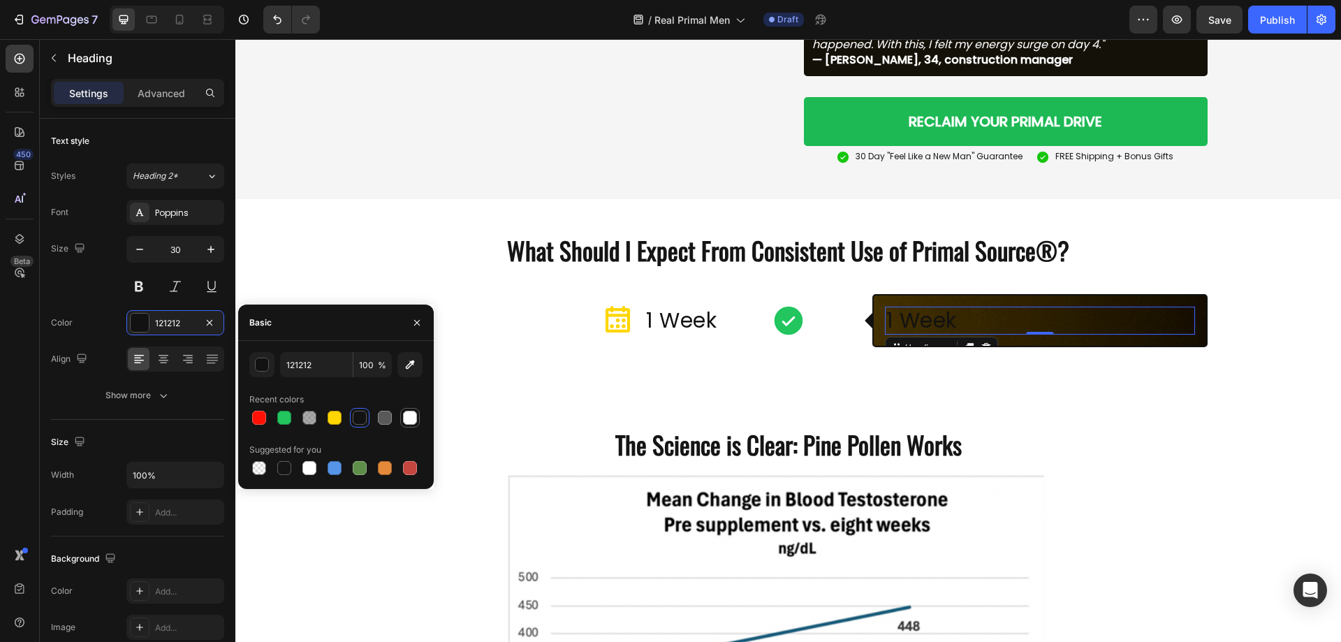
click at [410, 413] on div at bounding box center [410, 418] width 14 height 14
type input "FFFFFF"
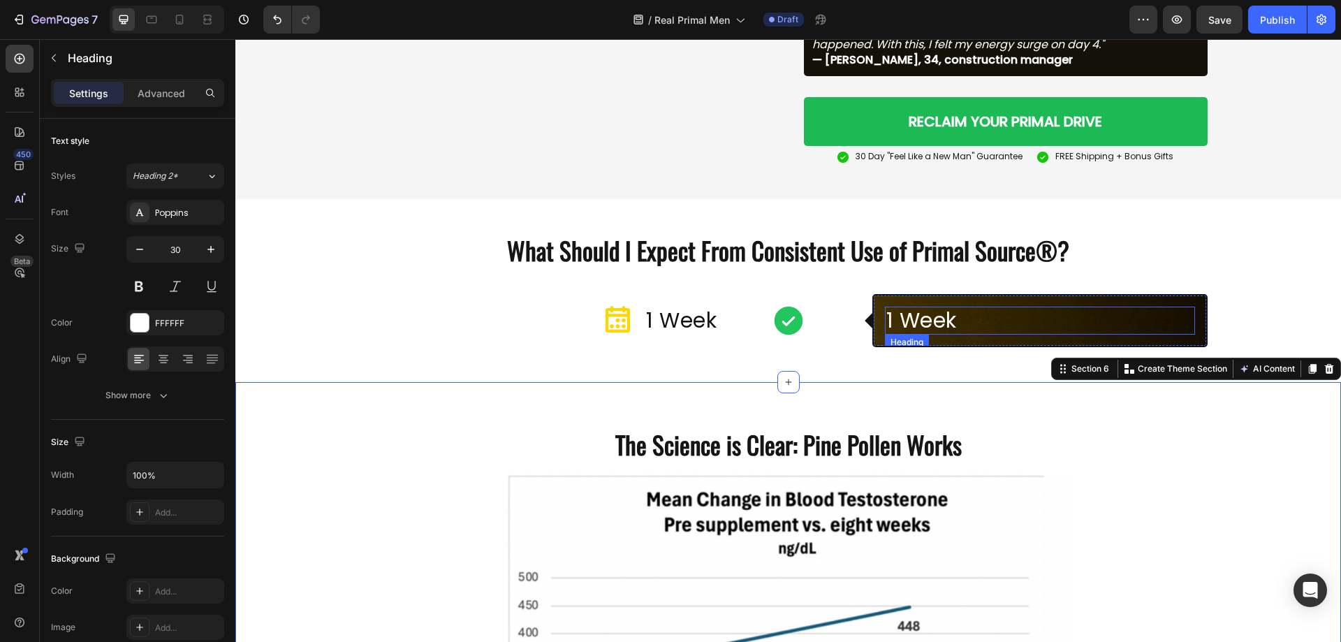
click at [1027, 335] on h2 "1 Week" at bounding box center [1040, 321] width 310 height 28
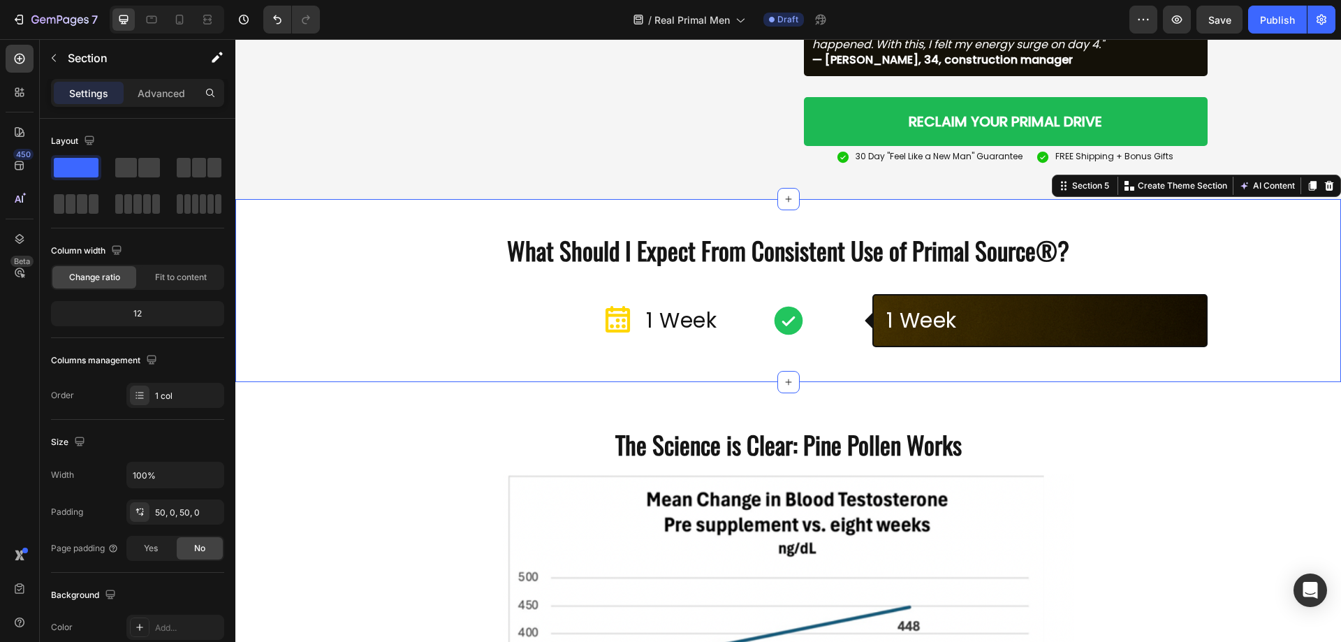
click at [324, 347] on div "What Should I Expect From Consistent Use of Primal Source®? Heading Row Icon 1 …" at bounding box center [787, 290] width 1105 height 113
click at [15, 57] on icon at bounding box center [20, 59] width 10 height 10
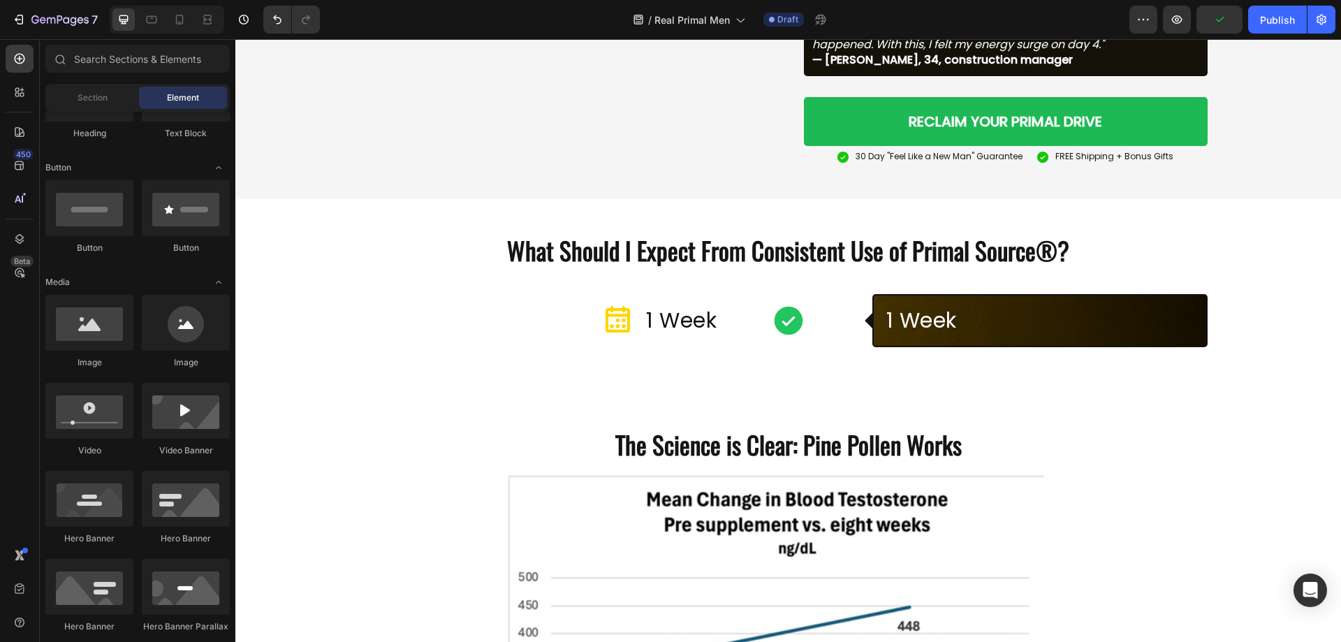
scroll to position [0, 0]
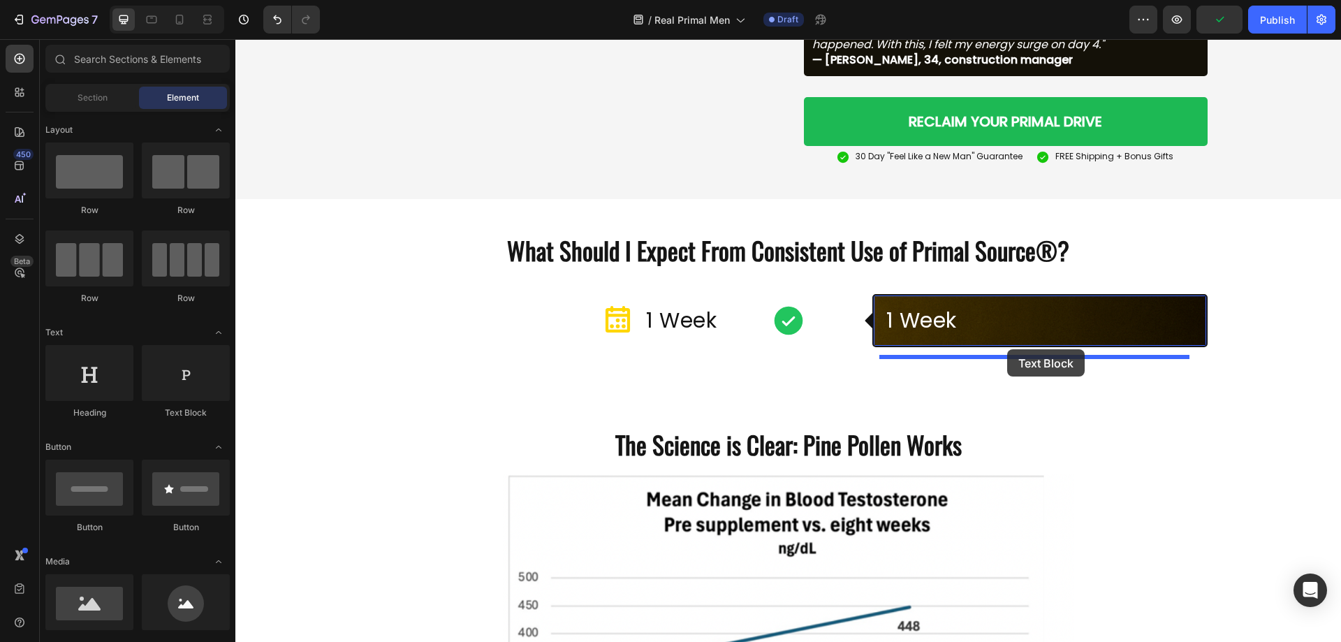
drag, startPoint x: 399, startPoint y: 427, endPoint x: 1007, endPoint y: 349, distance: 613.2
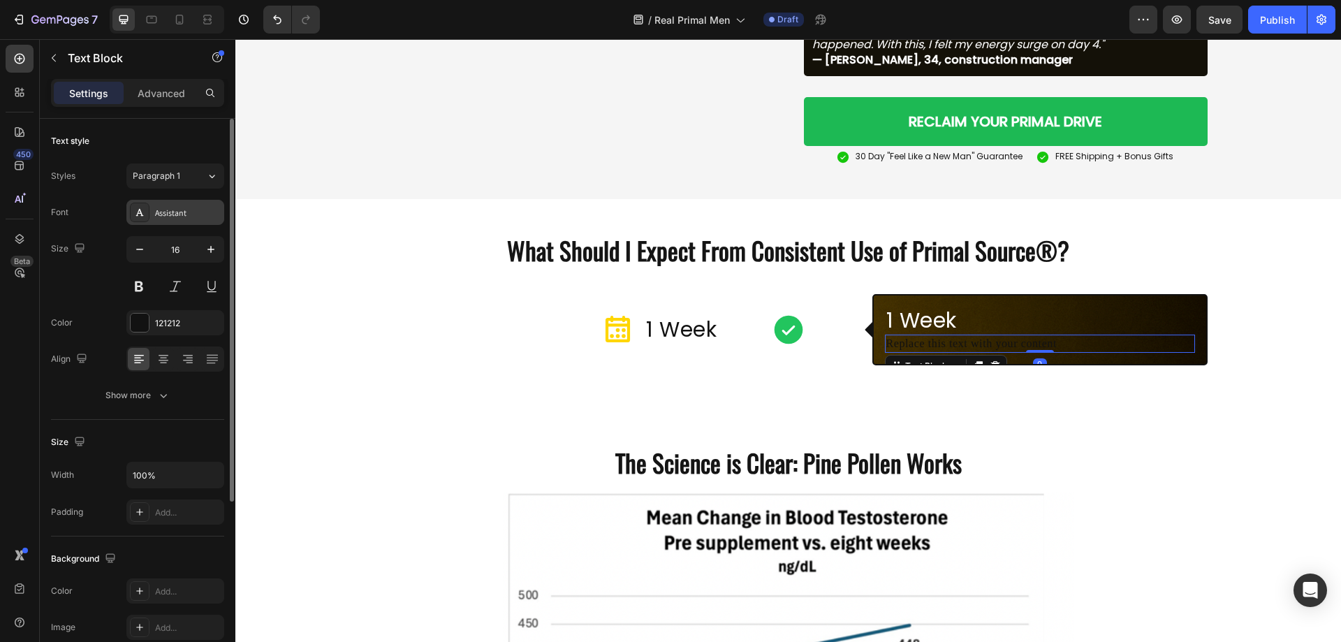
click at [170, 212] on div "Assistant" at bounding box center [188, 213] width 66 height 13
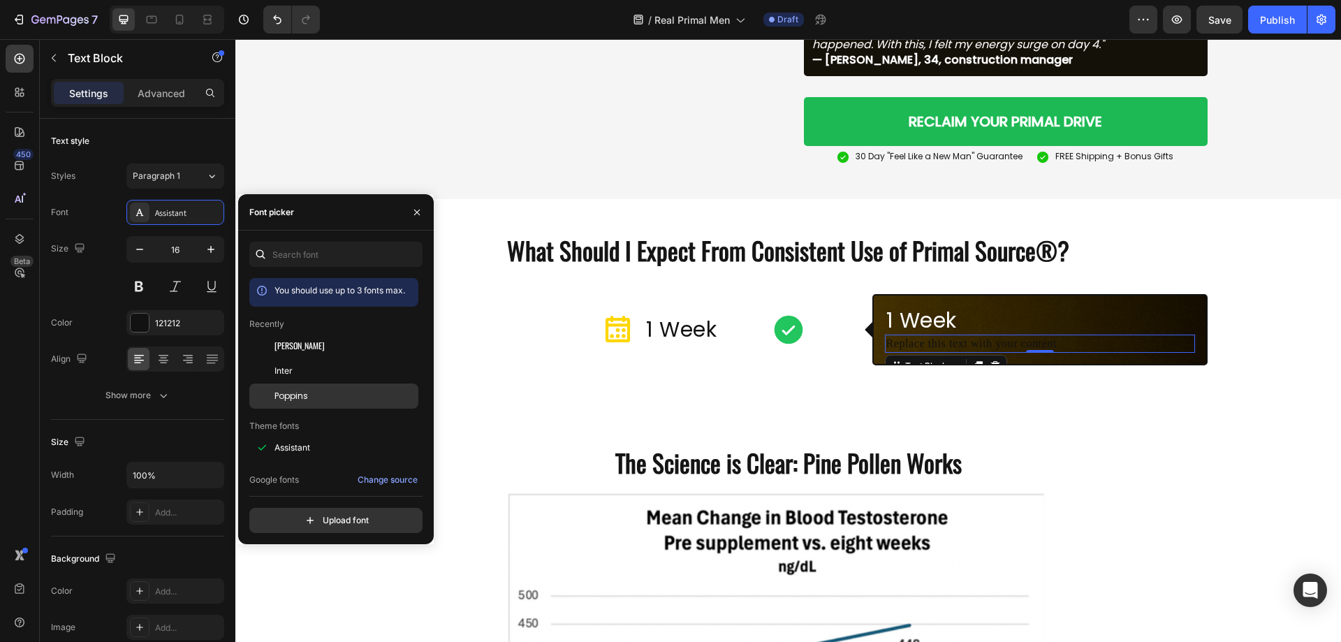
click at [299, 395] on span "Poppins" at bounding box center [291, 396] width 34 height 13
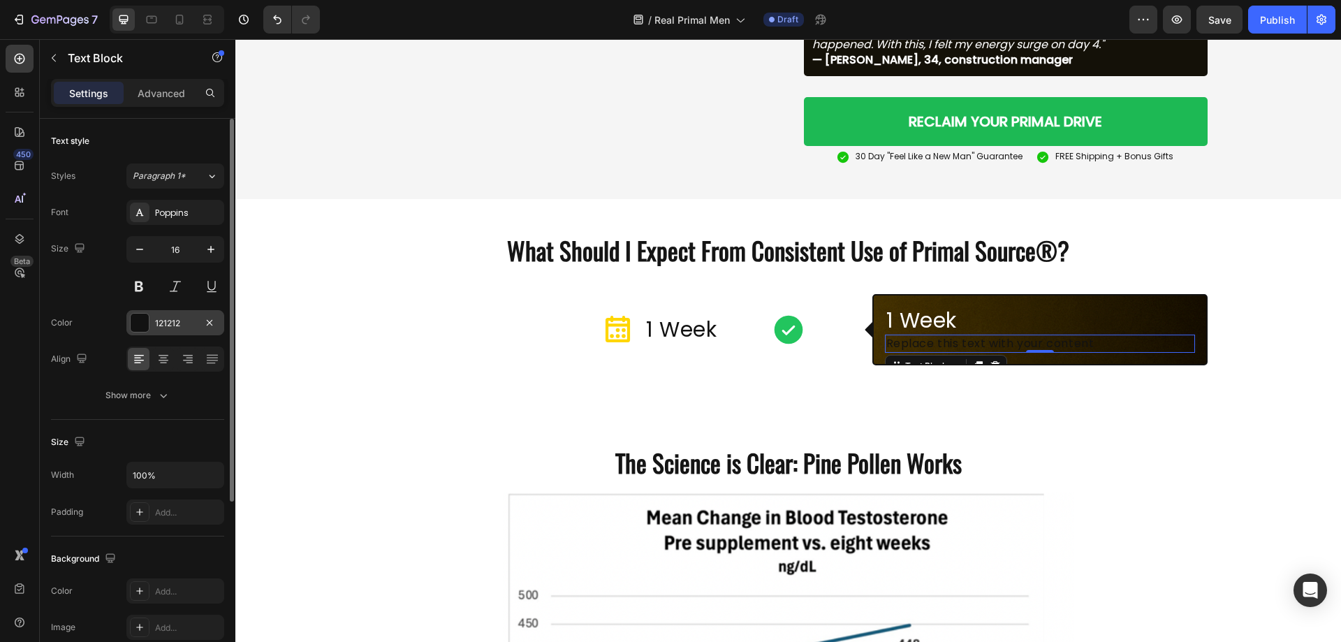
click at [176, 320] on div "121212" at bounding box center [175, 323] width 41 height 13
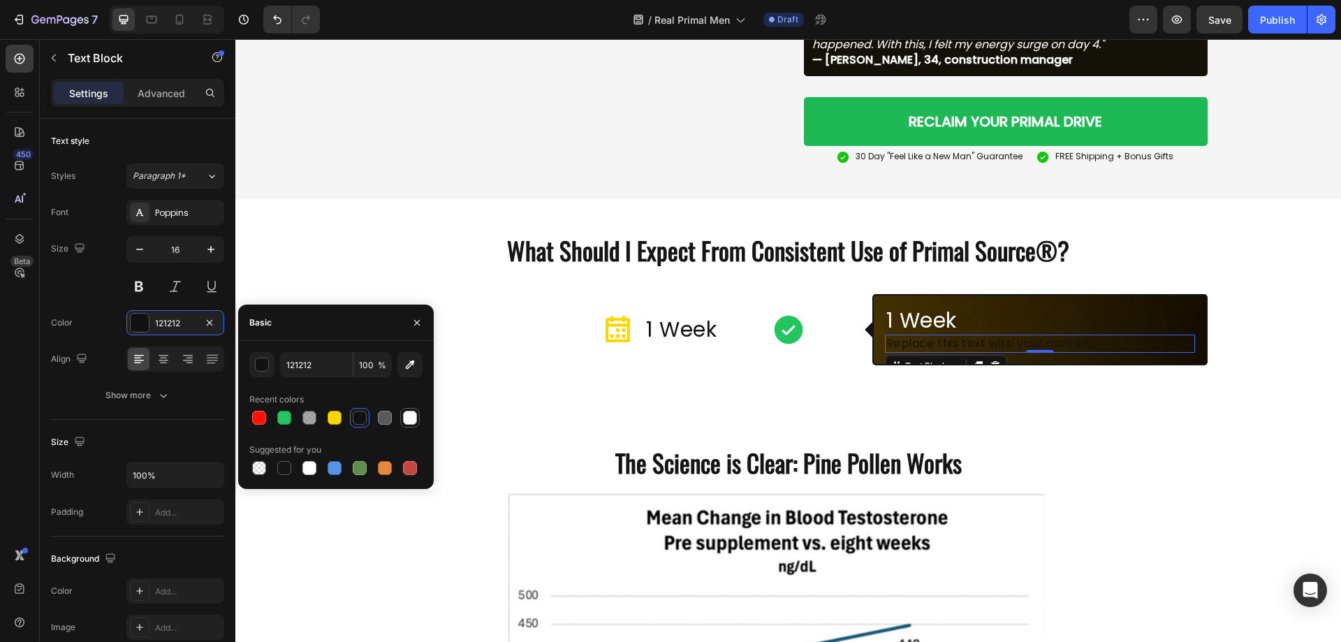
click at [407, 425] on div at bounding box center [410, 417] width 17 height 17
type input "FFFFFF"
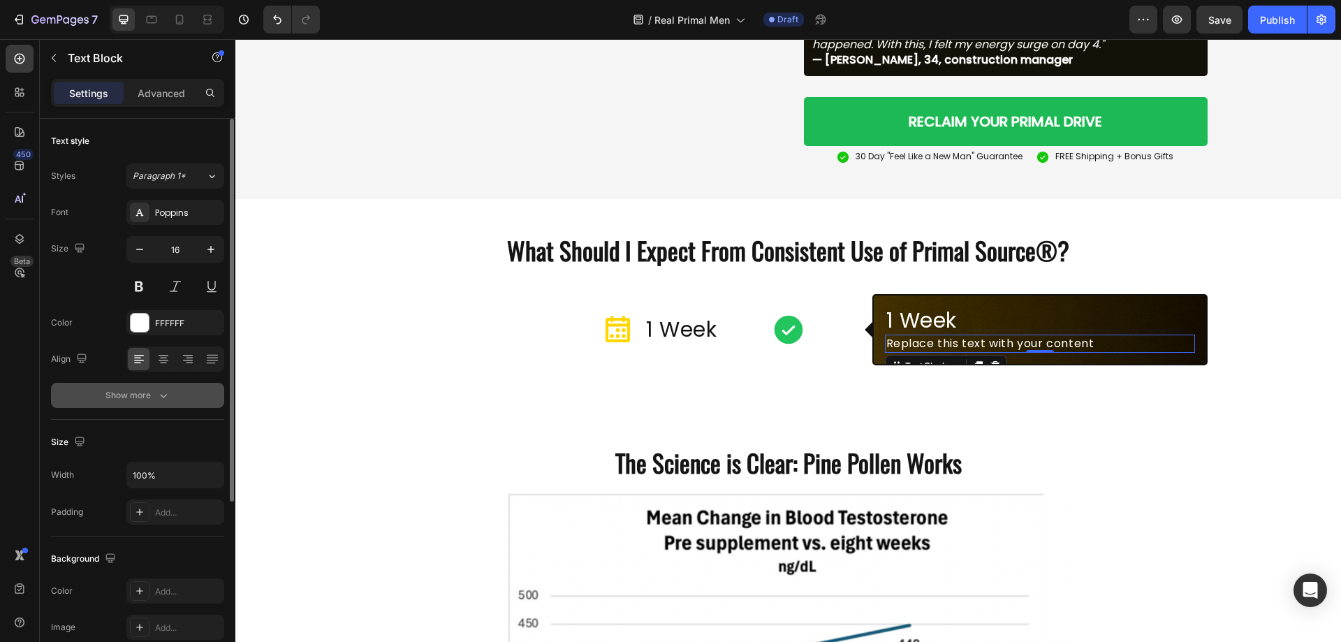
click at [161, 399] on icon "button" at bounding box center [163, 395] width 14 height 14
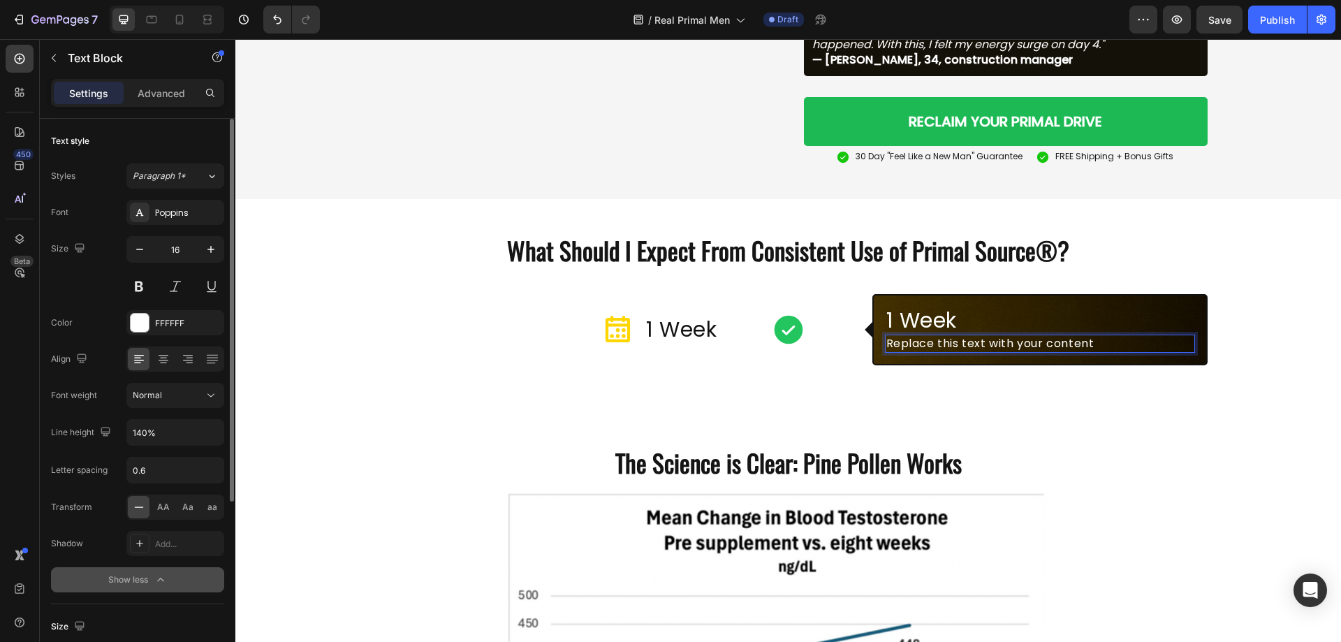
click at [997, 353] on div "Replace this text with your content" at bounding box center [1040, 344] width 310 height 18
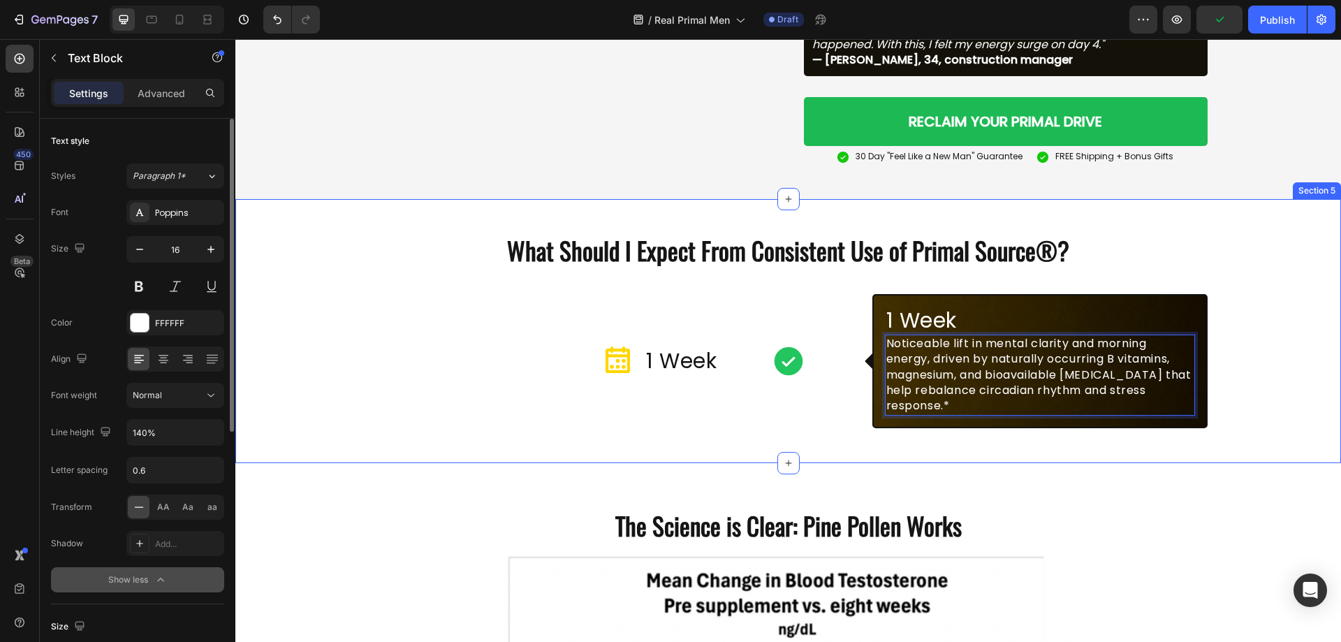
click at [1006, 463] on div "What Should I Expect From Consistent Use of Primal Source®? Heading Row Icon 1 …" at bounding box center [787, 331] width 1105 height 264
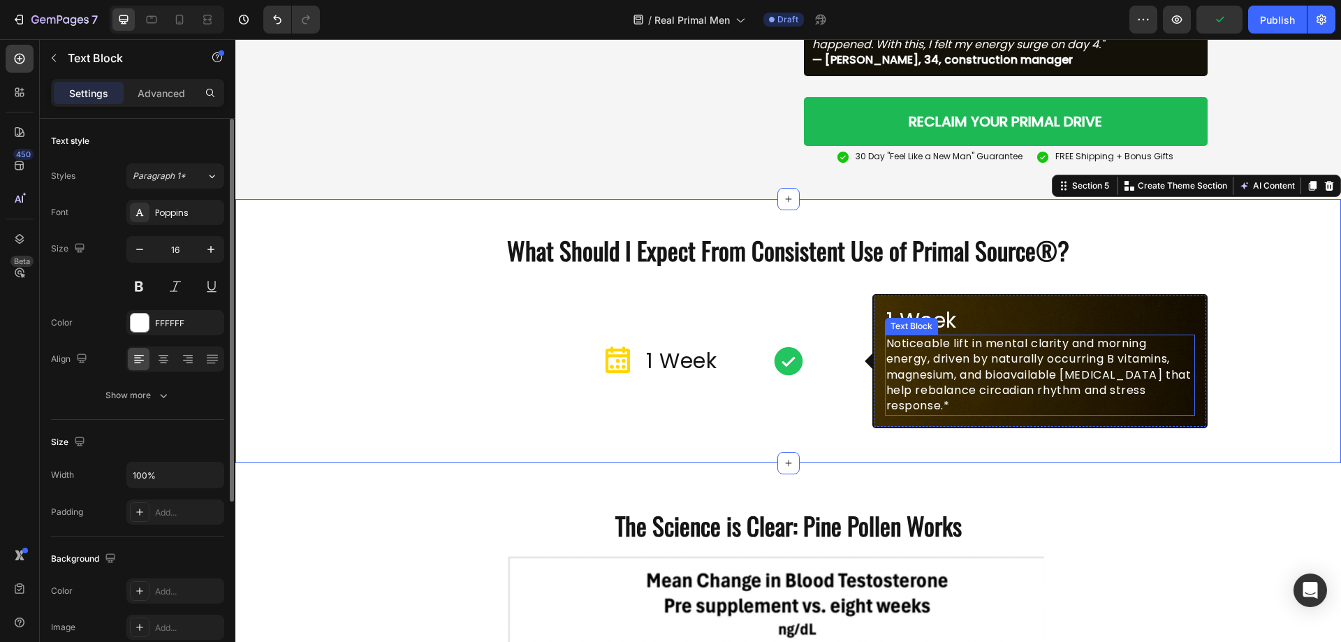
click at [892, 371] on div "Noticeable lift in mental clarity and morning energy, driven by naturally occur…" at bounding box center [1040, 375] width 310 height 81
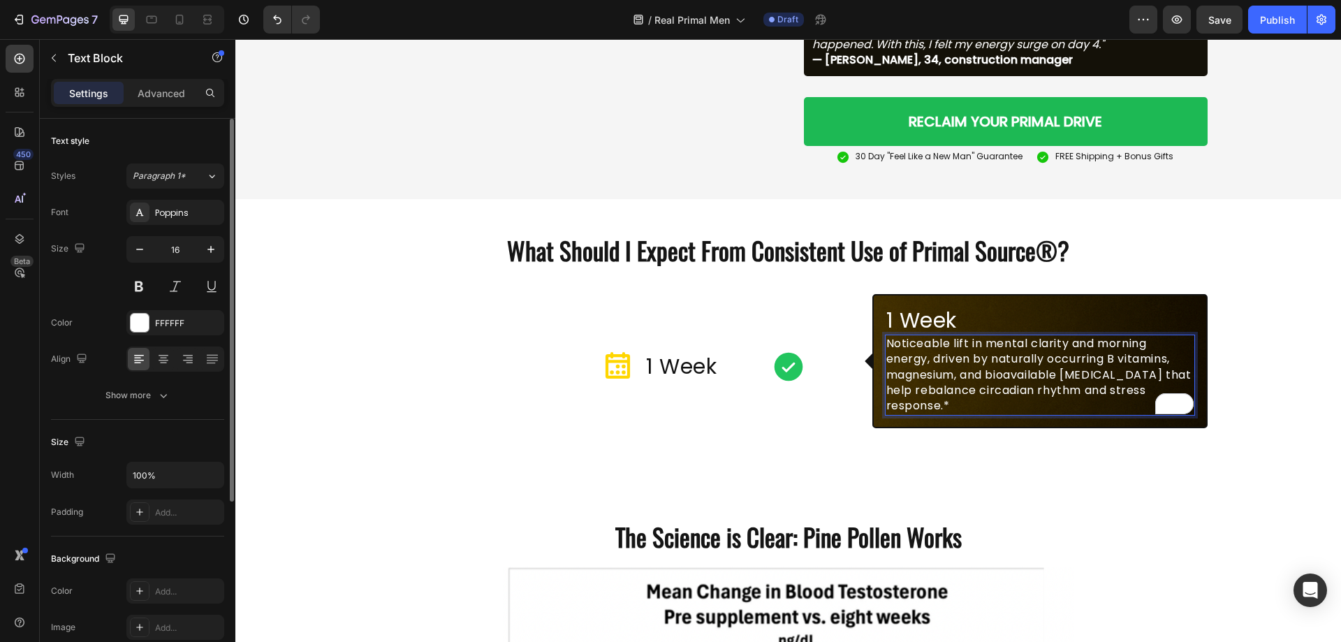
click at [889, 366] on p "Noticeable lift in mental clarity and morning energy, driven by naturally occur…" at bounding box center [1039, 375] width 307 height 78
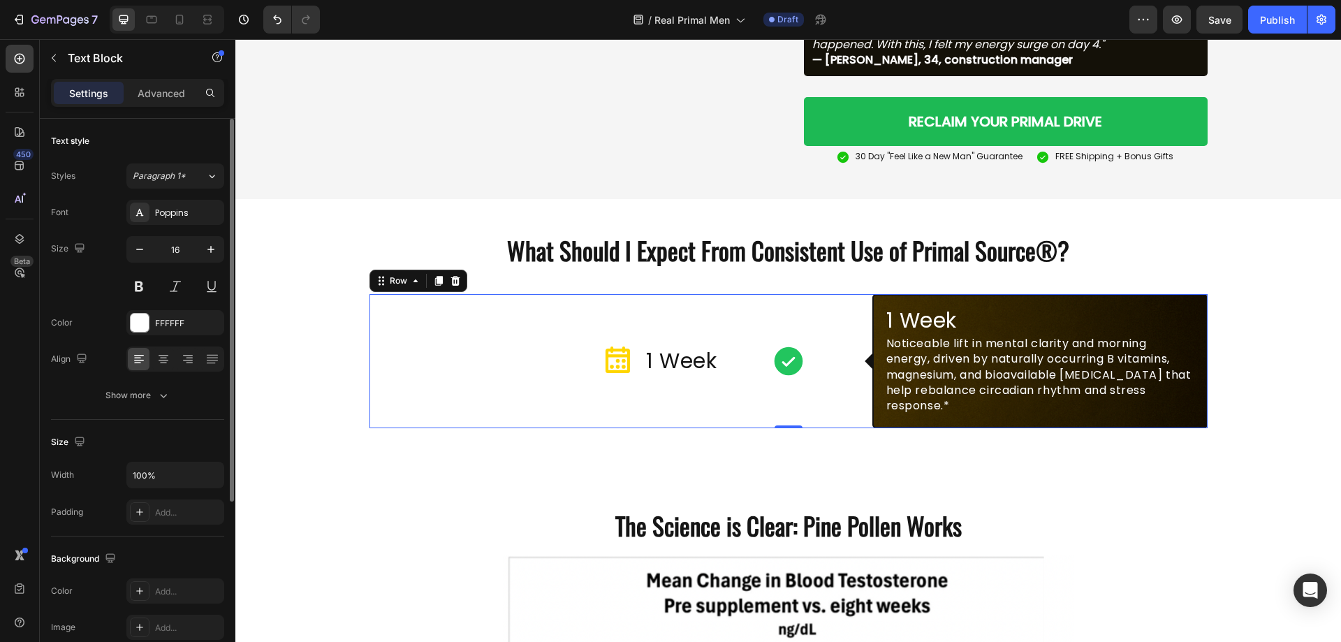
click at [830, 341] on div "Icon" at bounding box center [789, 361] width 140 height 134
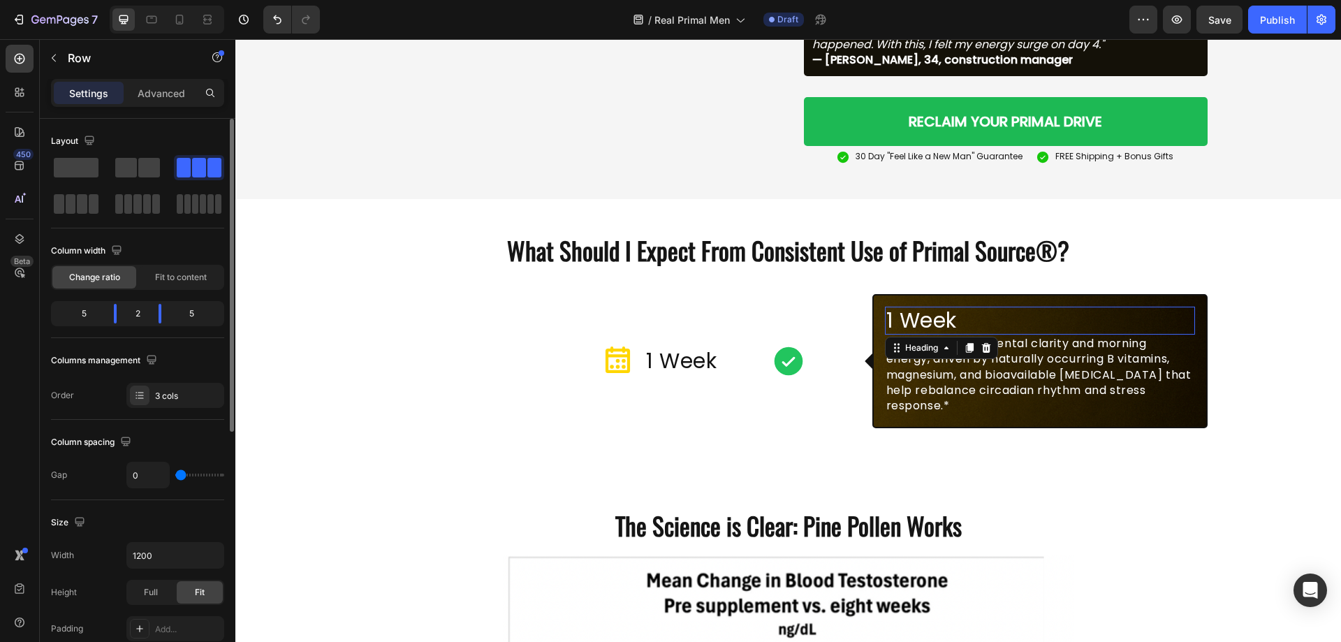
click at [940, 335] on h2 "1 Week" at bounding box center [1040, 321] width 310 height 28
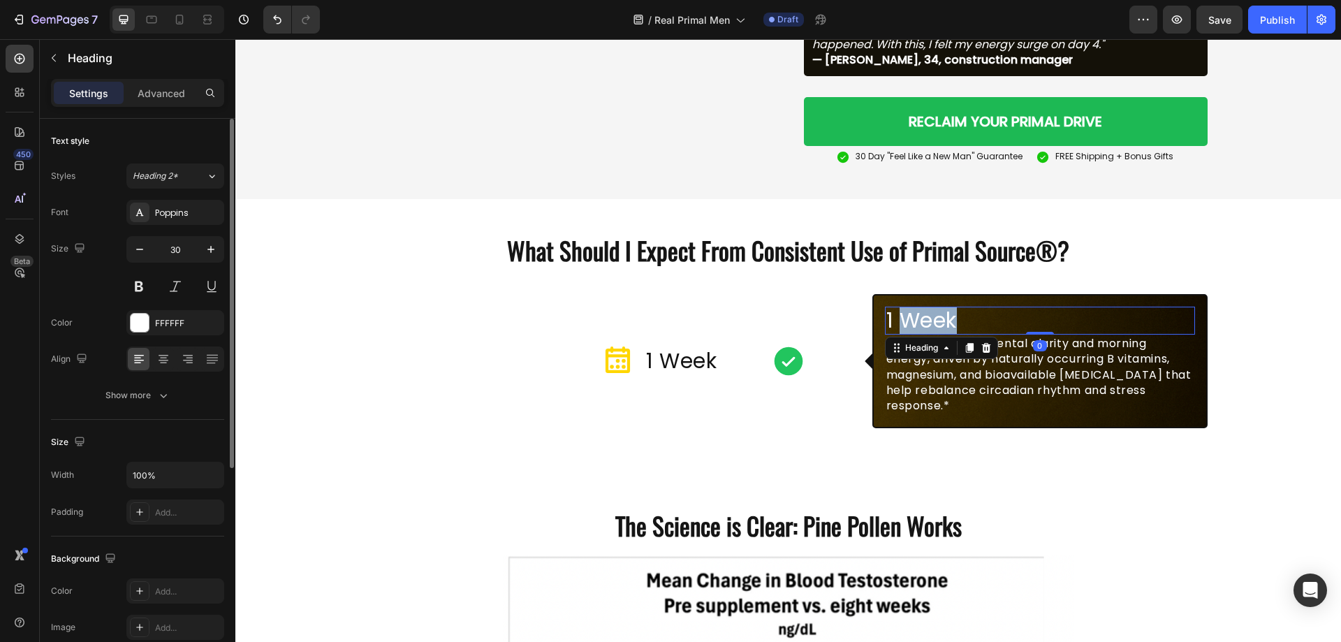
click at [940, 335] on h2 "1 Week" at bounding box center [1040, 321] width 310 height 28
click at [940, 333] on p "1 Week" at bounding box center [1039, 320] width 307 height 25
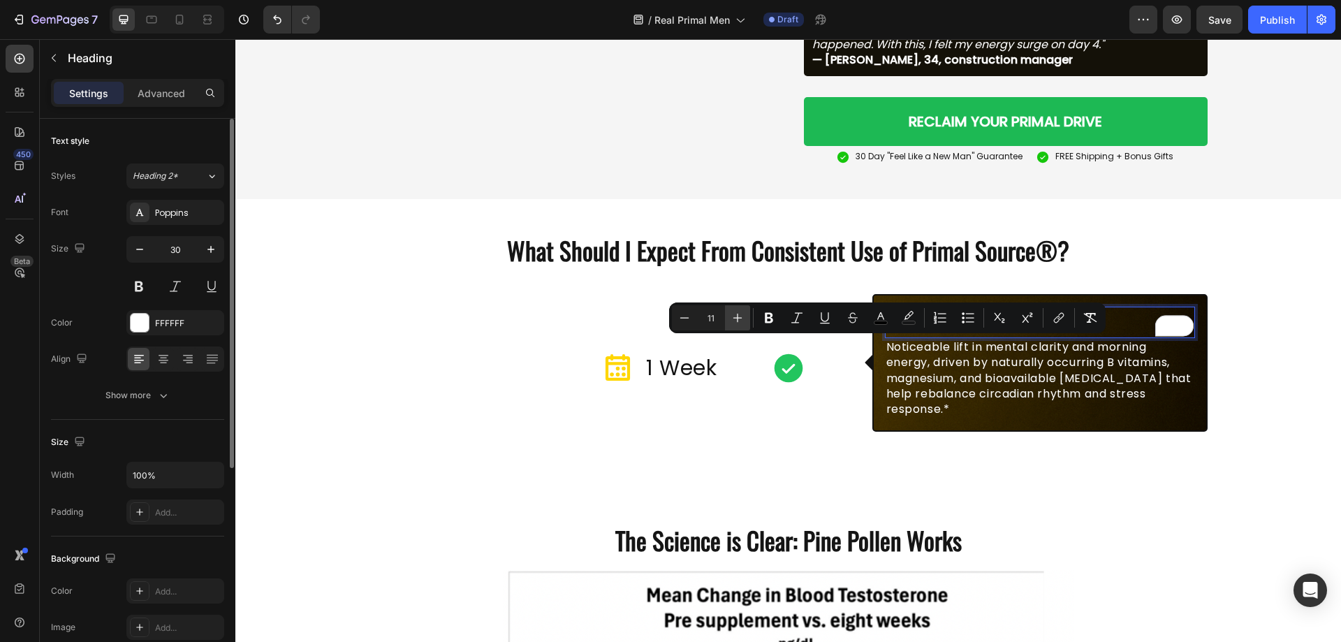
click at [733, 320] on icon "Editor contextual toolbar" at bounding box center [737, 318] width 14 height 14
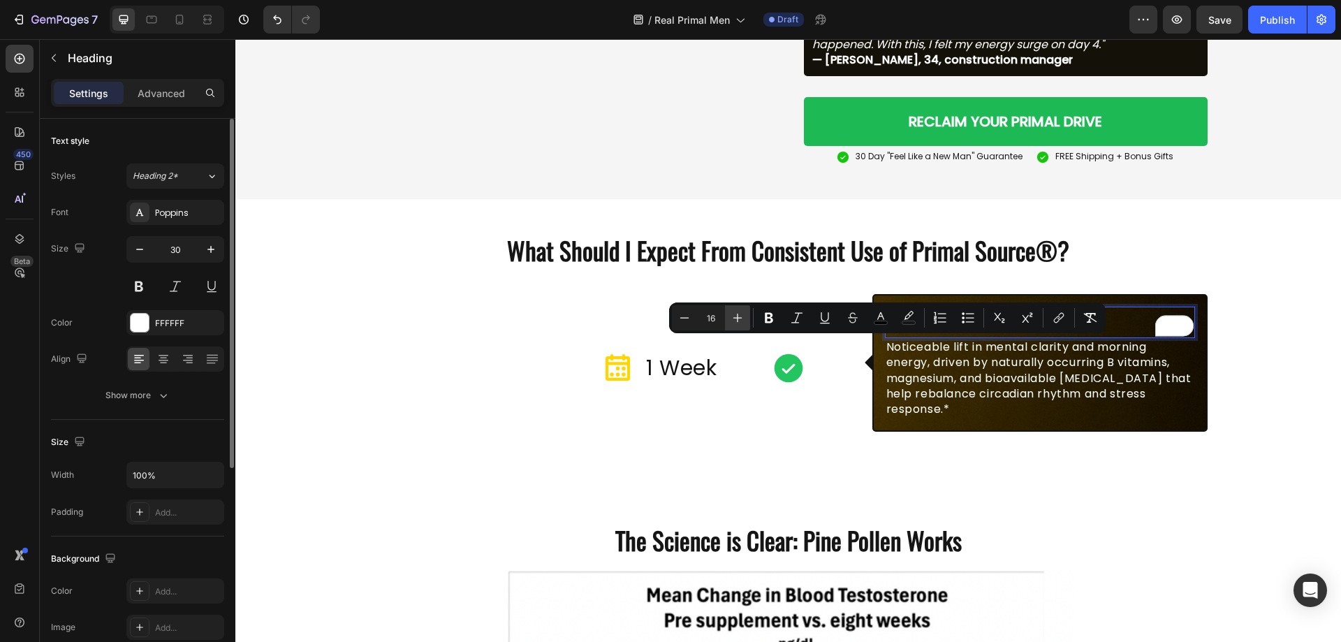
click at [733, 320] on icon "Editor contextual toolbar" at bounding box center [737, 318] width 14 height 14
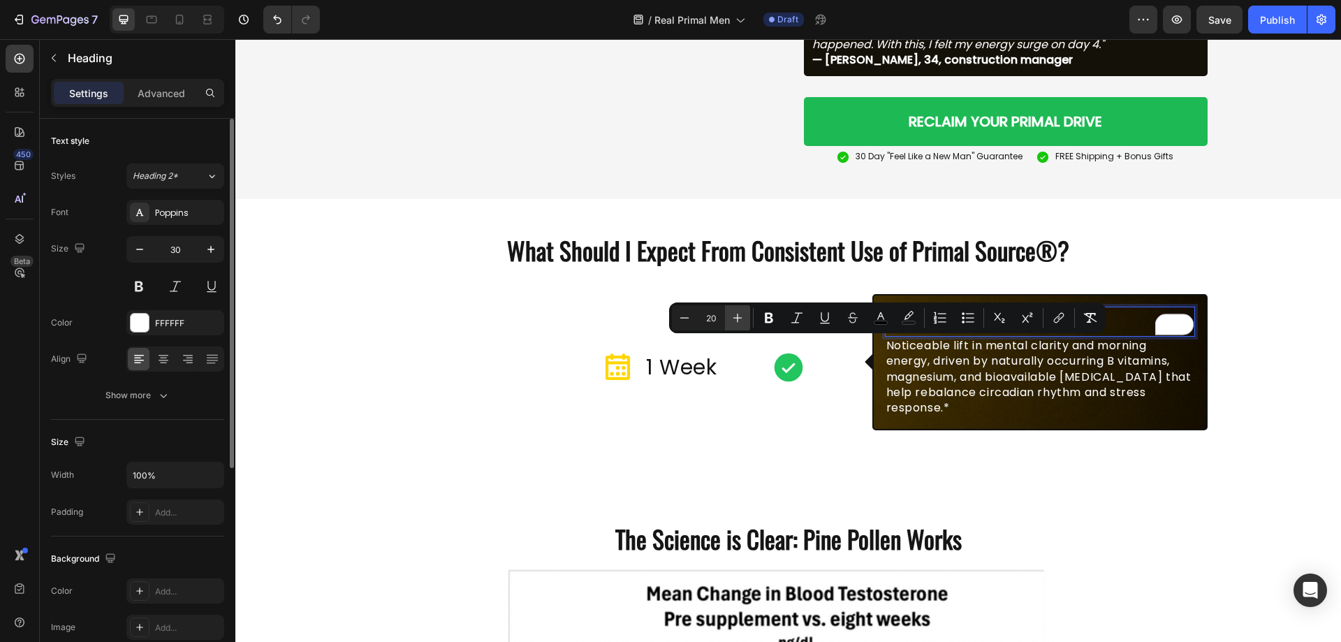
click at [733, 320] on icon "Editor contextual toolbar" at bounding box center [737, 318] width 14 height 14
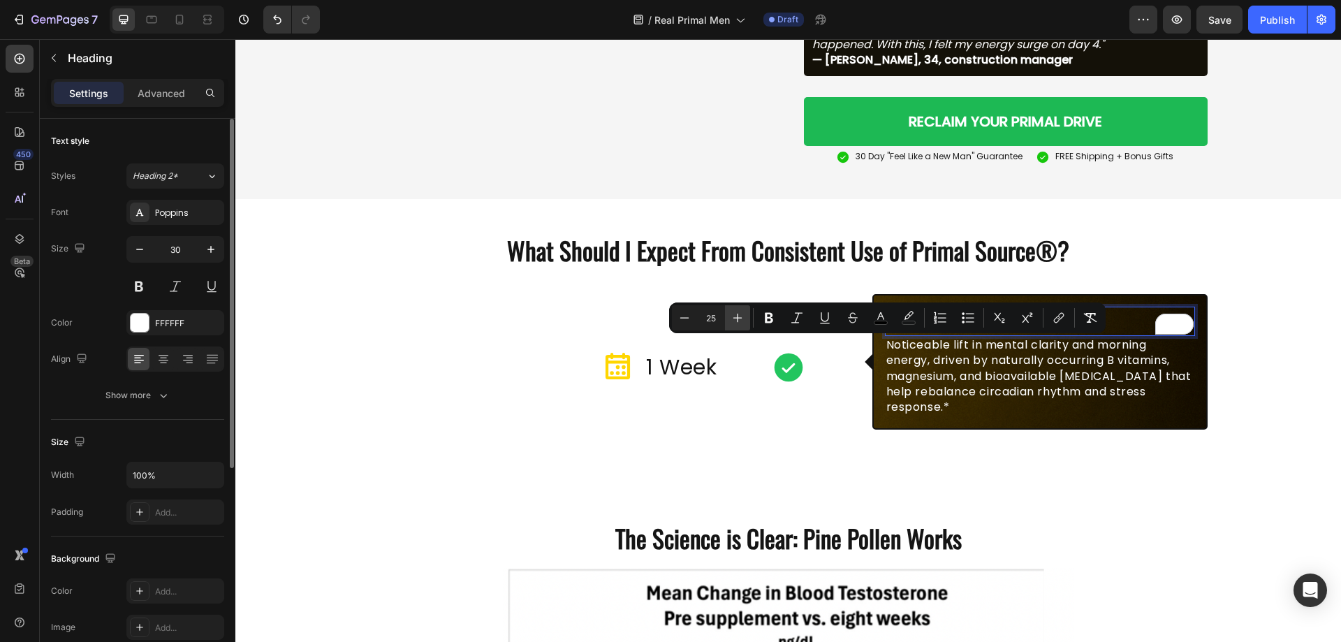
click at [733, 320] on icon "Editor contextual toolbar" at bounding box center [737, 318] width 14 height 14
type input "26"
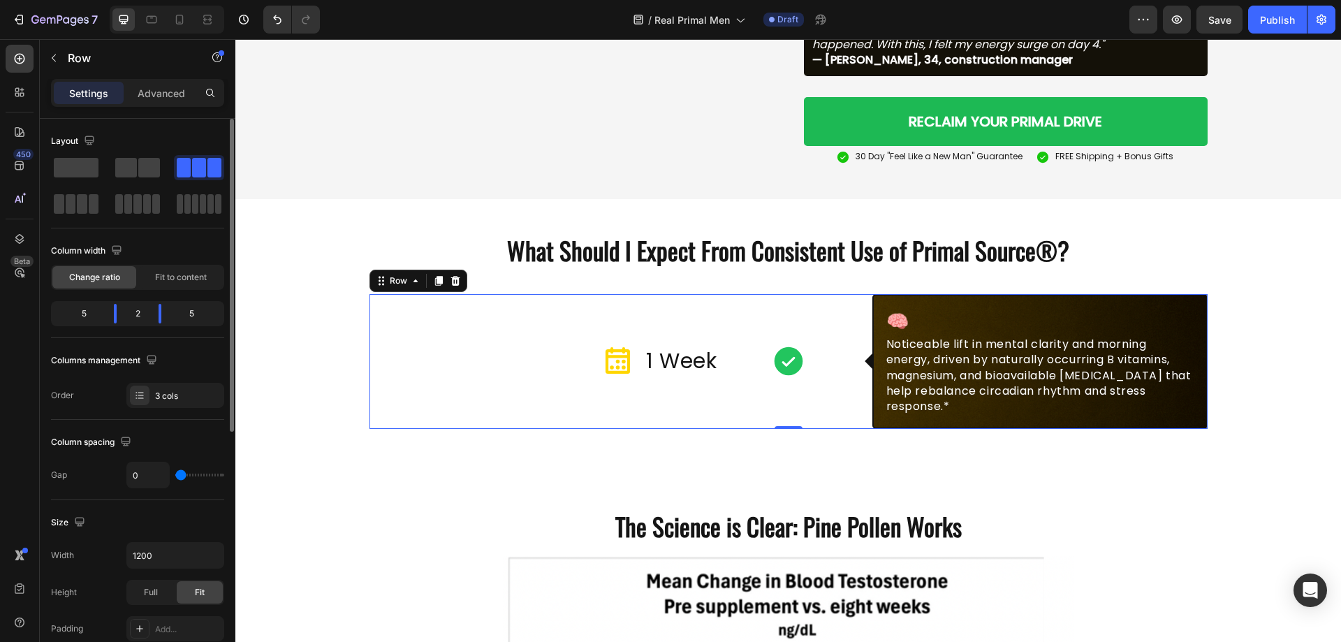
click at [776, 429] on div "Icon" at bounding box center [789, 361] width 140 height 135
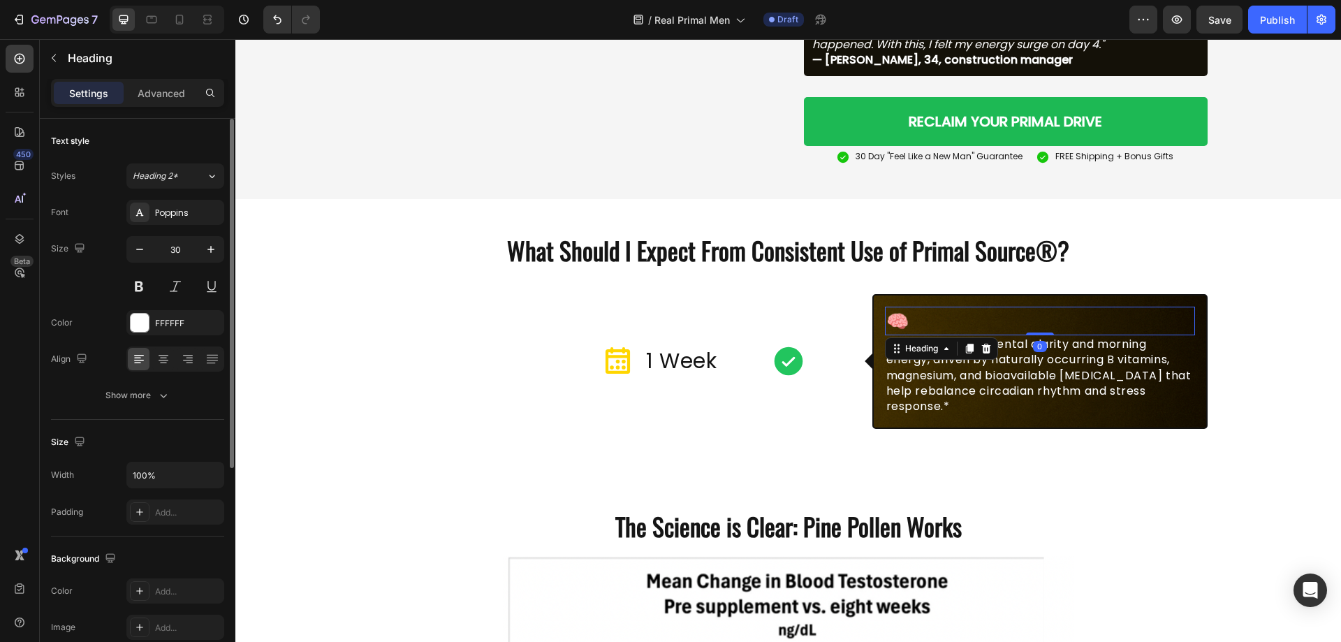
click at [909, 334] on p "⁠⁠⁠⁠⁠⁠⁠ 🧠" at bounding box center [1039, 321] width 307 height 26
click at [909, 334] on p "🧠" at bounding box center [1039, 321] width 307 height 26
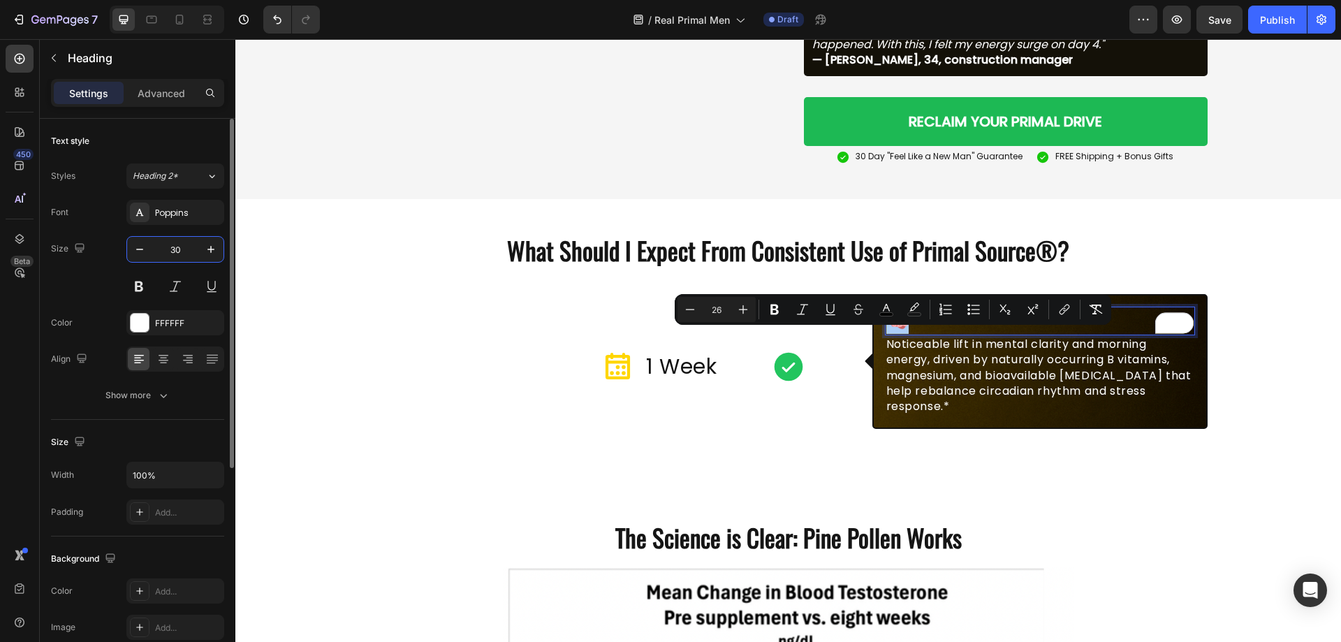
click at [191, 245] on input "30" at bounding box center [175, 249] width 46 height 25
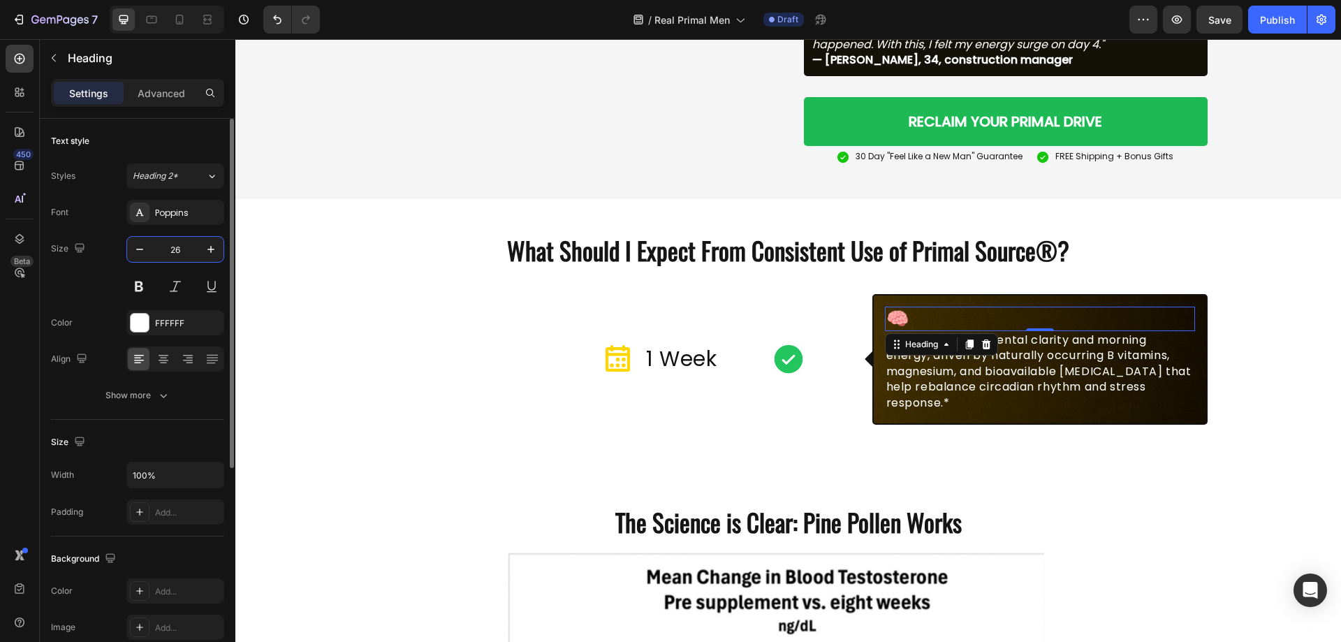
type input "26"
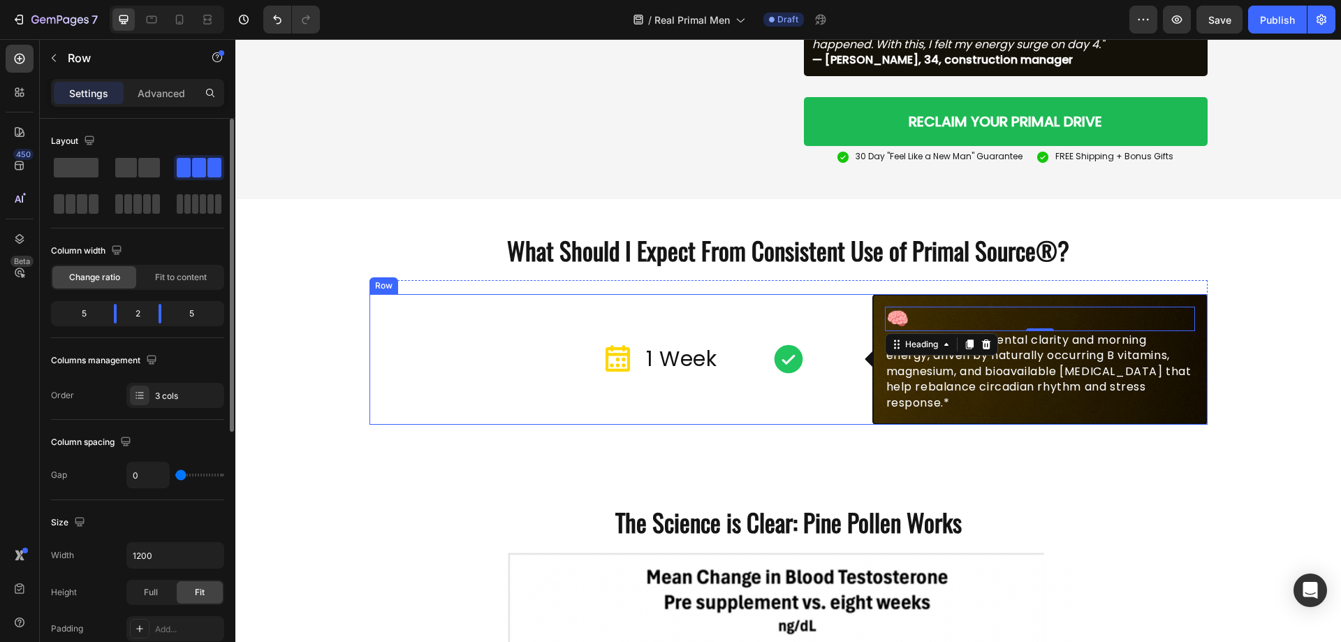
click at [674, 425] on div "Icon 1 Week Heading Row" at bounding box center [543, 359] width 349 height 131
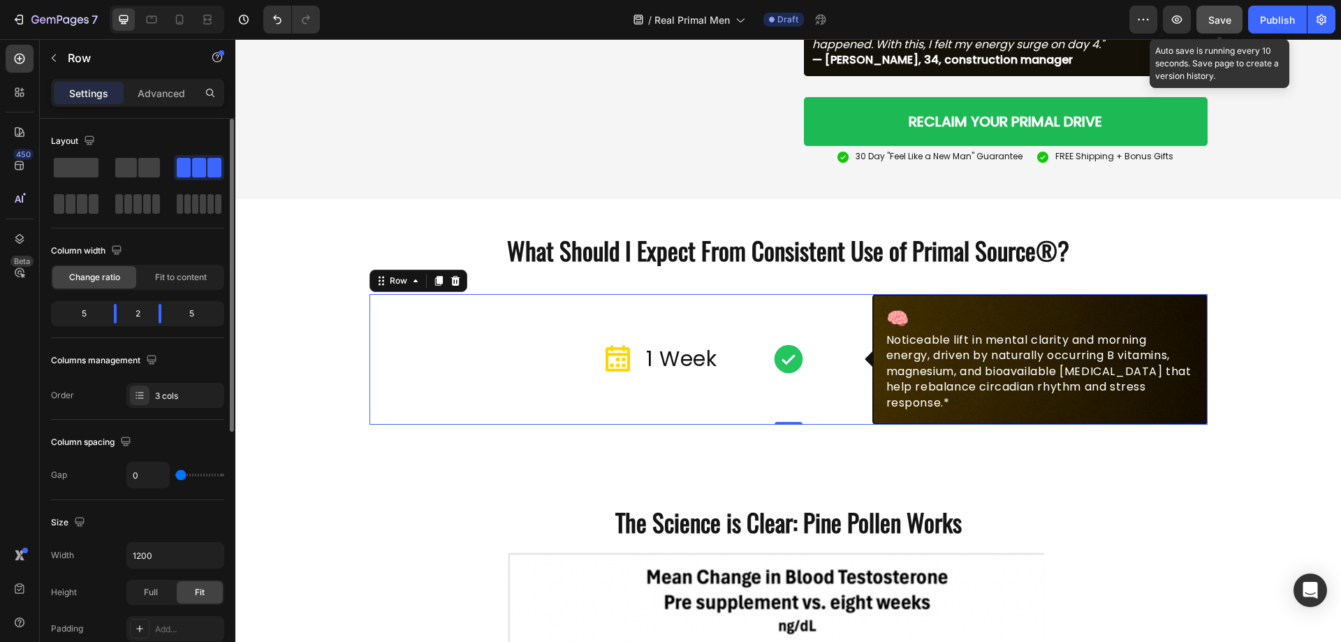
click at [1235, 20] on button "Save" at bounding box center [1219, 20] width 46 height 28
click at [1218, 17] on span "Save" at bounding box center [1219, 20] width 23 height 12
click at [1210, 16] on span "Save" at bounding box center [1219, 20] width 23 height 12
click at [1210, 16] on button "button" at bounding box center [1219, 20] width 46 height 28
